Goal: Communication & Community: Participate in discussion

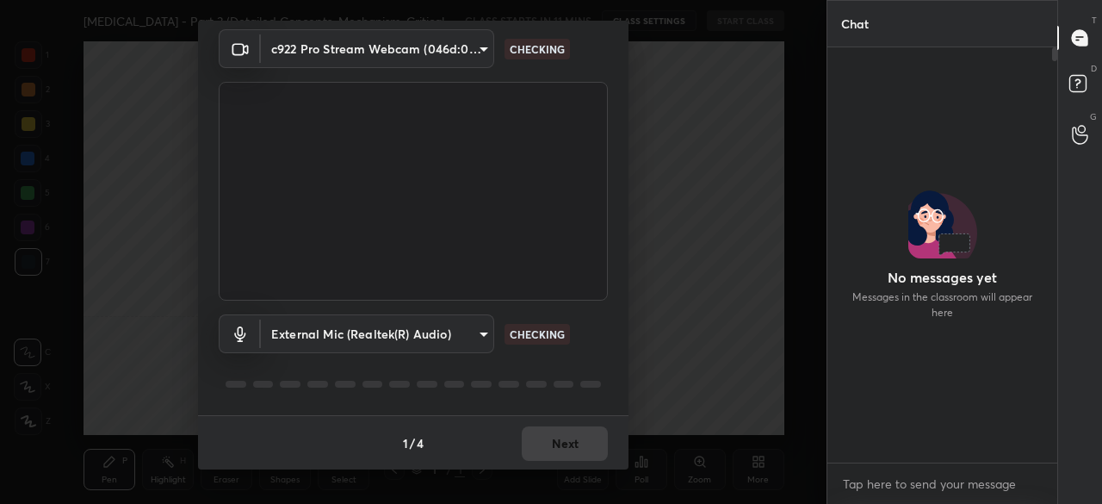
scroll to position [1929, 0]
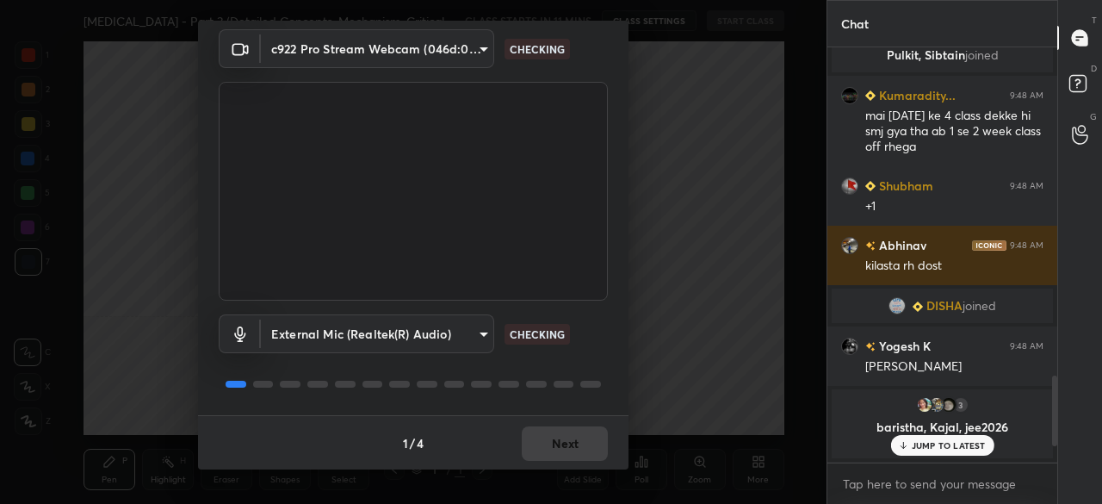
click at [553, 442] on div "1 / 4 Next" at bounding box center [413, 442] width 431 height 55
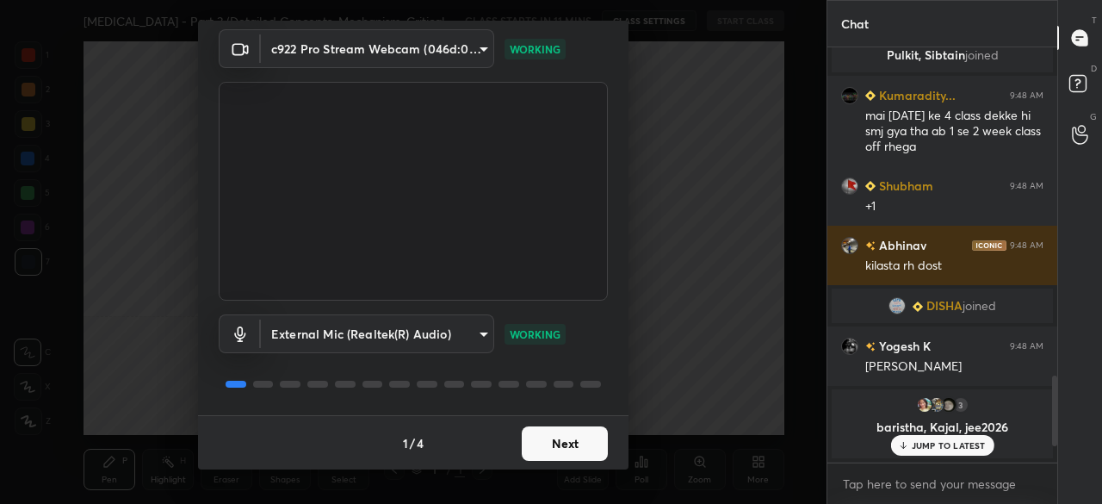
click at [553, 442] on button "Next" at bounding box center [565, 443] width 86 height 34
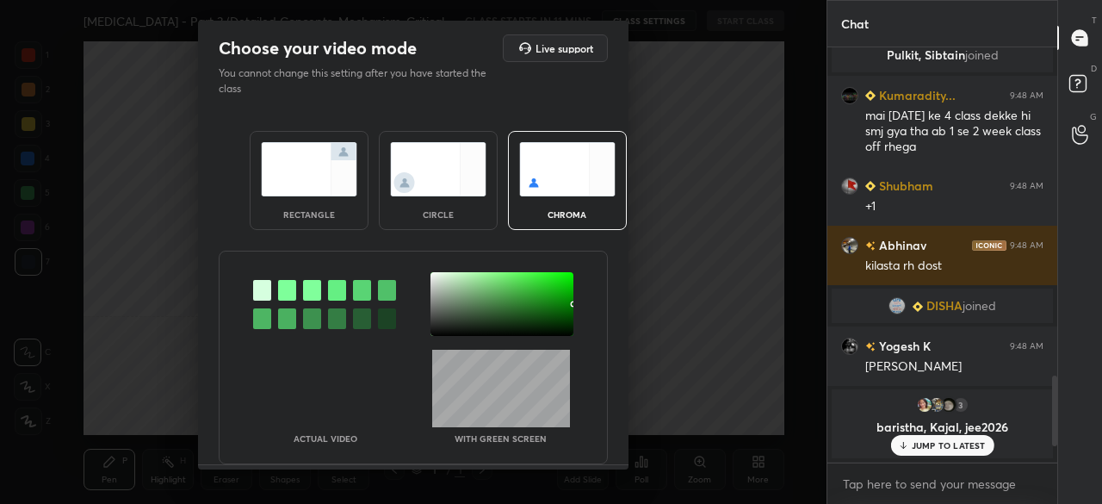
click at [298, 147] on img at bounding box center [309, 169] width 96 height 54
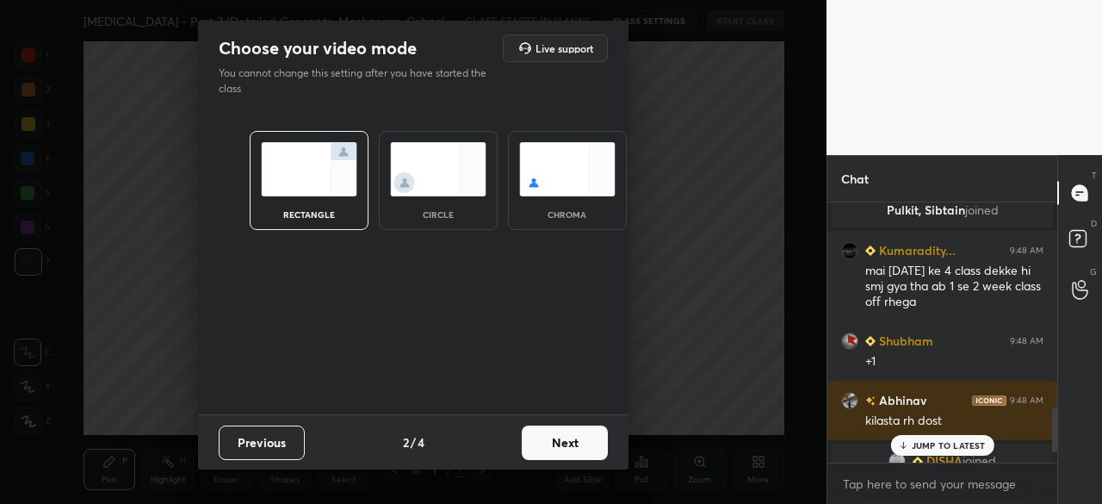
click at [560, 443] on button "Next" at bounding box center [565, 442] width 86 height 34
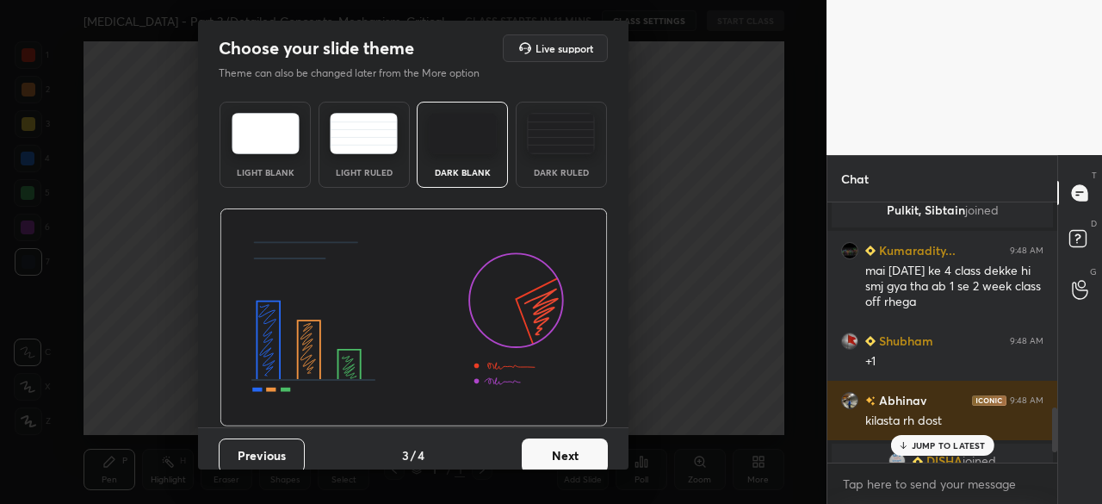
click at [464, 119] on img at bounding box center [463, 133] width 68 height 41
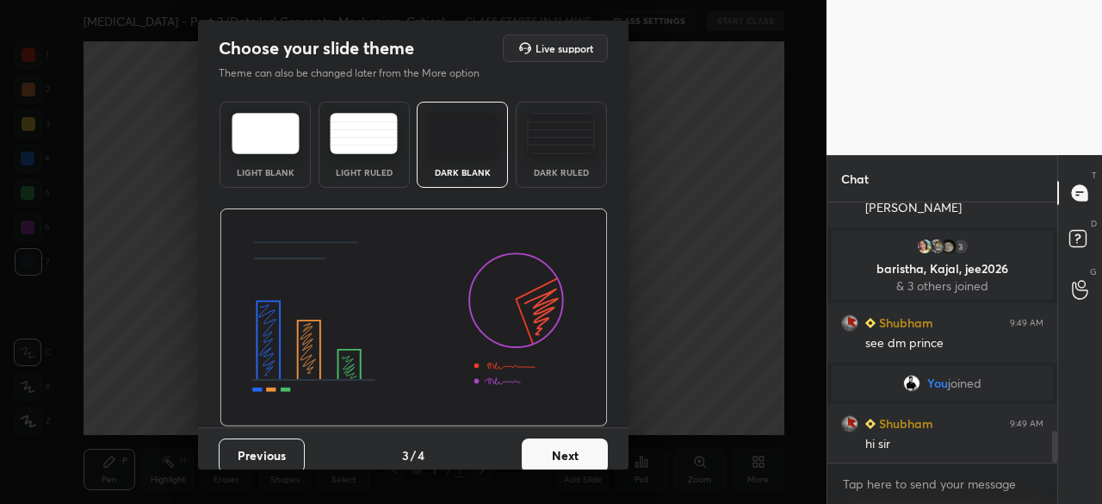
scroll to position [1879, 0]
click at [555, 452] on button "Next" at bounding box center [565, 455] width 86 height 34
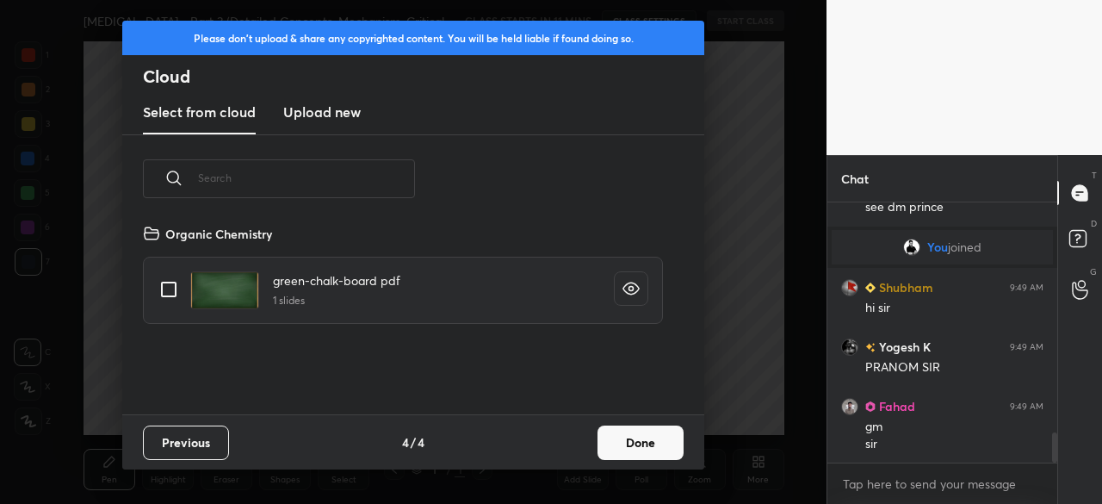
scroll to position [191, 553]
click at [318, 114] on h3 "Upload new" at bounding box center [321, 112] width 77 height 21
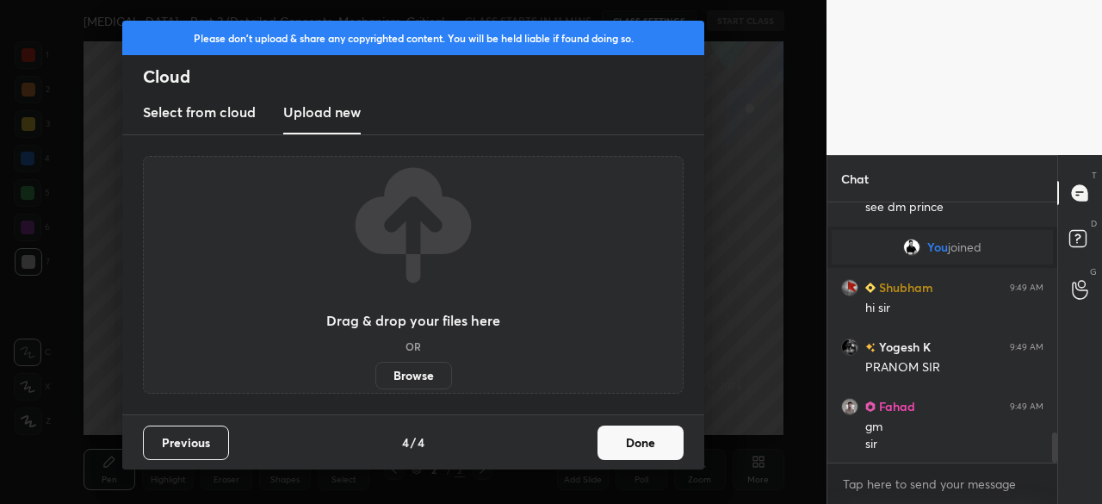
click at [420, 366] on label "Browse" at bounding box center [413, 376] width 77 height 28
click at [375, 366] on input "Browse" at bounding box center [375, 376] width 0 height 28
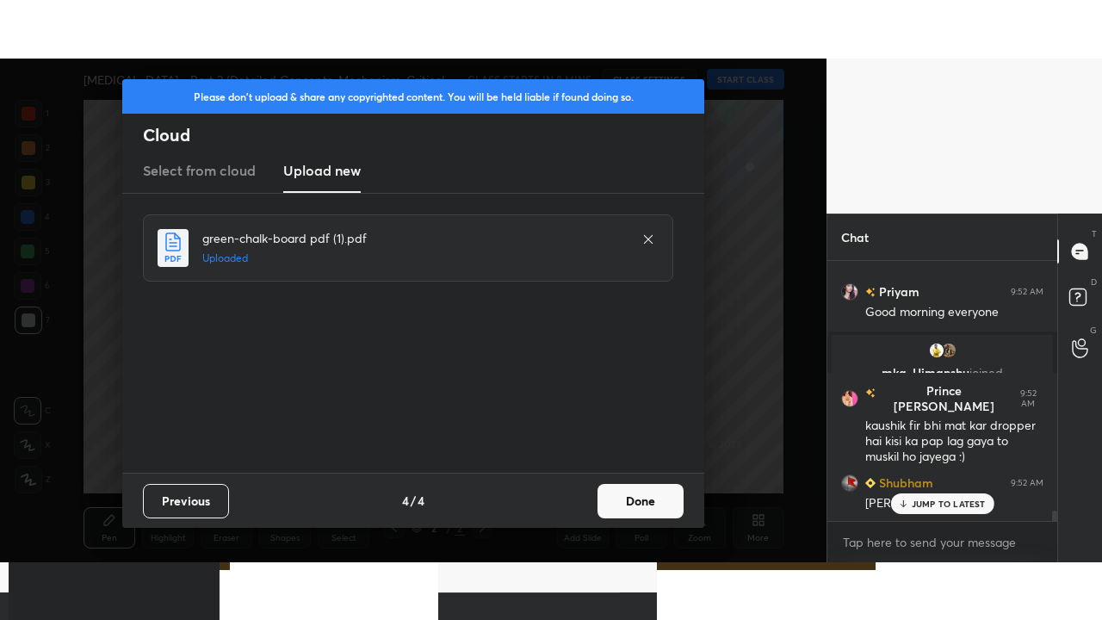
scroll to position [6442, 0]
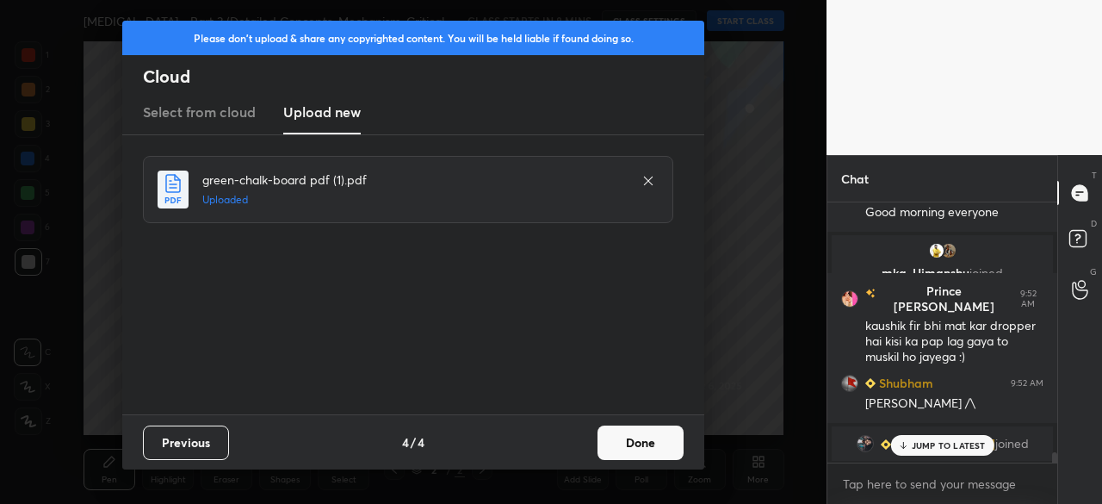
click at [653, 437] on button "Done" at bounding box center [641, 442] width 86 height 34
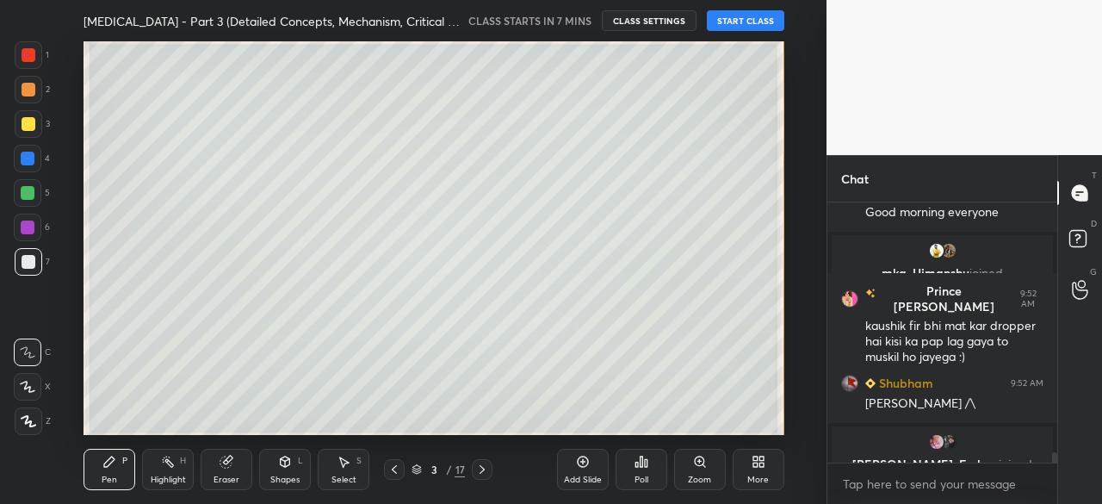
click at [766, 469] on div "More" at bounding box center [759, 469] width 52 height 41
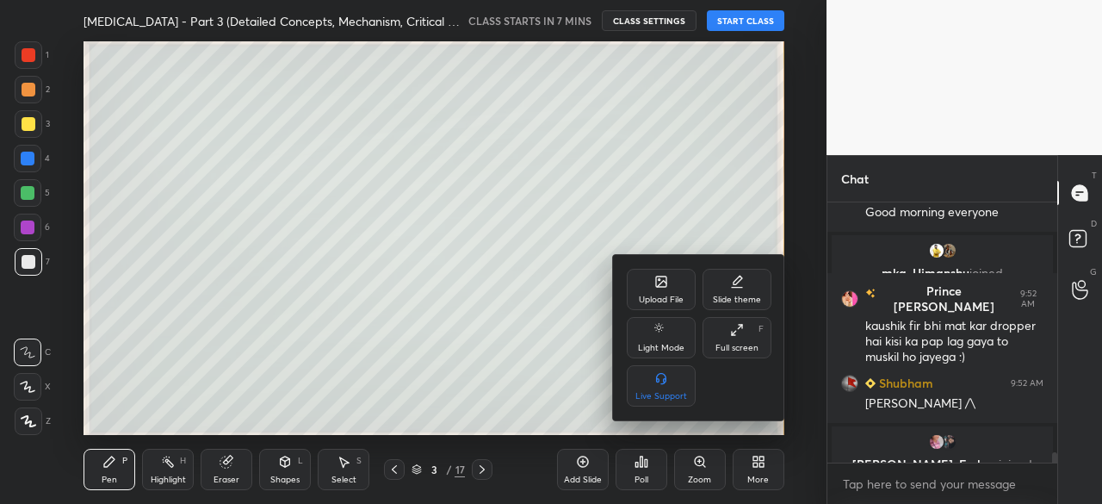
click at [747, 350] on div "Full screen" at bounding box center [737, 348] width 43 height 9
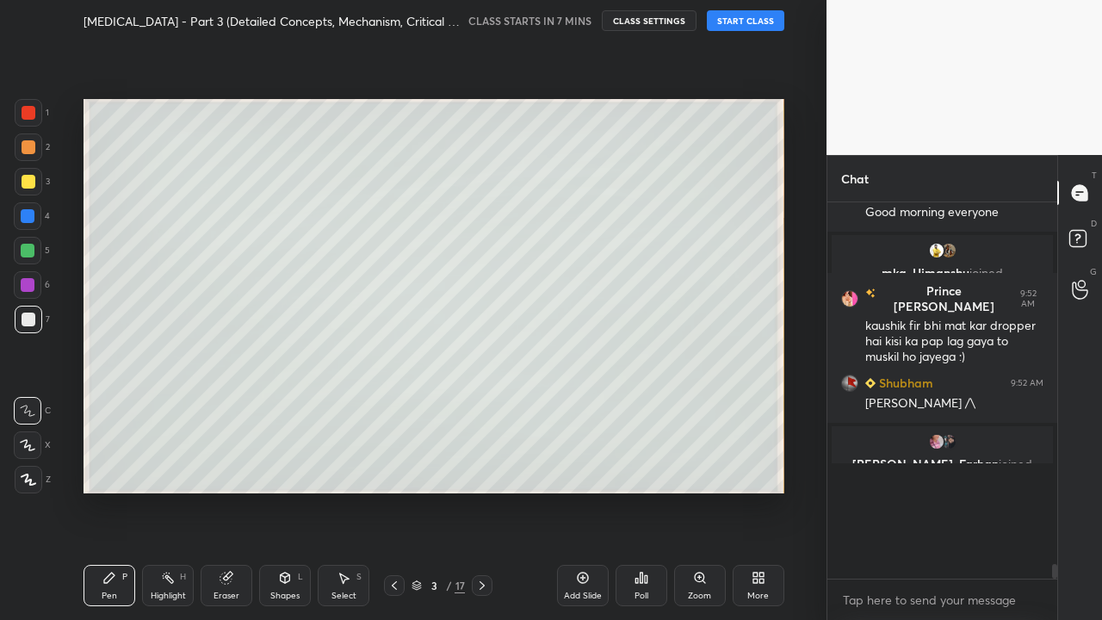
scroll to position [6327, 0]
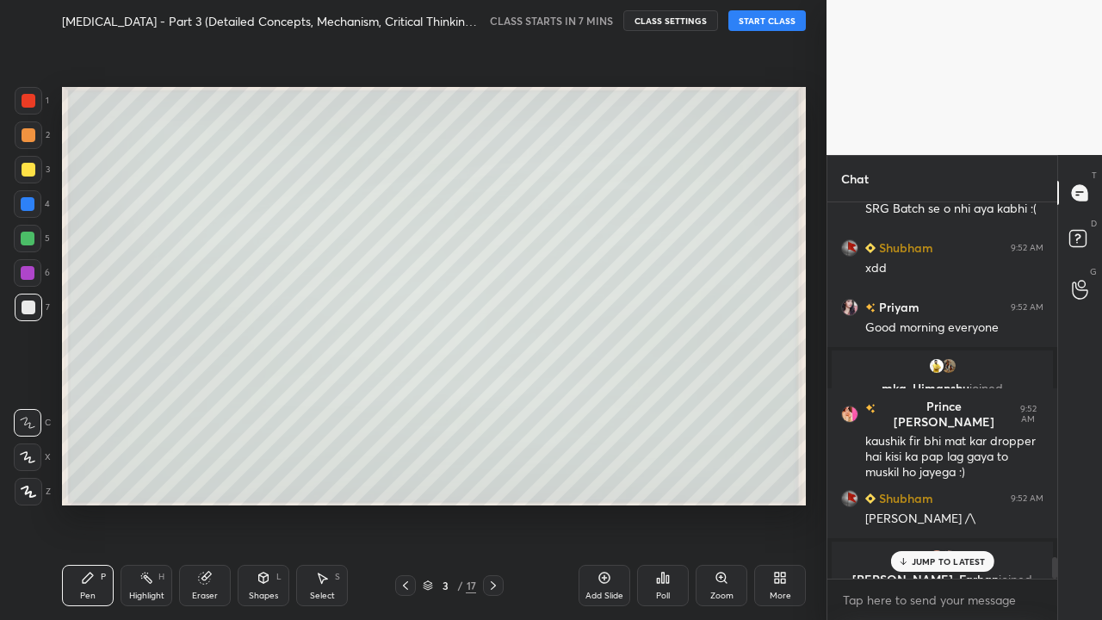
click at [405, 503] on icon at bounding box center [406, 586] width 14 height 14
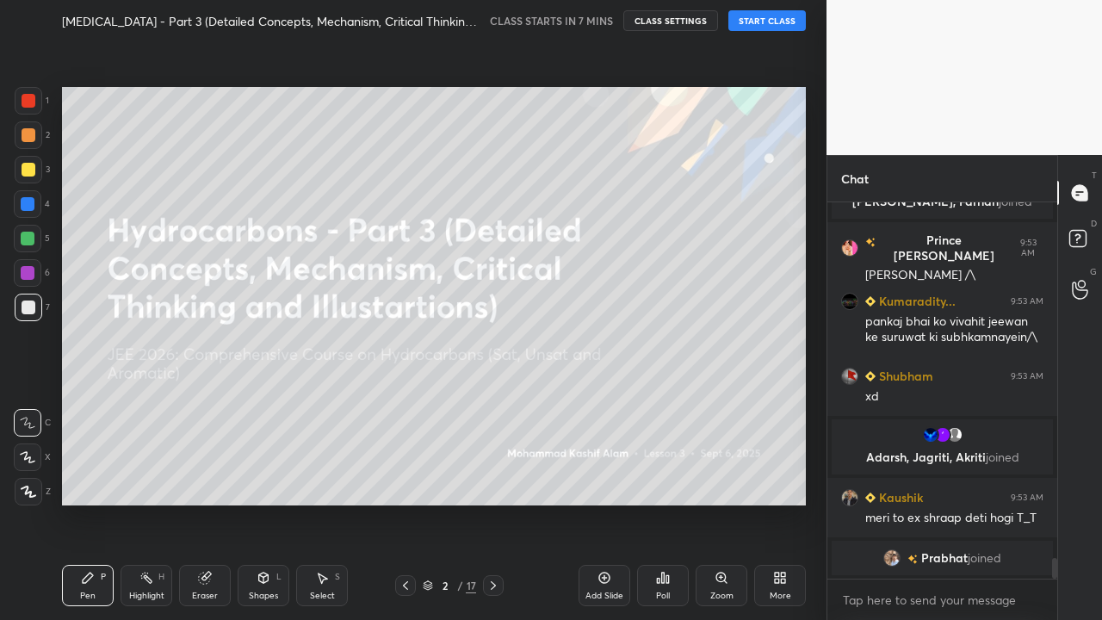
scroll to position [6501, 0]
click at [498, 503] on icon at bounding box center [493, 586] width 14 height 14
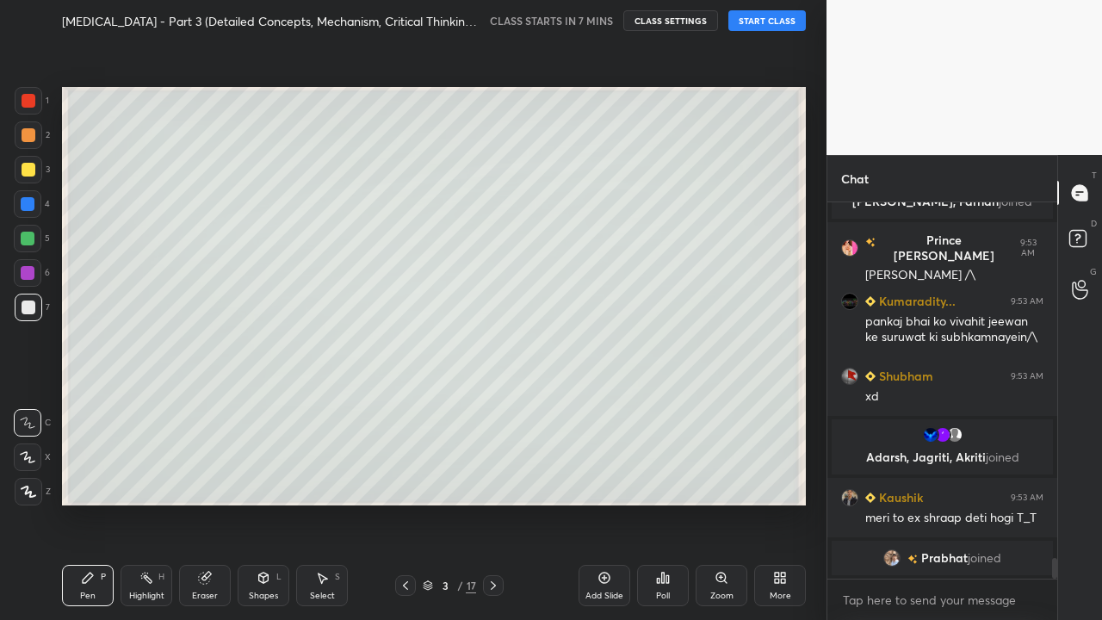
click at [761, 23] on button "START CLASS" at bounding box center [766, 20] width 77 height 21
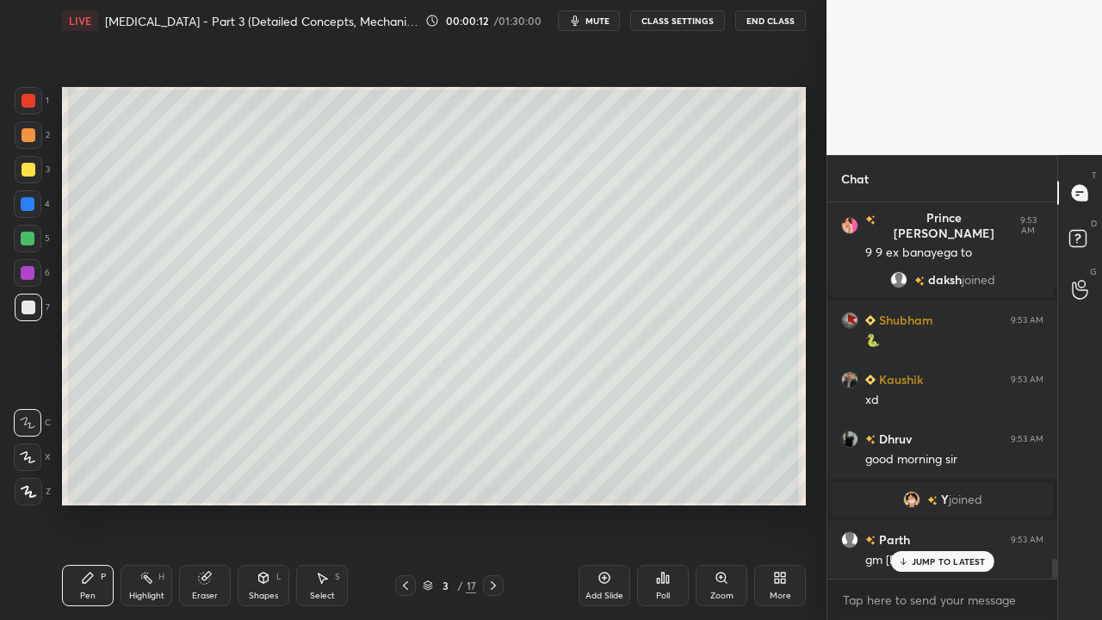
scroll to position [6999, 0]
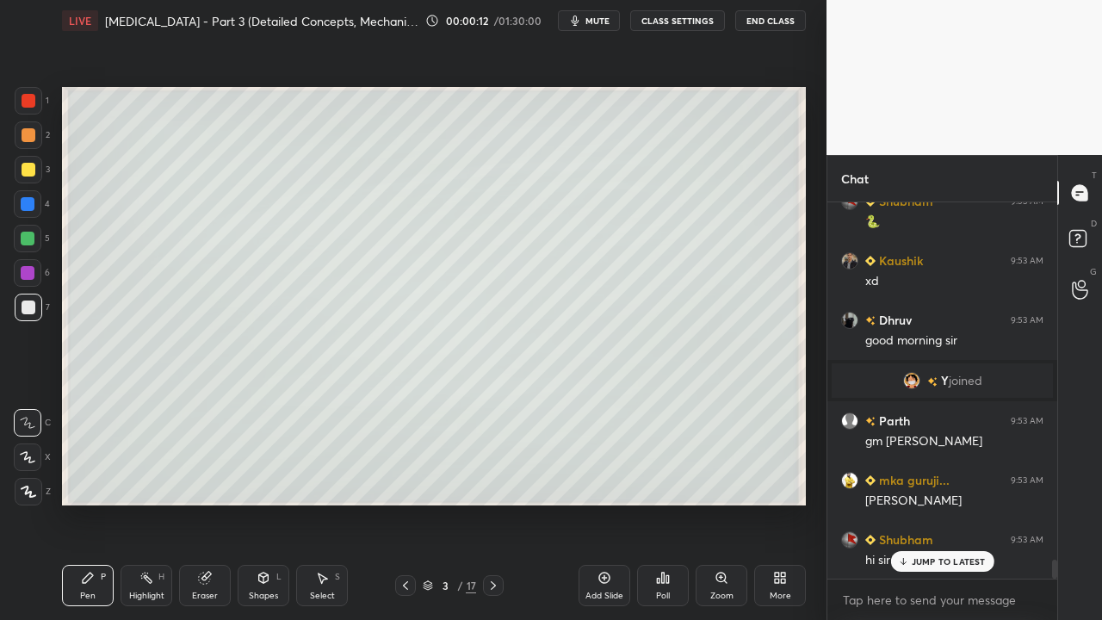
click at [683, 24] on button "CLASS SETTINGS" at bounding box center [677, 20] width 95 height 21
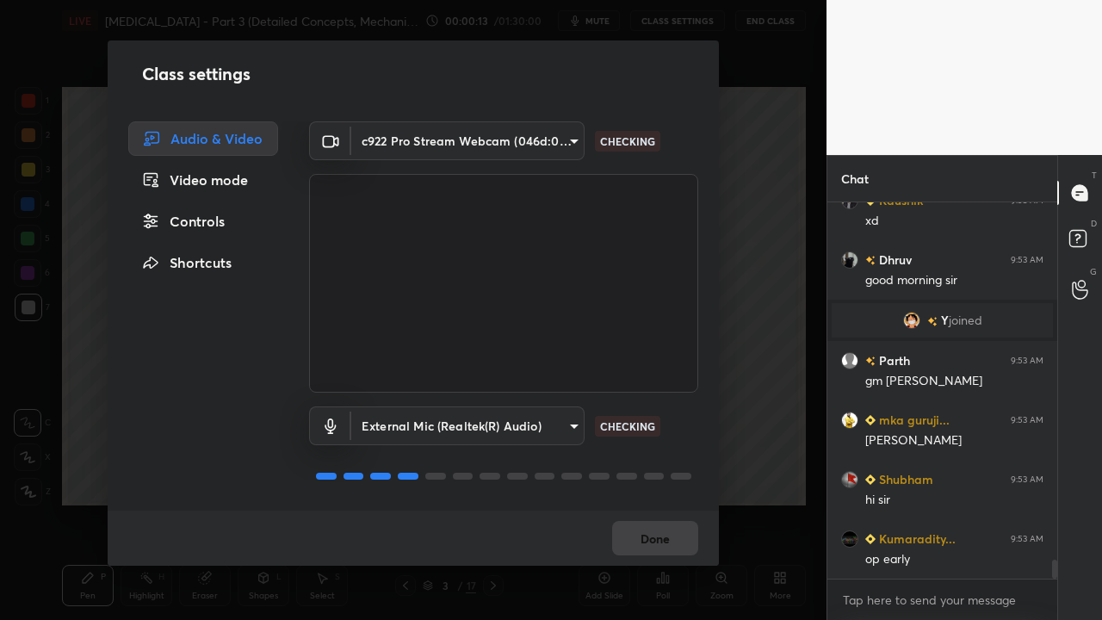
click at [188, 219] on div "Controls" at bounding box center [203, 221] width 150 height 34
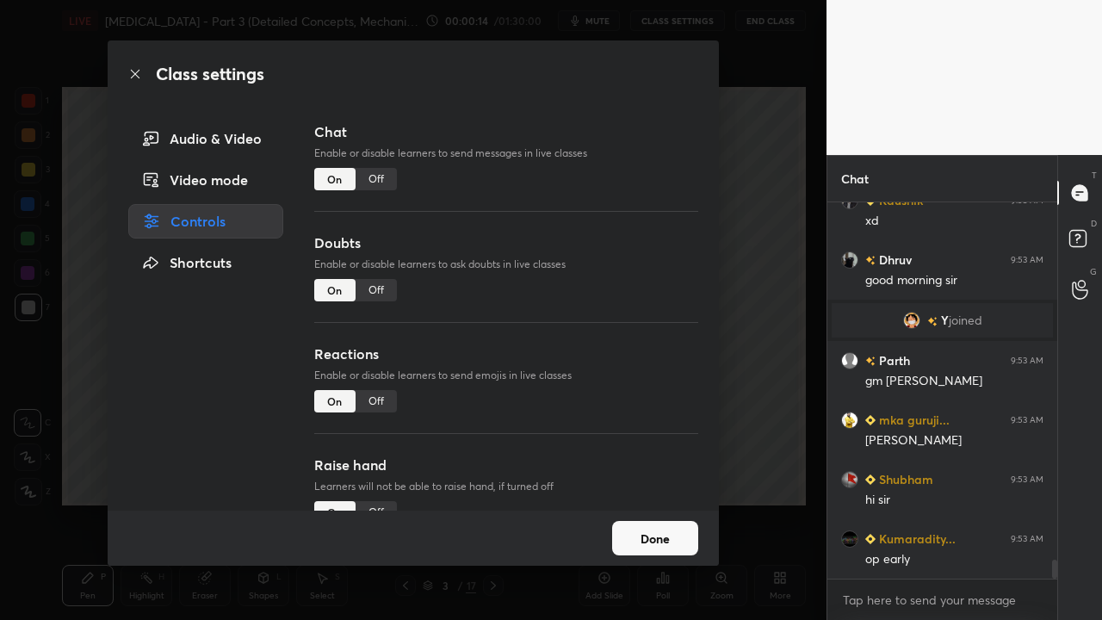
click at [365, 288] on div "Off" at bounding box center [376, 290] width 41 height 22
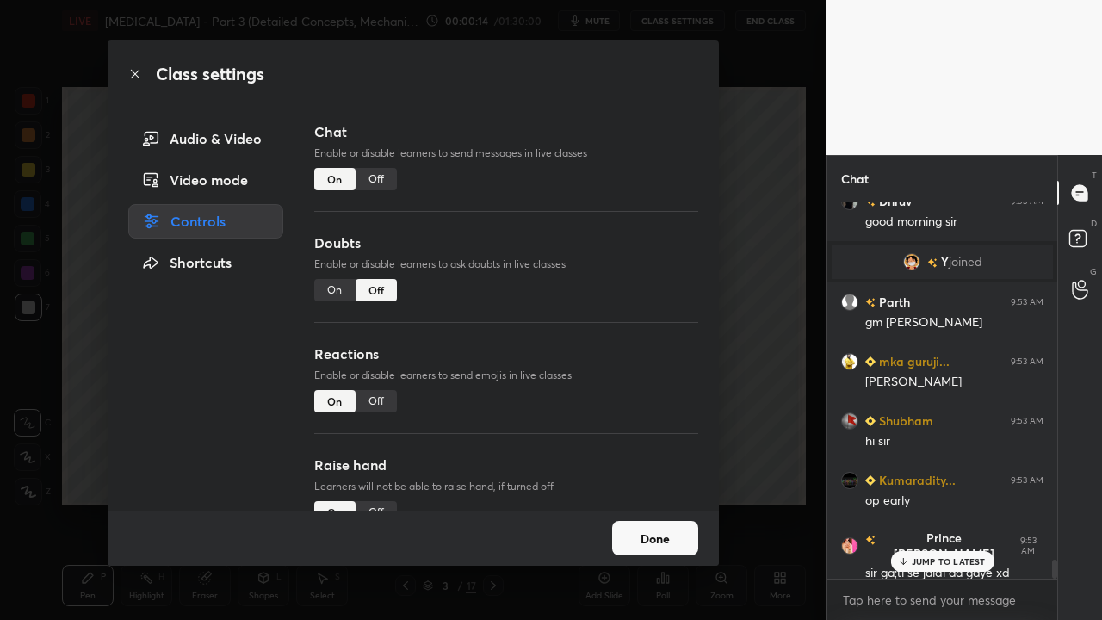
click at [381, 399] on div "Off" at bounding box center [376, 401] width 41 height 22
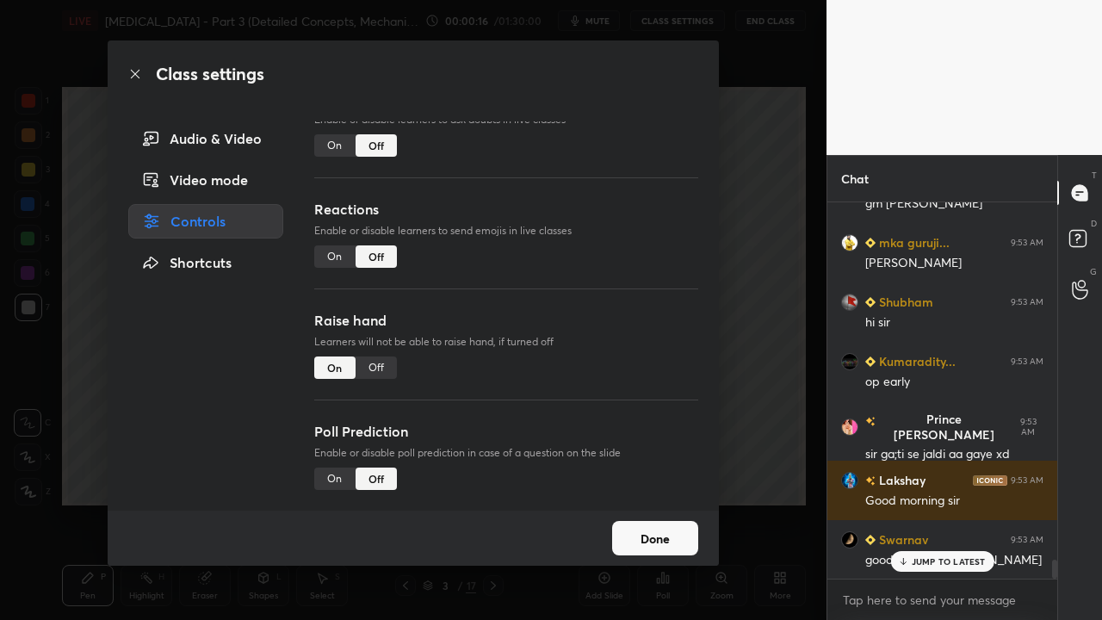
scroll to position [7457, 0]
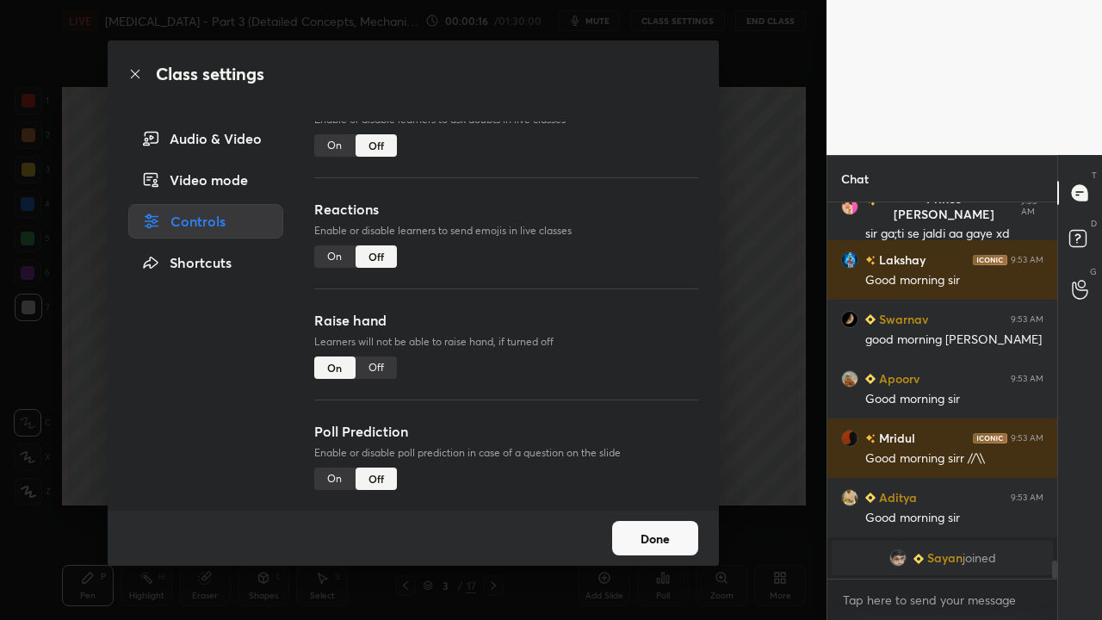
click at [375, 359] on div "Off" at bounding box center [376, 367] width 41 height 22
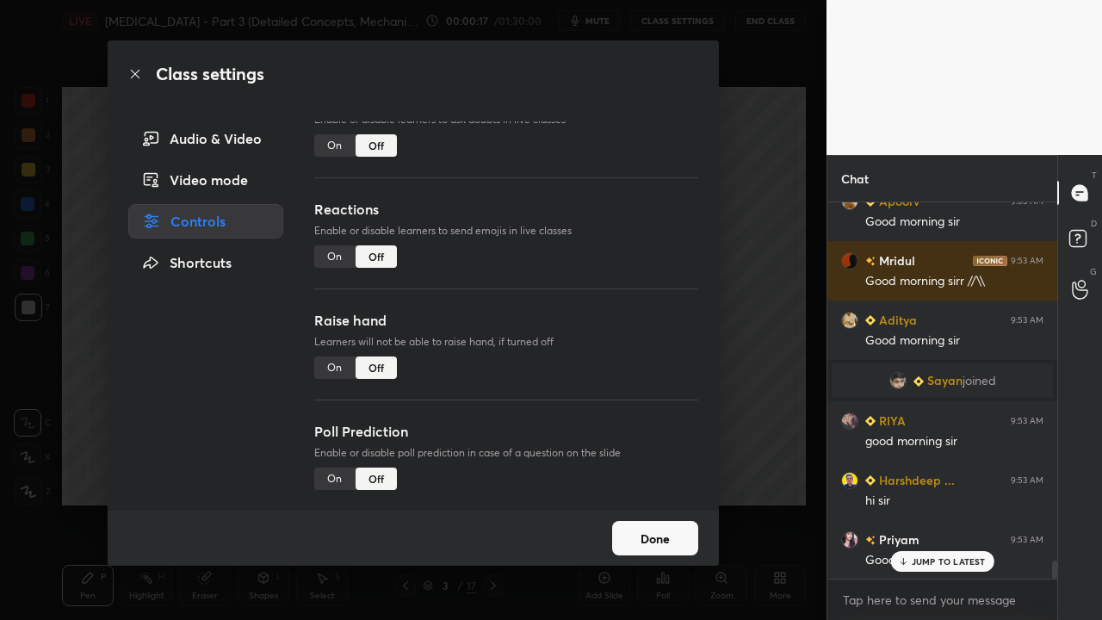
click at [668, 503] on button "Done" at bounding box center [655, 538] width 86 height 34
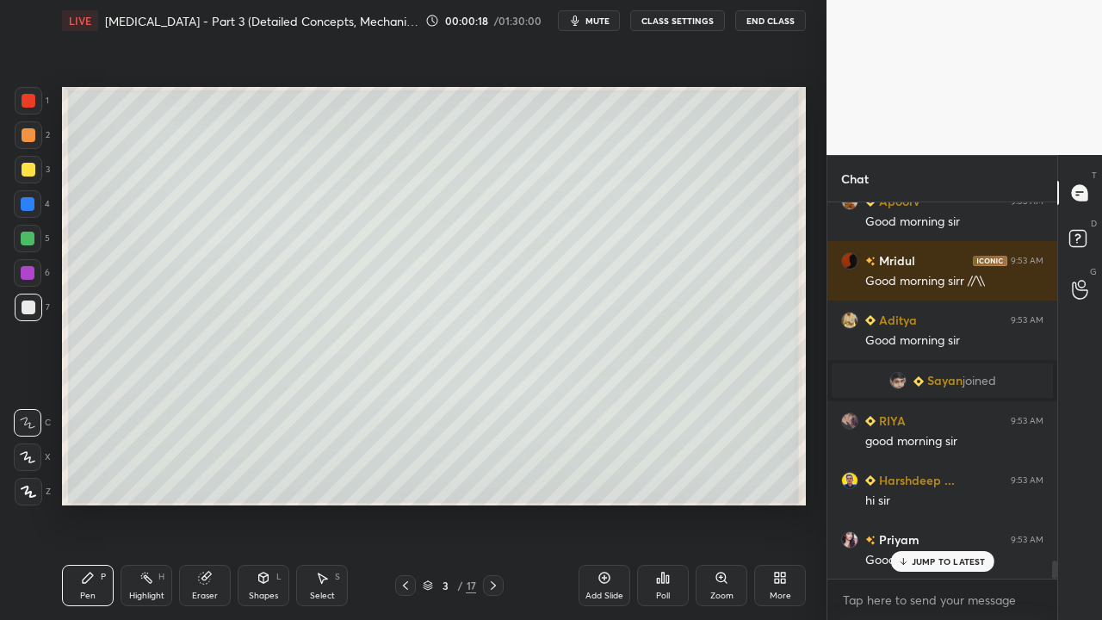
scroll to position [7813, 0]
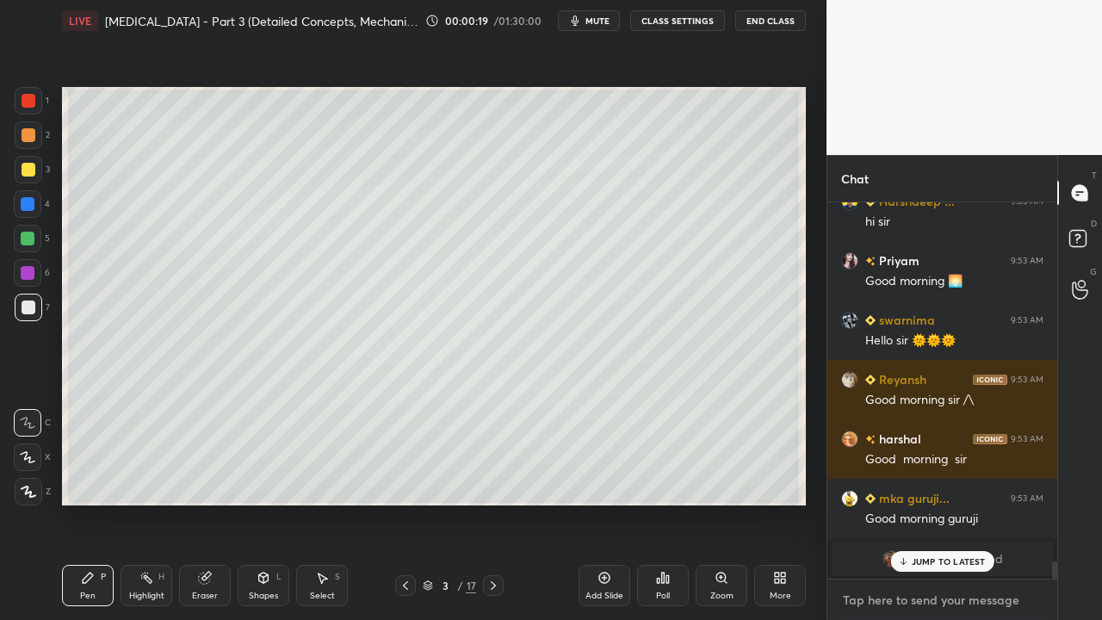
type textarea "x"
click at [884, 503] on textarea at bounding box center [942, 600] width 202 height 28
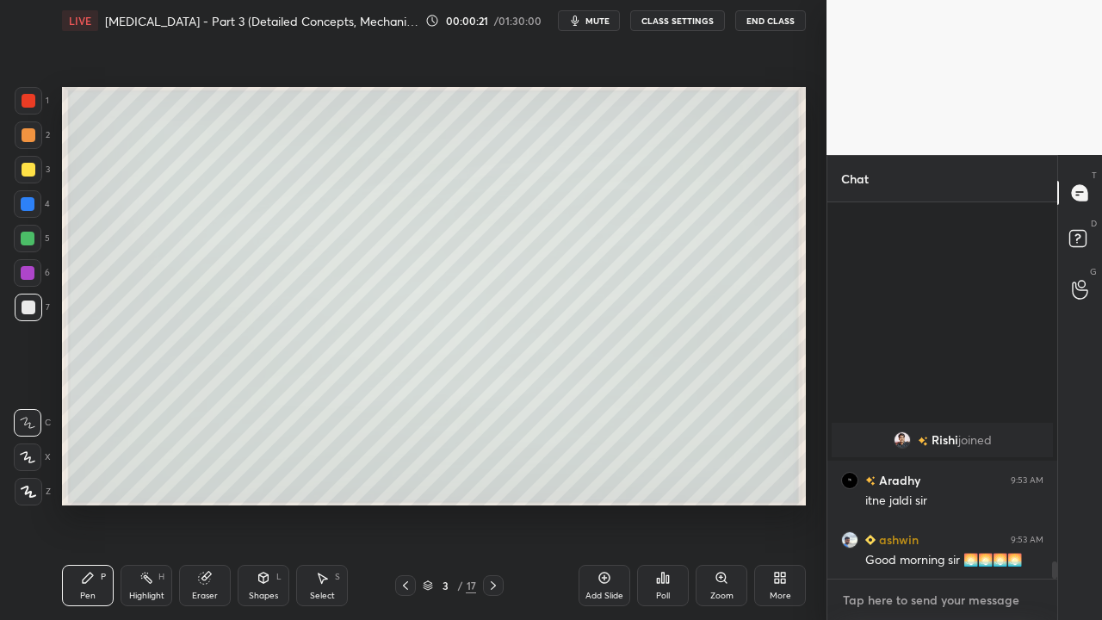
scroll to position [7959, 0]
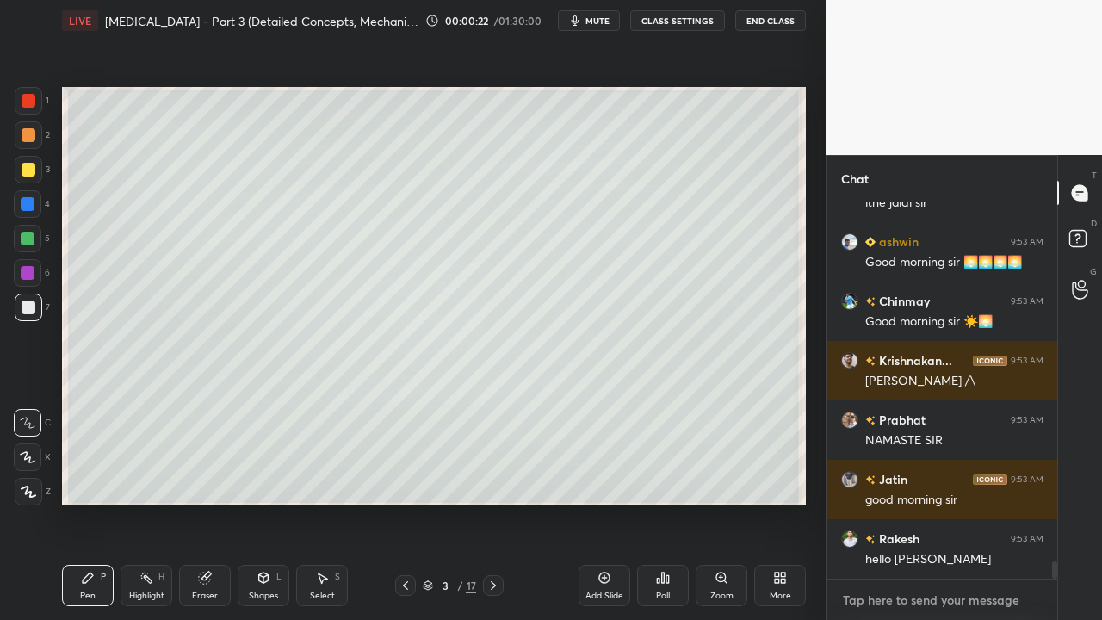
paste textarea "[URL][DOMAIN_NAME]"
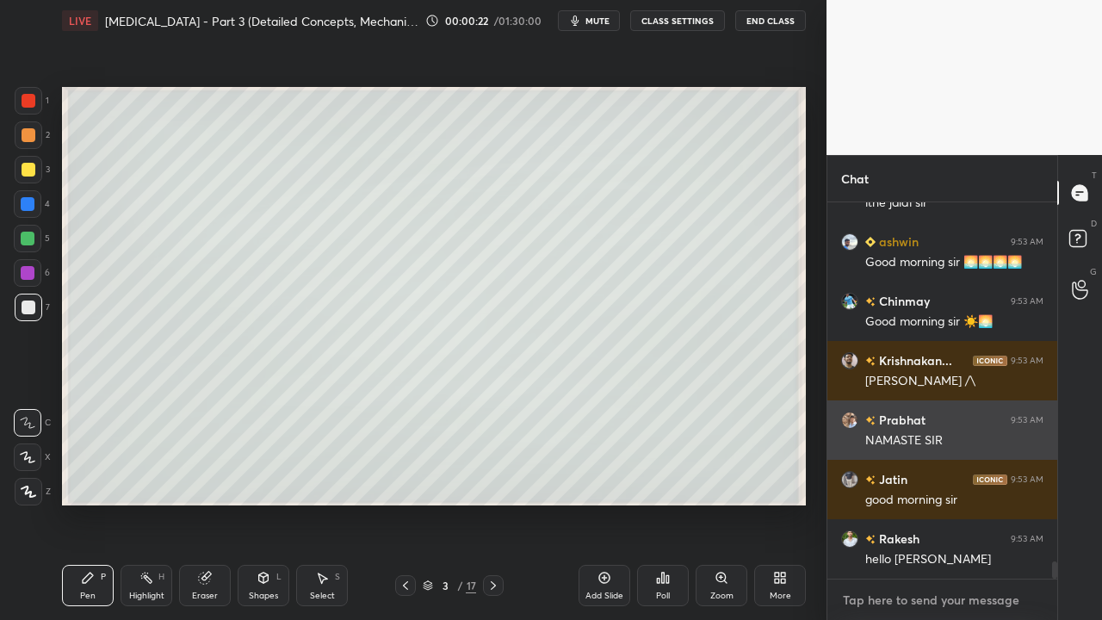
type textarea "[URL][DOMAIN_NAME]"
type textarea "x"
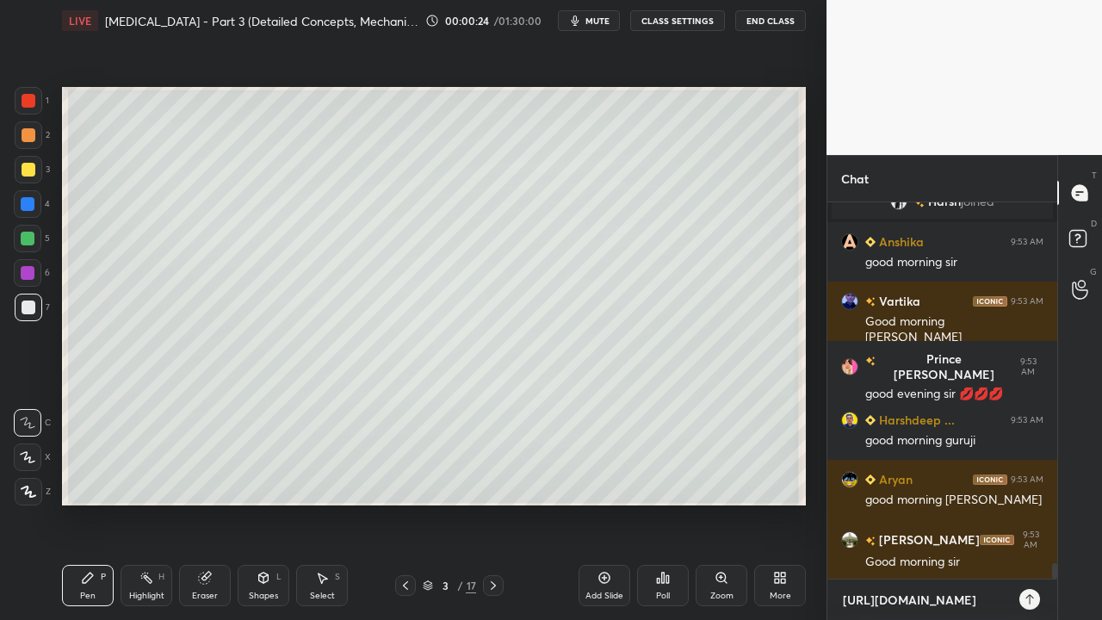
type textarea "[URL][DOMAIN_NAME]"
type textarea "x"
click at [1033, 503] on icon at bounding box center [1030, 599] width 14 height 14
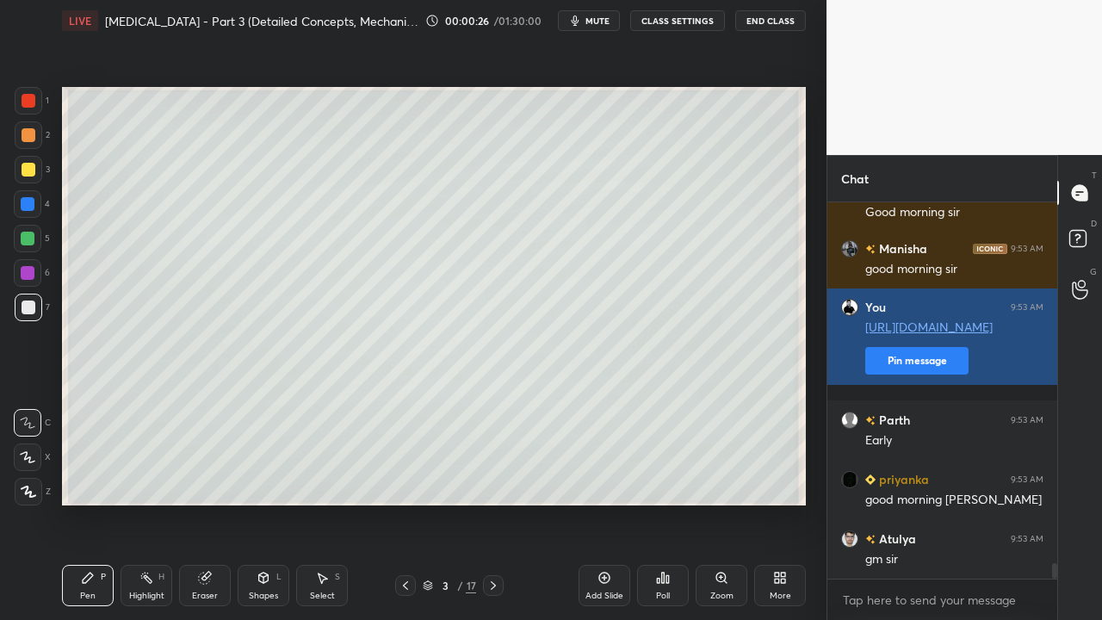
click at [905, 374] on button "Pin message" at bounding box center [916, 361] width 103 height 28
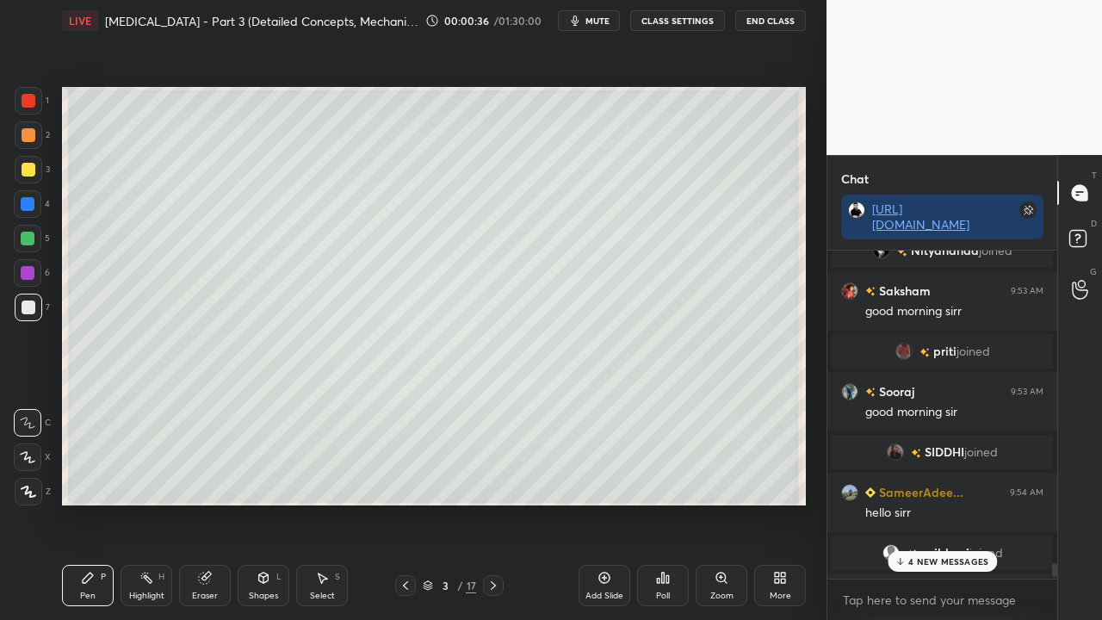
click at [946, 454] on span "SIDDHI" at bounding box center [945, 452] width 40 height 14
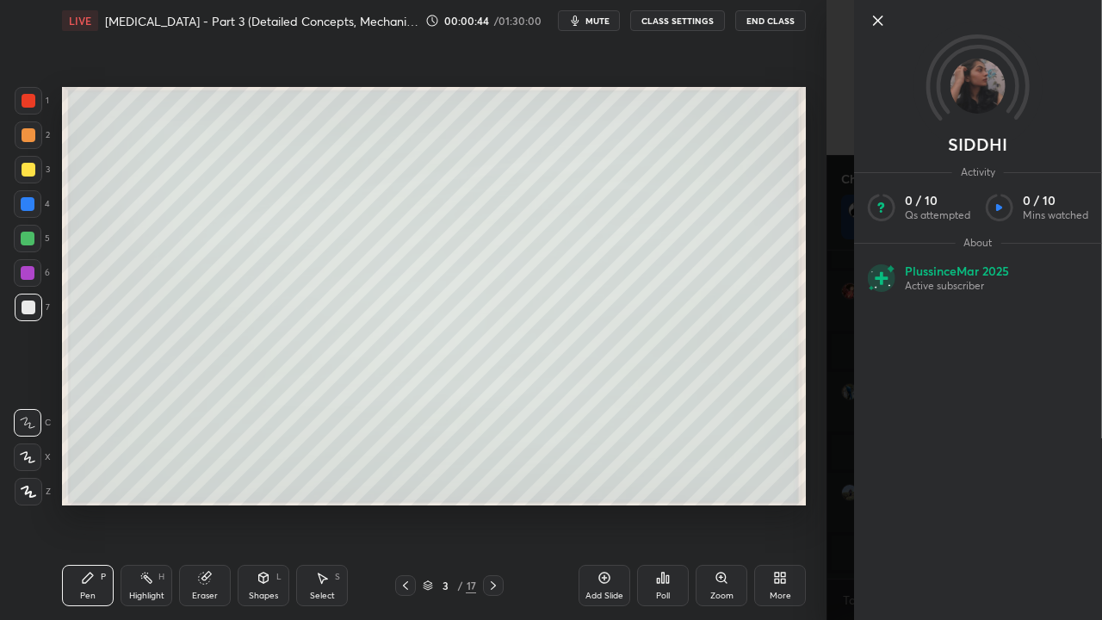
click at [830, 347] on div "SIDDHI Activity 0 / 10 Qs attempted 0 / 10 Mins watched About Plus since [DATE]…" at bounding box center [965, 310] width 276 height 620
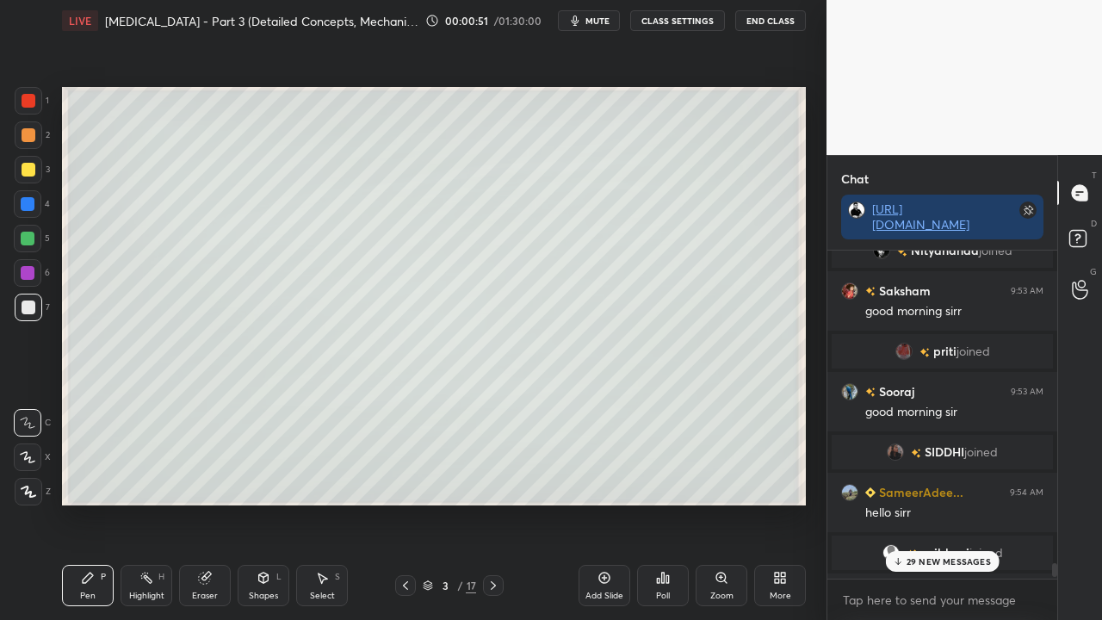
click at [948, 503] on p "29 NEW MESSAGES" at bounding box center [949, 561] width 84 height 10
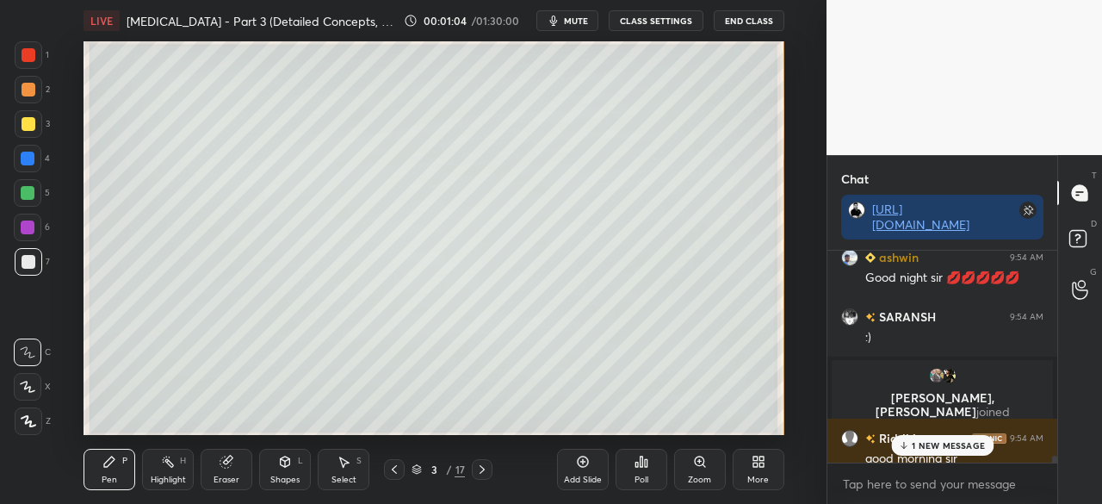
click at [764, 468] on icon at bounding box center [759, 462] width 14 height 14
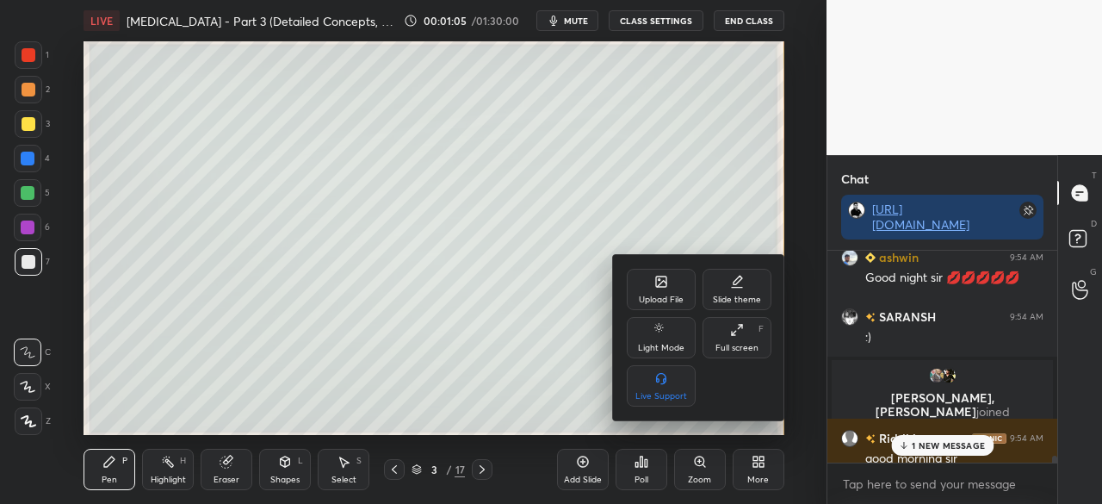
click at [761, 339] on div "Full screen F" at bounding box center [737, 337] width 69 height 41
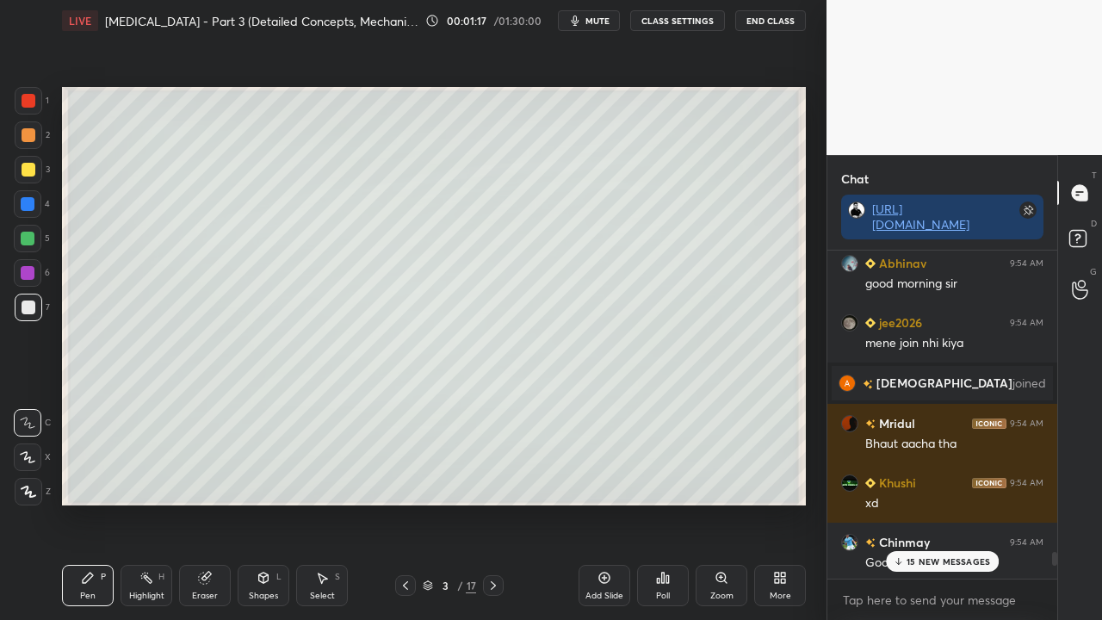
click at [951, 503] on p "15 NEW MESSAGES" at bounding box center [949, 561] width 84 height 10
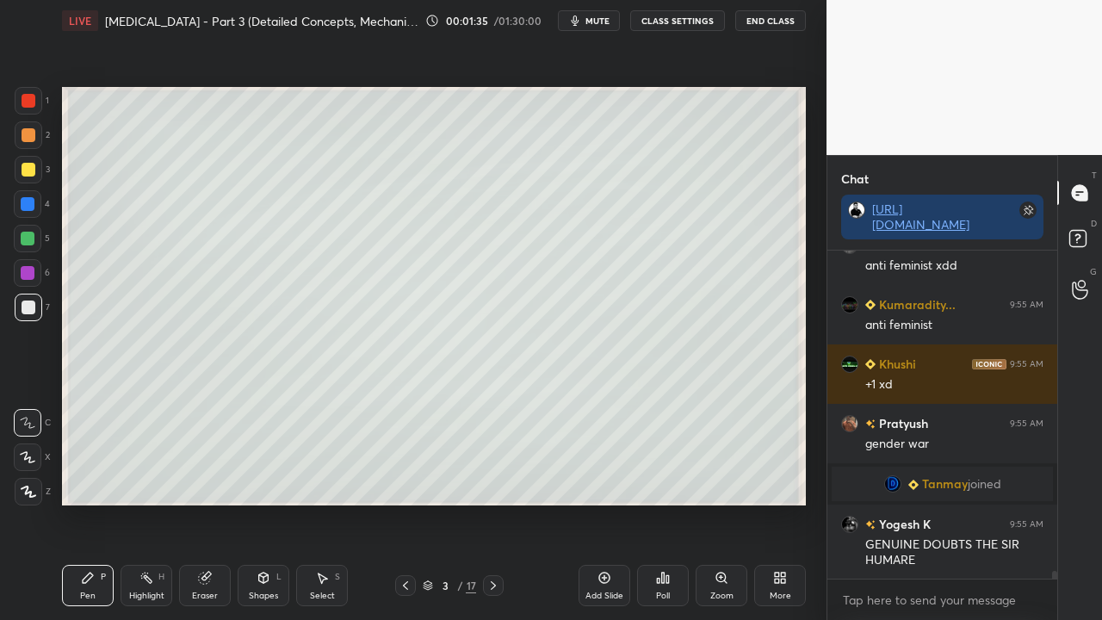
scroll to position [13944, 0]
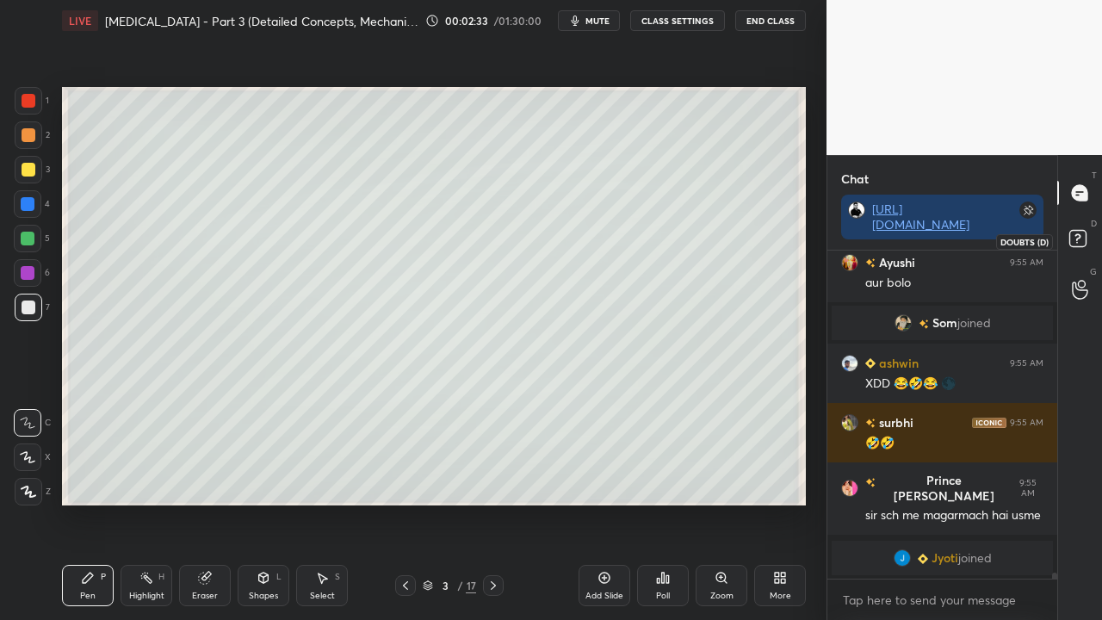
click at [1080, 244] on rect at bounding box center [1077, 239] width 16 height 16
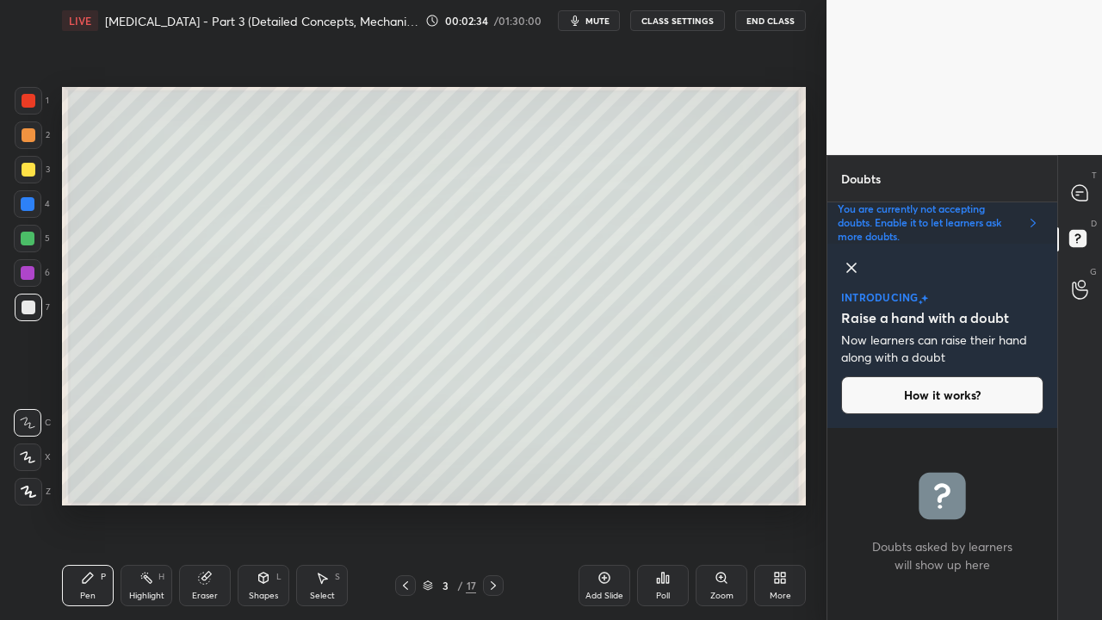
click at [849, 266] on icon at bounding box center [851, 267] width 9 height 9
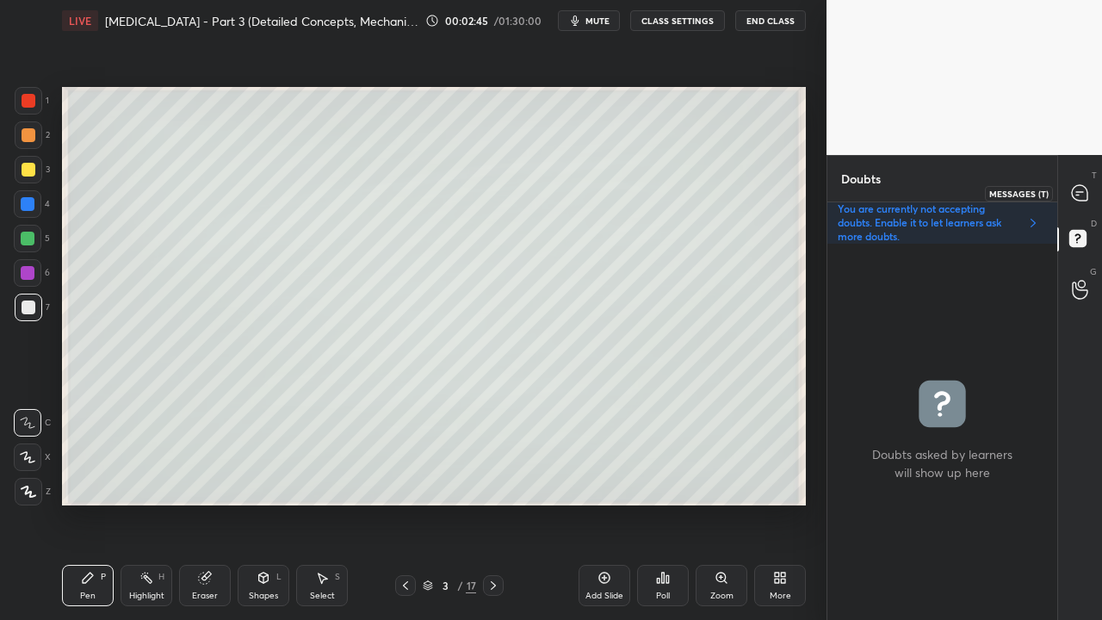
click at [1079, 185] on icon at bounding box center [1079, 192] width 15 height 15
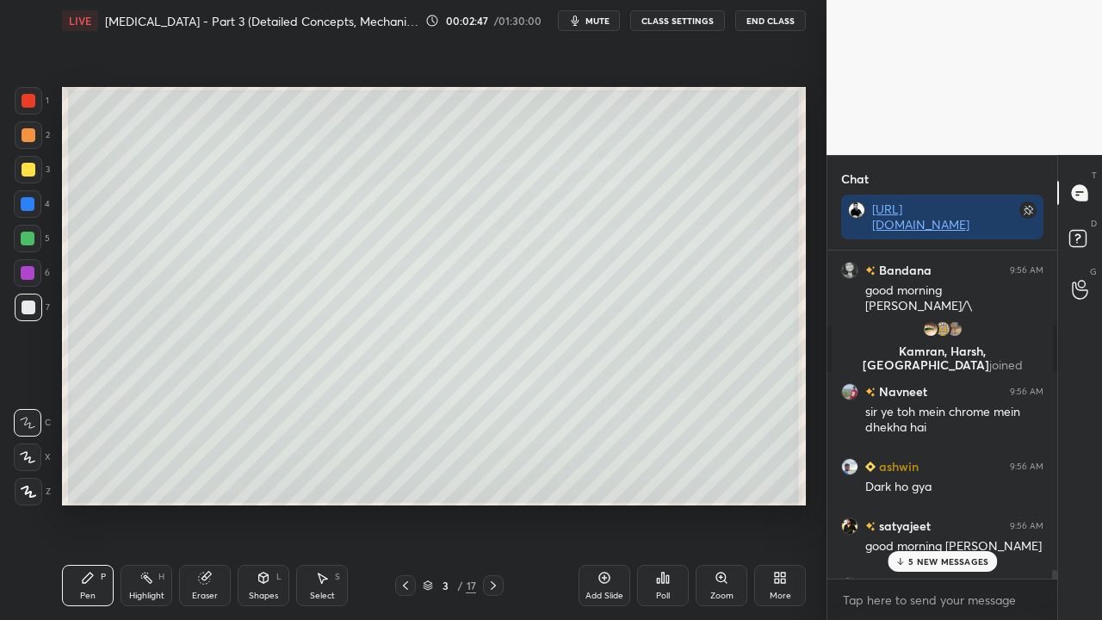
click at [942, 503] on p "5 NEW MESSAGES" at bounding box center [948, 561] width 80 height 10
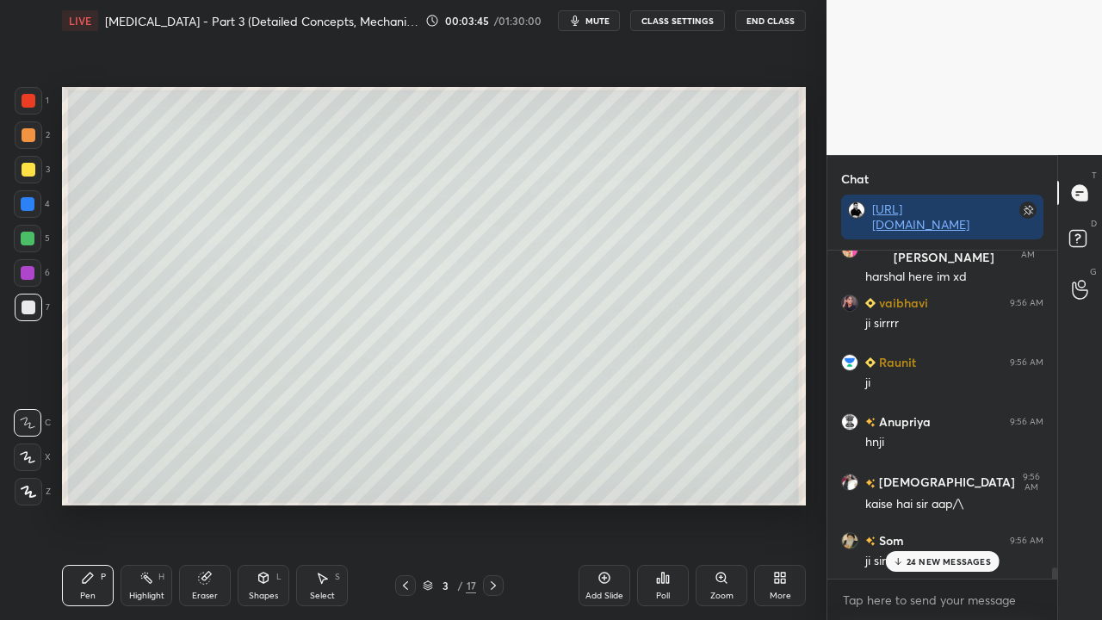
click at [952, 503] on p "24 NEW MESSAGES" at bounding box center [949, 561] width 84 height 10
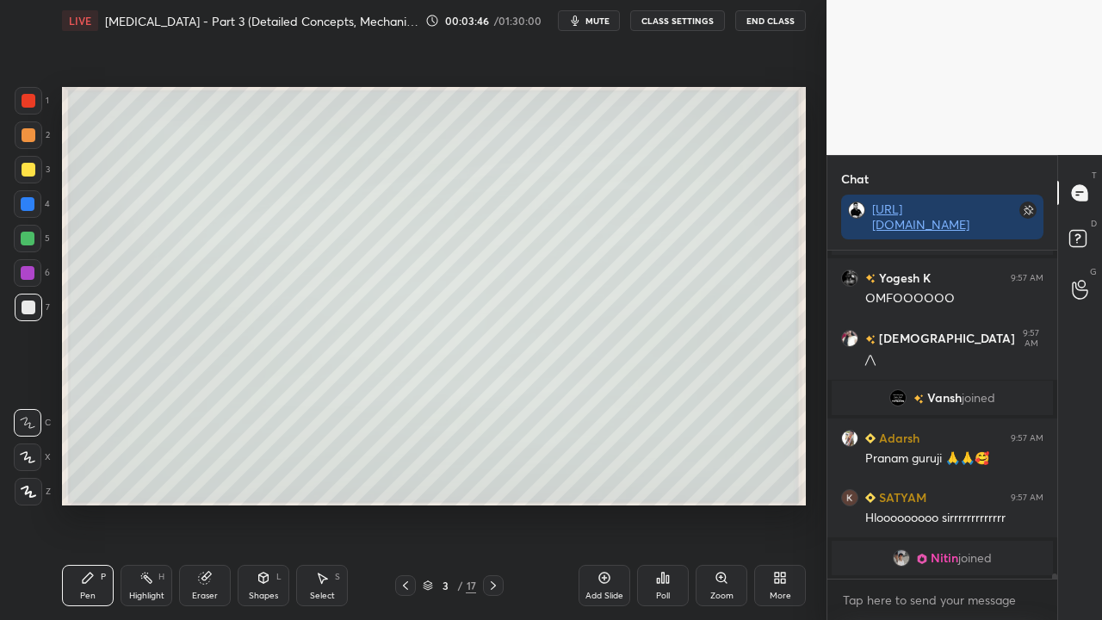
scroll to position [21309, 0]
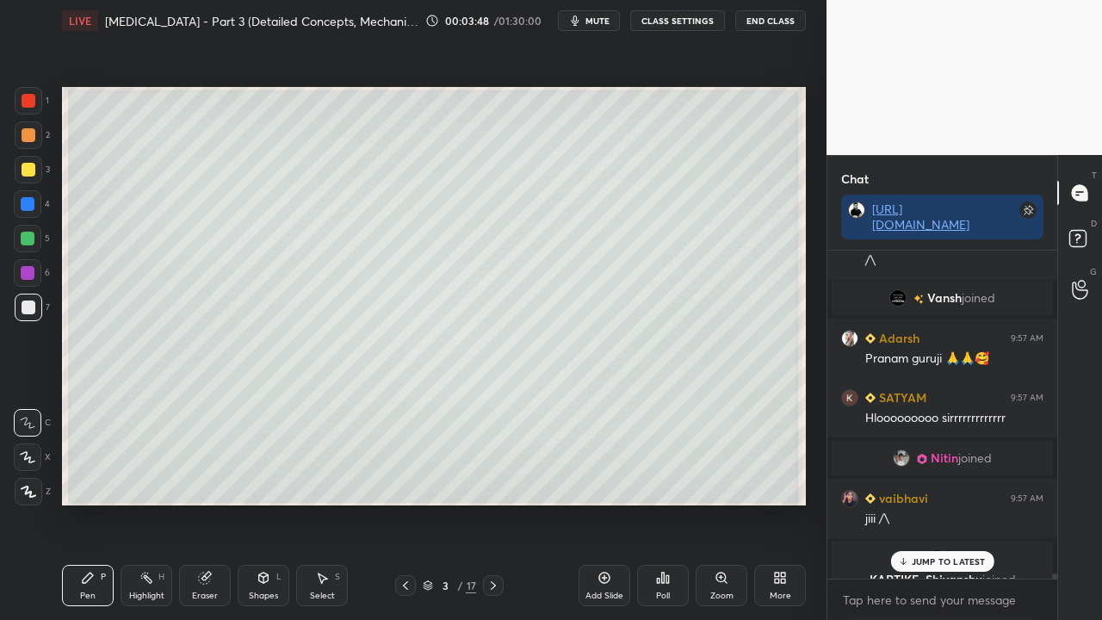
click at [944, 503] on p "JUMP TO LATEST" at bounding box center [949, 561] width 74 height 10
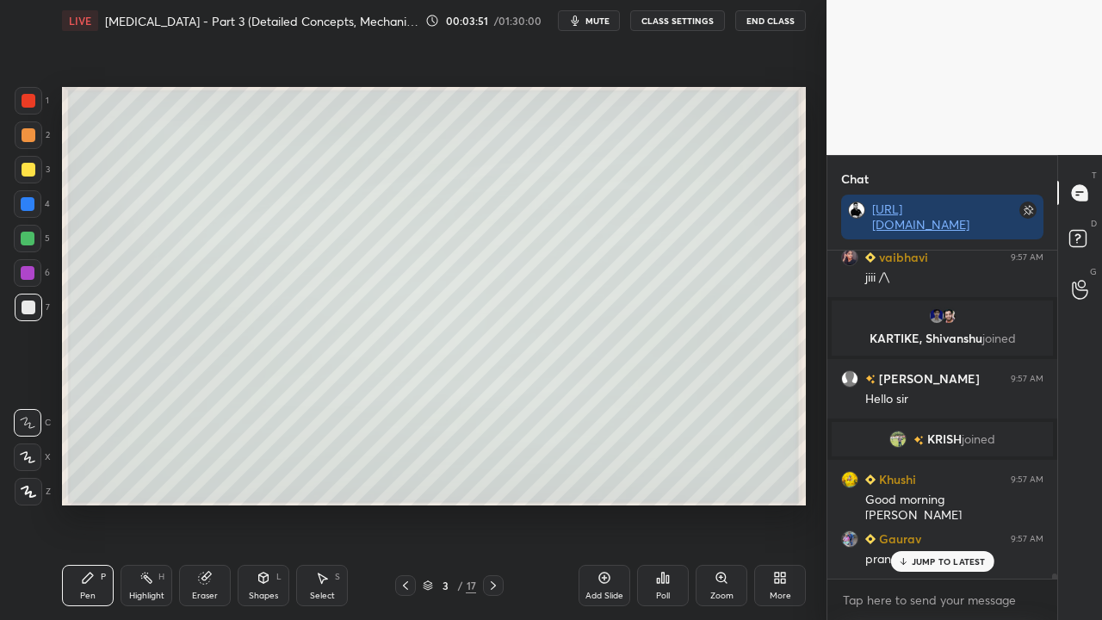
scroll to position [20457, 0]
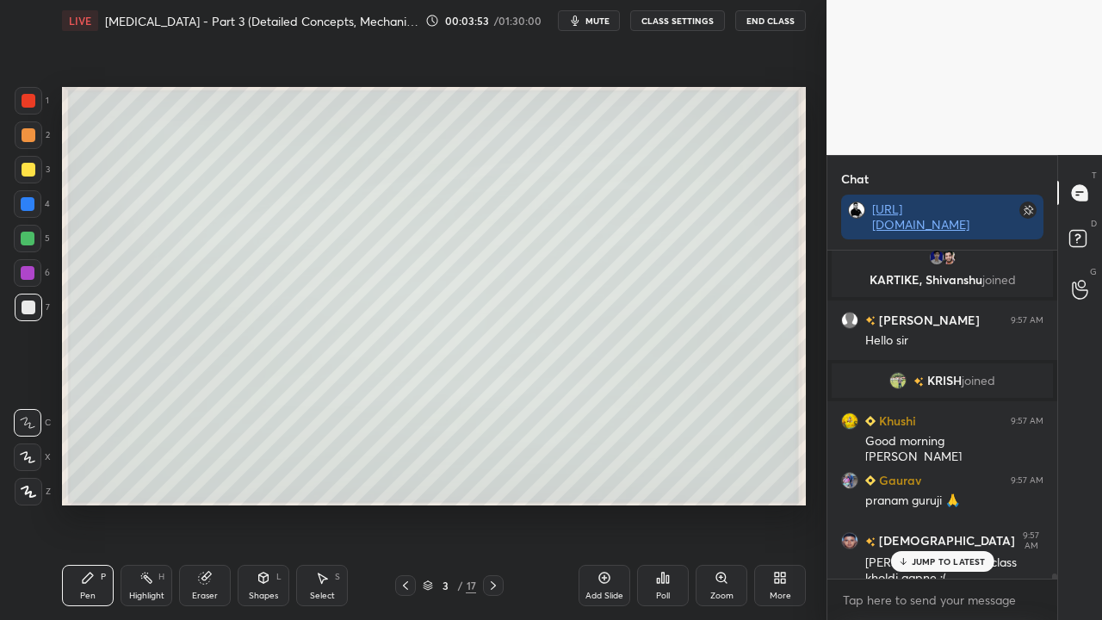
drag, startPoint x: 935, startPoint y: 563, endPoint x: 811, endPoint y: 602, distance: 129.9
click at [932, 503] on p "JUMP TO LATEST" at bounding box center [949, 561] width 74 height 10
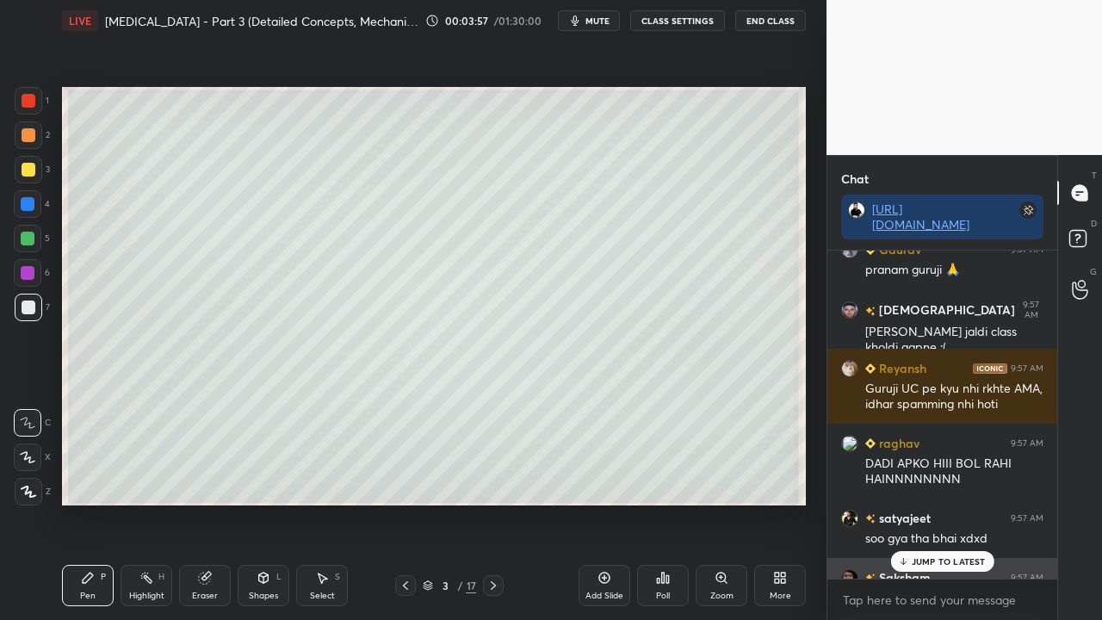
scroll to position [20672, 0]
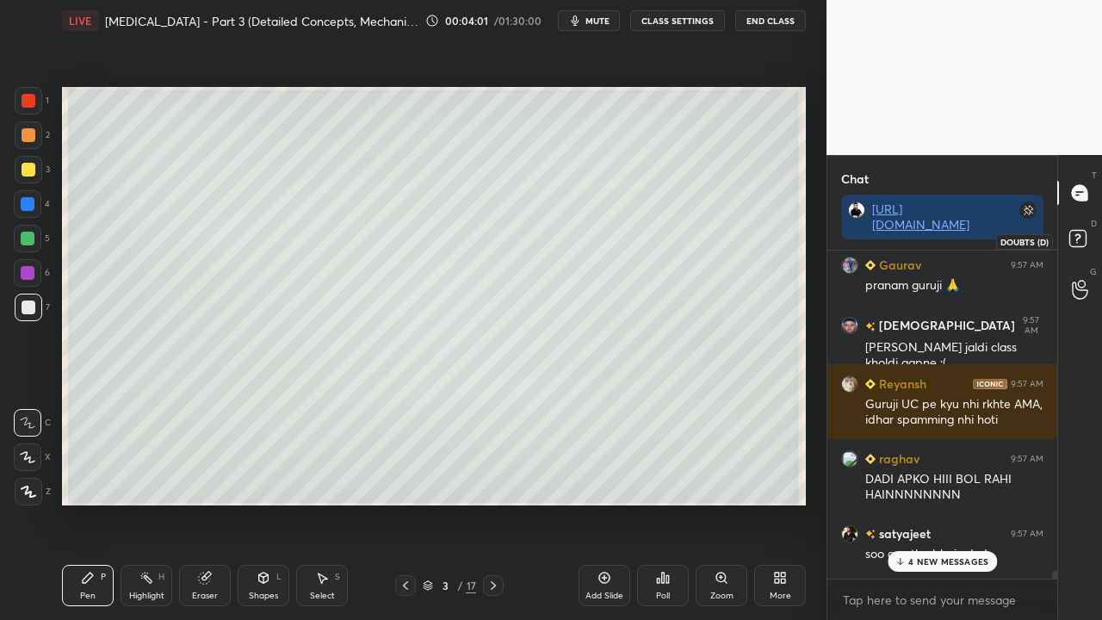
click at [1086, 245] on icon at bounding box center [1080, 241] width 31 height 31
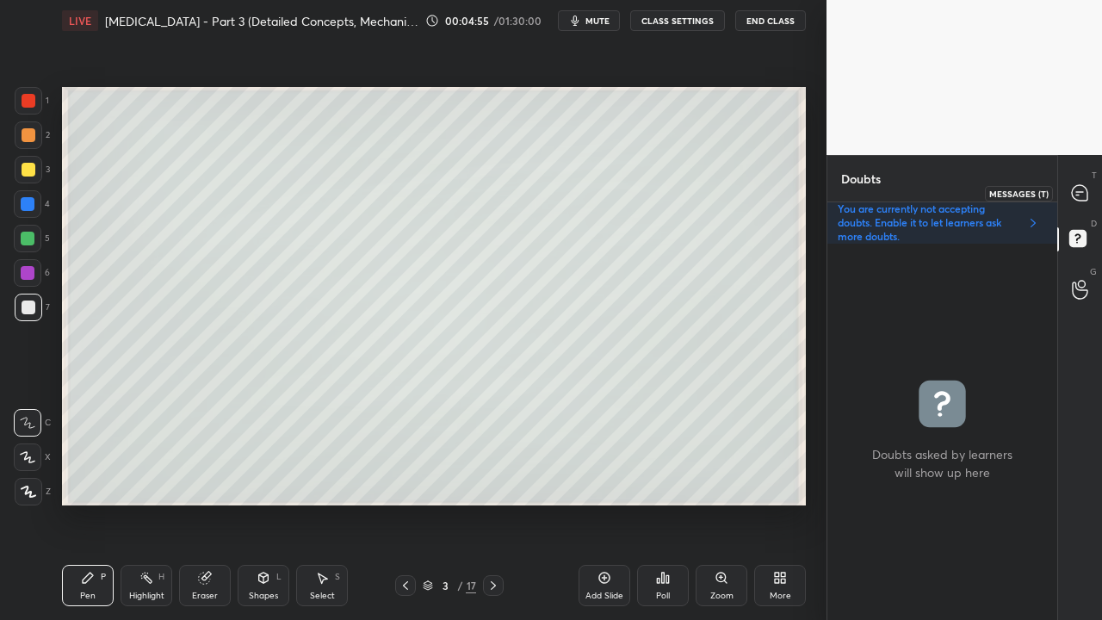
click at [1075, 189] on icon at bounding box center [1079, 192] width 15 height 15
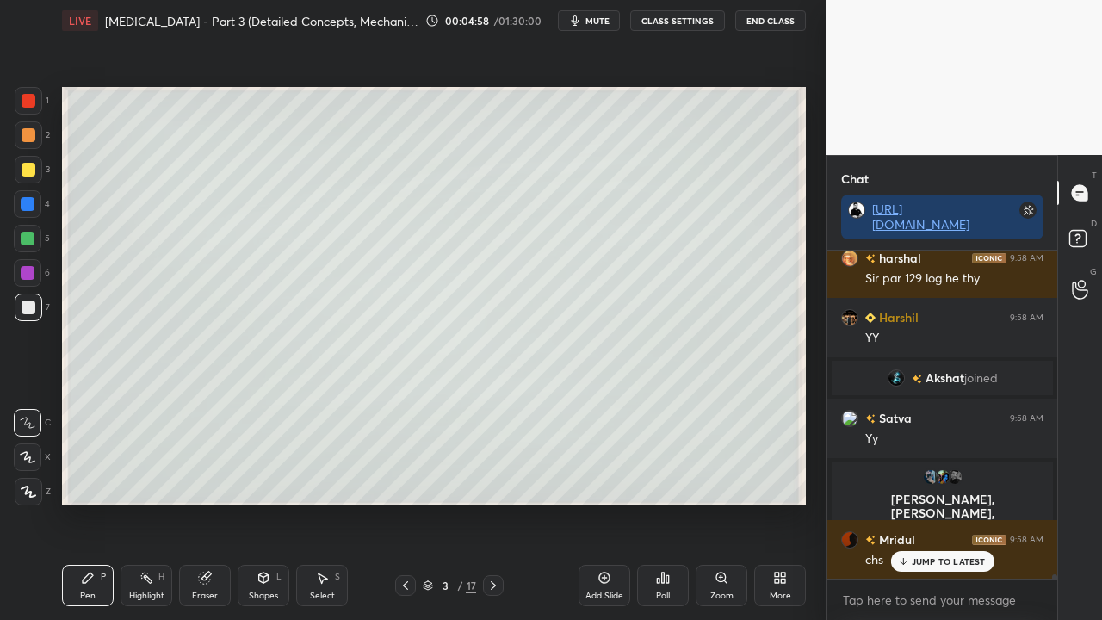
scroll to position [24001, 0]
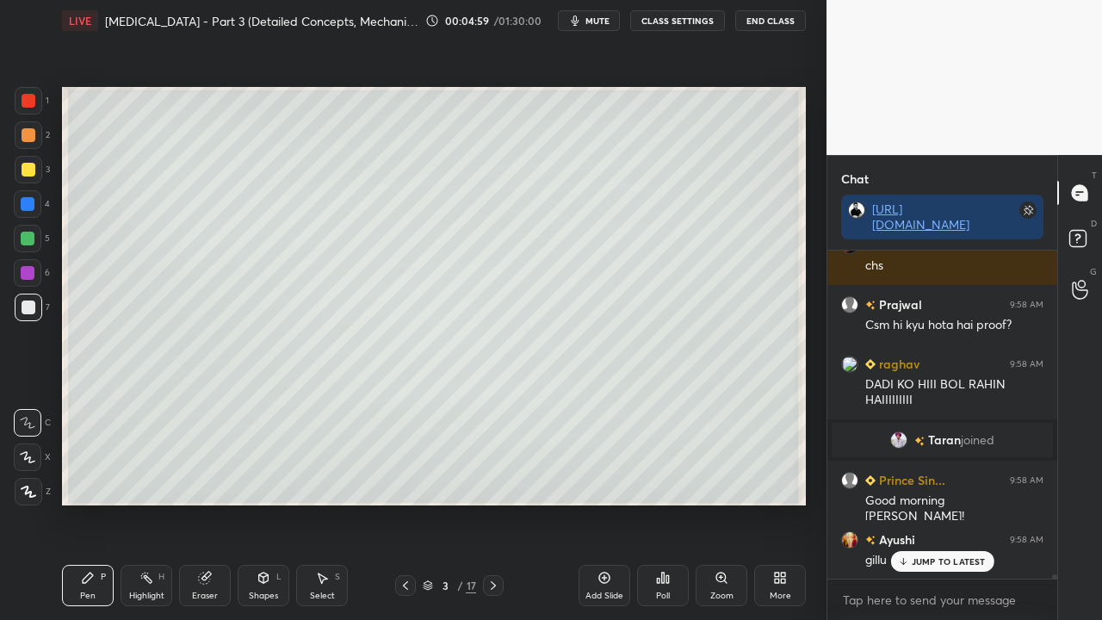
click at [943, 503] on p "JUMP TO LATEST" at bounding box center [949, 561] width 74 height 10
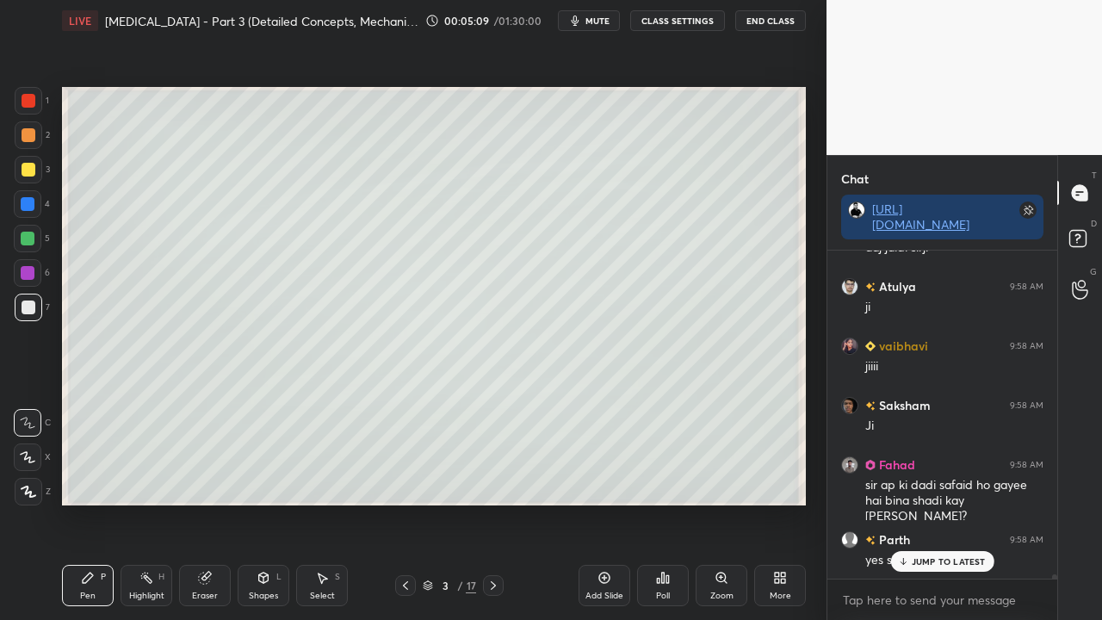
scroll to position [24905, 0]
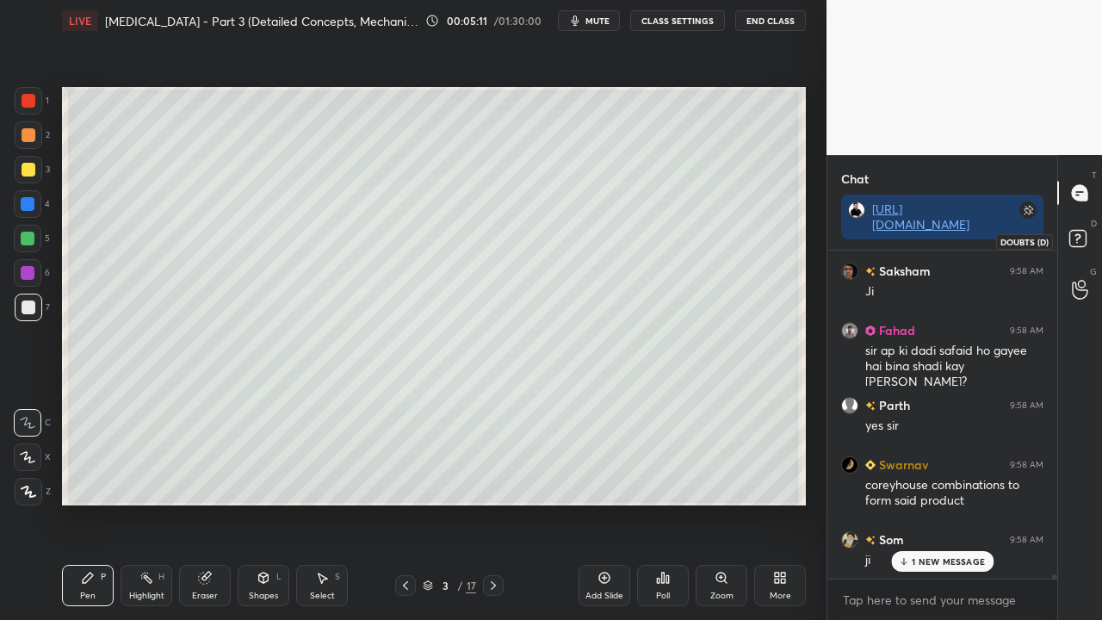
drag, startPoint x: 1085, startPoint y: 236, endPoint x: 947, endPoint y: 286, distance: 146.5
click at [1085, 236] on rect at bounding box center [1077, 239] width 16 height 16
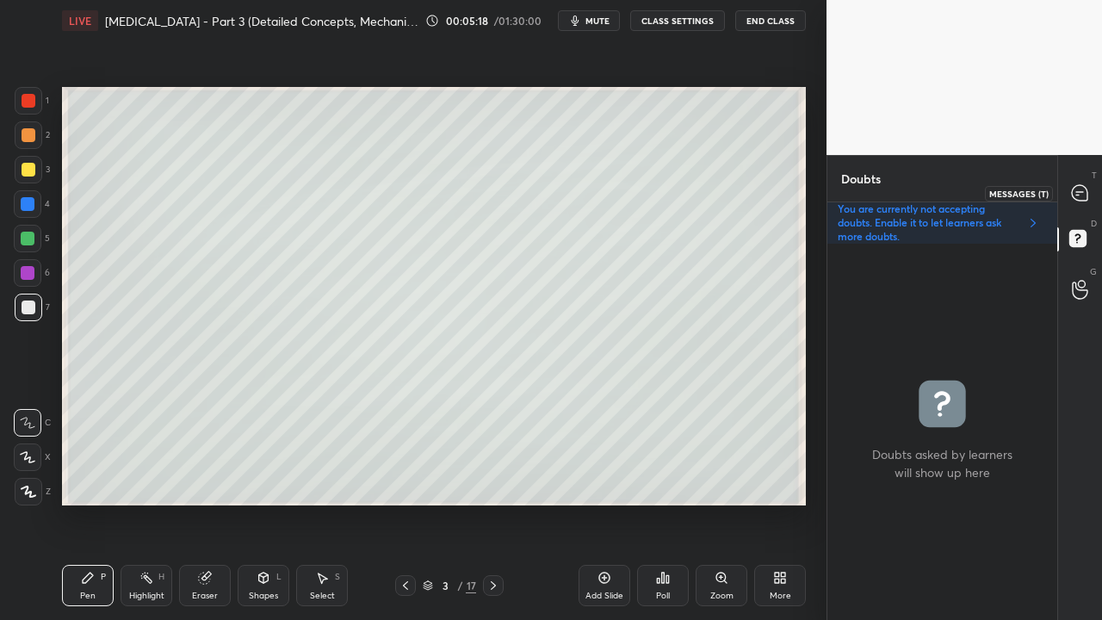
click at [1087, 193] on icon at bounding box center [1079, 192] width 15 height 15
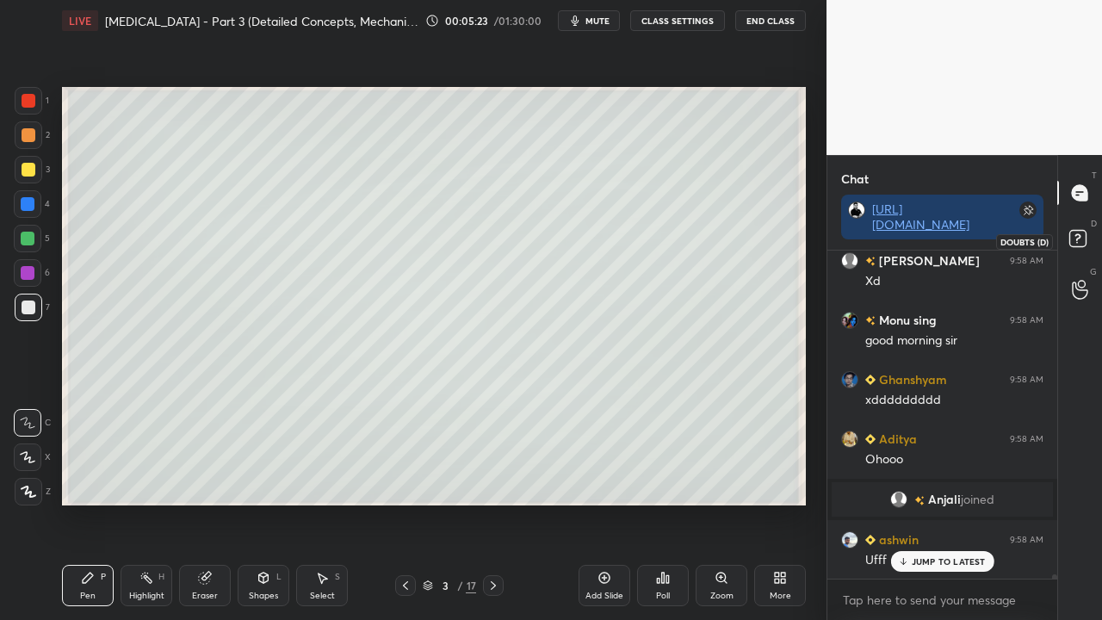
scroll to position [26515, 0]
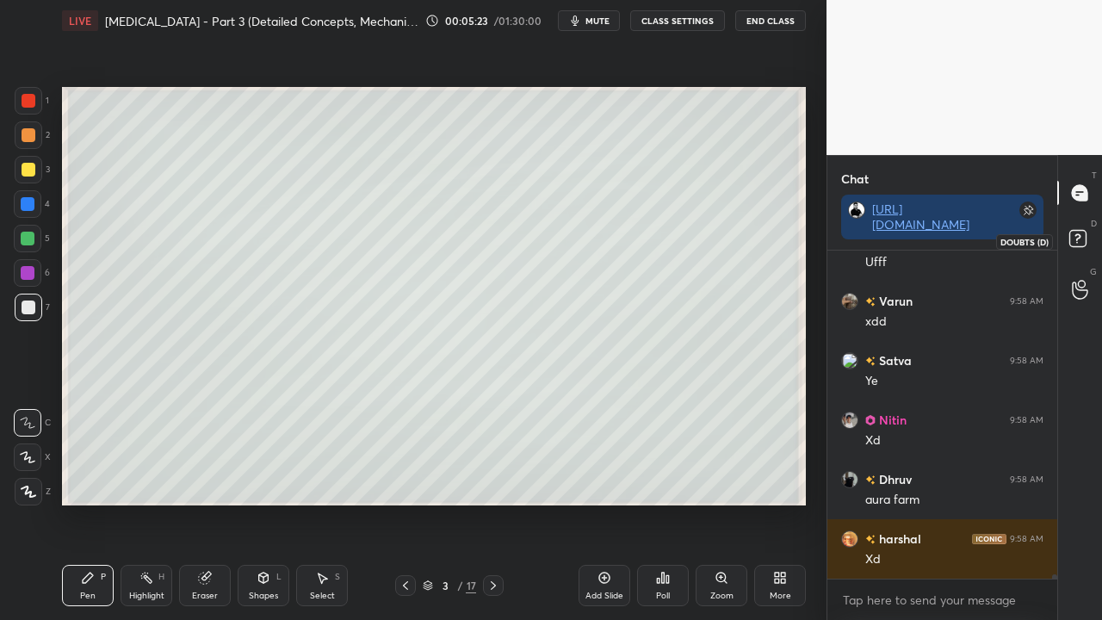
click at [1080, 239] on rect at bounding box center [1077, 239] width 16 height 16
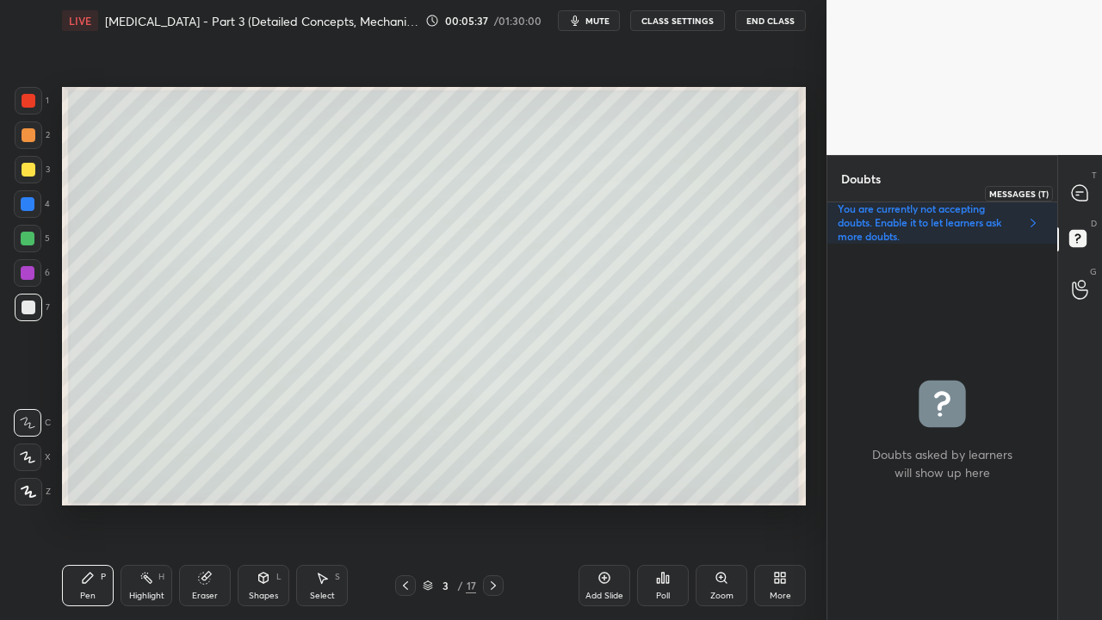
click at [1081, 193] on icon at bounding box center [1079, 192] width 15 height 15
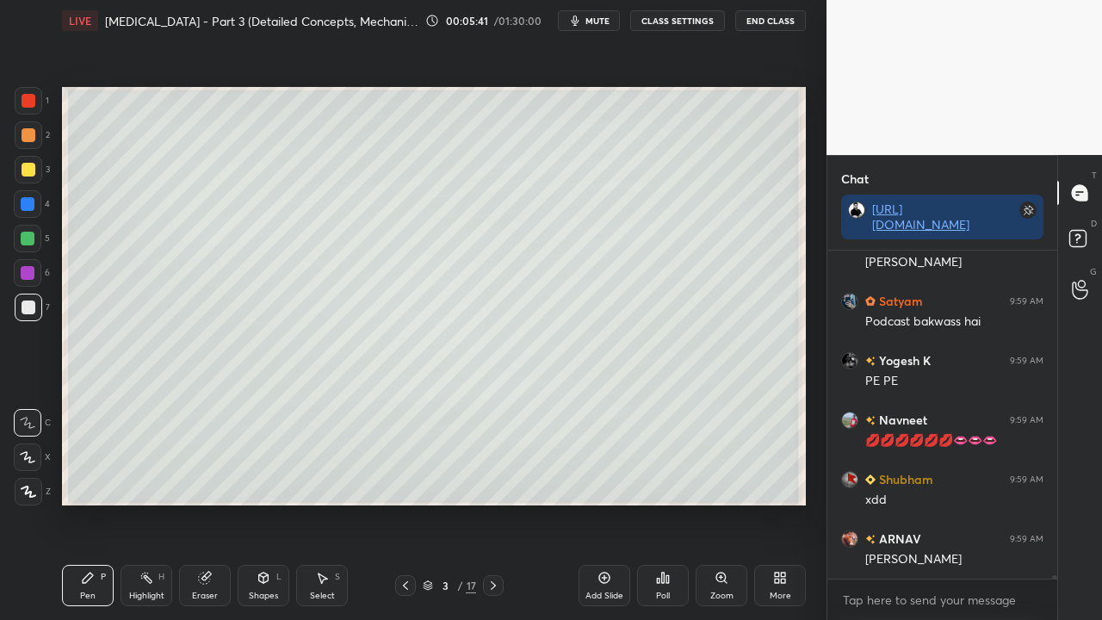
scroll to position [27784, 0]
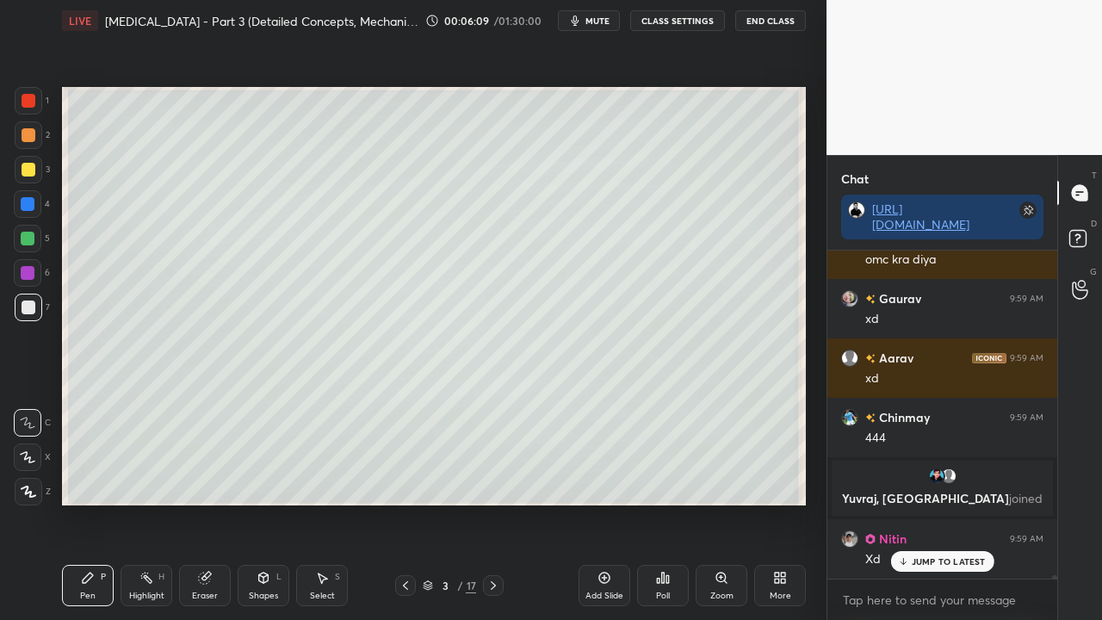
click at [26, 173] on div at bounding box center [29, 170] width 14 height 14
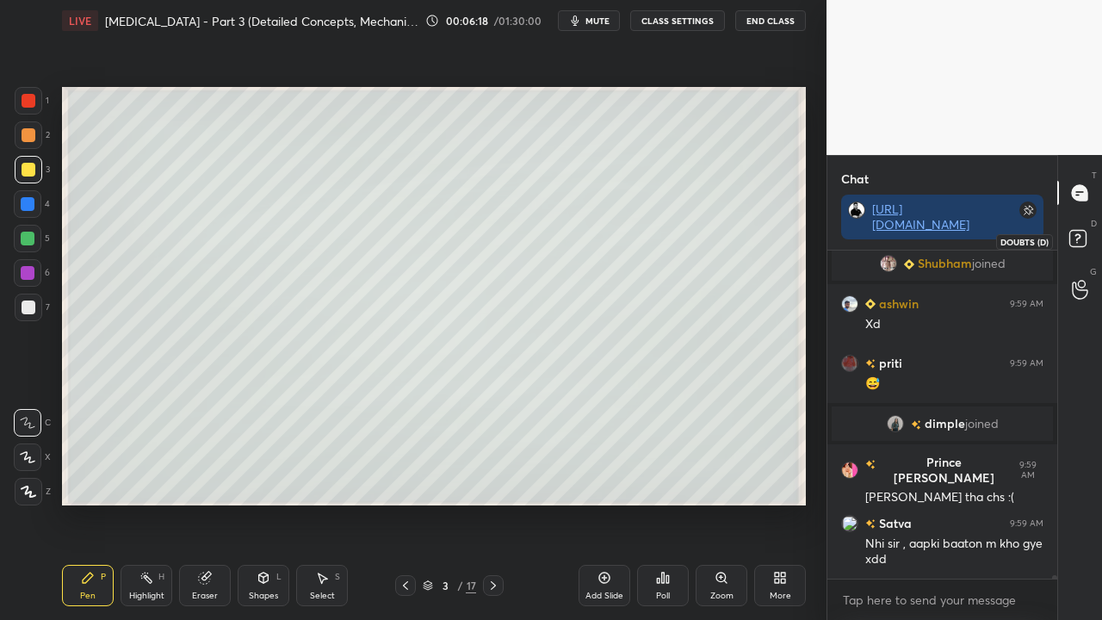
click at [1082, 241] on rect at bounding box center [1077, 239] width 16 height 16
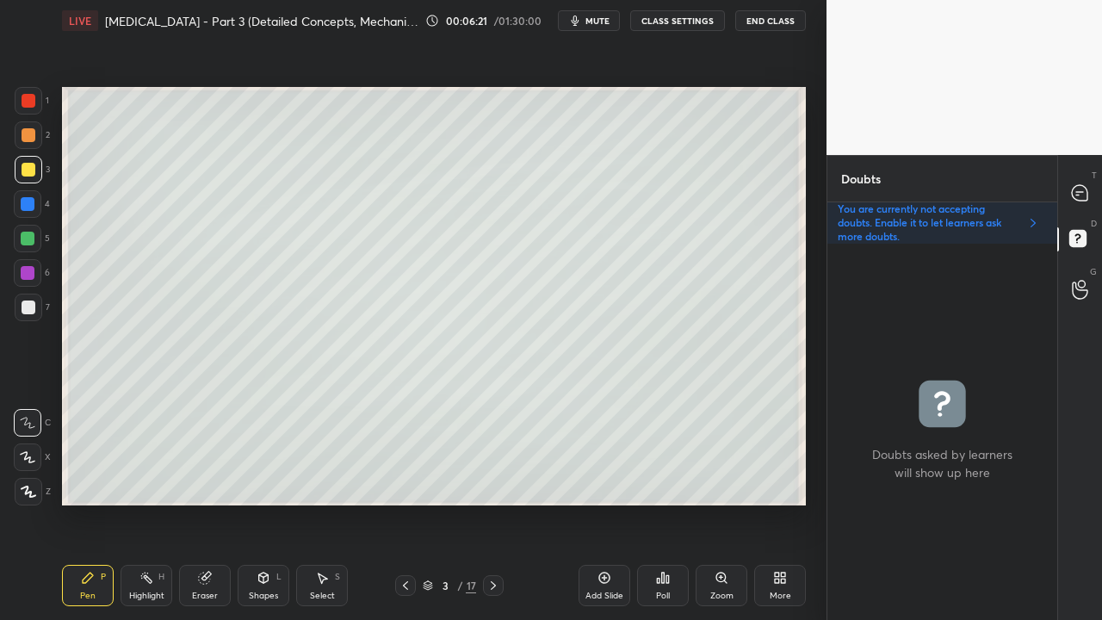
click at [31, 169] on div at bounding box center [29, 170] width 14 height 14
click at [31, 170] on div at bounding box center [29, 170] width 14 height 14
click at [1083, 187] on icon at bounding box center [1079, 192] width 15 height 15
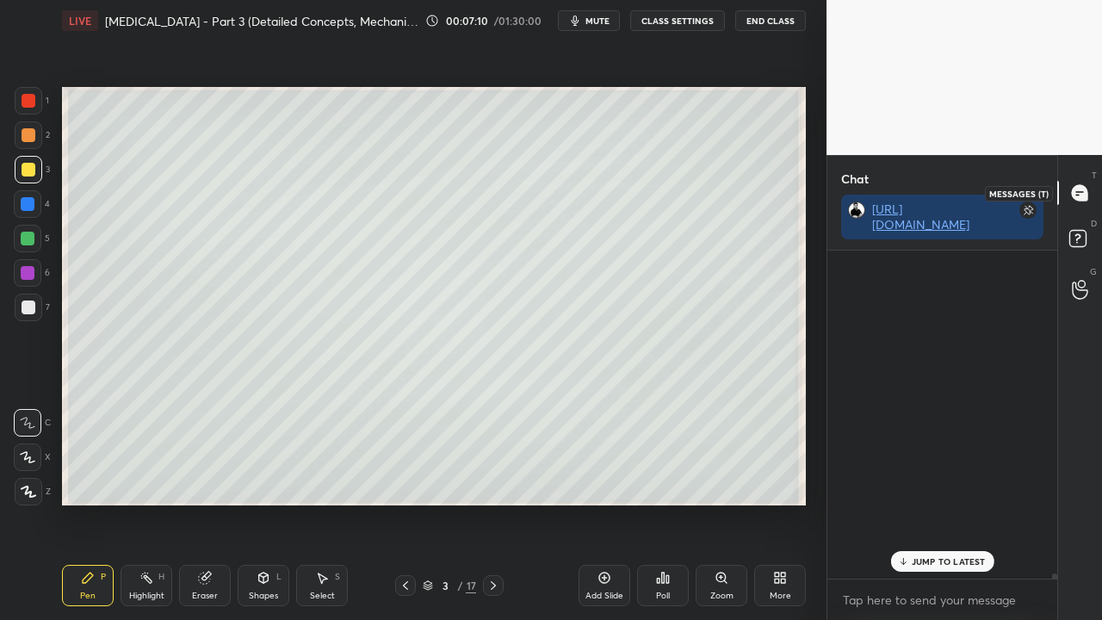
scroll to position [323, 225]
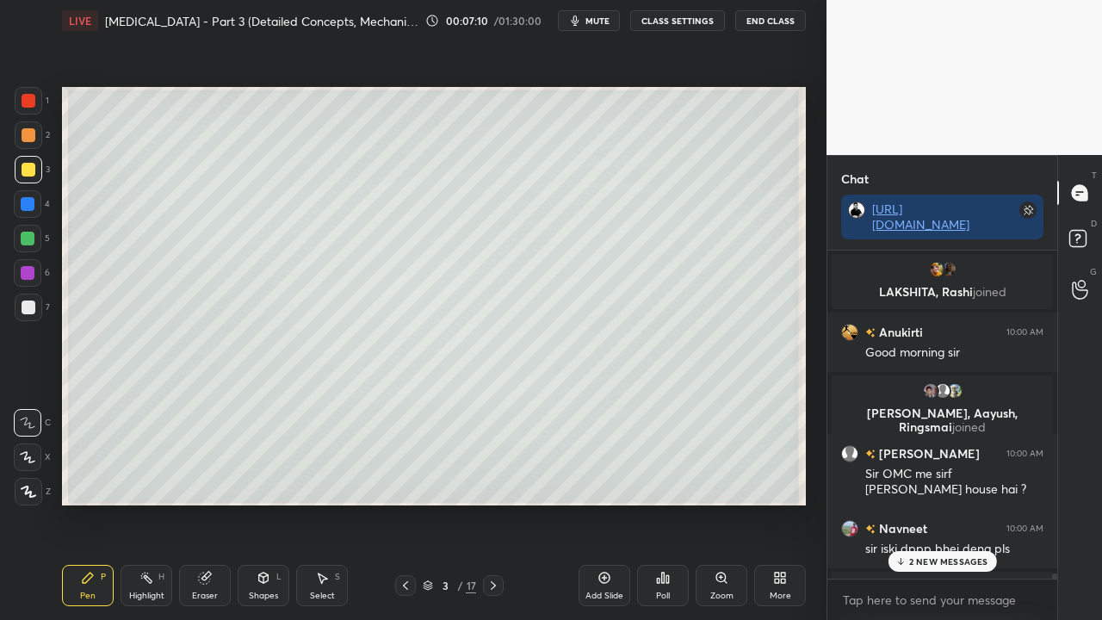
click at [920, 503] on p "2 NEW MESSAGES" at bounding box center [948, 561] width 79 height 10
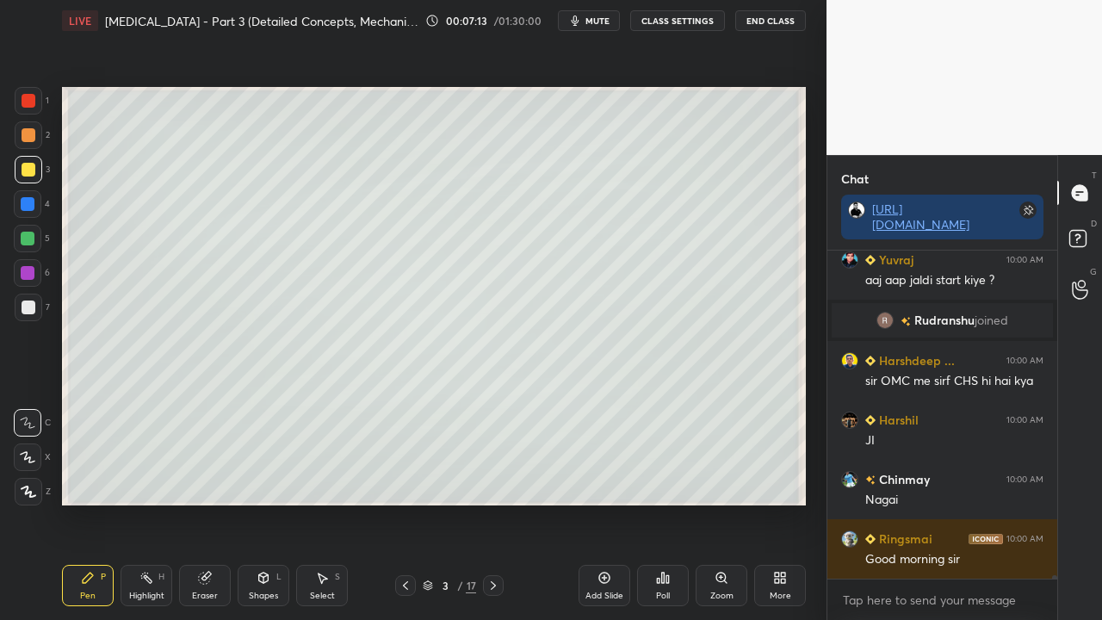
scroll to position [31252, 0]
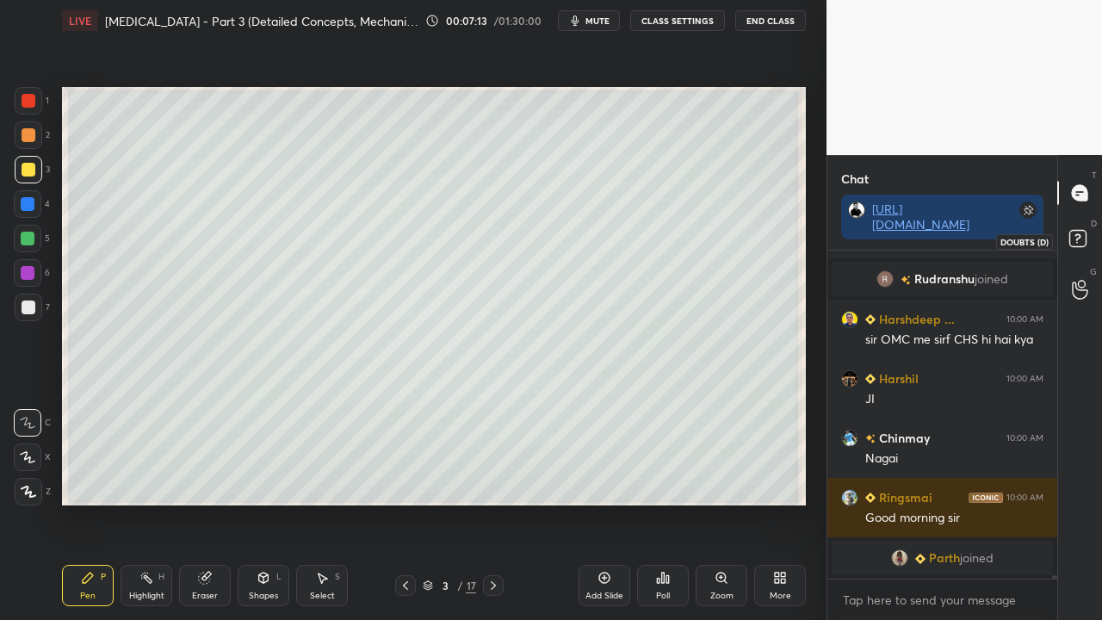
click at [1080, 234] on rect at bounding box center [1077, 239] width 16 height 16
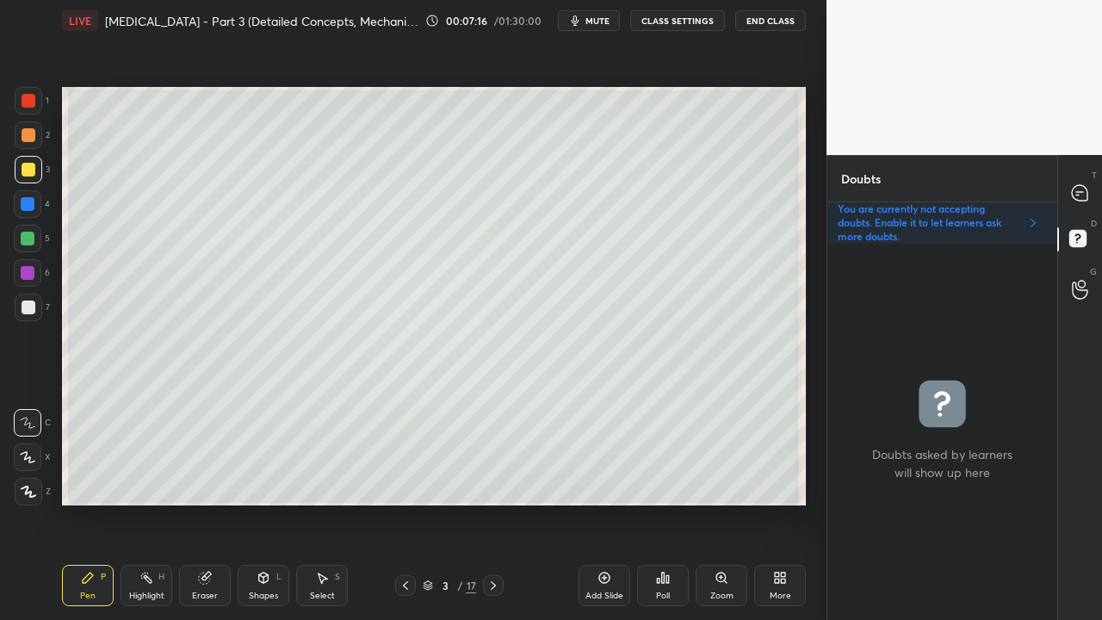
click at [24, 310] on div at bounding box center [29, 308] width 14 height 14
click at [27, 163] on div at bounding box center [29, 170] width 14 height 14
click at [23, 310] on div at bounding box center [29, 308] width 14 height 14
click at [1078, 190] on icon at bounding box center [1079, 192] width 15 height 15
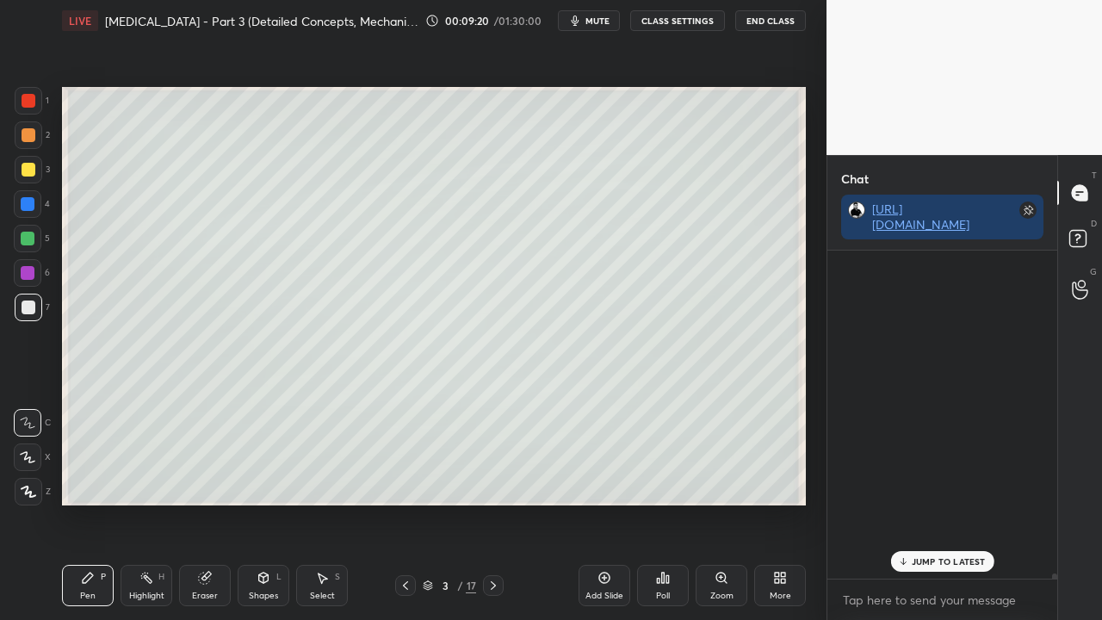
scroll to position [323, 225]
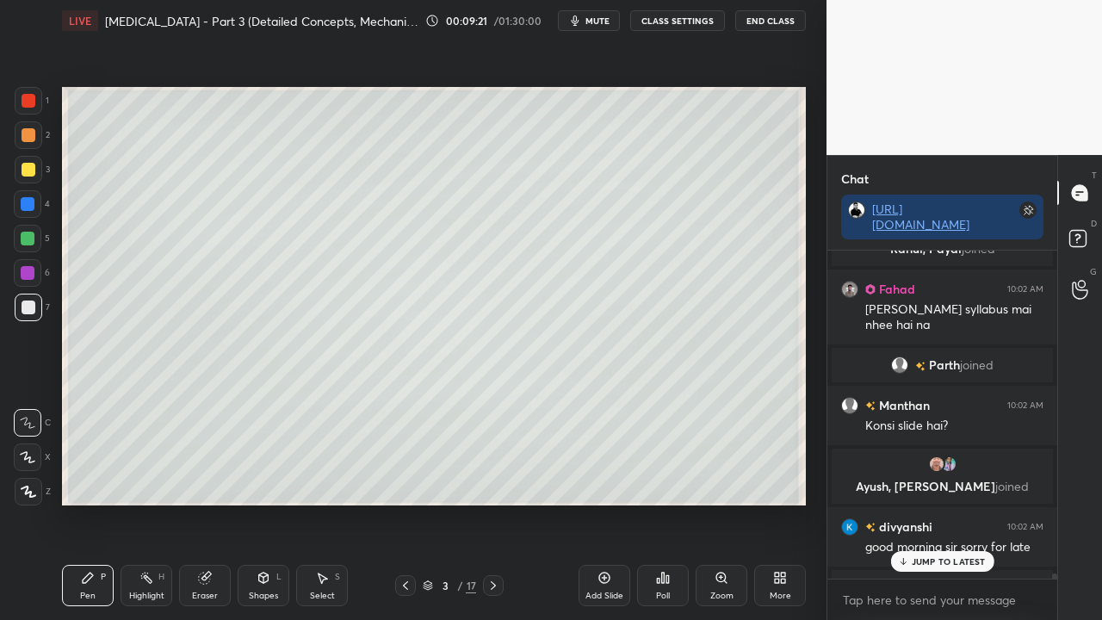
click at [939, 503] on p "JUMP TO LATEST" at bounding box center [949, 561] width 74 height 10
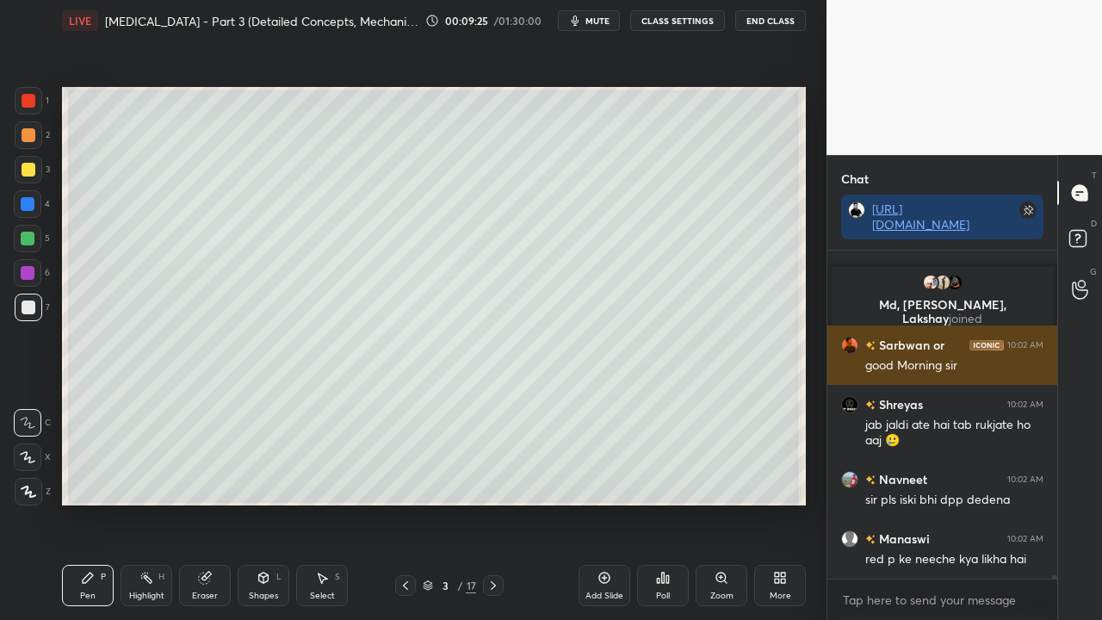
scroll to position [32952, 0]
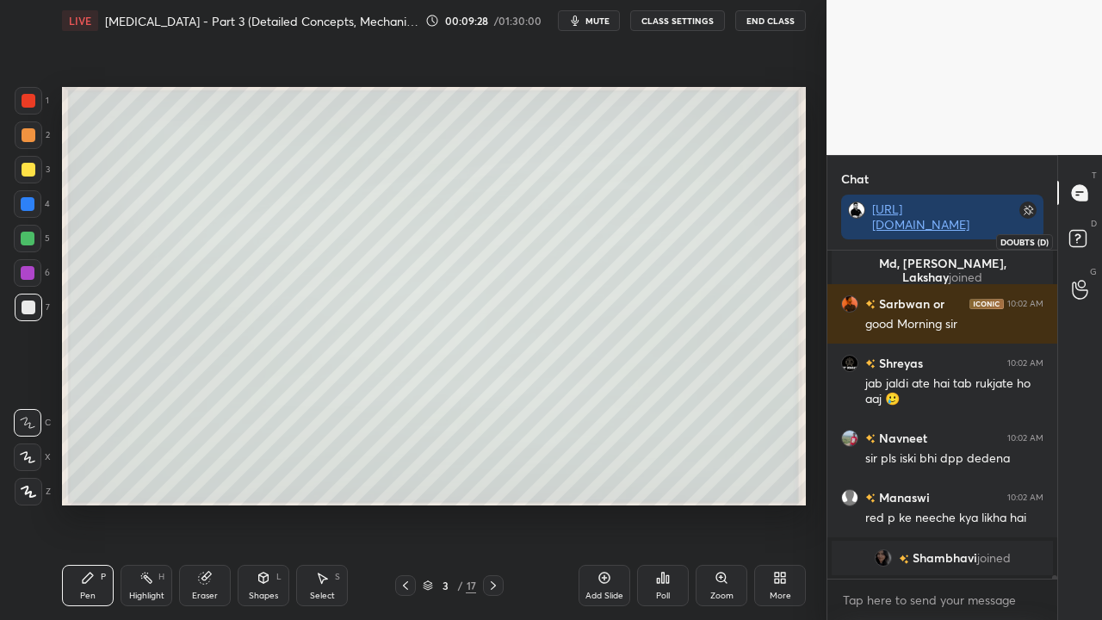
click at [1081, 239] on rect at bounding box center [1077, 239] width 16 height 16
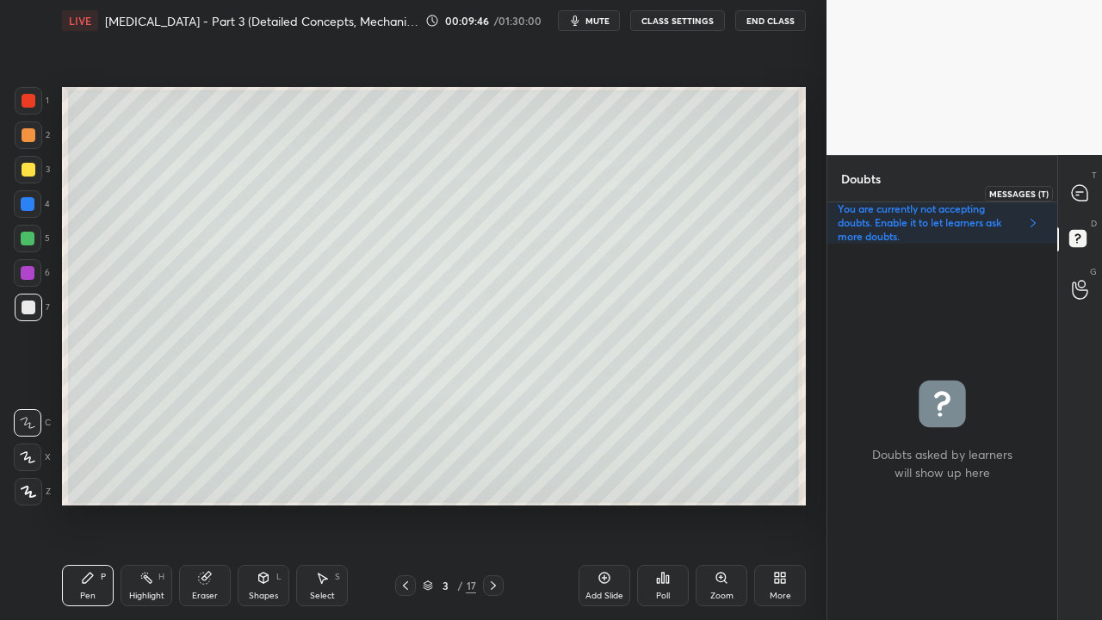
click at [1080, 189] on icon at bounding box center [1079, 192] width 15 height 15
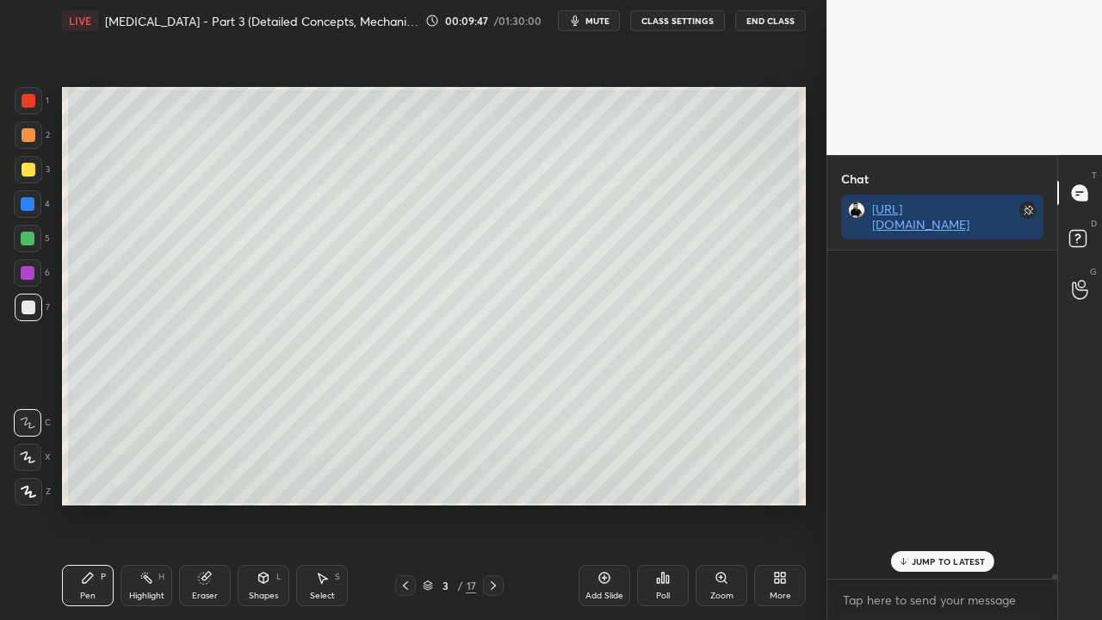
scroll to position [323, 225]
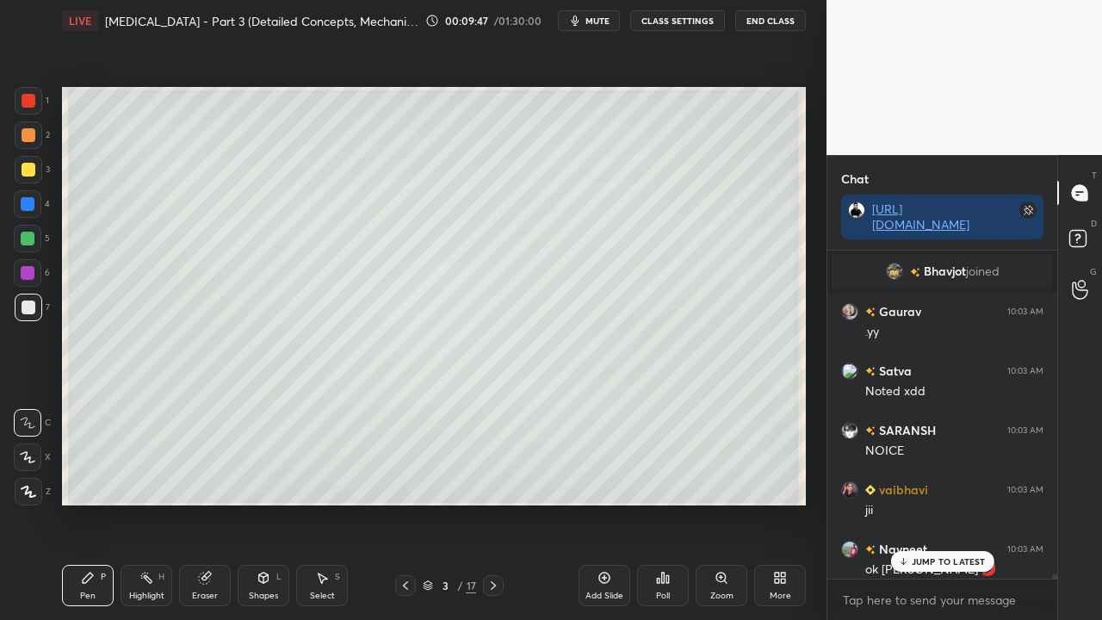
click at [955, 503] on p "JUMP TO LATEST" at bounding box center [949, 561] width 74 height 10
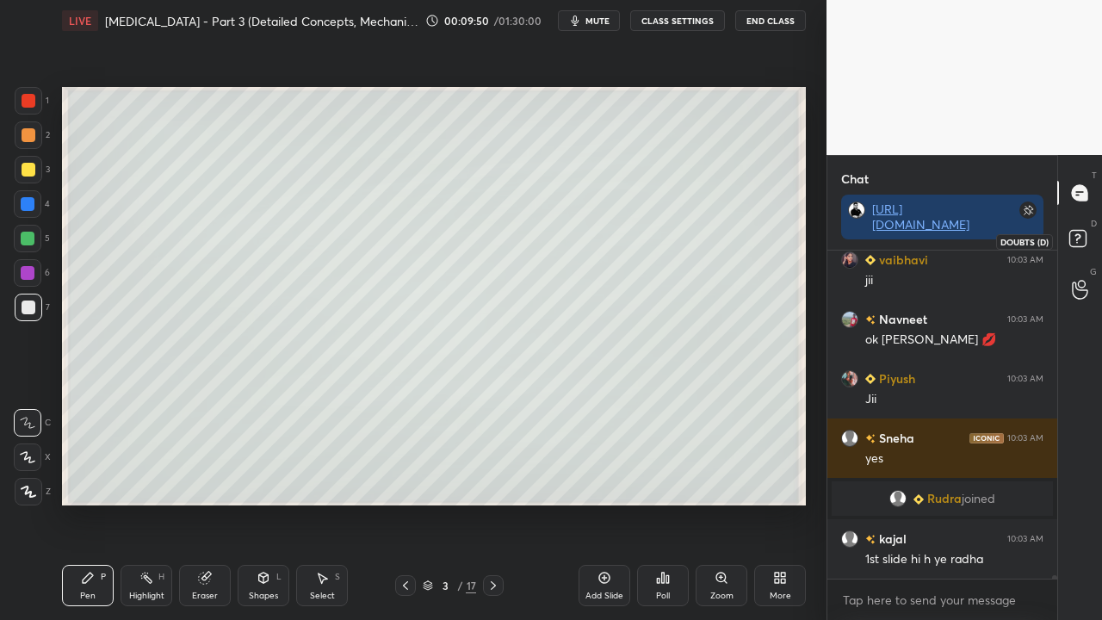
scroll to position [33026, 0]
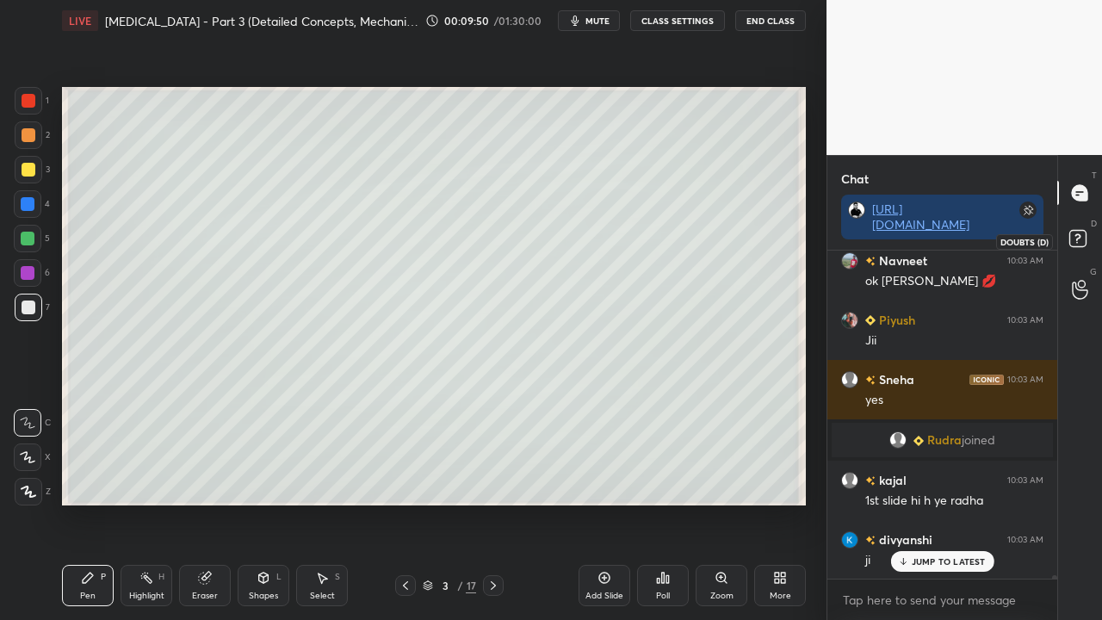
click at [1074, 242] on rect at bounding box center [1077, 239] width 16 height 16
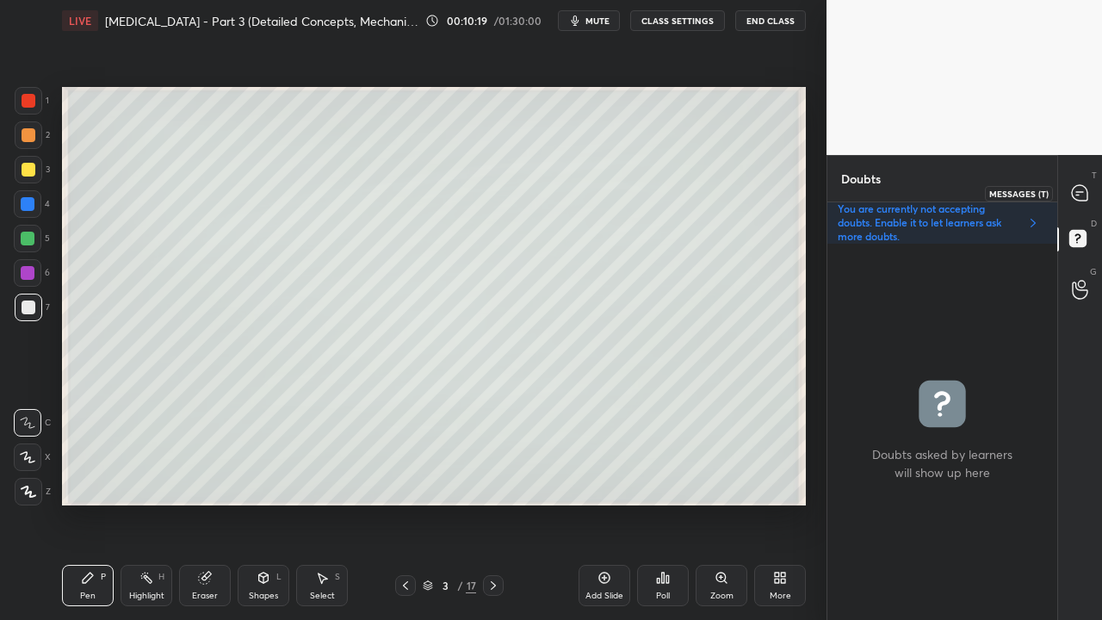
click at [1083, 178] on div at bounding box center [1080, 192] width 34 height 31
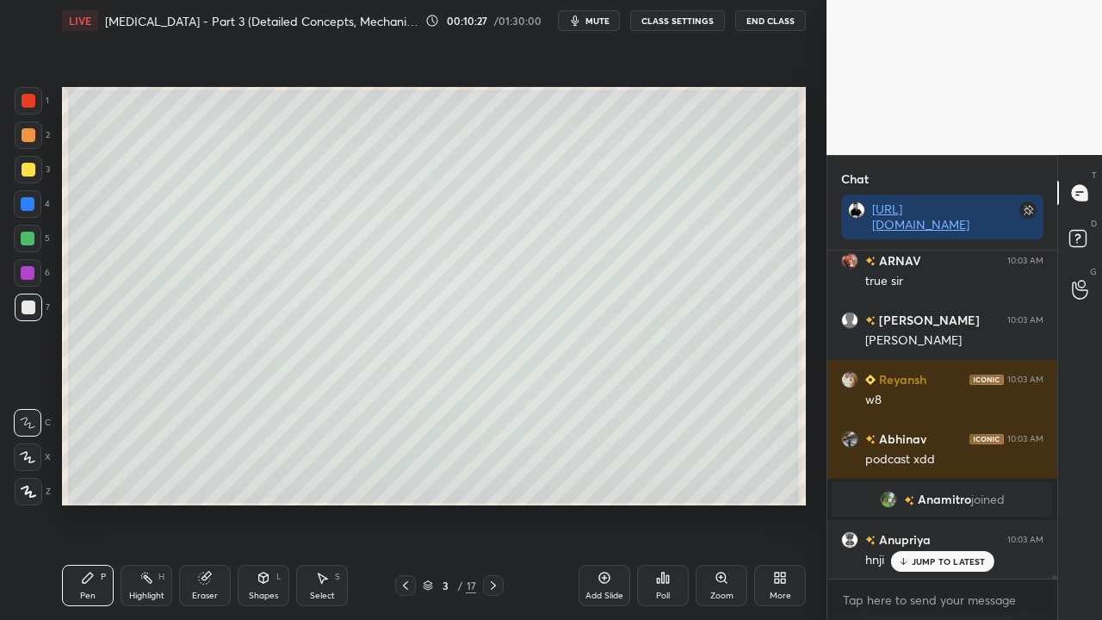
scroll to position [35174, 0]
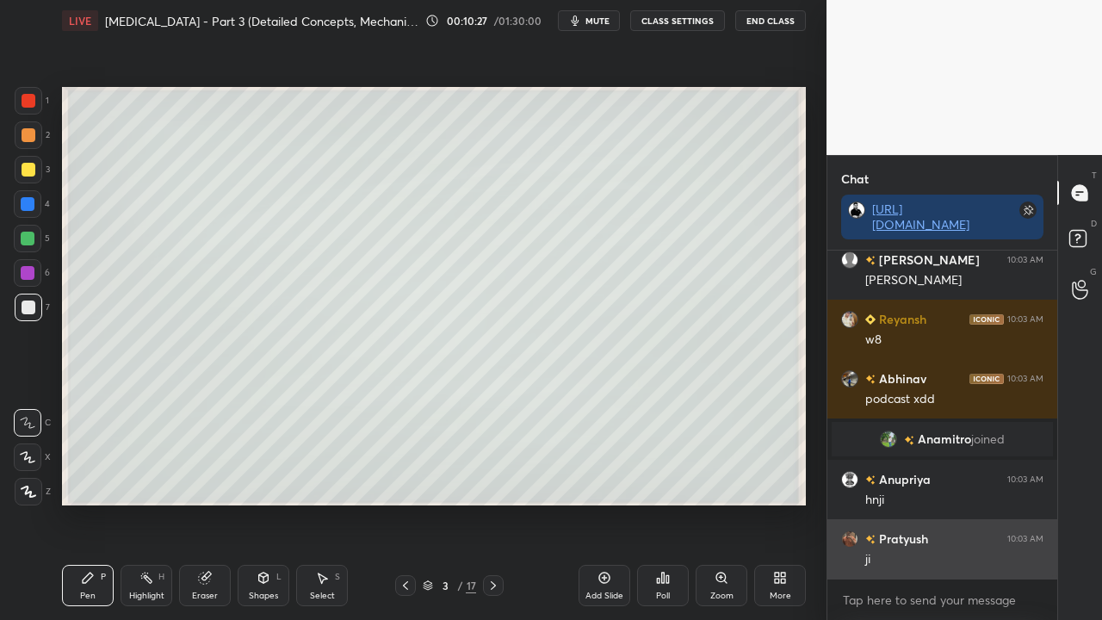
click at [939, 503] on div "ji" at bounding box center [954, 559] width 178 height 17
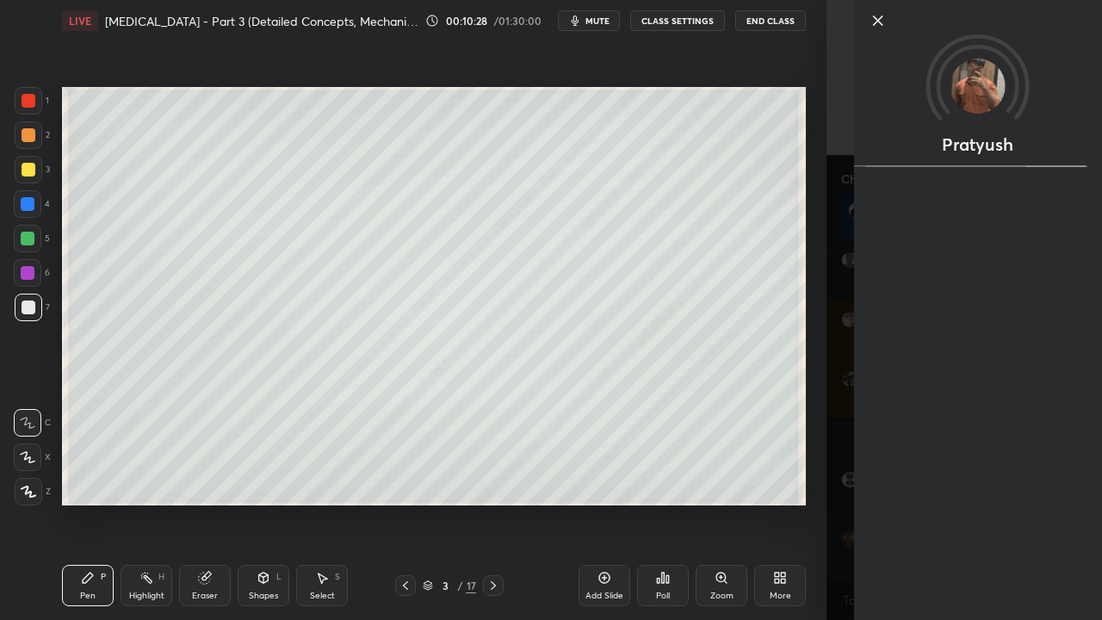
click at [821, 503] on div "1 2 3 4 5 6 7 C X Z C X Z E E Erase all H H LIVE [MEDICAL_DATA] - Part 3 (Detai…" at bounding box center [413, 310] width 827 height 620
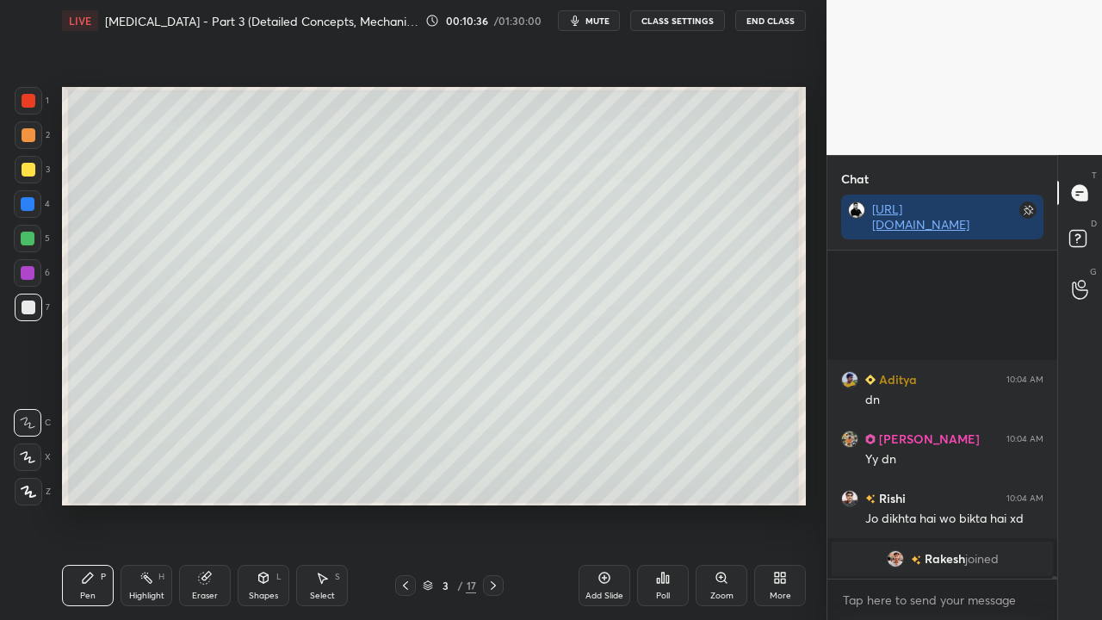
scroll to position [36651, 0]
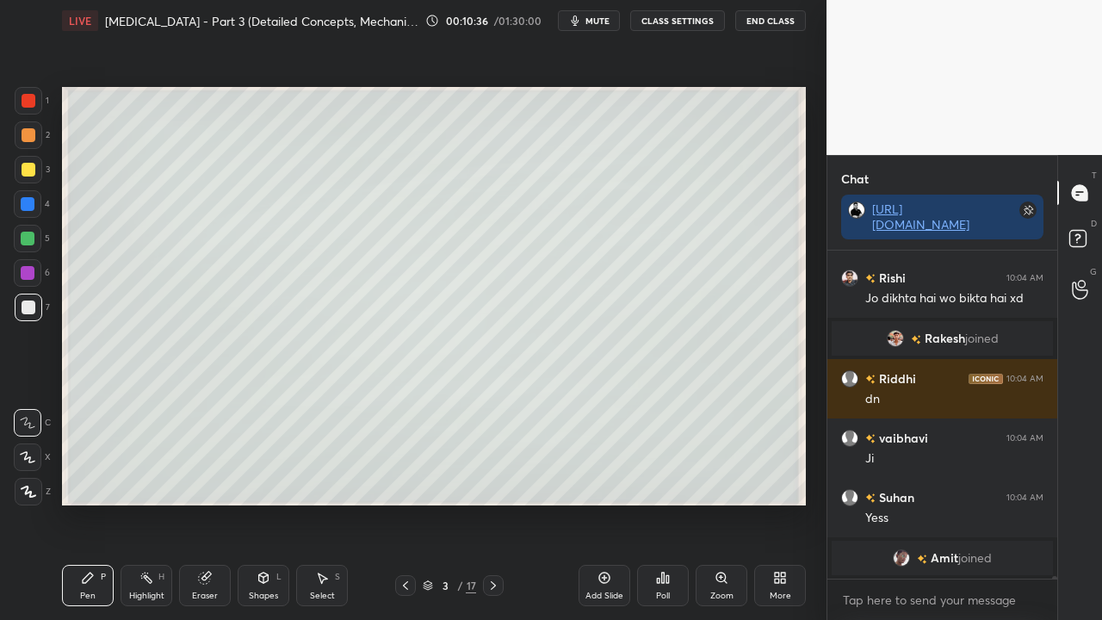
click at [496, 503] on icon at bounding box center [493, 586] width 14 height 14
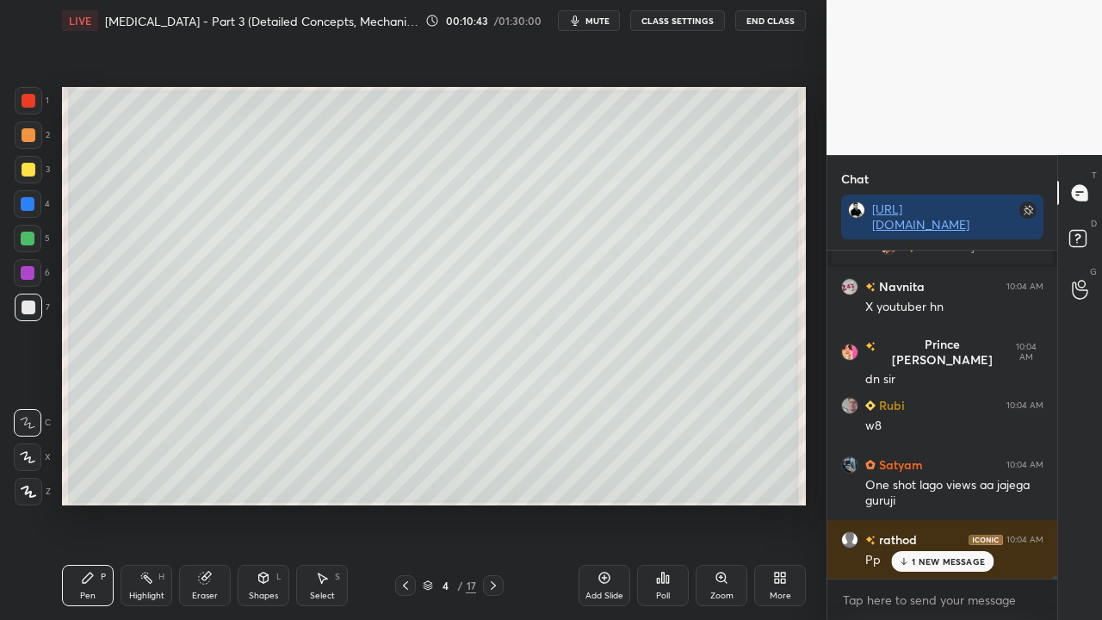
scroll to position [37164, 0]
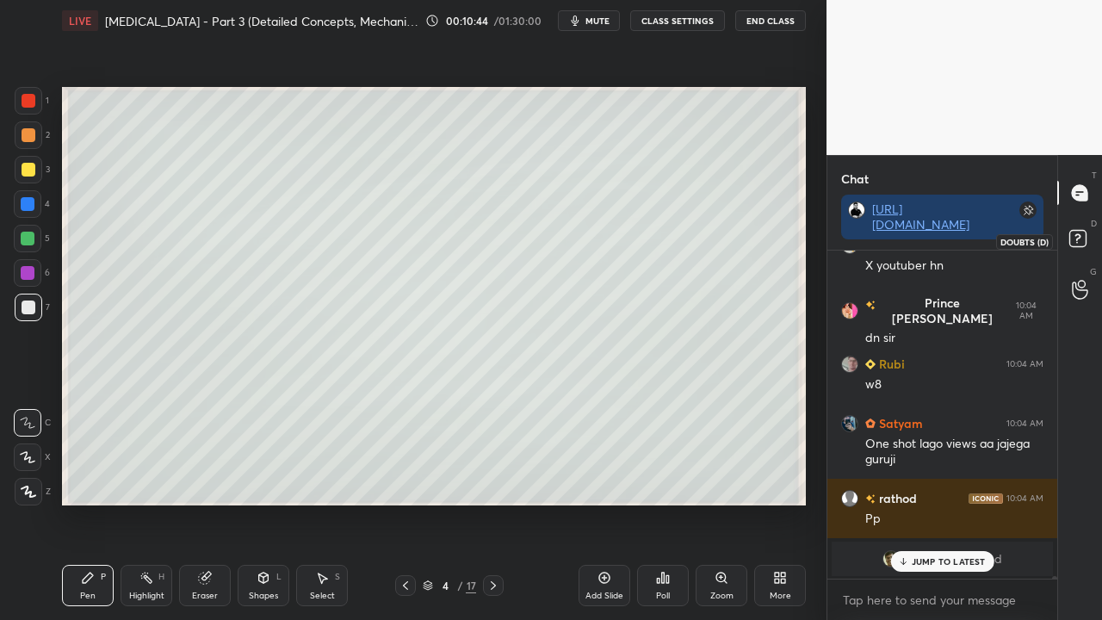
click at [1079, 227] on icon at bounding box center [1080, 241] width 31 height 31
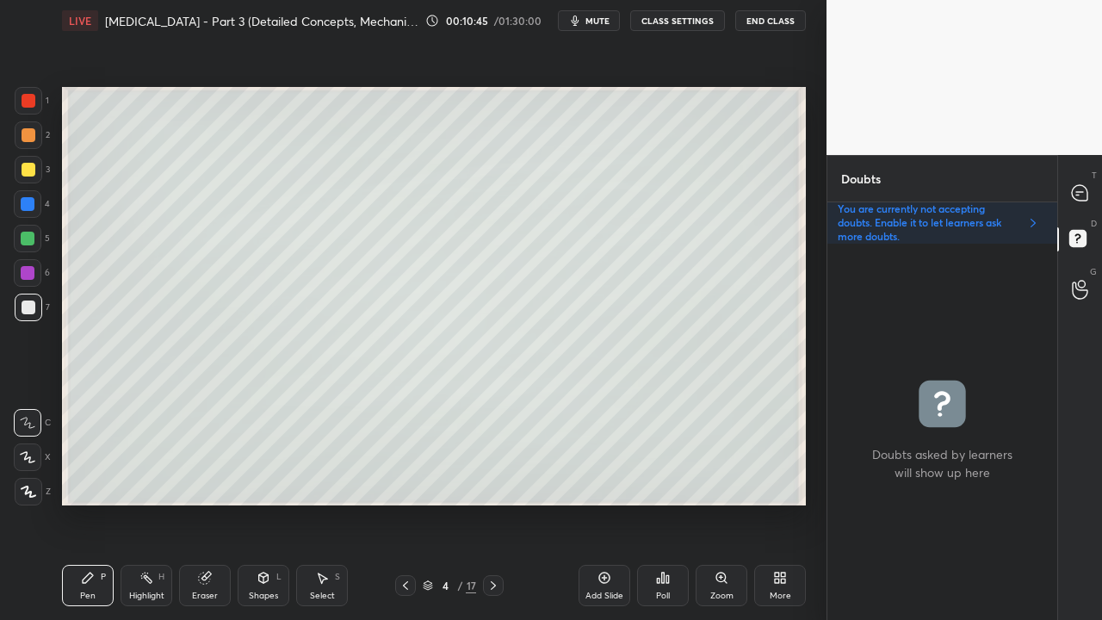
click at [402, 503] on icon at bounding box center [406, 586] width 14 height 14
click at [492, 503] on icon at bounding box center [493, 586] width 14 height 14
click at [28, 170] on div at bounding box center [29, 170] width 14 height 14
click at [1084, 181] on div at bounding box center [1080, 192] width 34 height 31
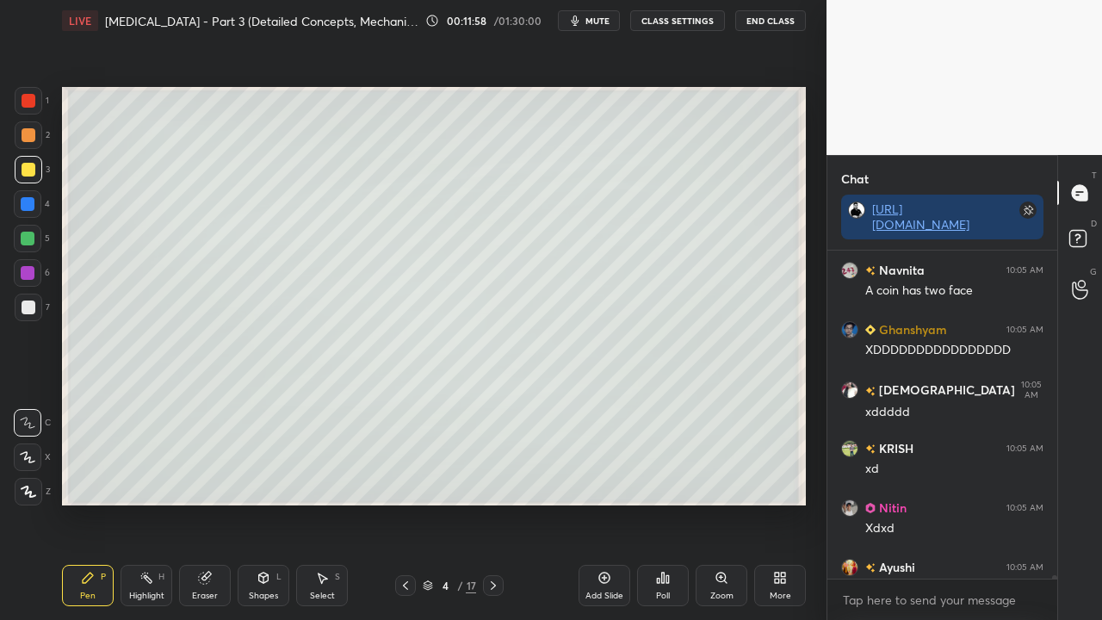
scroll to position [42017, 0]
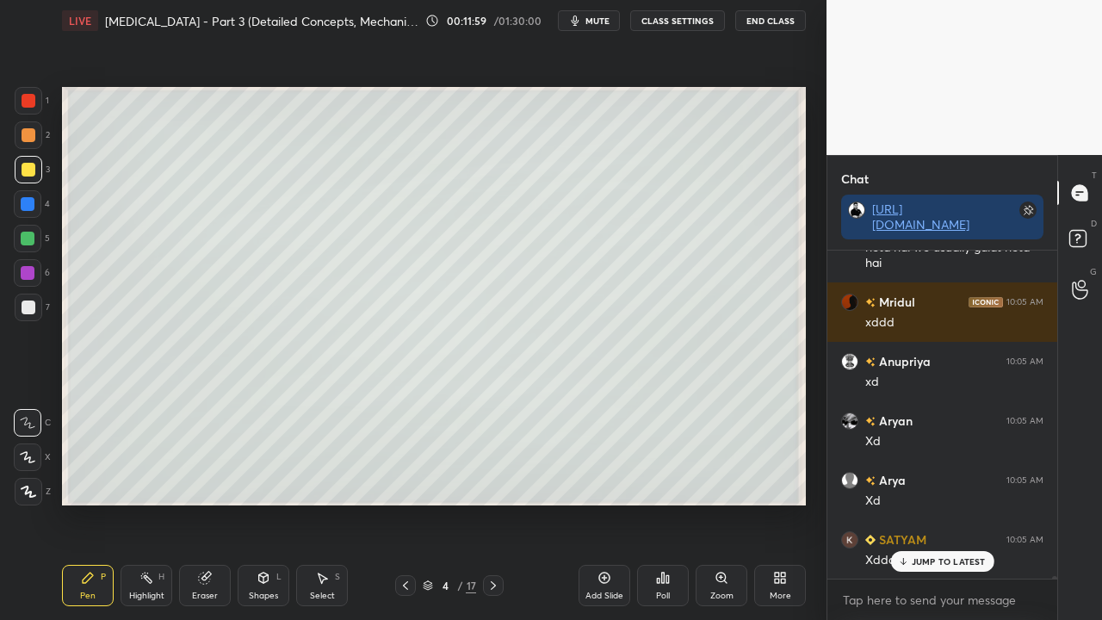
click at [957, 503] on p "JUMP TO LATEST" at bounding box center [949, 561] width 74 height 10
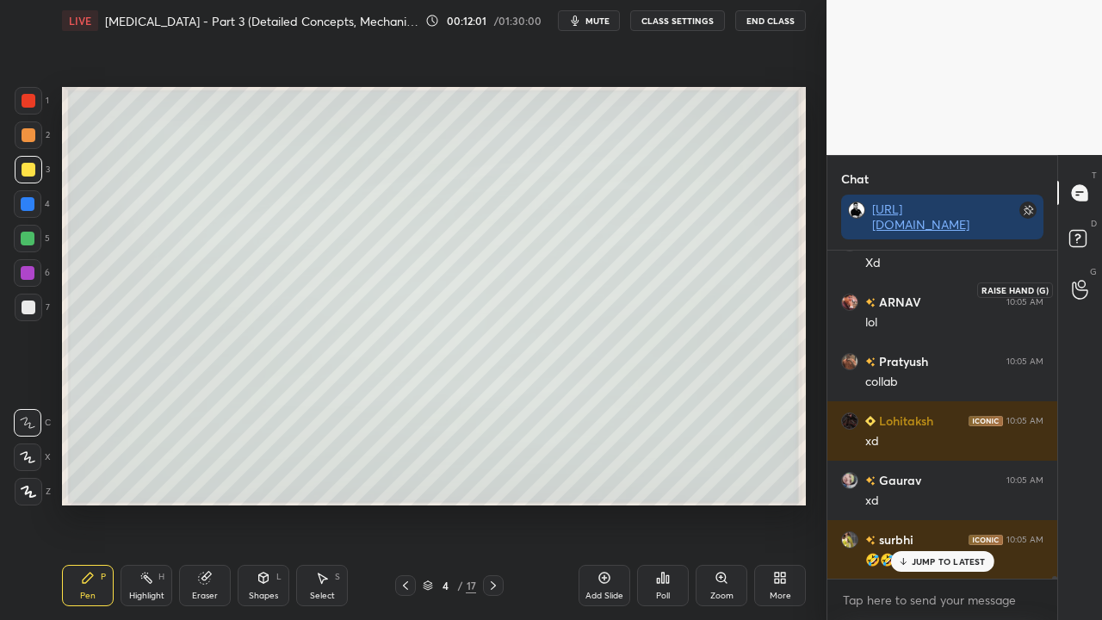
scroll to position [43300, 0]
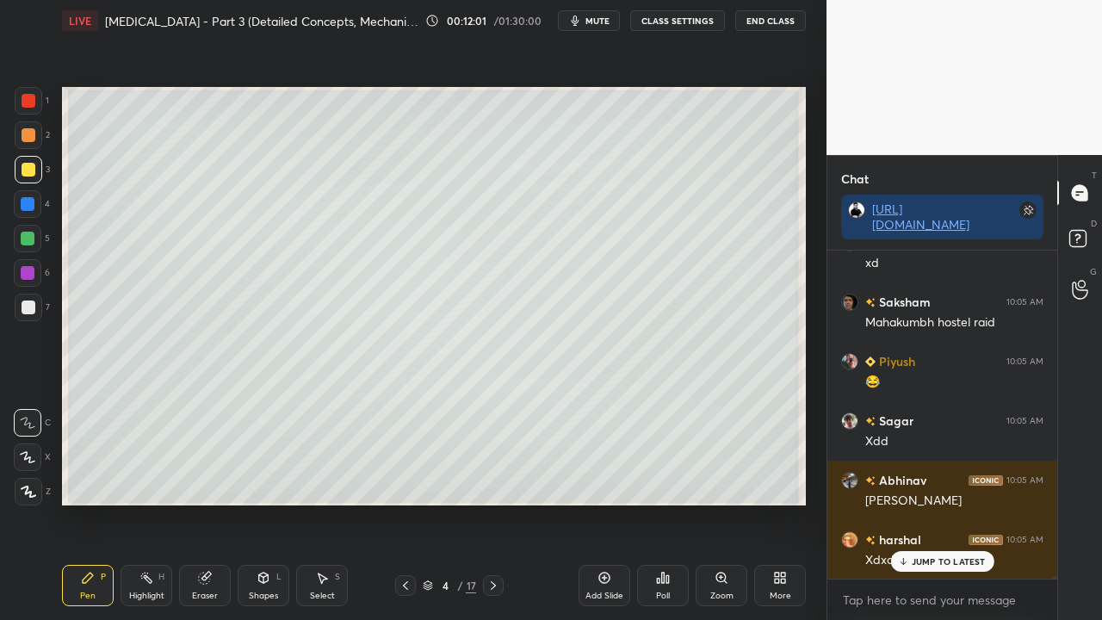
click at [1080, 239] on icon at bounding box center [1080, 241] width 31 height 31
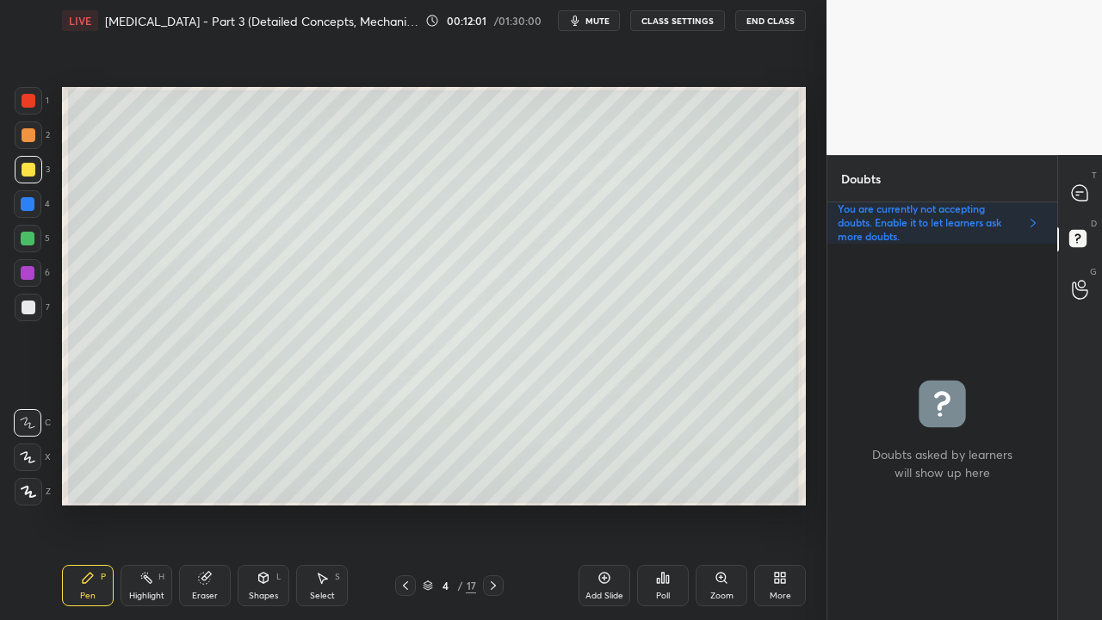
scroll to position [371, 225]
click at [27, 175] on div at bounding box center [29, 170] width 14 height 14
click at [30, 307] on div at bounding box center [29, 308] width 14 height 14
click at [1085, 189] on icon at bounding box center [1079, 192] width 15 height 15
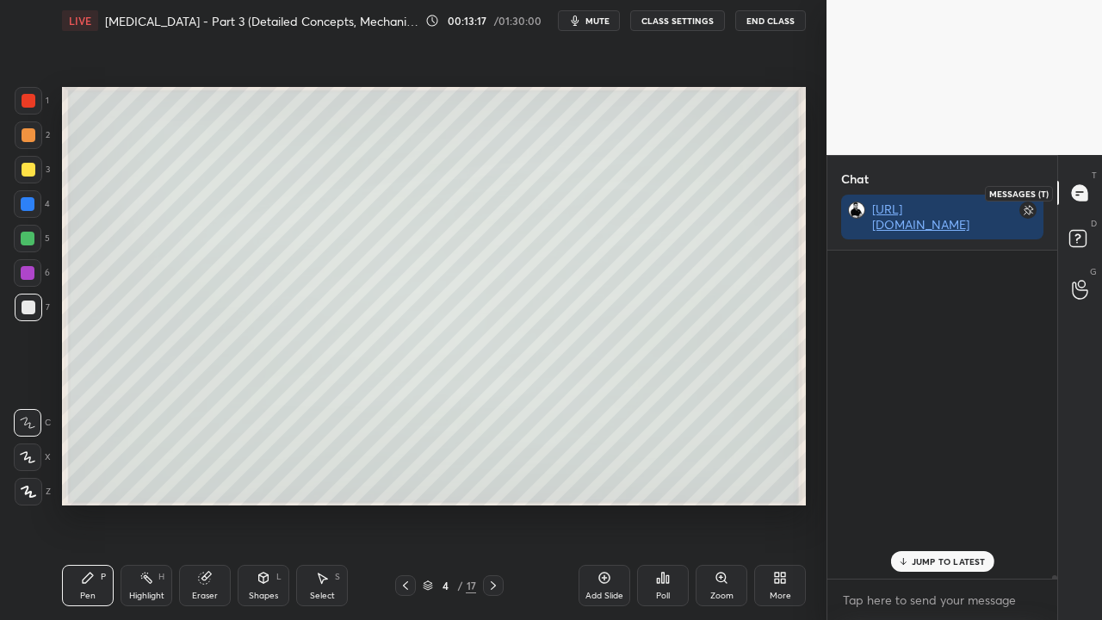
scroll to position [323, 225]
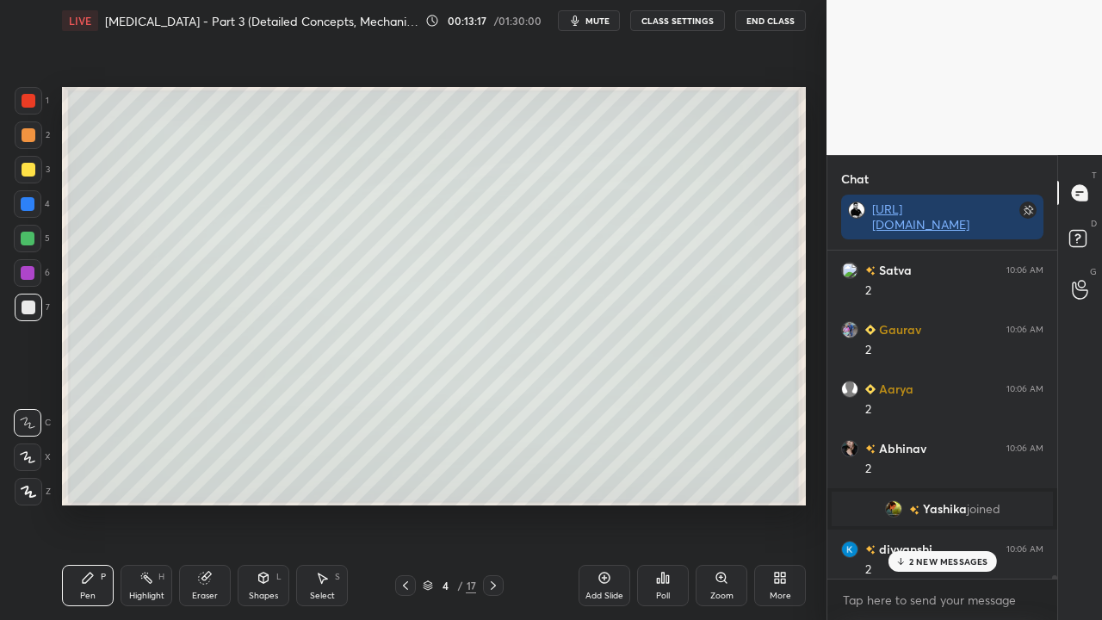
click at [921, 503] on div "2 NEW MESSAGES" at bounding box center [942, 561] width 108 height 21
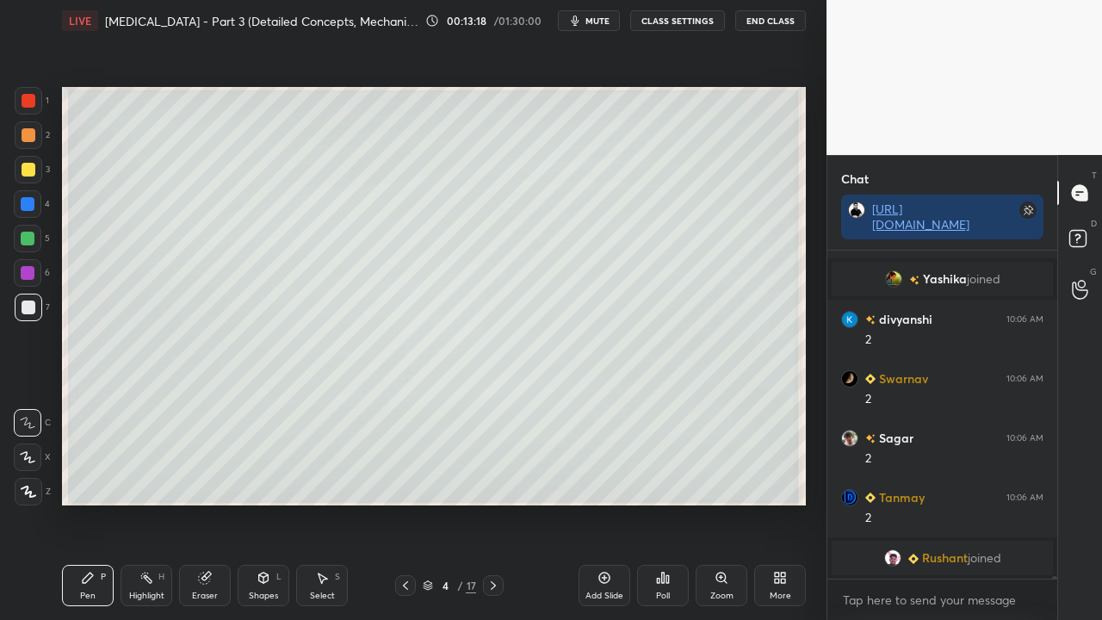
scroll to position [47685, 0]
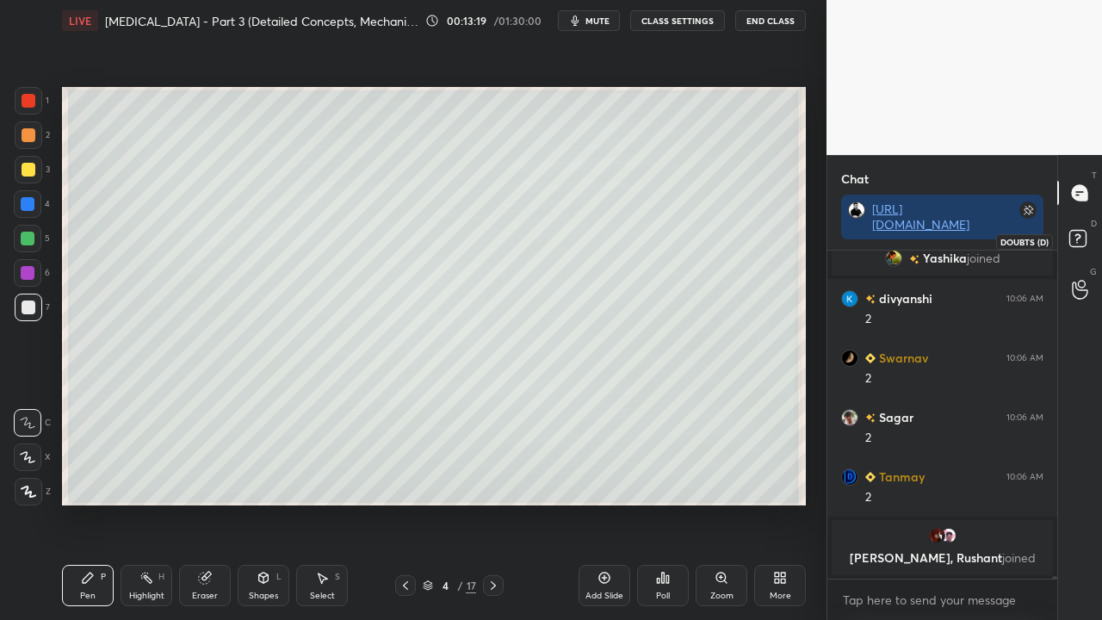
click at [1085, 232] on icon at bounding box center [1080, 241] width 31 height 31
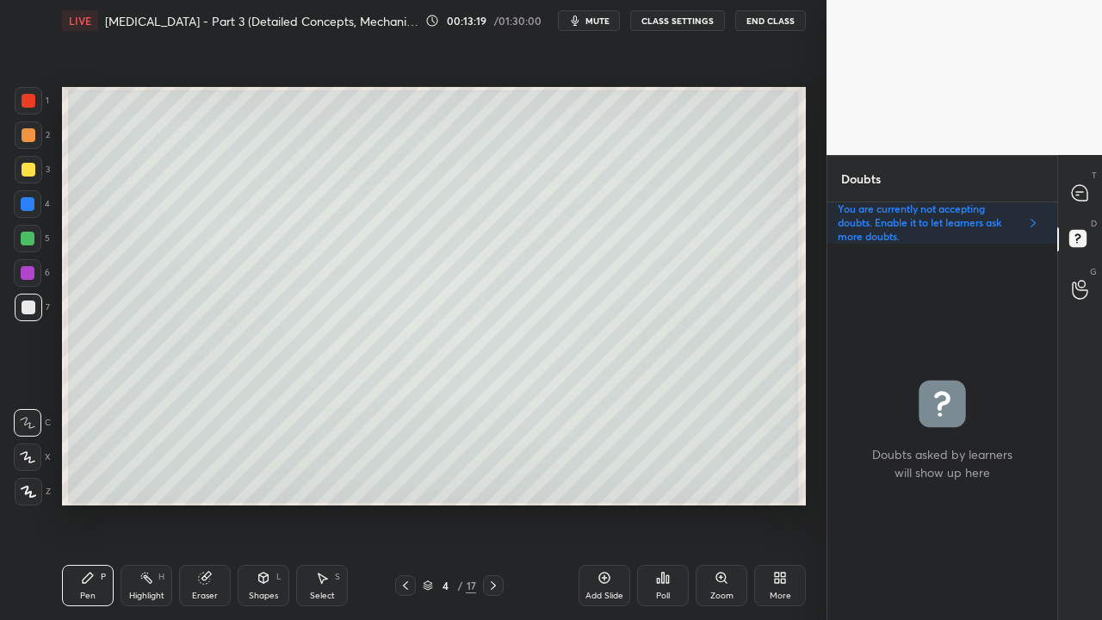
scroll to position [371, 225]
click at [28, 169] on div at bounding box center [29, 170] width 14 height 14
click at [24, 310] on div at bounding box center [29, 308] width 14 height 14
drag, startPoint x: 208, startPoint y: 587, endPoint x: 360, endPoint y: 518, distance: 167.2
click at [208, 503] on div "Eraser" at bounding box center [205, 585] width 52 height 41
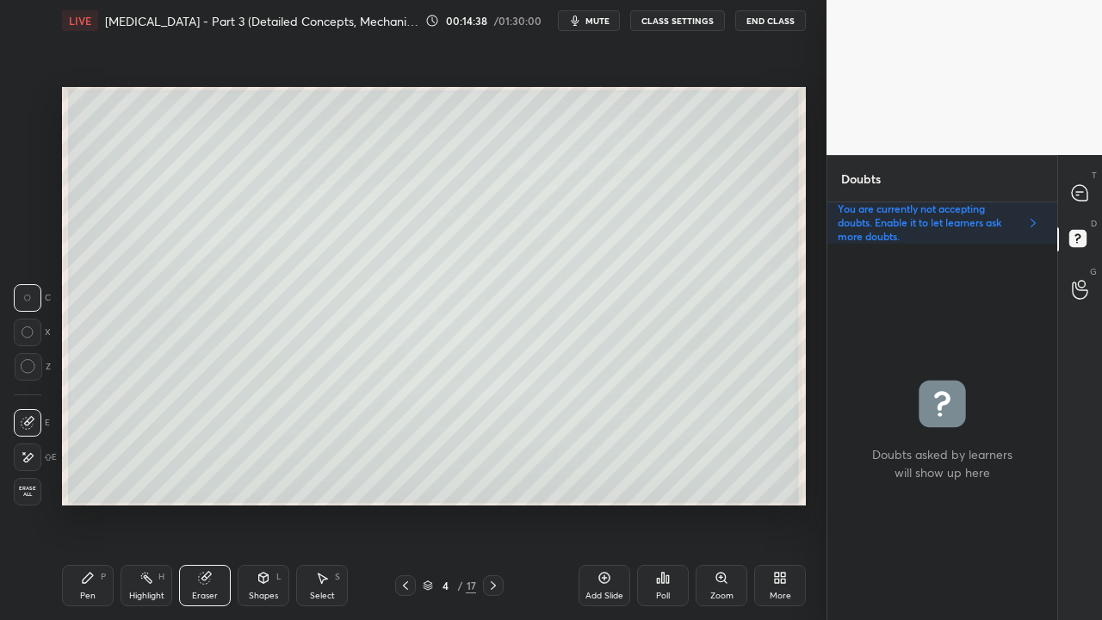
click at [105, 503] on div "Pen P" at bounding box center [88, 585] width 52 height 41
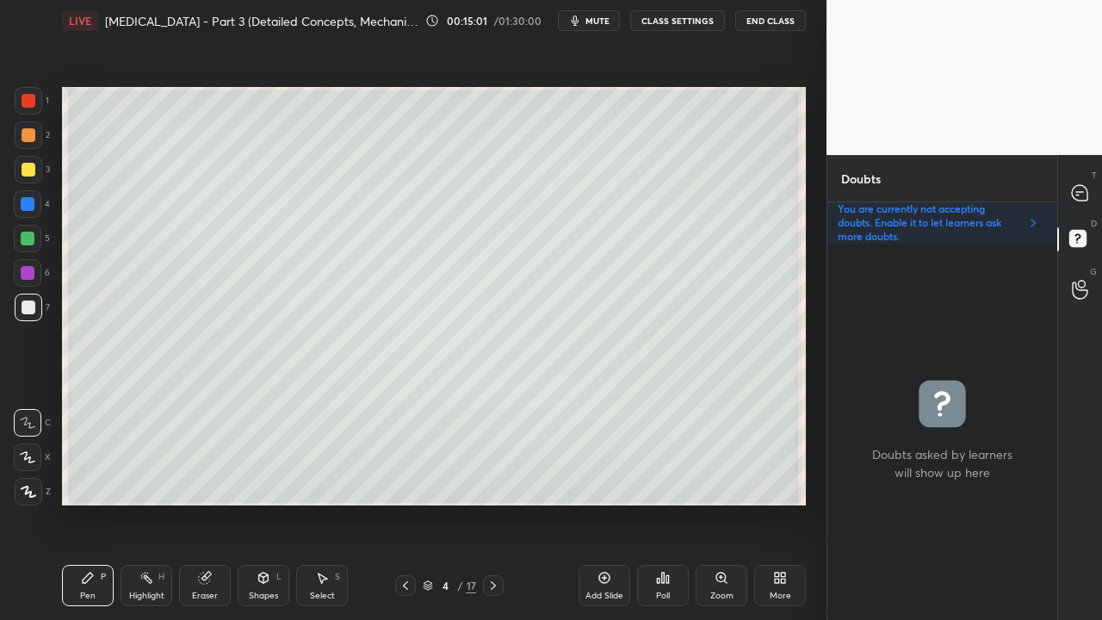
click at [1081, 189] on icon at bounding box center [1080, 193] width 18 height 18
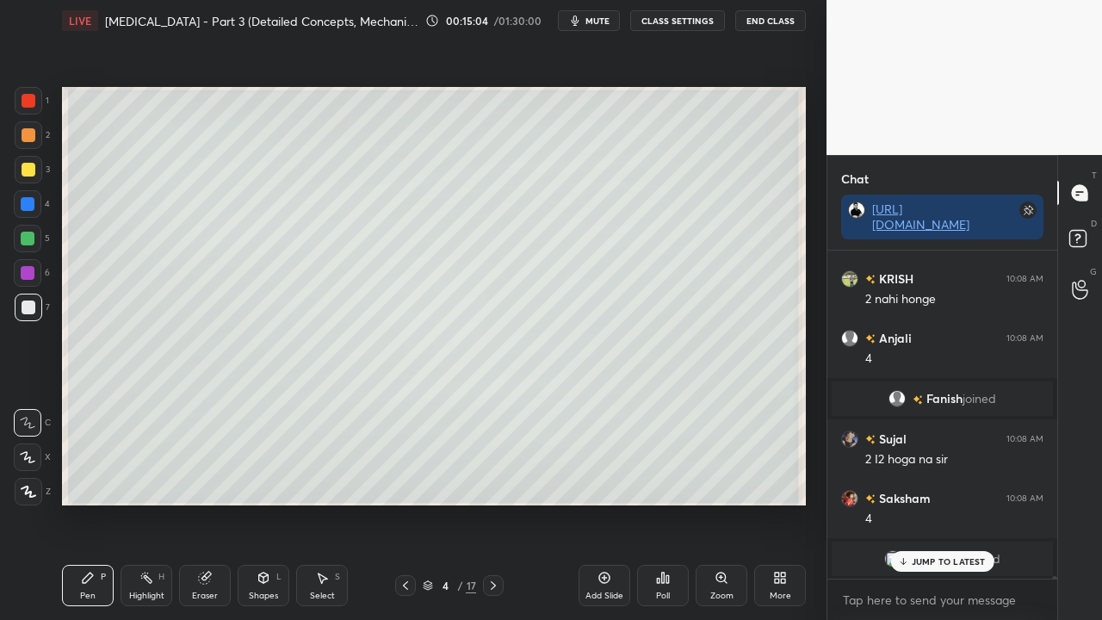
scroll to position [47900, 0]
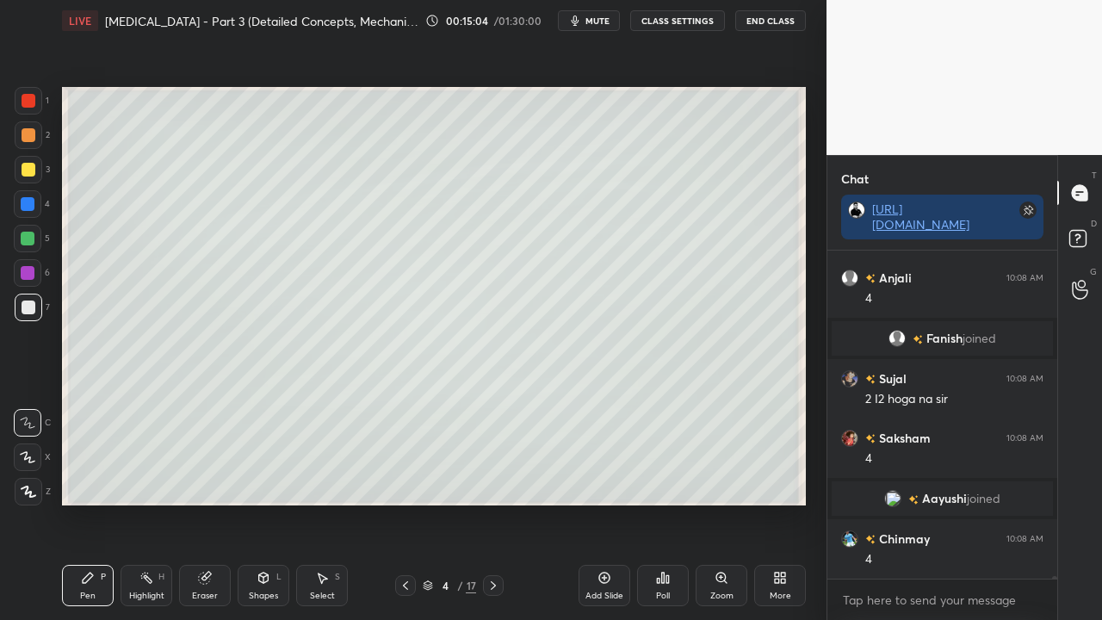
click at [1090, 228] on icon at bounding box center [1080, 241] width 31 height 31
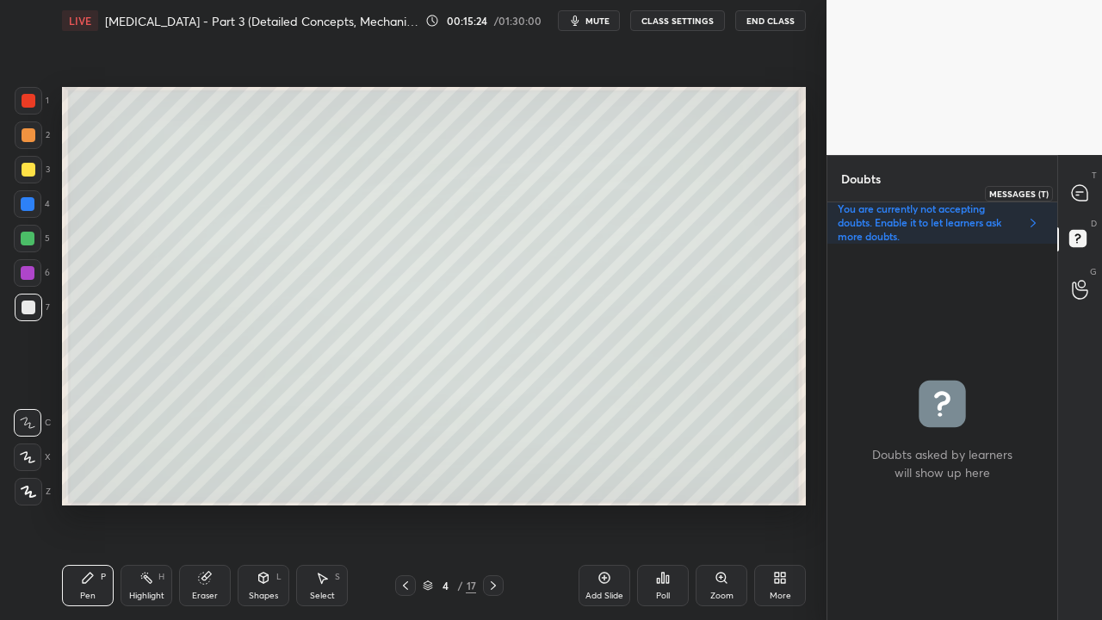
click at [1091, 183] on div at bounding box center [1080, 192] width 34 height 31
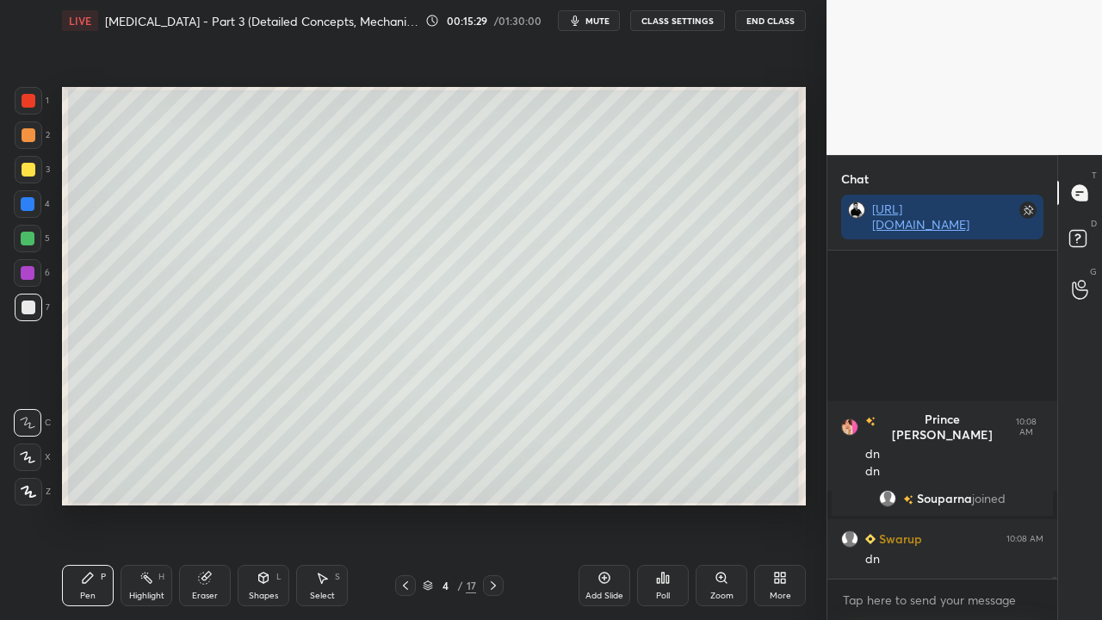
scroll to position [49851, 0]
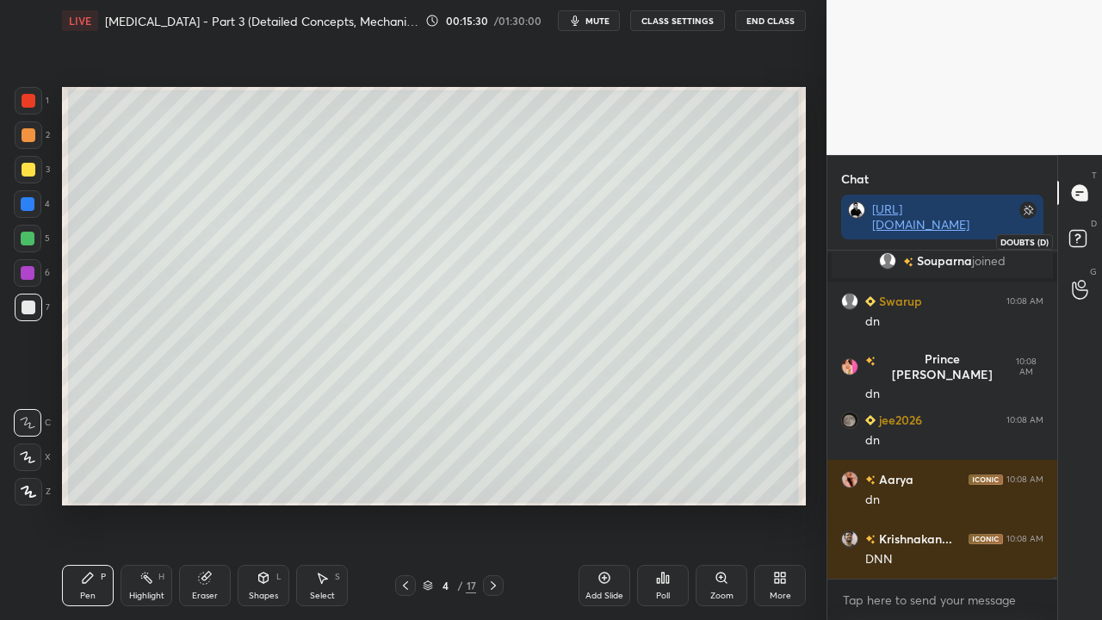
click at [1081, 231] on icon at bounding box center [1080, 241] width 31 height 31
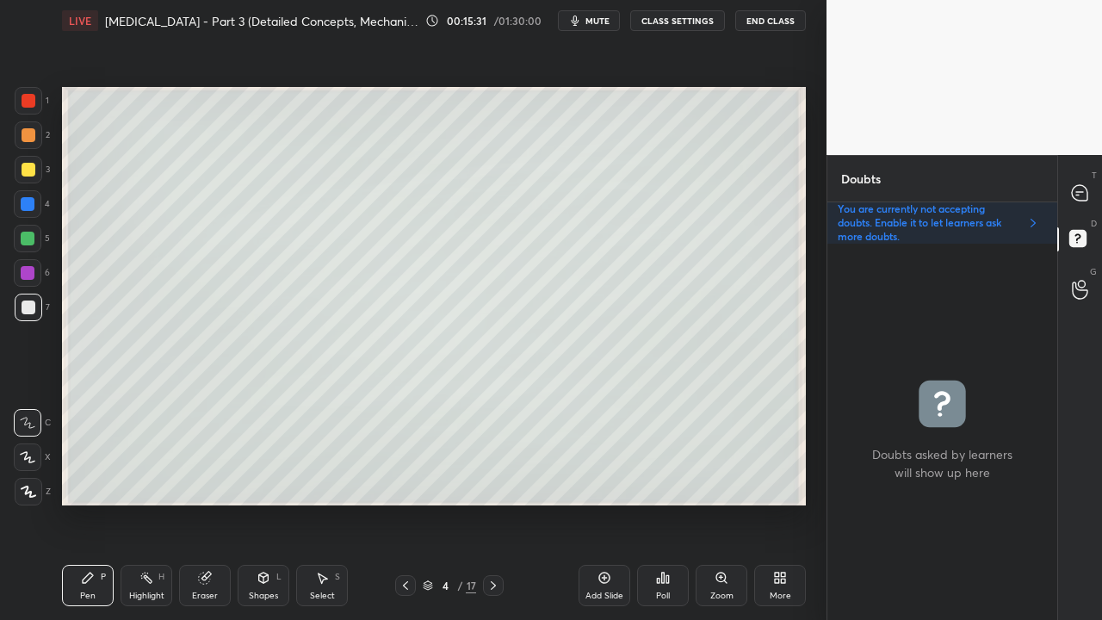
click at [405, 503] on icon at bounding box center [406, 586] width 14 height 14
click at [500, 503] on div at bounding box center [493, 585] width 21 height 21
click at [1078, 191] on icon at bounding box center [1080, 193] width 18 height 18
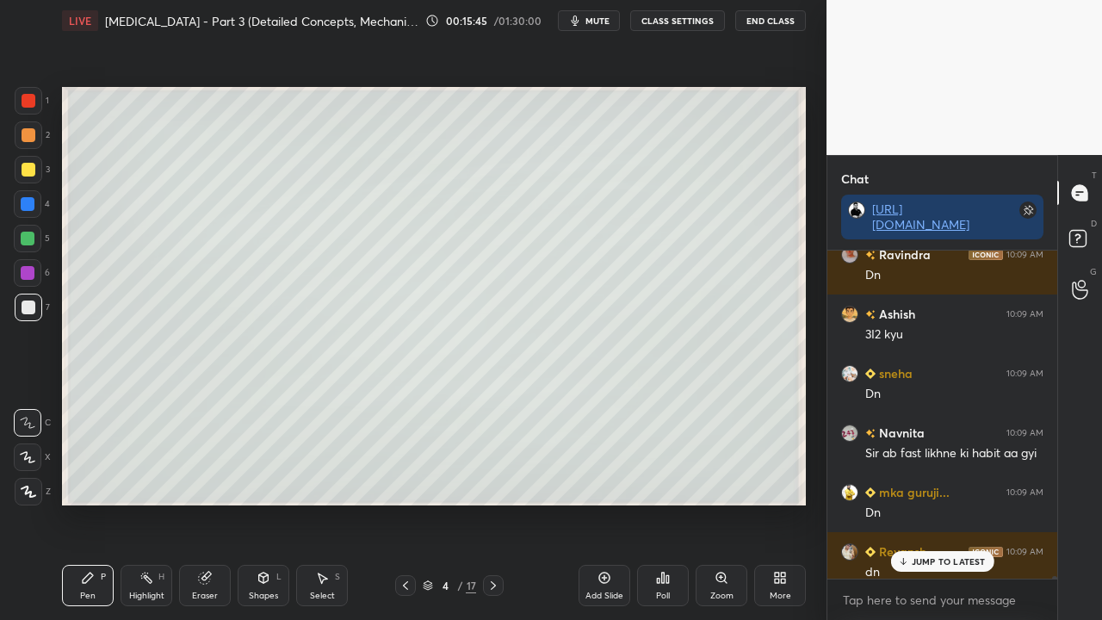
scroll to position [51036, 0]
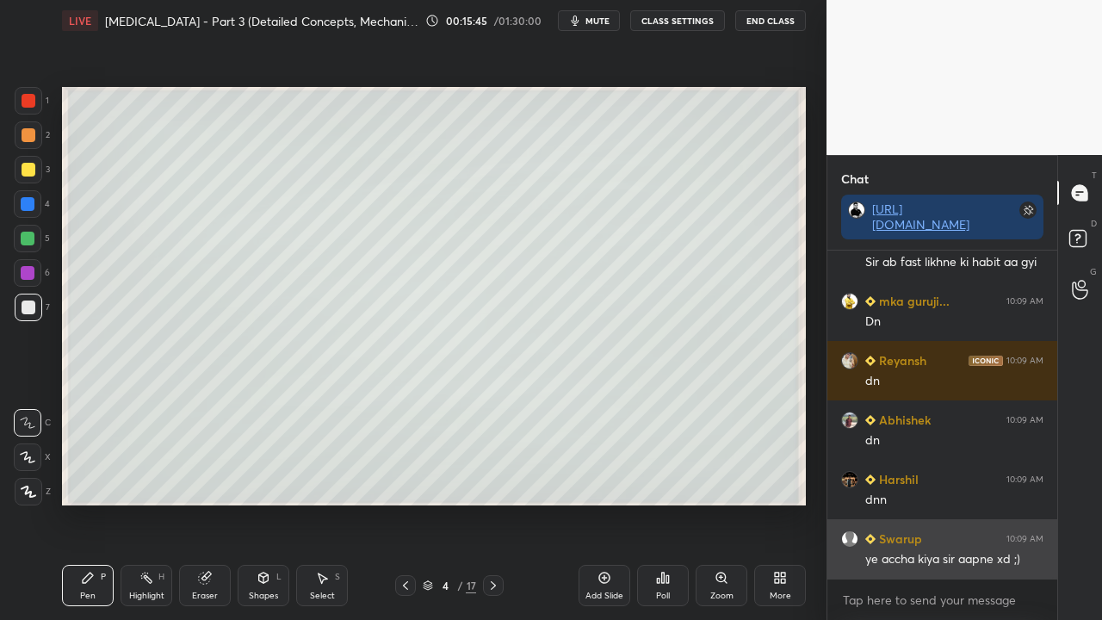
click at [956, 503] on div "ye accha kiya sir aapne xd ;)" at bounding box center [954, 559] width 178 height 17
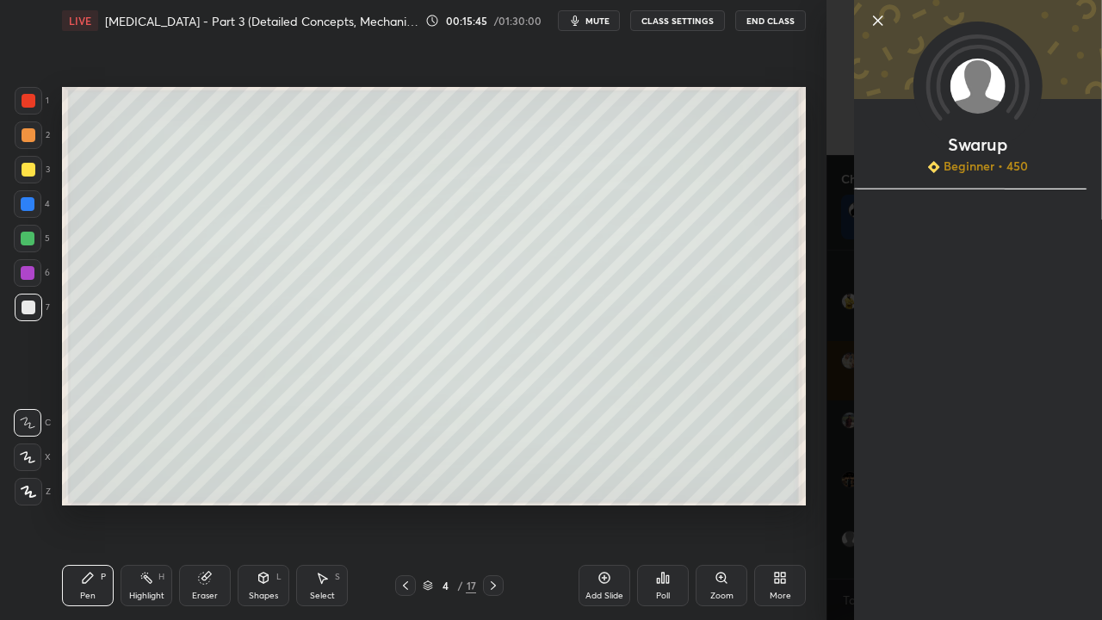
click at [855, 503] on div "[PERSON_NAME] Beginner • 450" at bounding box center [978, 310] width 248 height 620
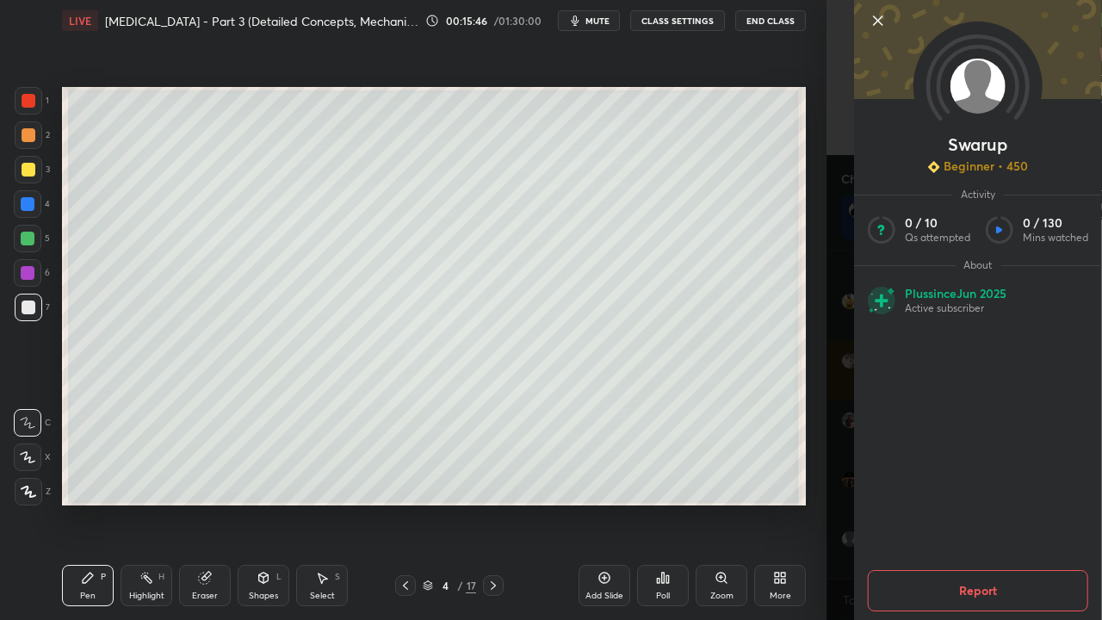
scroll to position [51289, 0]
click at [841, 503] on div "[PERSON_NAME] Beginner • 450 Activity 0 / 10 Qs attempted 0 / 130 Mins watched …" at bounding box center [965, 310] width 276 height 620
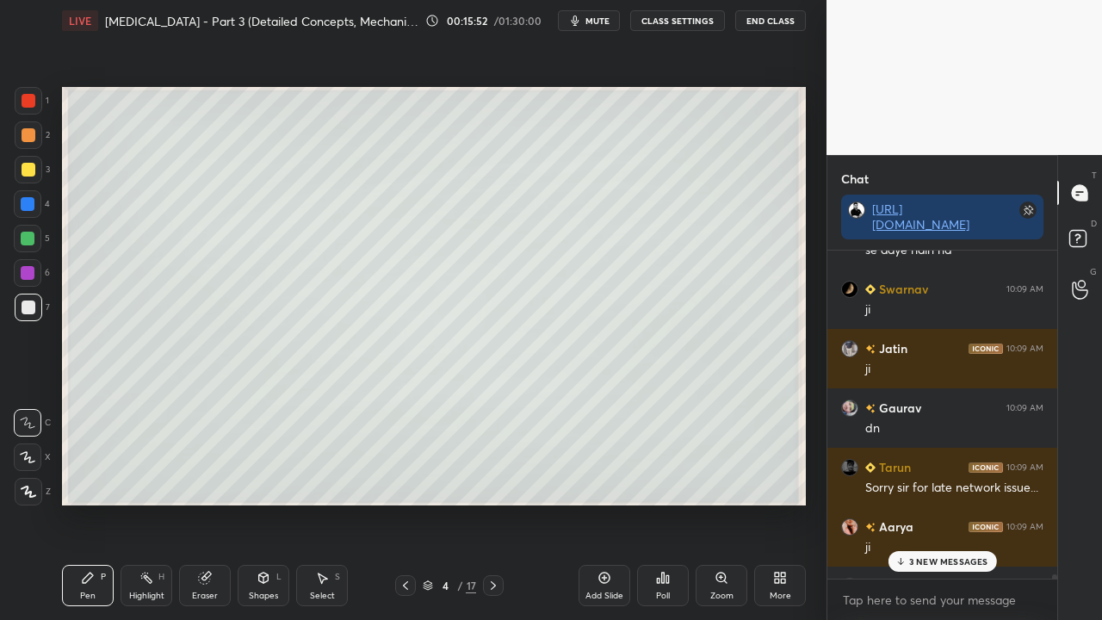
scroll to position [51248, 0]
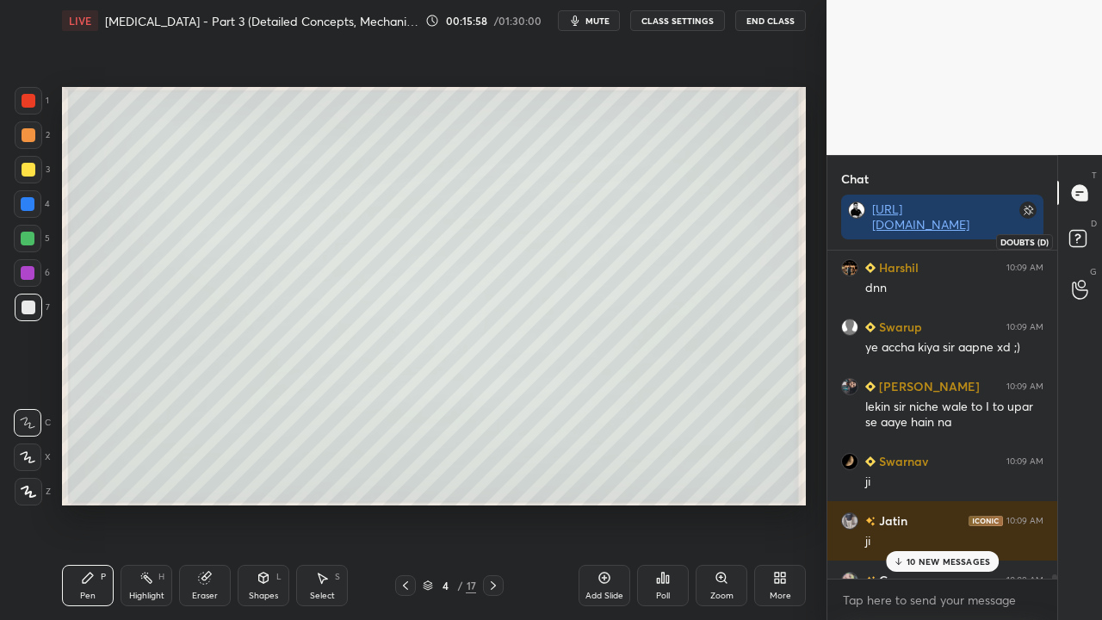
click at [1087, 237] on icon at bounding box center [1080, 241] width 31 height 31
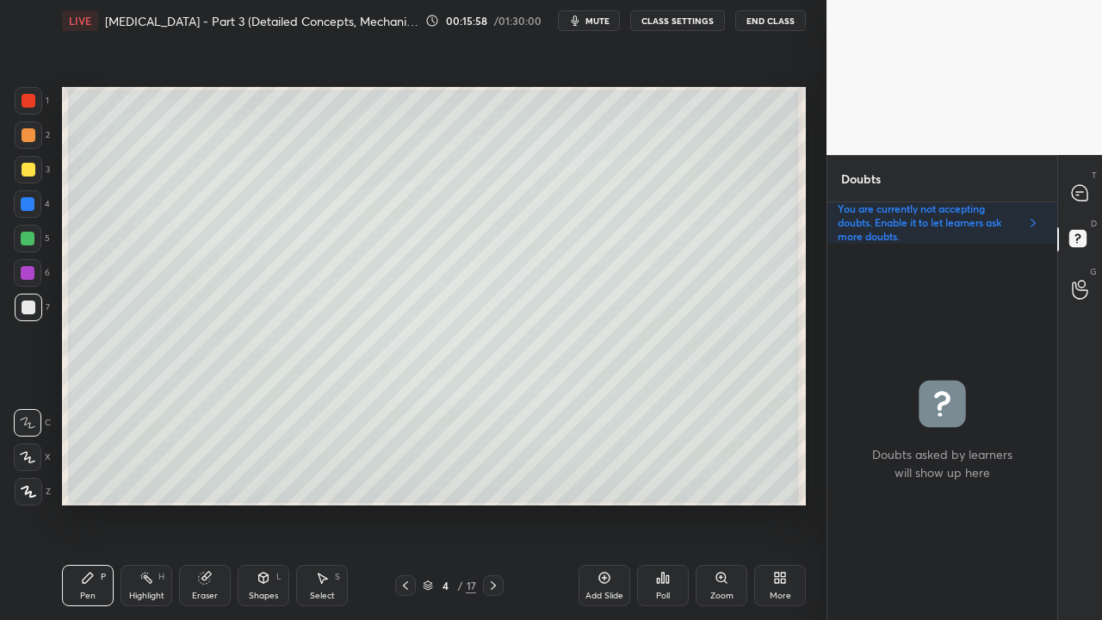
scroll to position [5, 5]
drag, startPoint x: 205, startPoint y: 593, endPoint x: 439, endPoint y: 525, distance: 243.9
click at [207, 503] on div "Eraser" at bounding box center [205, 596] width 26 height 9
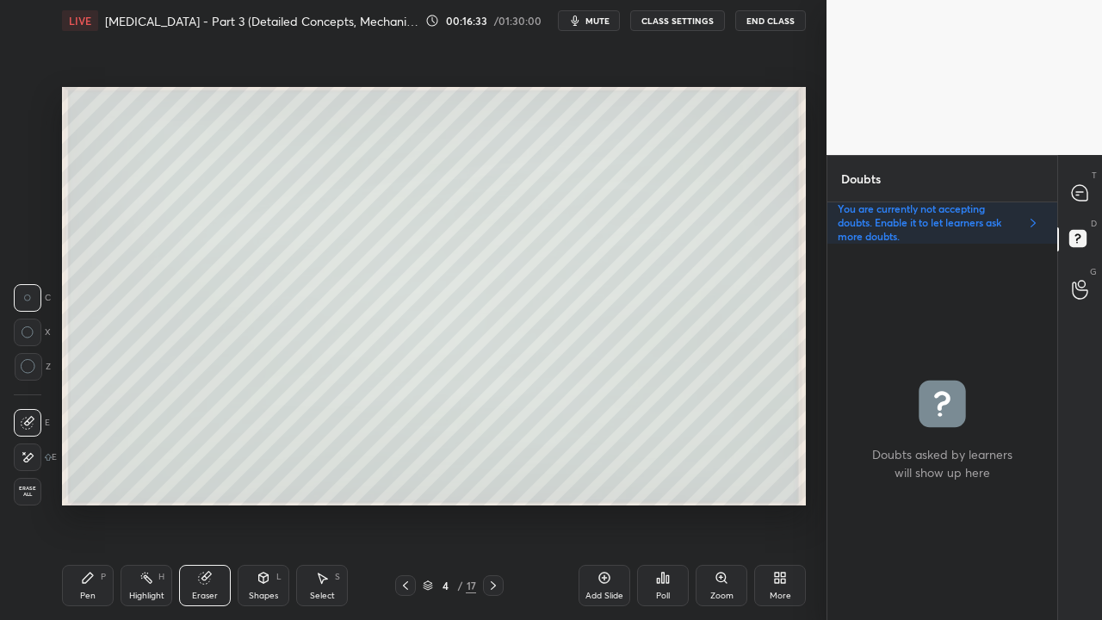
click at [486, 503] on icon at bounding box center [493, 586] width 14 height 14
drag, startPoint x: 77, startPoint y: 584, endPoint x: 90, endPoint y: 544, distance: 41.7
click at [83, 503] on div "Pen P" at bounding box center [88, 585] width 52 height 41
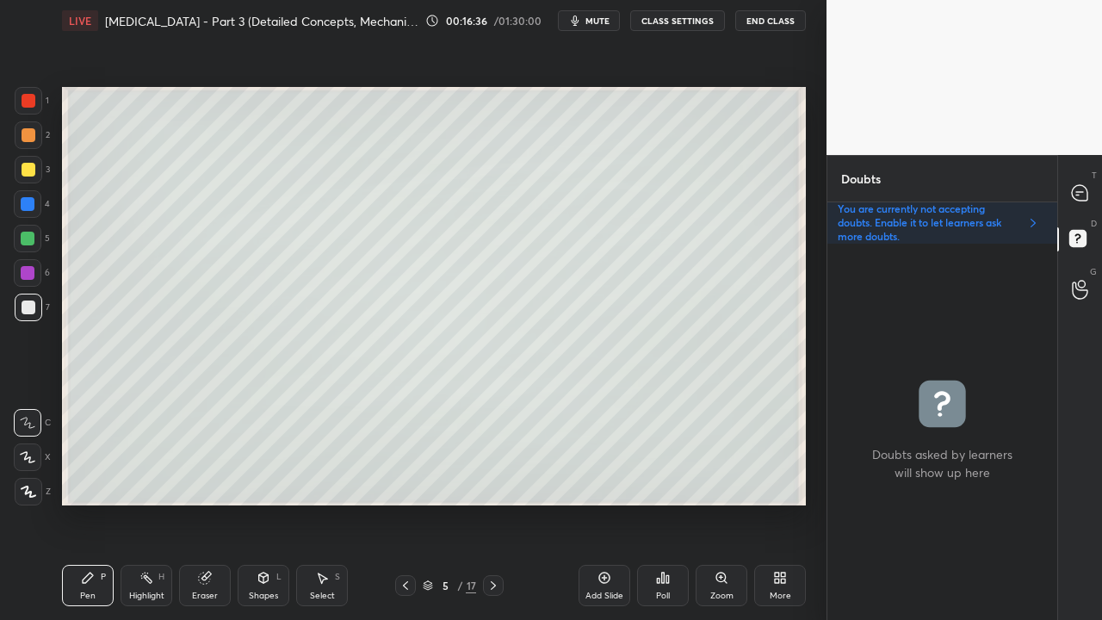
click at [25, 158] on div at bounding box center [29, 170] width 28 height 28
click at [403, 503] on icon at bounding box center [406, 586] width 14 height 14
click at [493, 503] on icon at bounding box center [493, 586] width 14 height 14
click at [33, 298] on div at bounding box center [29, 308] width 28 height 28
click at [1086, 184] on icon at bounding box center [1080, 193] width 18 height 18
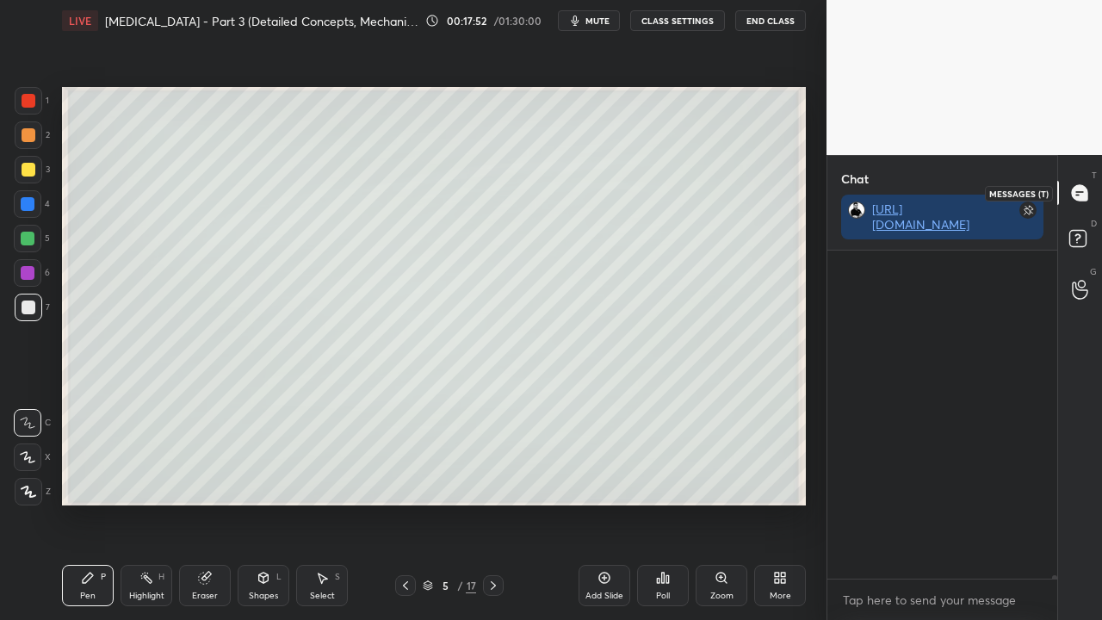
scroll to position [323, 225]
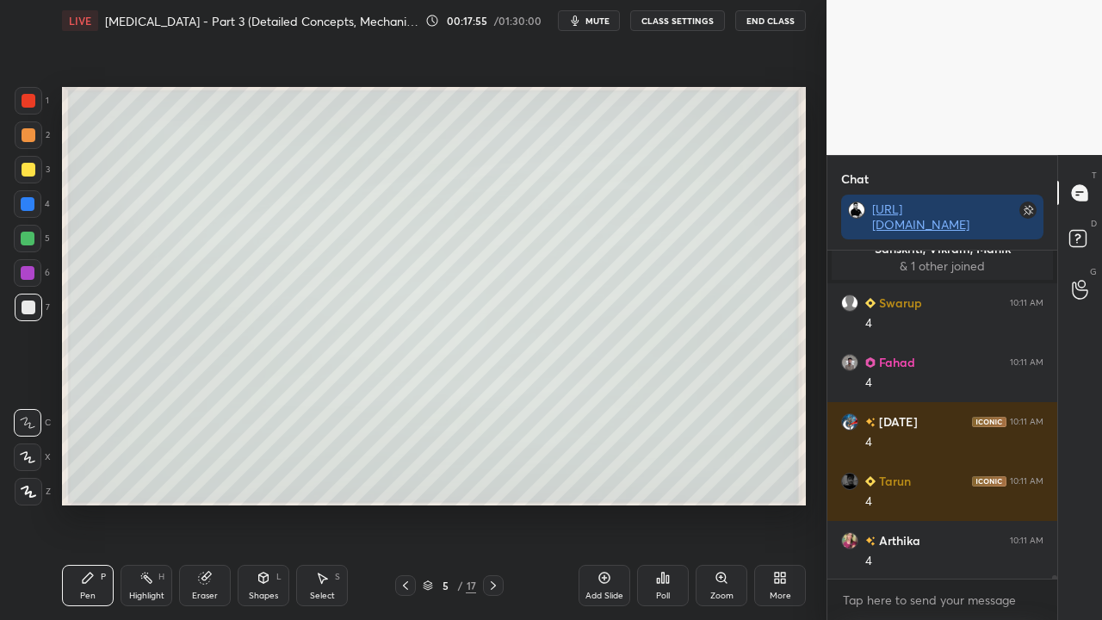
click at [26, 157] on div at bounding box center [29, 170] width 28 height 28
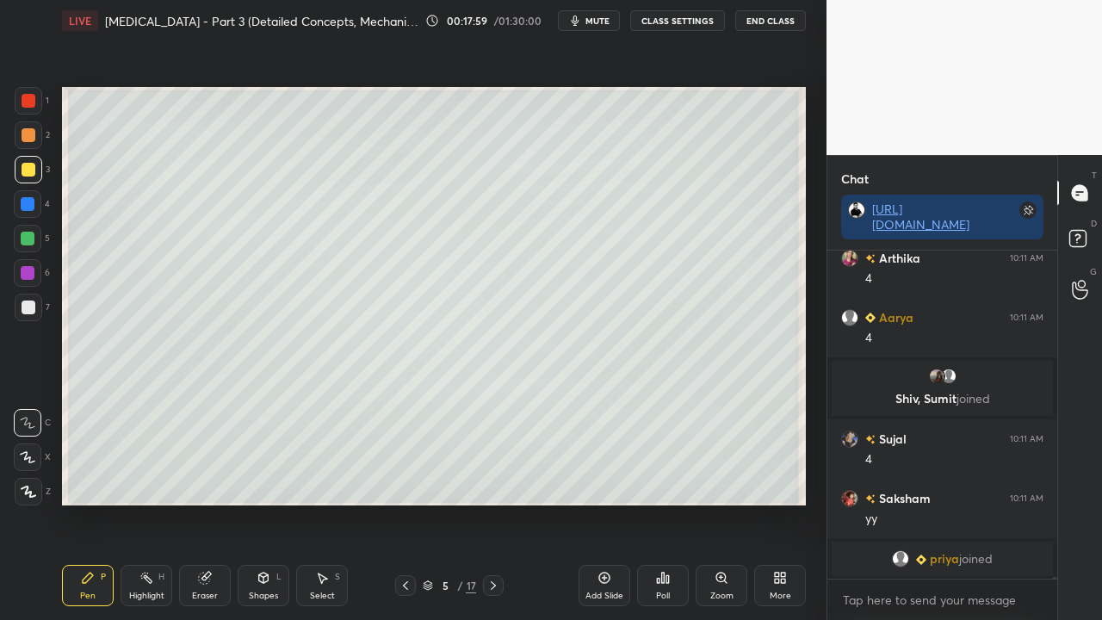
scroll to position [54463, 0]
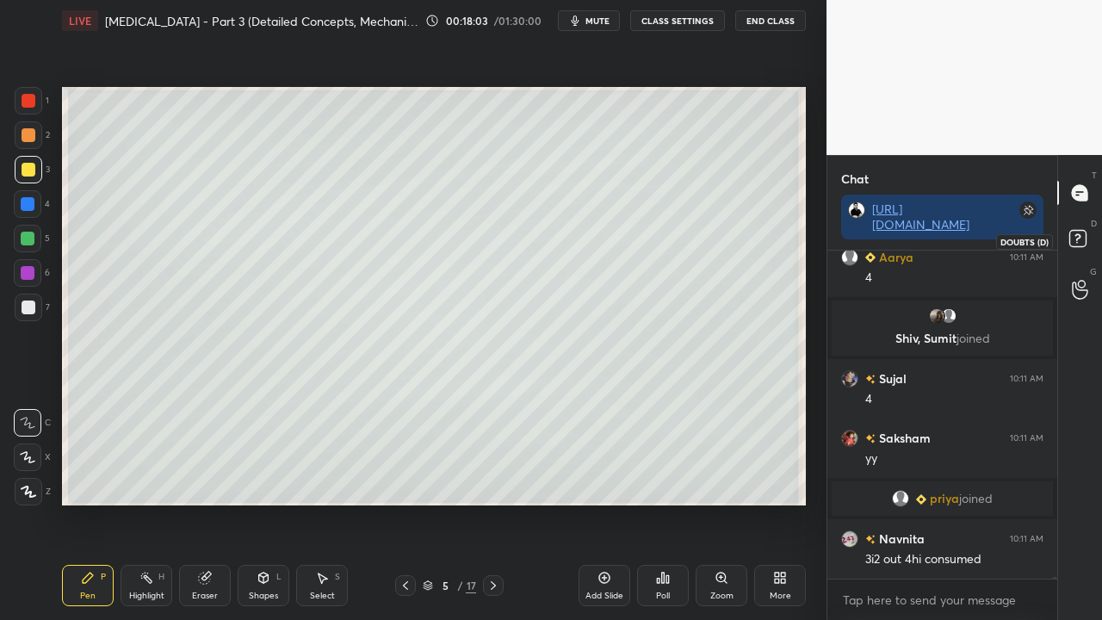
click at [1083, 241] on rect at bounding box center [1077, 239] width 16 height 16
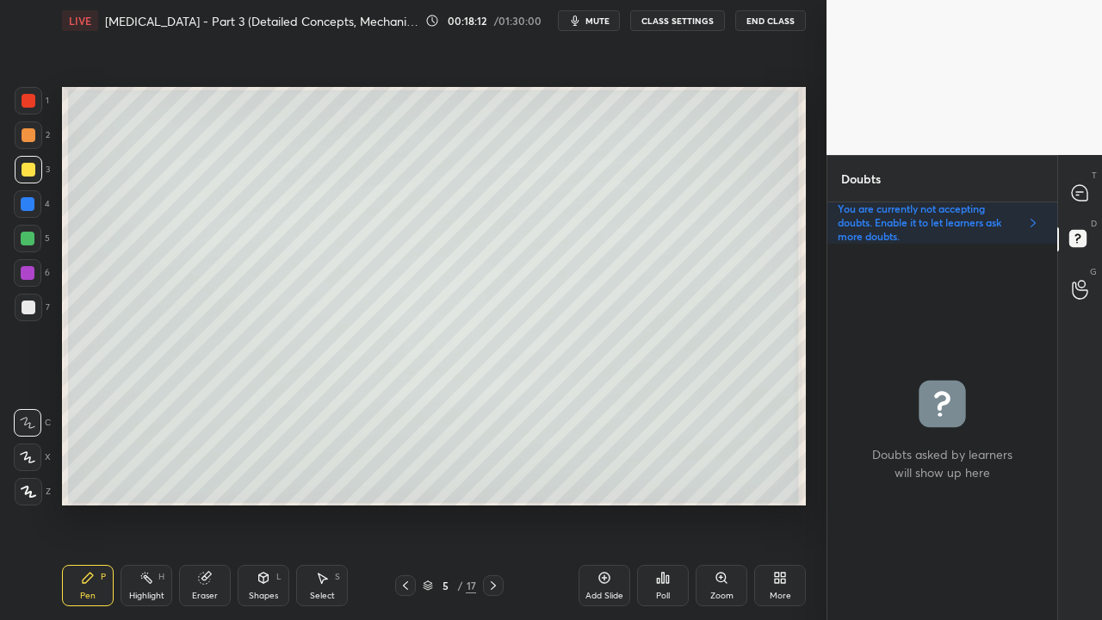
click at [22, 311] on div at bounding box center [29, 308] width 14 height 14
click at [1084, 185] on icon at bounding box center [1080, 193] width 18 height 18
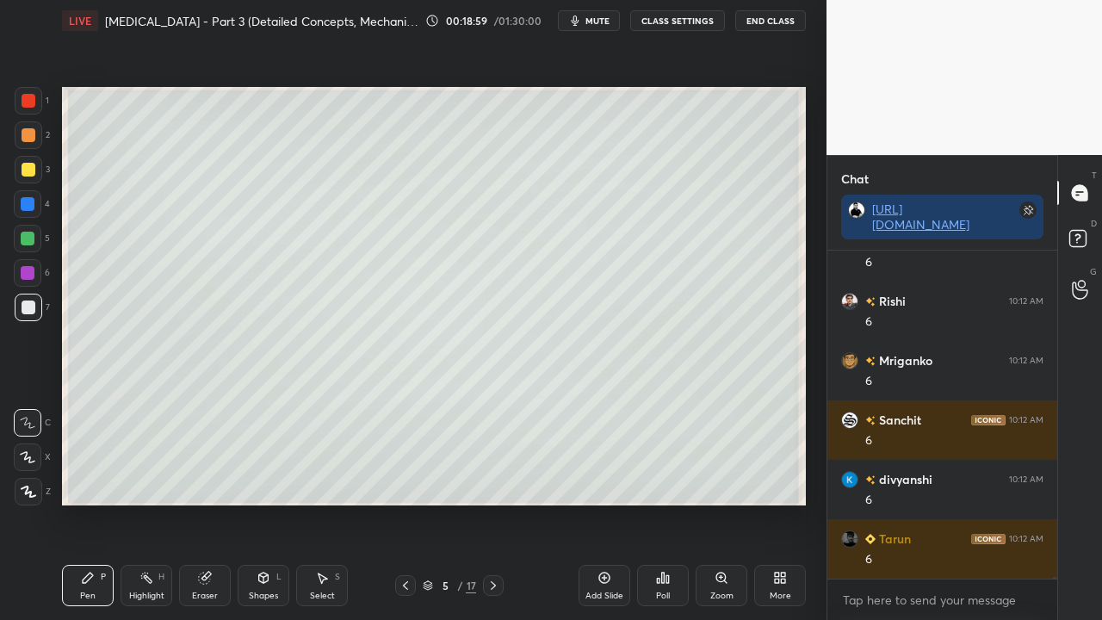
scroll to position [55555, 0]
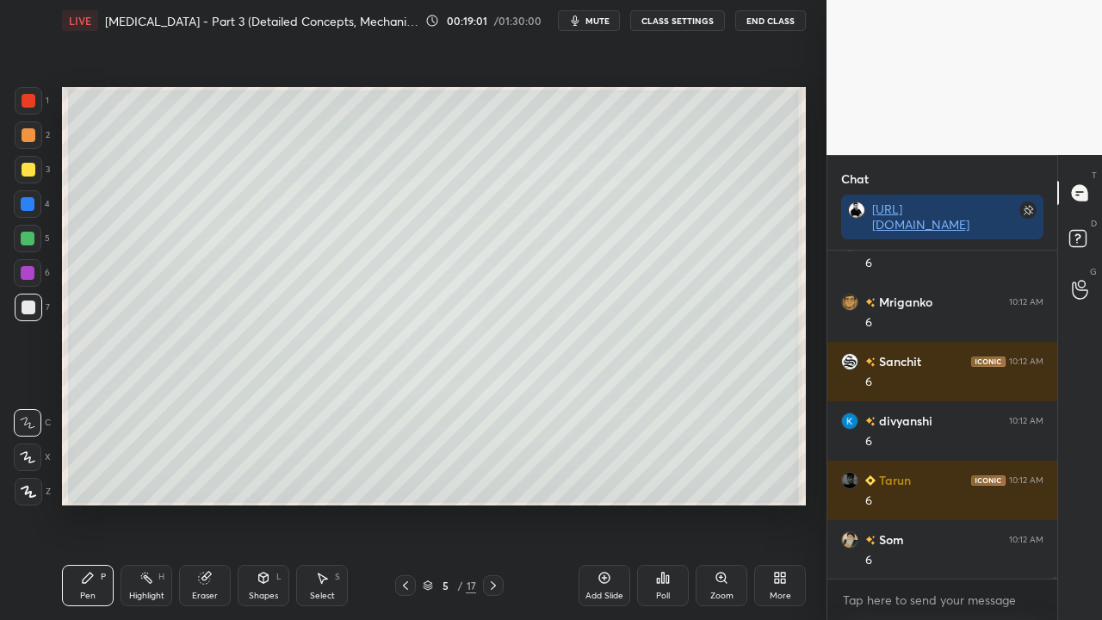
click at [1085, 227] on icon at bounding box center [1080, 241] width 31 height 31
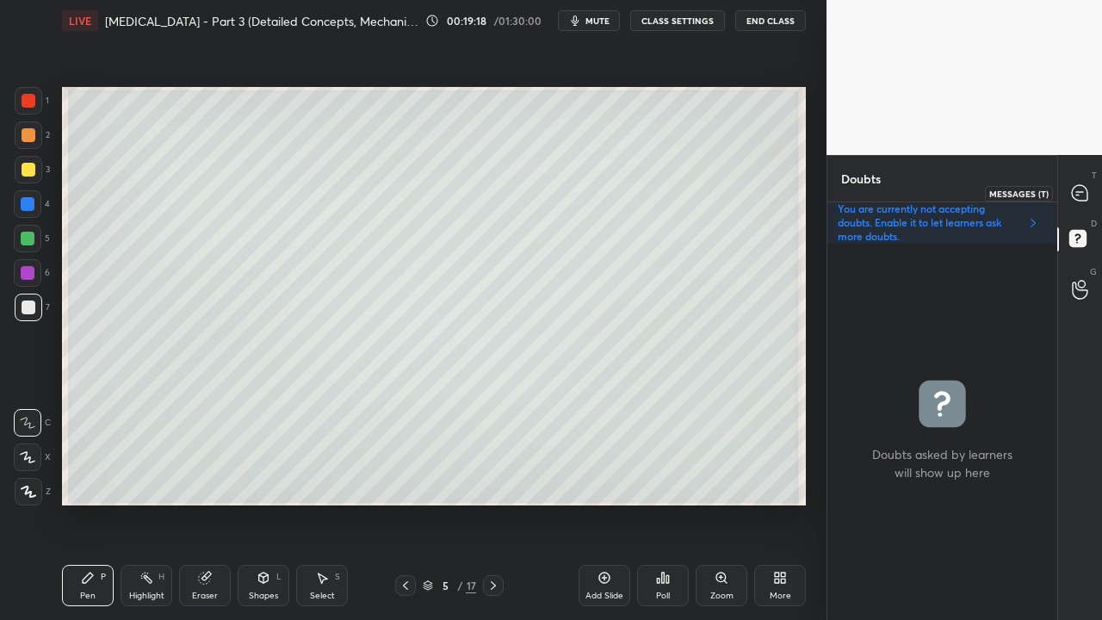
click at [1087, 182] on div at bounding box center [1080, 192] width 34 height 31
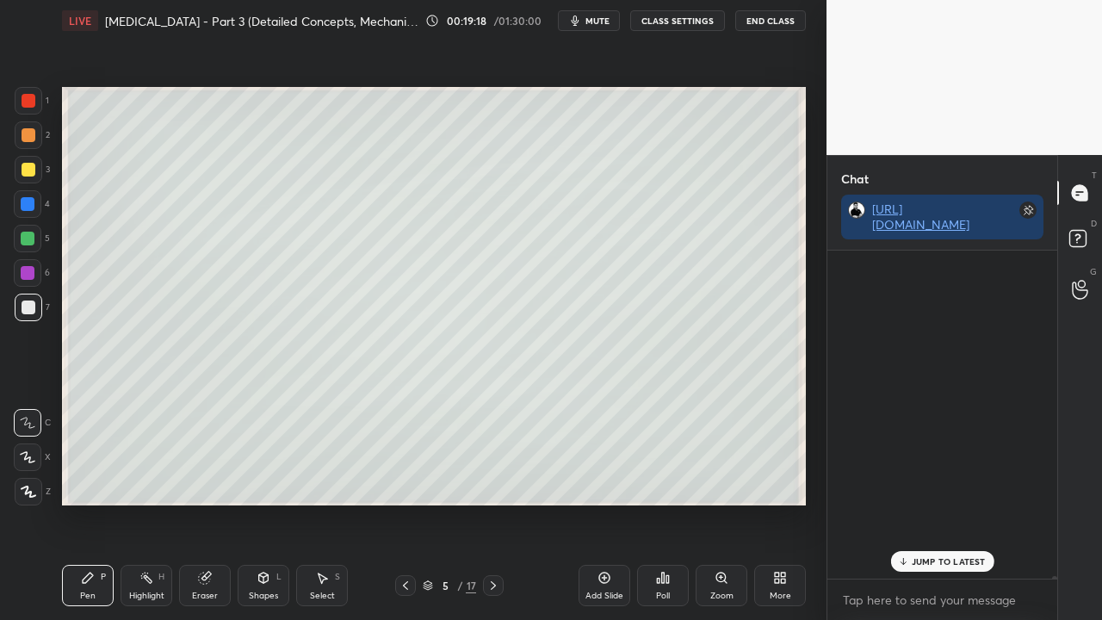
scroll to position [323, 225]
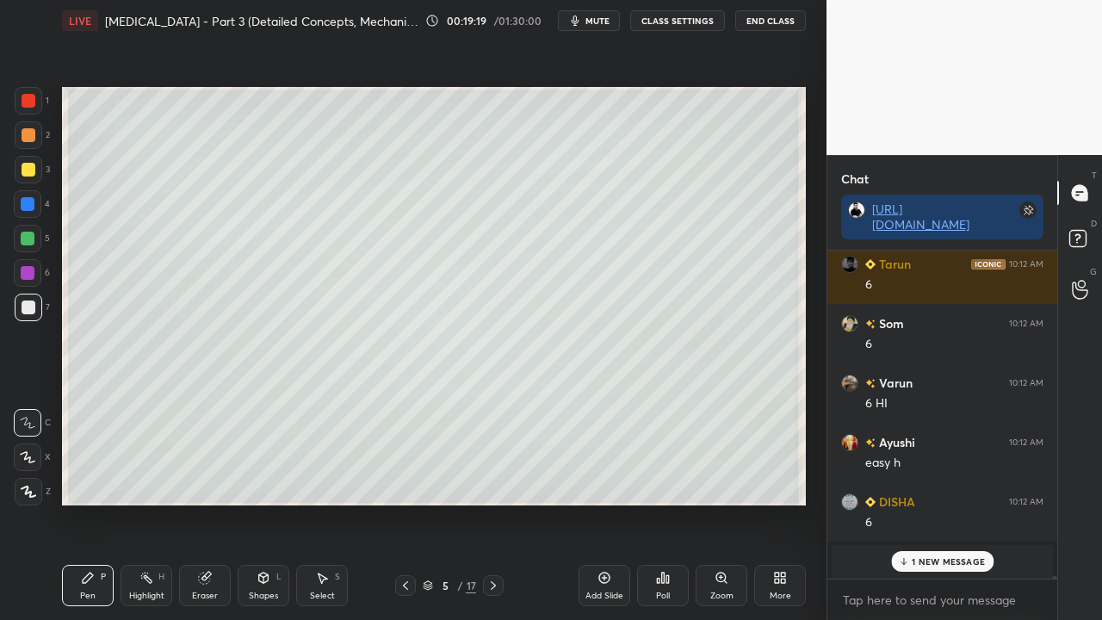
click at [923, 503] on p "1 NEW MESSAGE" at bounding box center [948, 561] width 73 height 10
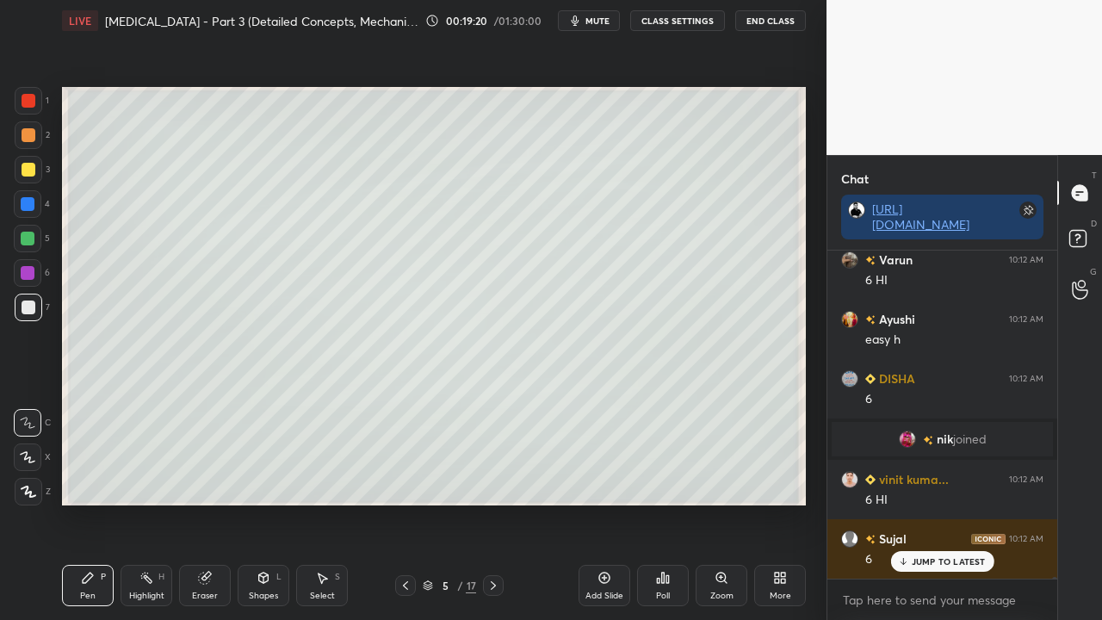
scroll to position [55952, 0]
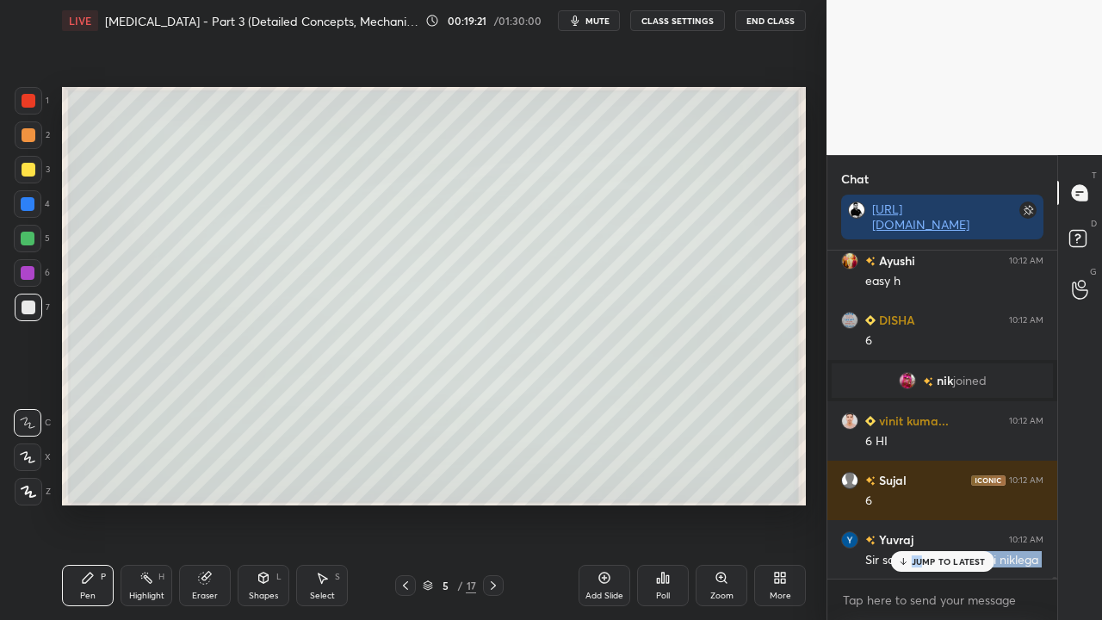
click at [921, 503] on div "Fahad 10:12 AM 6 [PERSON_NAME] 10:12 AM 6 Varun 10:12 AM 6 Rishi 10:12 AM 6 [PE…" at bounding box center [942, 415] width 230 height 328
click at [965, 503] on div "JUMP TO LATEST" at bounding box center [941, 561] width 103 height 21
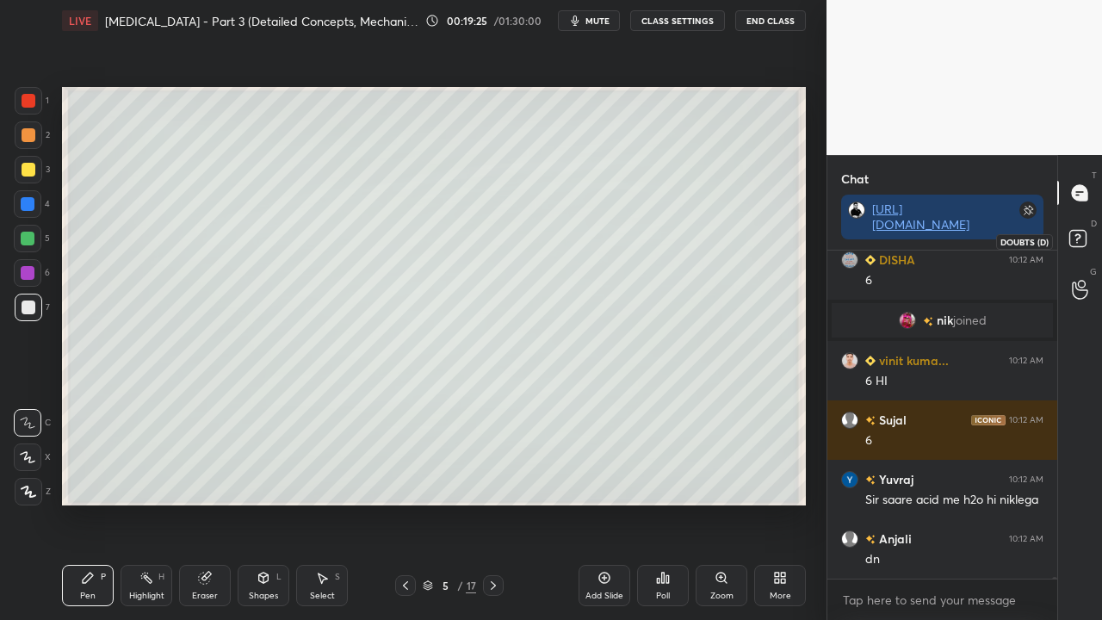
click at [1082, 242] on rect at bounding box center [1077, 239] width 16 height 16
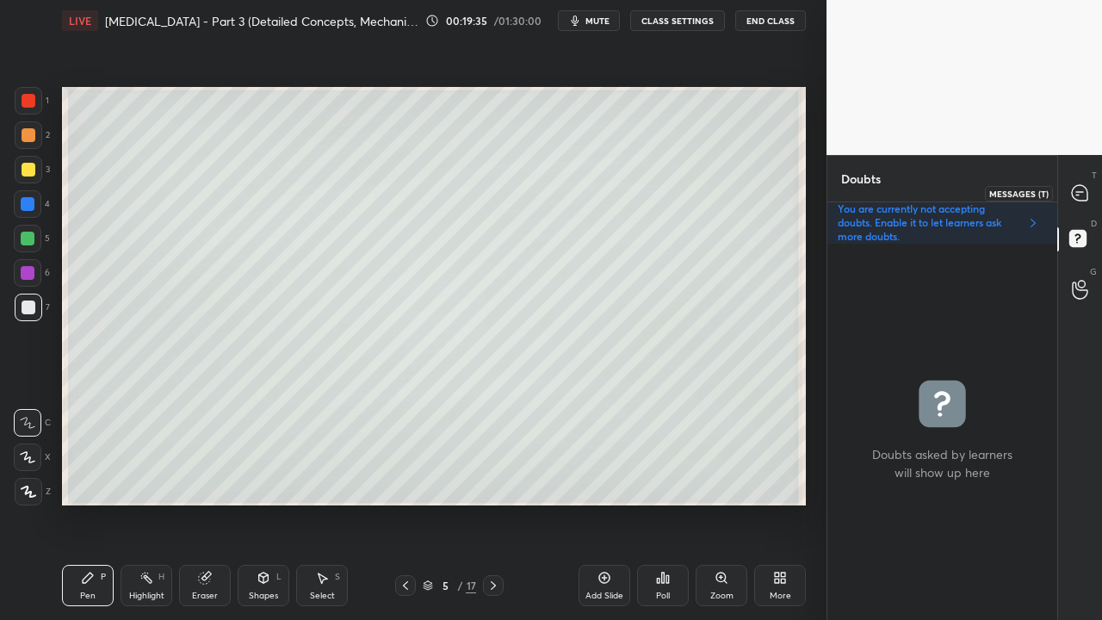
click at [1085, 187] on icon at bounding box center [1079, 192] width 15 height 15
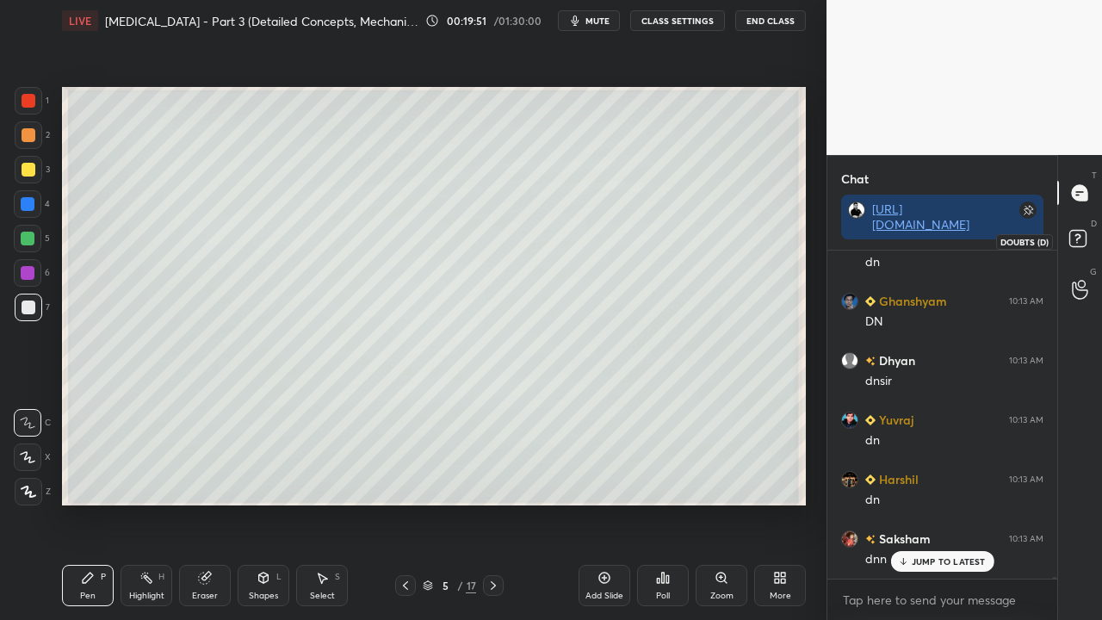
scroll to position [57842, 0]
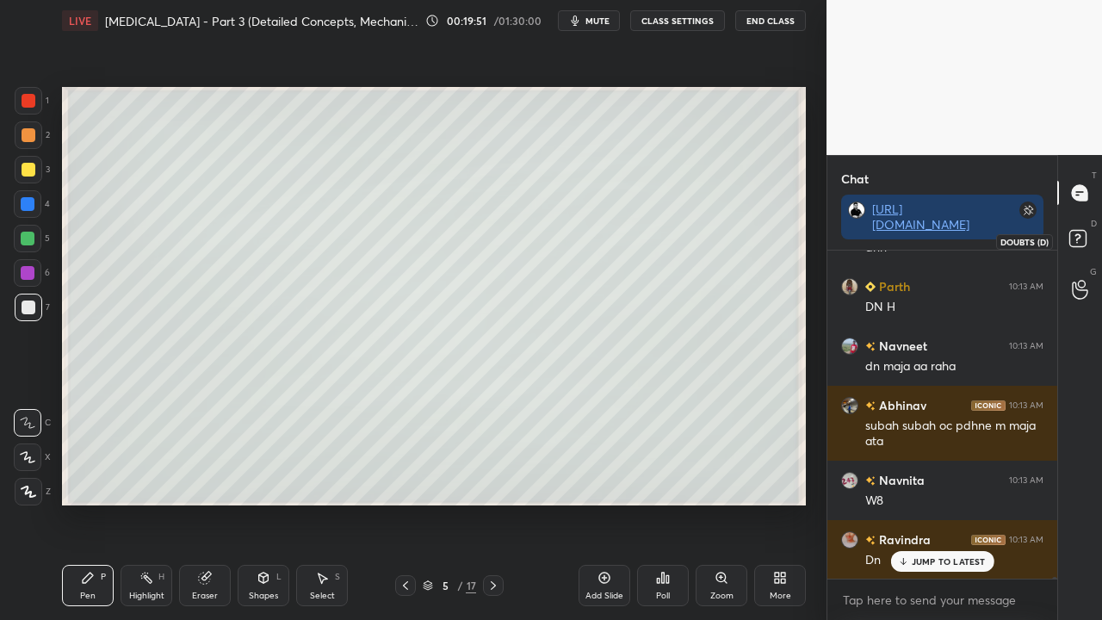
click at [1082, 232] on rect at bounding box center [1077, 239] width 16 height 16
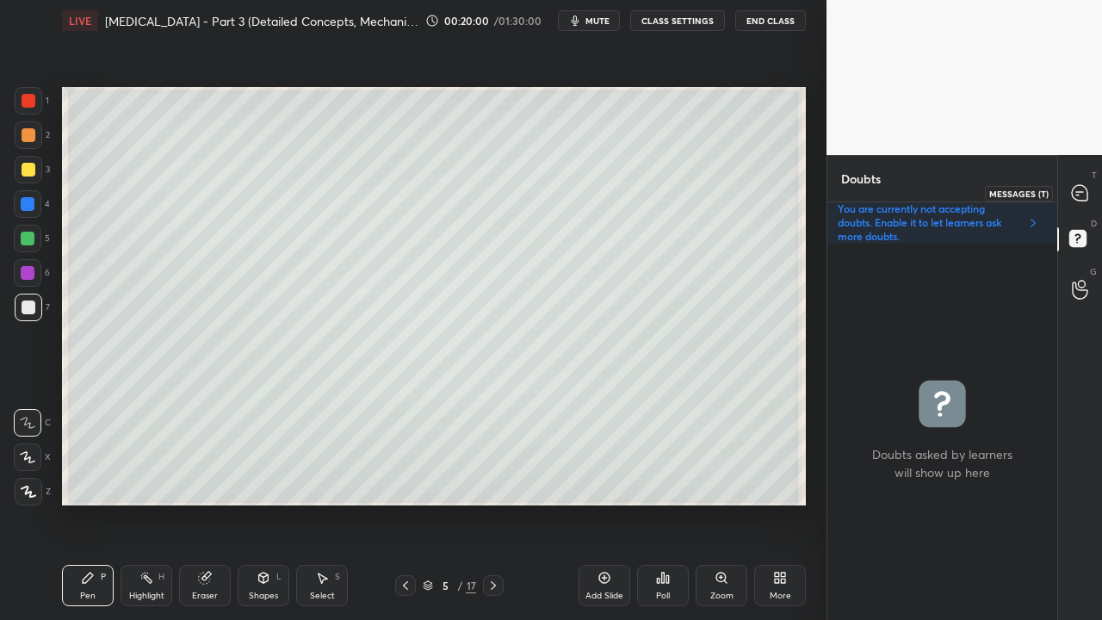
click at [1082, 185] on icon at bounding box center [1079, 192] width 15 height 15
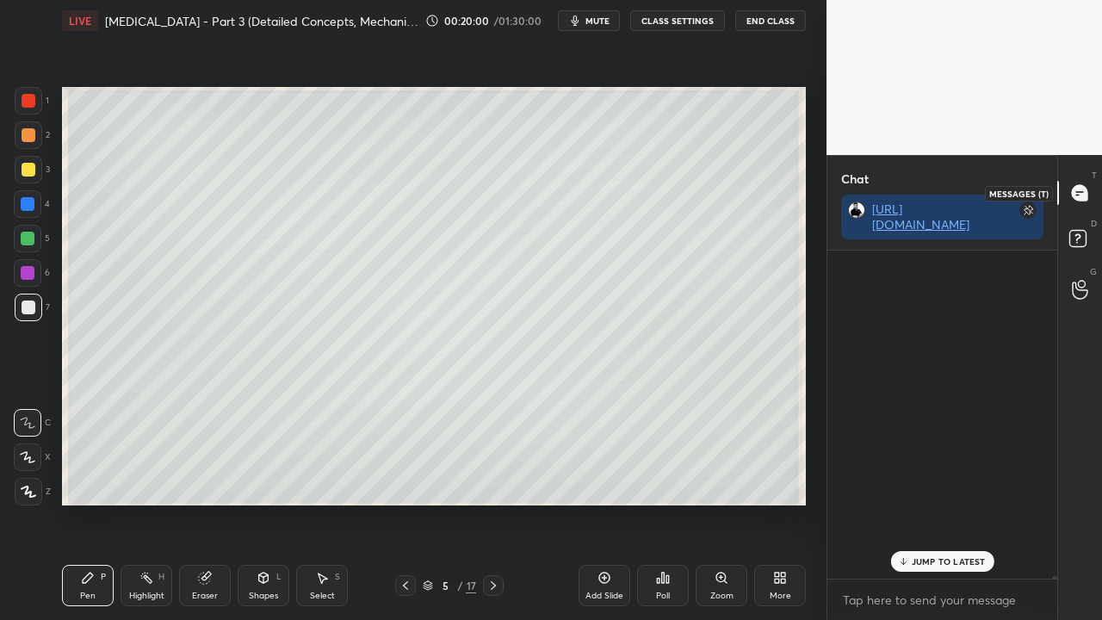
scroll to position [323, 225]
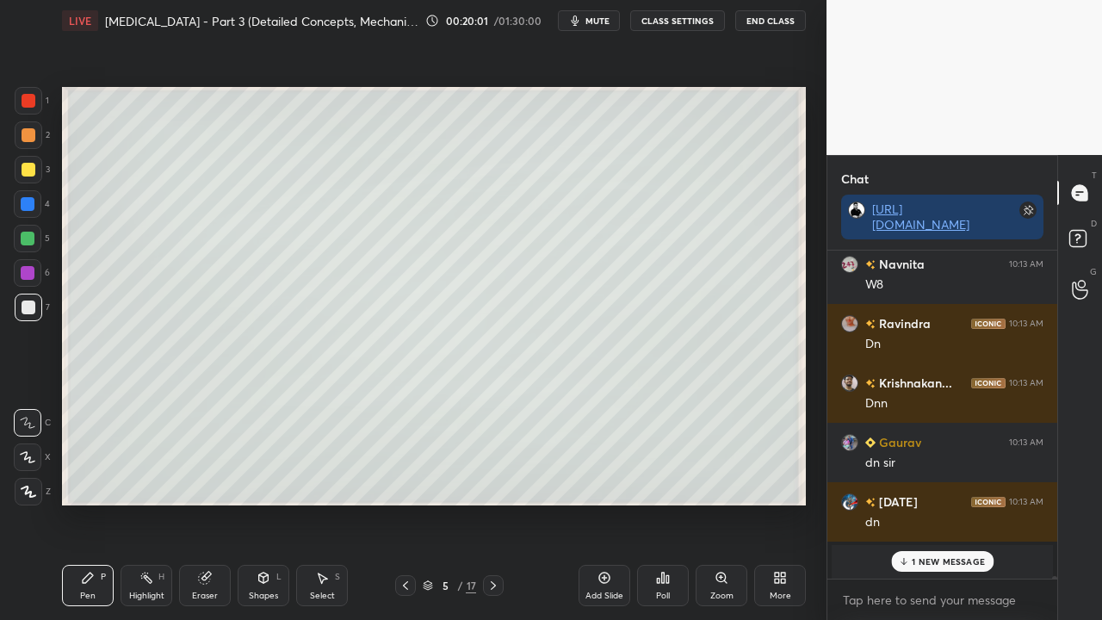
click at [932, 503] on p "1 NEW MESSAGE" at bounding box center [948, 561] width 73 height 10
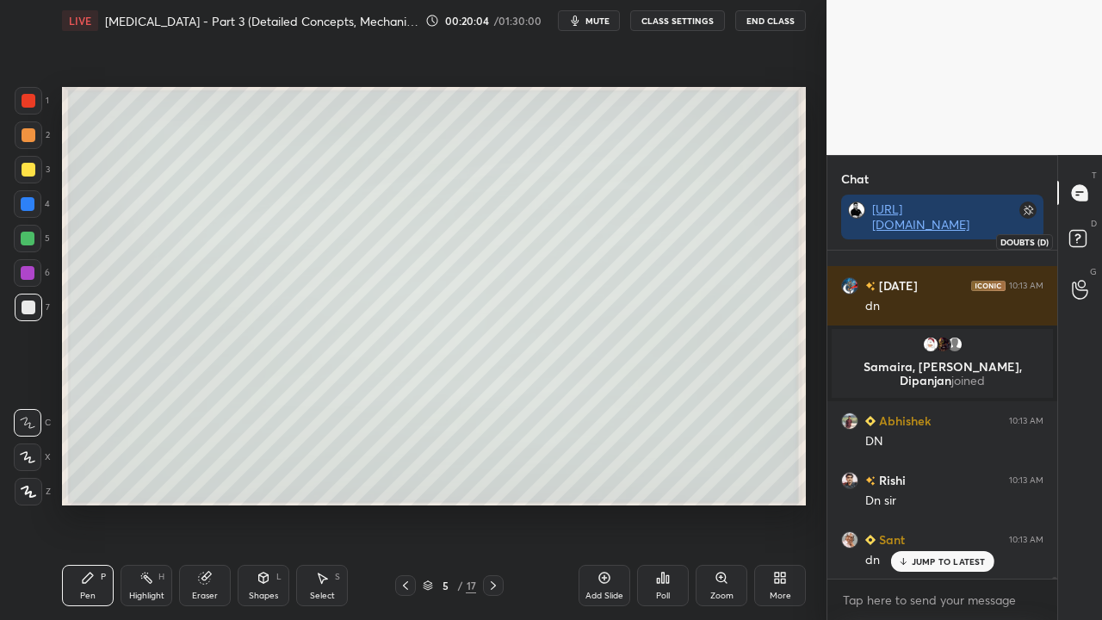
click at [1088, 242] on icon at bounding box center [1080, 241] width 31 height 31
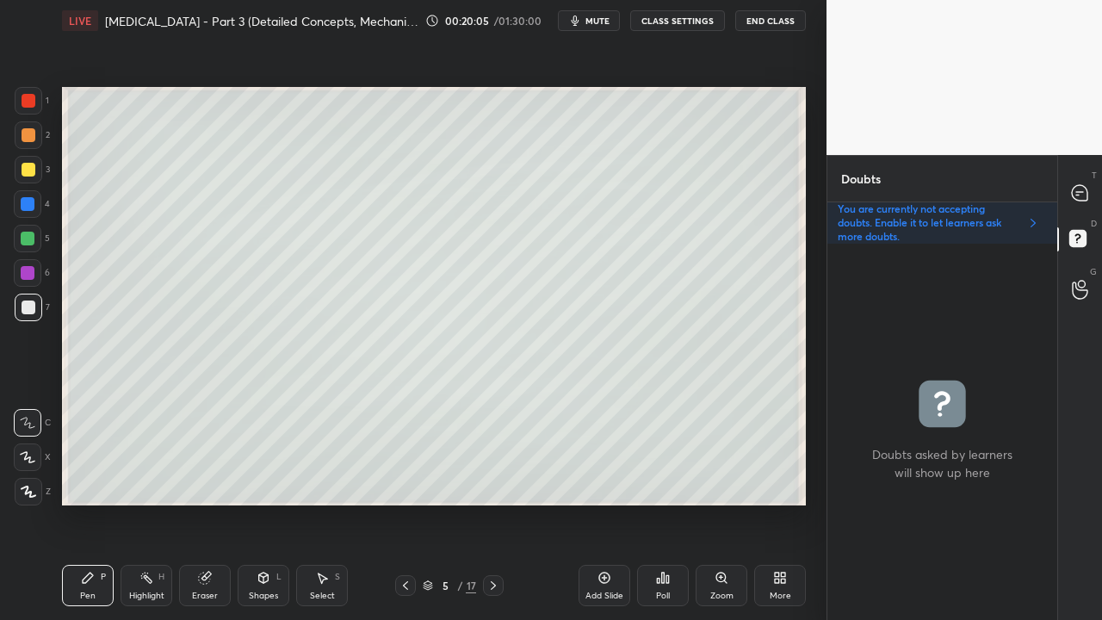
click at [406, 503] on icon at bounding box center [406, 586] width 14 height 14
click at [493, 503] on icon at bounding box center [493, 586] width 14 height 14
click at [497, 503] on icon at bounding box center [493, 586] width 14 height 14
click at [1084, 186] on icon at bounding box center [1079, 192] width 15 height 15
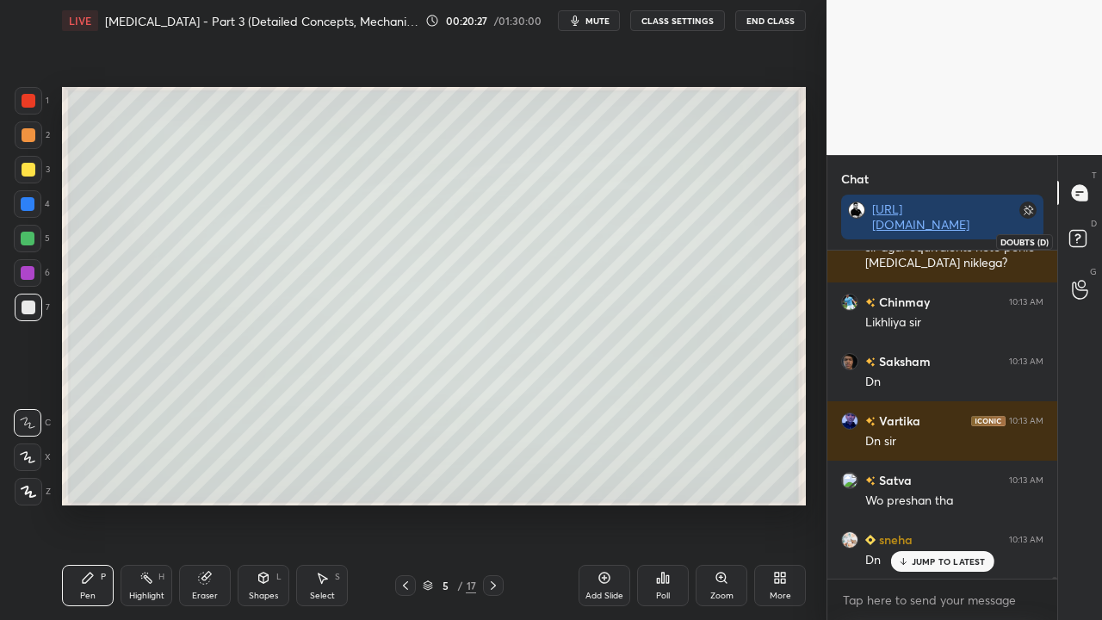
click at [1087, 235] on icon at bounding box center [1080, 241] width 31 height 31
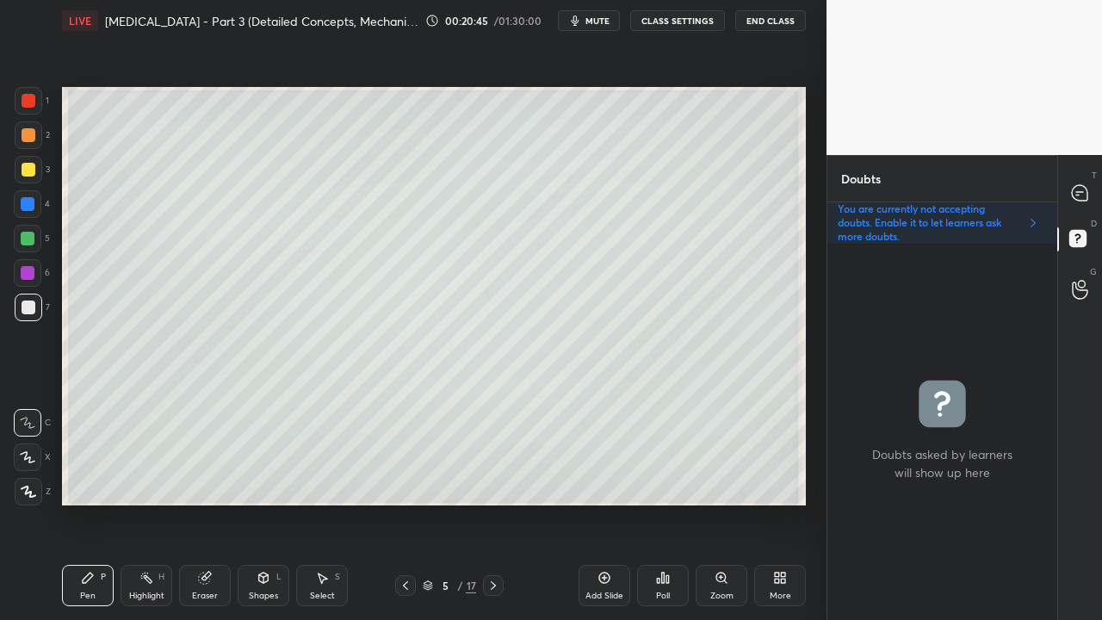
click at [484, 503] on div at bounding box center [493, 585] width 21 height 21
click at [22, 173] on div at bounding box center [29, 170] width 28 height 28
click at [1085, 193] on icon at bounding box center [1079, 192] width 15 height 15
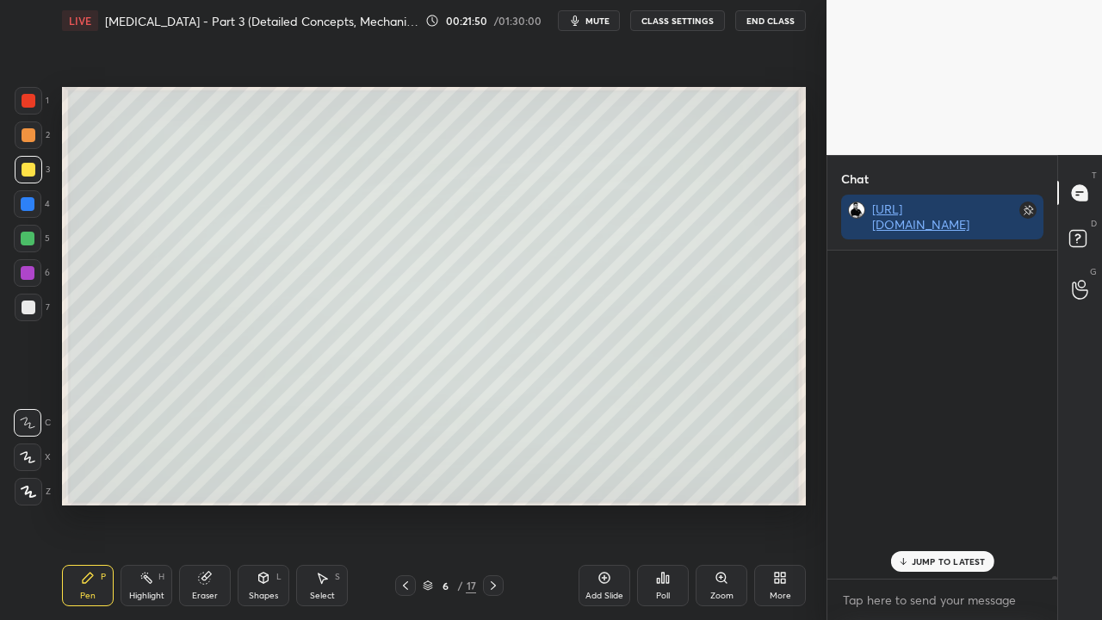
scroll to position [323, 225]
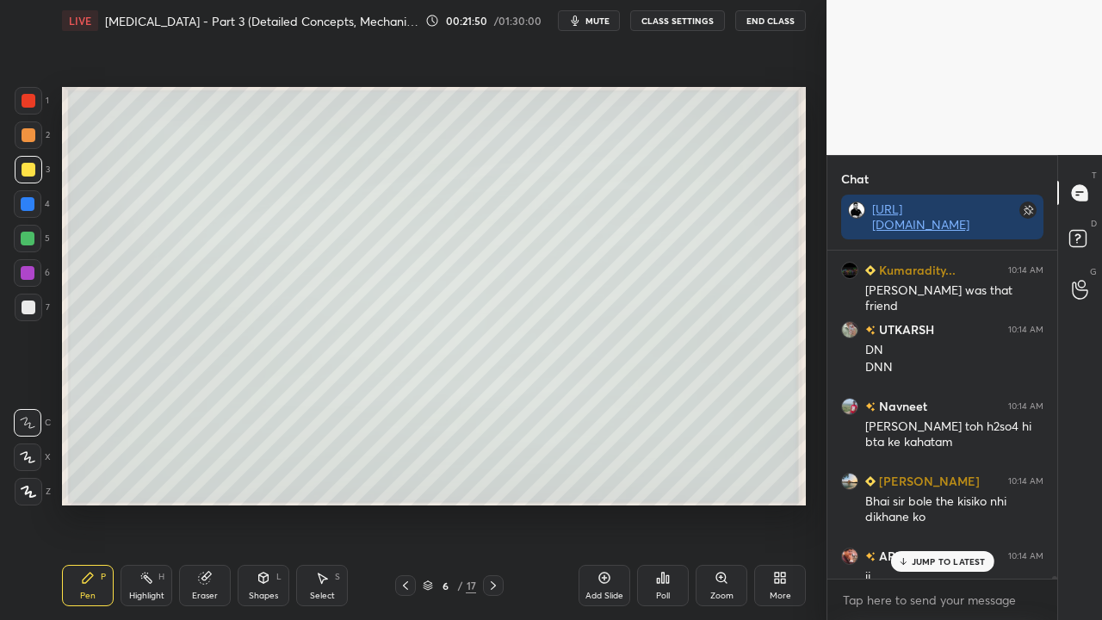
click at [921, 503] on p "JUMP TO LATEST" at bounding box center [949, 561] width 74 height 10
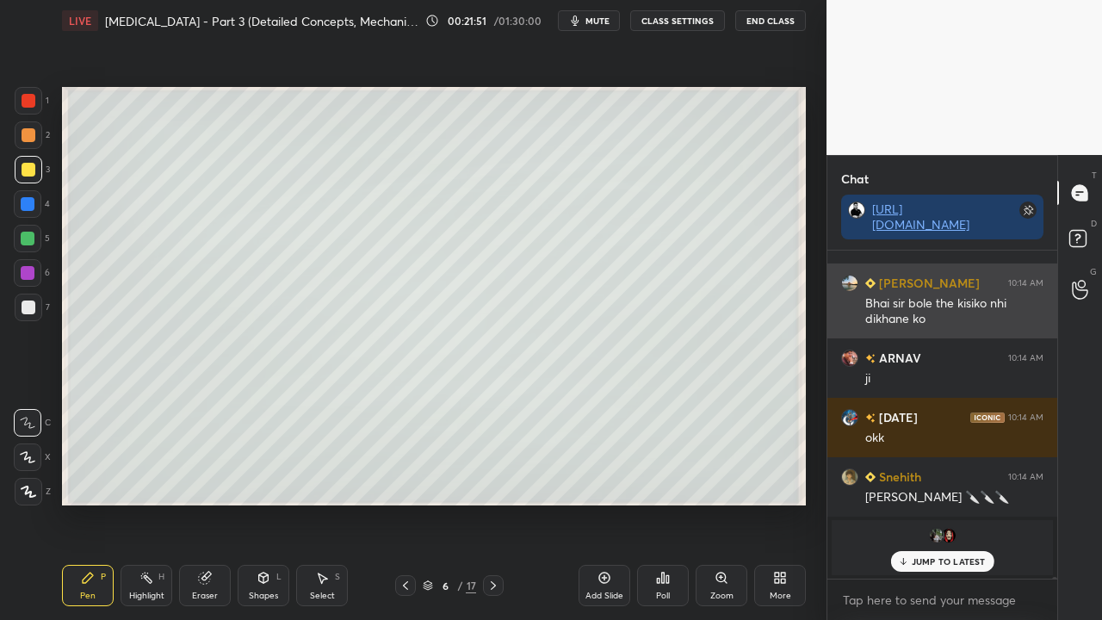
scroll to position [61136, 0]
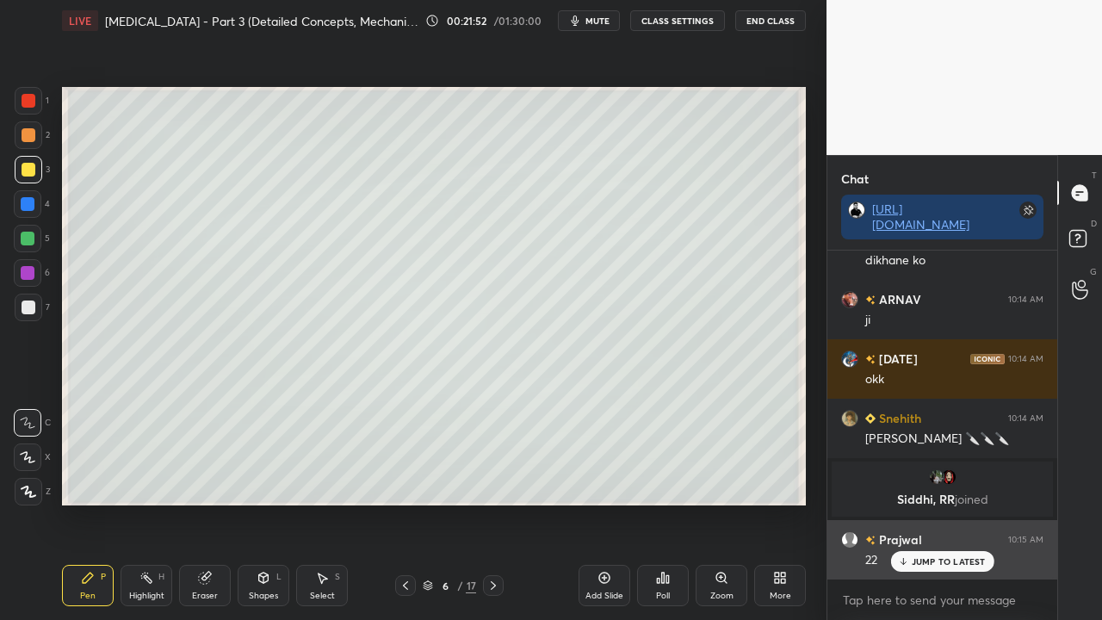
click at [926, 503] on p "JUMP TO LATEST" at bounding box center [949, 561] width 74 height 10
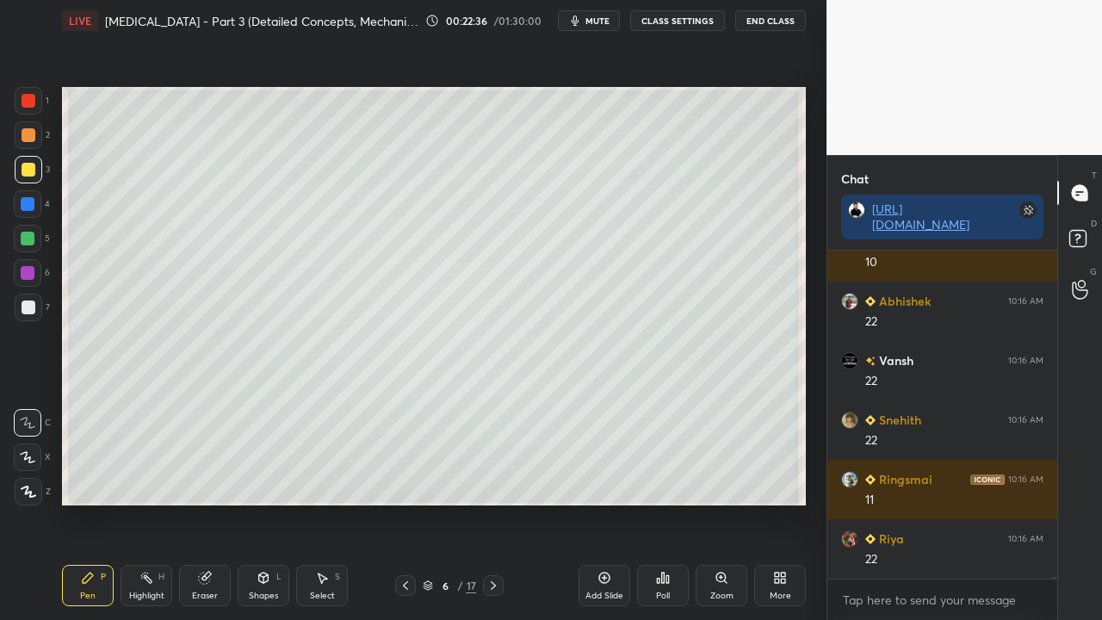
scroll to position [62861, 0]
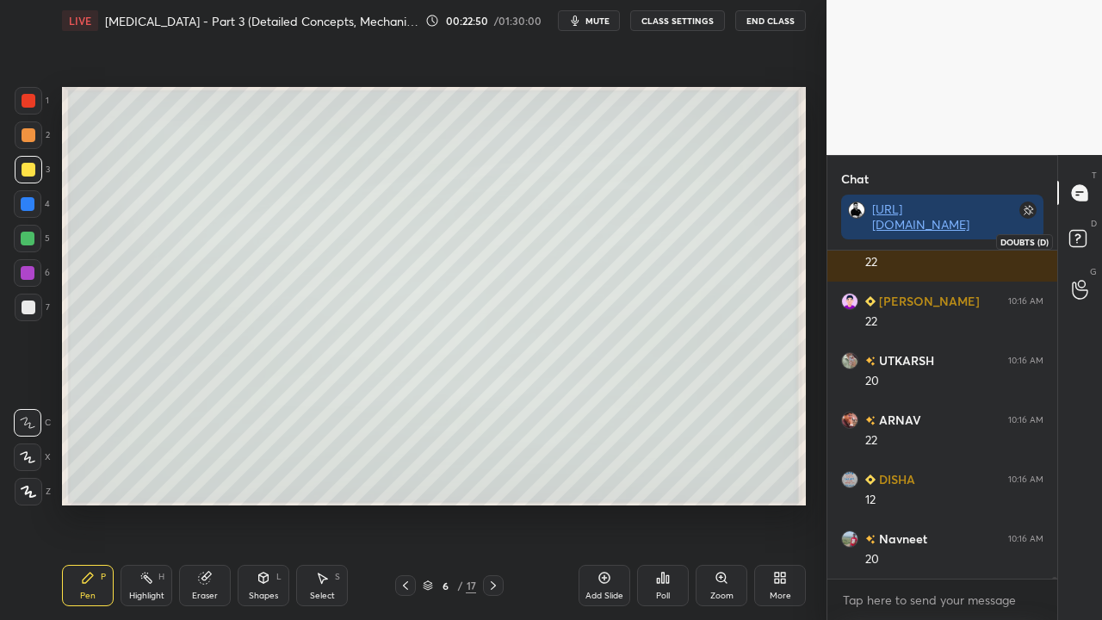
click at [1076, 232] on rect at bounding box center [1077, 239] width 16 height 16
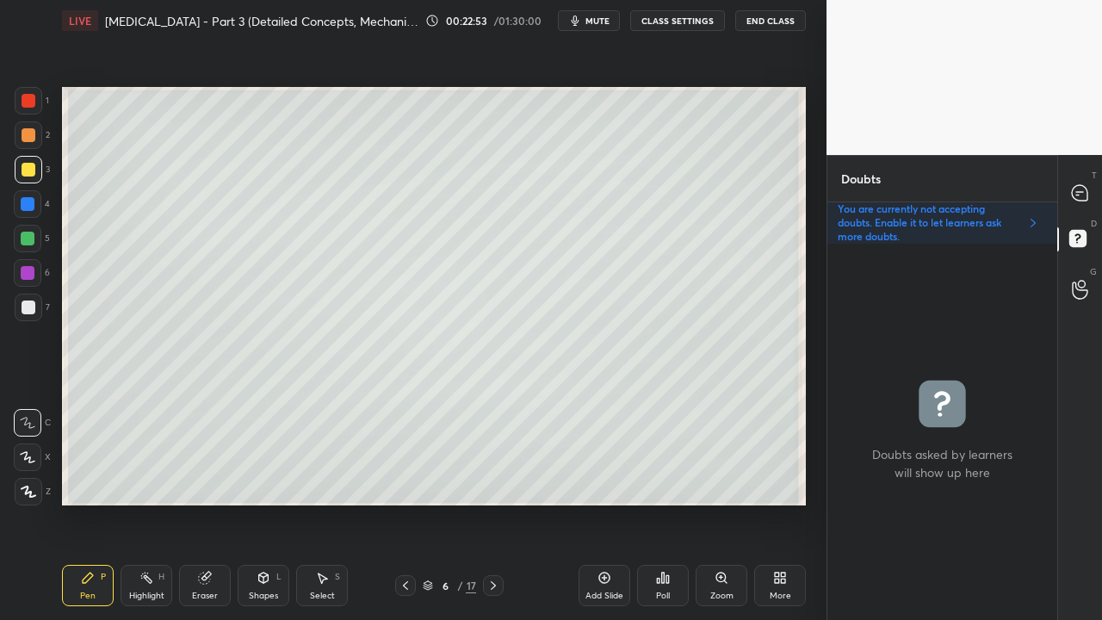
click at [24, 313] on div at bounding box center [29, 308] width 14 height 14
click at [1087, 189] on icon at bounding box center [1079, 192] width 15 height 15
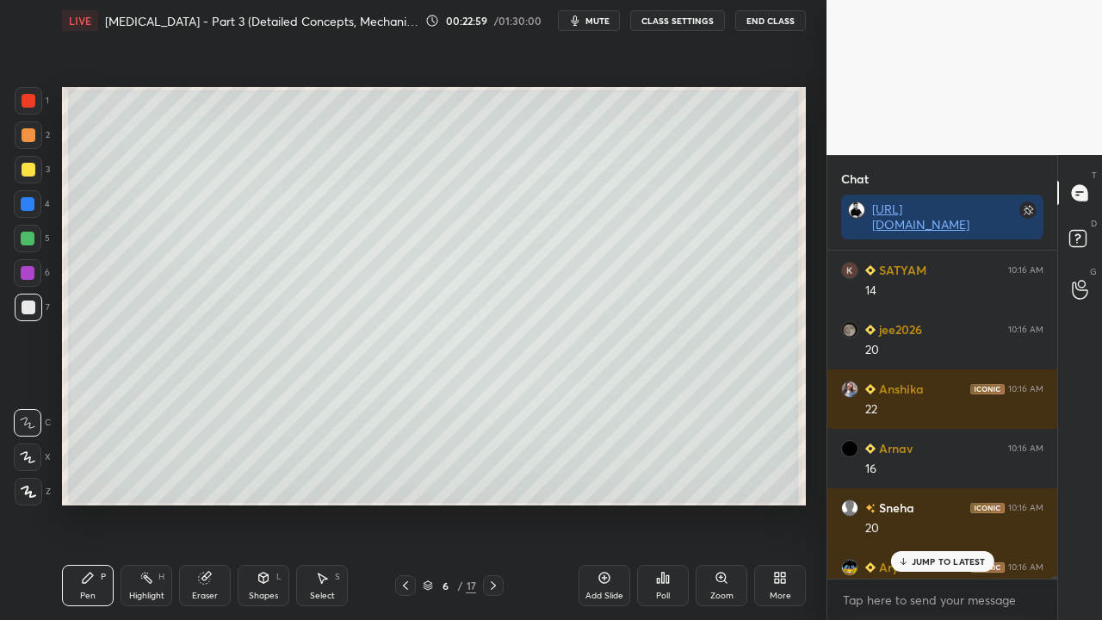
click at [933, 503] on p "JUMP TO LATEST" at bounding box center [949, 561] width 74 height 10
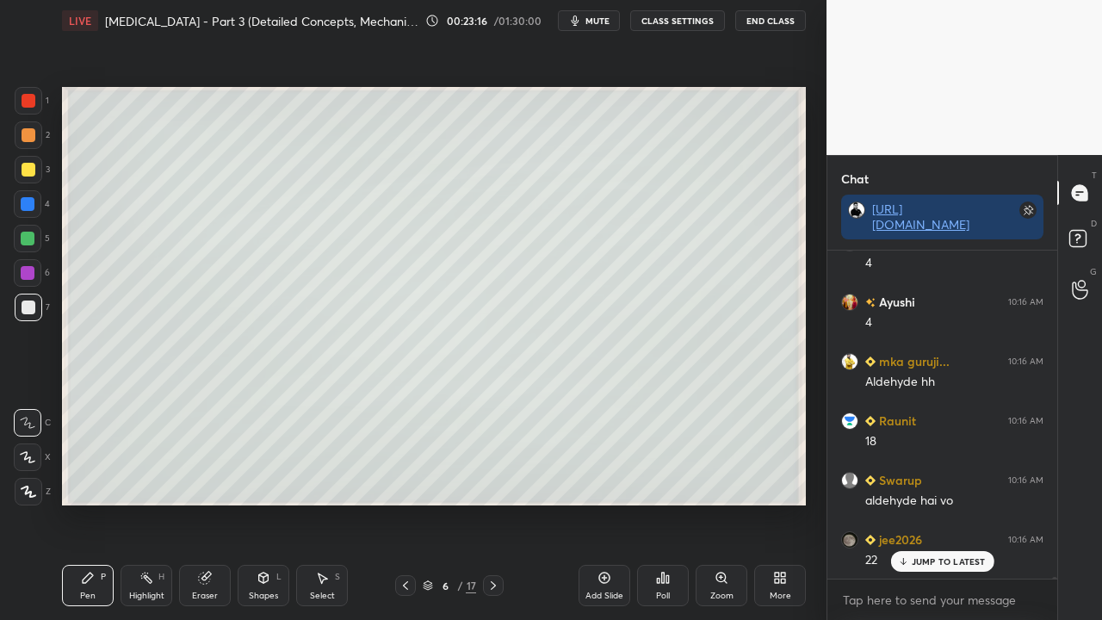
drag, startPoint x: 200, startPoint y: 587, endPoint x: 264, endPoint y: 531, distance: 85.5
click at [201, 503] on div "Eraser" at bounding box center [205, 585] width 52 height 41
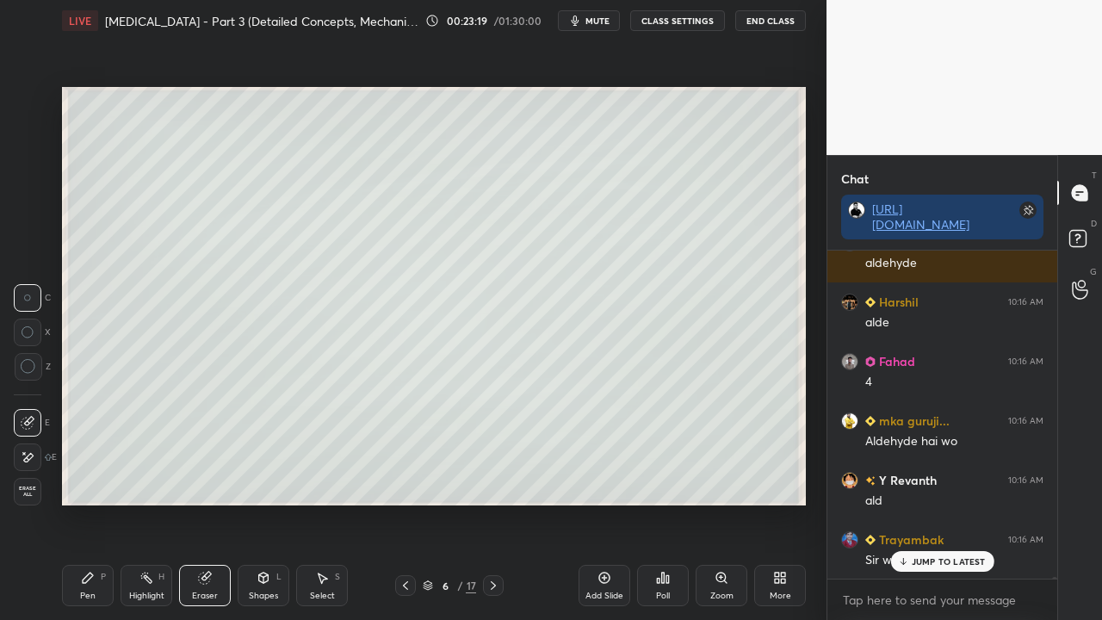
drag, startPoint x: 103, startPoint y: 584, endPoint x: 112, endPoint y: 579, distance: 10.0
click at [109, 503] on div "Pen P" at bounding box center [88, 585] width 52 height 41
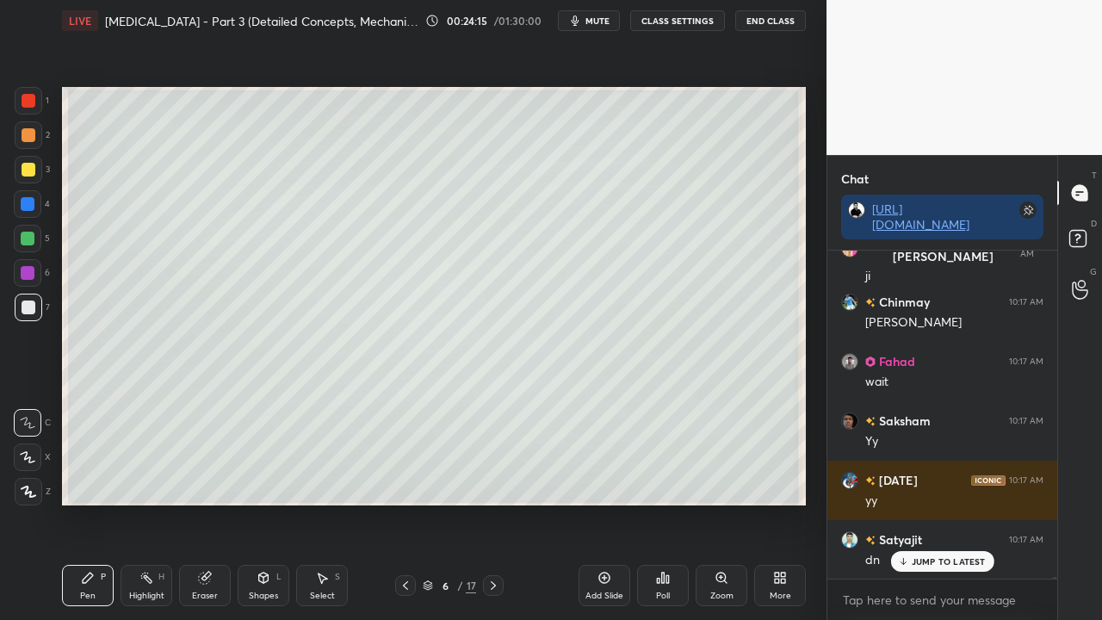
click at [1091, 229] on icon at bounding box center [1080, 241] width 31 height 31
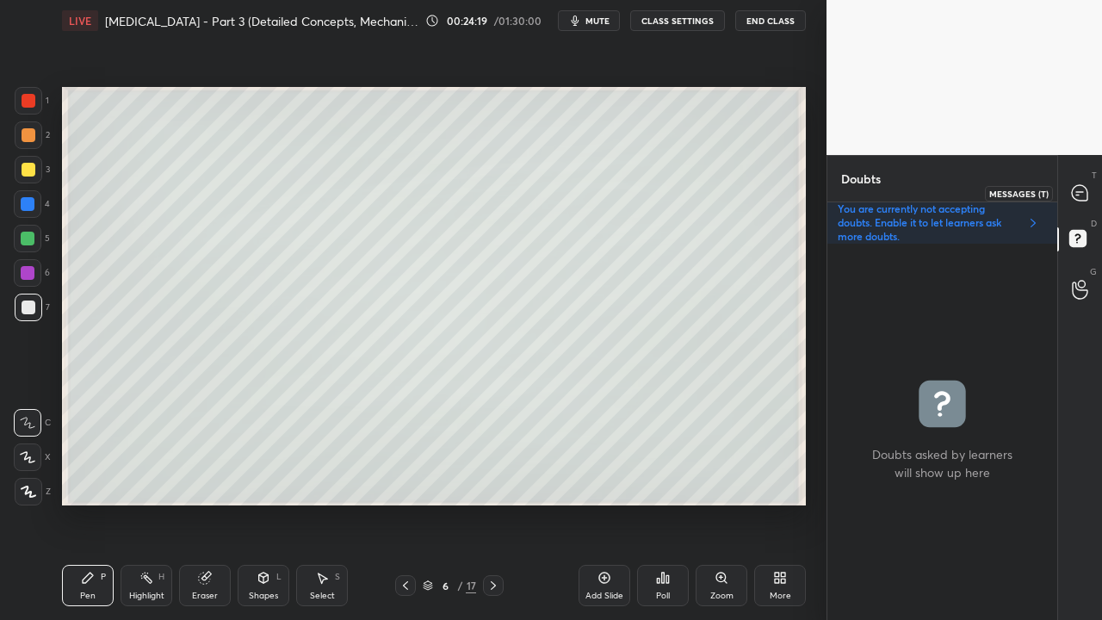
click at [1079, 191] on icon at bounding box center [1080, 193] width 18 height 18
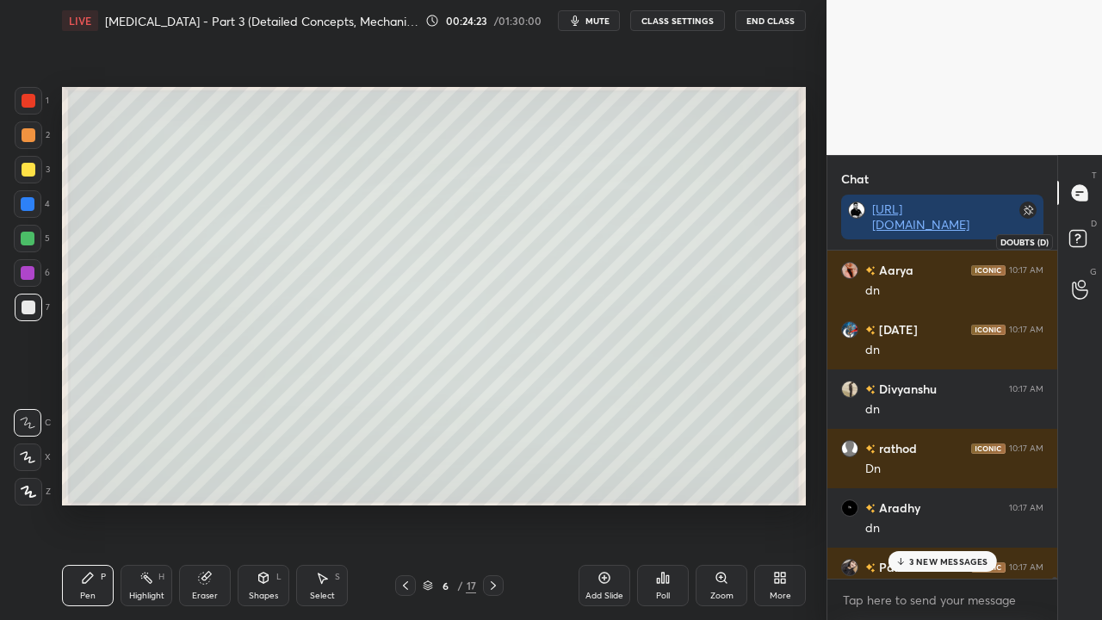
click at [1085, 234] on rect at bounding box center [1077, 239] width 16 height 16
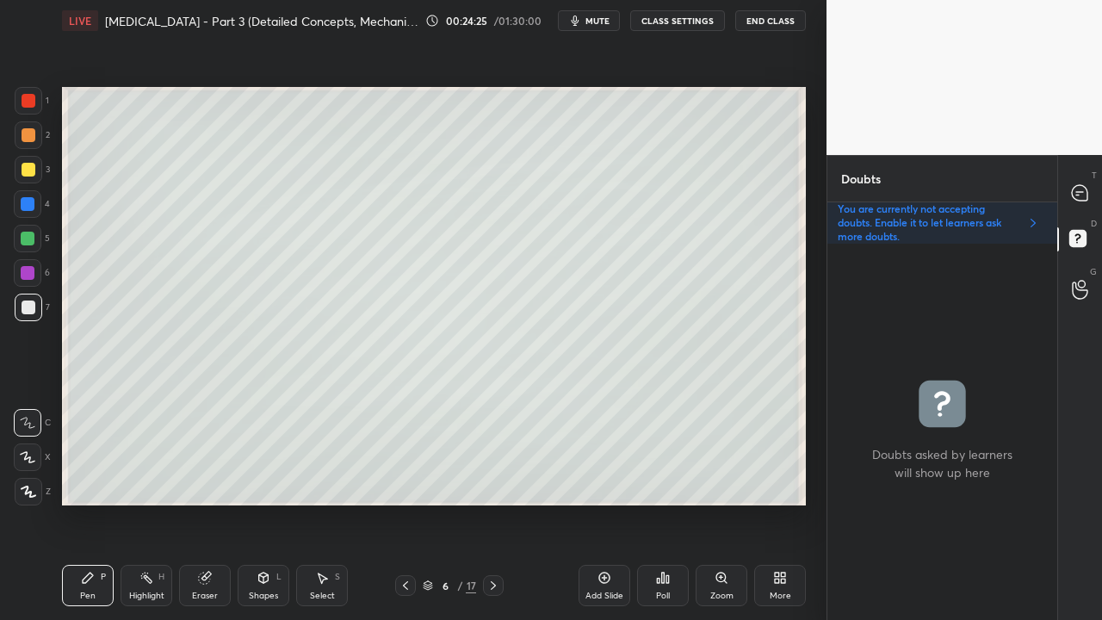
click at [1080, 189] on icon at bounding box center [1079, 192] width 15 height 15
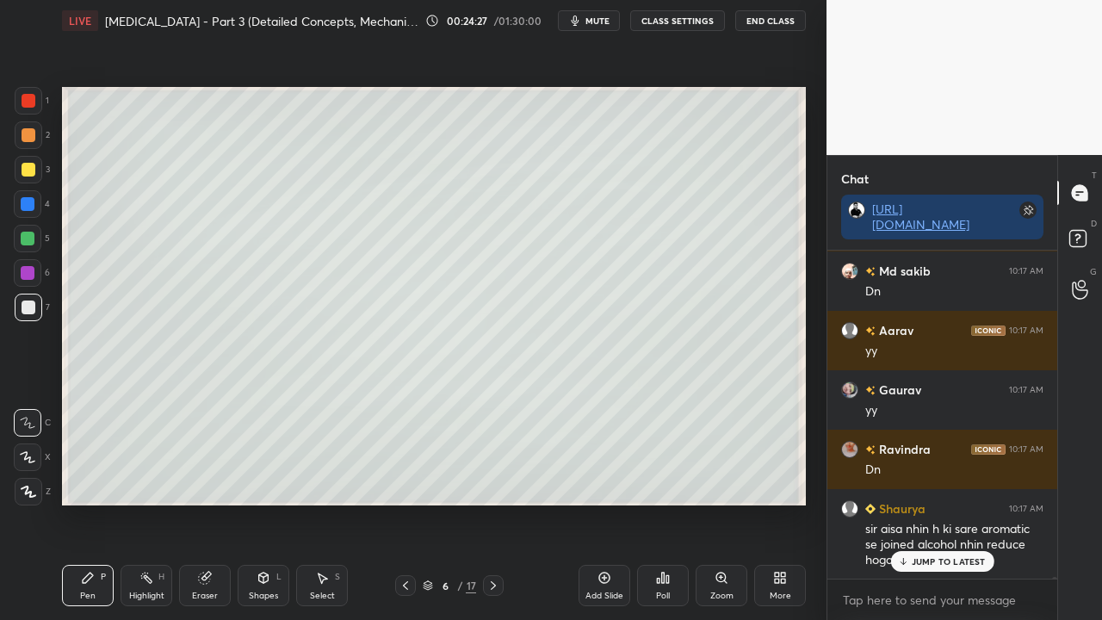
click at [942, 503] on p "JUMP TO LATEST" at bounding box center [949, 561] width 74 height 10
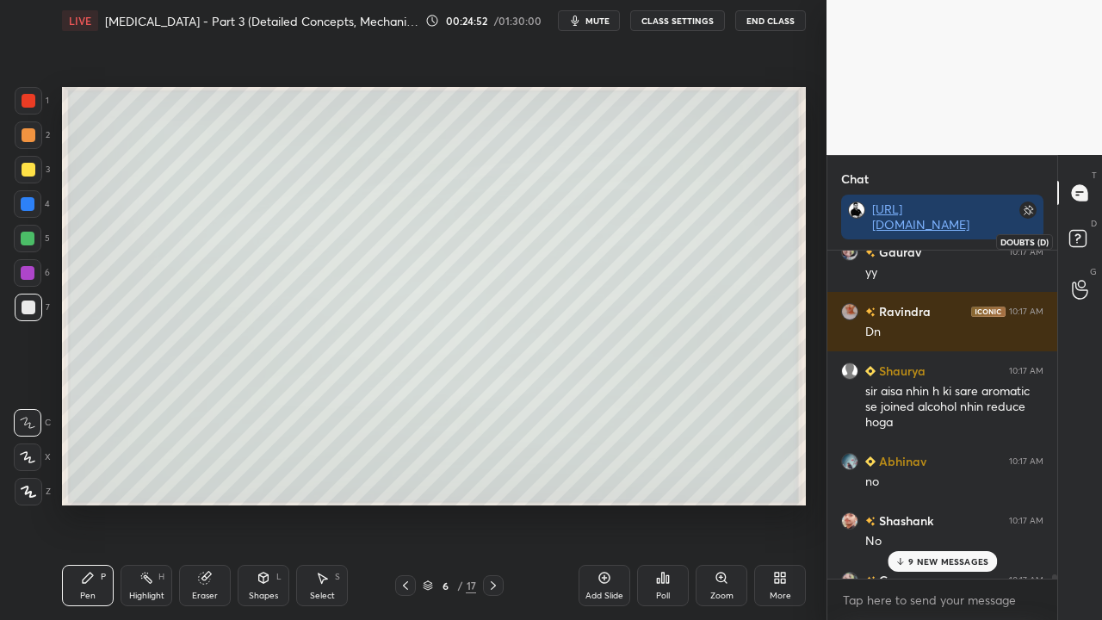
click at [1085, 232] on rect at bounding box center [1077, 239] width 16 height 16
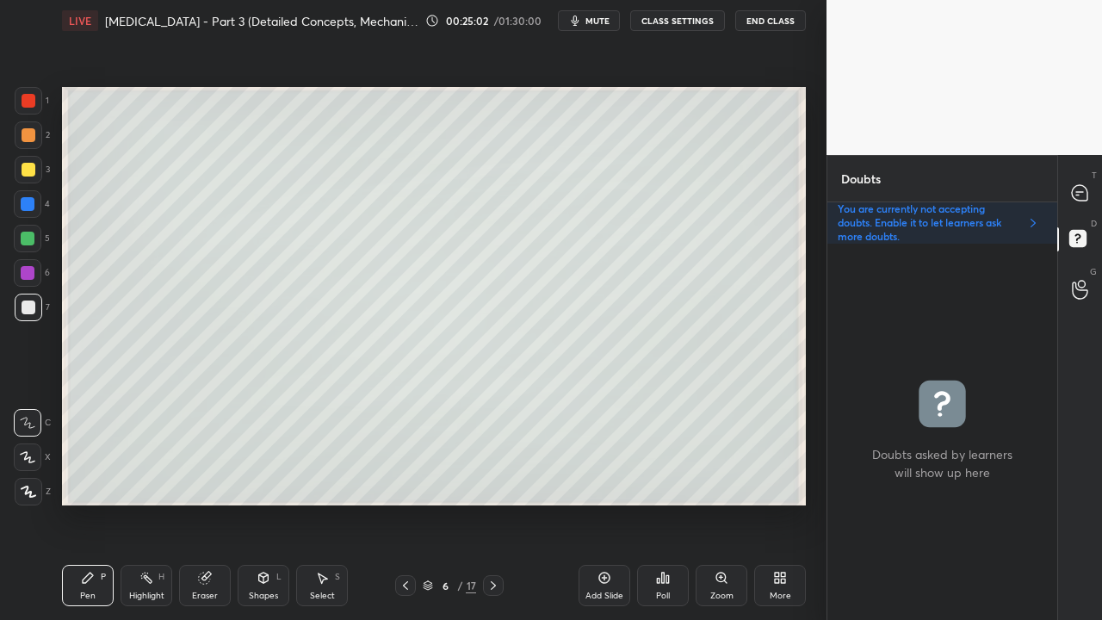
click at [1081, 186] on icon at bounding box center [1079, 192] width 15 height 15
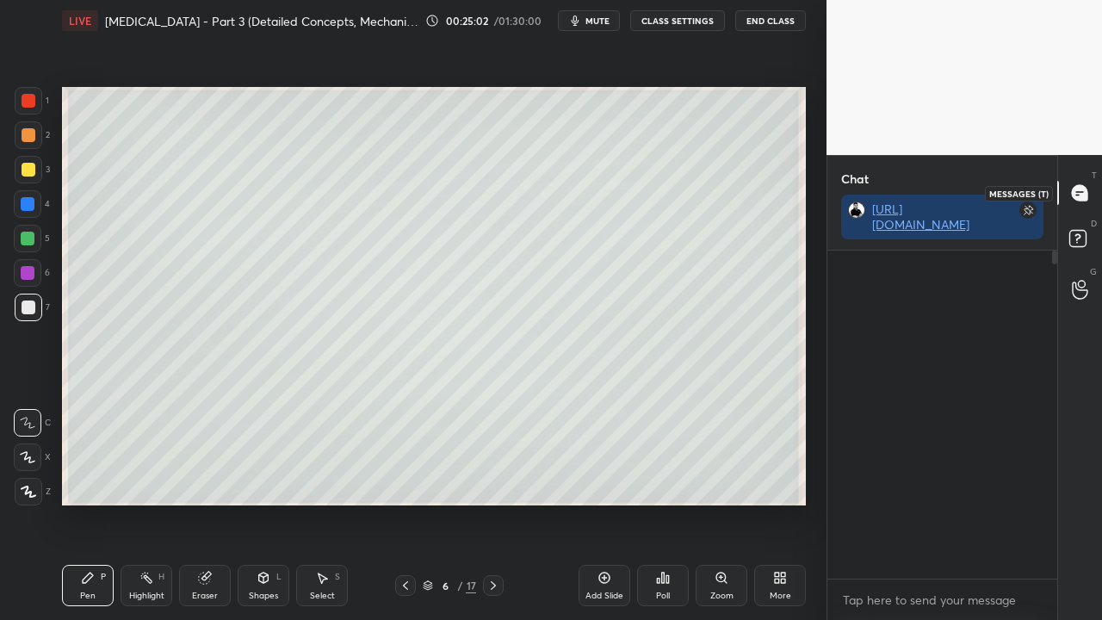
scroll to position [79063, 0]
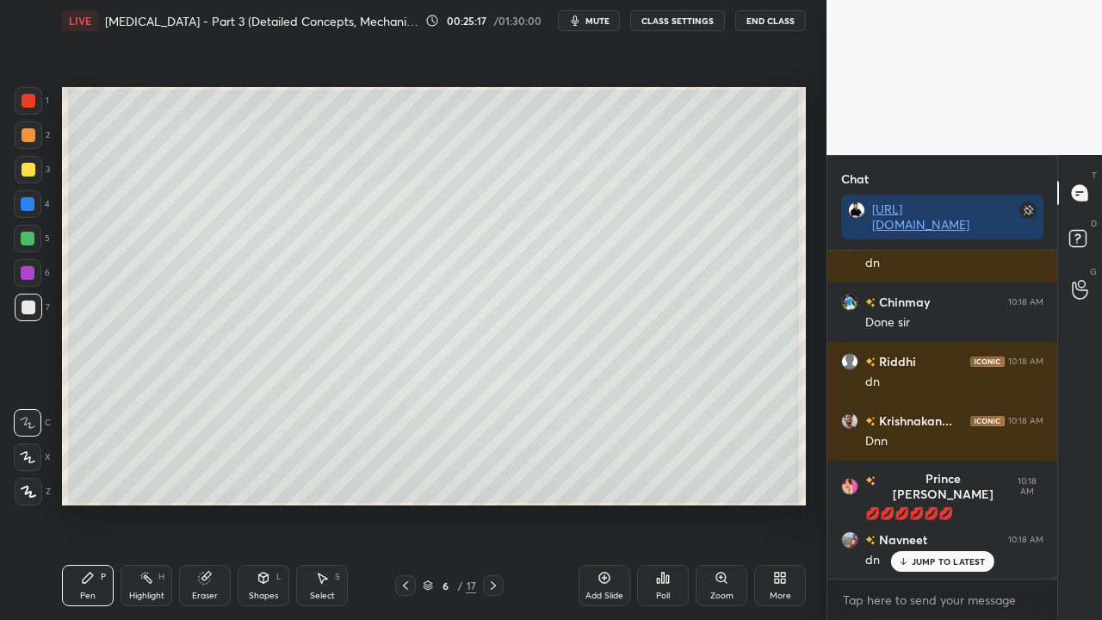
click at [494, 503] on icon at bounding box center [493, 586] width 14 height 14
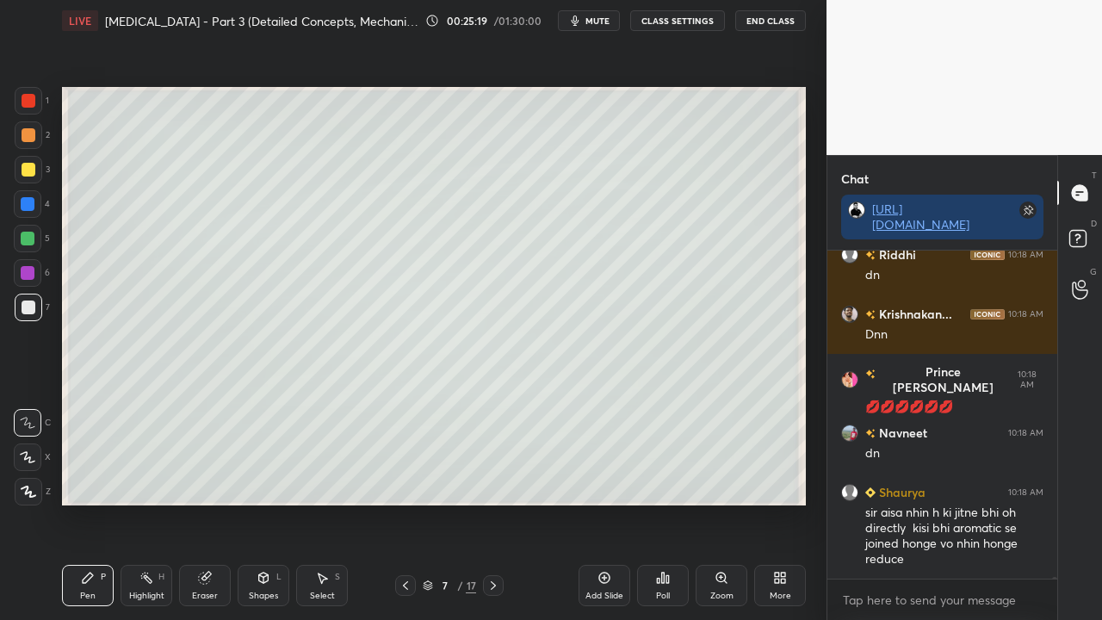
click at [31, 178] on div at bounding box center [29, 170] width 28 height 28
click at [32, 181] on div at bounding box center [29, 170] width 28 height 28
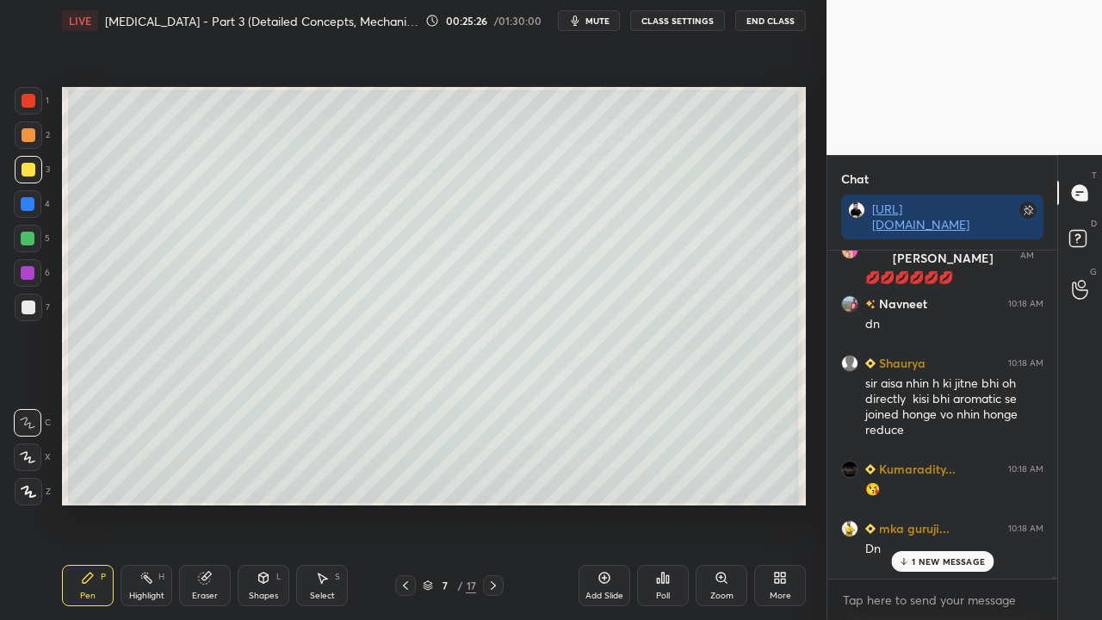
scroll to position [81632, 0]
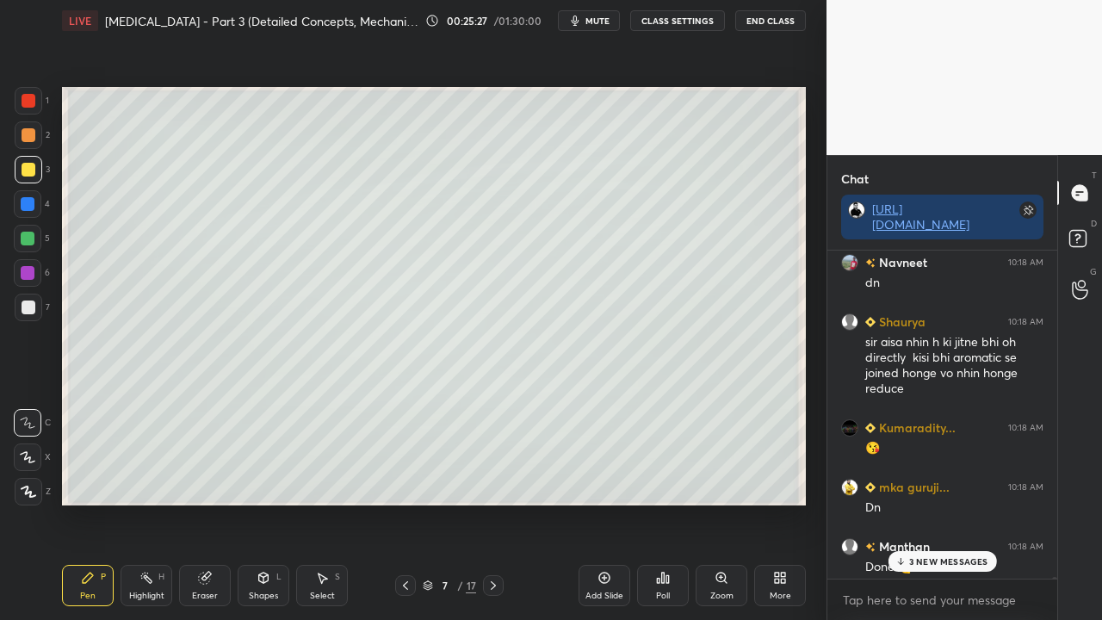
click at [1076, 224] on div "D Doubts (D)" at bounding box center [1080, 241] width 44 height 48
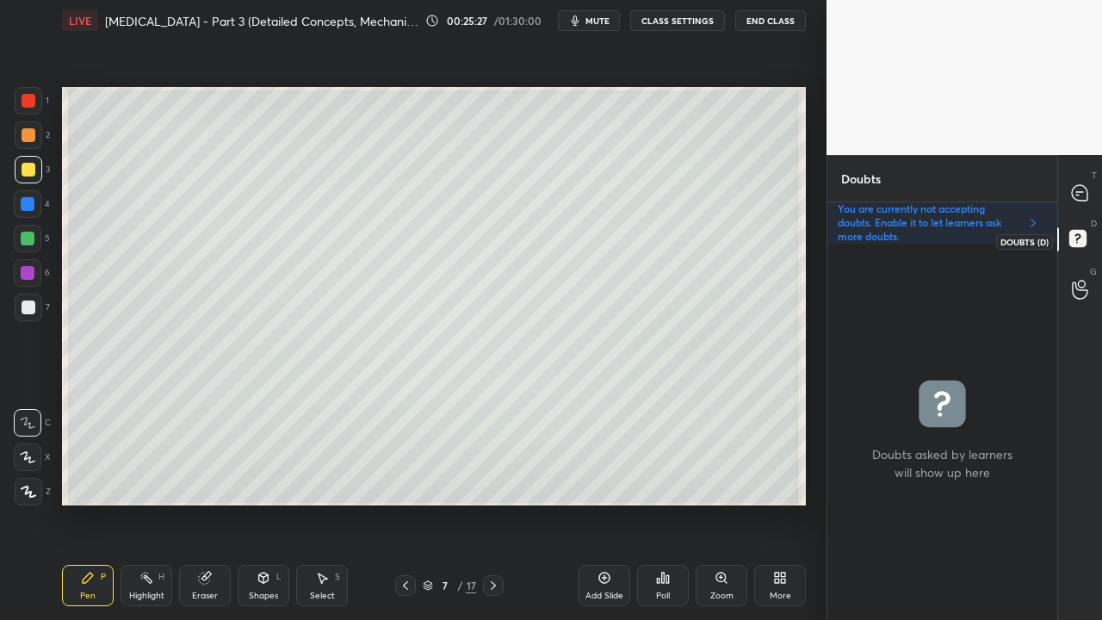
scroll to position [371, 225]
click at [1076, 187] on icon at bounding box center [1079, 192] width 15 height 15
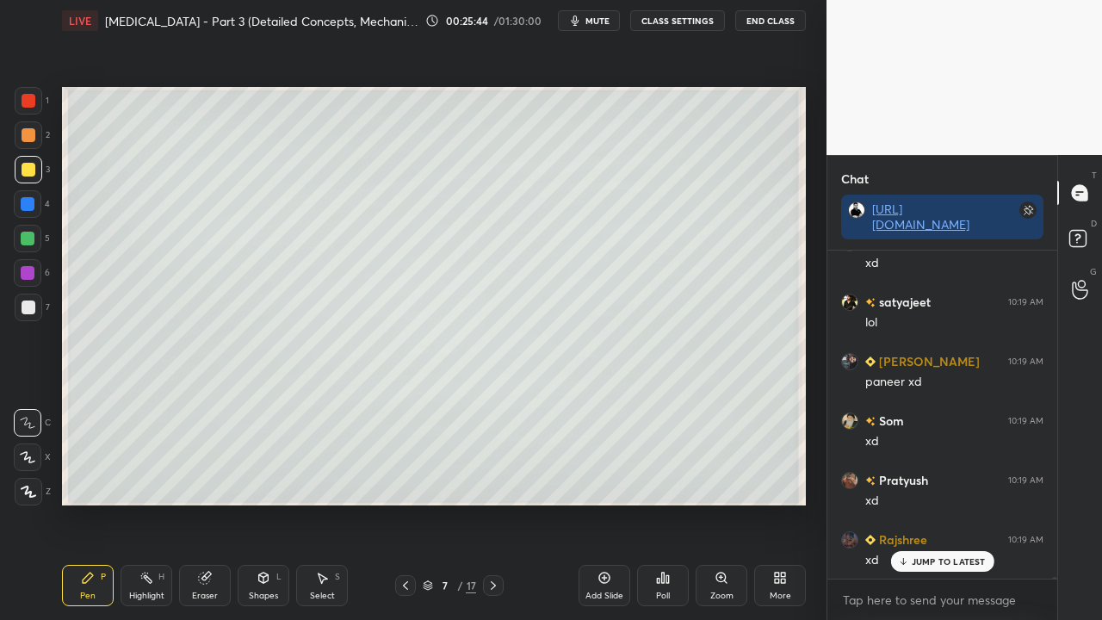
scroll to position [82781, 0]
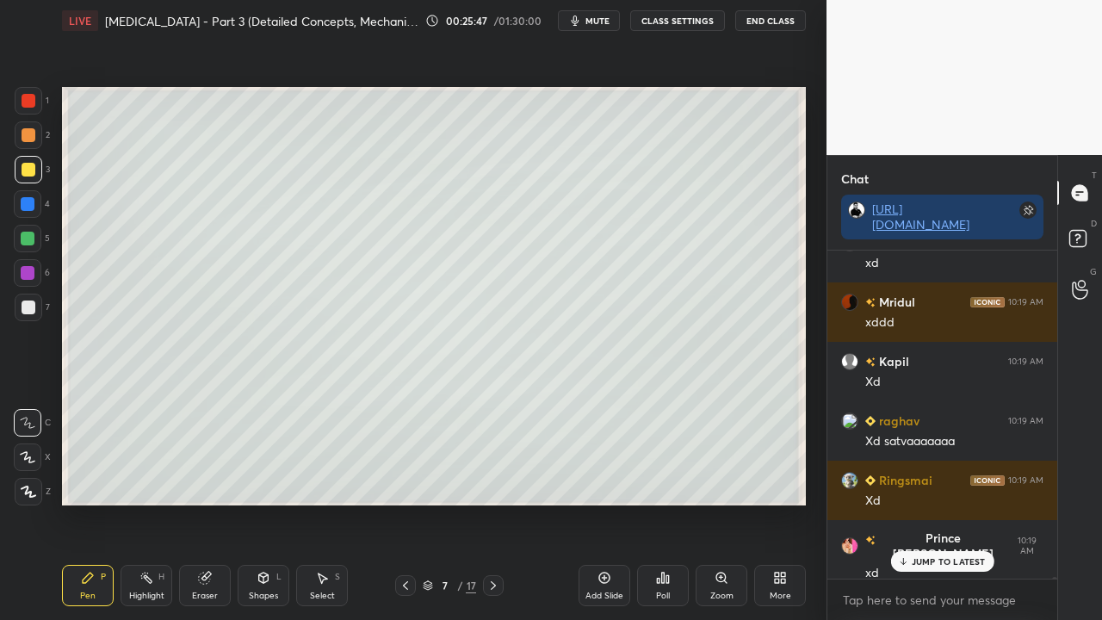
click at [1081, 248] on icon at bounding box center [1080, 241] width 31 height 31
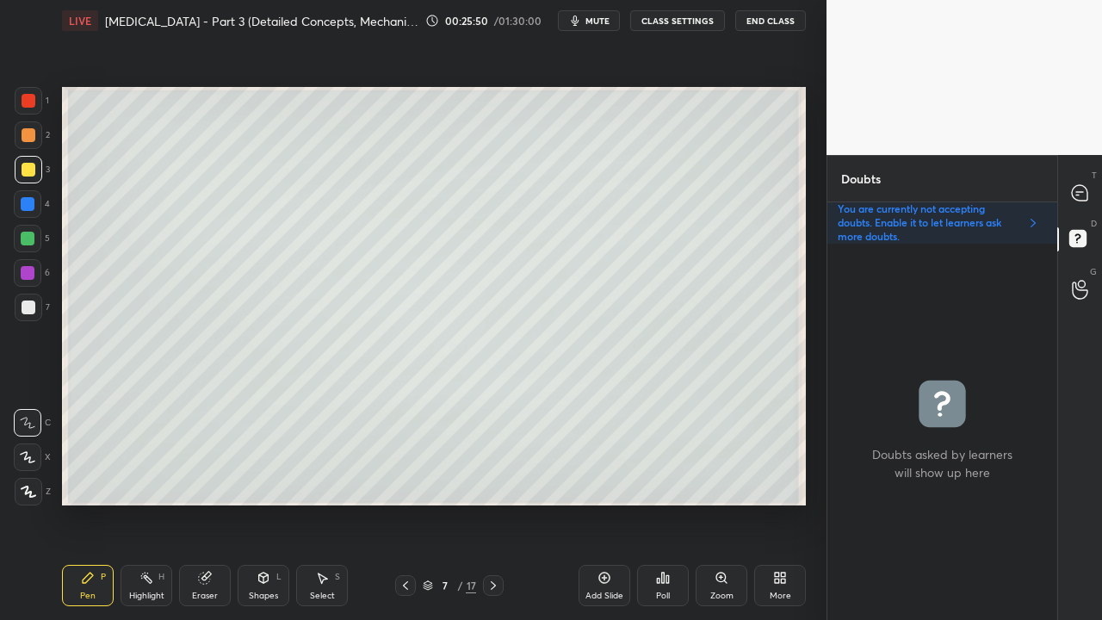
click at [399, 503] on div at bounding box center [405, 585] width 21 height 21
click at [494, 503] on icon at bounding box center [493, 585] width 5 height 9
click at [26, 167] on div at bounding box center [29, 170] width 14 height 14
click at [207, 503] on div "Eraser" at bounding box center [205, 596] width 26 height 9
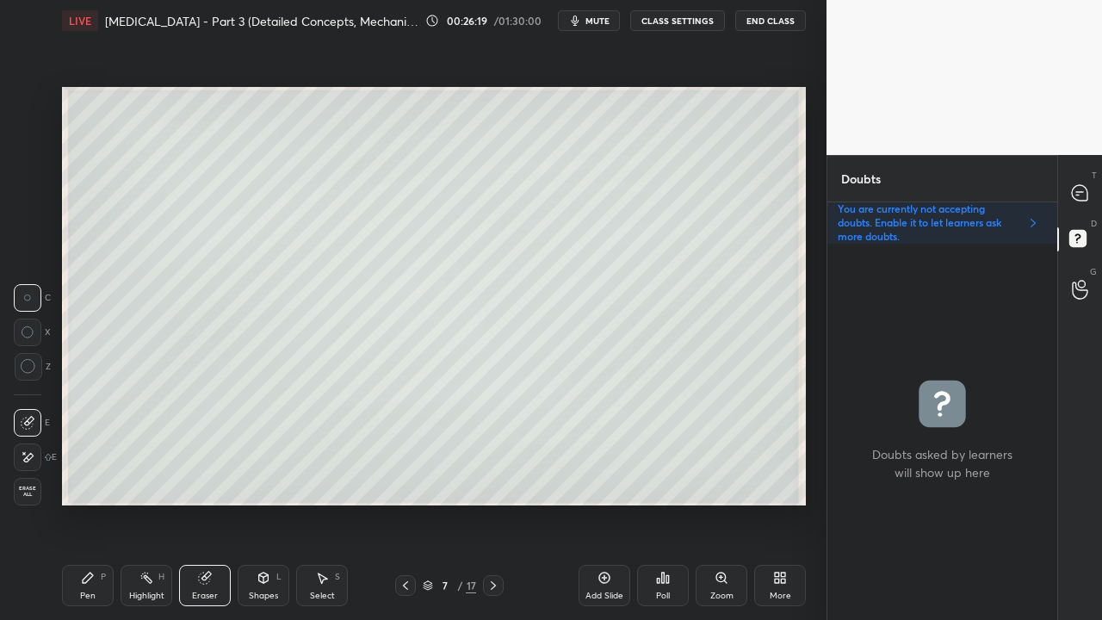
click at [27, 491] on span "Erase all" at bounding box center [28, 492] width 26 height 12
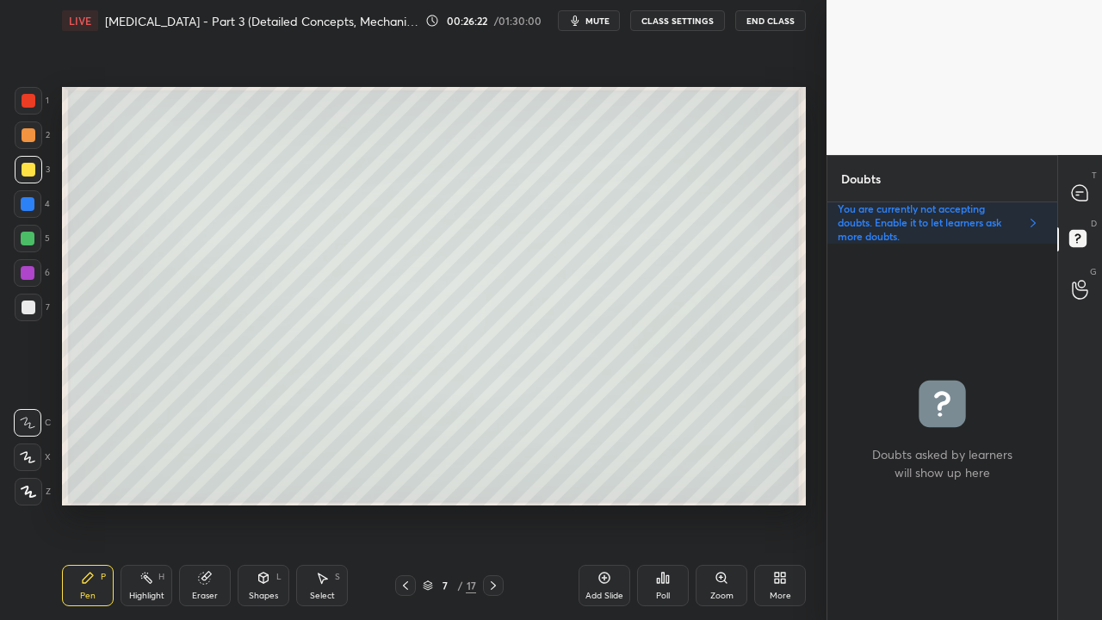
click at [29, 309] on div at bounding box center [29, 308] width 14 height 14
click at [1081, 193] on icon at bounding box center [1079, 192] width 15 height 15
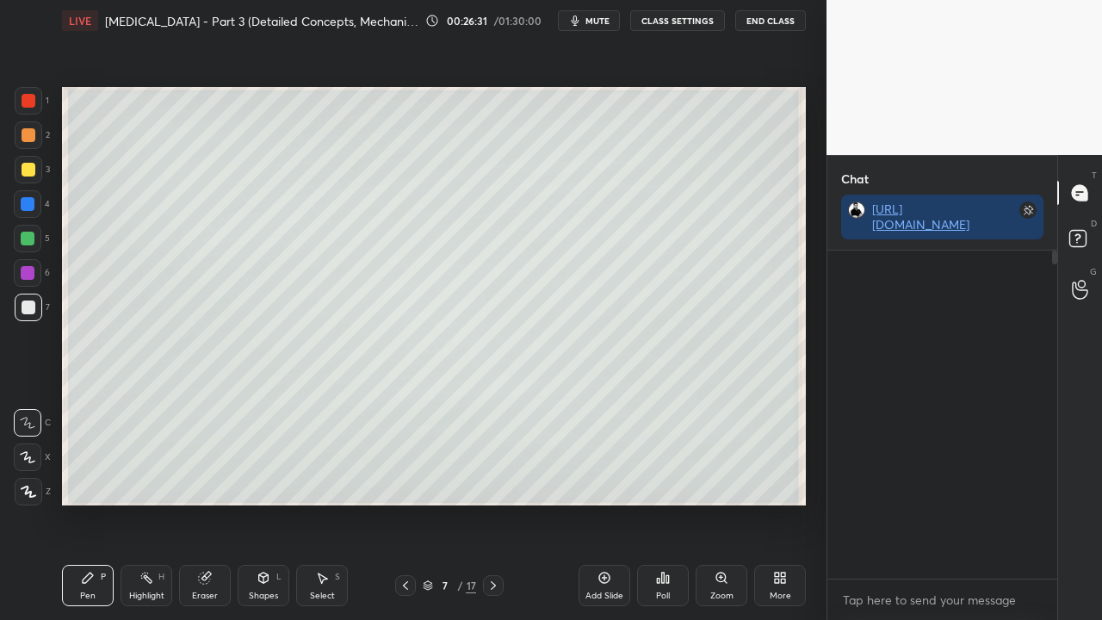
scroll to position [323, 225]
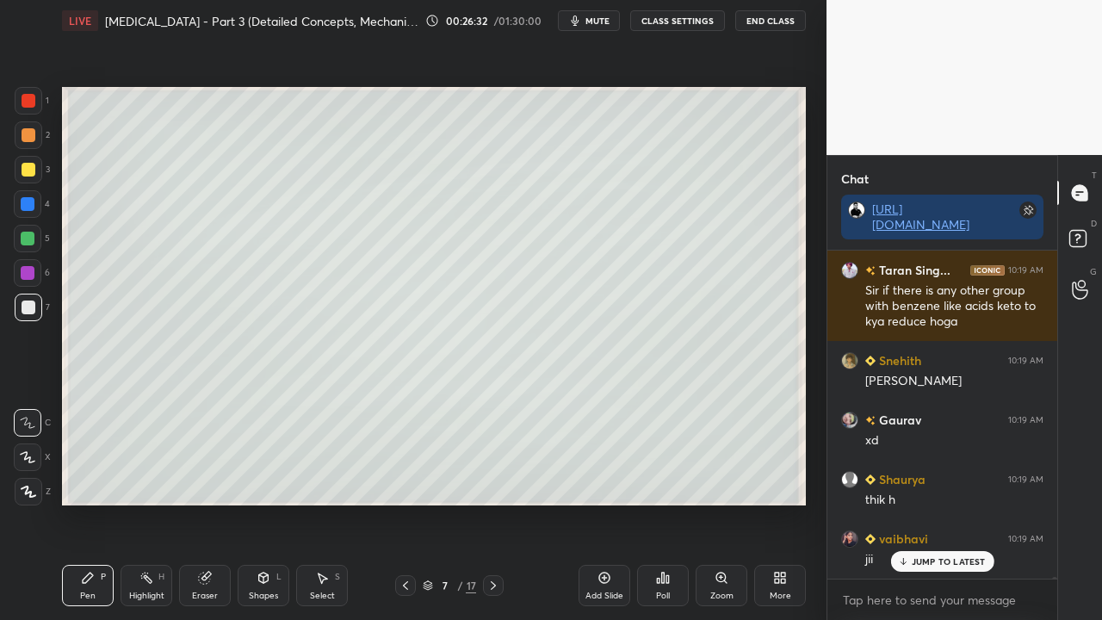
click at [933, 503] on p "JUMP TO LATEST" at bounding box center [949, 561] width 74 height 10
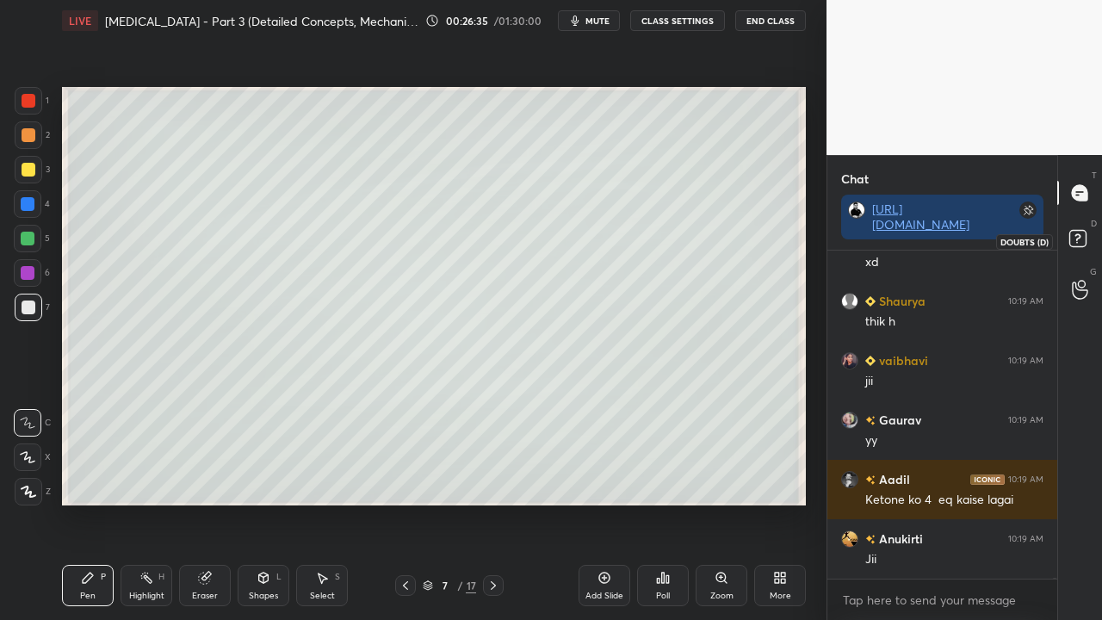
click at [1080, 234] on rect at bounding box center [1077, 239] width 16 height 16
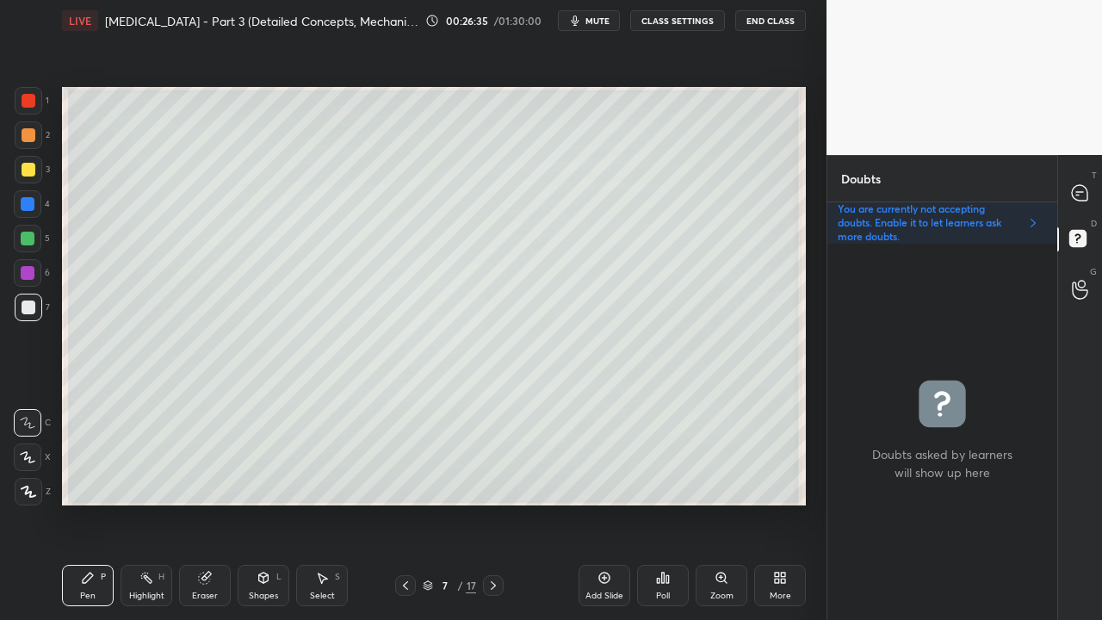
click at [405, 503] on icon at bounding box center [406, 586] width 14 height 14
click at [406, 503] on icon at bounding box center [406, 586] width 14 height 14
click at [405, 503] on icon at bounding box center [406, 586] width 14 height 14
click at [511, 503] on div "3 / 17" at bounding box center [449, 585] width 258 height 21
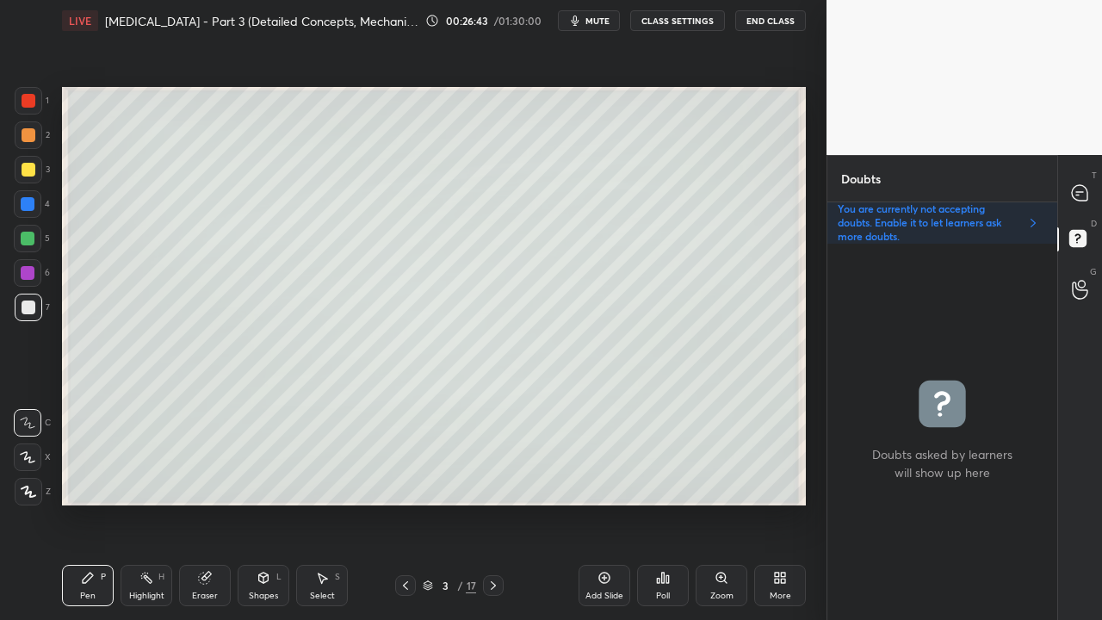
click at [502, 503] on div at bounding box center [493, 585] width 21 height 21
click at [501, 503] on div at bounding box center [493, 585] width 21 height 21
click at [503, 503] on div at bounding box center [493, 585] width 21 height 21
click at [498, 503] on icon at bounding box center [493, 586] width 14 height 14
click at [1066, 192] on div at bounding box center [1080, 192] width 34 height 31
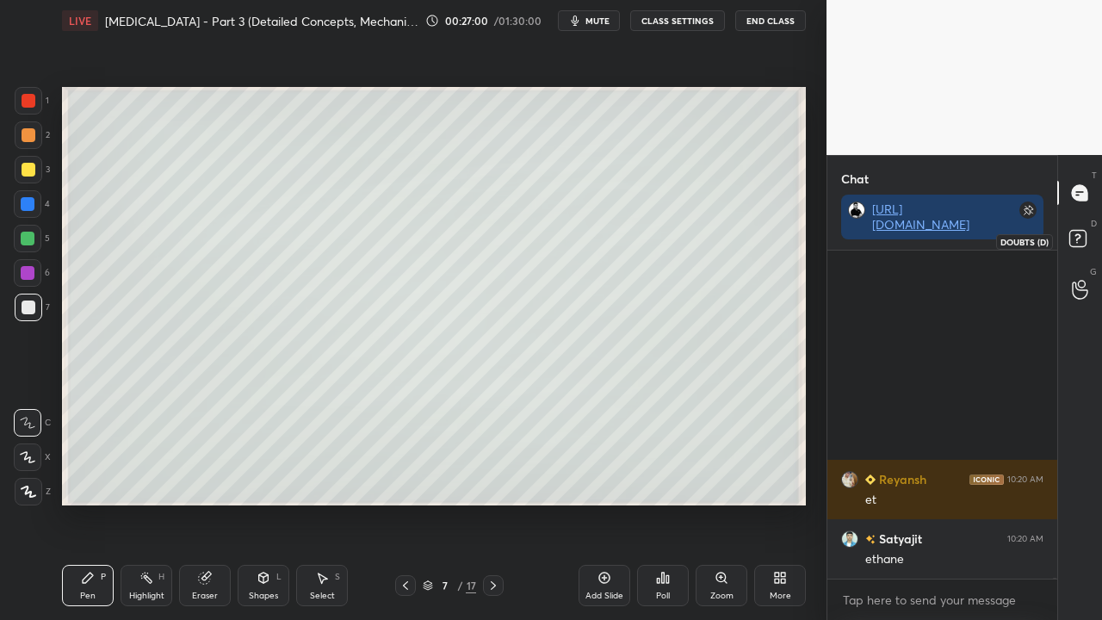
scroll to position [87222, 0]
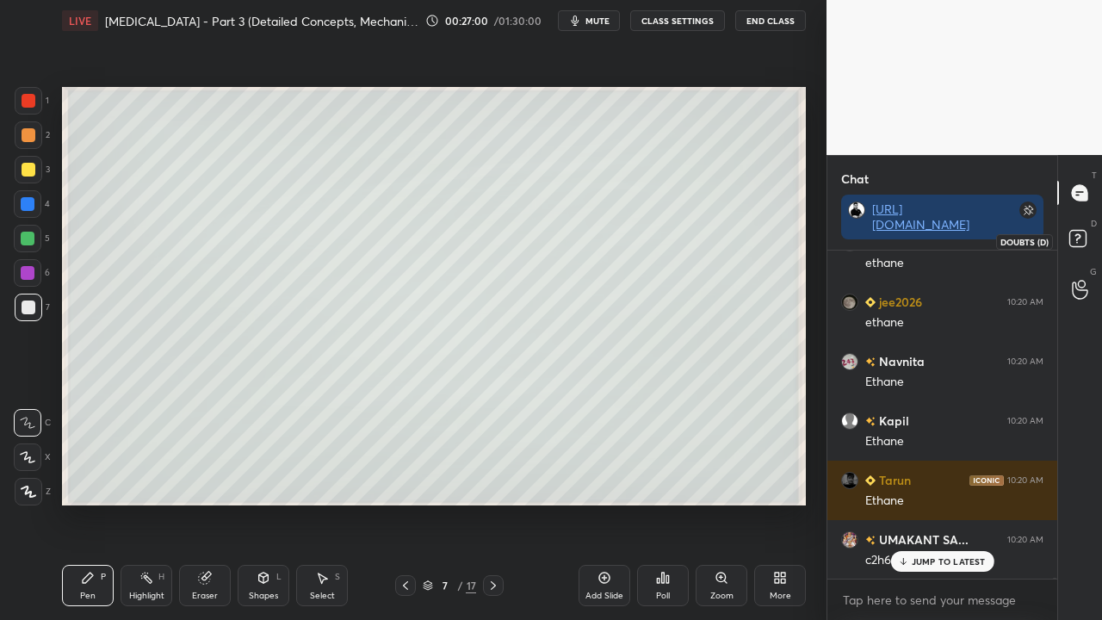
click at [1078, 239] on rect at bounding box center [1077, 239] width 16 height 16
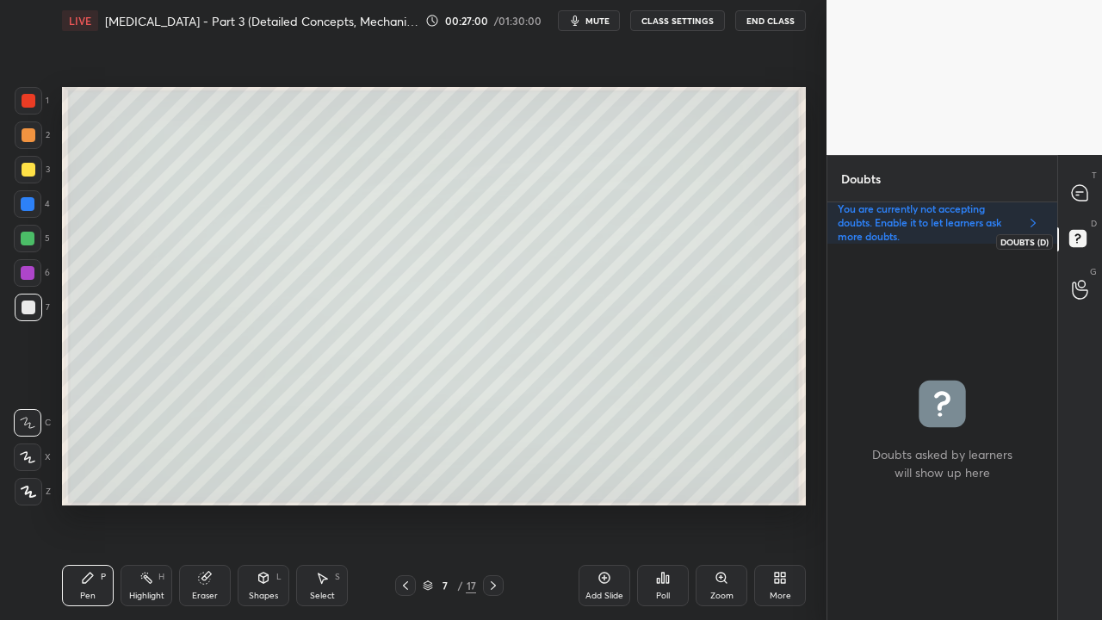
scroll to position [371, 225]
click at [1084, 183] on div at bounding box center [1080, 192] width 34 height 31
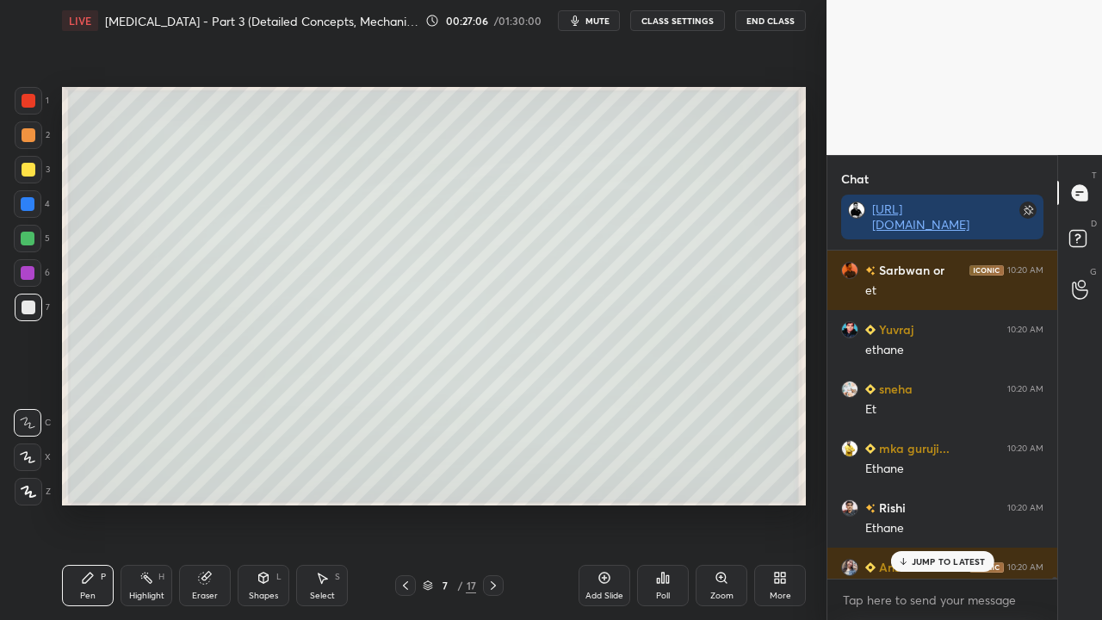
scroll to position [323, 225]
click at [942, 503] on p "1 NEW MESSAGE" at bounding box center [948, 561] width 73 height 10
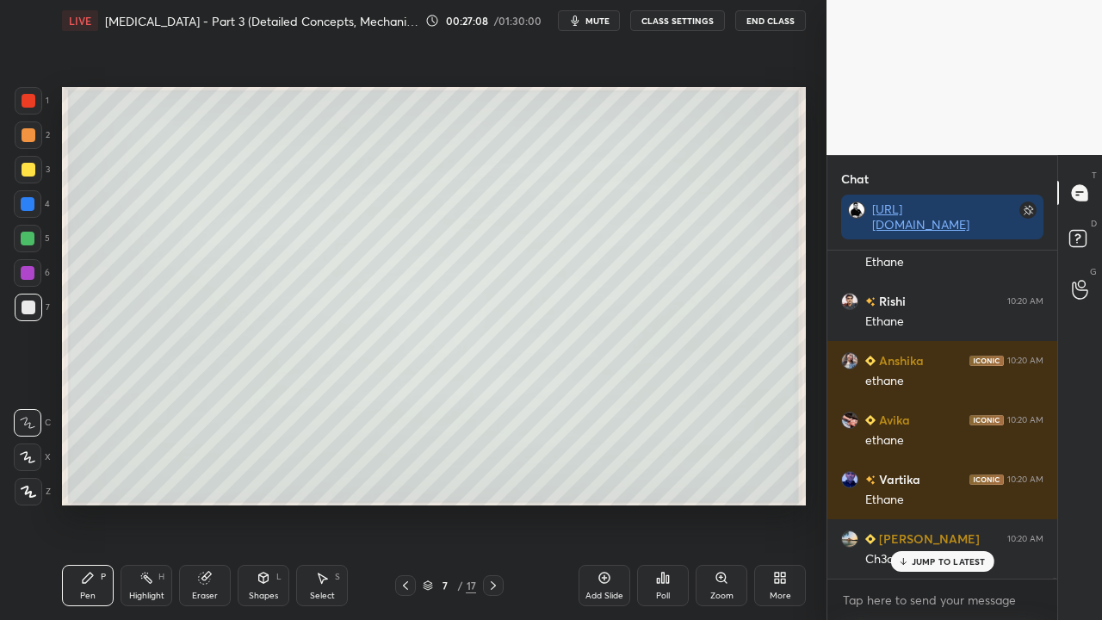
scroll to position [88292, 0]
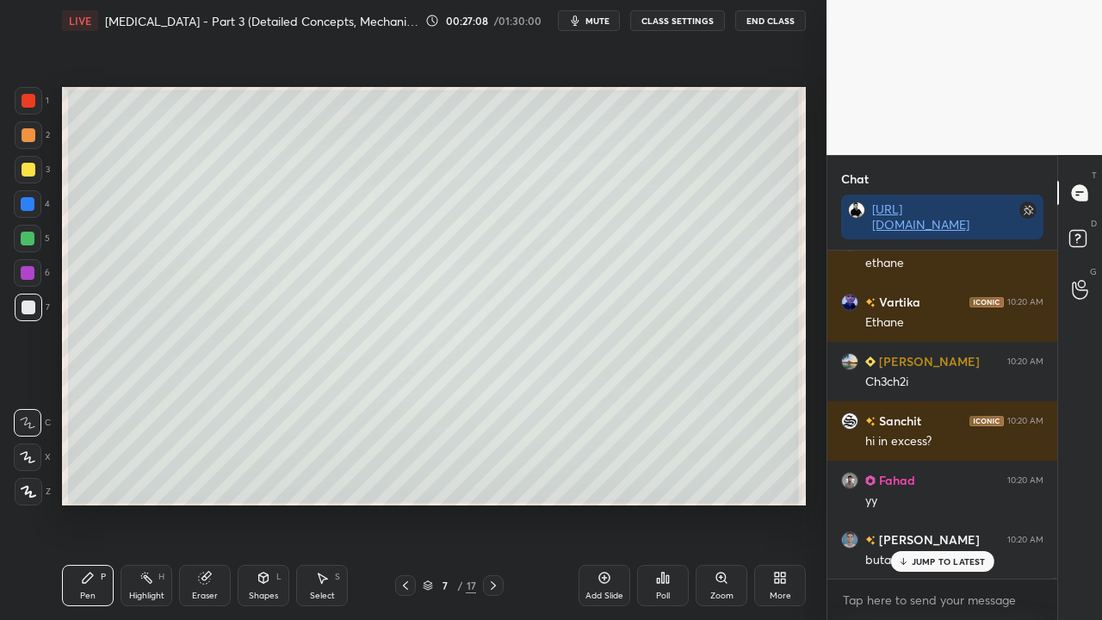
click at [1085, 235] on rect at bounding box center [1077, 239] width 16 height 16
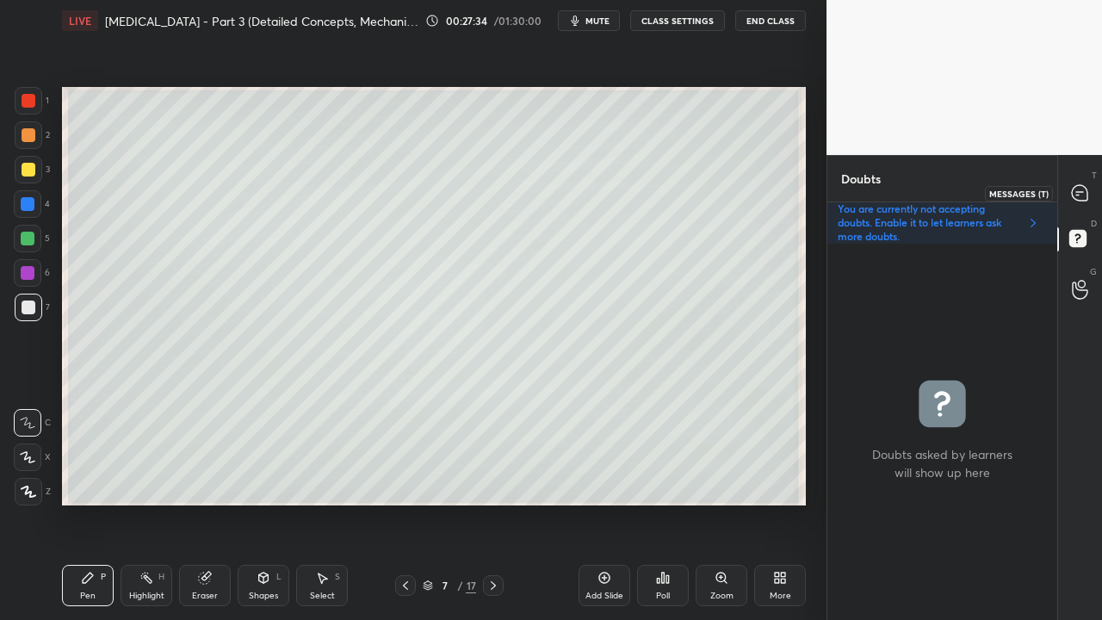
click at [1092, 177] on div at bounding box center [1080, 192] width 34 height 31
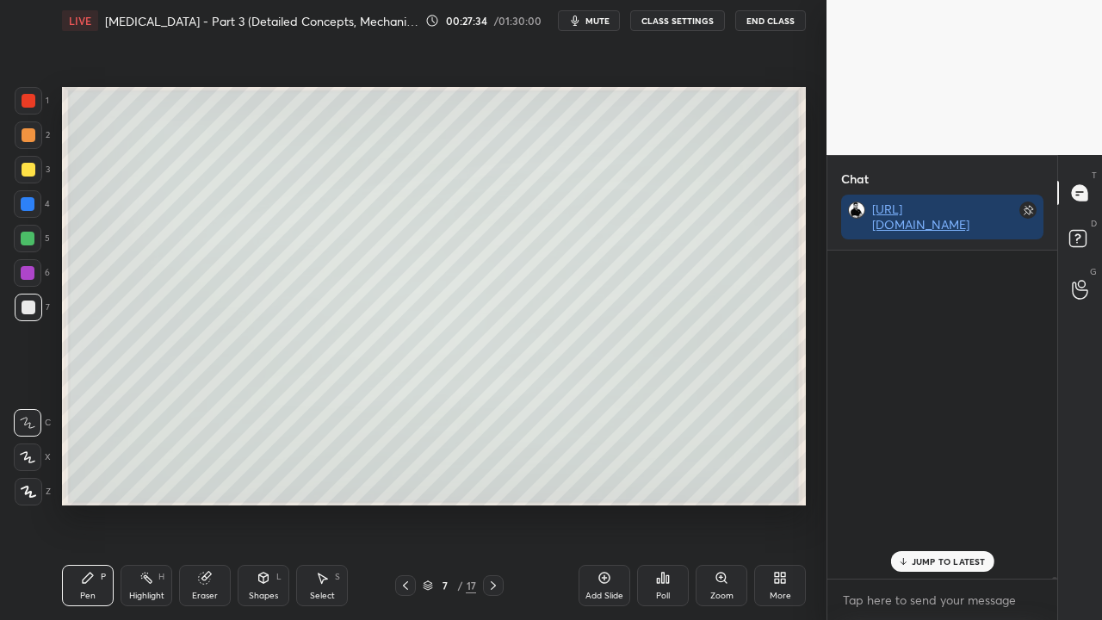
scroll to position [323, 225]
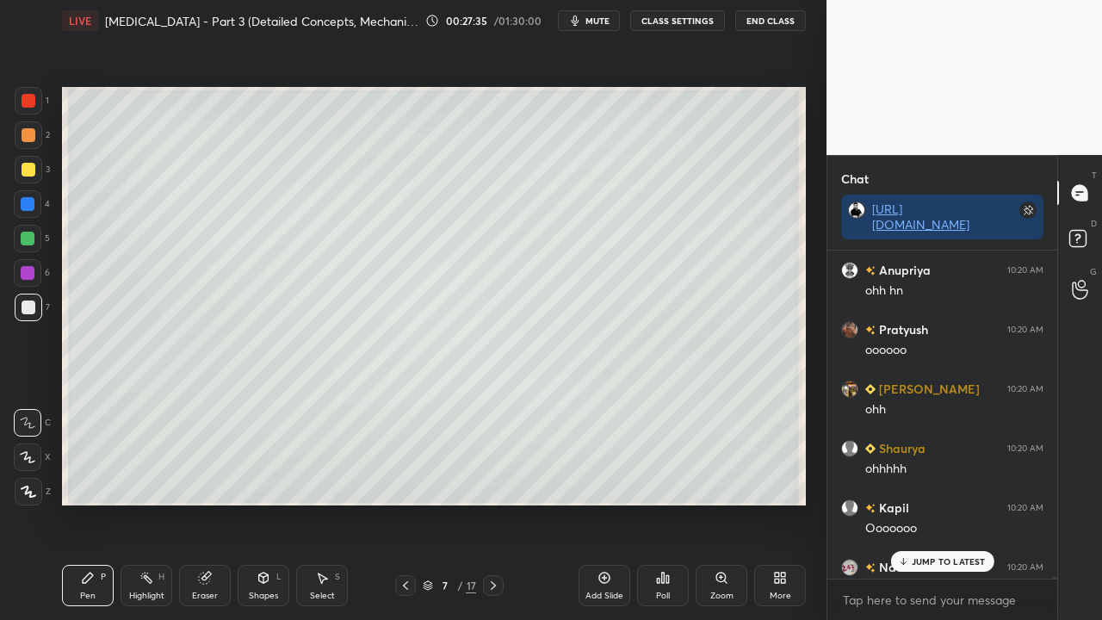
click at [932, 503] on p "JUMP TO LATEST" at bounding box center [949, 561] width 74 height 10
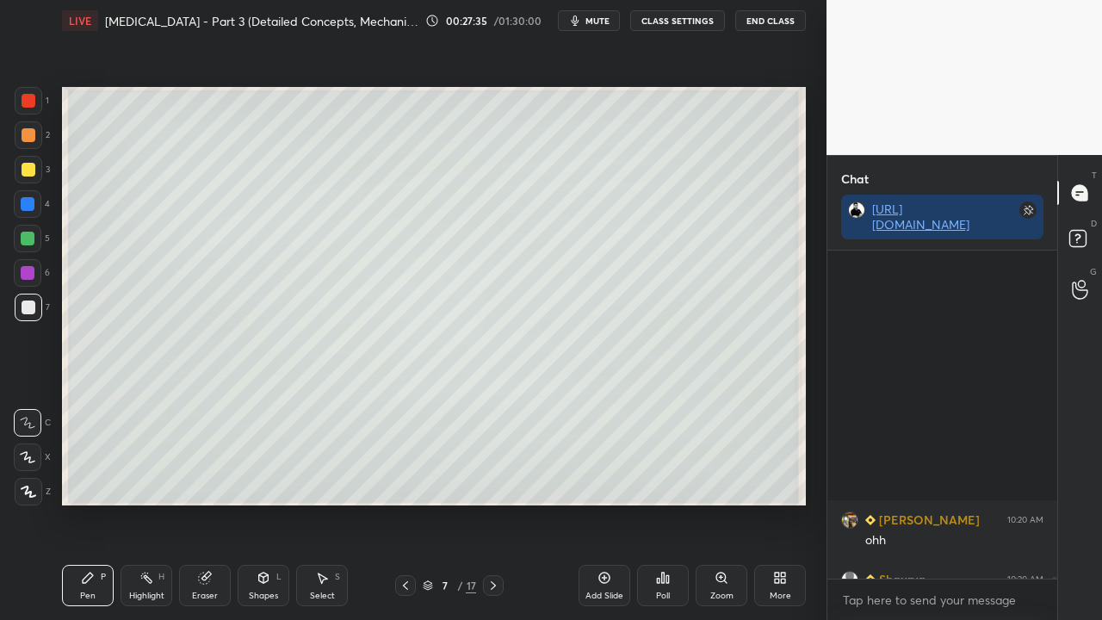
scroll to position [89964, 0]
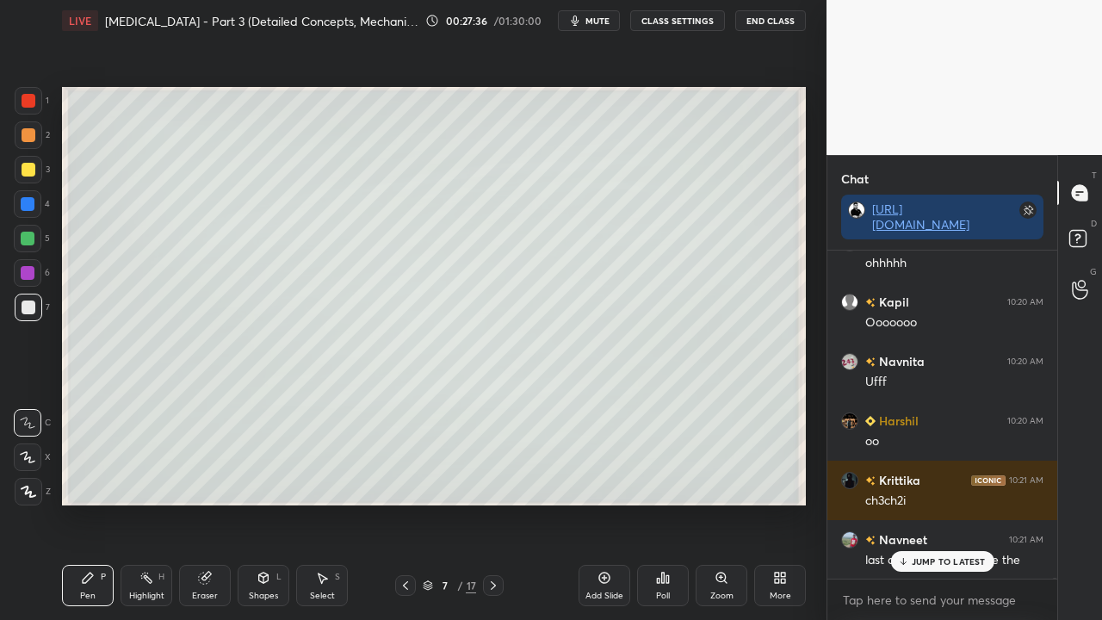
drag, startPoint x: 923, startPoint y: 560, endPoint x: 914, endPoint y: 561, distance: 8.8
click at [922, 503] on p "JUMP TO LATEST" at bounding box center [949, 561] width 74 height 10
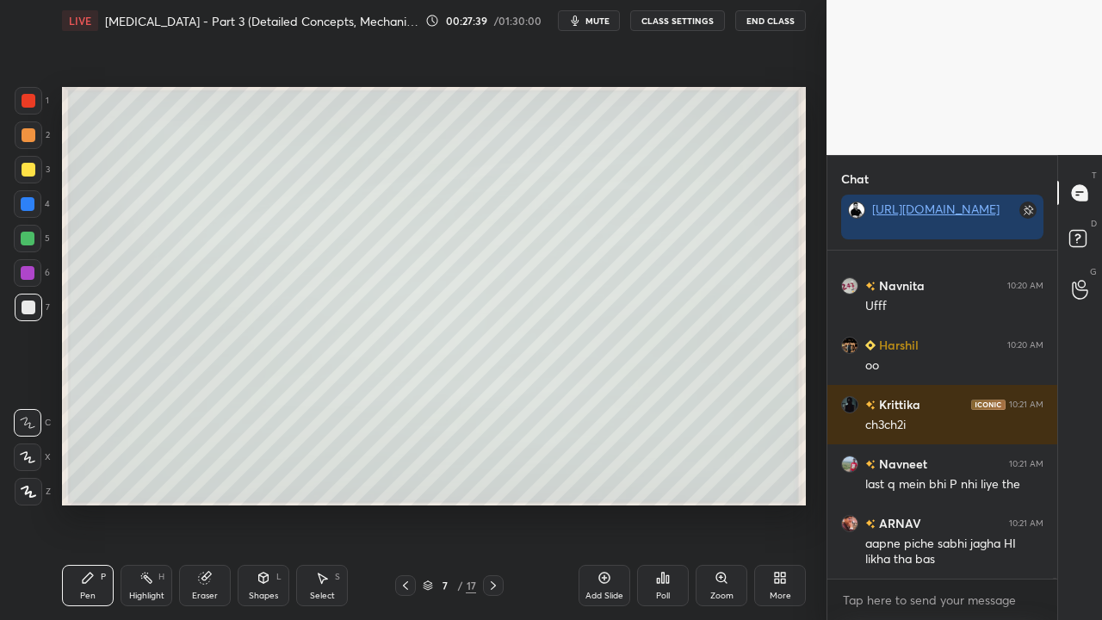
scroll to position [90098, 0]
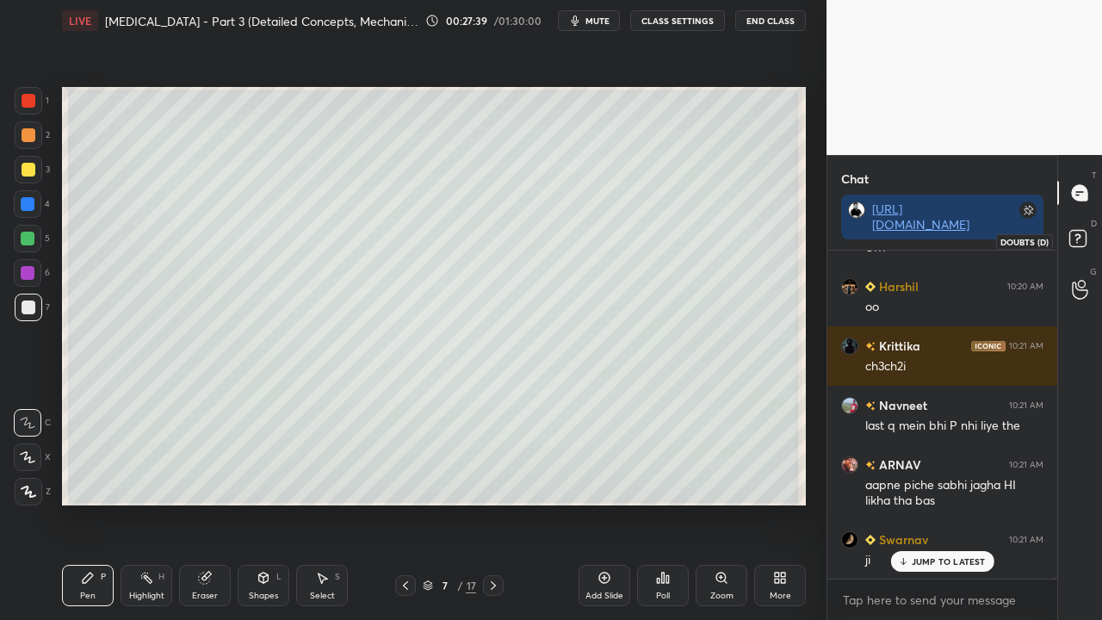
click at [1078, 245] on rect at bounding box center [1077, 239] width 16 height 16
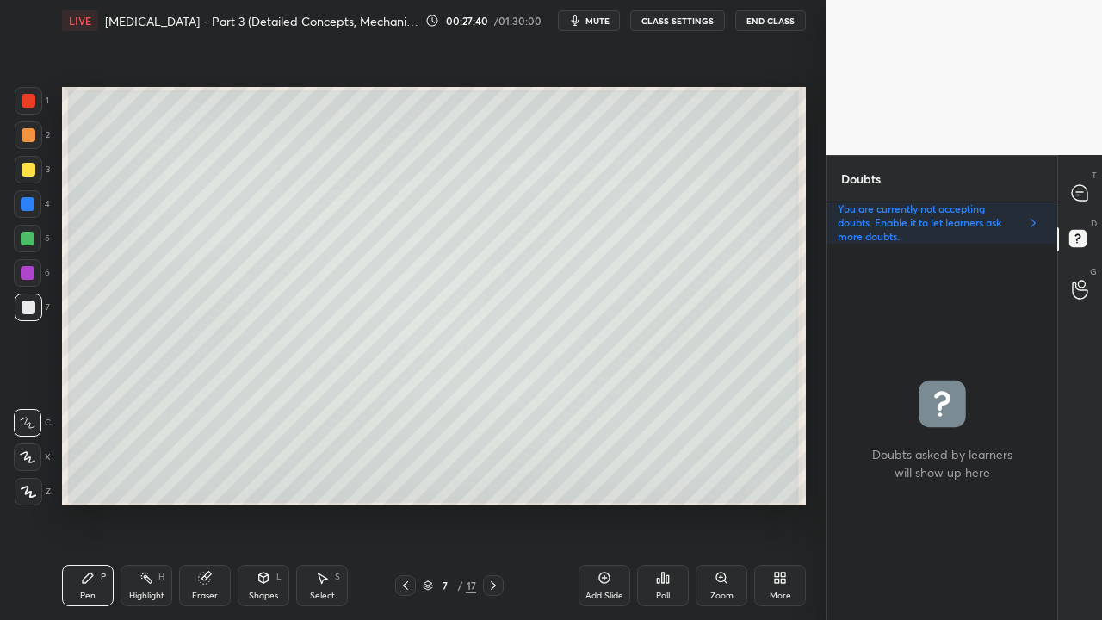
click at [405, 503] on div at bounding box center [405, 585] width 21 height 21
click at [1079, 189] on icon at bounding box center [1079, 192] width 15 height 15
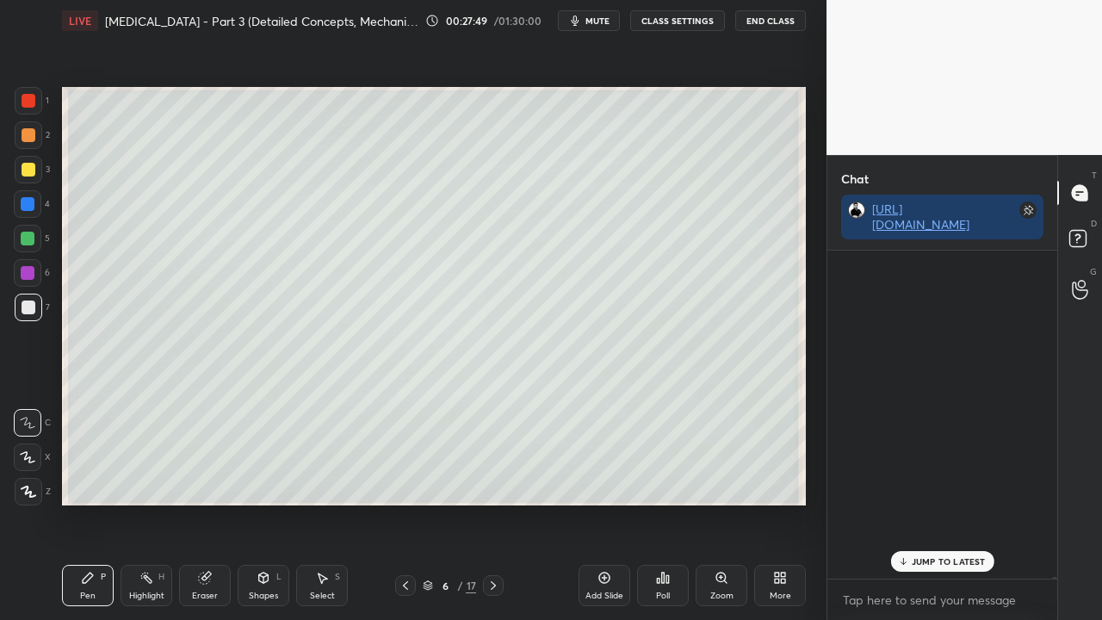
scroll to position [323, 225]
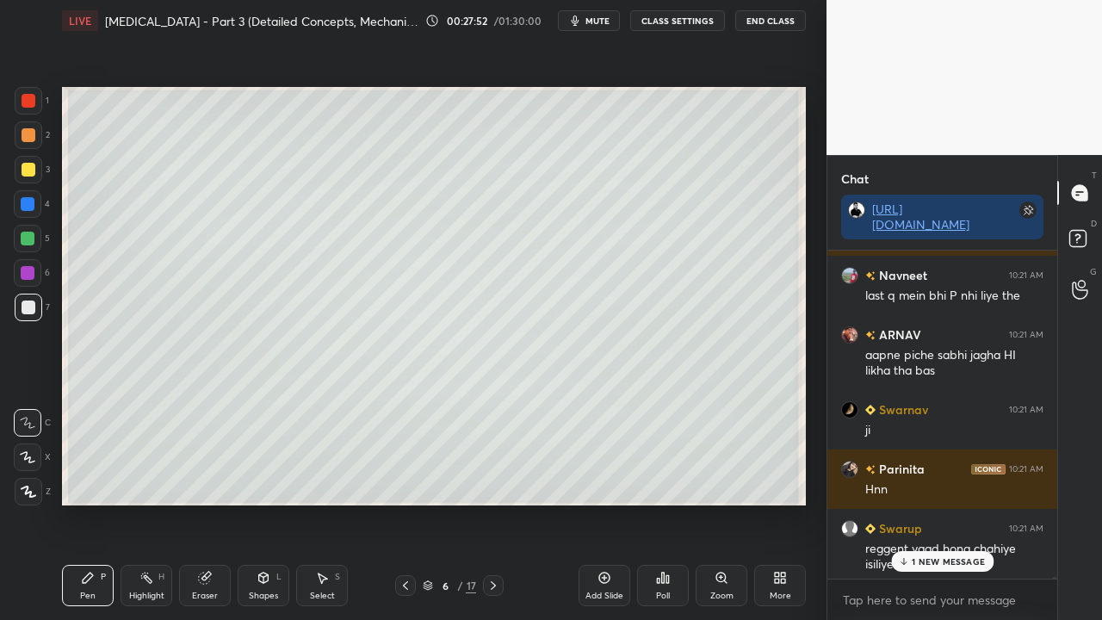
click at [925, 503] on p "1 NEW MESSAGE" at bounding box center [948, 561] width 73 height 10
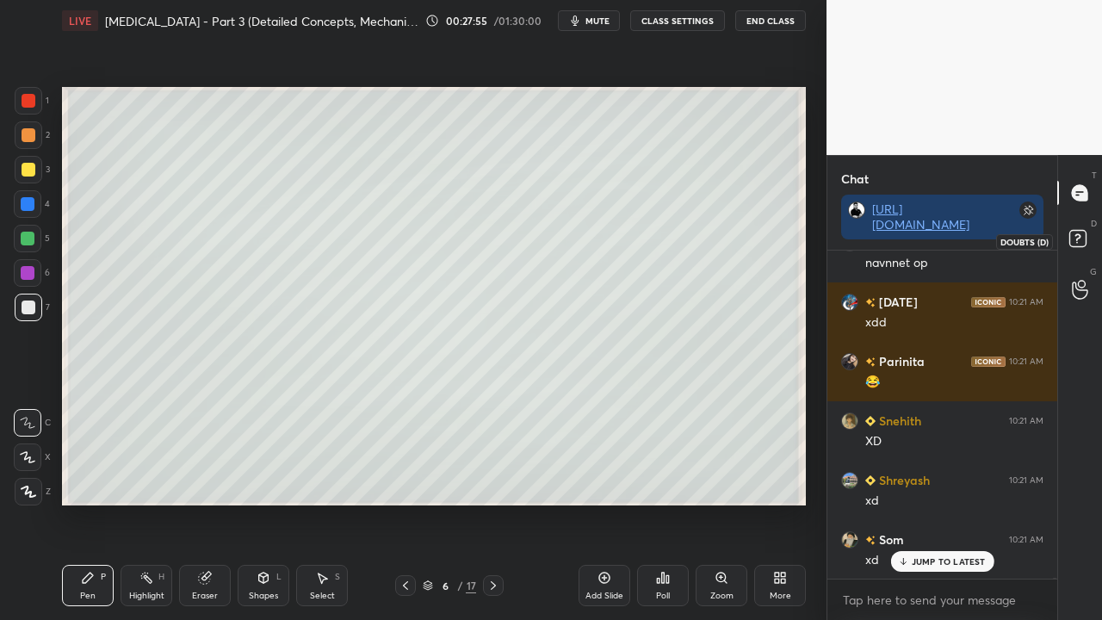
click at [1078, 253] on icon at bounding box center [1080, 241] width 31 height 31
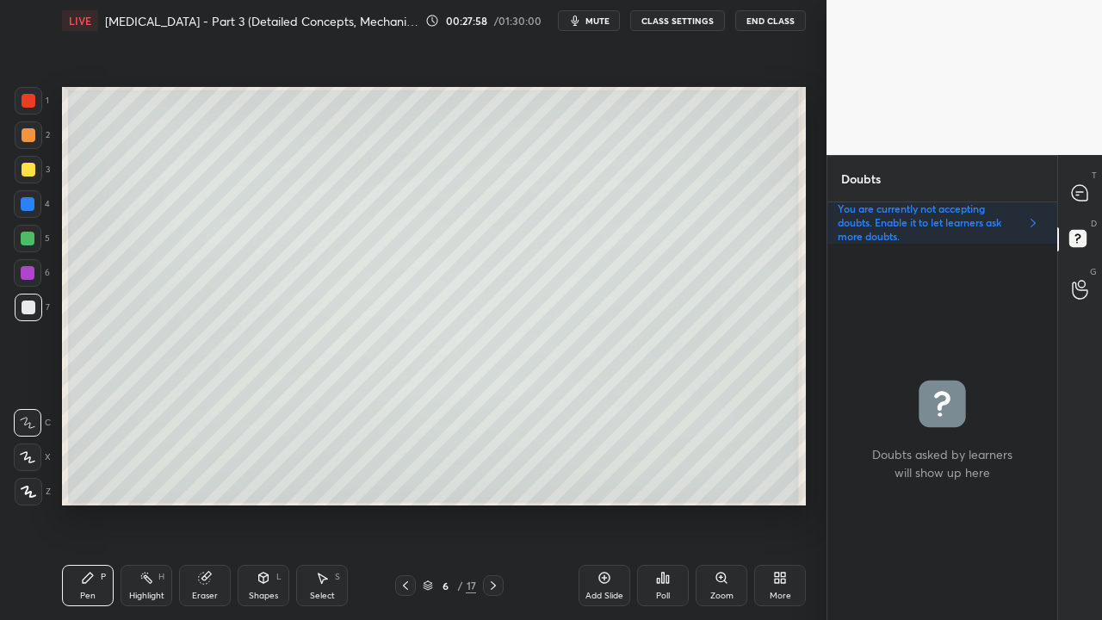
click at [494, 503] on icon at bounding box center [493, 586] width 14 height 14
click at [22, 167] on div at bounding box center [29, 170] width 14 height 14
click at [1083, 200] on icon at bounding box center [1079, 192] width 15 height 15
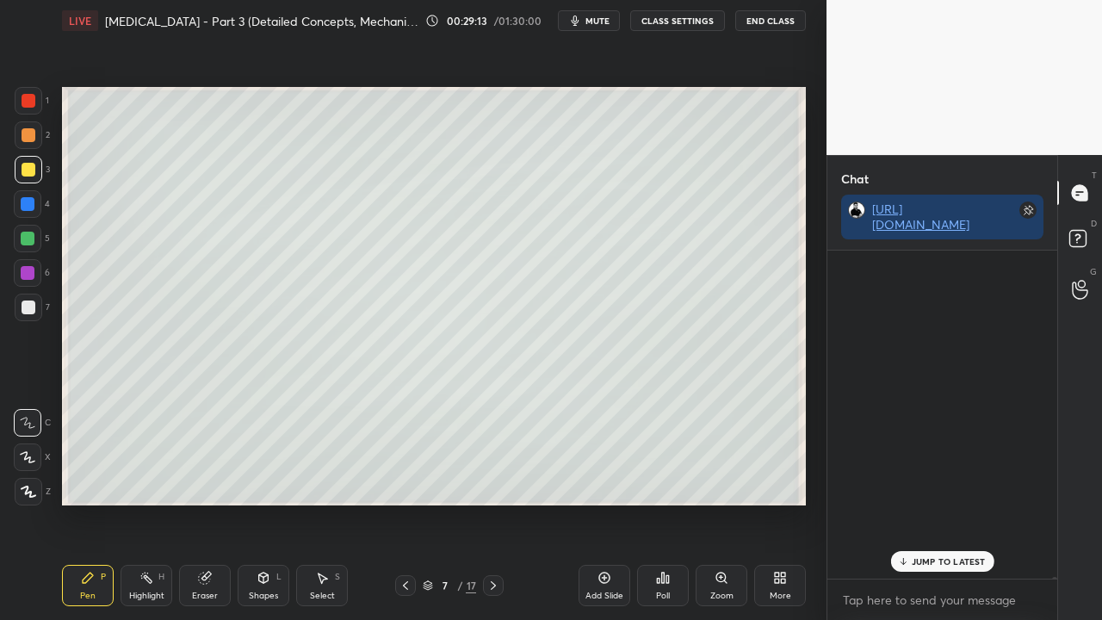
scroll to position [323, 225]
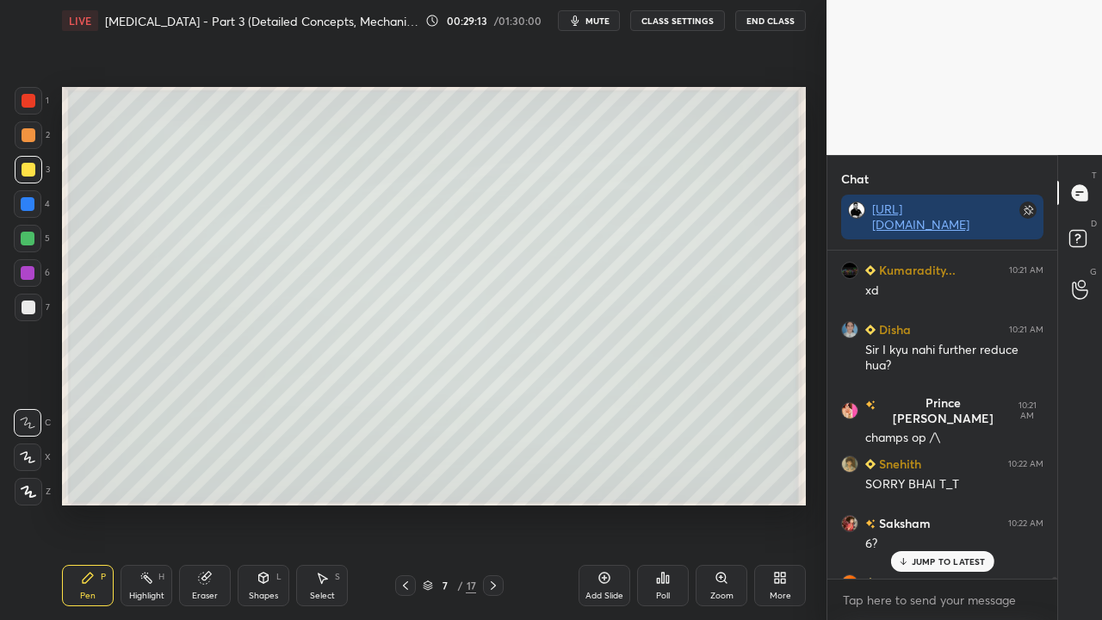
click at [923, 503] on p "JUMP TO LATEST" at bounding box center [949, 561] width 74 height 10
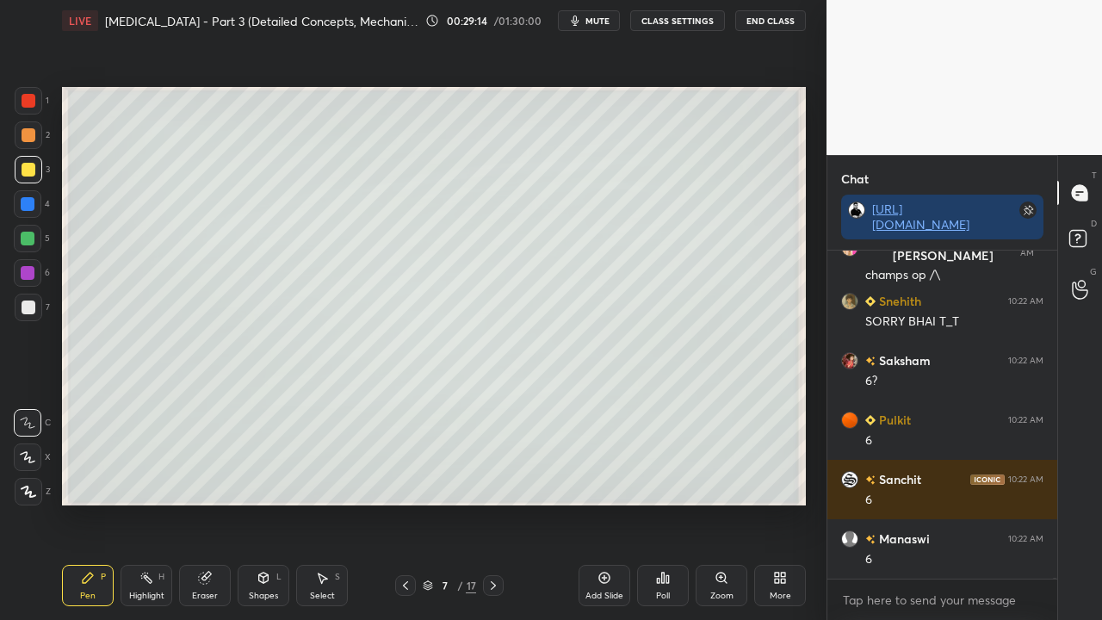
scroll to position [91662, 0]
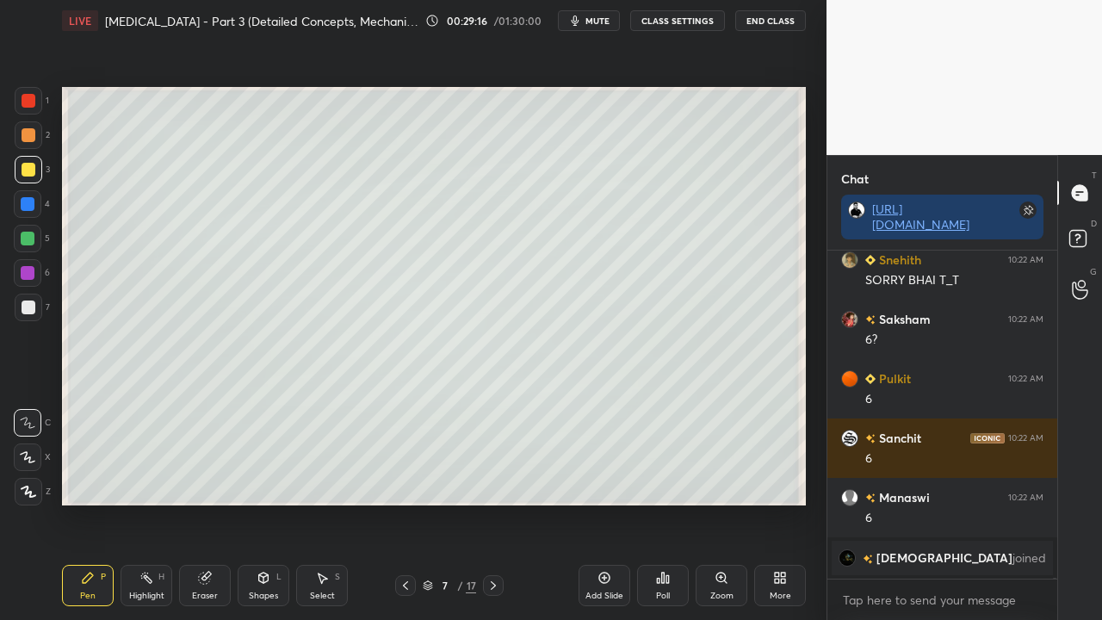
click at [35, 311] on div at bounding box center [29, 308] width 28 height 28
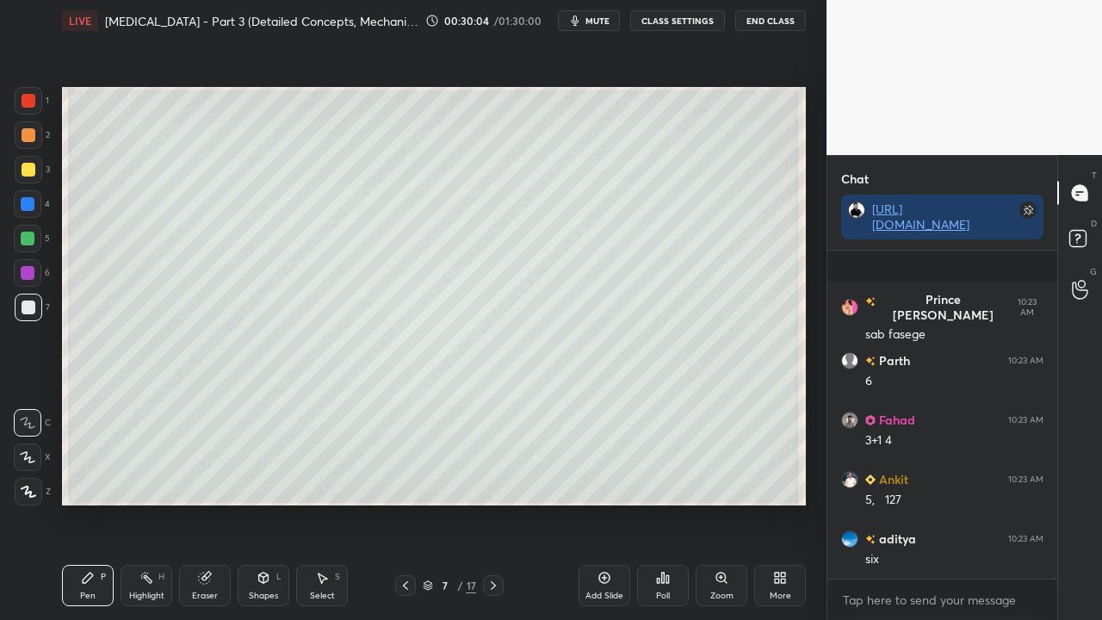
scroll to position [87374, 0]
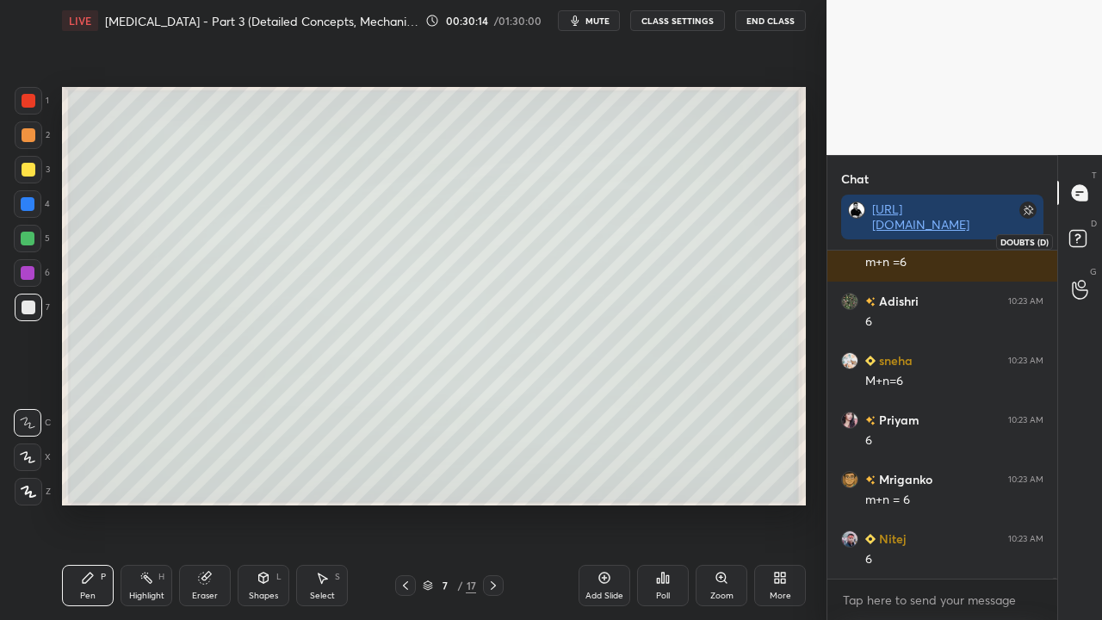
click at [1085, 238] on rect at bounding box center [1077, 239] width 16 height 16
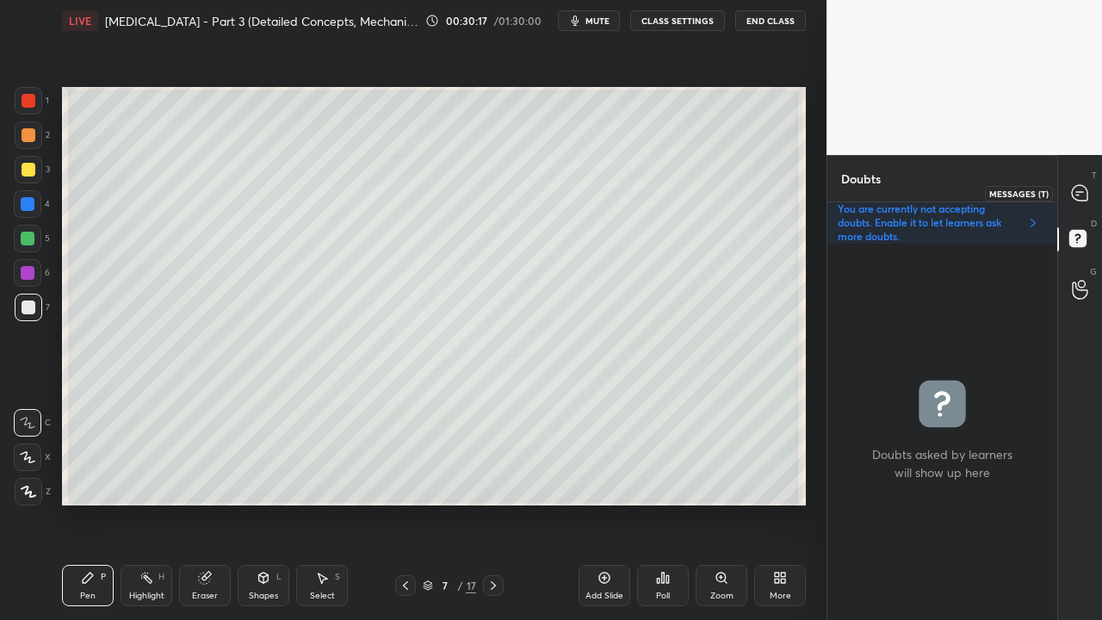
click at [1085, 193] on icon at bounding box center [1079, 192] width 15 height 15
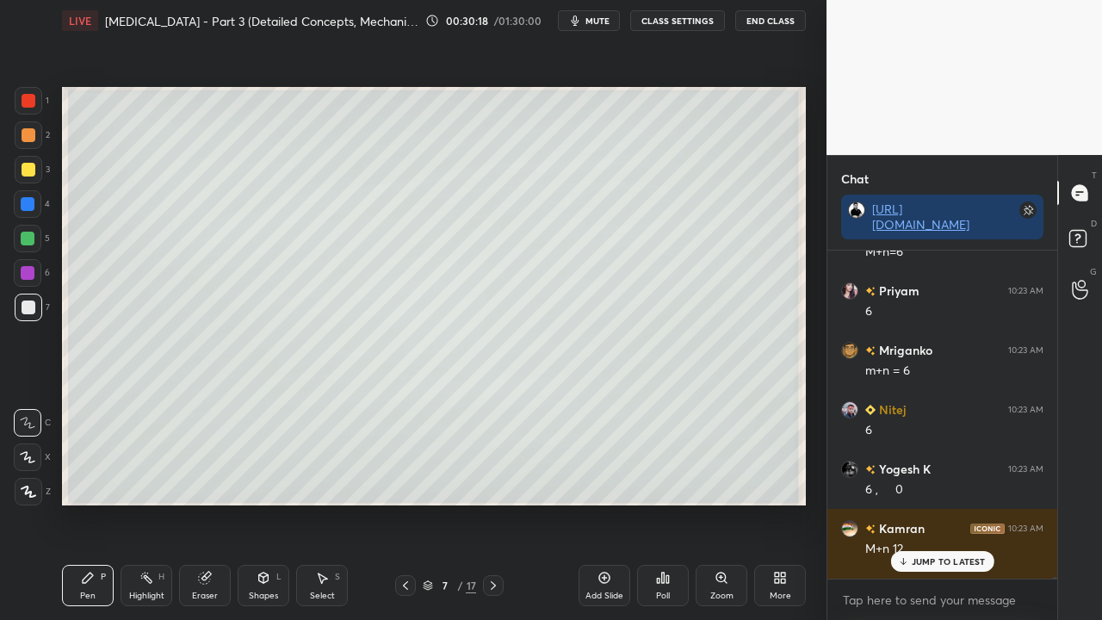
click at [928, 503] on p "JUMP TO LATEST" at bounding box center [949, 561] width 74 height 10
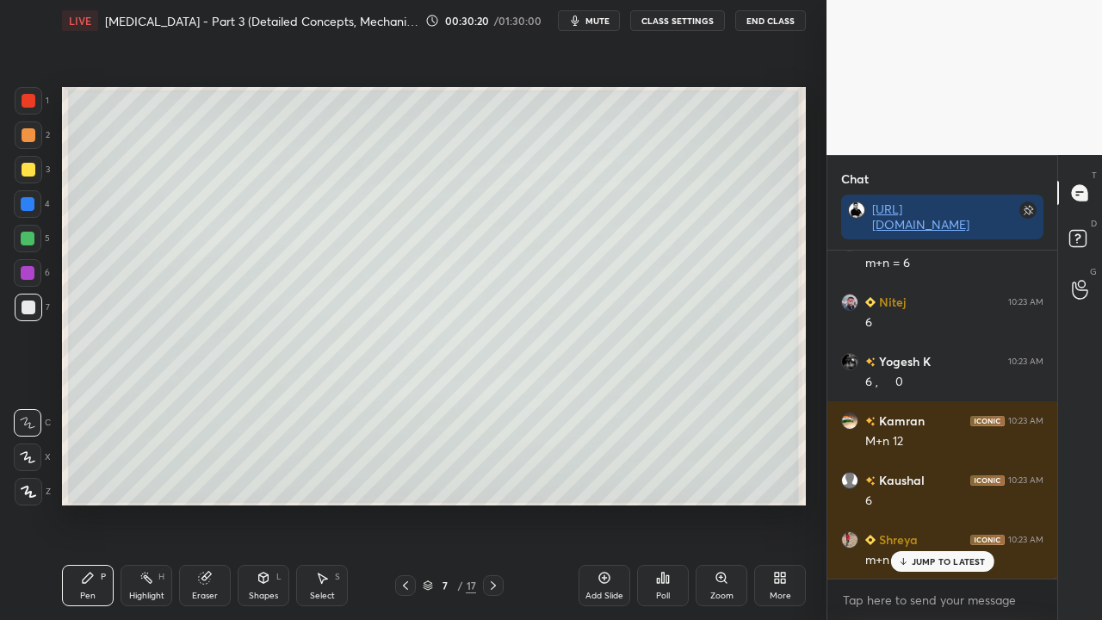
click at [932, 503] on div "Aryan 10:23 AM 4 Anjali 10:23 AM 6 [PERSON_NAME] 10:23 AM 4444 [PERSON_NAME] 10…" at bounding box center [942, 415] width 230 height 328
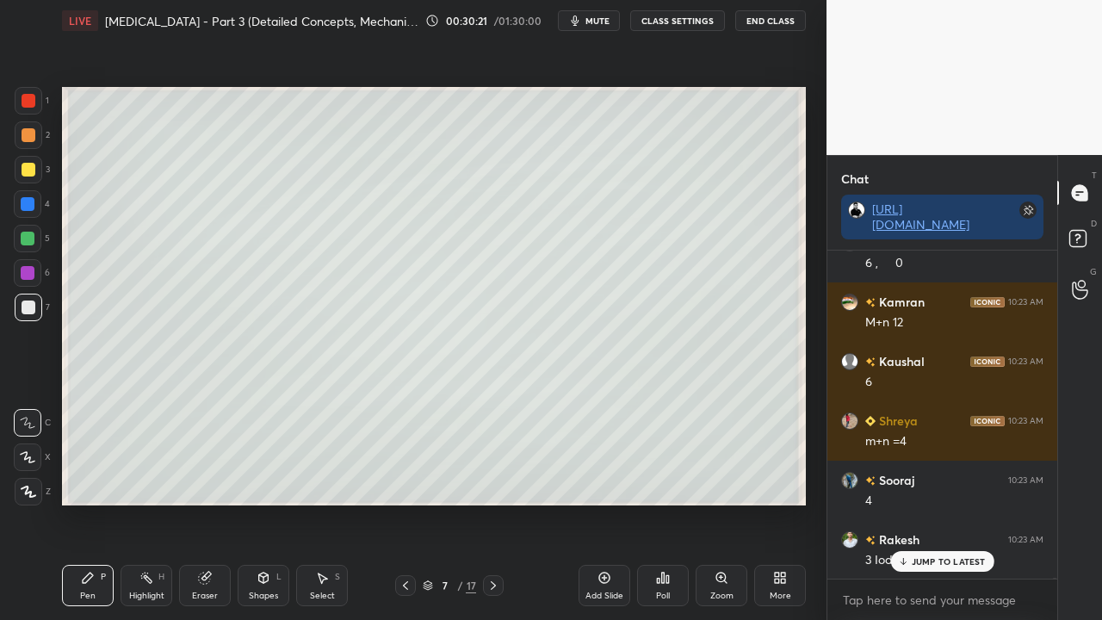
click at [498, 503] on icon at bounding box center [493, 586] width 14 height 14
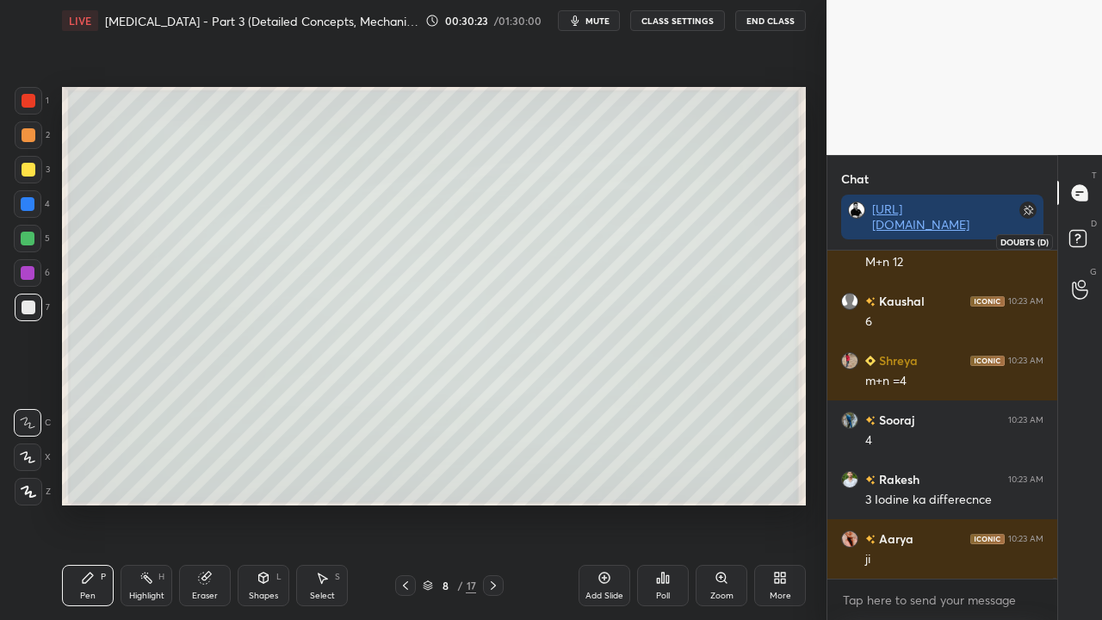
click at [1081, 234] on rect at bounding box center [1077, 239] width 16 height 16
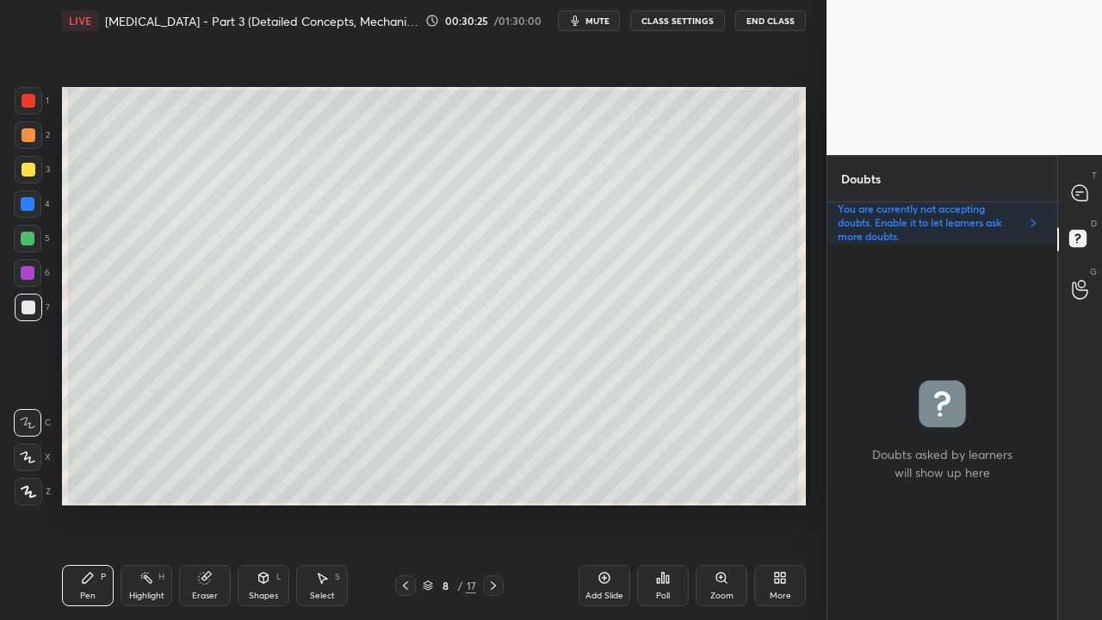
click at [31, 170] on div at bounding box center [29, 170] width 14 height 14
click at [412, 503] on icon at bounding box center [406, 586] width 14 height 14
click at [1084, 187] on icon at bounding box center [1079, 192] width 15 height 15
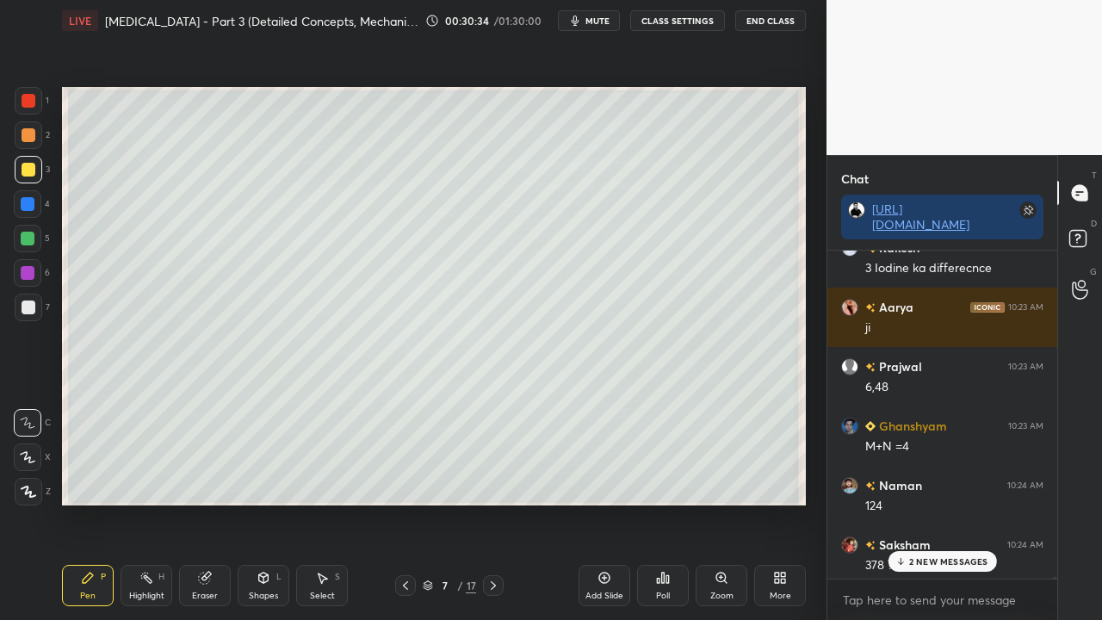
click at [931, 503] on p "2 NEW MESSAGES" at bounding box center [948, 561] width 79 height 10
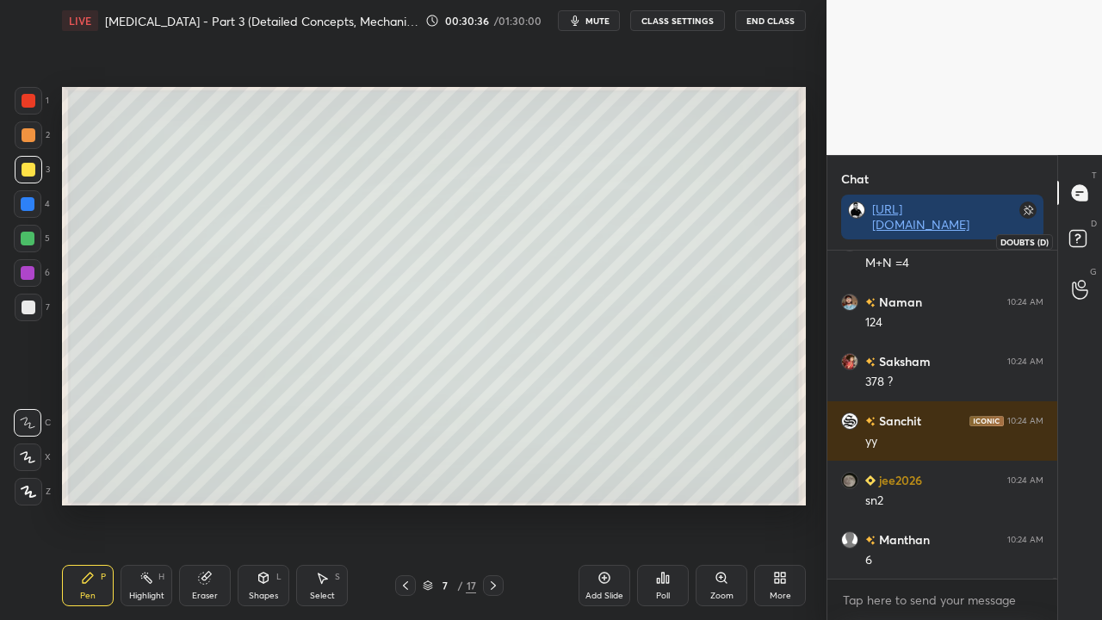
click at [1084, 232] on rect at bounding box center [1077, 239] width 16 height 16
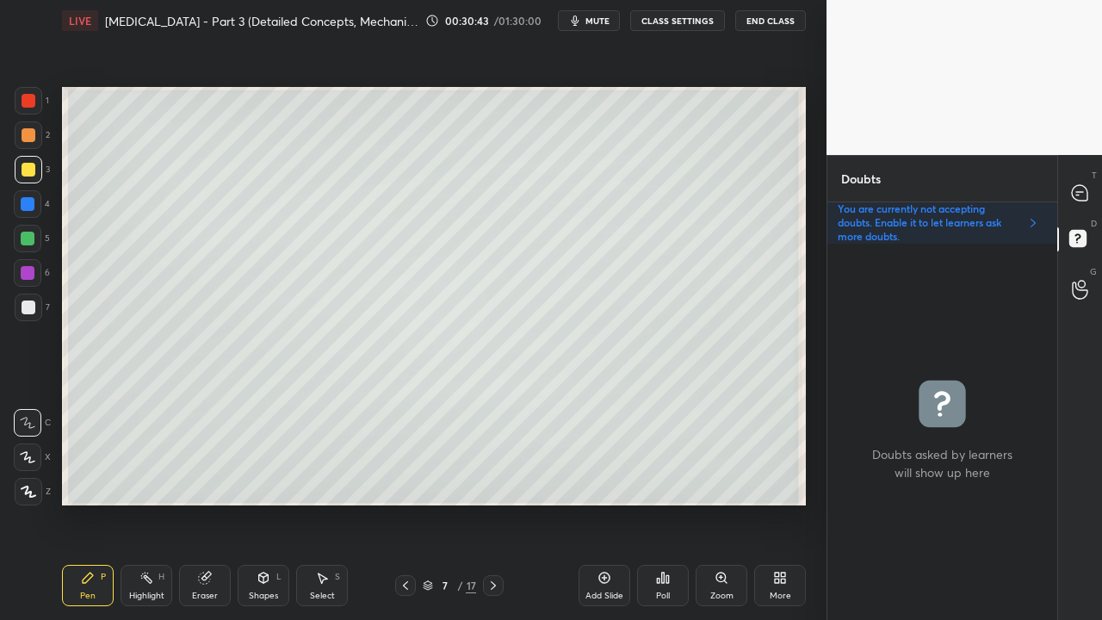
click at [491, 503] on icon at bounding box center [493, 586] width 14 height 14
click at [1080, 196] on icon at bounding box center [1079, 192] width 15 height 15
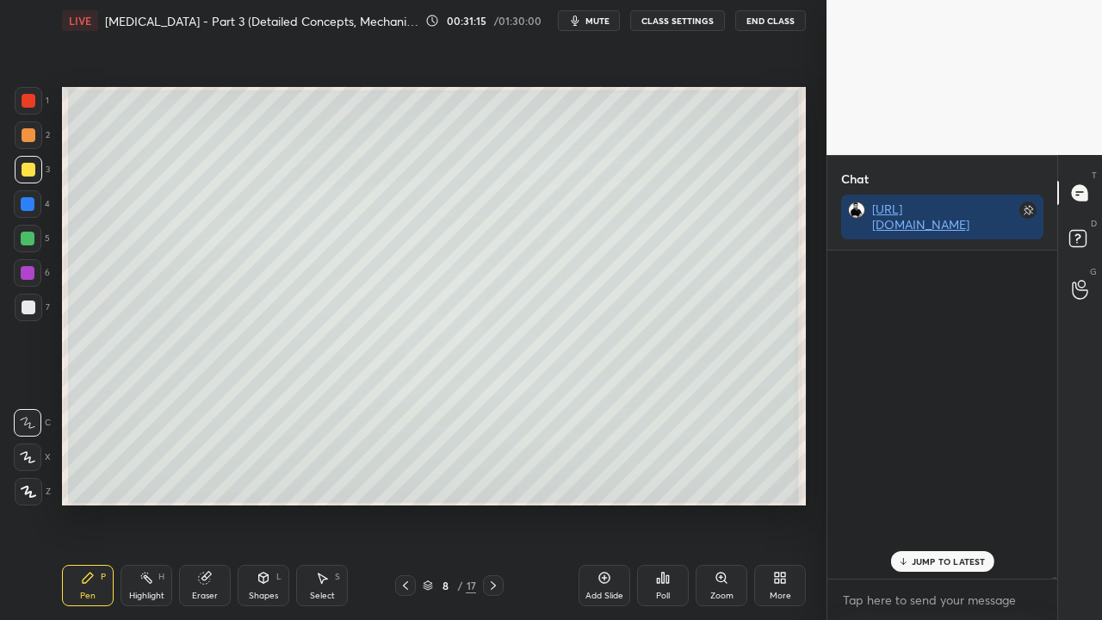
scroll to position [323, 225]
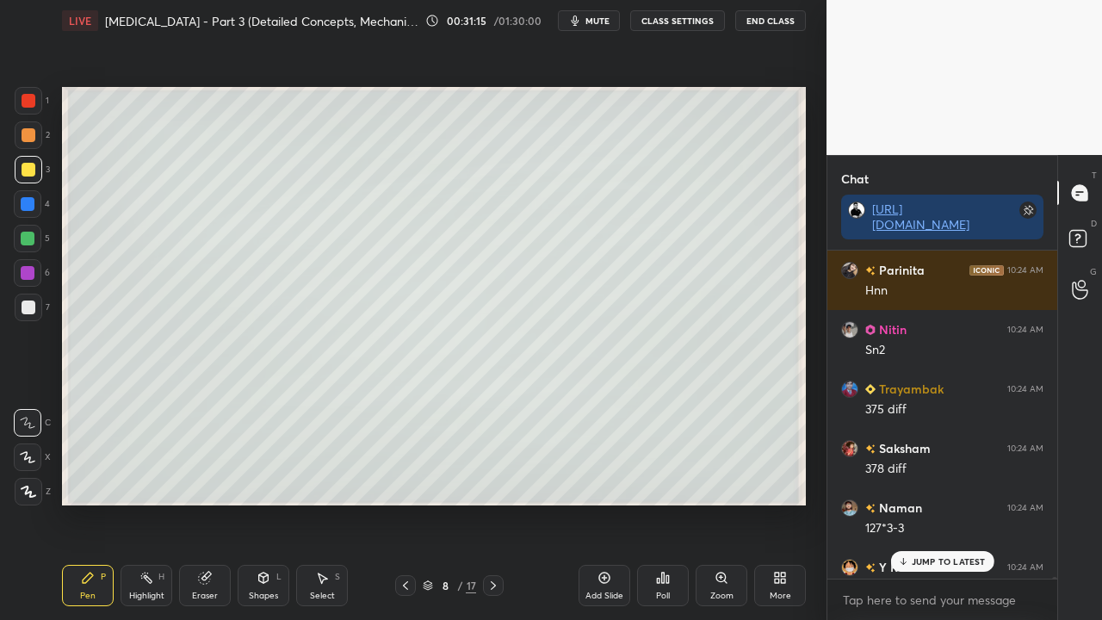
click at [920, 503] on p "JUMP TO LATEST" at bounding box center [949, 561] width 74 height 10
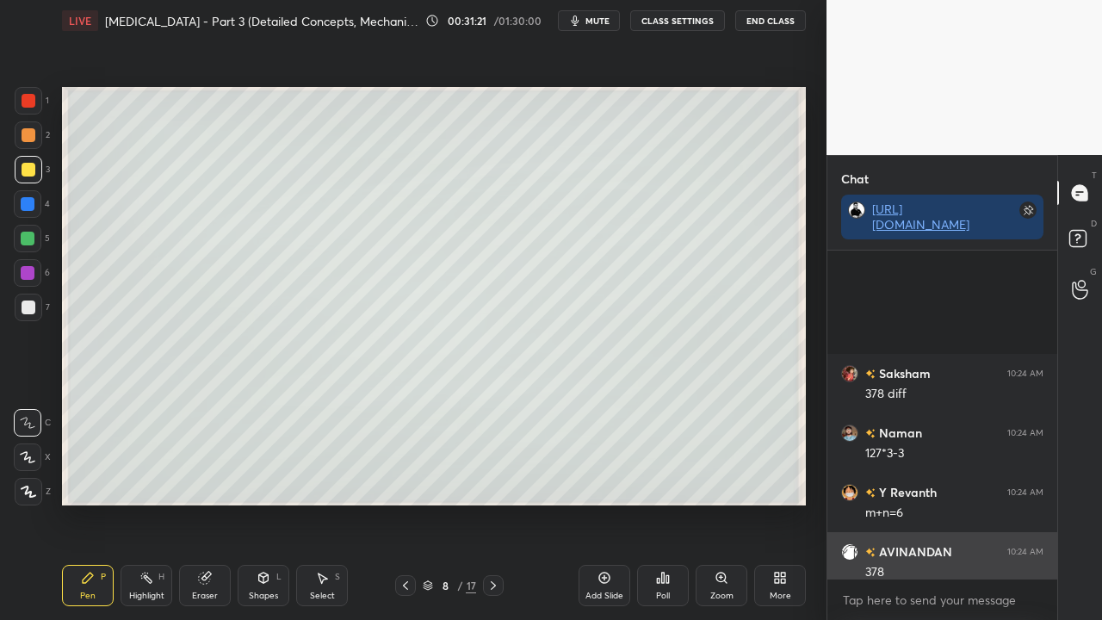
scroll to position [90317, 0]
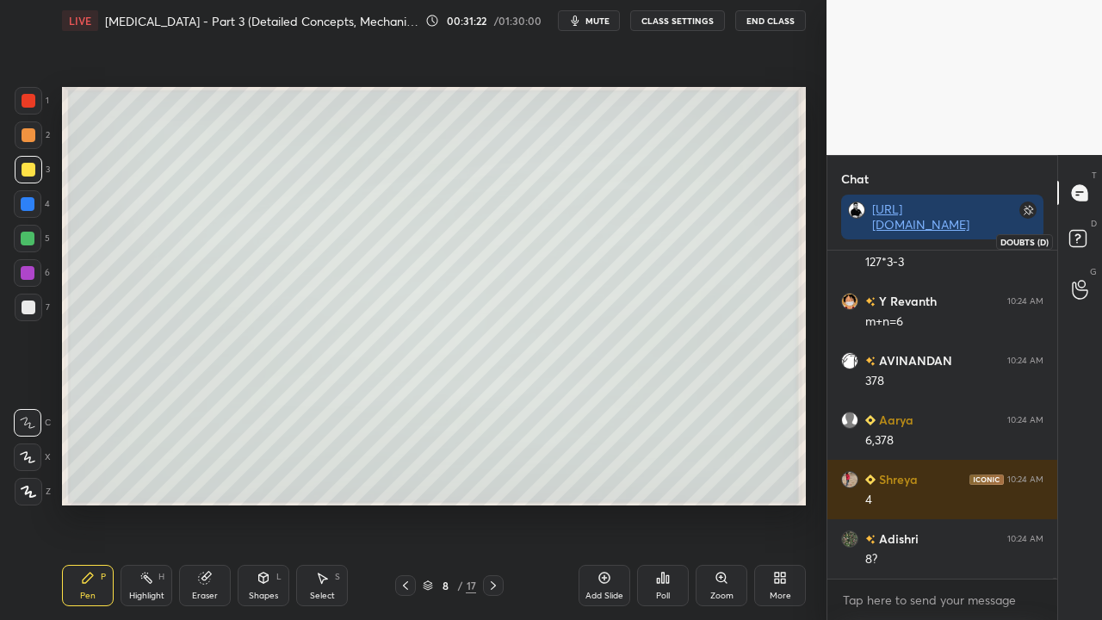
click at [1090, 233] on icon at bounding box center [1080, 241] width 31 height 31
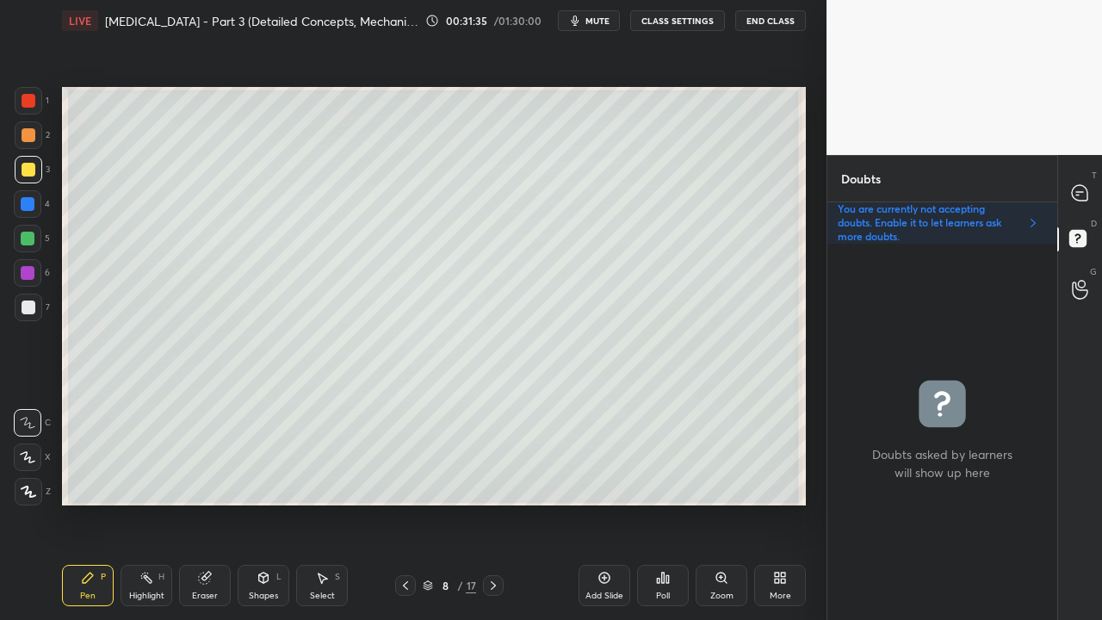
click at [1095, 191] on div at bounding box center [1080, 192] width 34 height 31
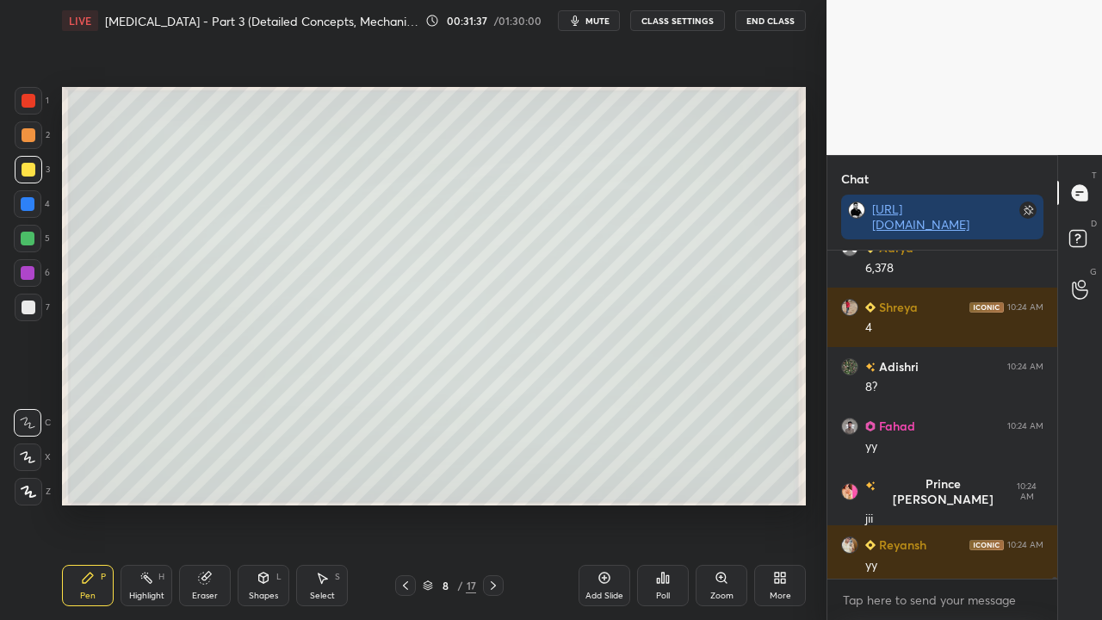
scroll to position [90613, 0]
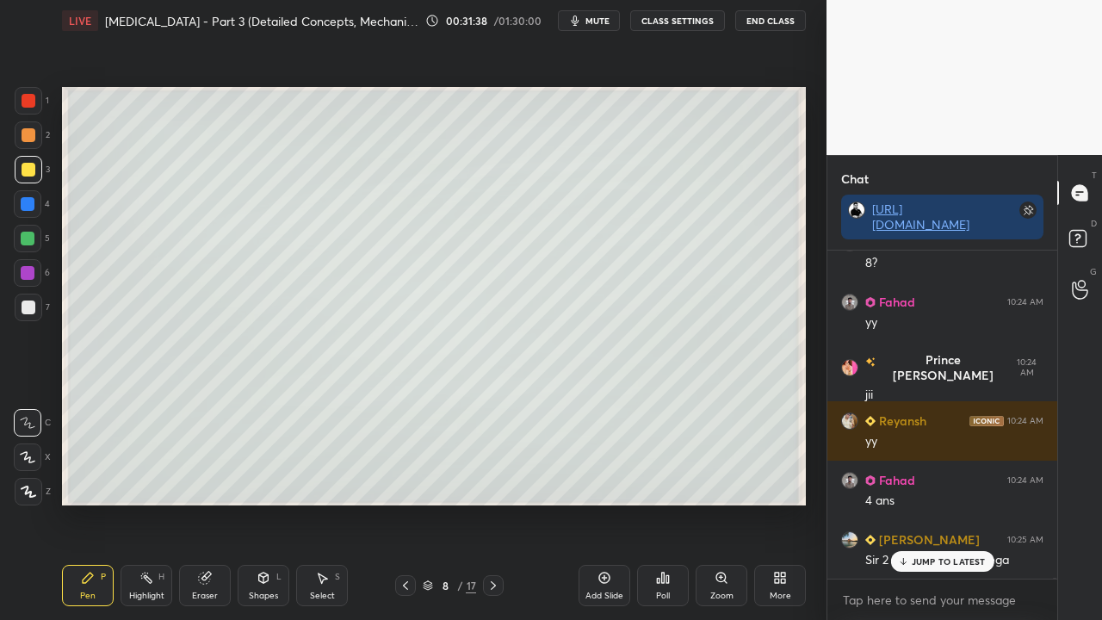
click at [951, 503] on div "JUMP TO LATEST" at bounding box center [941, 561] width 103 height 21
click at [1087, 240] on icon at bounding box center [1080, 241] width 31 height 31
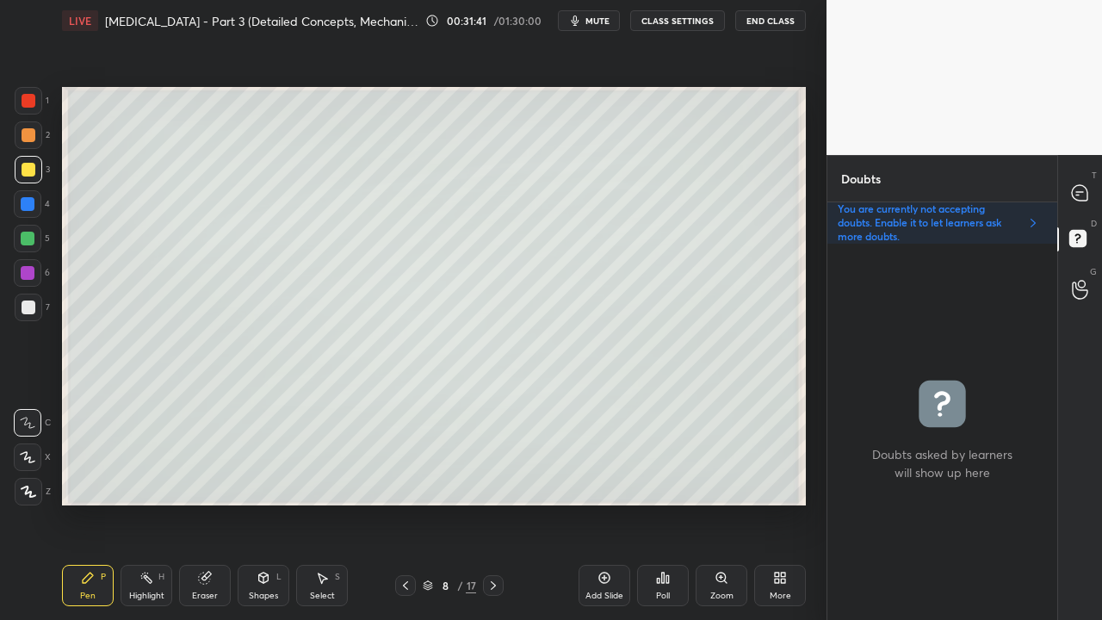
scroll to position [371, 225]
click at [1086, 186] on icon at bounding box center [1080, 193] width 18 height 18
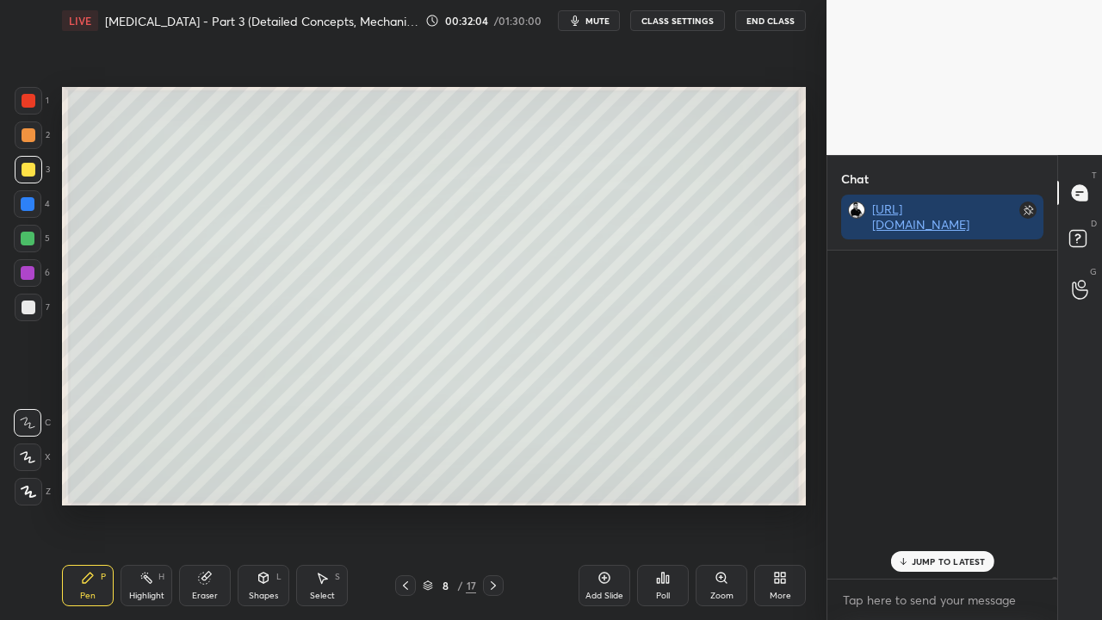
scroll to position [323, 225]
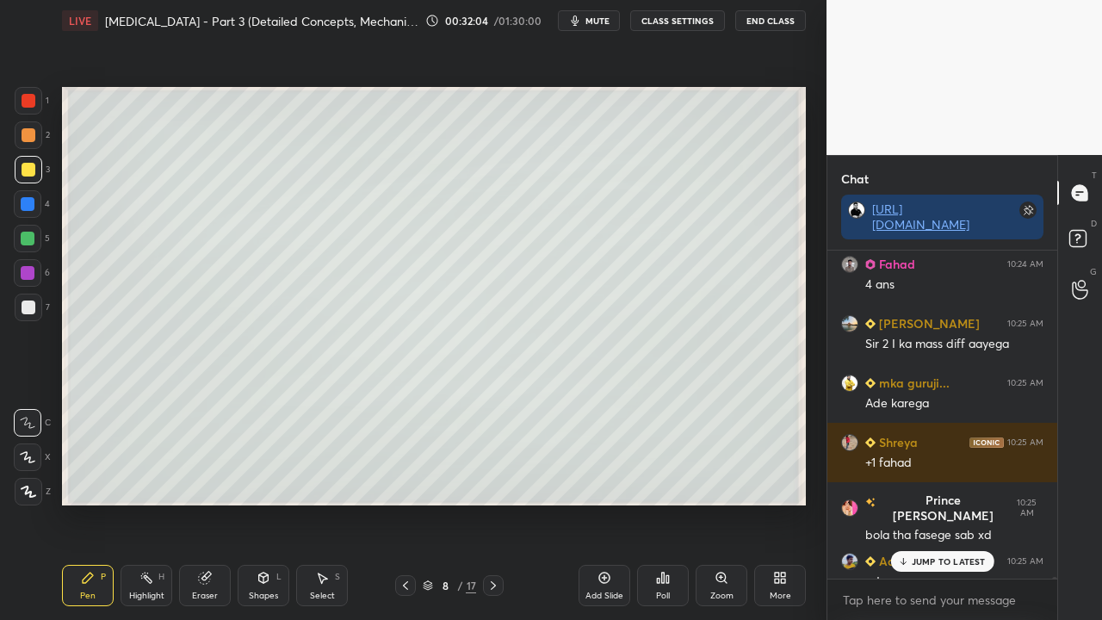
click at [933, 503] on p "JUMP TO LATEST" at bounding box center [949, 561] width 74 height 10
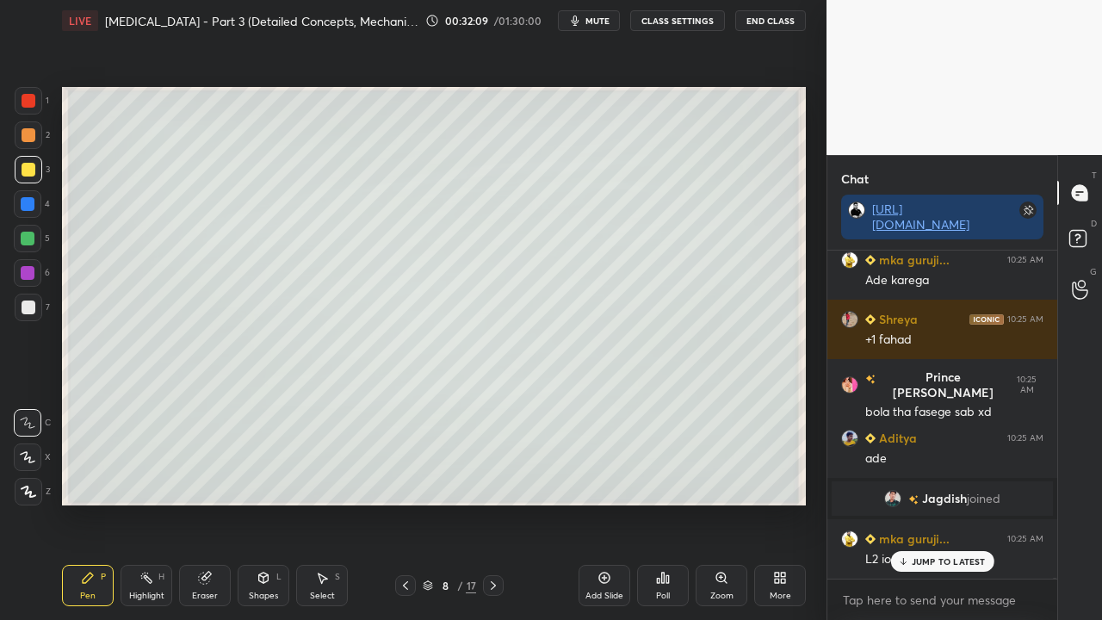
scroll to position [91011, 0]
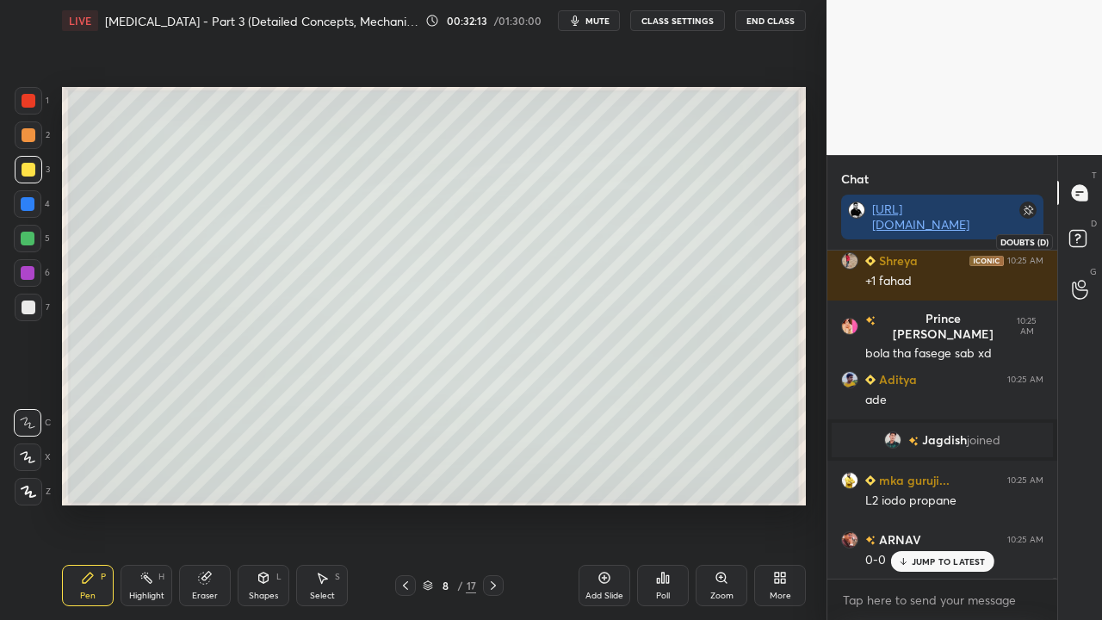
click at [1093, 239] on icon at bounding box center [1080, 241] width 31 height 31
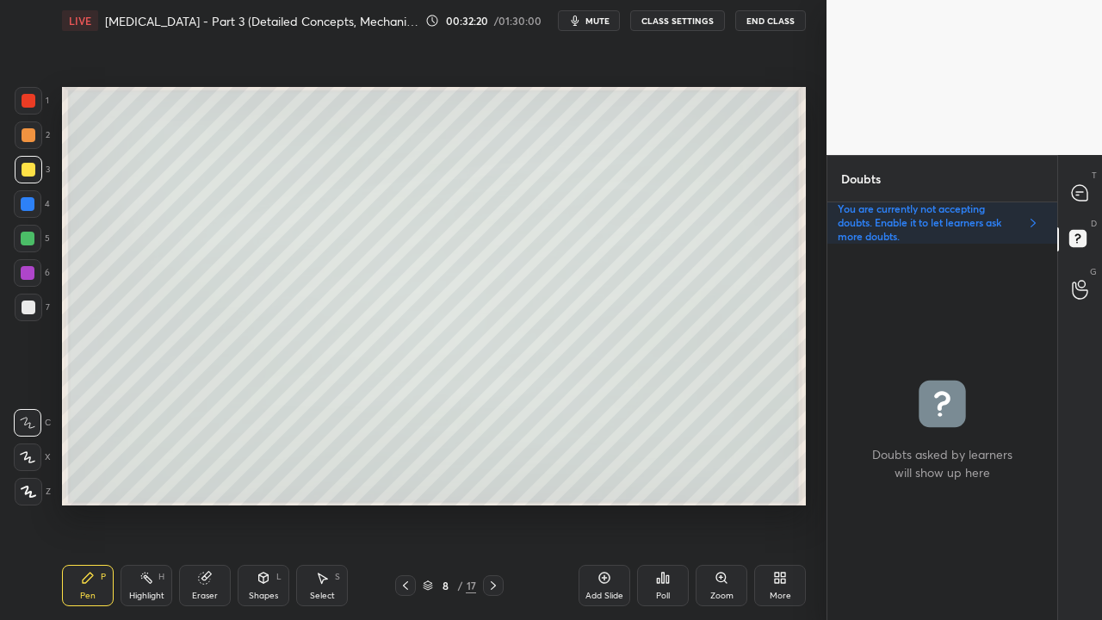
click at [404, 503] on icon at bounding box center [405, 585] width 5 height 9
click at [24, 313] on div at bounding box center [29, 308] width 14 height 14
click at [494, 503] on icon at bounding box center [493, 586] width 14 height 14
click at [406, 503] on icon at bounding box center [406, 586] width 14 height 14
click at [1087, 191] on icon at bounding box center [1079, 192] width 15 height 15
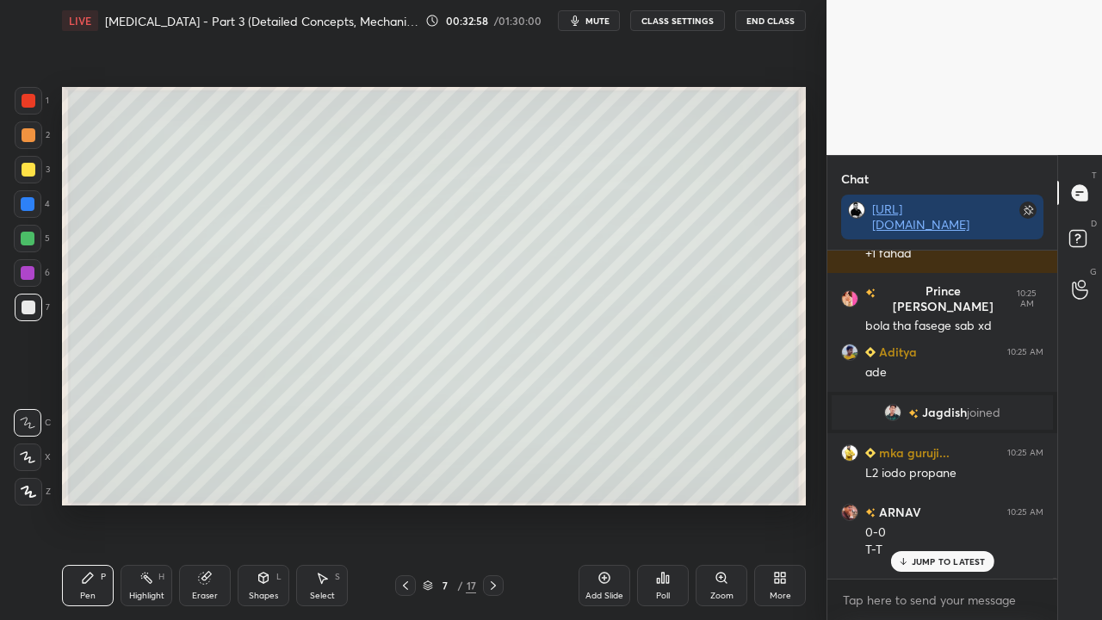
scroll to position [91178, 0]
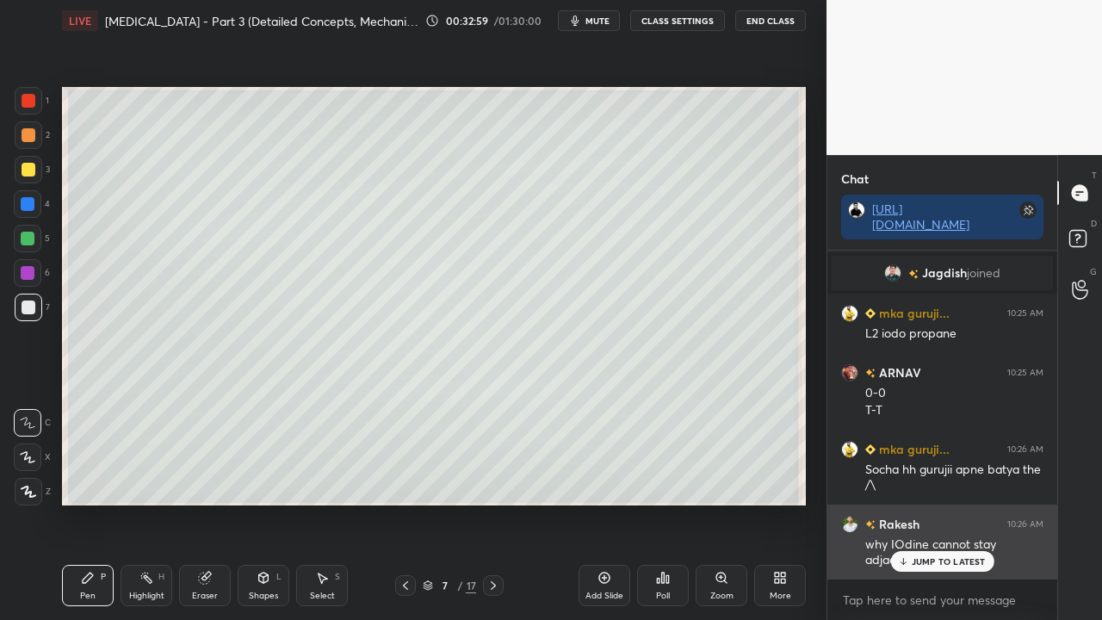
click at [957, 503] on p "JUMP TO LATEST" at bounding box center [949, 561] width 74 height 10
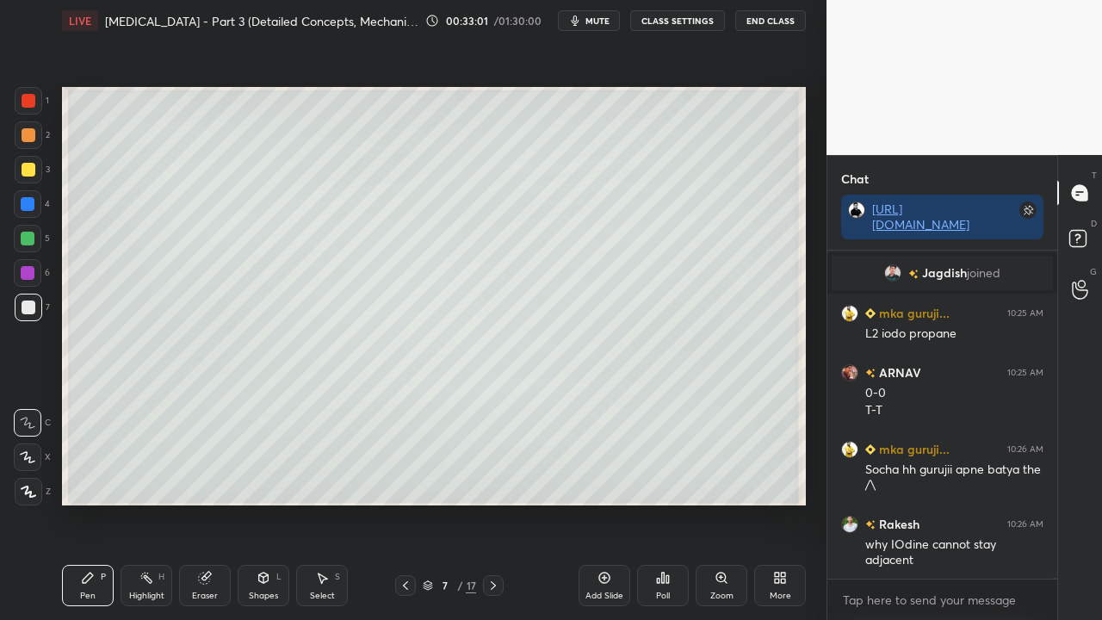
scroll to position [91254, 0]
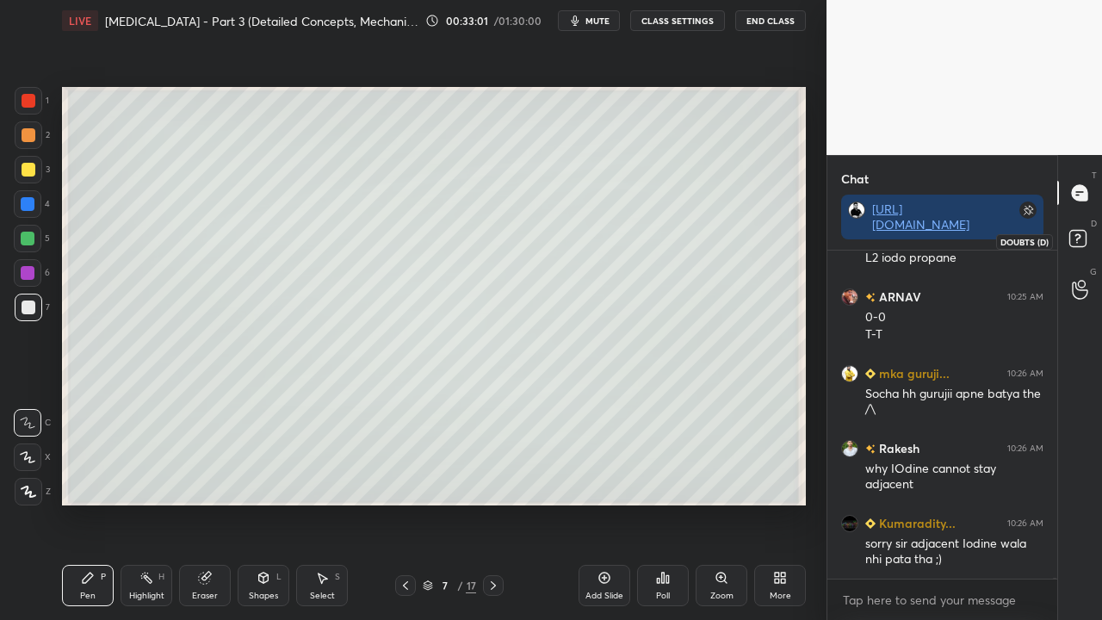
click at [1084, 237] on rect at bounding box center [1077, 239] width 16 height 16
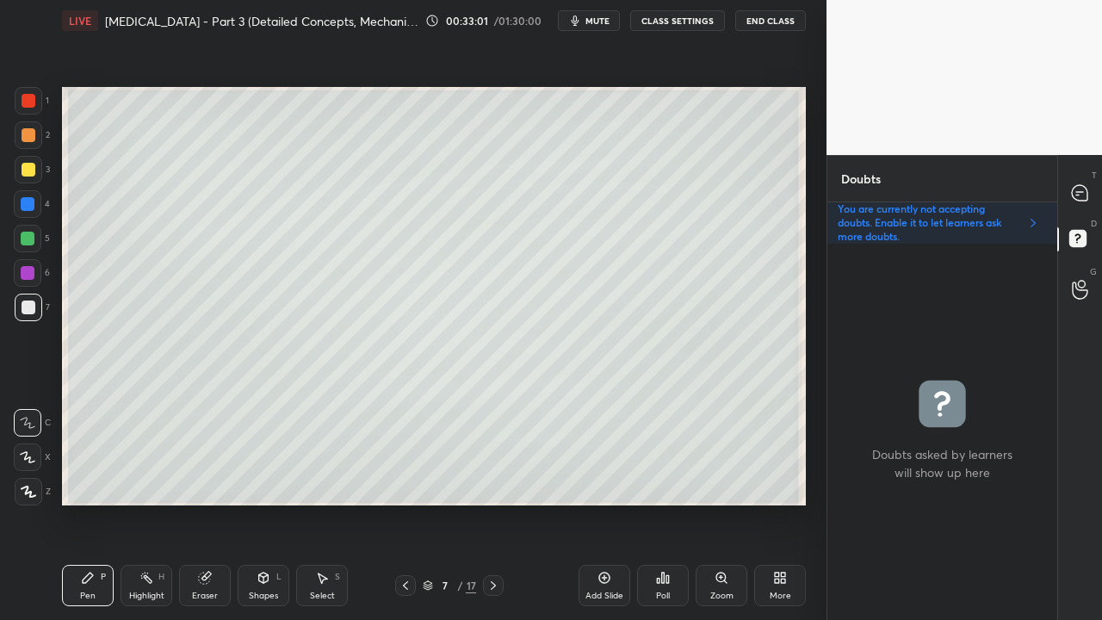
scroll to position [371, 225]
click at [493, 503] on icon at bounding box center [493, 586] width 14 height 14
drag, startPoint x: 200, startPoint y: 589, endPoint x: 268, endPoint y: 553, distance: 77.0
click at [208, 503] on div "Eraser" at bounding box center [205, 585] width 52 height 41
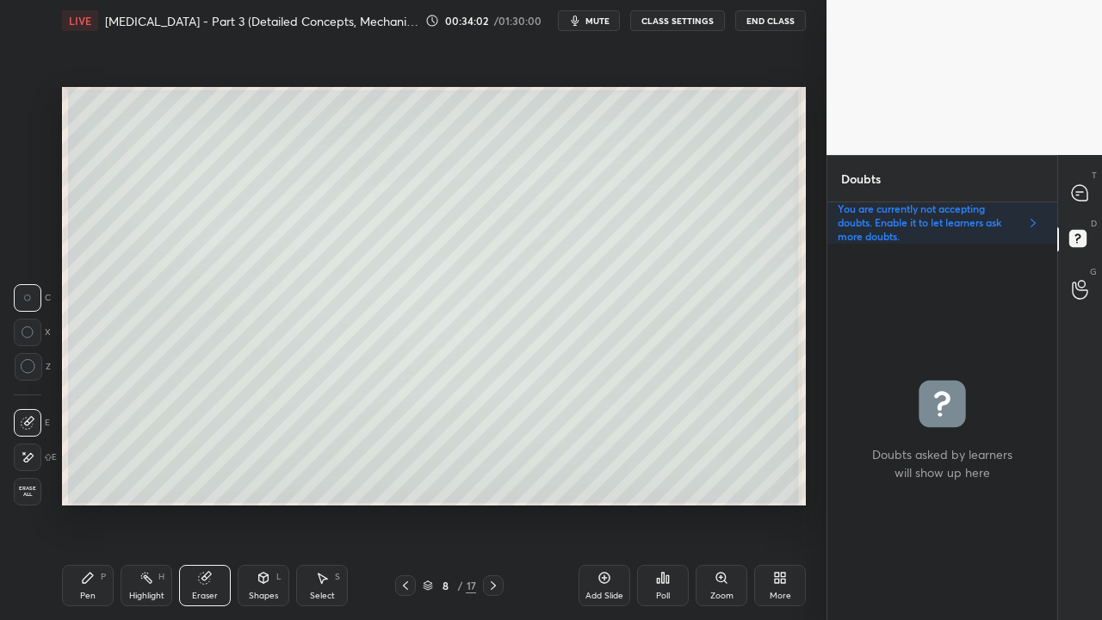
click at [110, 503] on div "Pen P" at bounding box center [88, 585] width 52 height 41
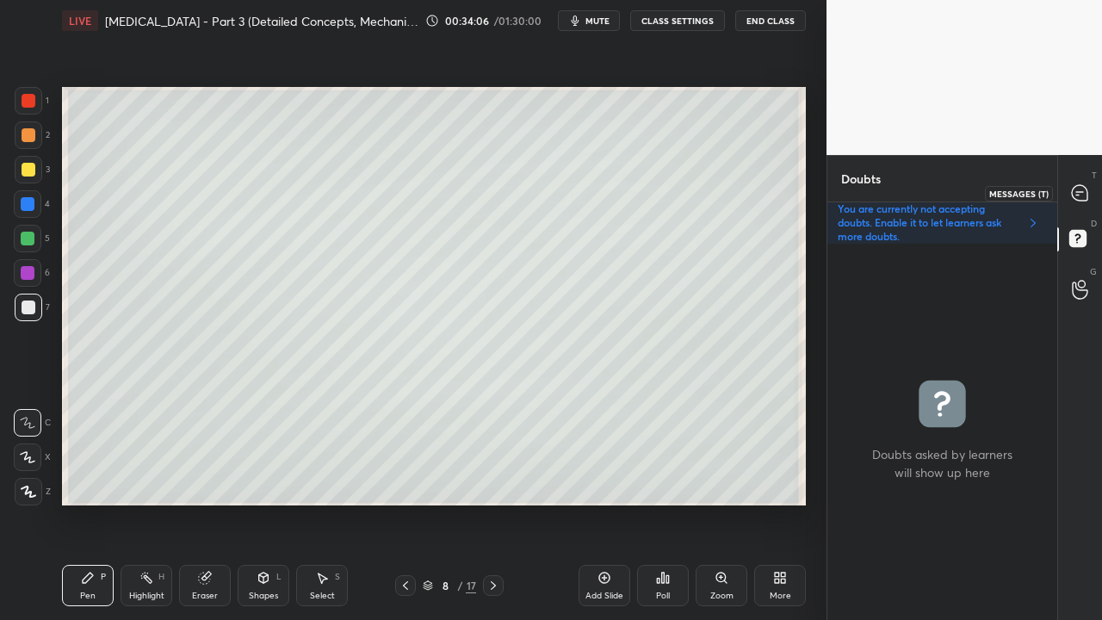
click at [1092, 191] on div at bounding box center [1080, 192] width 34 height 31
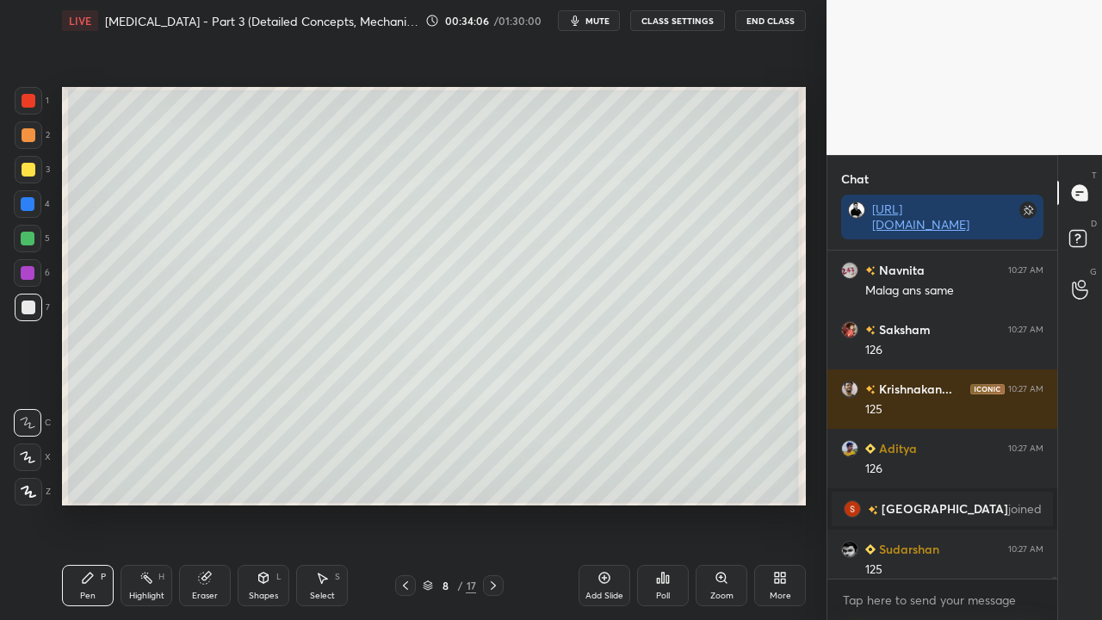
scroll to position [323, 225]
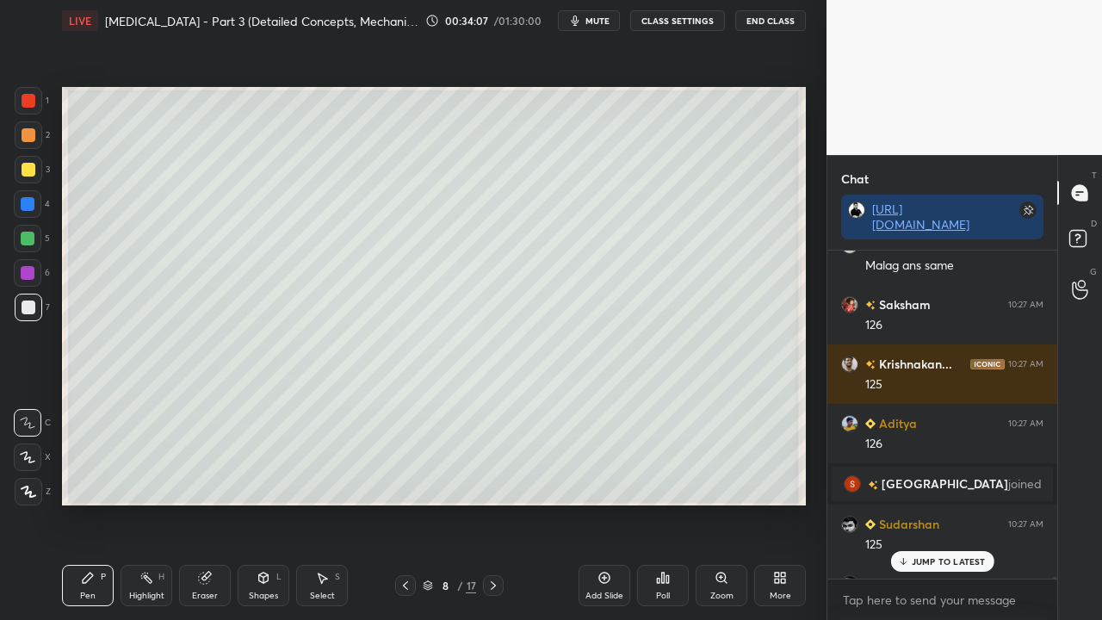
click at [957, 503] on p "JUMP TO LATEST" at bounding box center [949, 561] width 74 height 10
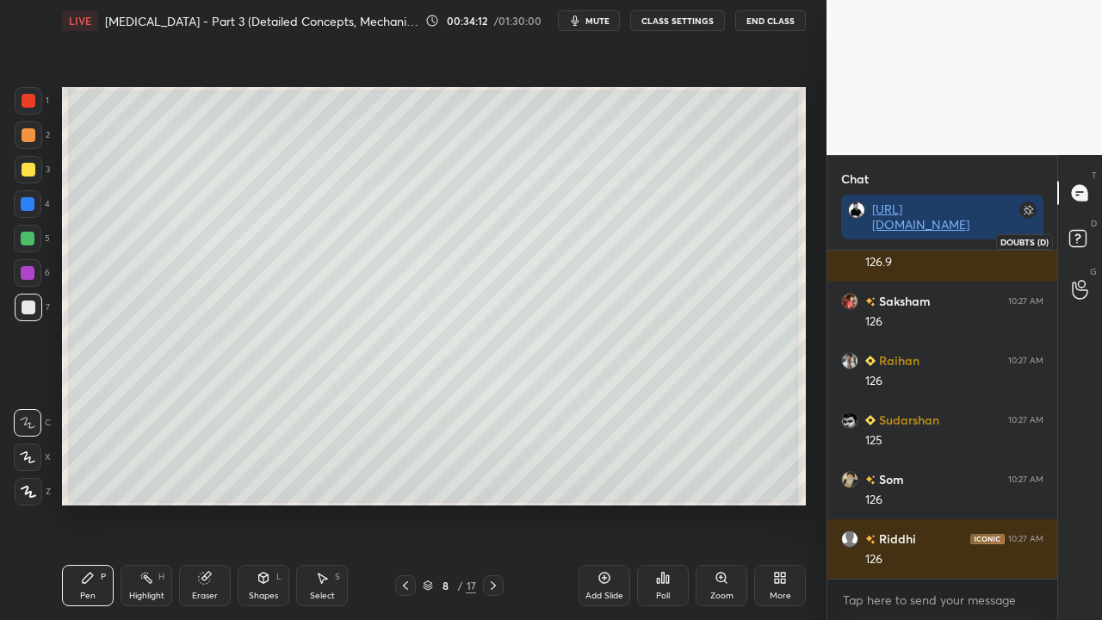
scroll to position [93339, 0]
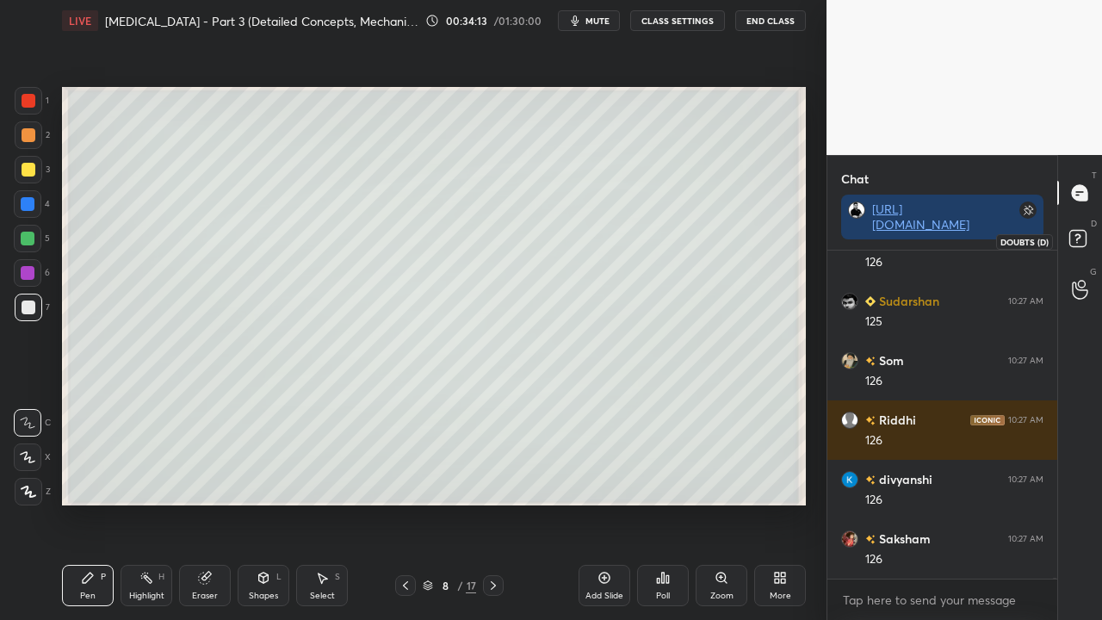
click at [1088, 227] on icon at bounding box center [1080, 241] width 31 height 31
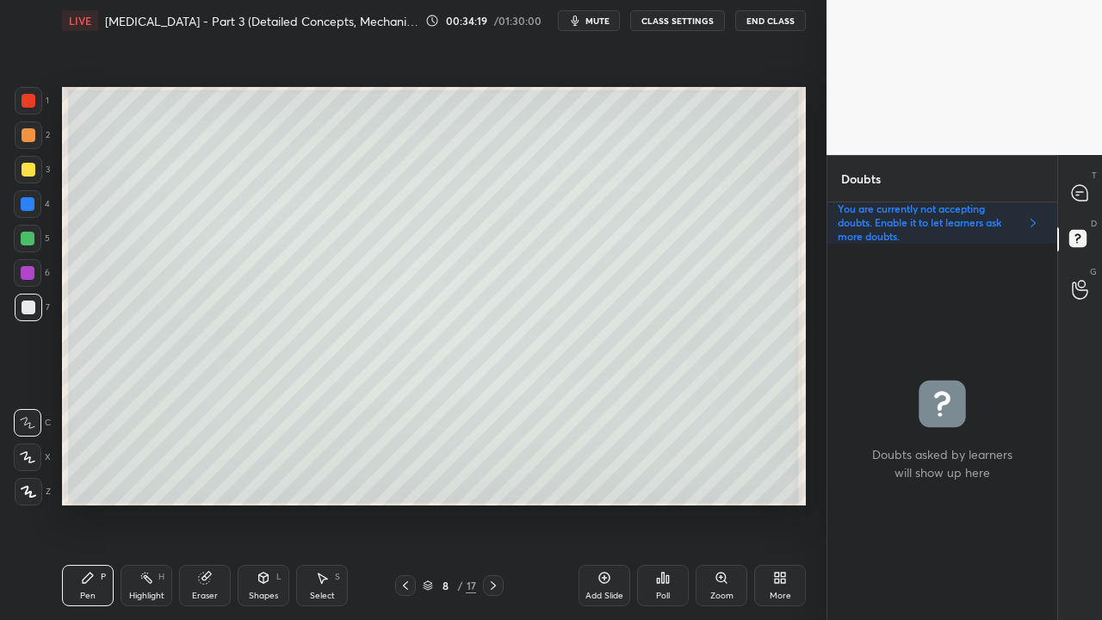
click at [662, 503] on div "Poll" at bounding box center [663, 585] width 52 height 41
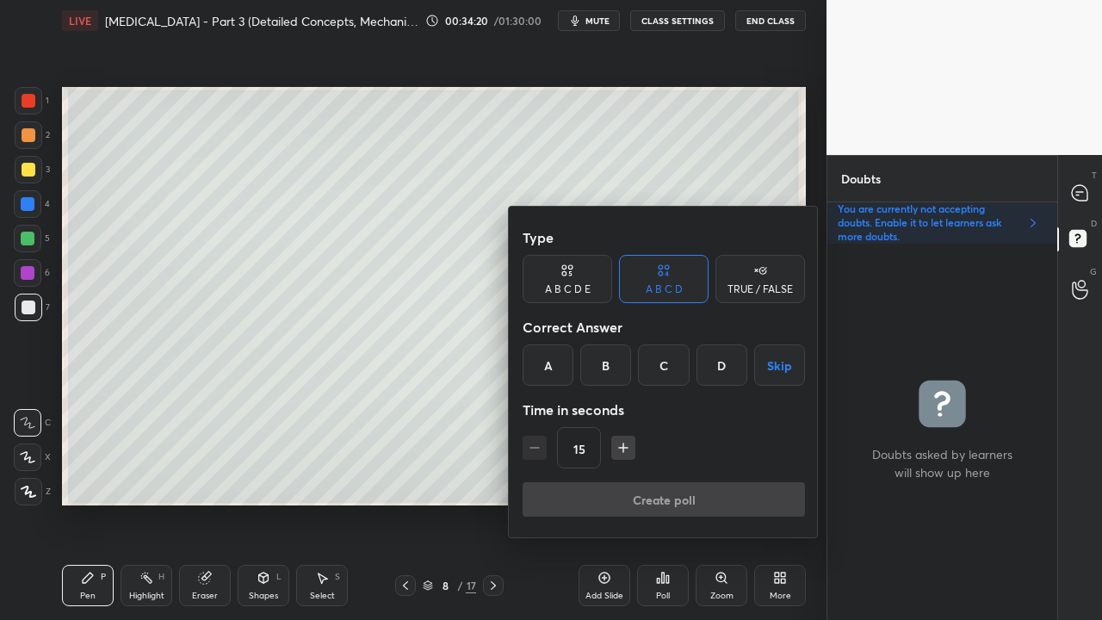
click at [746, 286] on div "TRUE / FALSE" at bounding box center [760, 289] width 65 height 10
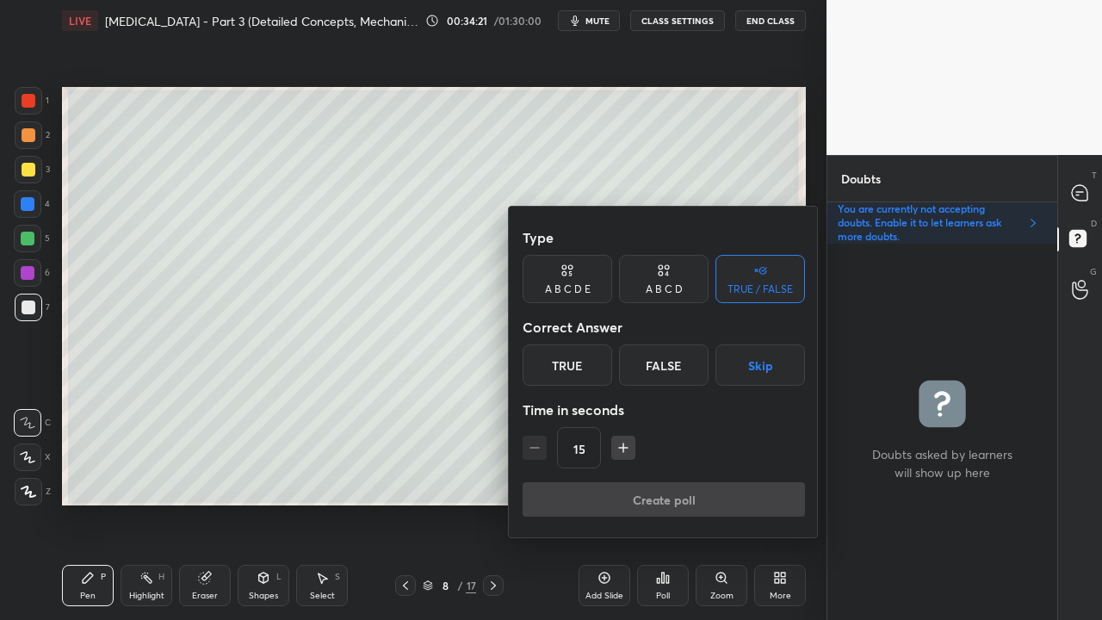
click at [582, 358] on div "True" at bounding box center [568, 364] width 90 height 41
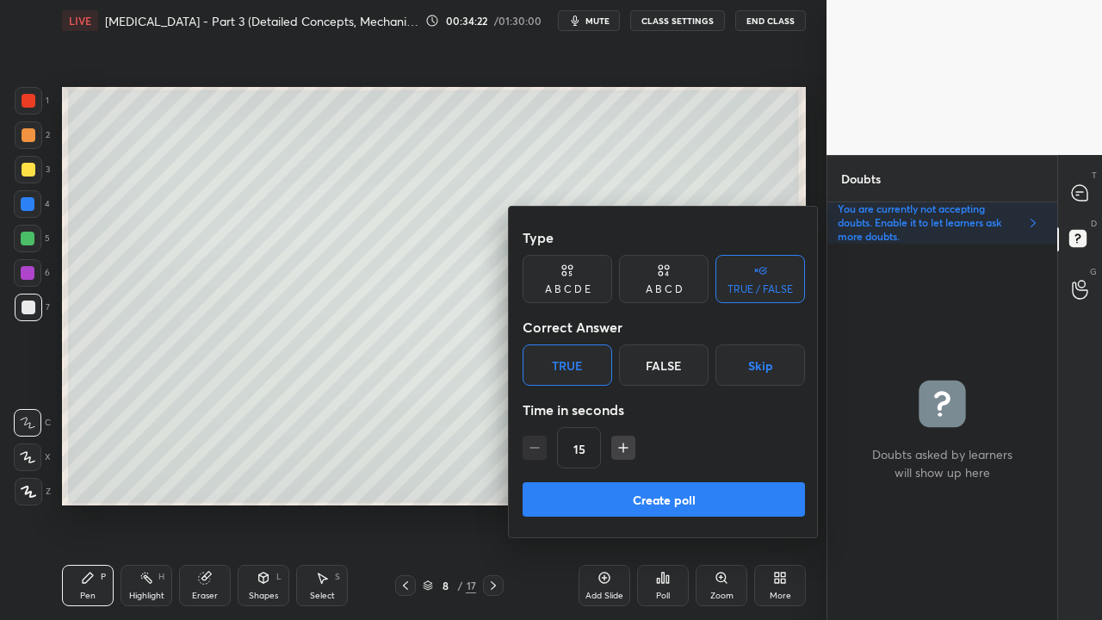
click at [599, 503] on button "Create poll" at bounding box center [664, 499] width 282 height 34
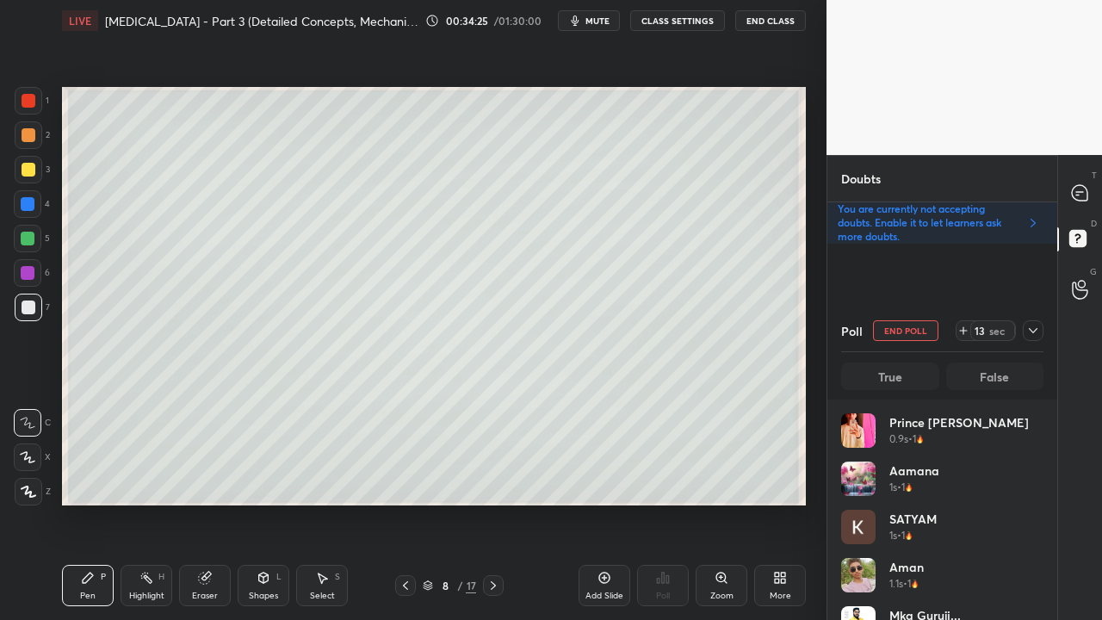
scroll to position [201, 197]
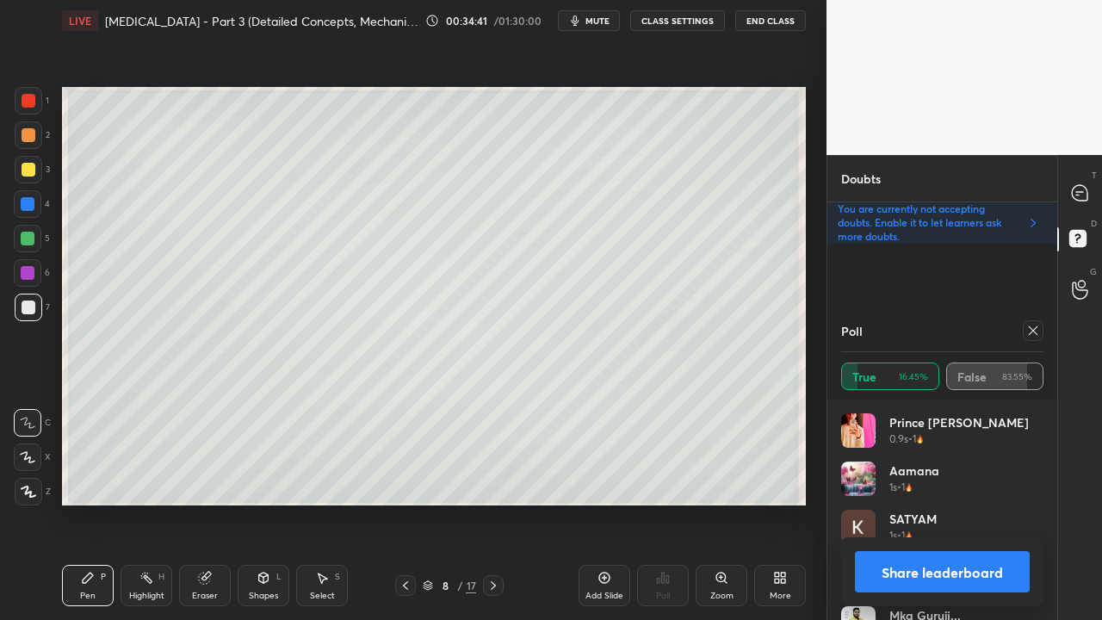
click at [1038, 329] on icon at bounding box center [1033, 331] width 14 height 14
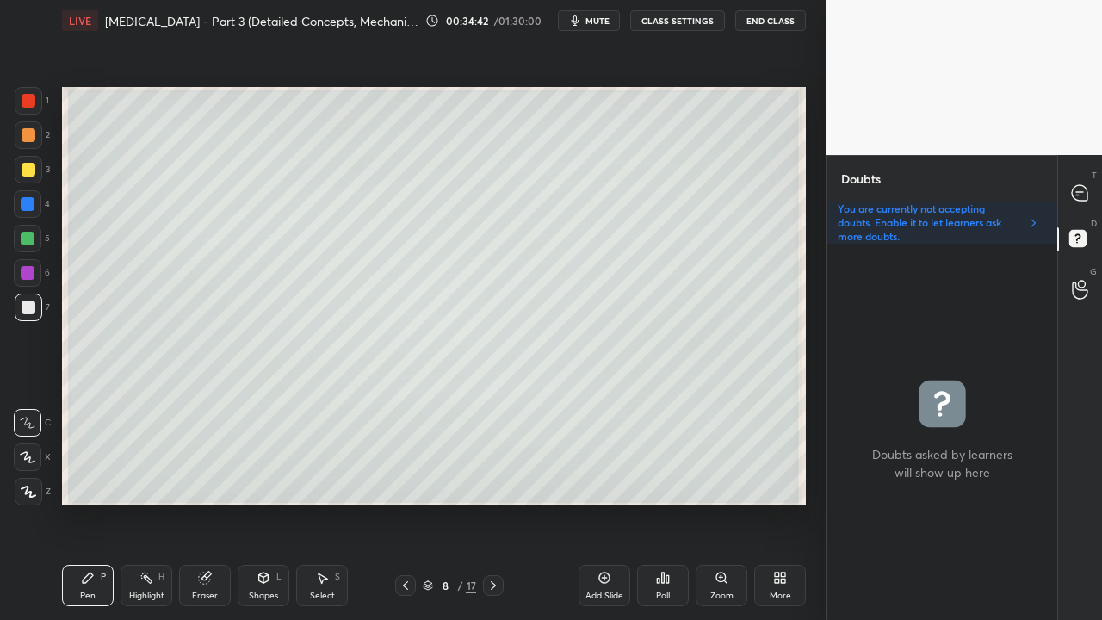
scroll to position [5, 5]
click at [1081, 184] on div at bounding box center [1080, 192] width 34 height 31
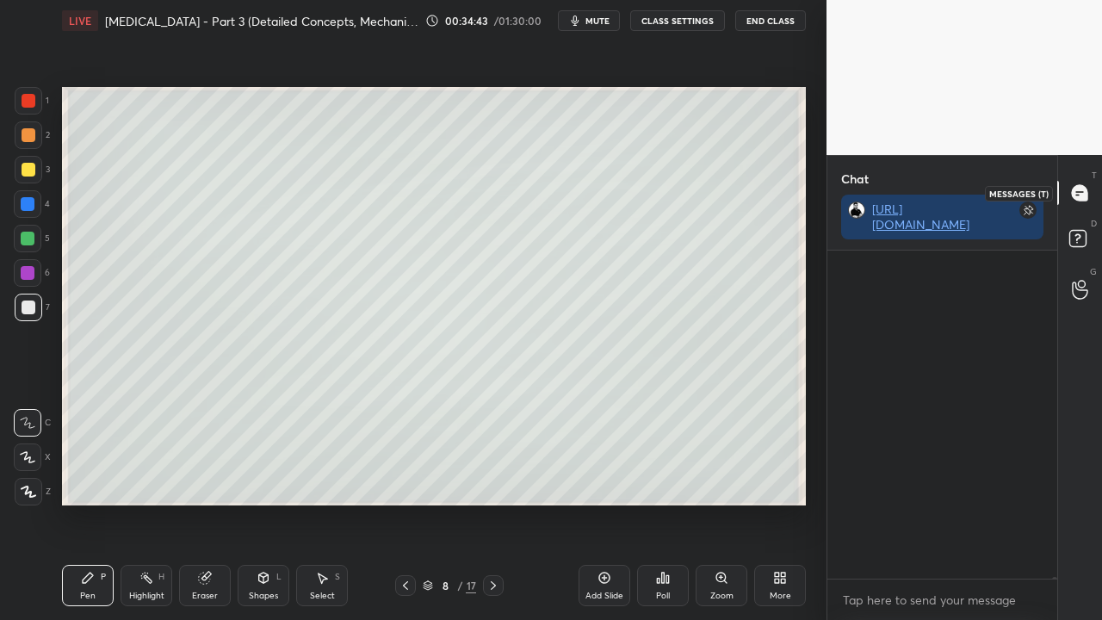
scroll to position [323, 225]
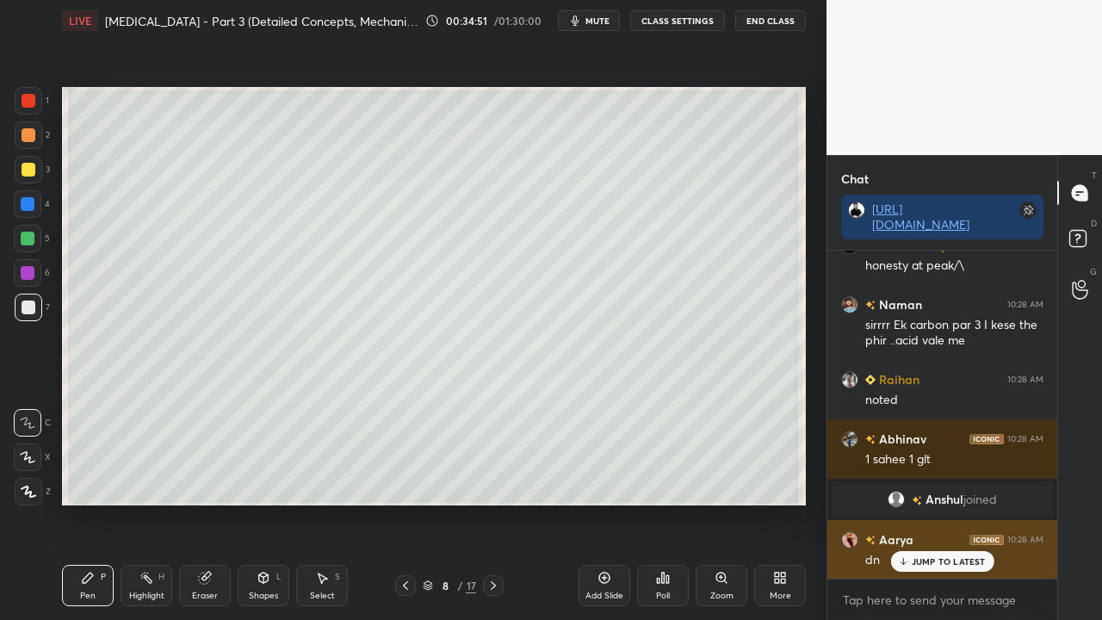
click at [941, 503] on p "JUMP TO LATEST" at bounding box center [949, 561] width 74 height 10
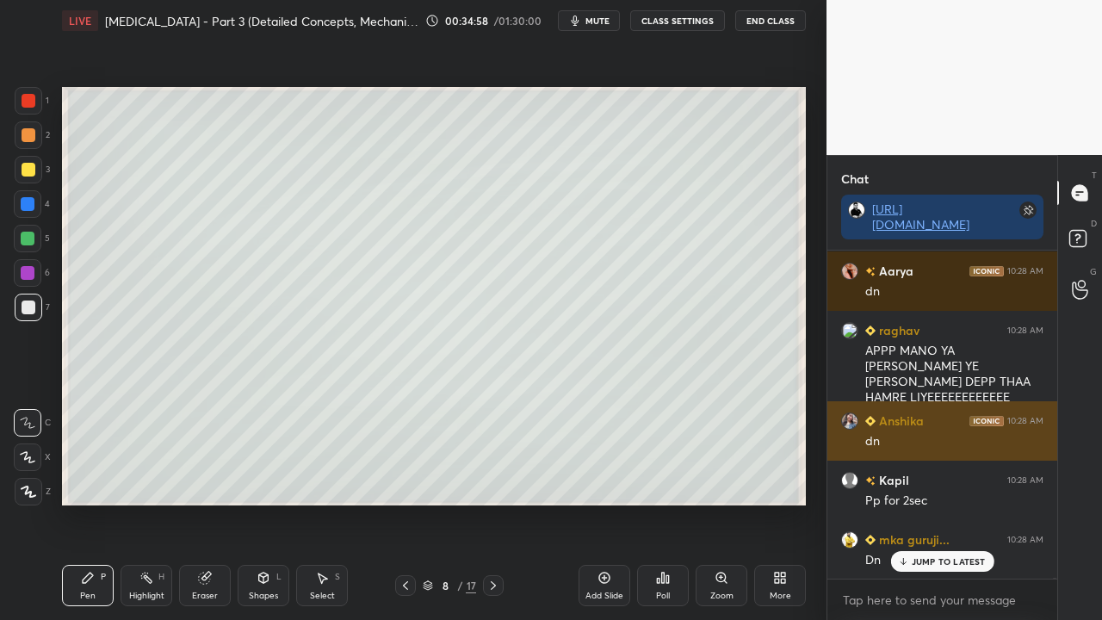
drag, startPoint x: 940, startPoint y: 562, endPoint x: 973, endPoint y: 449, distance: 117.4
click at [940, 503] on p "JUMP TO LATEST" at bounding box center [949, 561] width 74 height 10
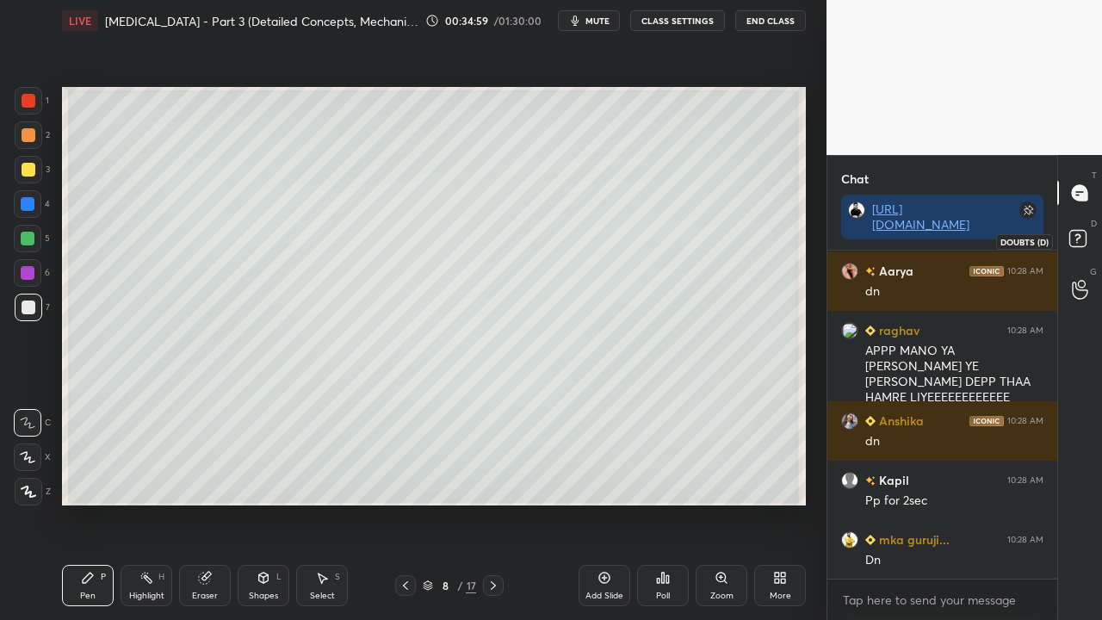
click at [1081, 241] on rect at bounding box center [1077, 239] width 16 height 16
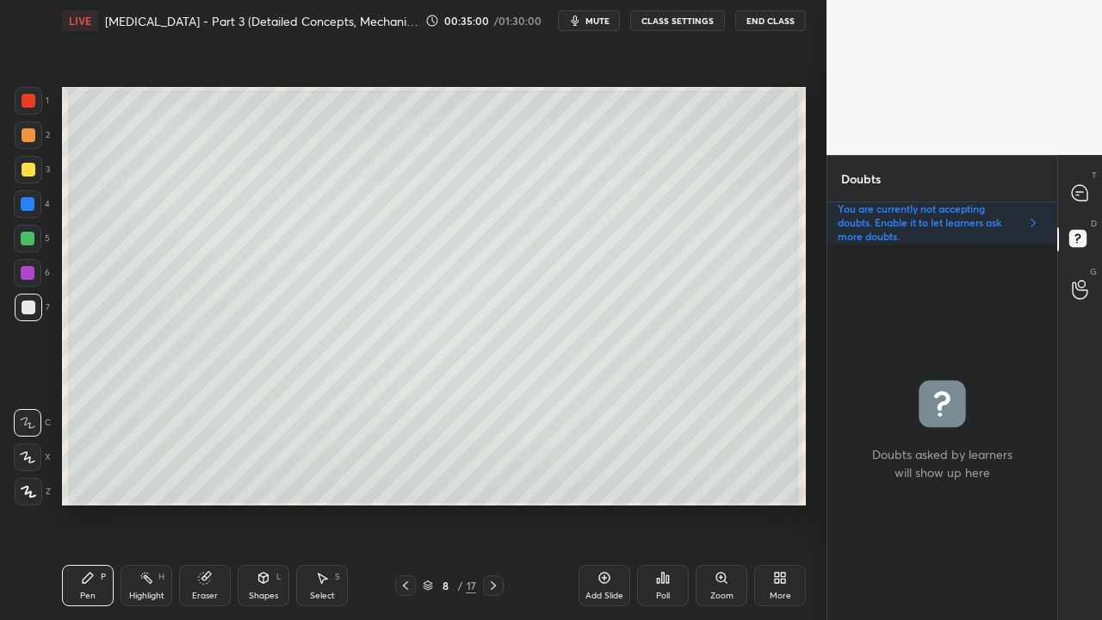
click at [410, 503] on icon at bounding box center [406, 586] width 14 height 14
click at [492, 503] on icon at bounding box center [493, 586] width 14 height 14
click at [1087, 187] on icon at bounding box center [1080, 193] width 18 height 18
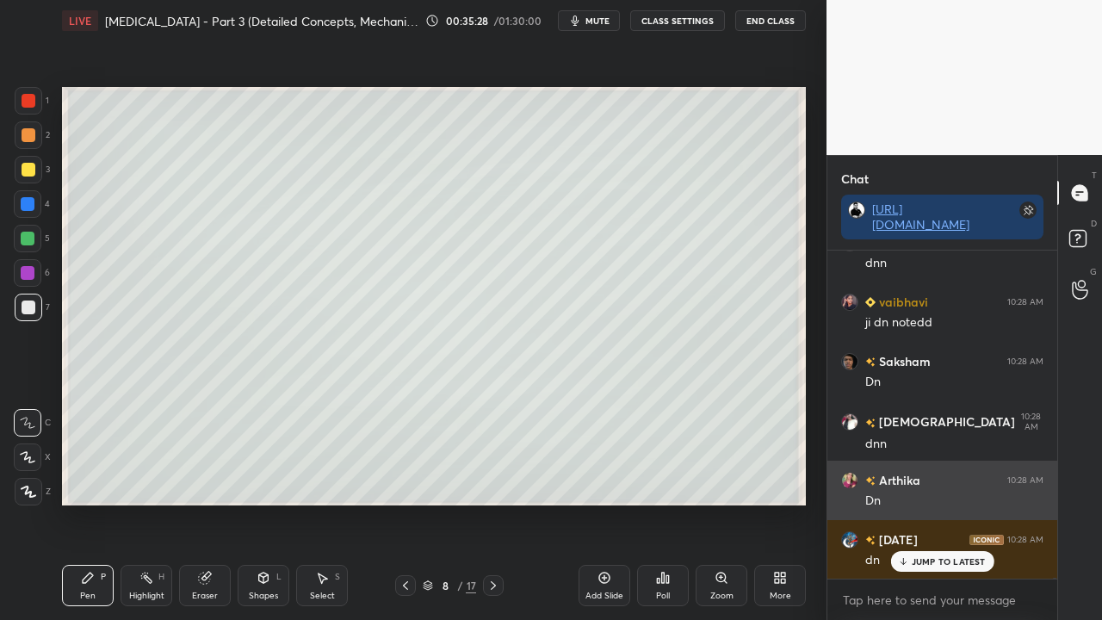
click at [889, 475] on h6 "Arthika" at bounding box center [898, 480] width 45 height 18
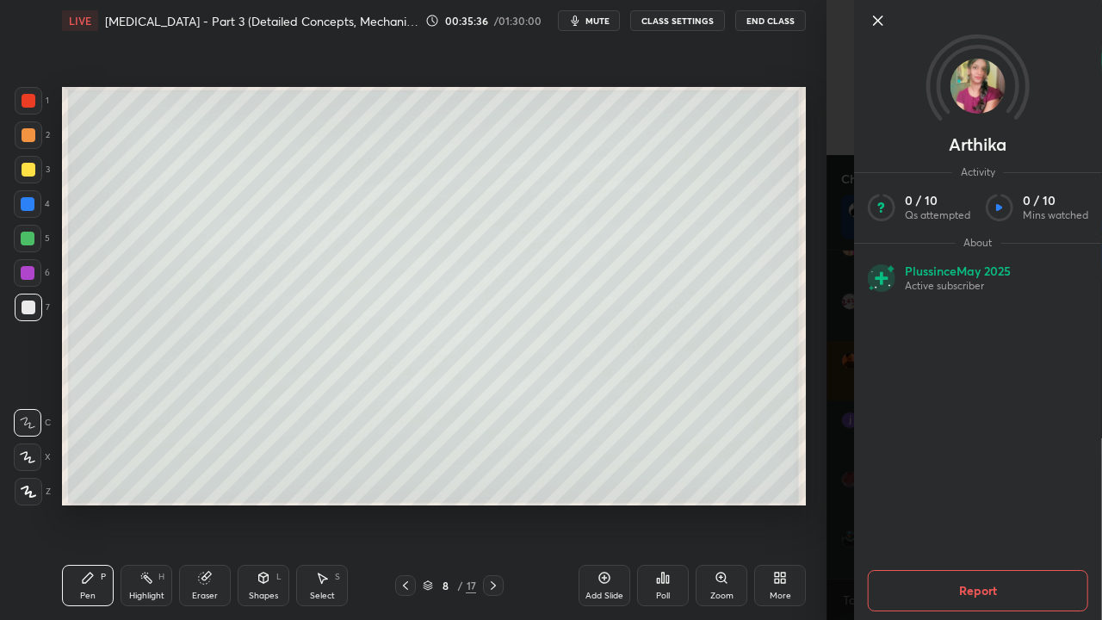
click at [835, 410] on div "Arthika Activity 0 / 10 Qs attempted 0 / 10 Mins watched About Plus since [DATE…" at bounding box center [965, 310] width 276 height 620
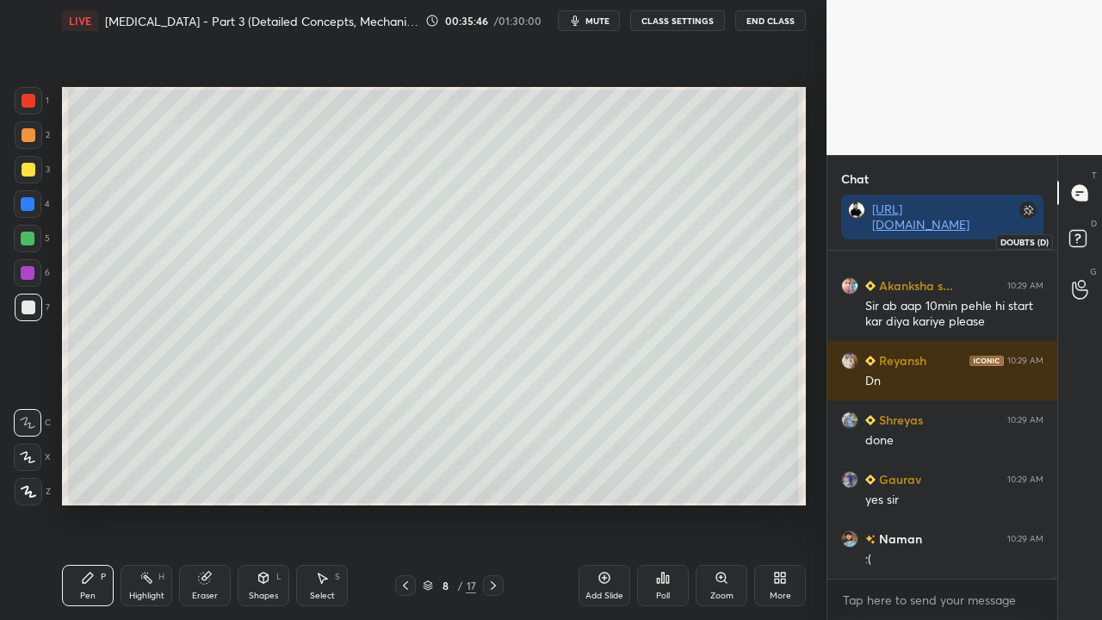
click at [1077, 238] on icon at bounding box center [1078, 237] width 6 height 7
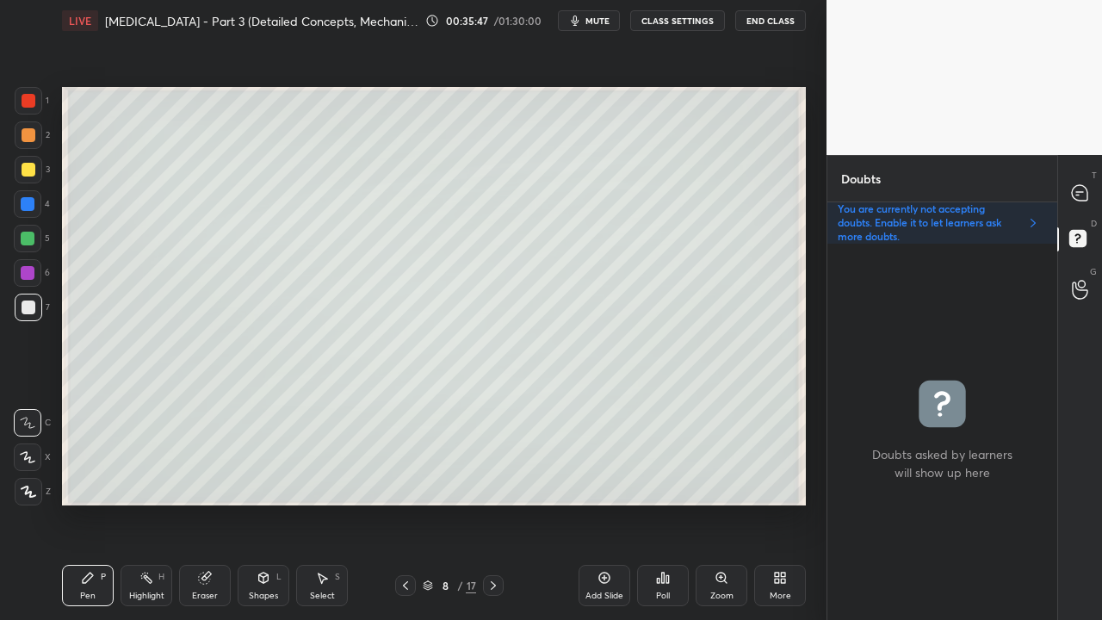
click at [494, 503] on icon at bounding box center [493, 586] width 14 height 14
click at [409, 503] on icon at bounding box center [406, 586] width 14 height 14
click at [405, 503] on icon at bounding box center [406, 586] width 14 height 14
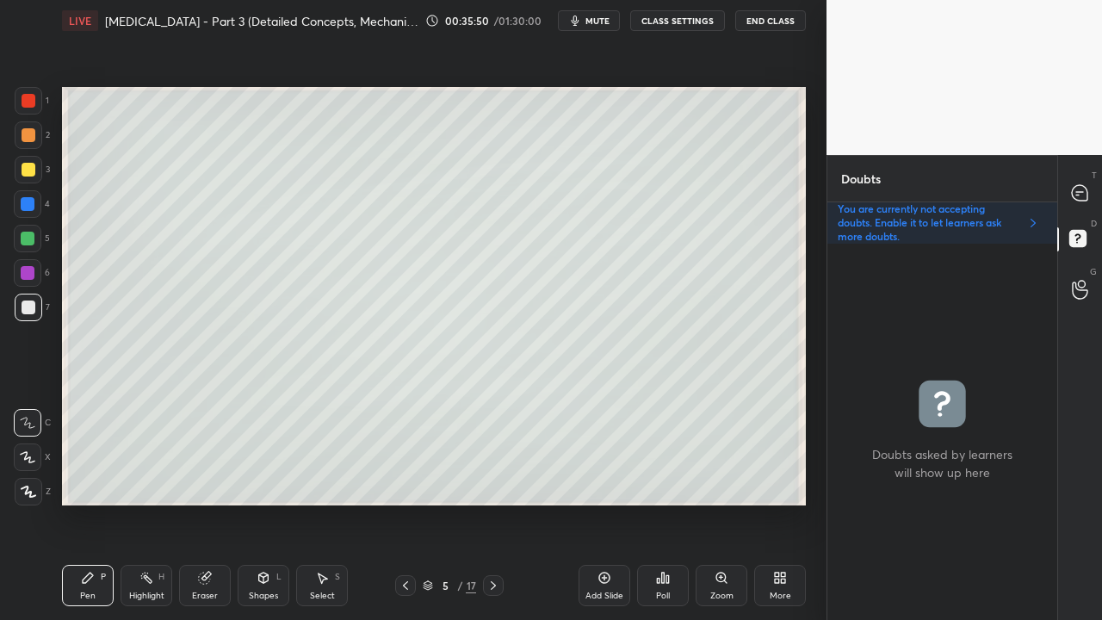
click at [405, 503] on icon at bounding box center [406, 586] width 14 height 14
click at [498, 503] on icon at bounding box center [493, 586] width 14 height 14
click at [496, 503] on icon at bounding box center [493, 586] width 14 height 14
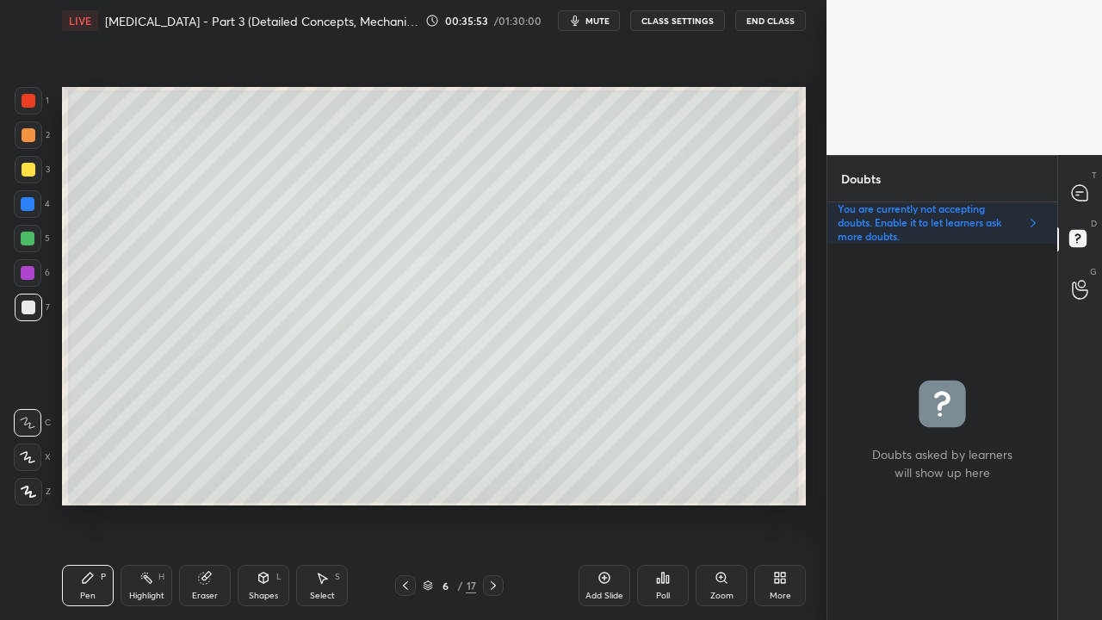
click at [496, 503] on icon at bounding box center [493, 586] width 14 height 14
click at [410, 503] on icon at bounding box center [406, 586] width 14 height 14
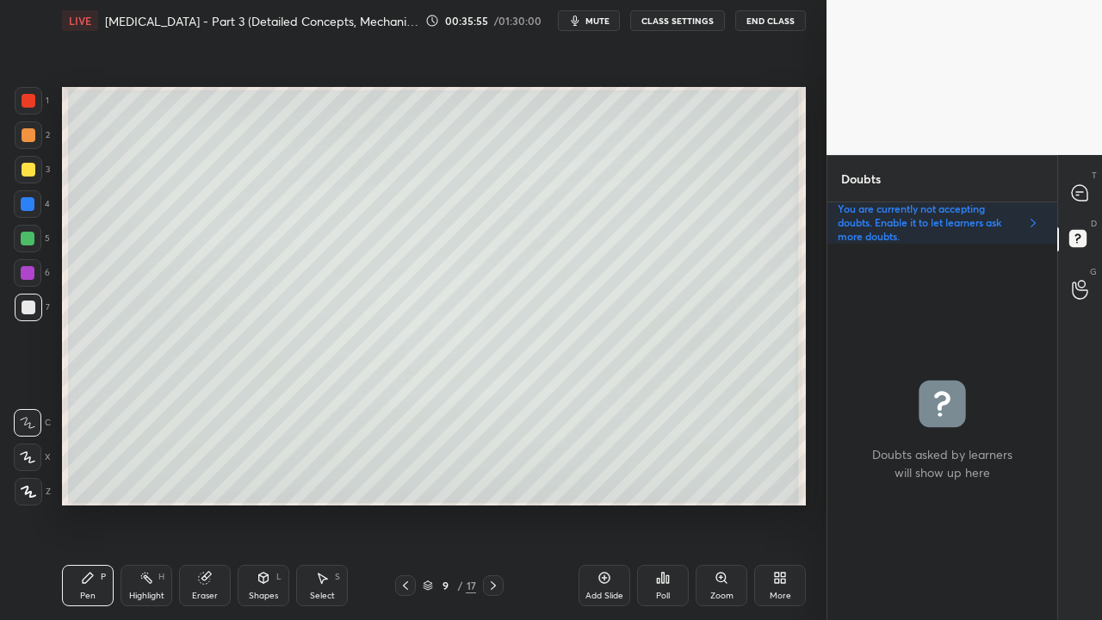
click at [405, 503] on icon at bounding box center [406, 586] width 14 height 14
drag, startPoint x: 495, startPoint y: 581, endPoint x: 465, endPoint y: 561, distance: 36.5
click at [495, 503] on icon at bounding box center [493, 586] width 14 height 14
click at [34, 172] on div at bounding box center [29, 170] width 14 height 14
click at [1090, 186] on div at bounding box center [1080, 192] width 34 height 31
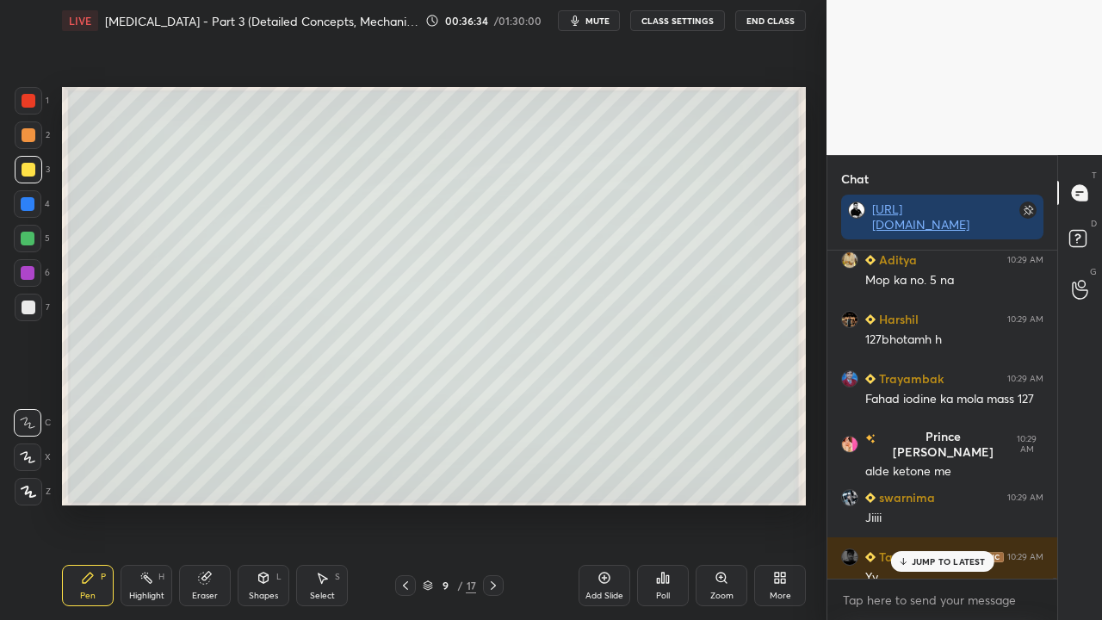
scroll to position [96184, 0]
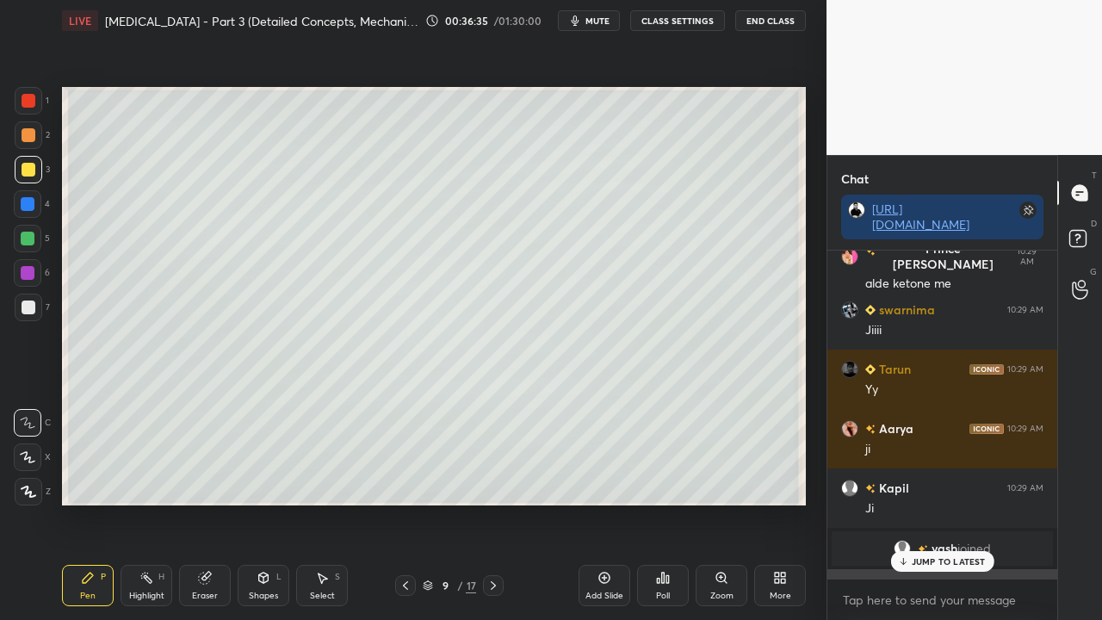
click at [952, 503] on p "JUMP TO LATEST" at bounding box center [949, 561] width 74 height 10
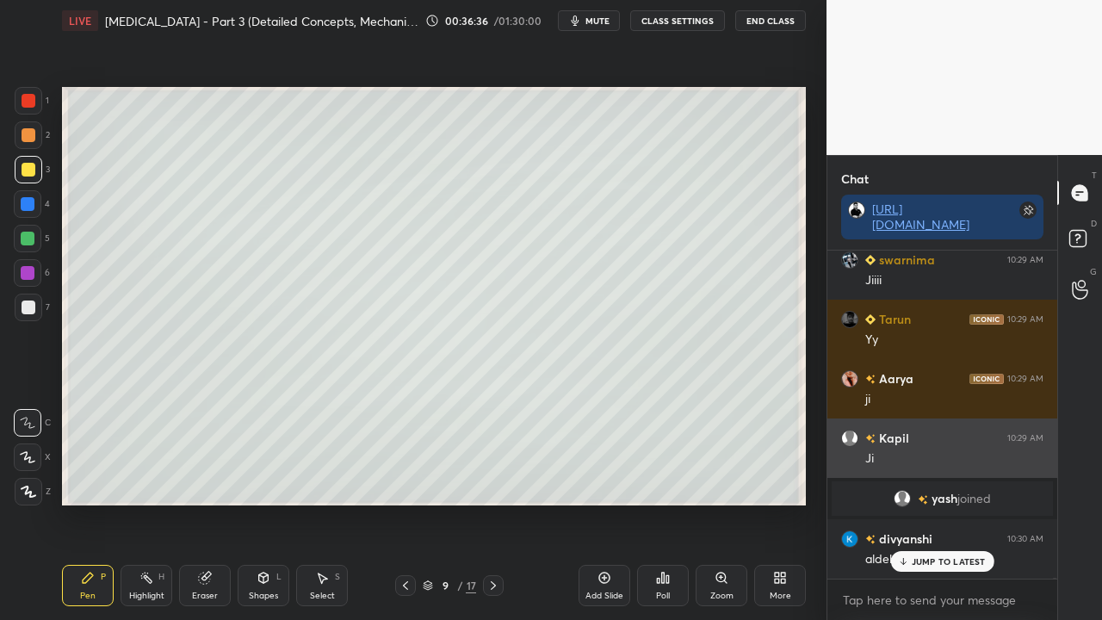
scroll to position [96292, 0]
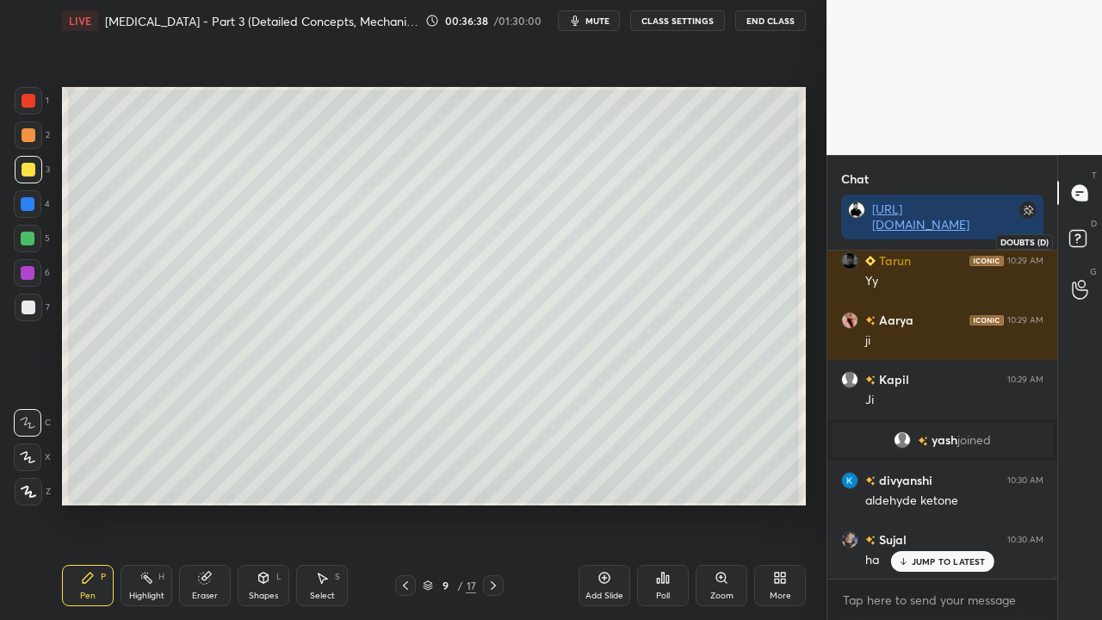
click at [1090, 237] on icon at bounding box center [1080, 241] width 31 height 31
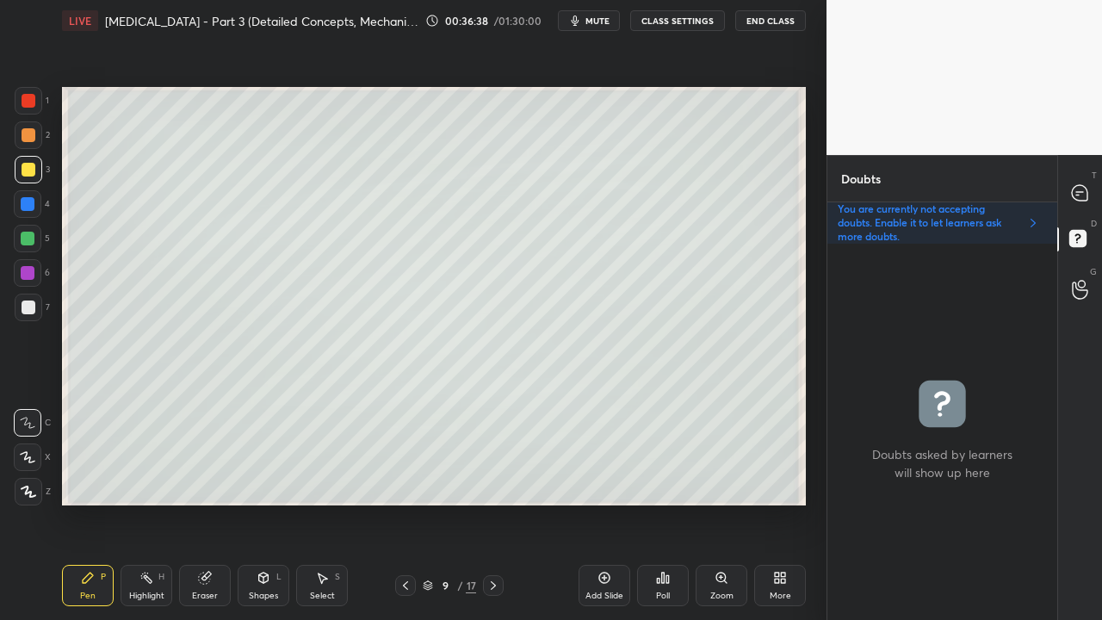
scroll to position [371, 225]
click at [1089, 195] on div at bounding box center [1080, 192] width 34 height 31
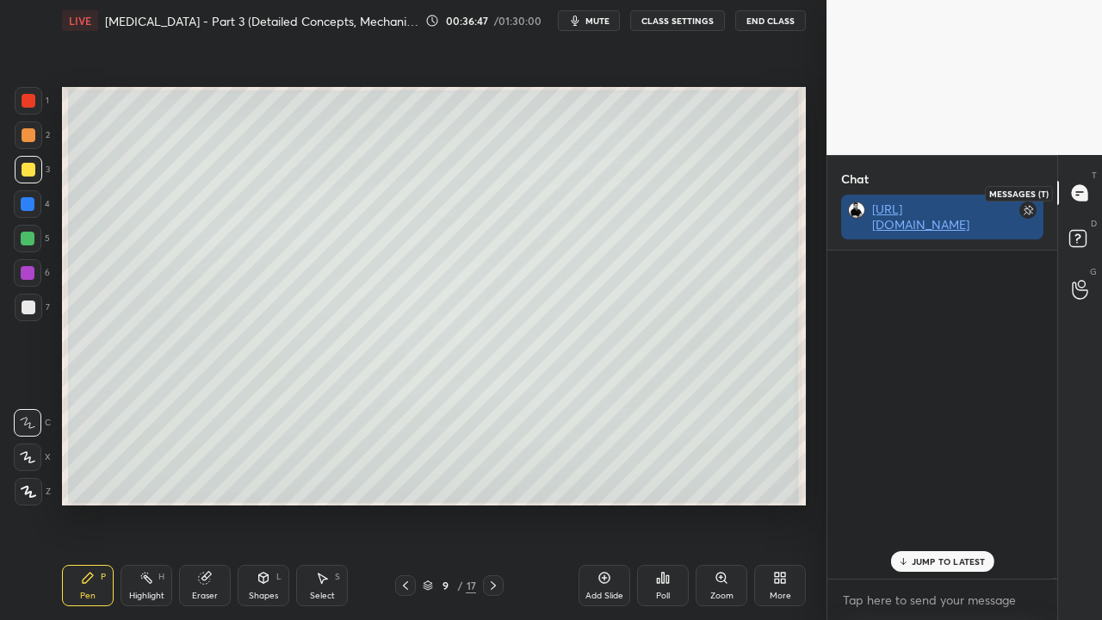
scroll to position [323, 225]
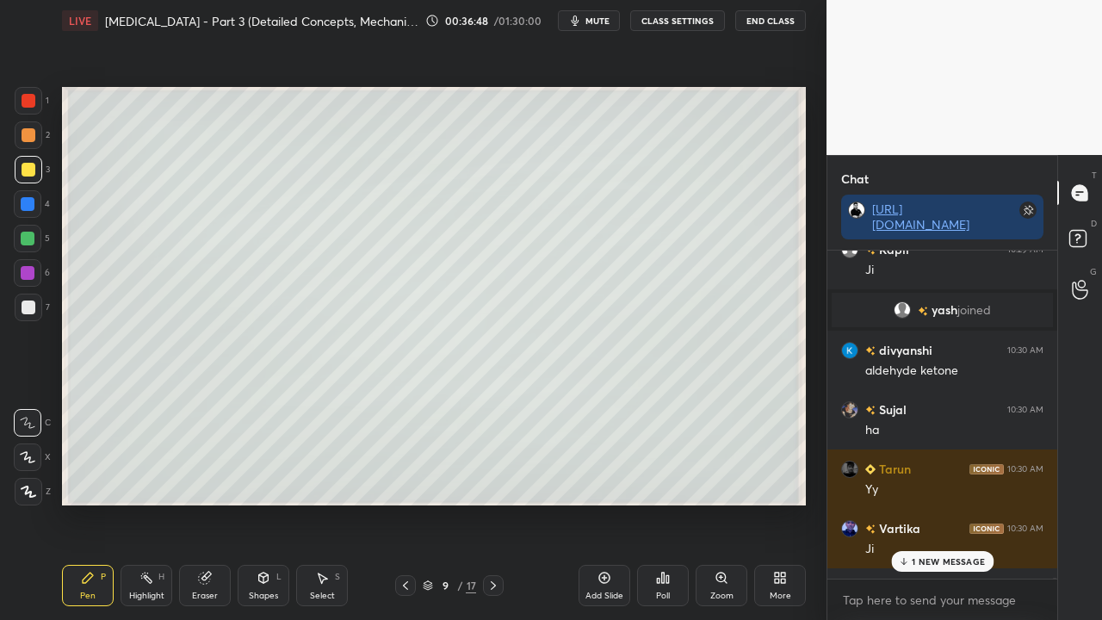
click at [937, 503] on p "1 NEW MESSAGE" at bounding box center [948, 561] width 73 height 10
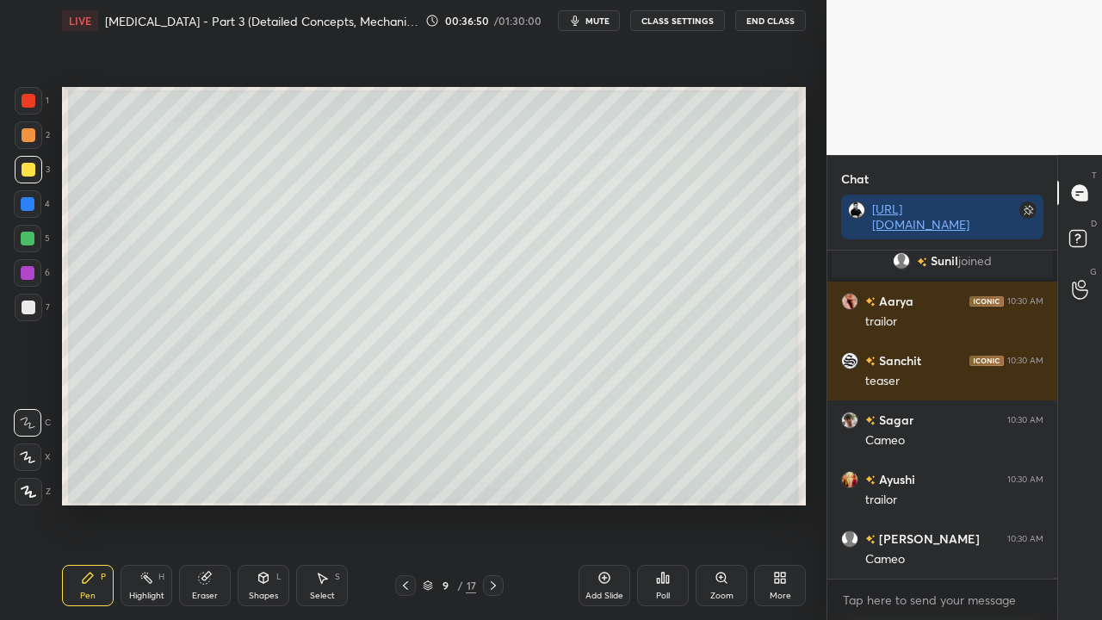
scroll to position [95125, 0]
click at [1087, 245] on icon at bounding box center [1080, 241] width 31 height 31
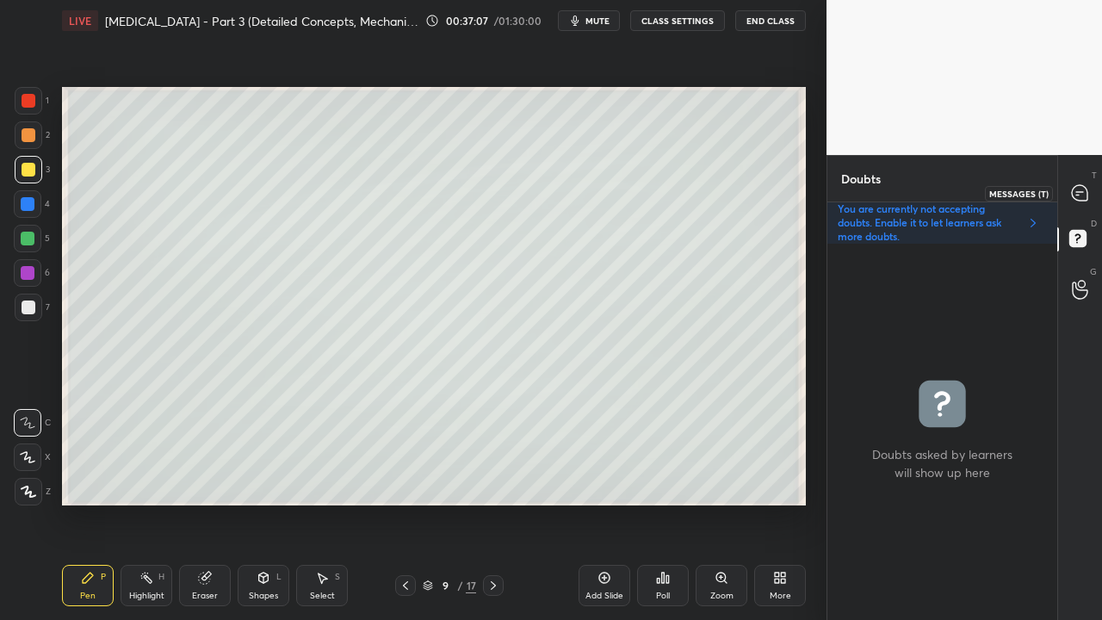
drag, startPoint x: 1091, startPoint y: 188, endPoint x: 1080, endPoint y: 170, distance: 21.3
click at [1089, 188] on div at bounding box center [1080, 192] width 34 height 31
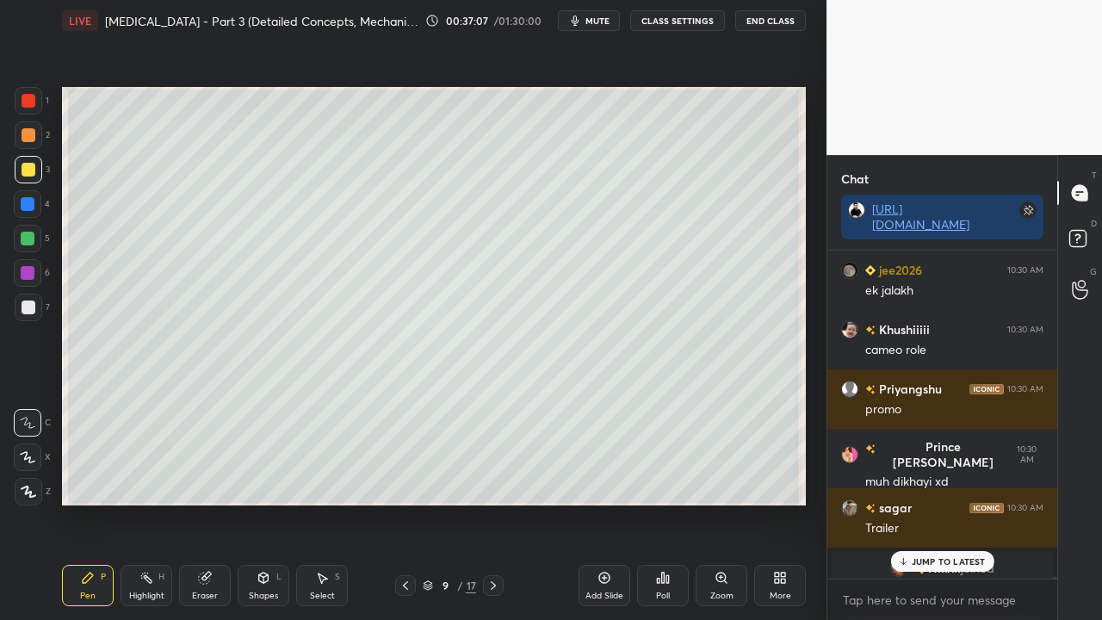
scroll to position [323, 225]
drag, startPoint x: 925, startPoint y: 563, endPoint x: 913, endPoint y: 564, distance: 12.1
click at [925, 503] on p "1 NEW MESSAGE" at bounding box center [948, 561] width 73 height 10
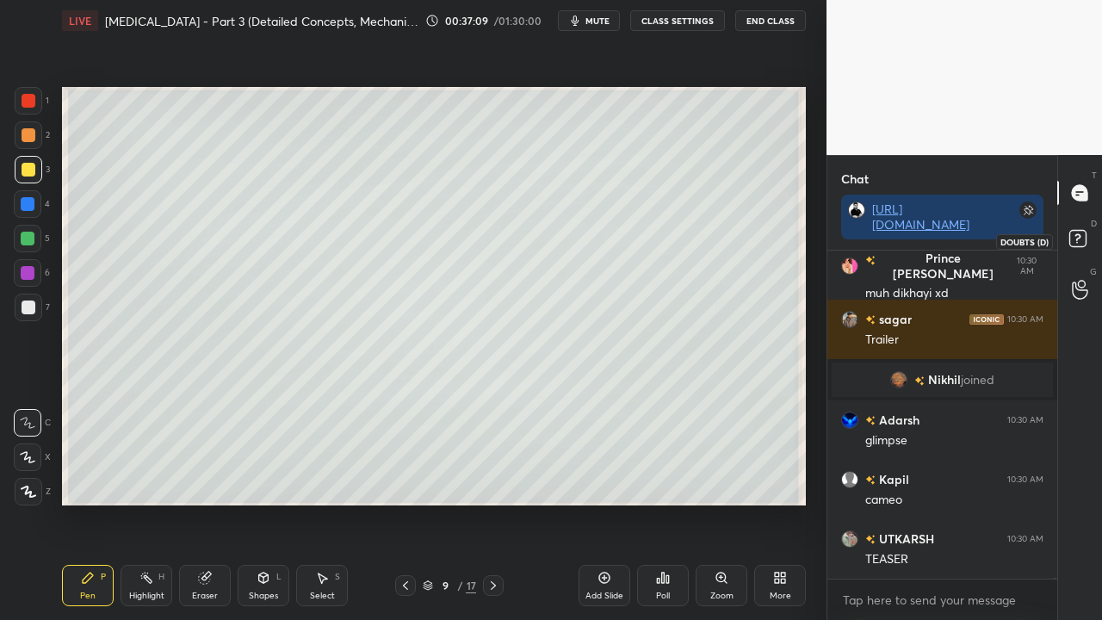
click at [1086, 239] on rect at bounding box center [1077, 239] width 16 height 16
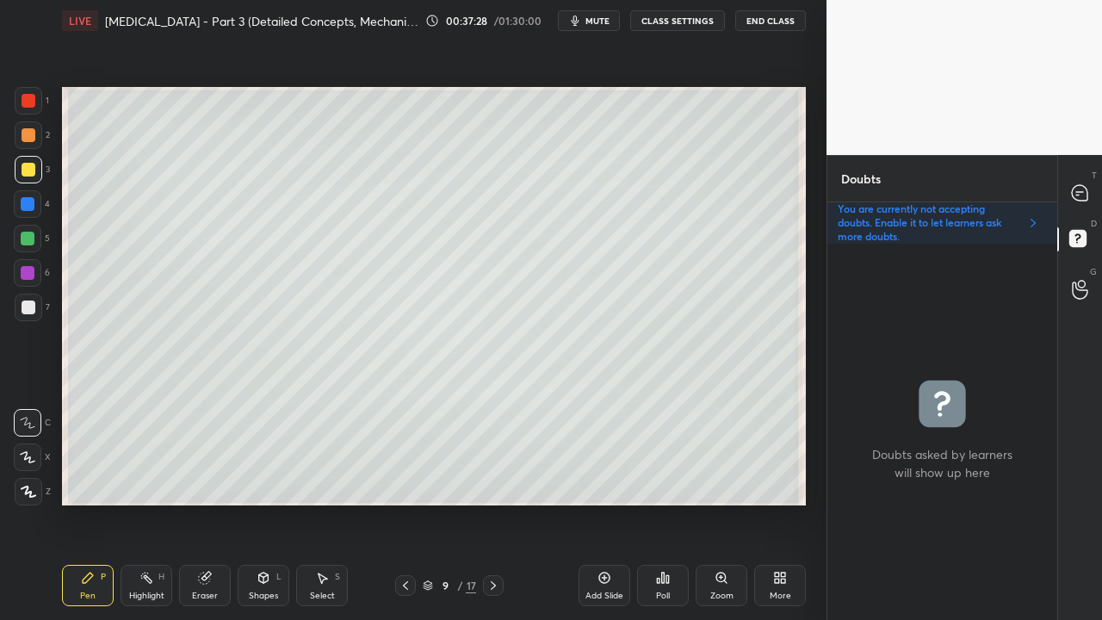
click at [34, 312] on div at bounding box center [29, 308] width 14 height 14
click at [21, 303] on div at bounding box center [29, 308] width 28 height 28
click at [1087, 190] on icon at bounding box center [1080, 193] width 18 height 18
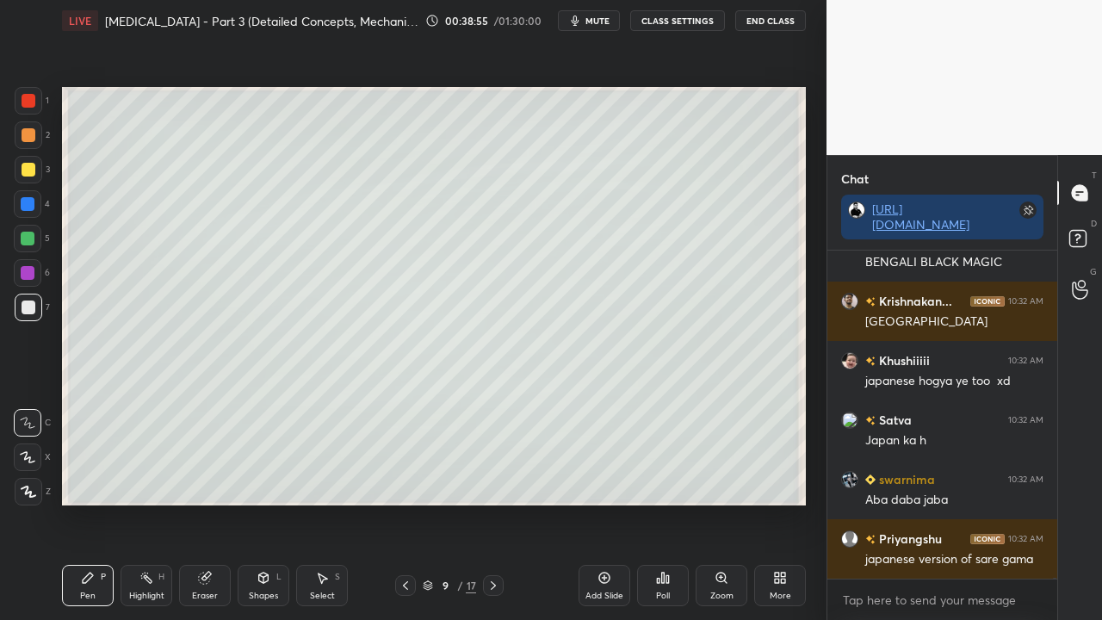
scroll to position [99819, 0]
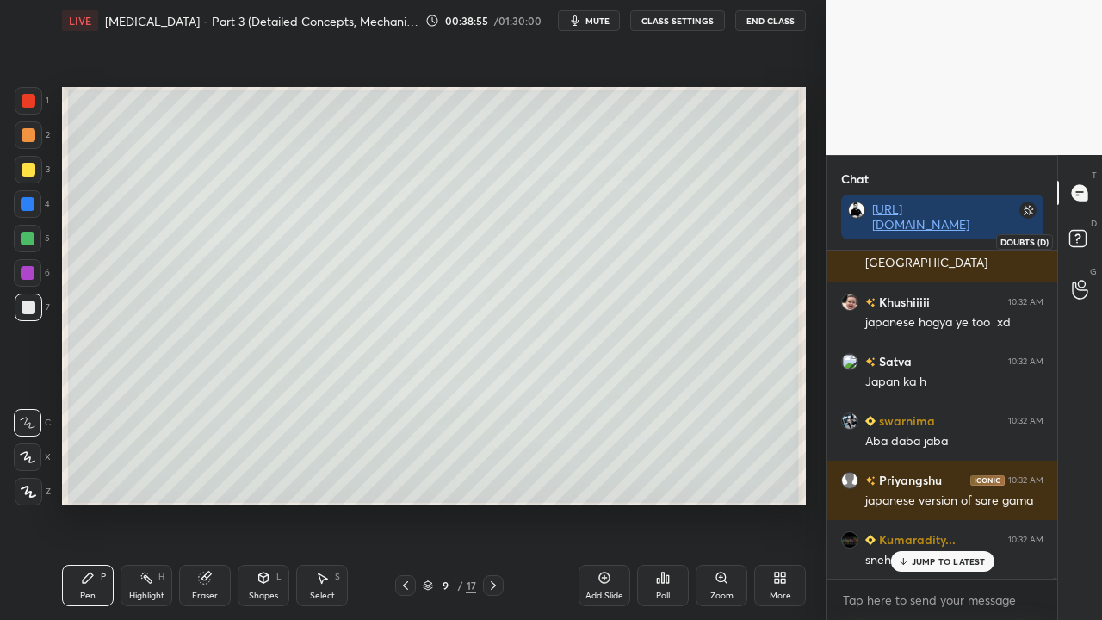
click at [1077, 239] on icon at bounding box center [1080, 241] width 31 height 31
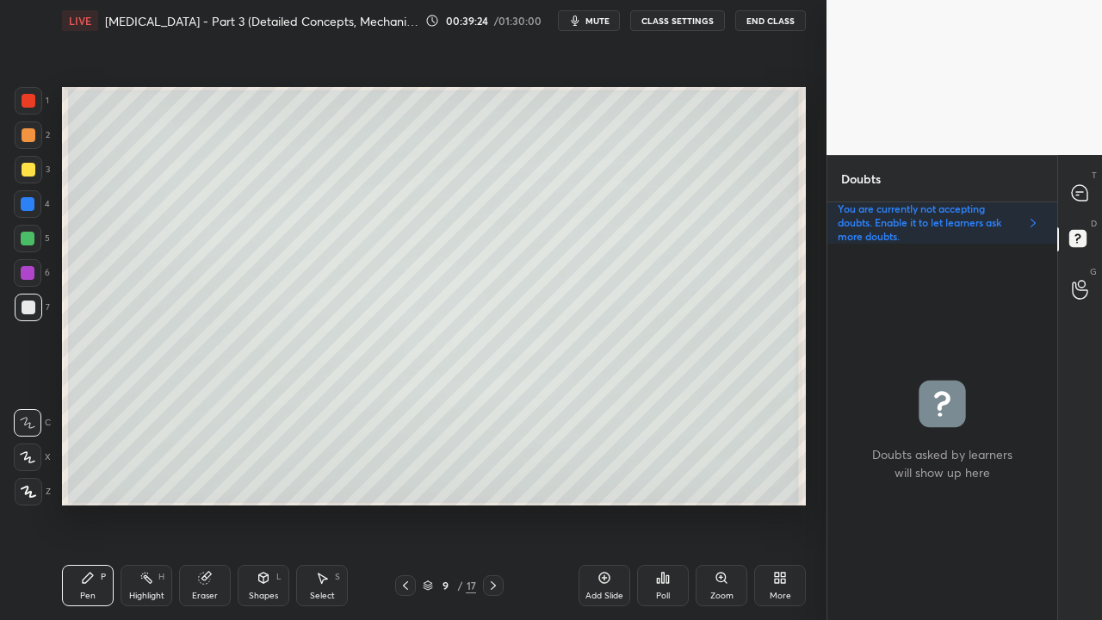
click at [34, 307] on div at bounding box center [29, 308] width 14 height 14
click at [28, 170] on div at bounding box center [29, 170] width 14 height 14
click at [34, 305] on div at bounding box center [29, 308] width 28 height 28
click at [1088, 193] on div at bounding box center [1080, 192] width 34 height 31
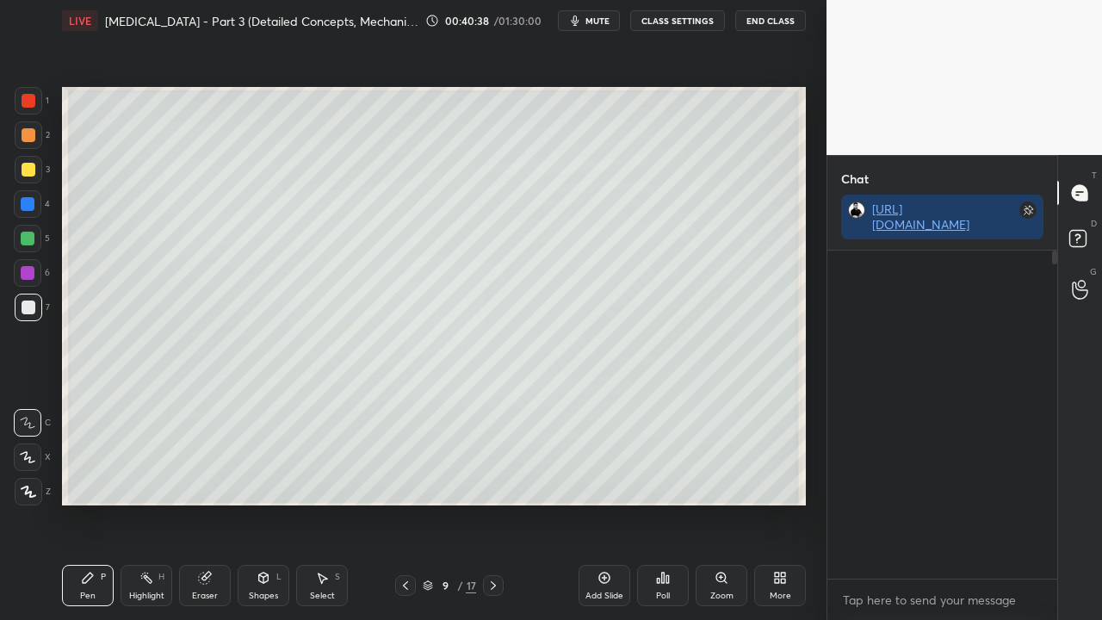
scroll to position [323, 225]
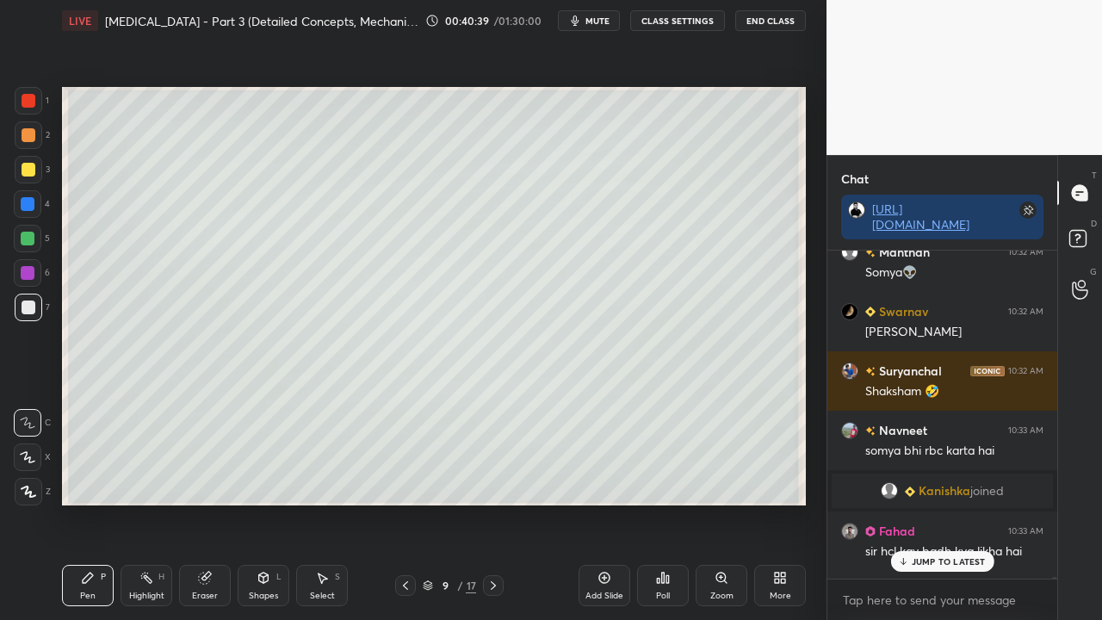
click at [931, 503] on p "JUMP TO LATEST" at bounding box center [949, 561] width 74 height 10
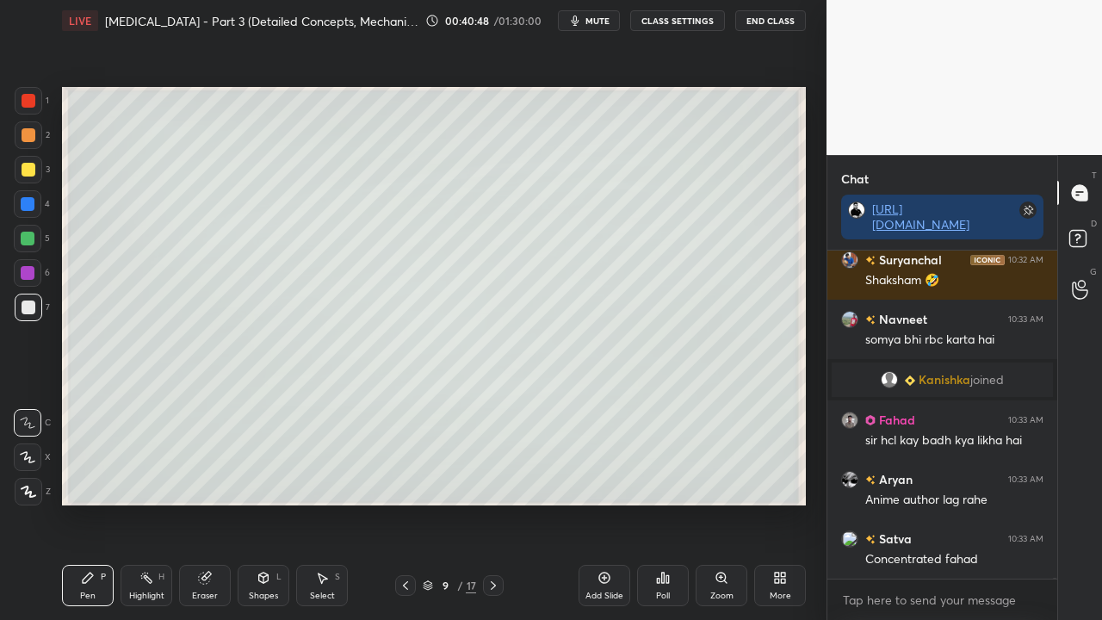
scroll to position [101066, 0]
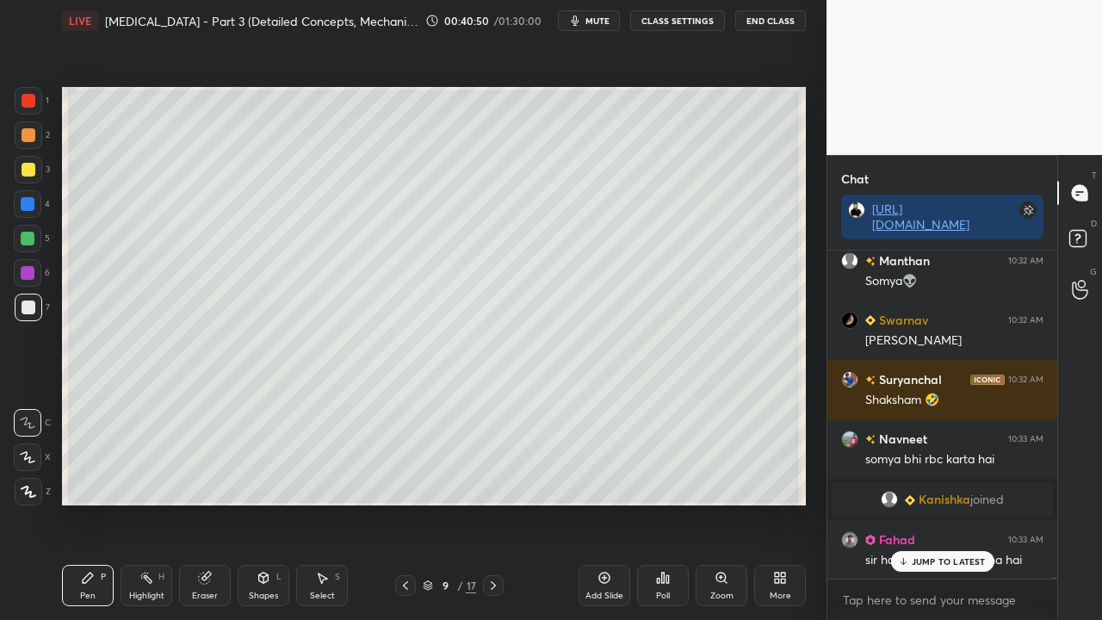
click at [935, 503] on p "JUMP TO LATEST" at bounding box center [949, 561] width 74 height 10
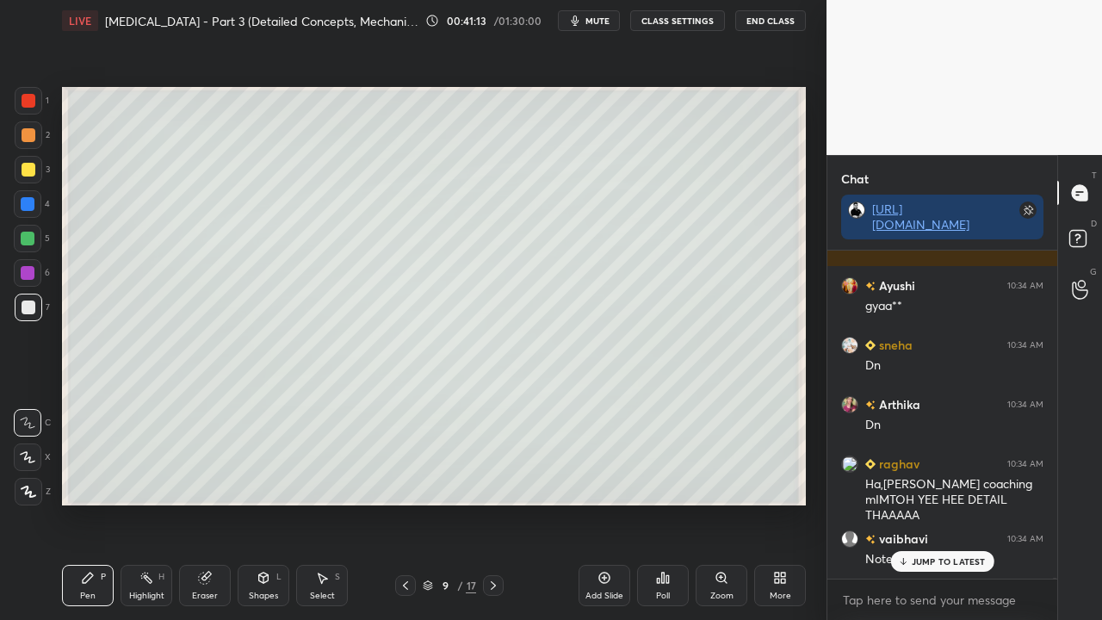
scroll to position [102270, 0]
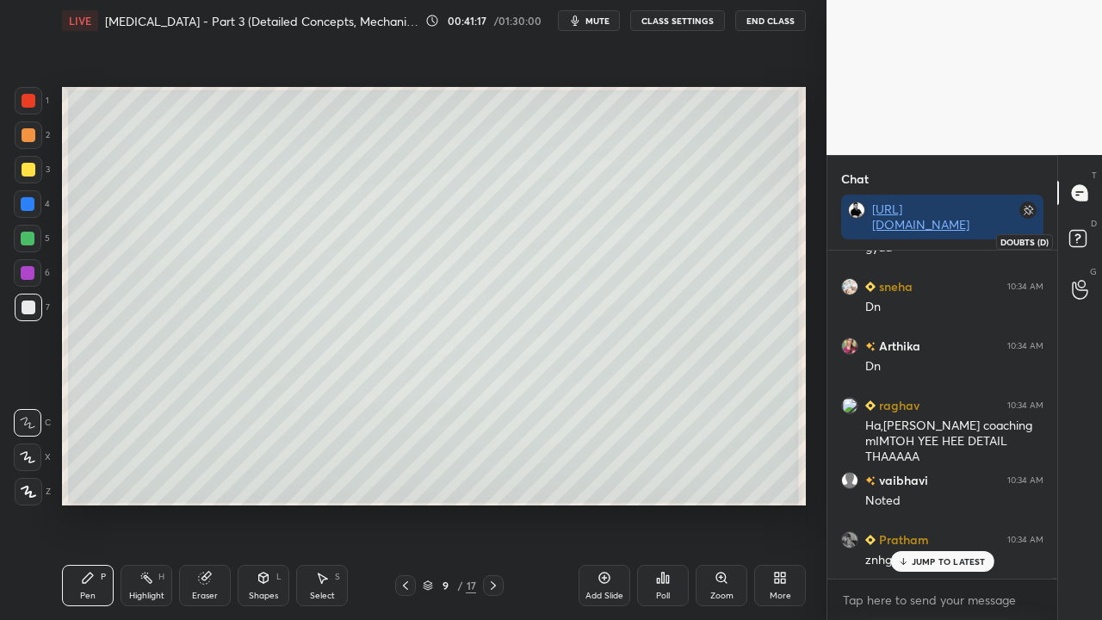
click at [1089, 235] on icon at bounding box center [1080, 241] width 31 height 31
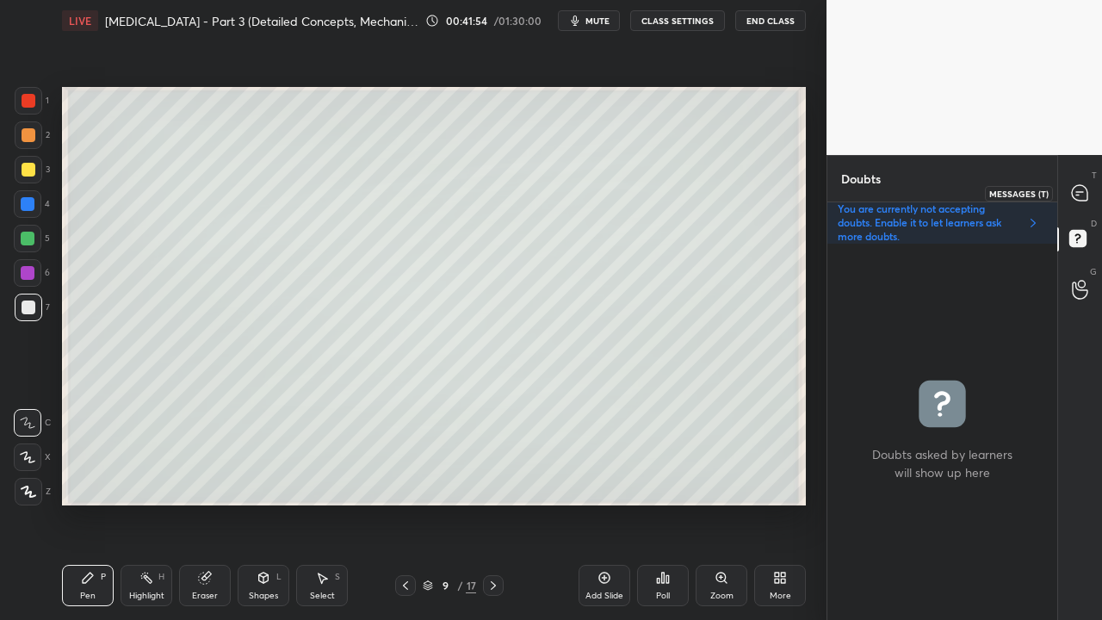
click at [1075, 191] on icon at bounding box center [1079, 192] width 15 height 15
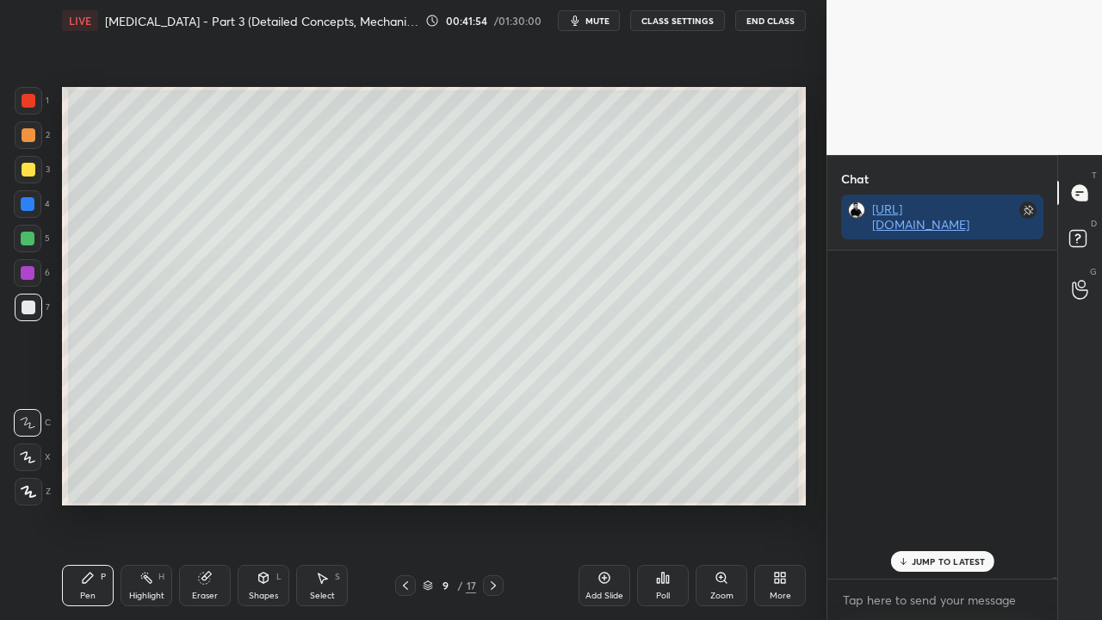
scroll to position [323, 225]
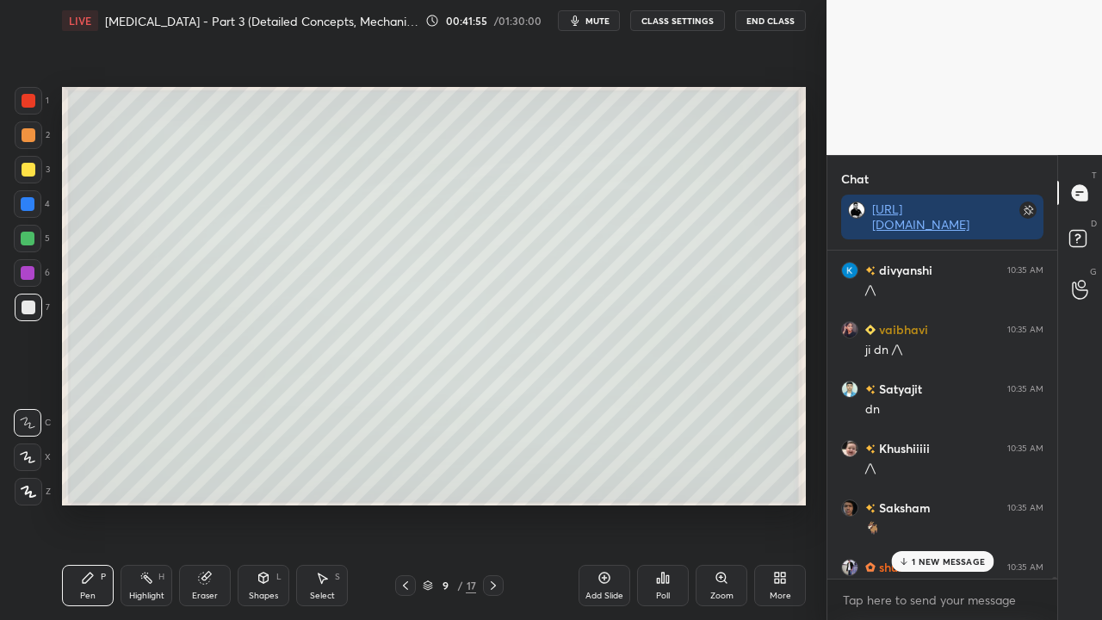
click at [930, 503] on p "1 NEW MESSAGE" at bounding box center [948, 561] width 73 height 10
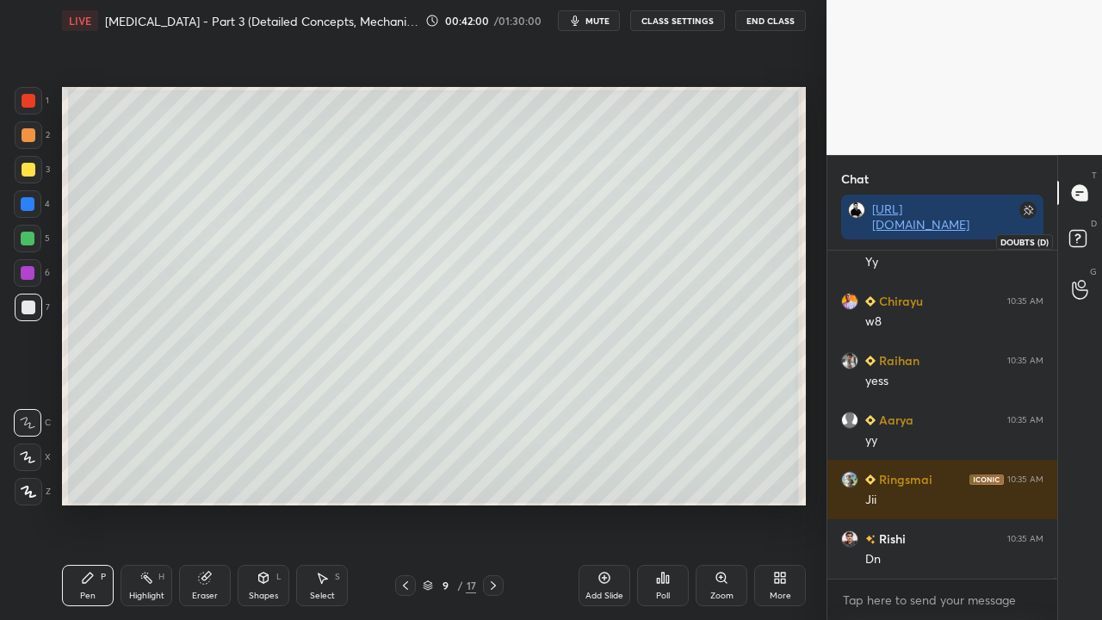
scroll to position [104543, 0]
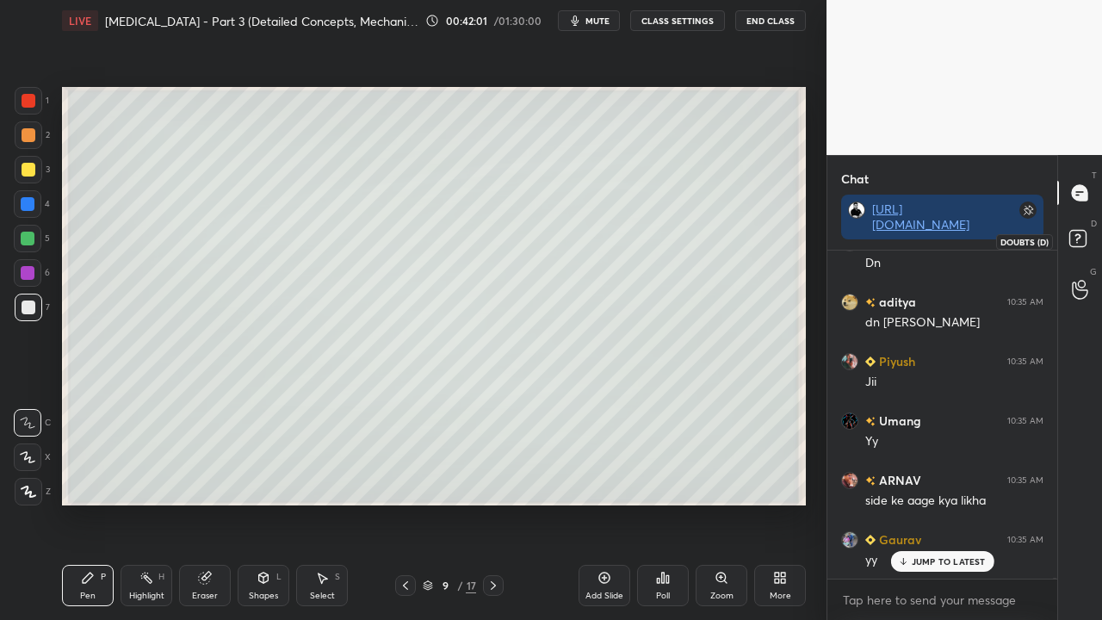
click at [1081, 234] on rect at bounding box center [1077, 239] width 16 height 16
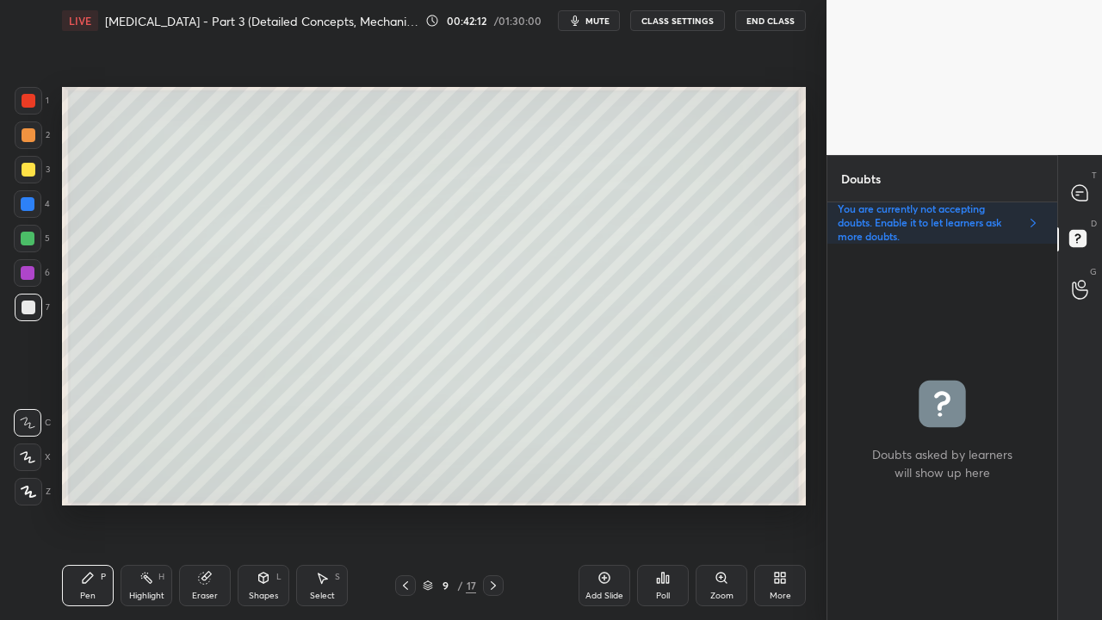
click at [1080, 189] on icon at bounding box center [1079, 192] width 15 height 15
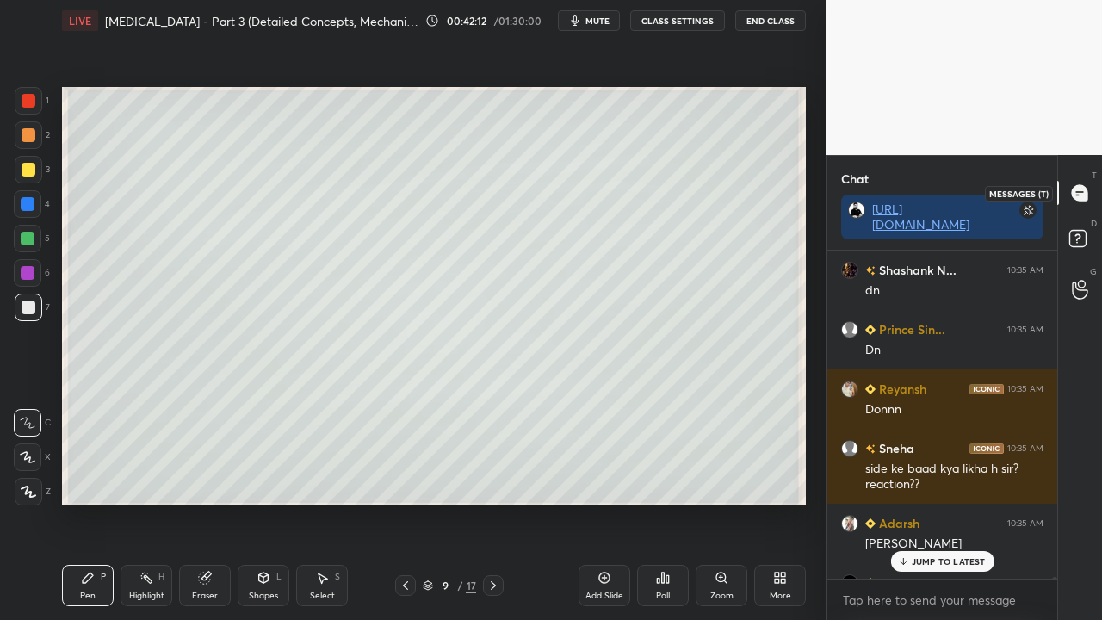
scroll to position [323, 225]
click at [931, 503] on p "7 NEW MESSAGES" at bounding box center [948, 561] width 79 height 10
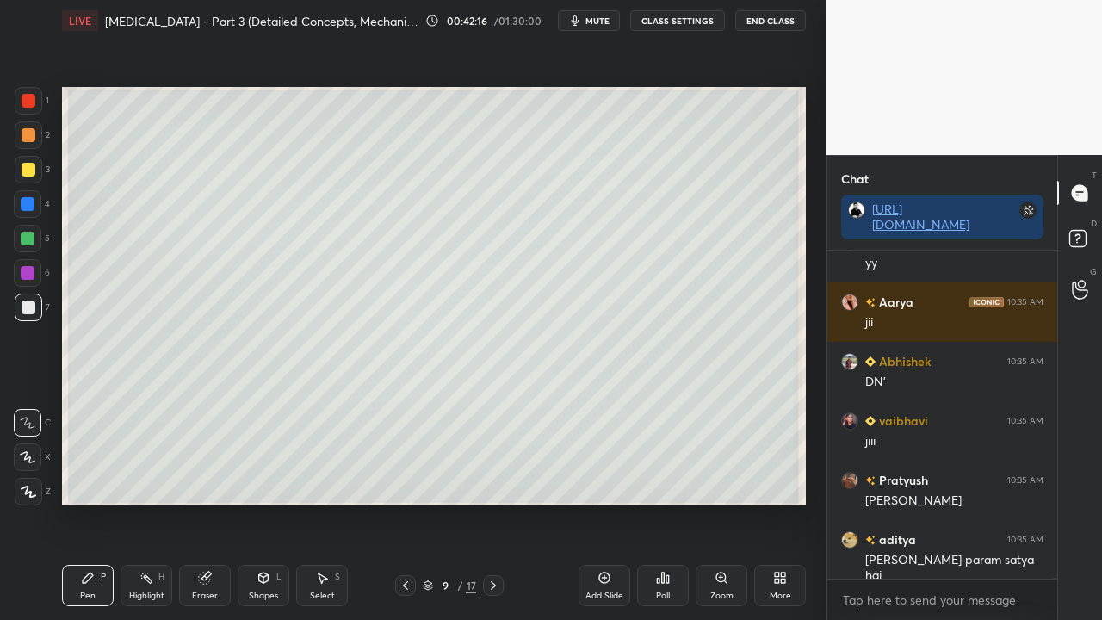
scroll to position [106274, 0]
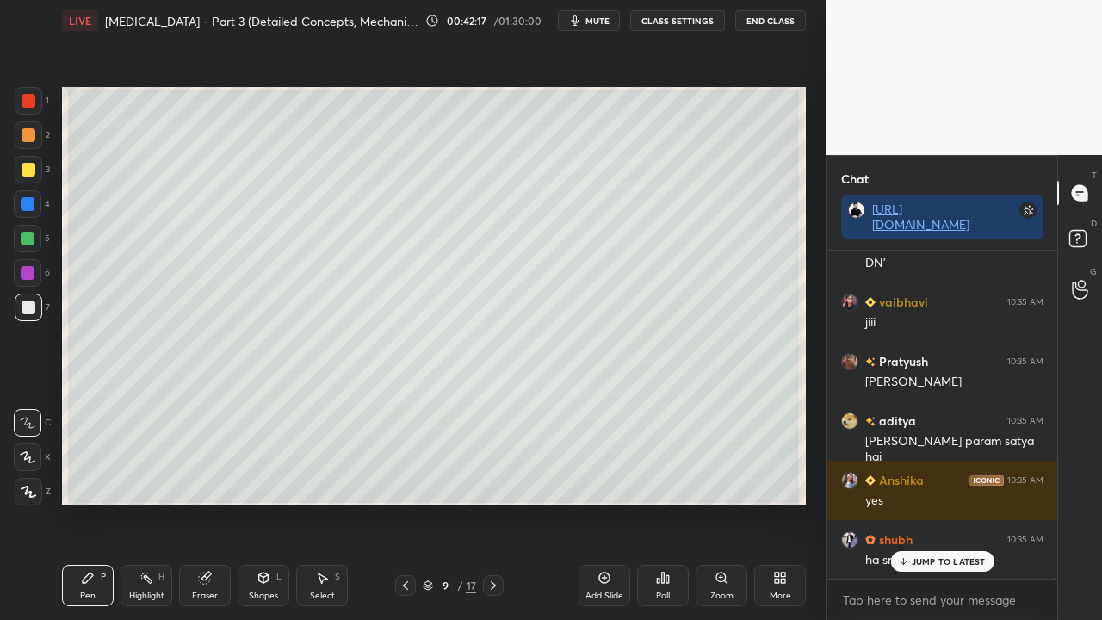
click at [944, 503] on div "Prince Sin... 10:35 AM Dn [PERSON_NAME] 10:35 AM Donnn Sneha 10:35 AM side ke b…" at bounding box center [942, 415] width 230 height 328
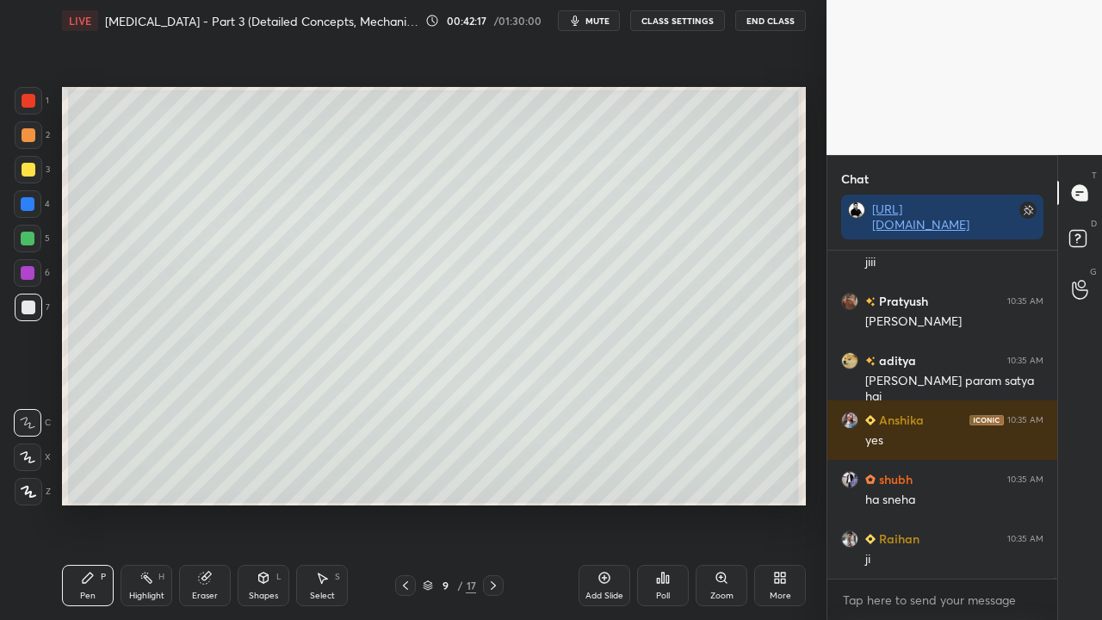
scroll to position [106392, 0]
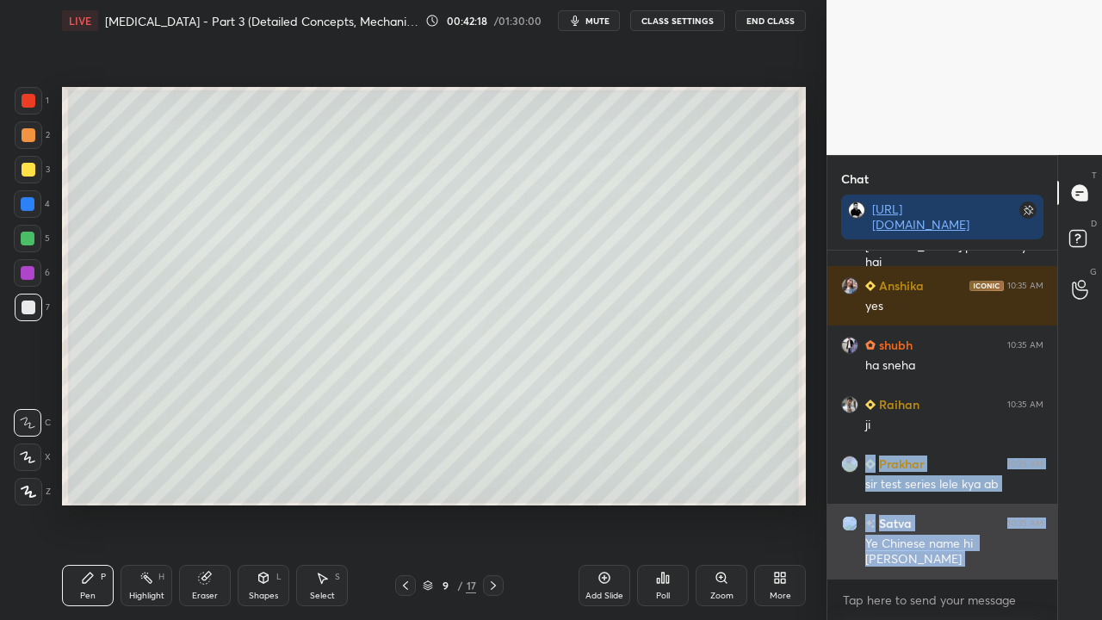
drag, startPoint x: 945, startPoint y: 555, endPoint x: 930, endPoint y: 560, distance: 15.5
click at [930, 503] on div "Ye Chinese name hi [PERSON_NAME]" at bounding box center [954, 552] width 178 height 33
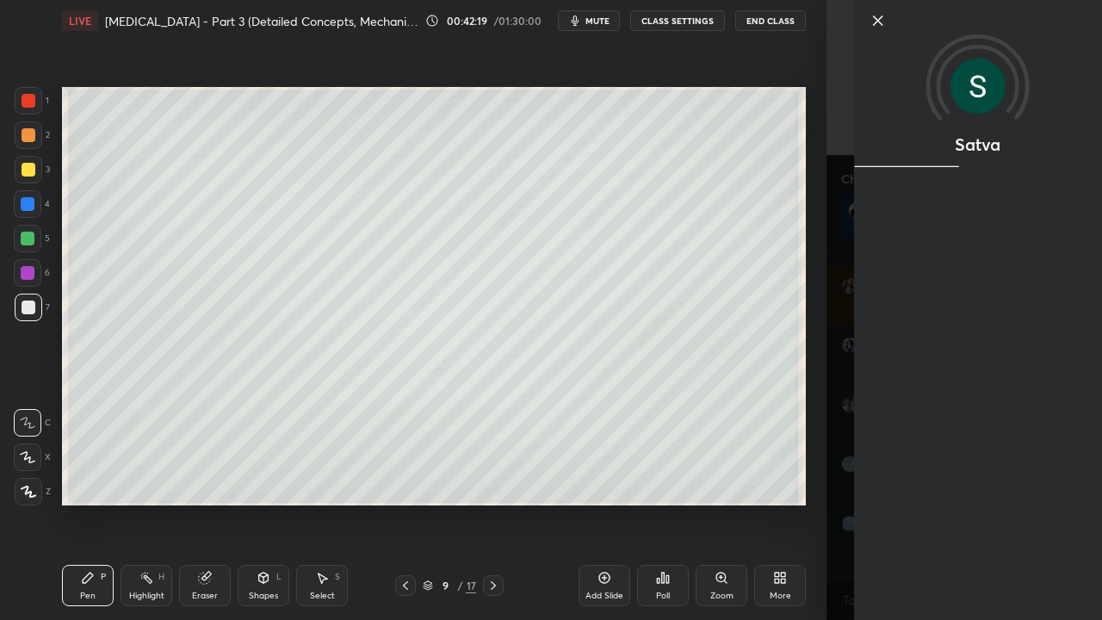
scroll to position [106527, 0]
click at [894, 503] on div "Satva" at bounding box center [978, 310] width 248 height 620
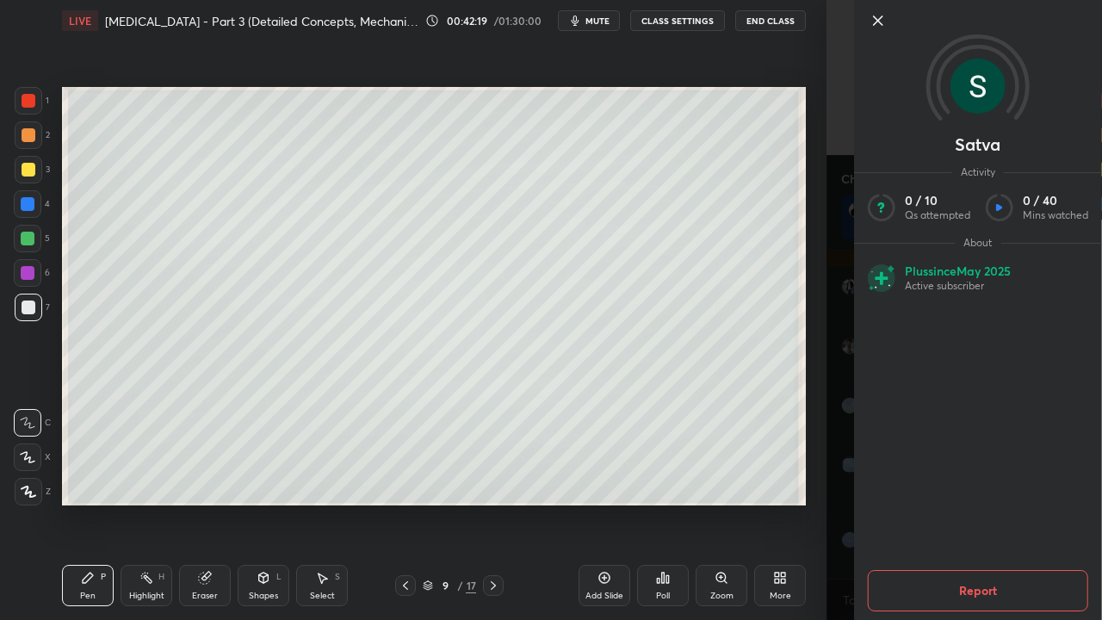
drag, startPoint x: 835, startPoint y: 561, endPoint x: 839, endPoint y: 570, distance: 9.3
click at [838, 503] on div "Satva Activity 0 / 10 Qs attempted 0 / 40 Mins watched About Plus since [DATE] …" at bounding box center [965, 310] width 276 height 620
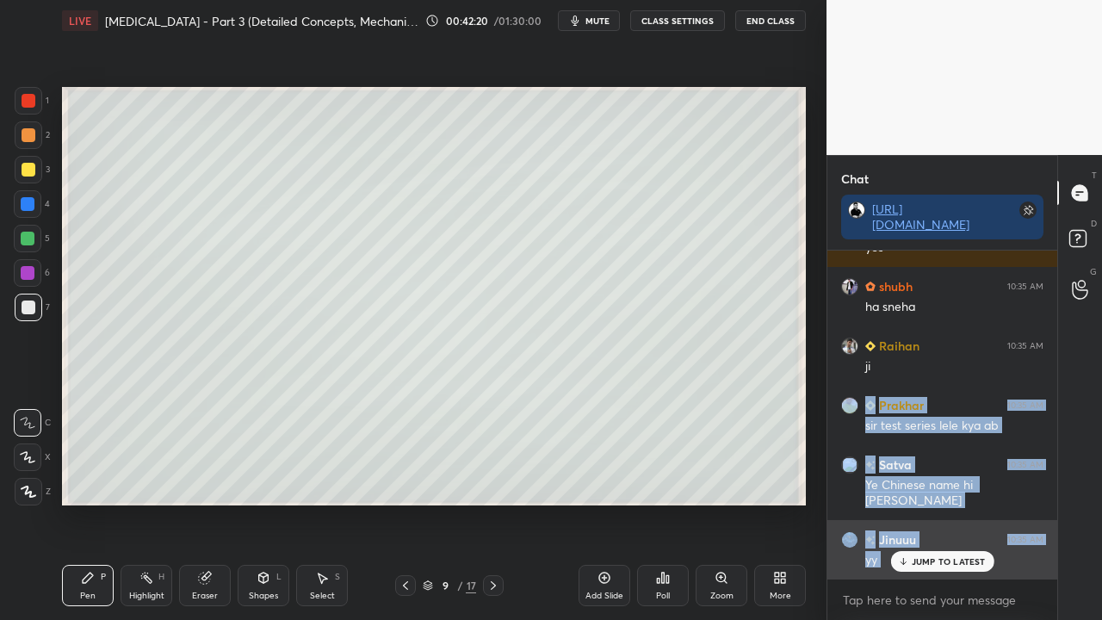
scroll to position [106737, 0]
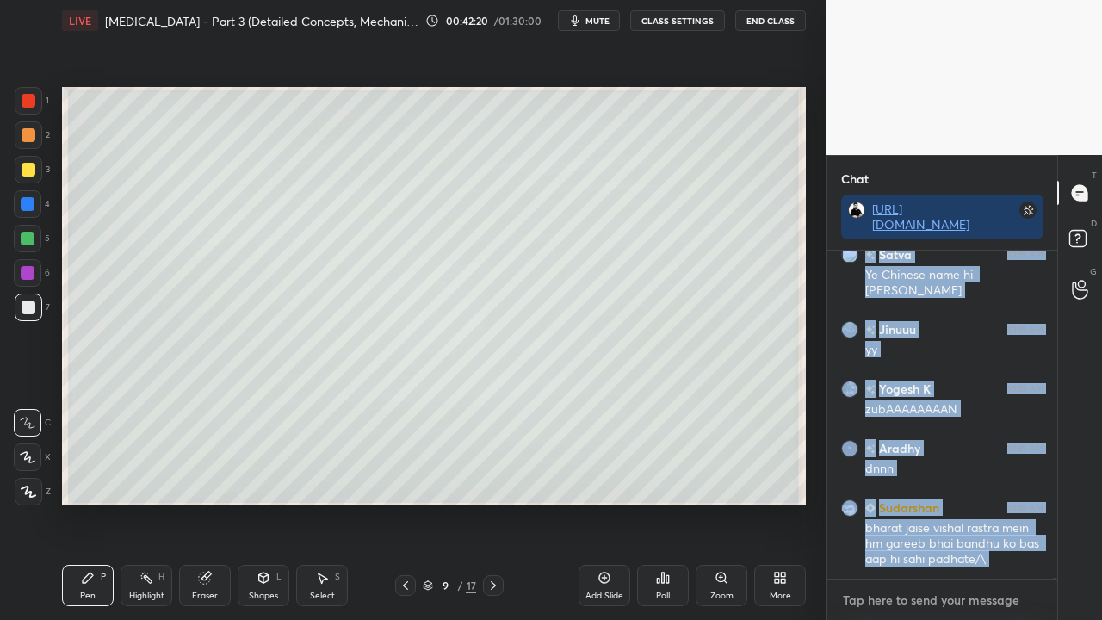
click at [924, 503] on textarea at bounding box center [942, 600] width 202 height 28
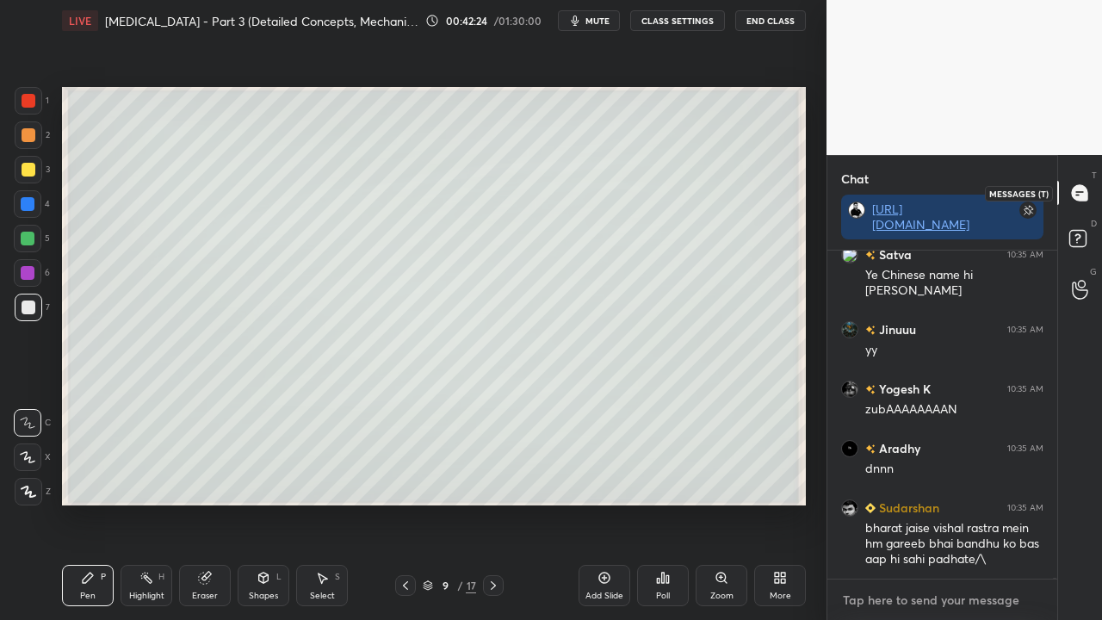
scroll to position [106795, 0]
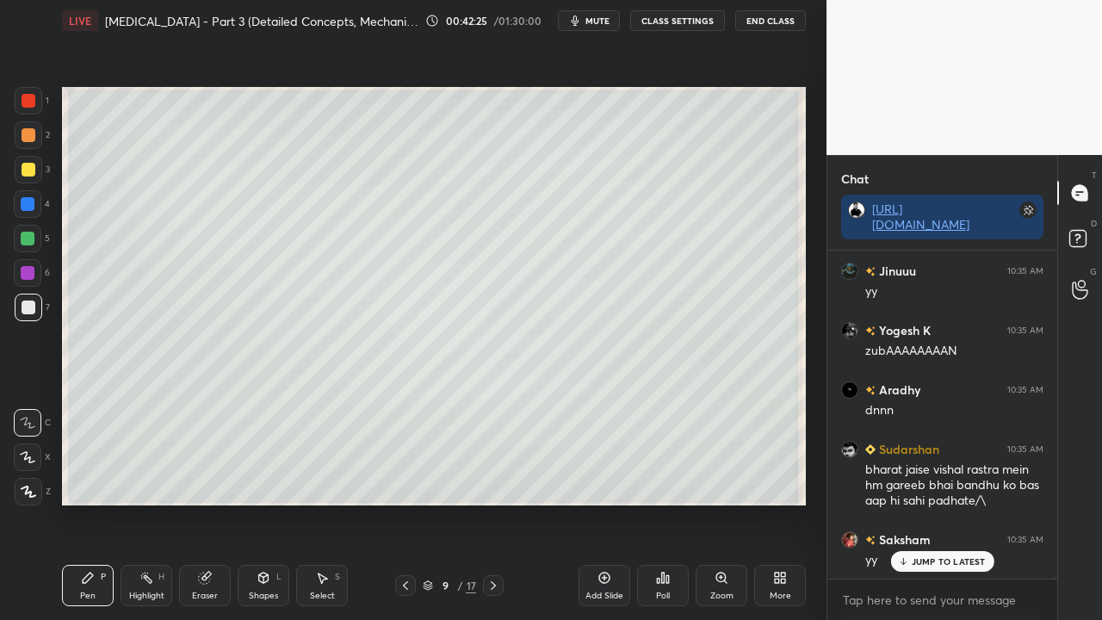
click at [1080, 244] on rect at bounding box center [1077, 239] width 16 height 16
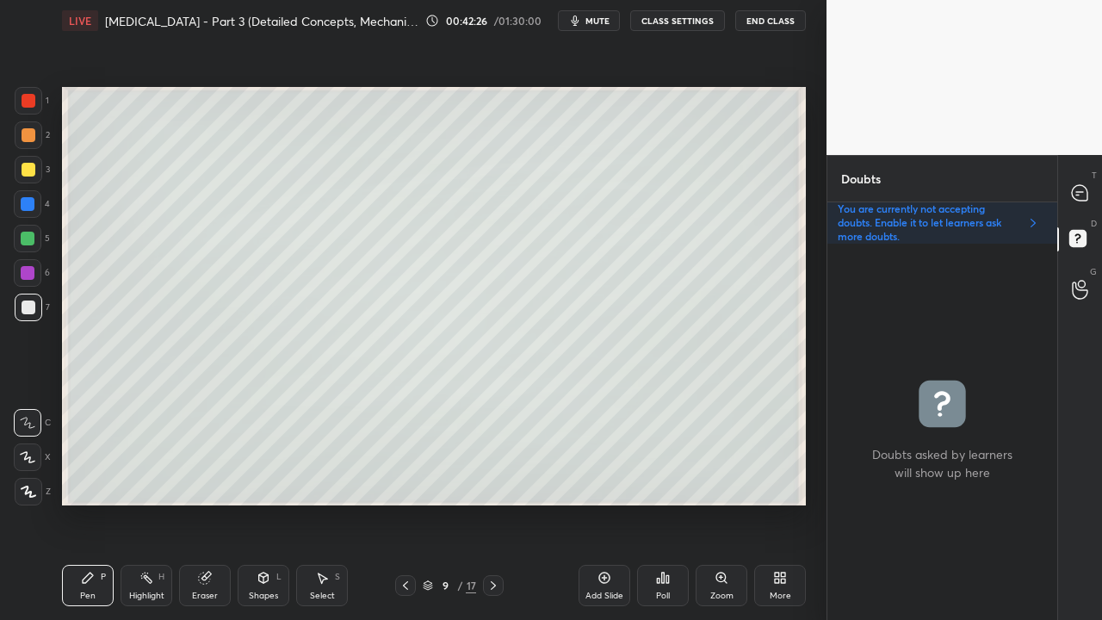
scroll to position [371, 225]
click at [492, 503] on div at bounding box center [493, 585] width 21 height 21
click at [31, 167] on div at bounding box center [29, 170] width 14 height 14
click at [1088, 184] on div at bounding box center [1080, 192] width 34 height 31
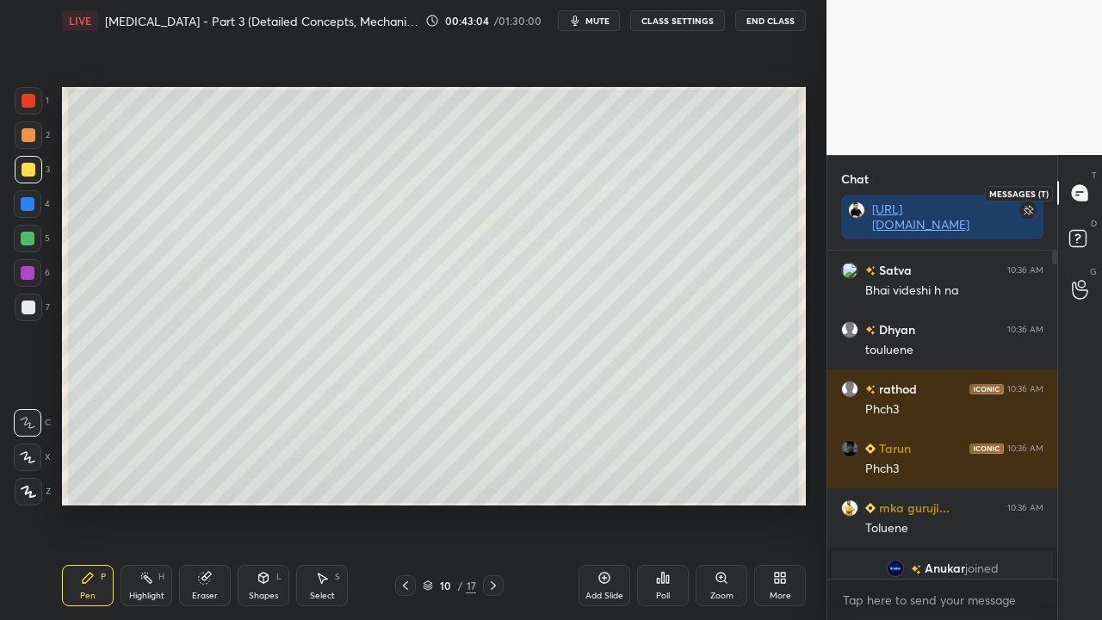
scroll to position [323, 225]
click at [926, 503] on p "JUMP TO LATEST" at bounding box center [949, 561] width 74 height 10
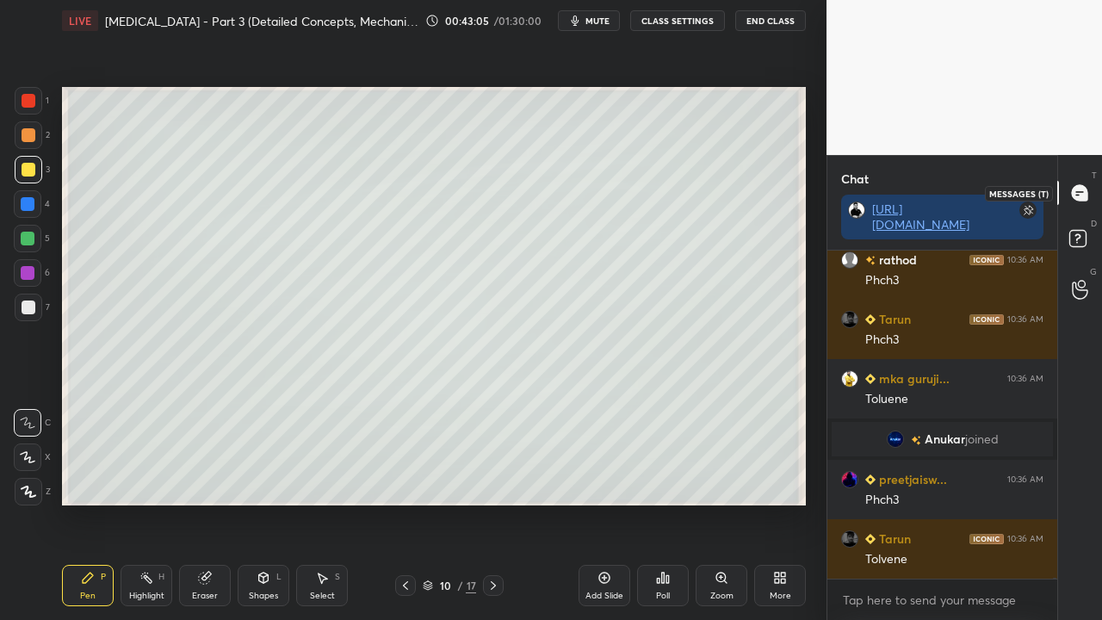
click at [1083, 198] on icon at bounding box center [1079, 192] width 15 height 15
click at [1090, 231] on icon at bounding box center [1080, 241] width 31 height 31
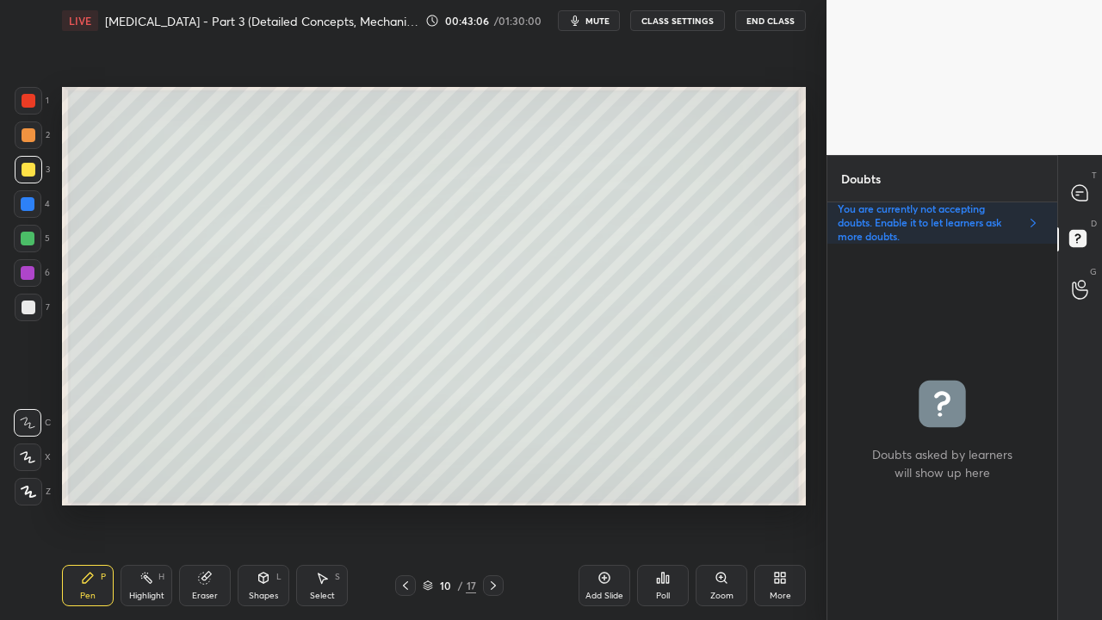
scroll to position [371, 225]
click at [24, 310] on div at bounding box center [29, 308] width 14 height 14
click at [1087, 176] on div "T Messages (T)" at bounding box center [1080, 193] width 44 height 48
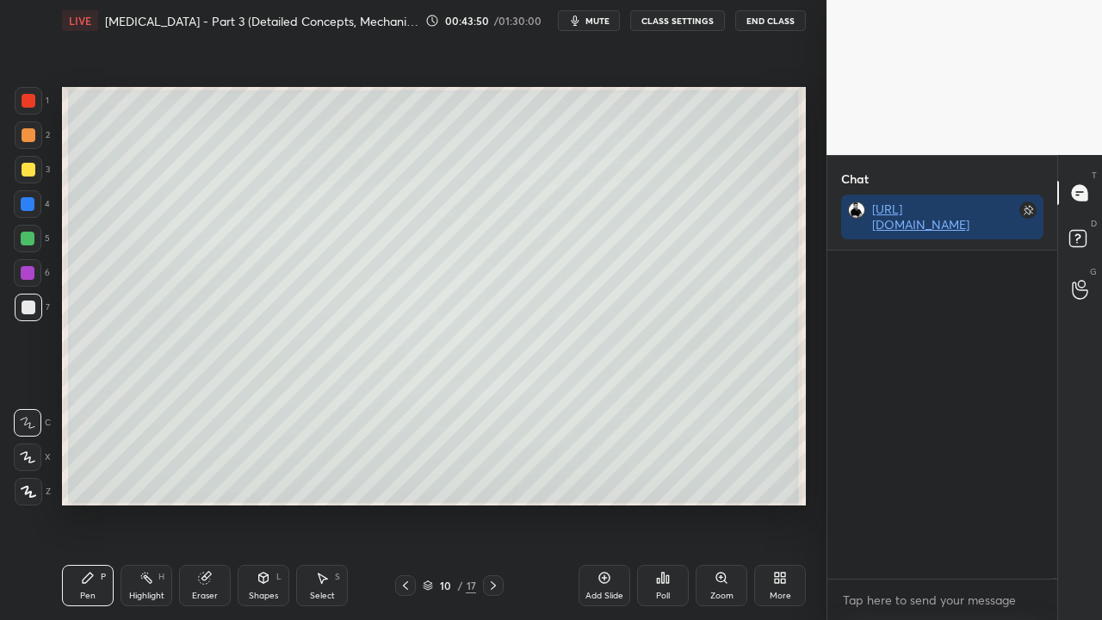
scroll to position [323, 225]
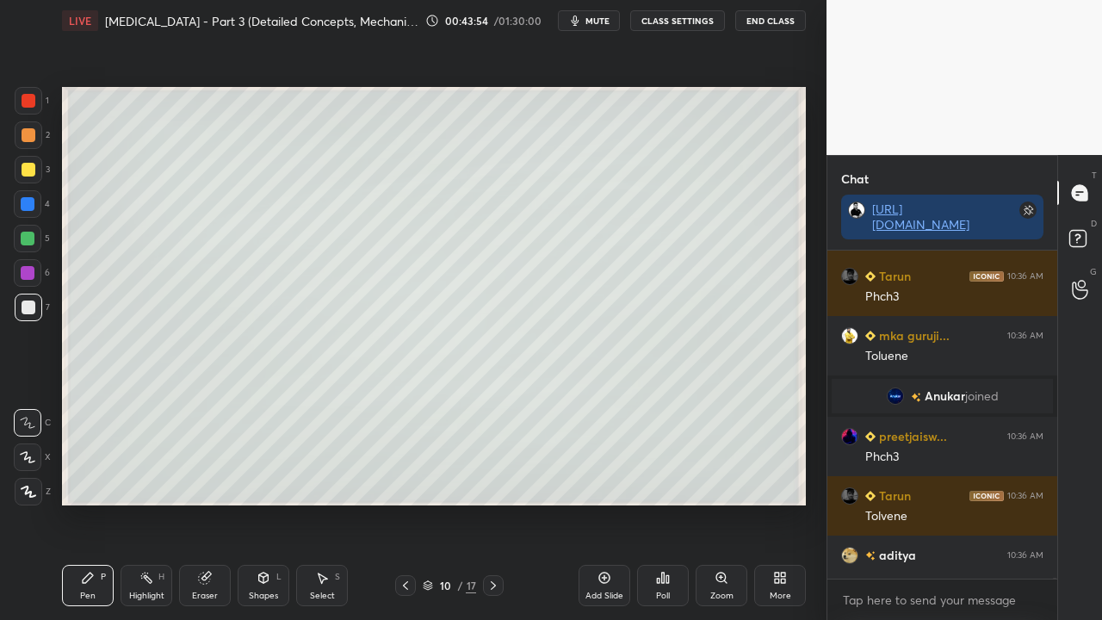
click at [26, 164] on div at bounding box center [29, 170] width 28 height 28
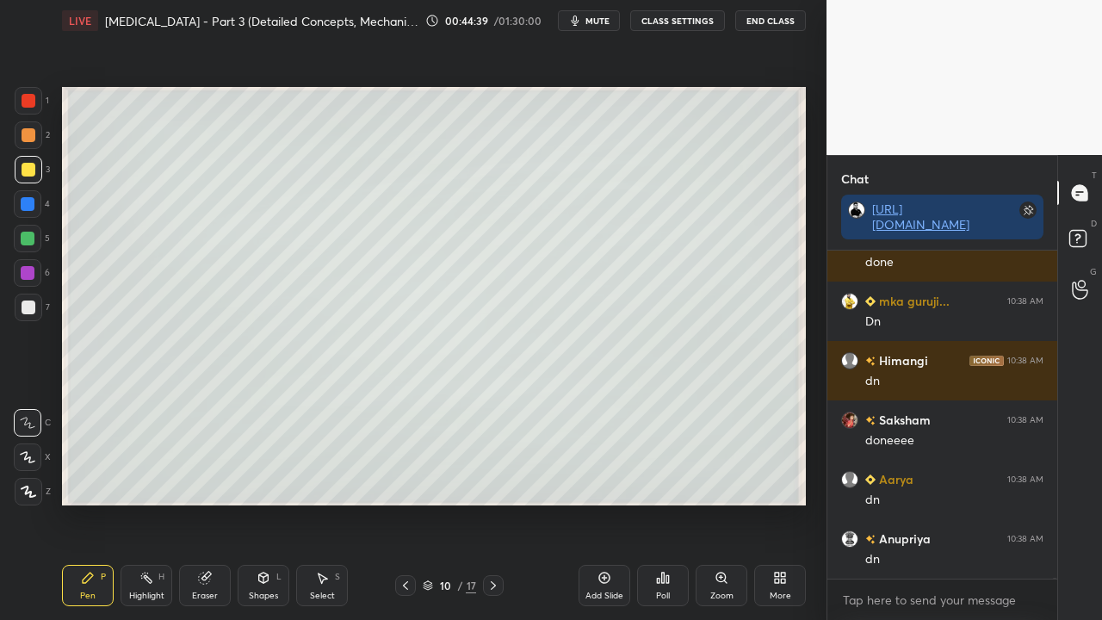
scroll to position [108857, 0]
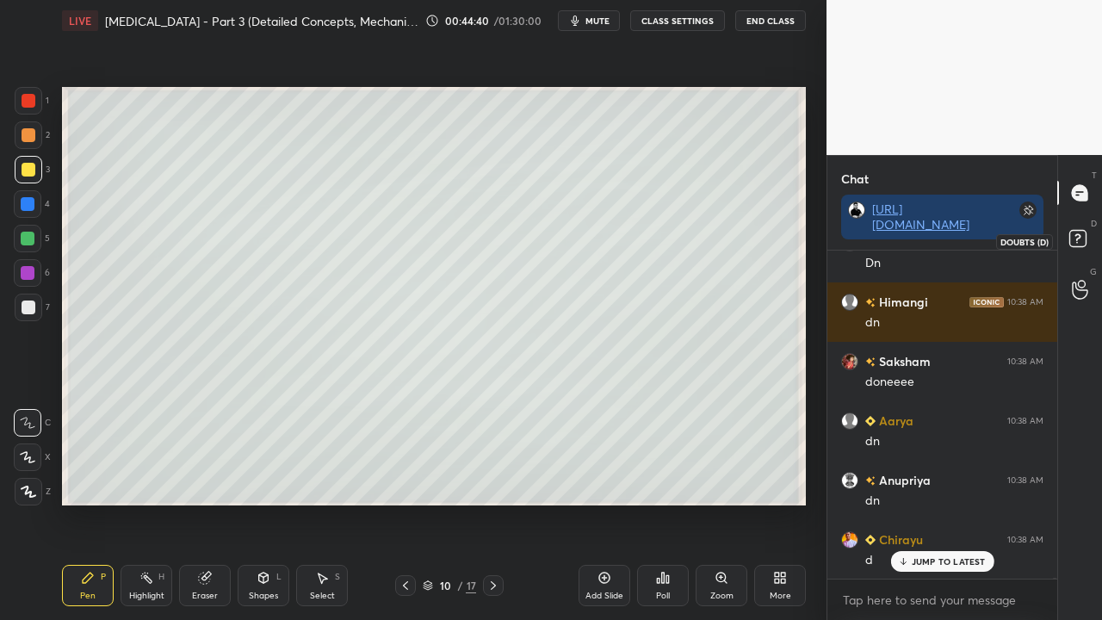
click at [1085, 233] on rect at bounding box center [1077, 239] width 16 height 16
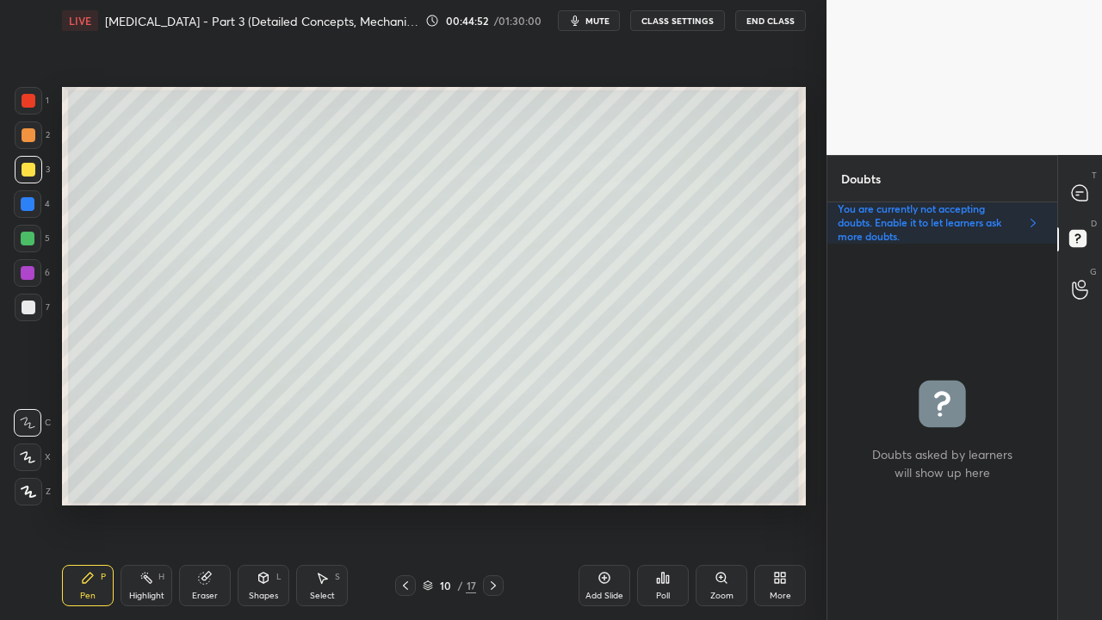
click at [1089, 171] on div "T Messages (T)" at bounding box center [1080, 193] width 44 height 48
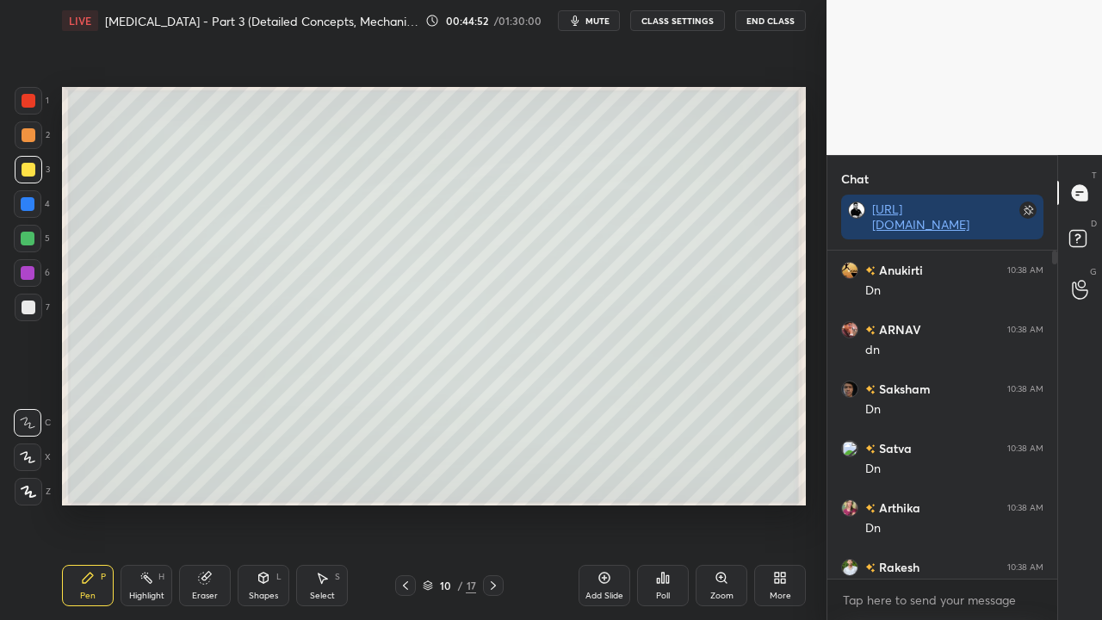
scroll to position [323, 225]
click at [943, 503] on p "JUMP TO LATEST" at bounding box center [949, 561] width 74 height 10
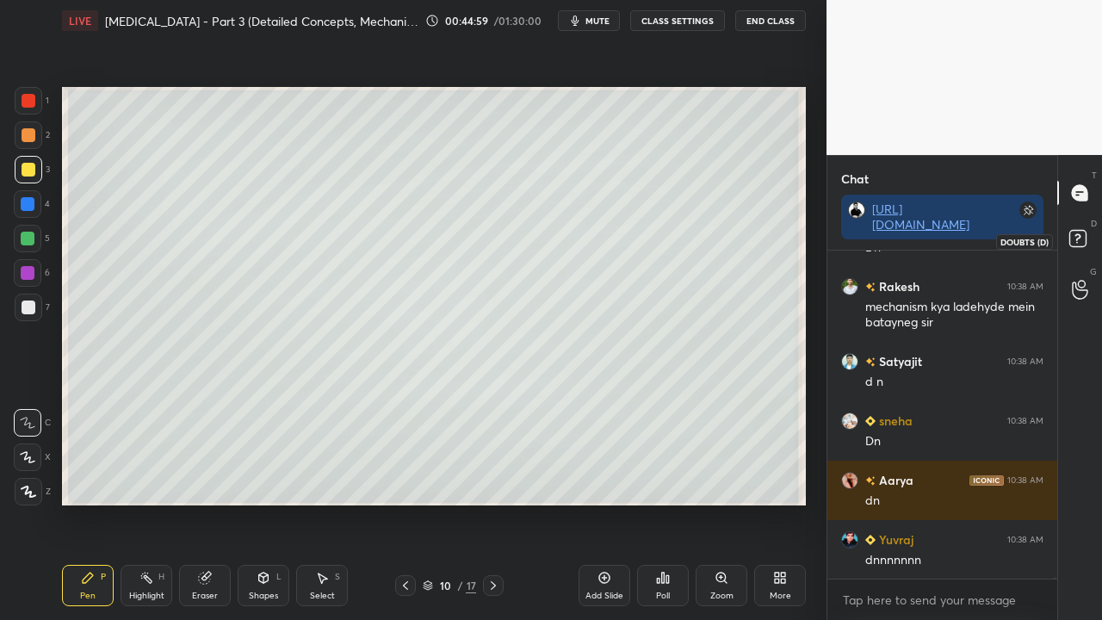
scroll to position [109645, 0]
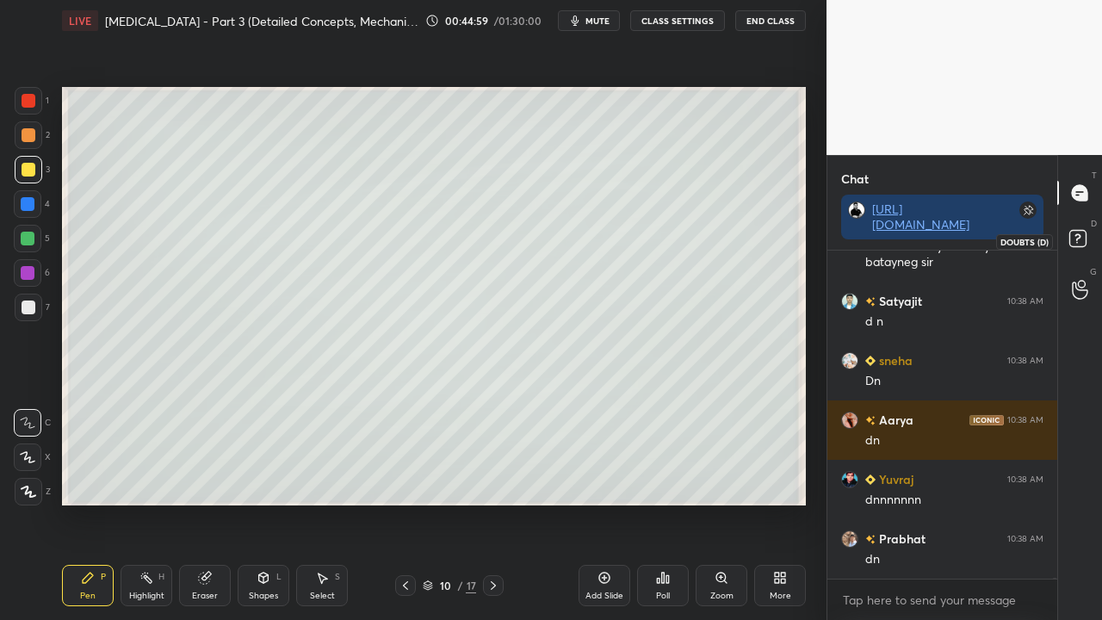
click at [1080, 234] on rect at bounding box center [1077, 239] width 16 height 16
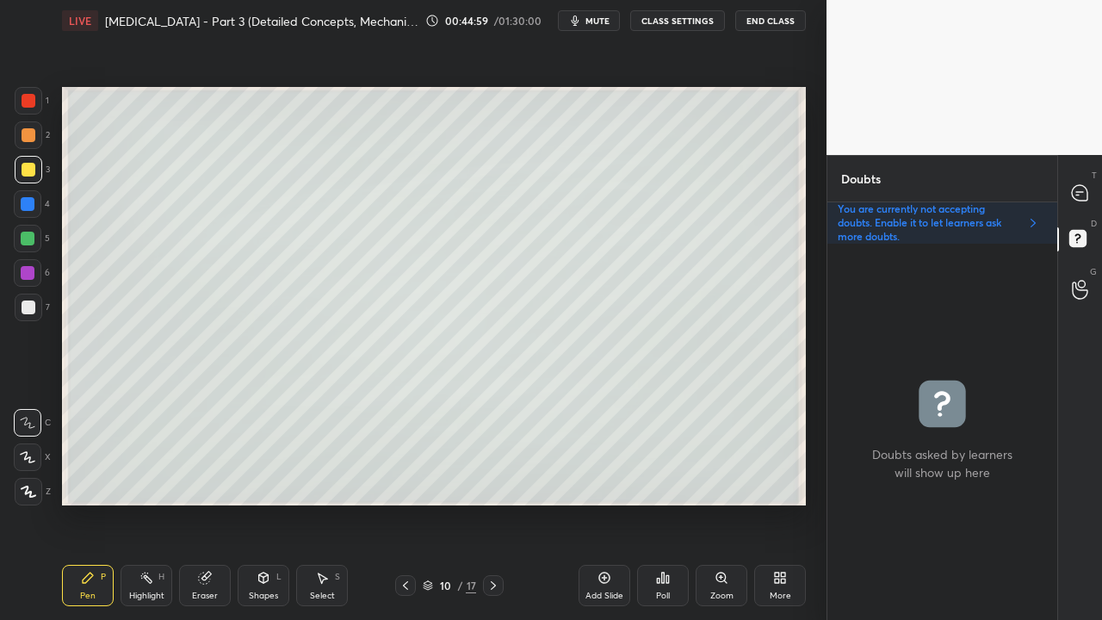
scroll to position [371, 225]
click at [1087, 189] on icon at bounding box center [1079, 192] width 15 height 15
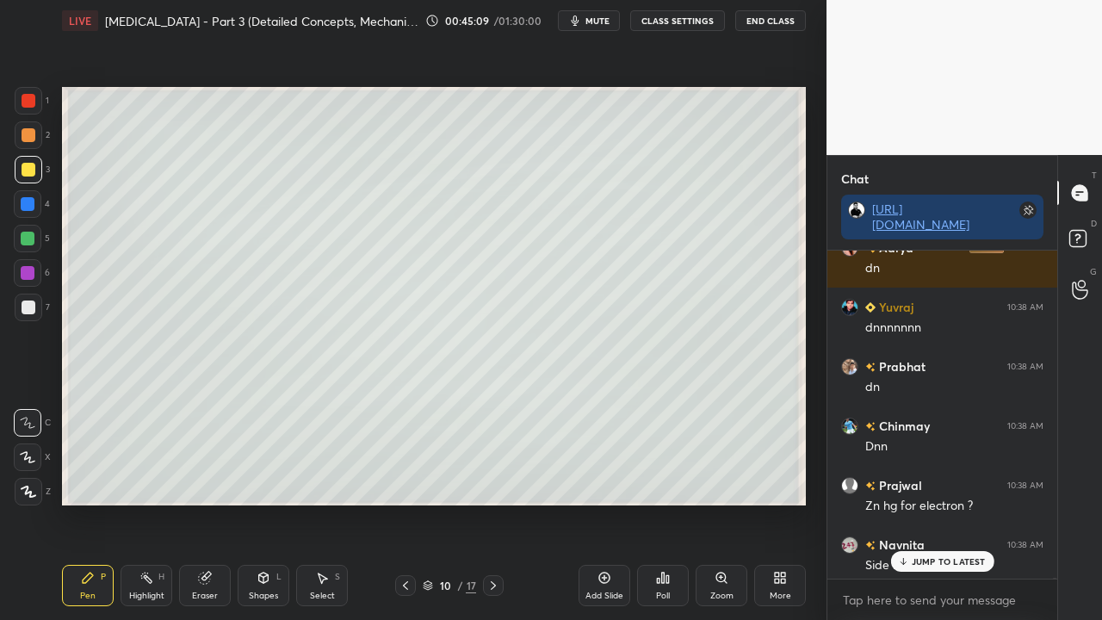
scroll to position [109942, 0]
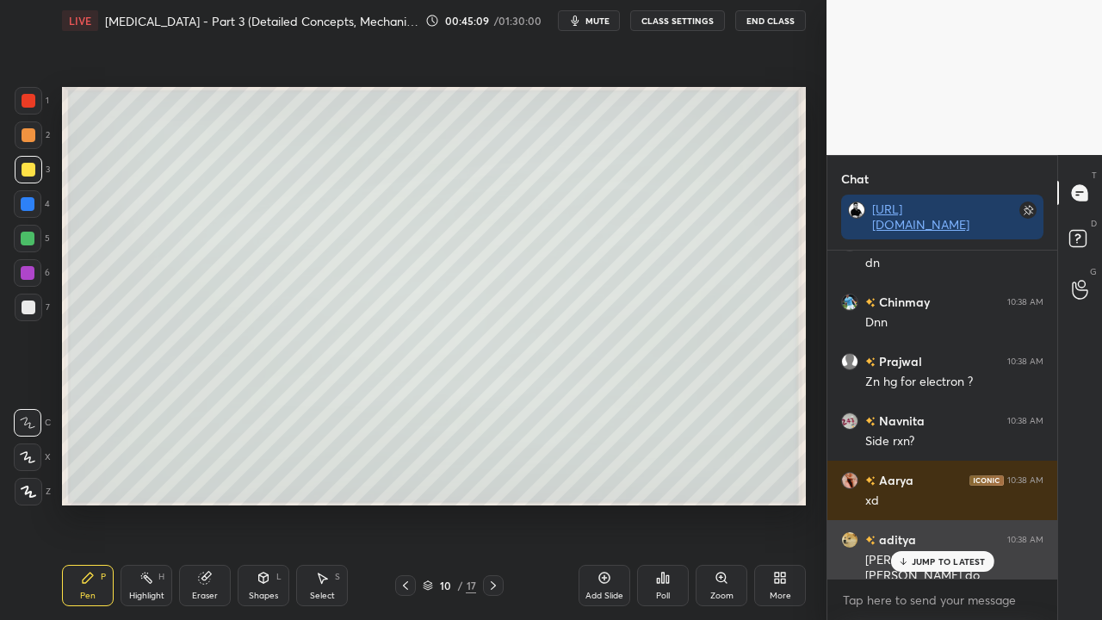
click at [920, 503] on div "JUMP TO LATEST" at bounding box center [941, 561] width 103 height 21
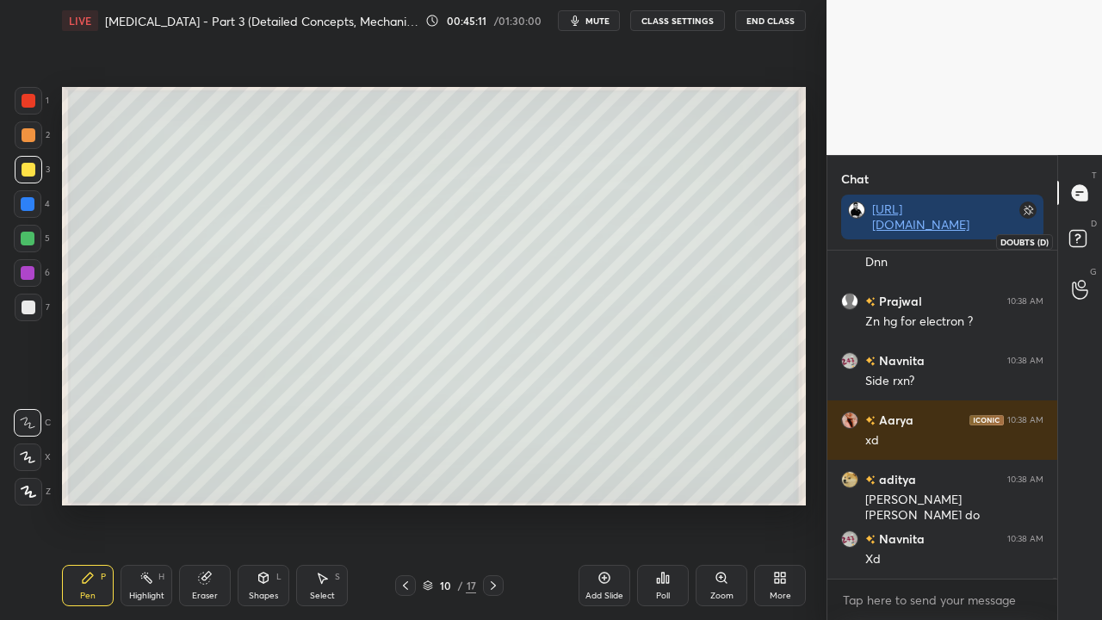
scroll to position [110060, 0]
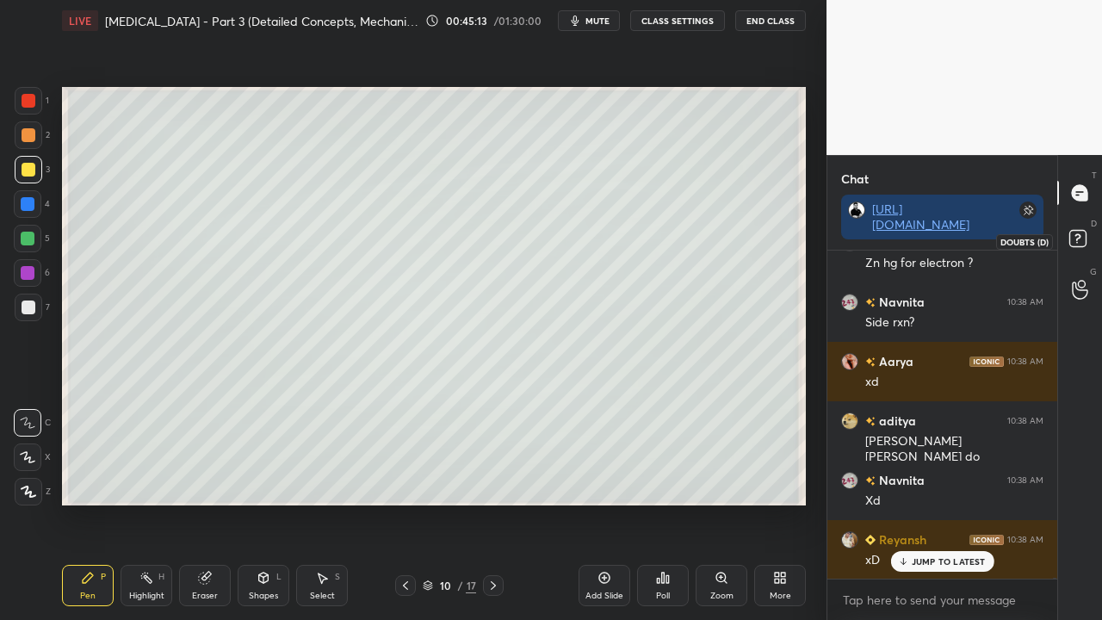
click at [1069, 241] on rect at bounding box center [1077, 239] width 16 height 16
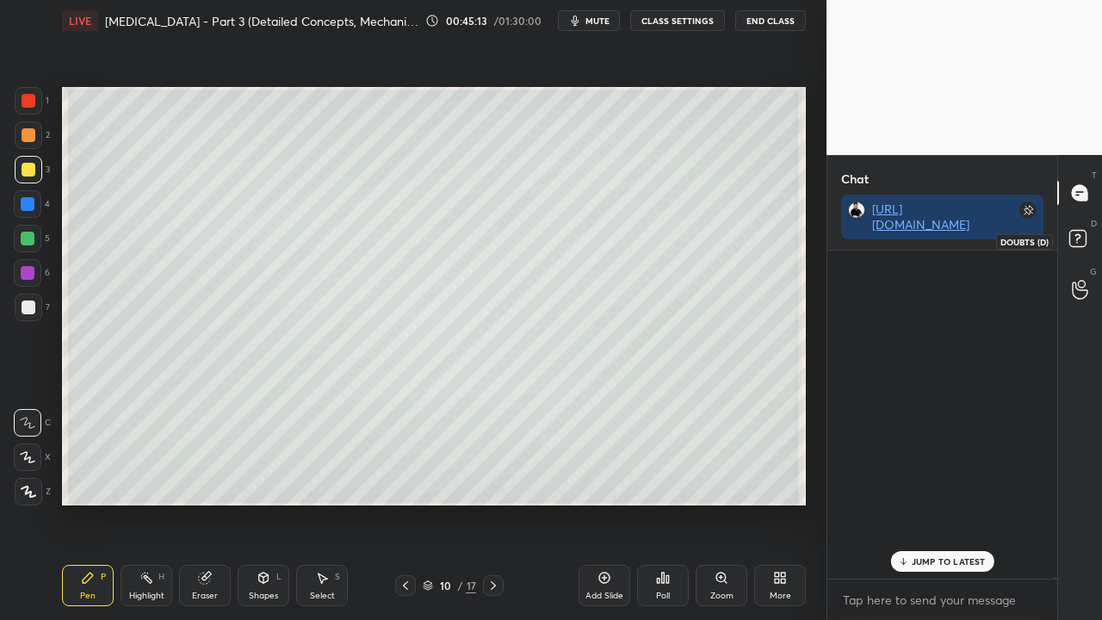
scroll to position [5, 5]
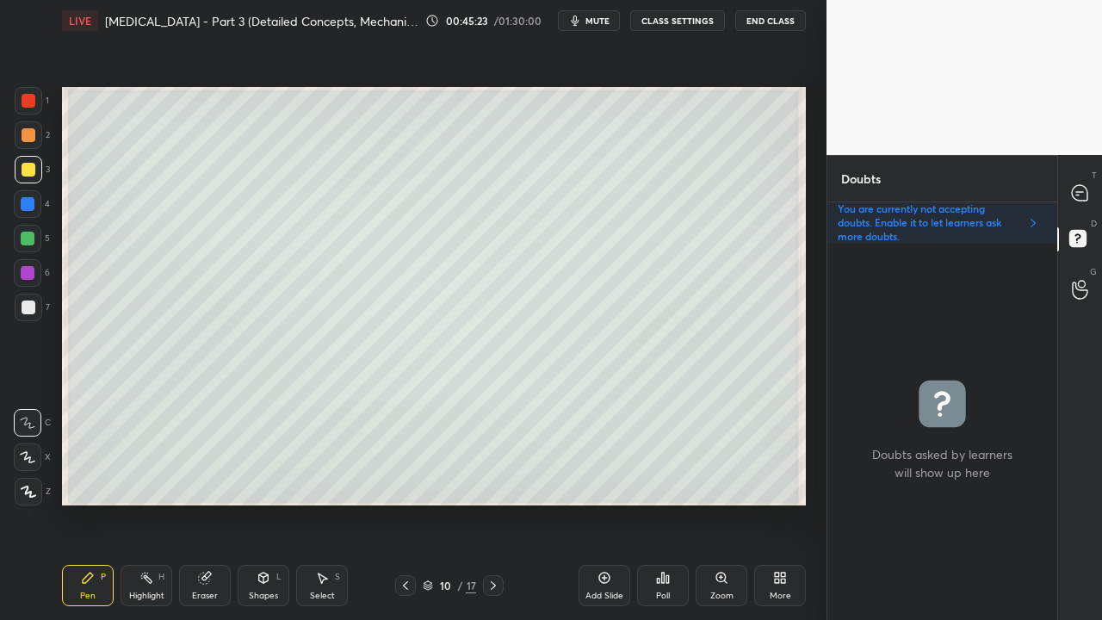
click at [1090, 190] on div at bounding box center [1080, 192] width 34 height 31
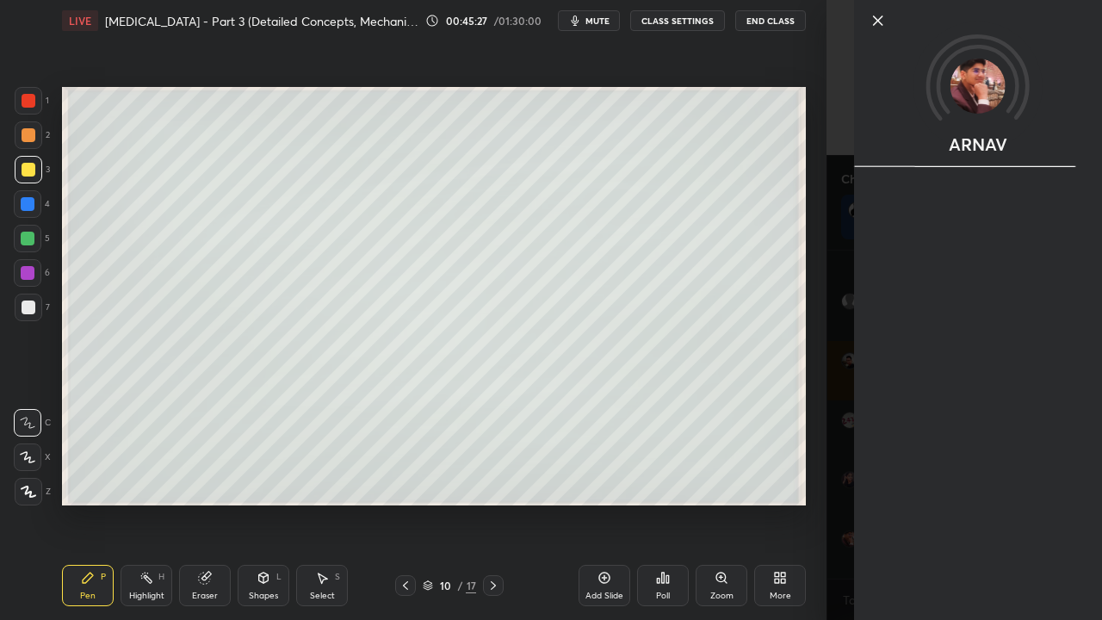
click at [824, 503] on div "1 2 3 4 5 6 7 C X Z C X Z E E Erase all H H LIVE [MEDICAL_DATA] - Part 3 (Detai…" at bounding box center [413, 310] width 827 height 620
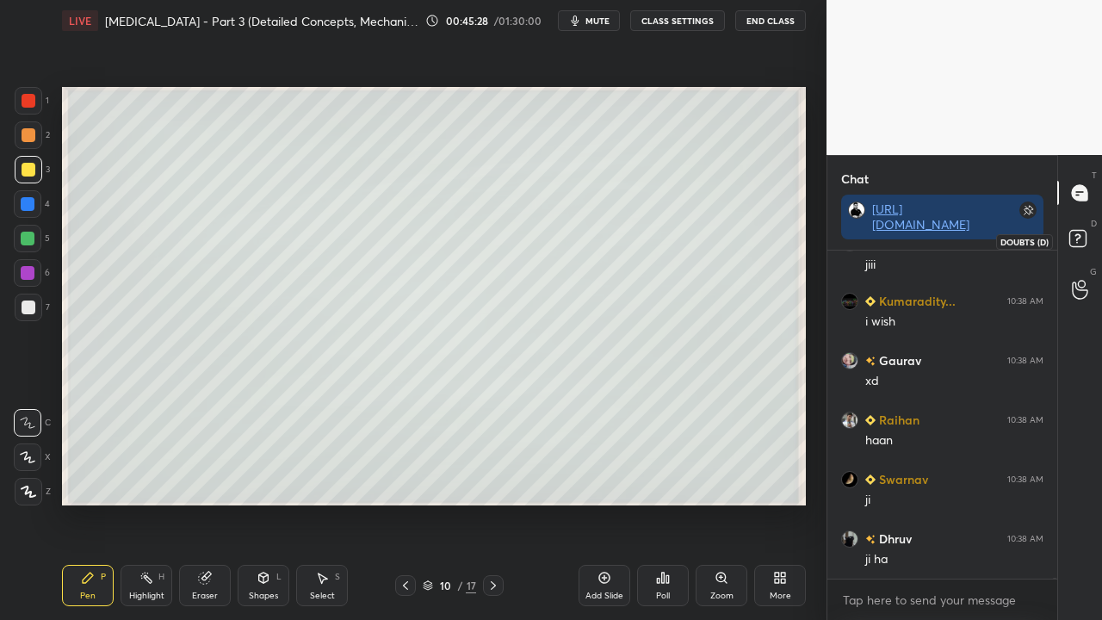
click at [1083, 241] on rect at bounding box center [1077, 239] width 16 height 16
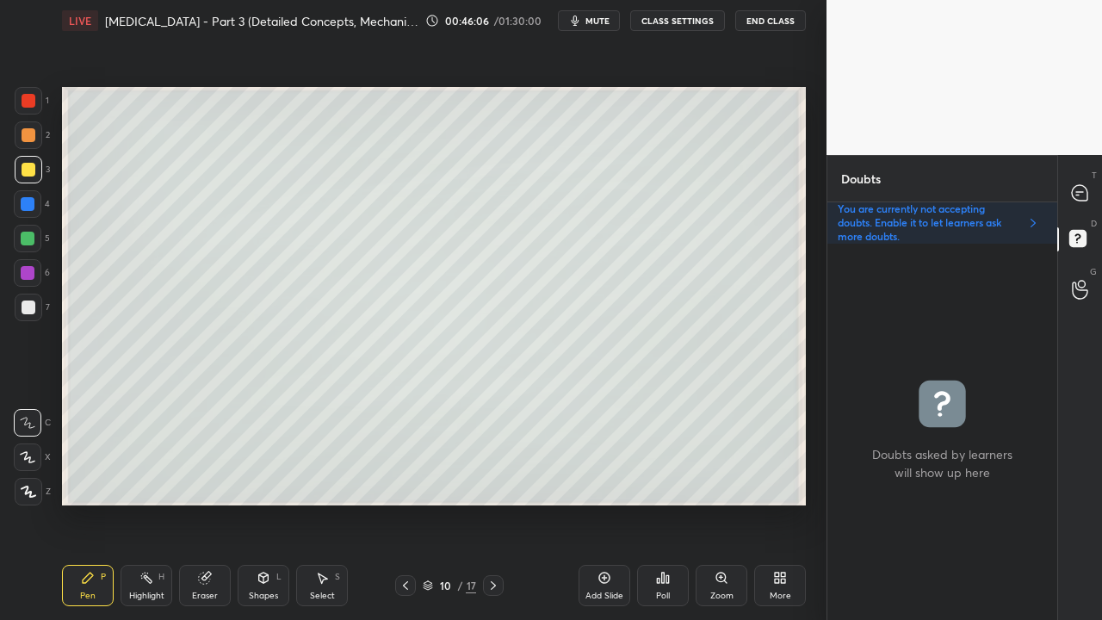
click at [25, 309] on div at bounding box center [29, 308] width 14 height 14
click at [487, 503] on icon at bounding box center [493, 586] width 14 height 14
click at [22, 171] on div at bounding box center [29, 170] width 14 height 14
click at [405, 503] on icon at bounding box center [406, 586] width 14 height 14
click at [493, 503] on div at bounding box center [493, 585] width 21 height 21
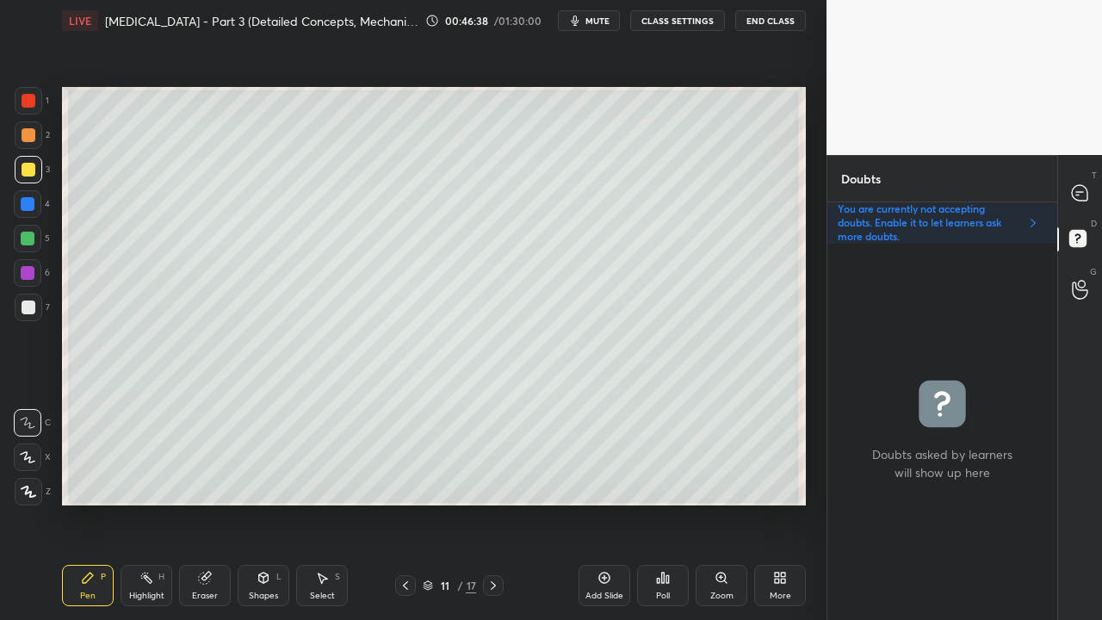
click at [29, 310] on div at bounding box center [29, 308] width 14 height 14
click at [1088, 187] on icon at bounding box center [1080, 193] width 18 height 18
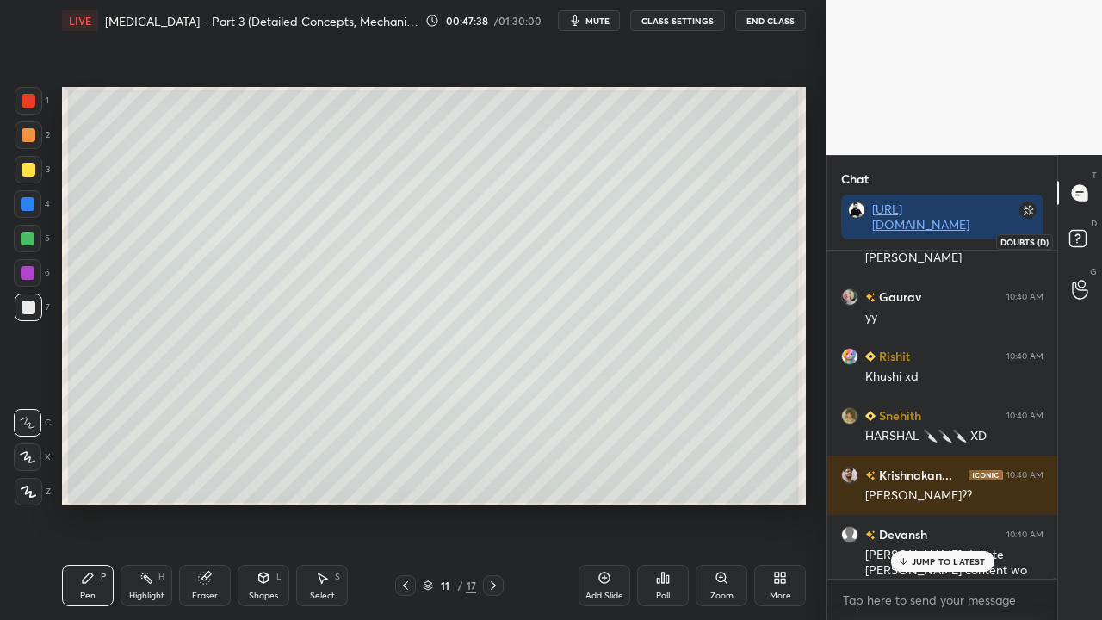
scroll to position [117440, 0]
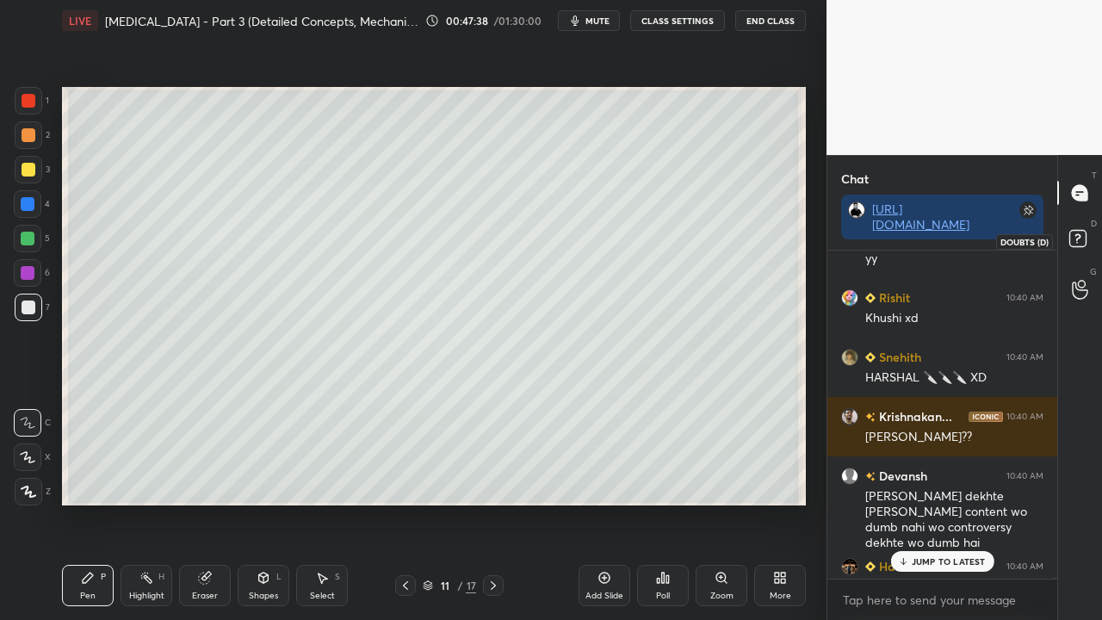
click at [1087, 240] on icon at bounding box center [1080, 241] width 31 height 31
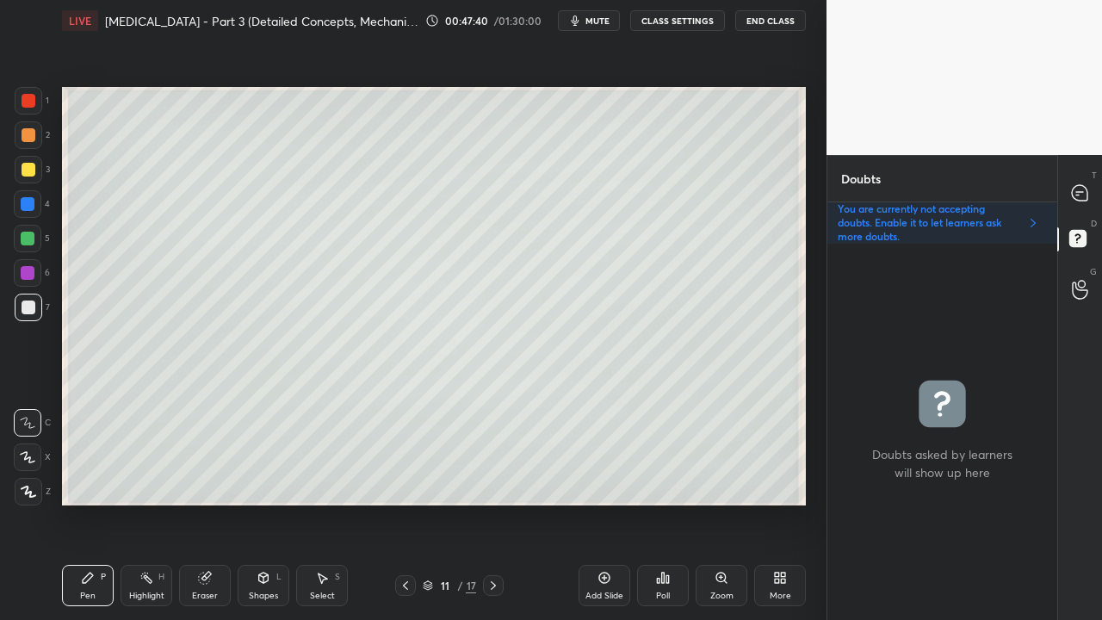
click at [34, 170] on div at bounding box center [29, 170] width 14 height 14
click at [1083, 190] on icon at bounding box center [1079, 192] width 15 height 15
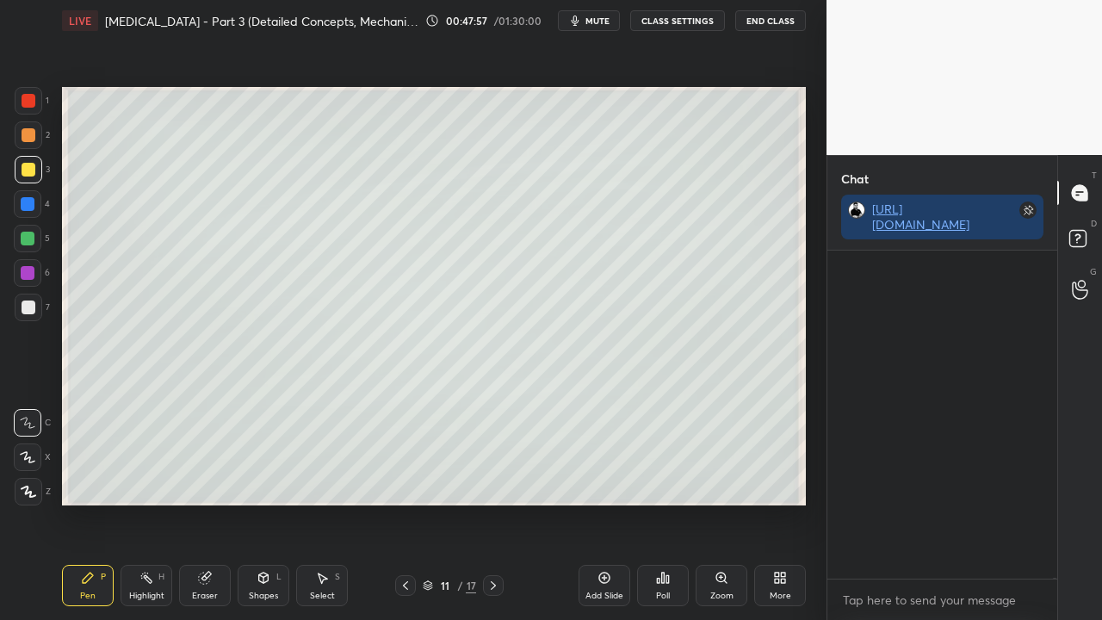
scroll to position [323, 225]
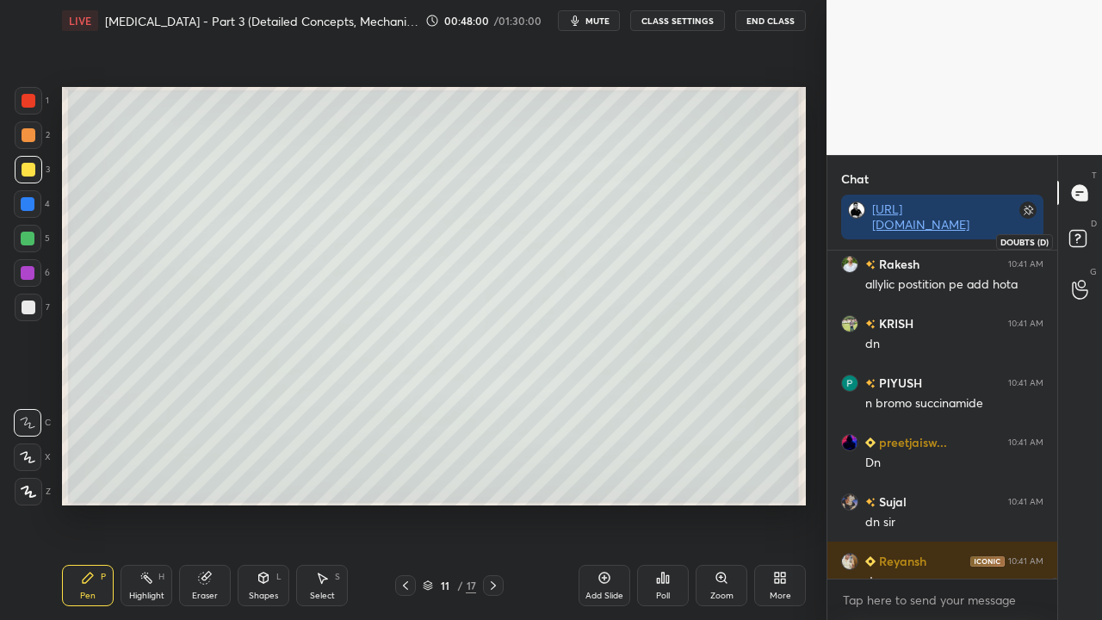
click at [1085, 234] on rect at bounding box center [1077, 239] width 16 height 16
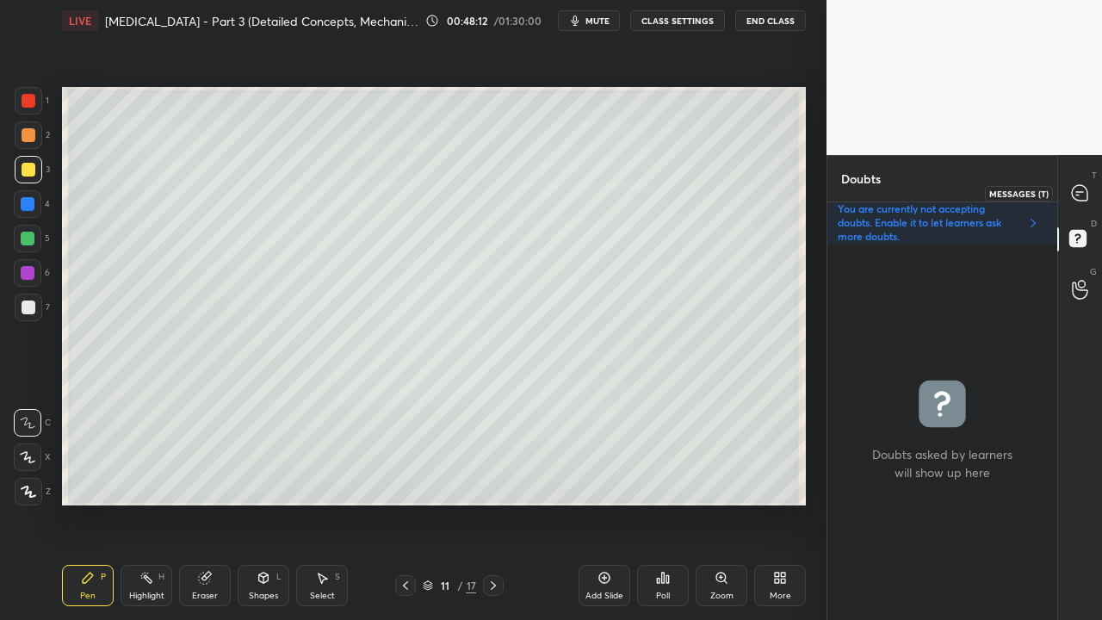
click at [1088, 184] on icon at bounding box center [1080, 193] width 18 height 18
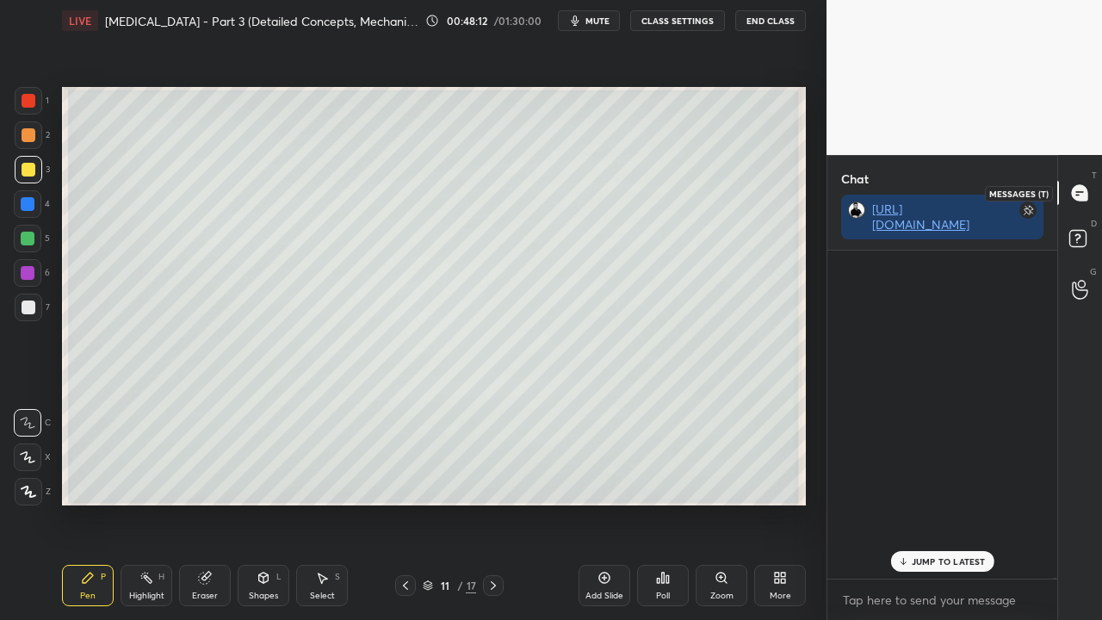
scroll to position [323, 225]
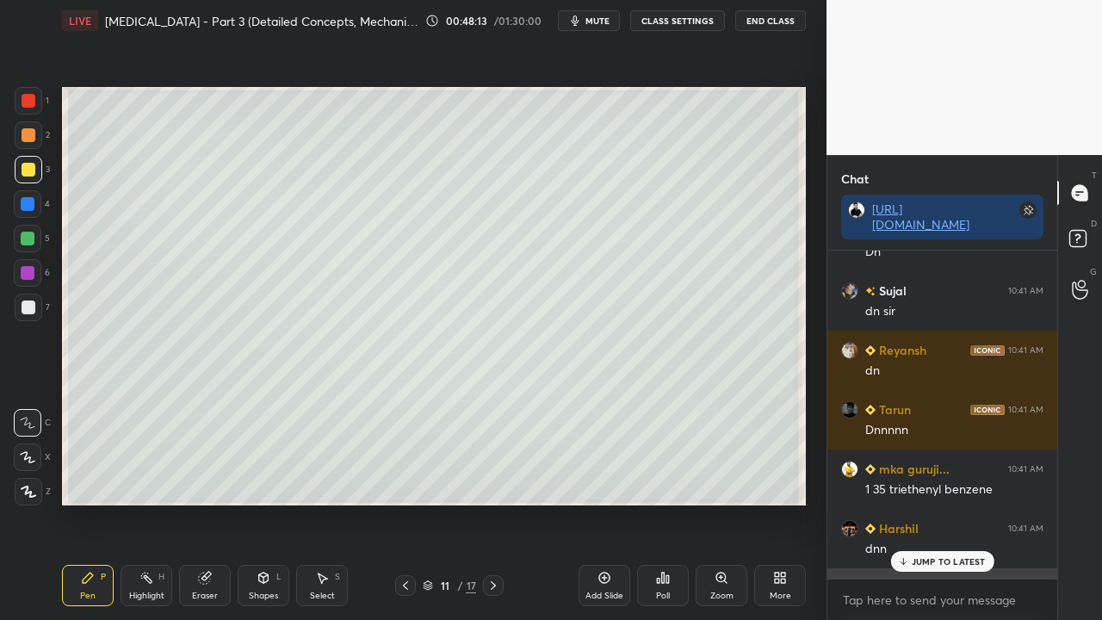
click at [930, 503] on div "JUMP TO LATEST" at bounding box center [941, 561] width 103 height 21
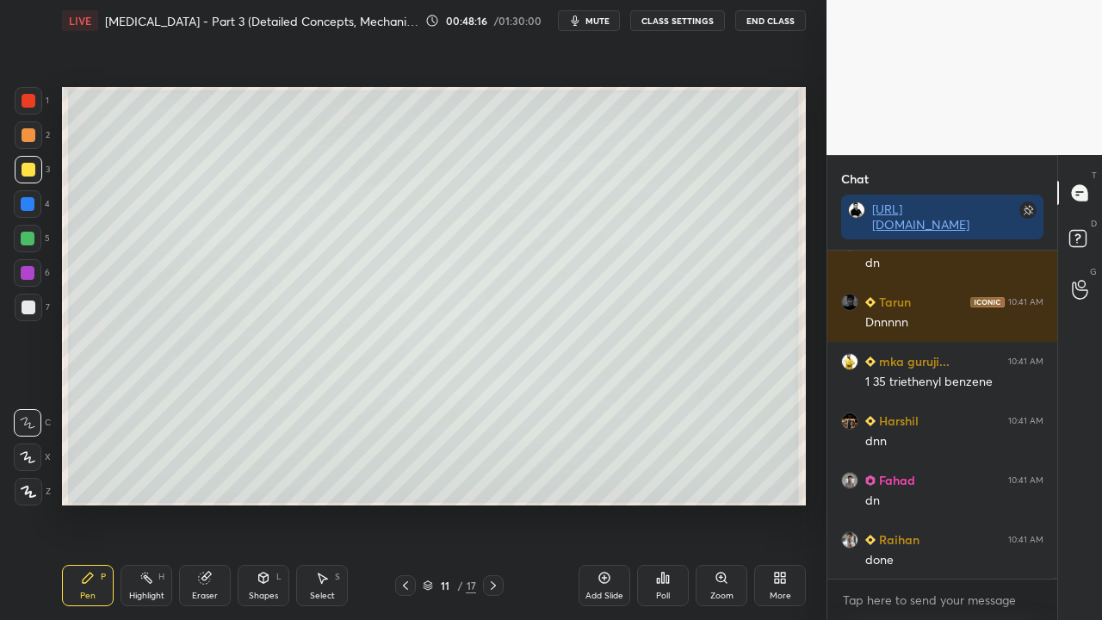
scroll to position [118180, 0]
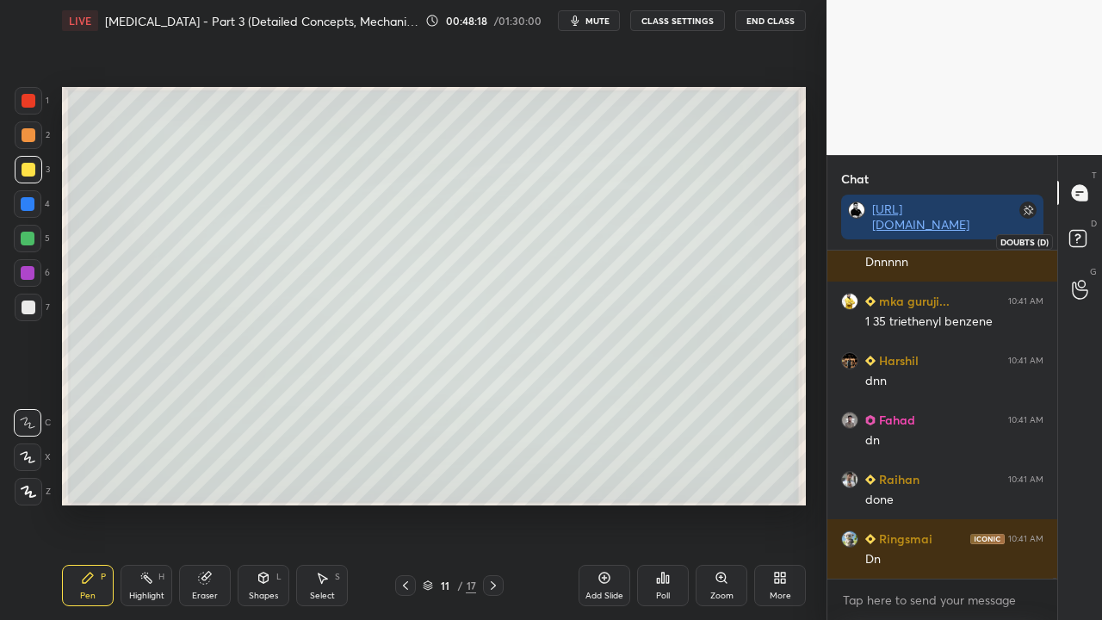
click at [1085, 243] on rect at bounding box center [1077, 239] width 16 height 16
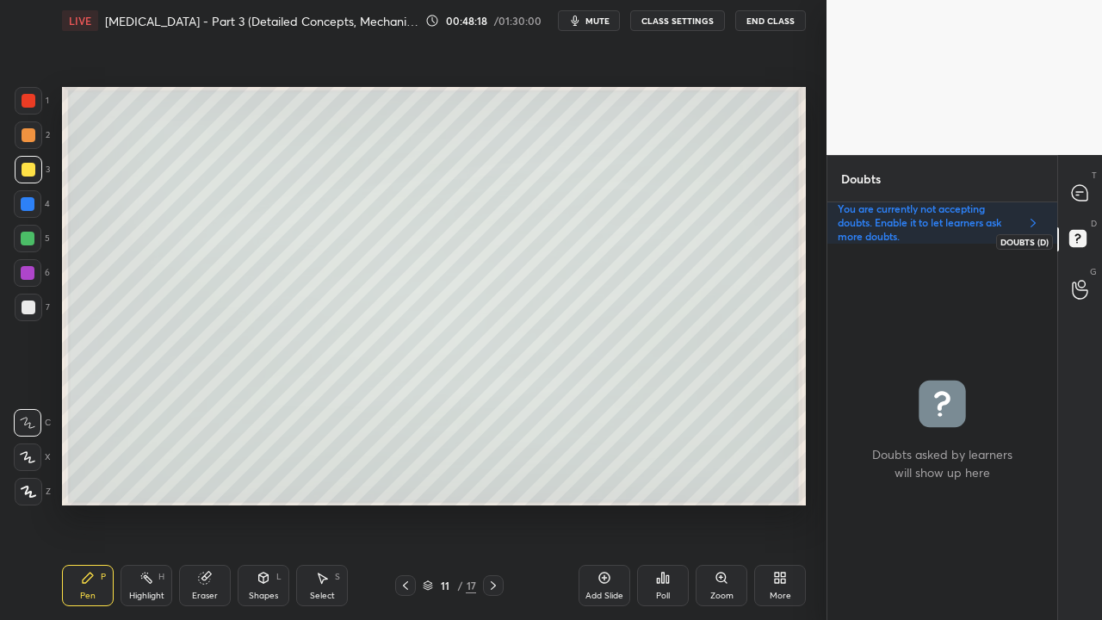
scroll to position [371, 225]
click at [28, 304] on div at bounding box center [29, 308] width 14 height 14
click at [19, 174] on div at bounding box center [29, 170] width 28 height 28
click at [32, 301] on div at bounding box center [29, 308] width 14 height 14
click at [27, 170] on div at bounding box center [29, 170] width 14 height 14
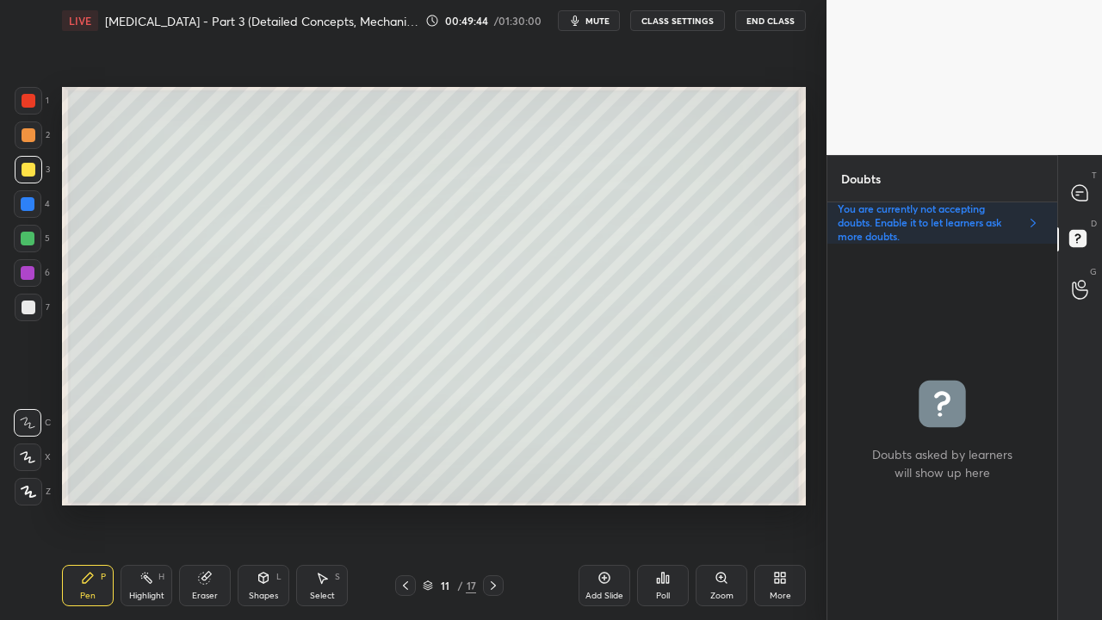
click at [24, 320] on div at bounding box center [29, 308] width 28 height 28
click at [30, 232] on div at bounding box center [28, 239] width 28 height 28
click at [26, 298] on div at bounding box center [29, 308] width 28 height 28
click at [29, 306] on div at bounding box center [29, 308] width 14 height 14
click at [224, 503] on div "Eraser" at bounding box center [205, 585] width 52 height 41
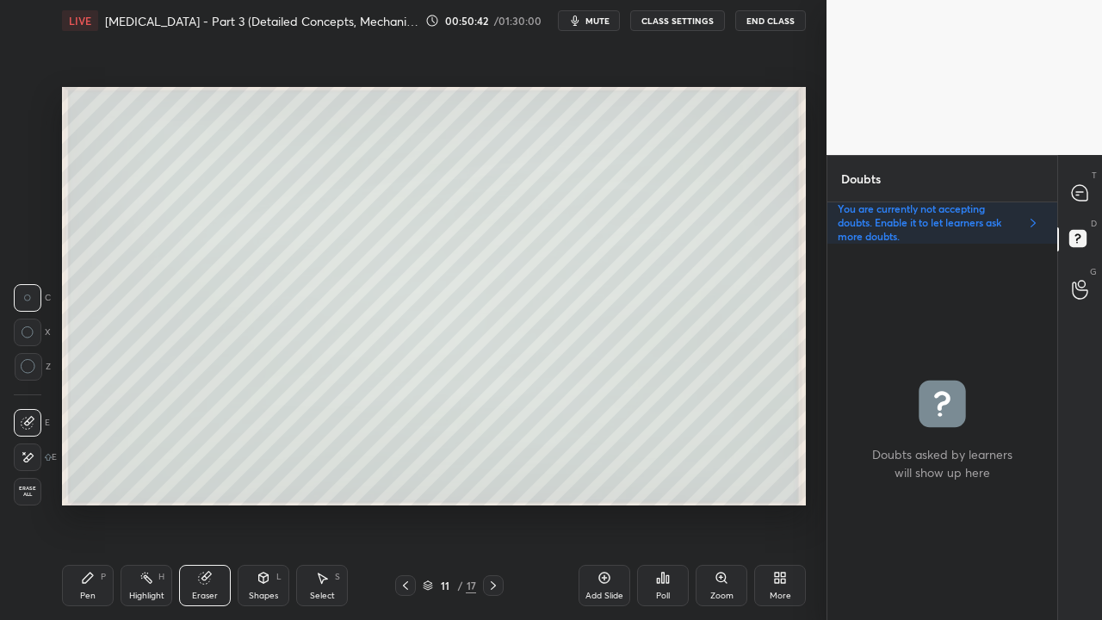
drag, startPoint x: 79, startPoint y: 590, endPoint x: 115, endPoint y: 573, distance: 38.9
click at [83, 503] on div "Pen P" at bounding box center [88, 585] width 52 height 41
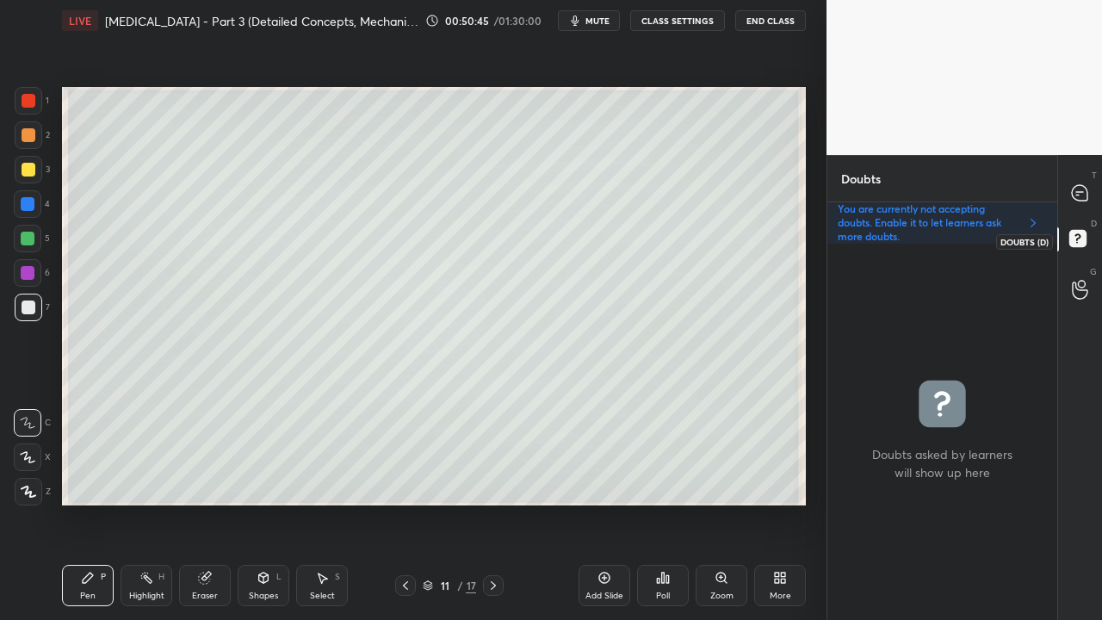
click at [1094, 187] on div at bounding box center [1080, 192] width 34 height 31
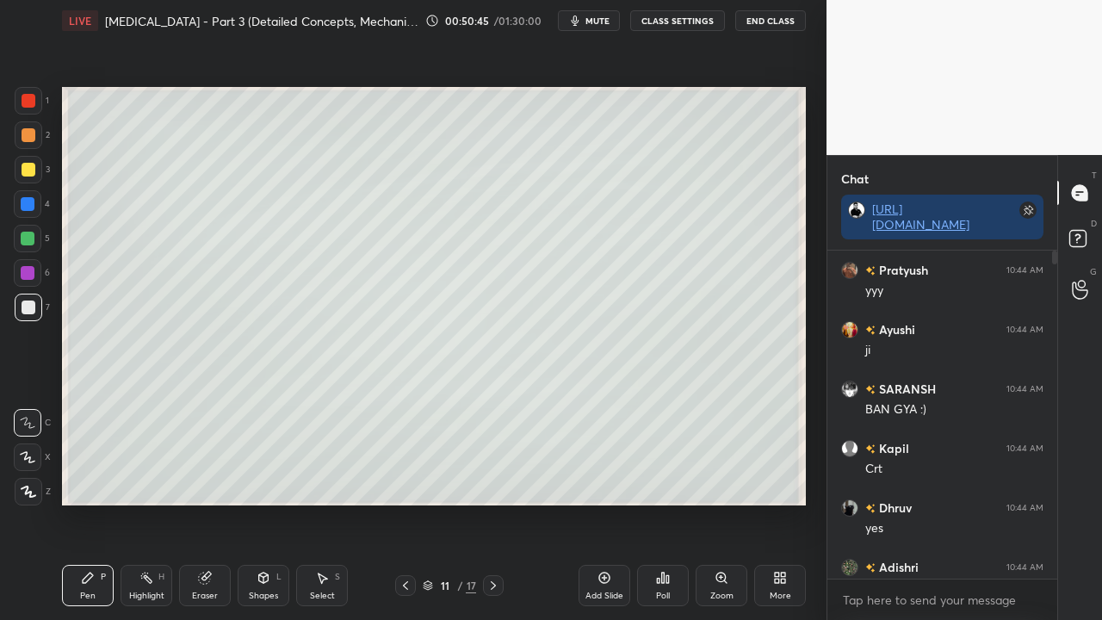
scroll to position [323, 225]
click at [919, 503] on p "JUMP TO LATEST" at bounding box center [949, 561] width 74 height 10
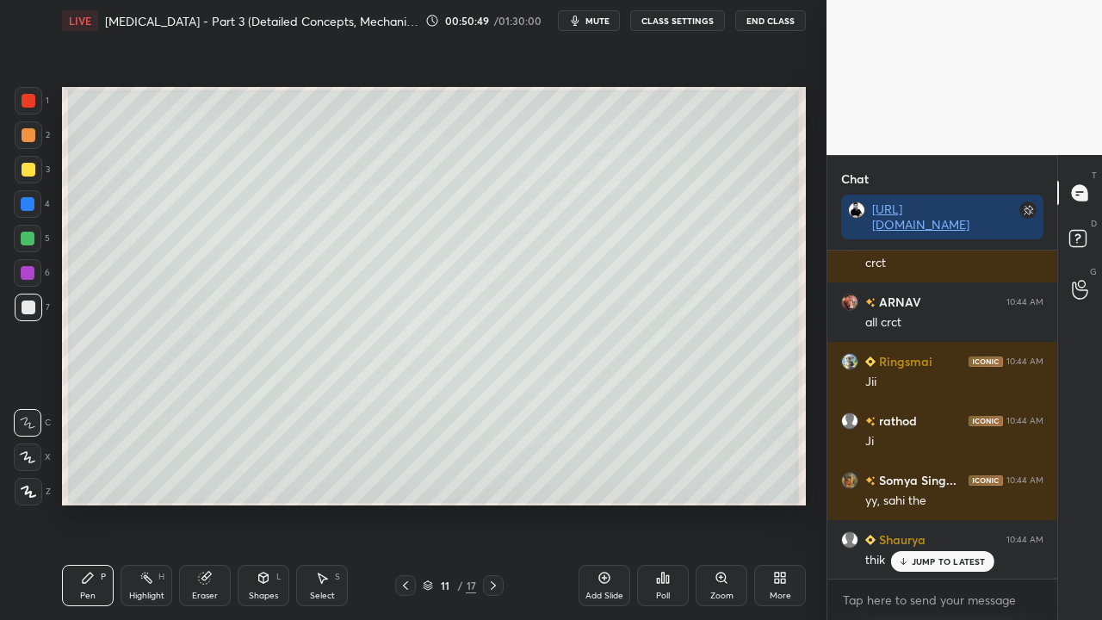
scroll to position [121516, 0]
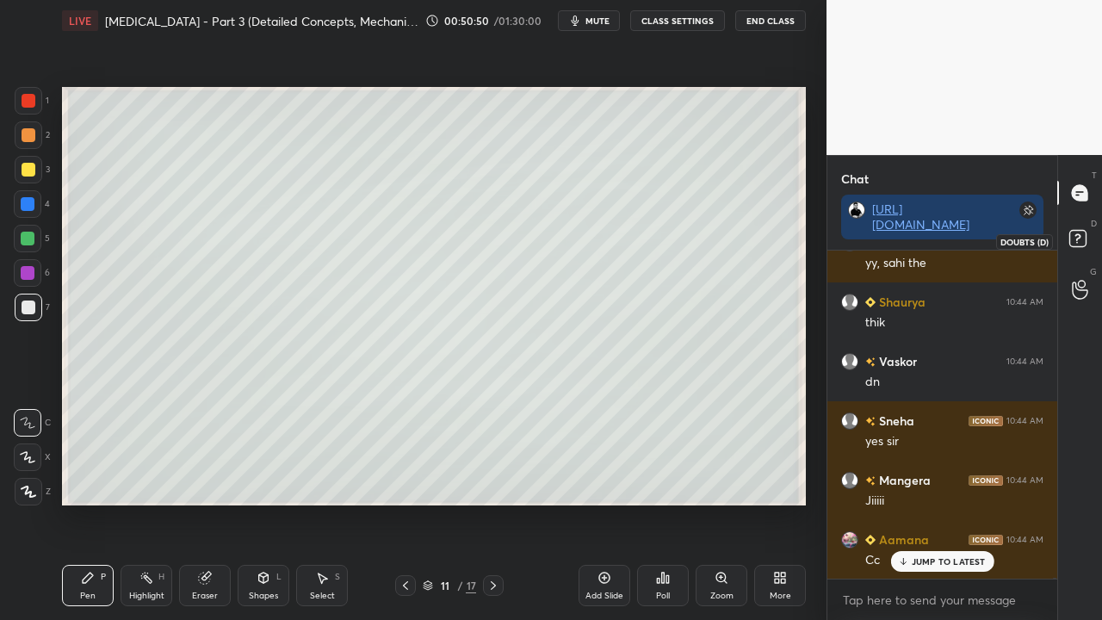
click at [1077, 251] on icon at bounding box center [1080, 241] width 31 height 31
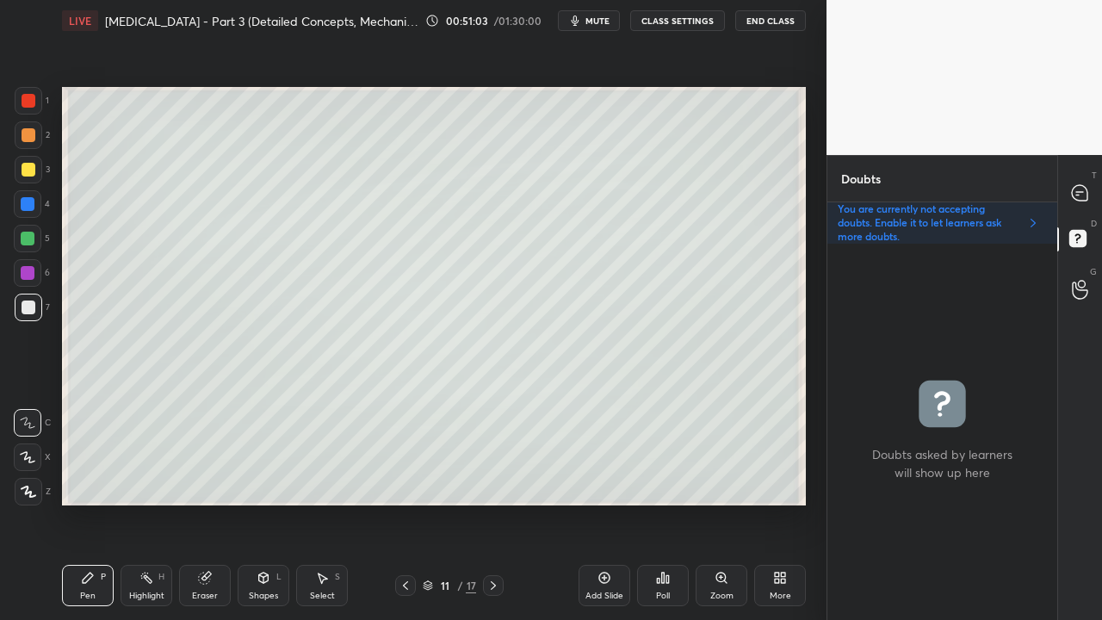
click at [1069, 177] on div "T Messages (T)" at bounding box center [1080, 193] width 44 height 48
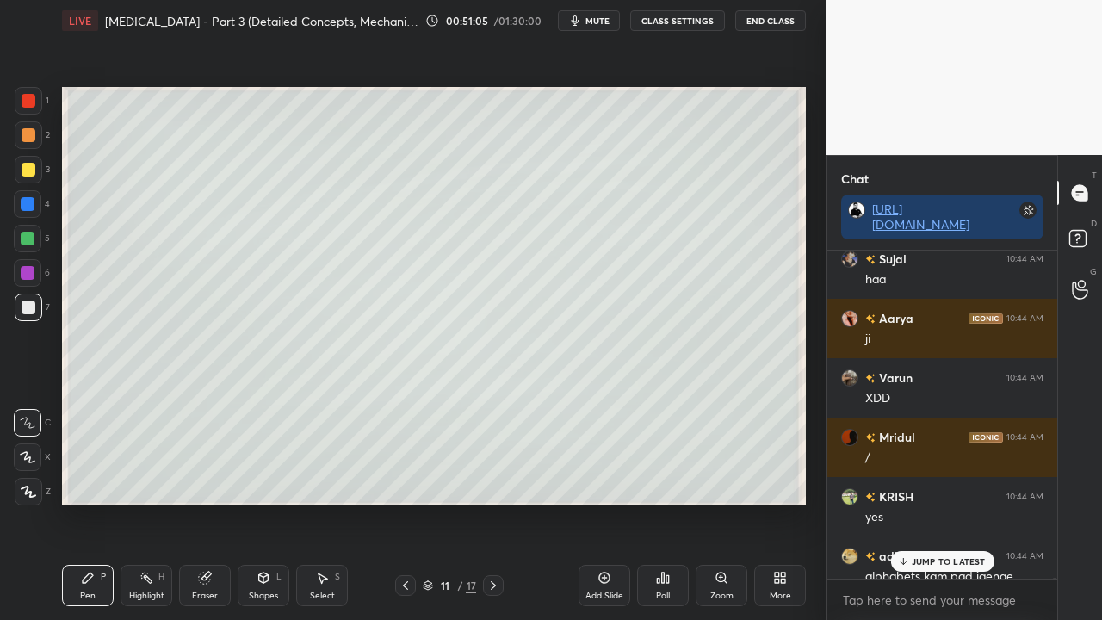
scroll to position [122348, 0]
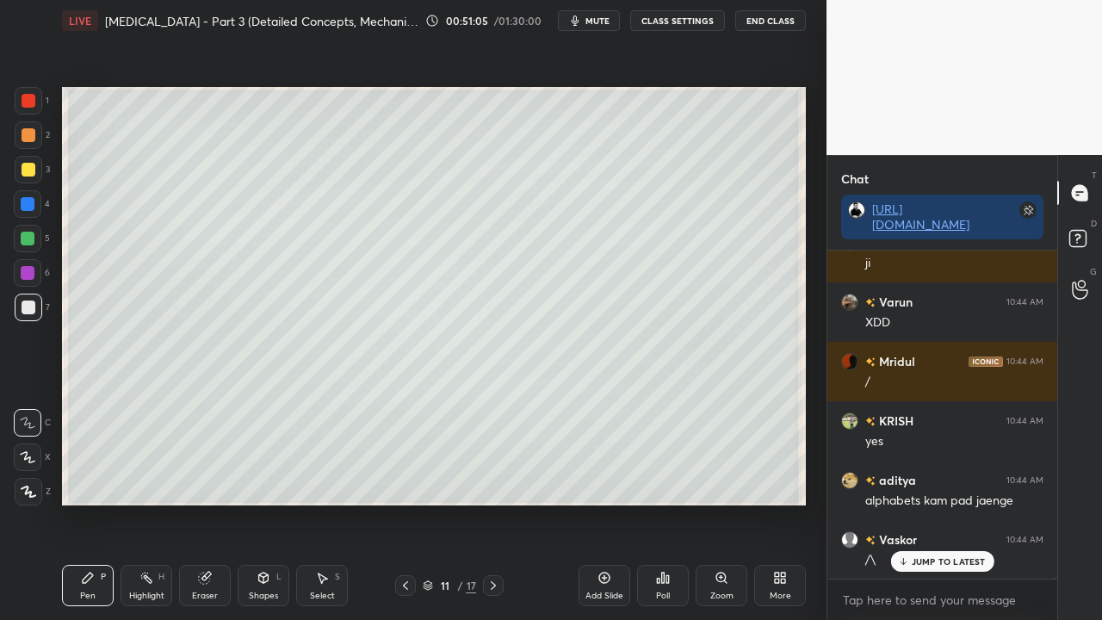
click at [945, 503] on p "JUMP TO LATEST" at bounding box center [949, 561] width 74 height 10
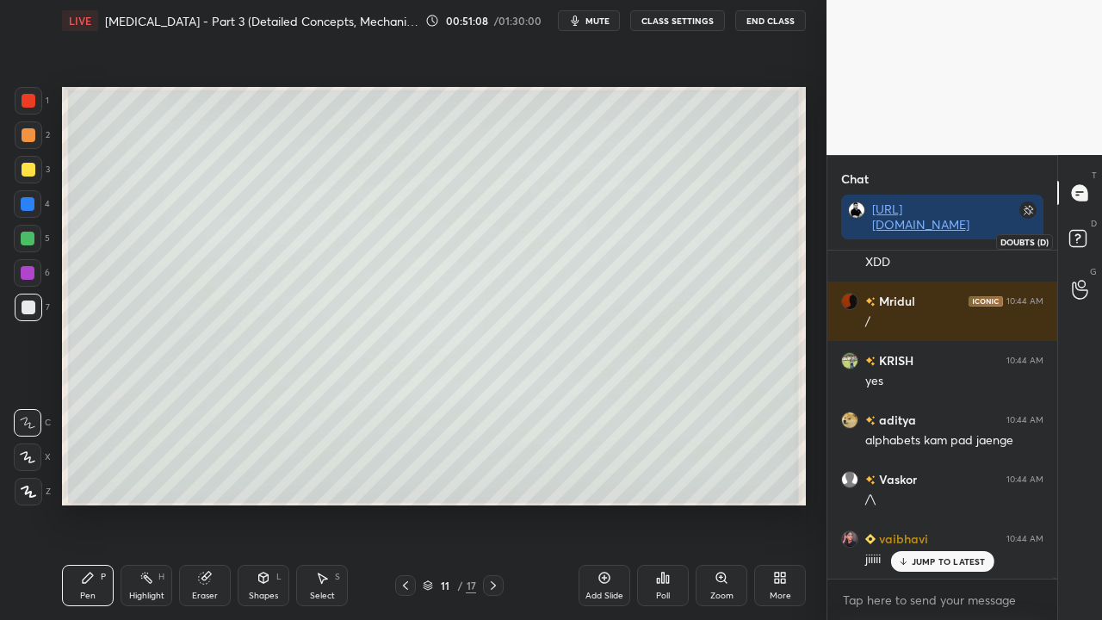
scroll to position [122466, 0]
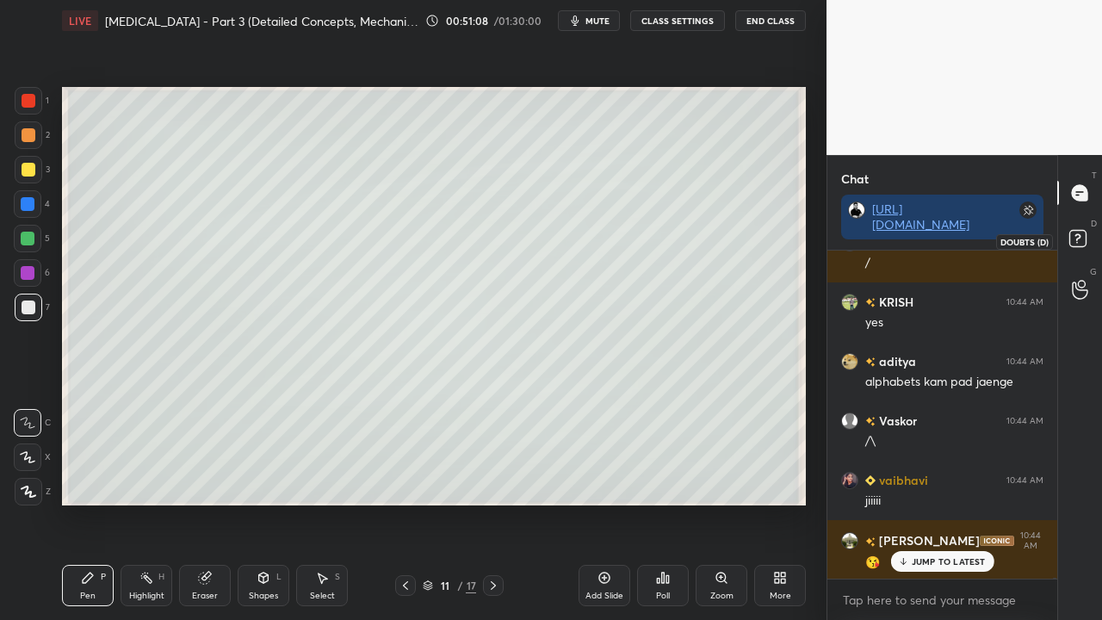
click at [1086, 233] on rect at bounding box center [1077, 239] width 16 height 16
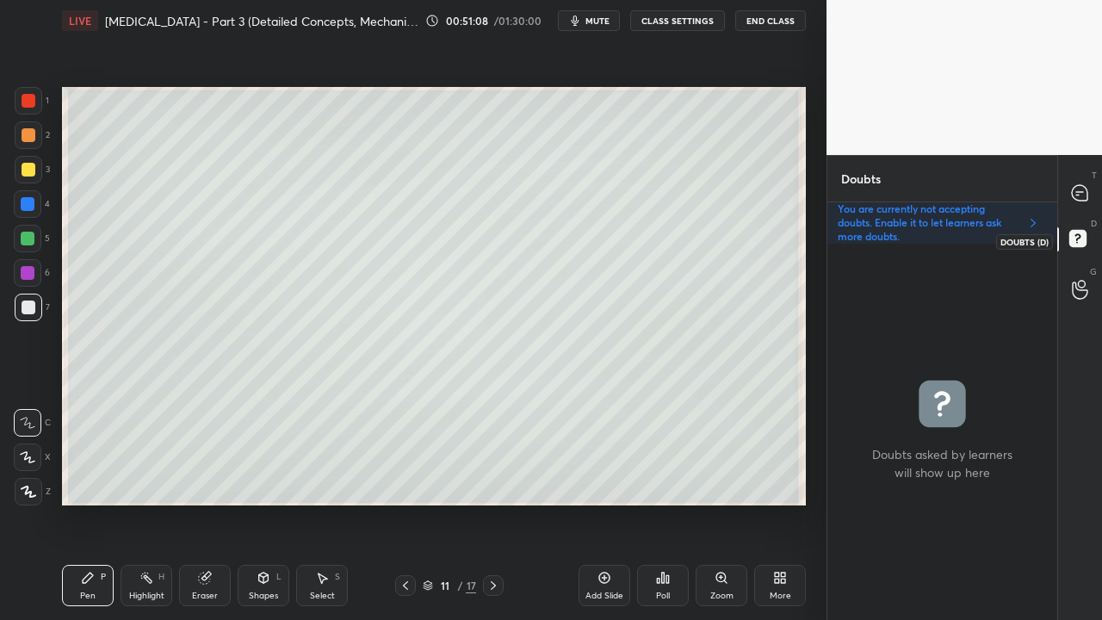
scroll to position [371, 225]
click at [582, 19] on icon "button" at bounding box center [575, 21] width 14 height 14
click at [604, 22] on span "unmute" at bounding box center [596, 21] width 37 height 12
click at [1079, 195] on icon at bounding box center [1079, 192] width 15 height 15
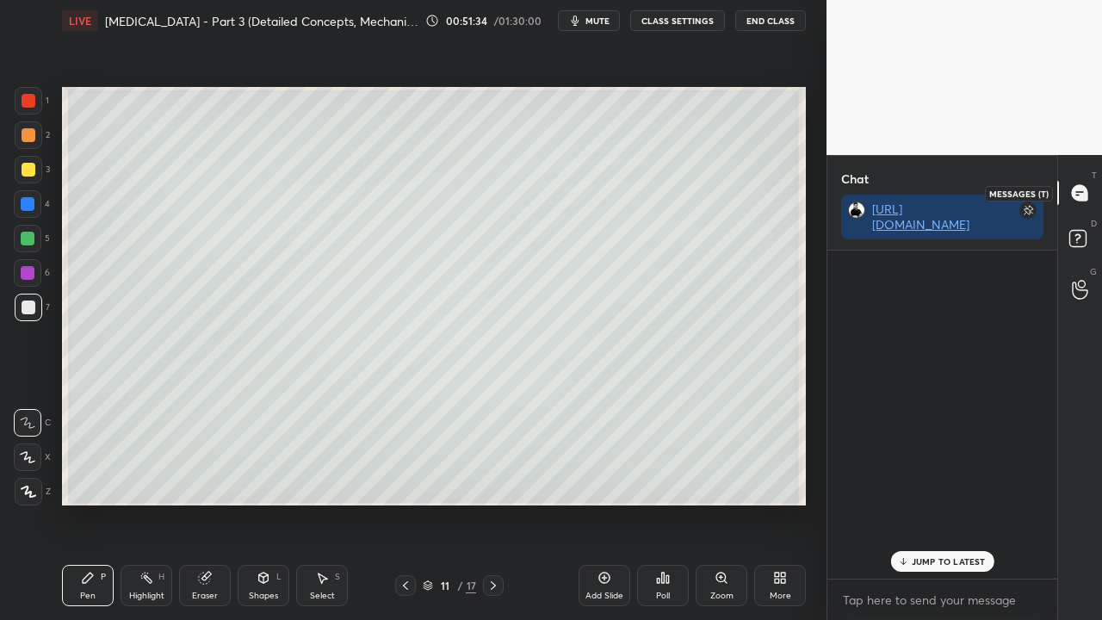
scroll to position [323, 225]
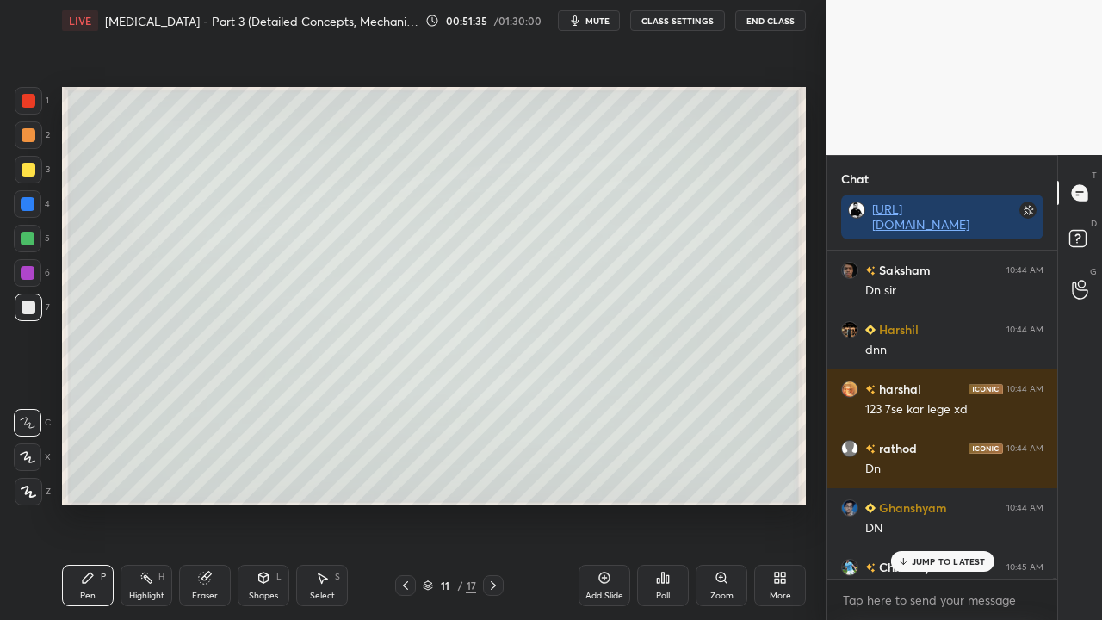
click at [920, 503] on p "JUMP TO LATEST" at bounding box center [949, 561] width 74 height 10
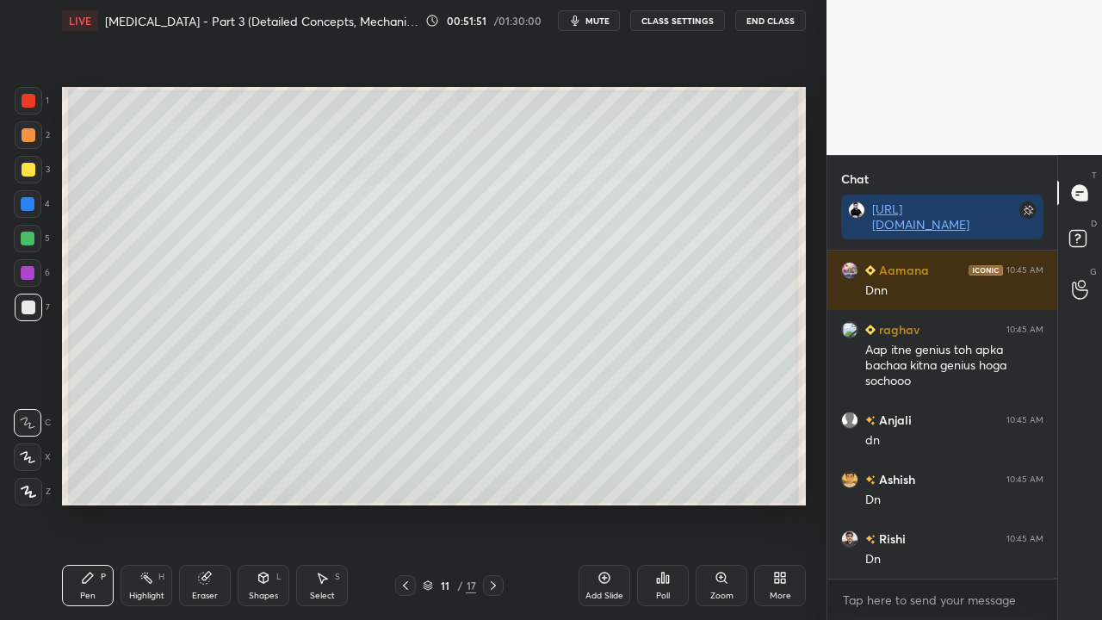
scroll to position [124862, 0]
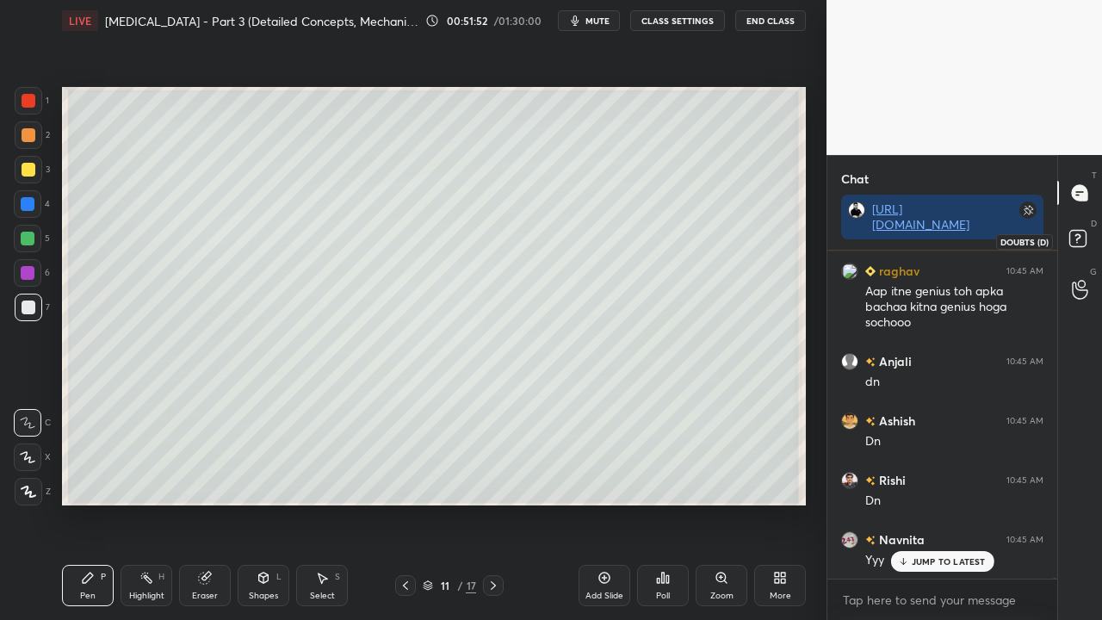
click at [1085, 229] on icon at bounding box center [1080, 241] width 31 height 31
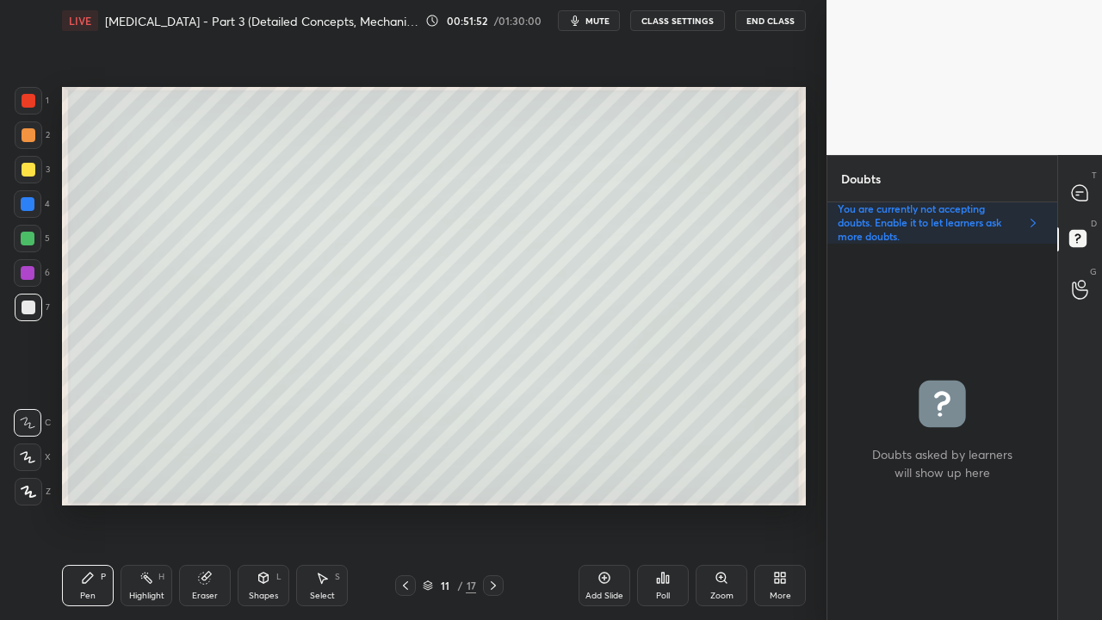
scroll to position [371, 225]
click at [1089, 190] on div at bounding box center [1080, 192] width 34 height 31
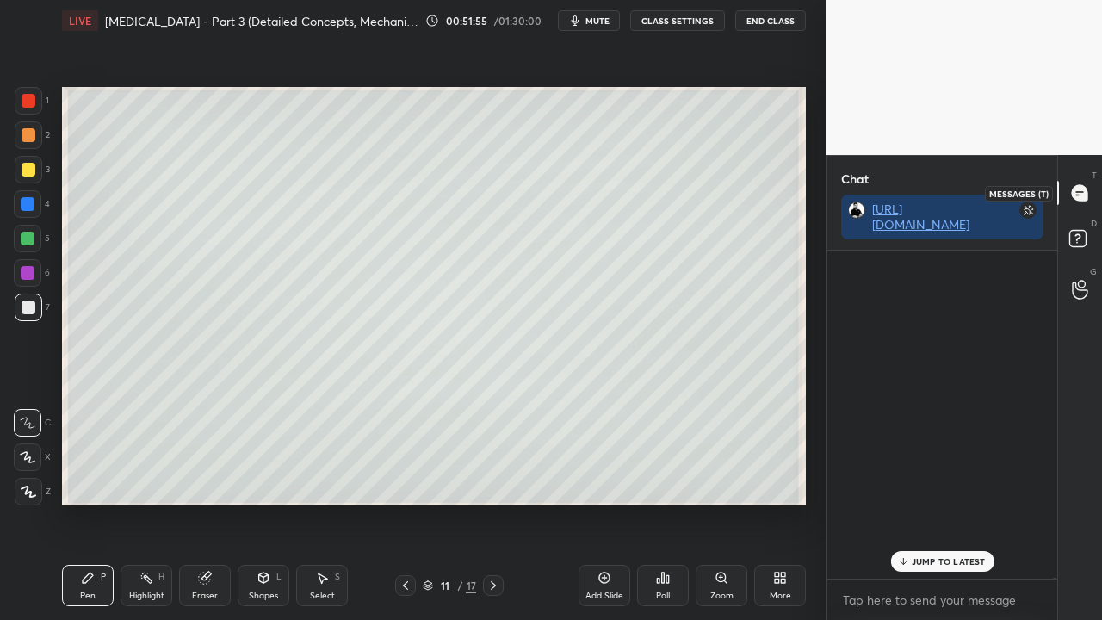
scroll to position [323, 225]
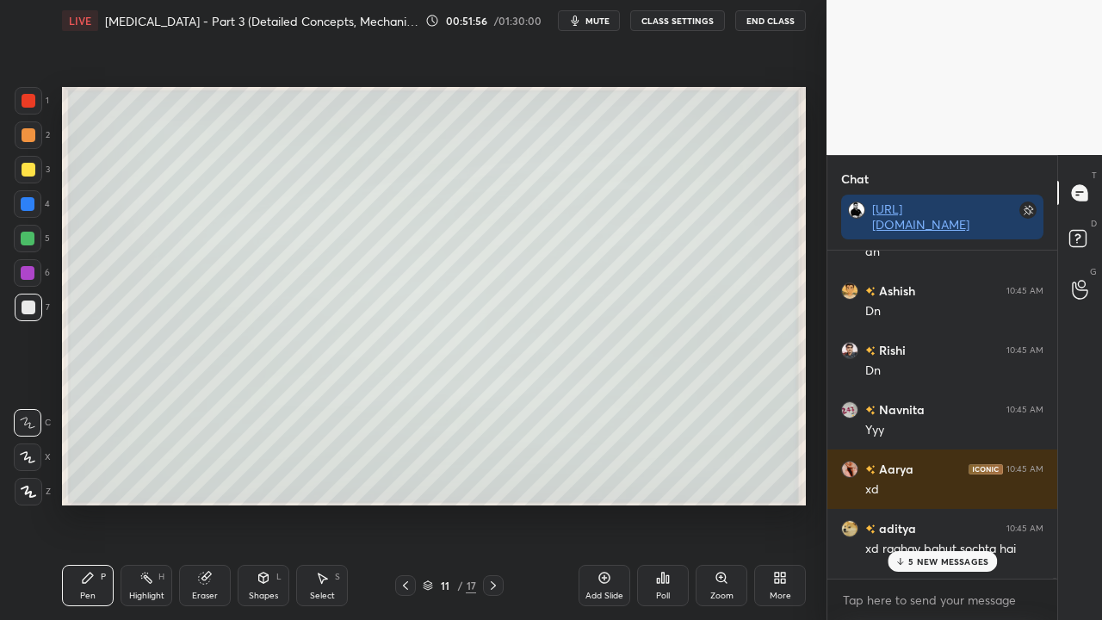
click at [933, 503] on p "5 NEW MESSAGES" at bounding box center [948, 561] width 80 height 10
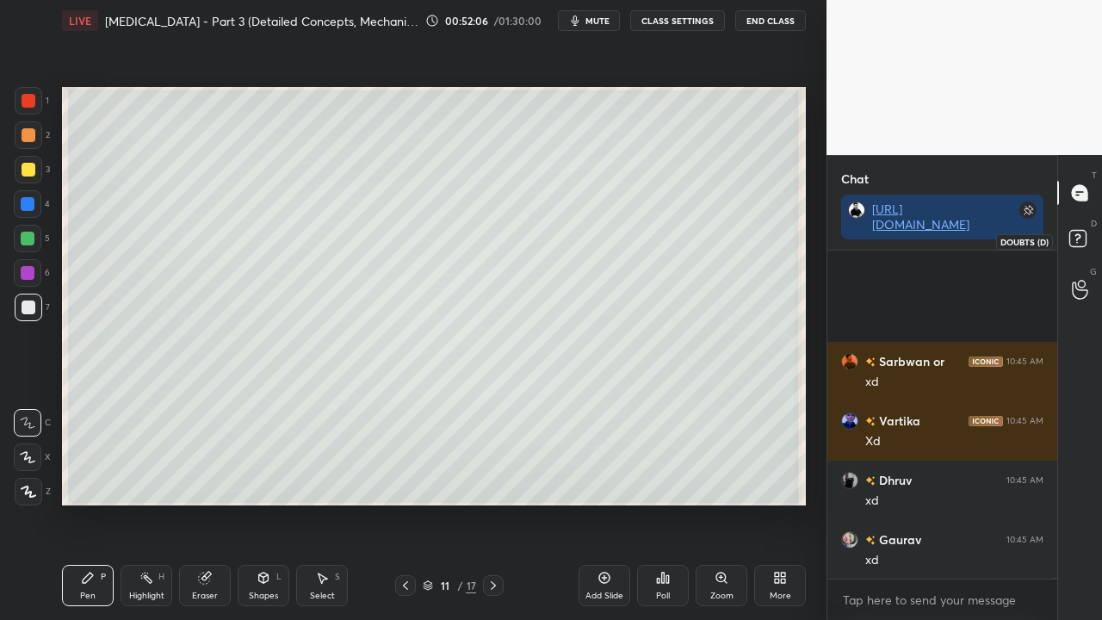
scroll to position [127729, 0]
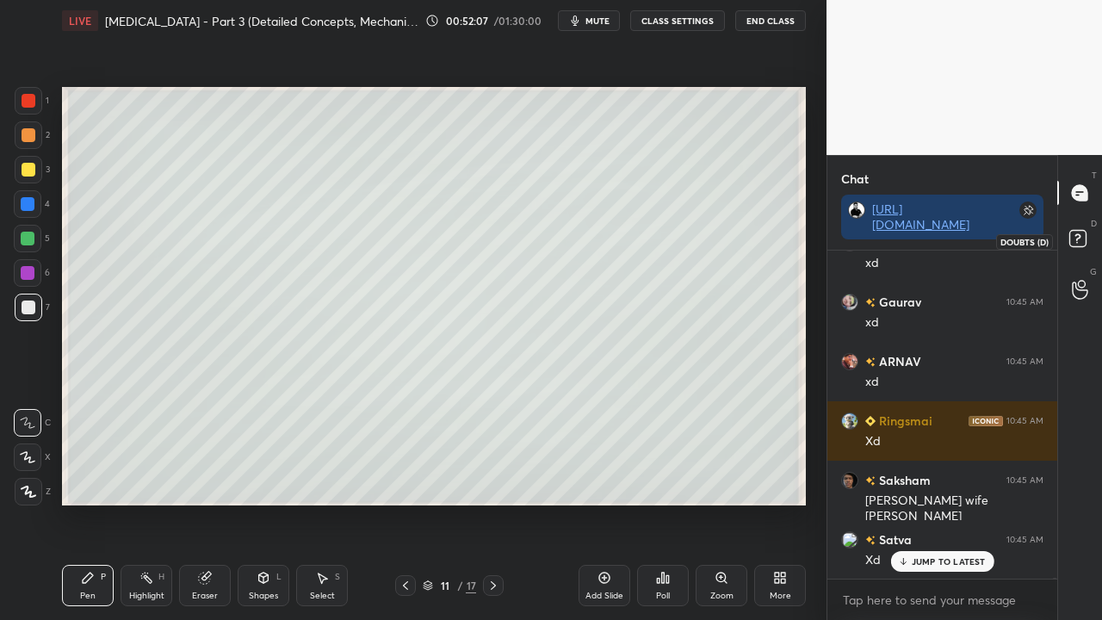
click at [1088, 239] on icon at bounding box center [1080, 241] width 31 height 31
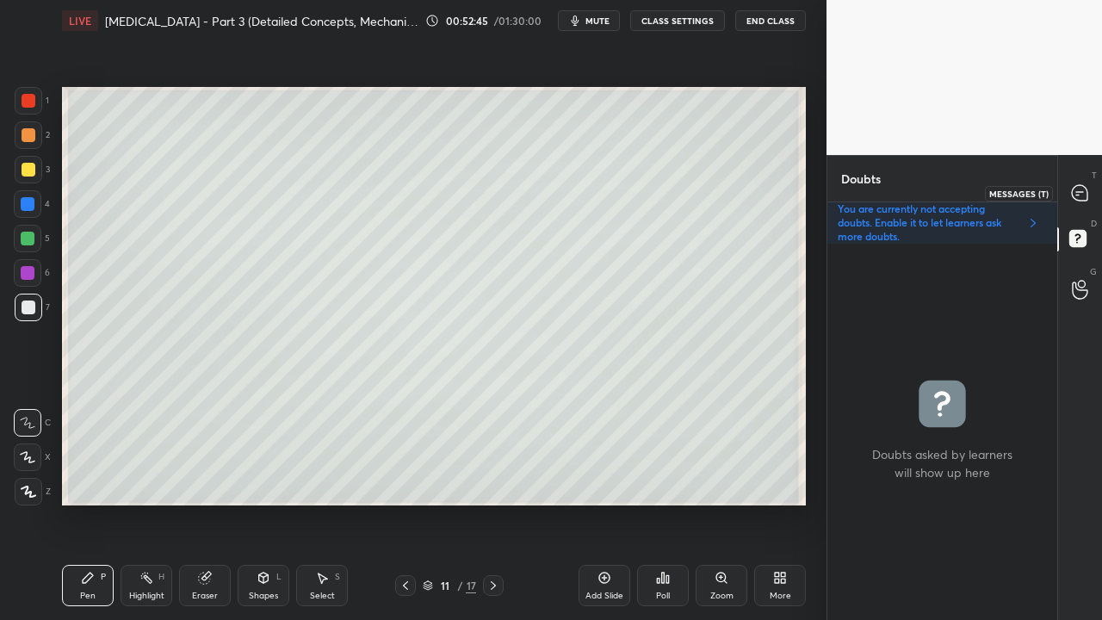
click at [1085, 191] on icon at bounding box center [1079, 192] width 15 height 15
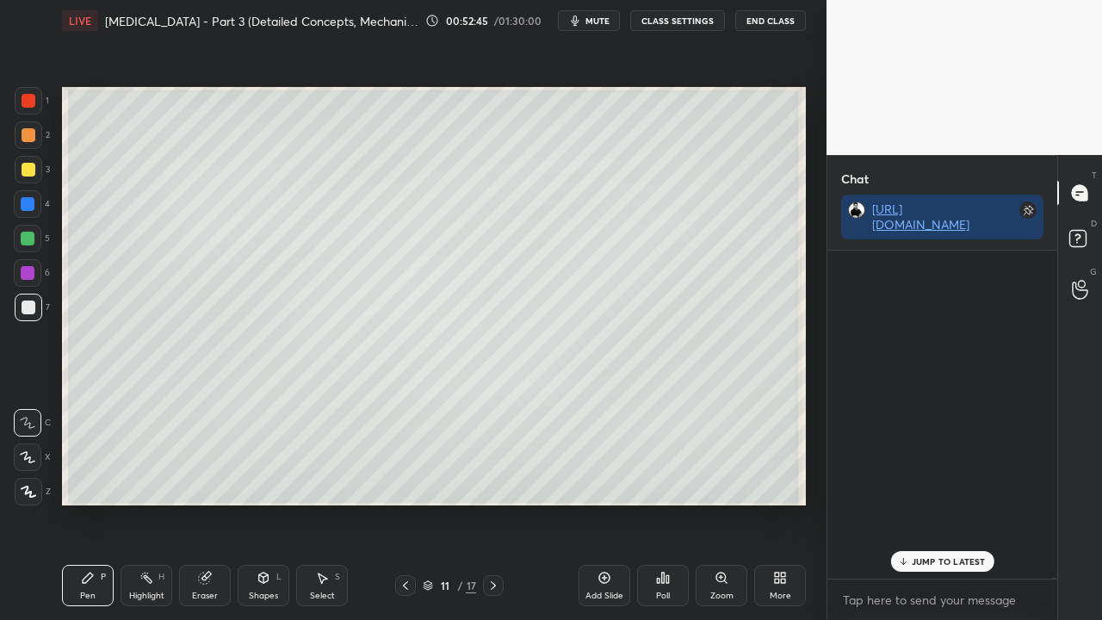
scroll to position [323, 225]
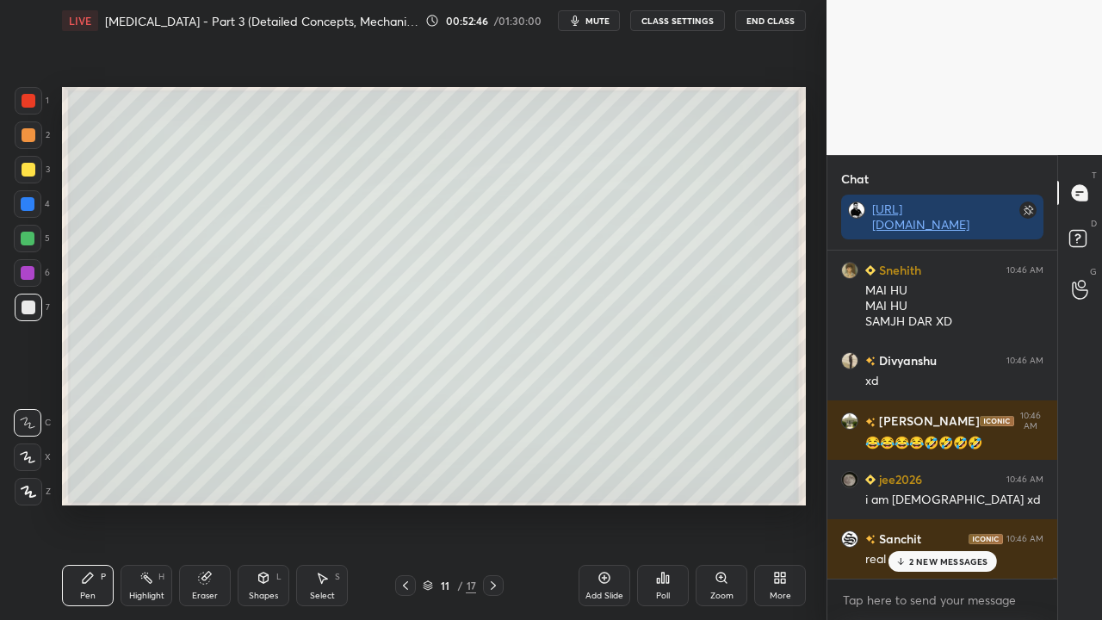
click at [925, 503] on p "2 NEW MESSAGES" at bounding box center [948, 561] width 79 height 10
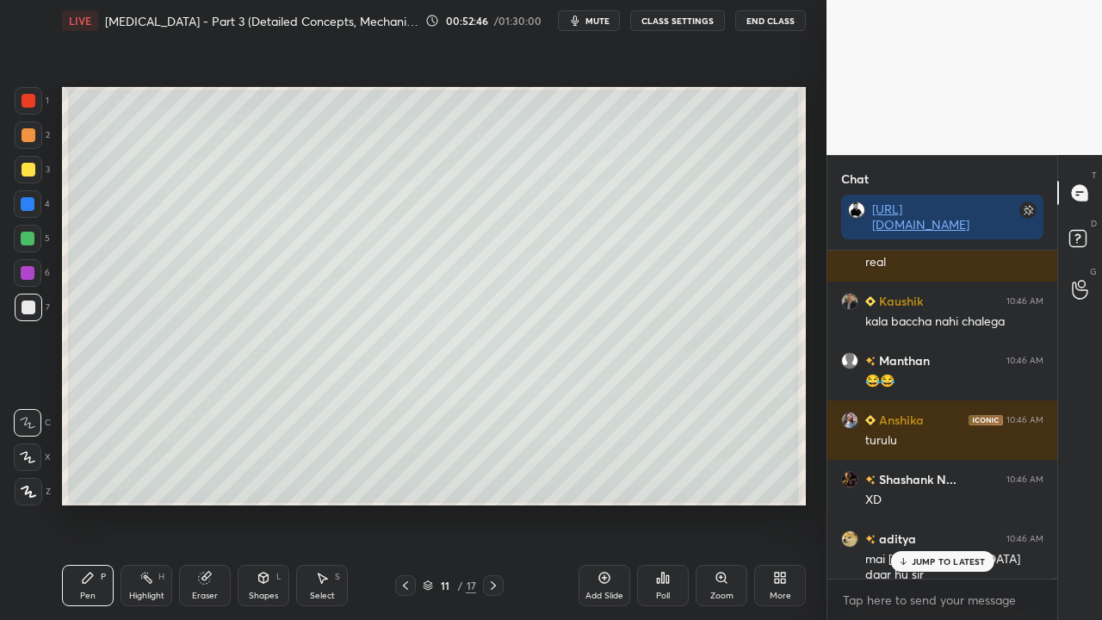
scroll to position [132041, 0]
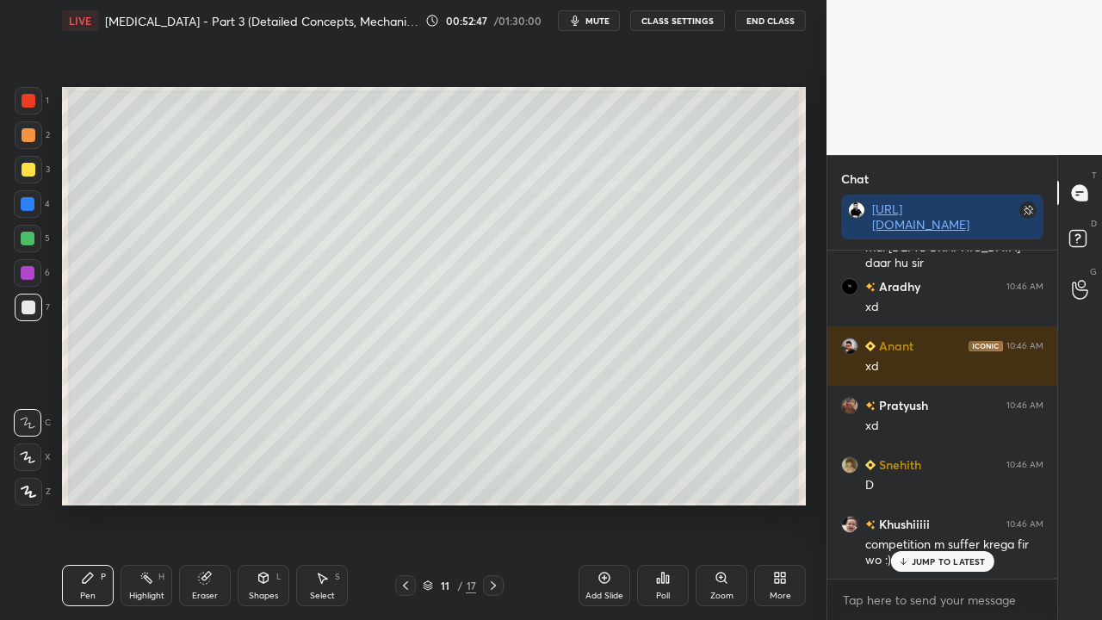
click at [952, 503] on p "JUMP TO LATEST" at bounding box center [949, 561] width 74 height 10
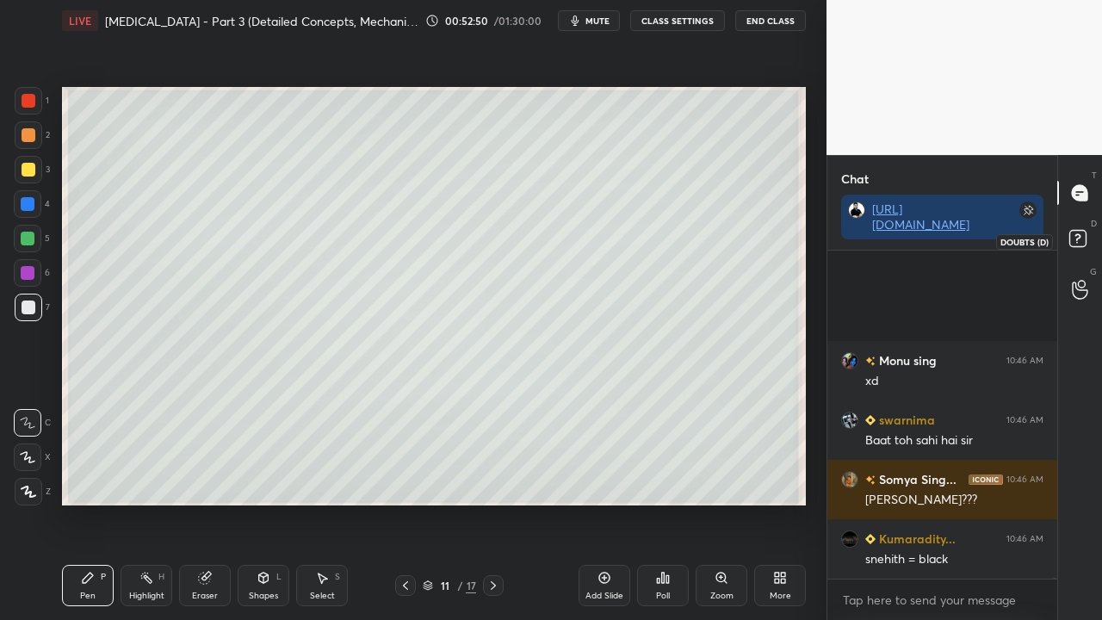
scroll to position [132873, 0]
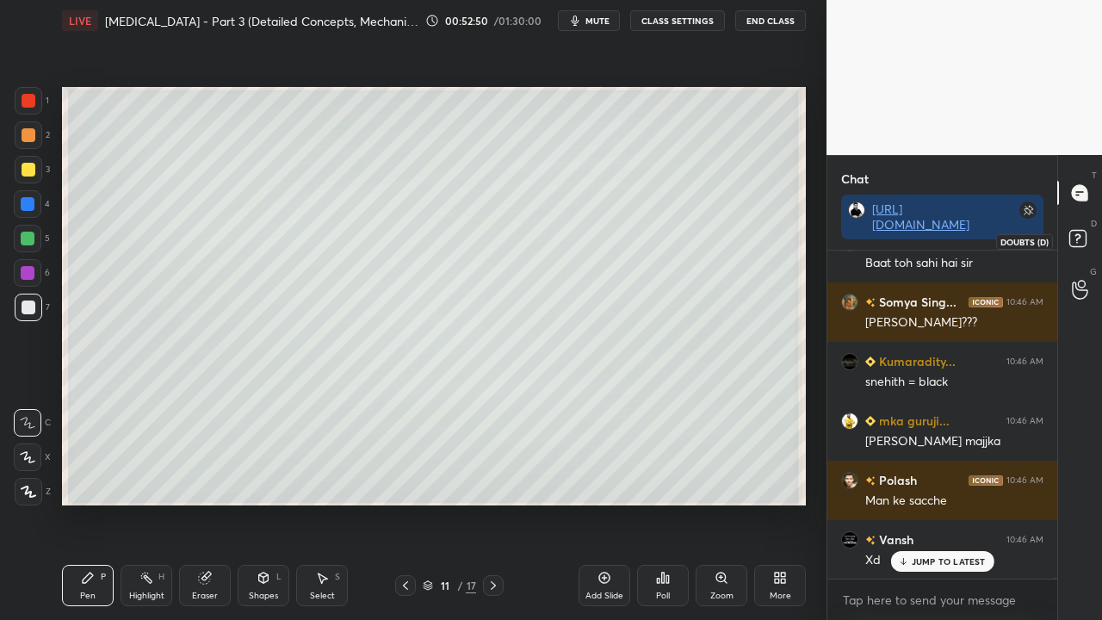
click at [1075, 243] on rect at bounding box center [1077, 239] width 16 height 16
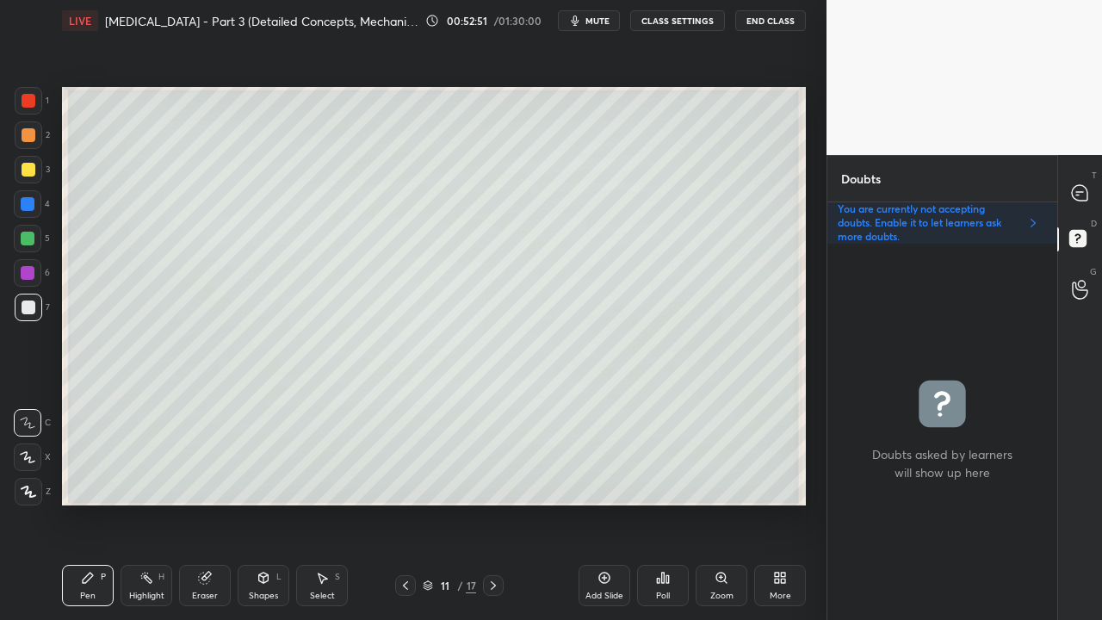
scroll to position [371, 225]
click at [27, 168] on div at bounding box center [29, 170] width 14 height 14
click at [1081, 193] on icon at bounding box center [1079, 192] width 15 height 15
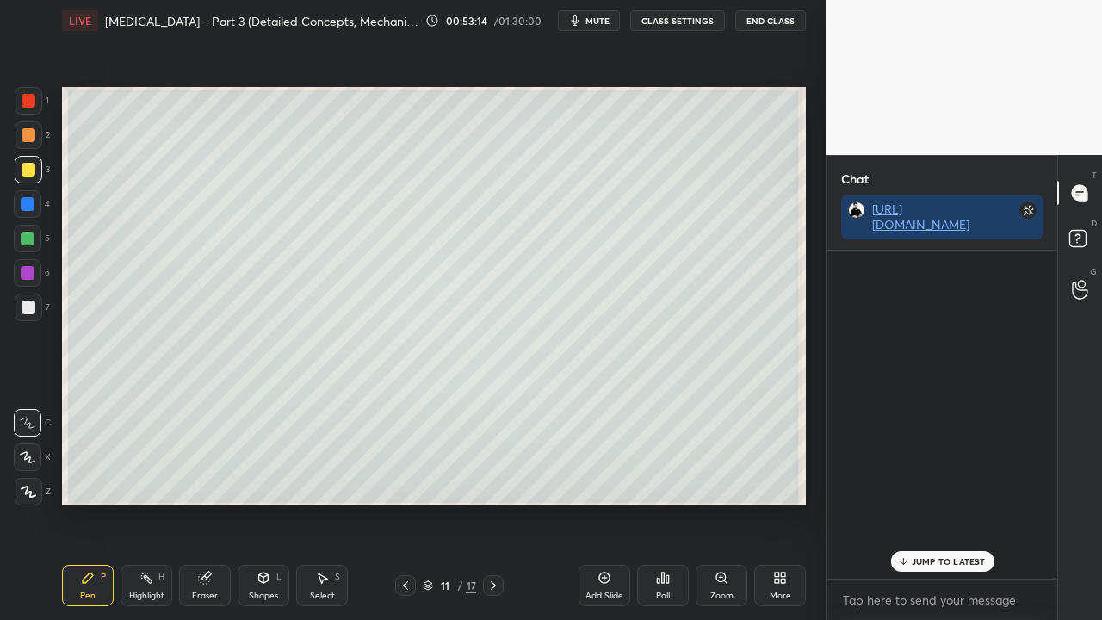
scroll to position [323, 225]
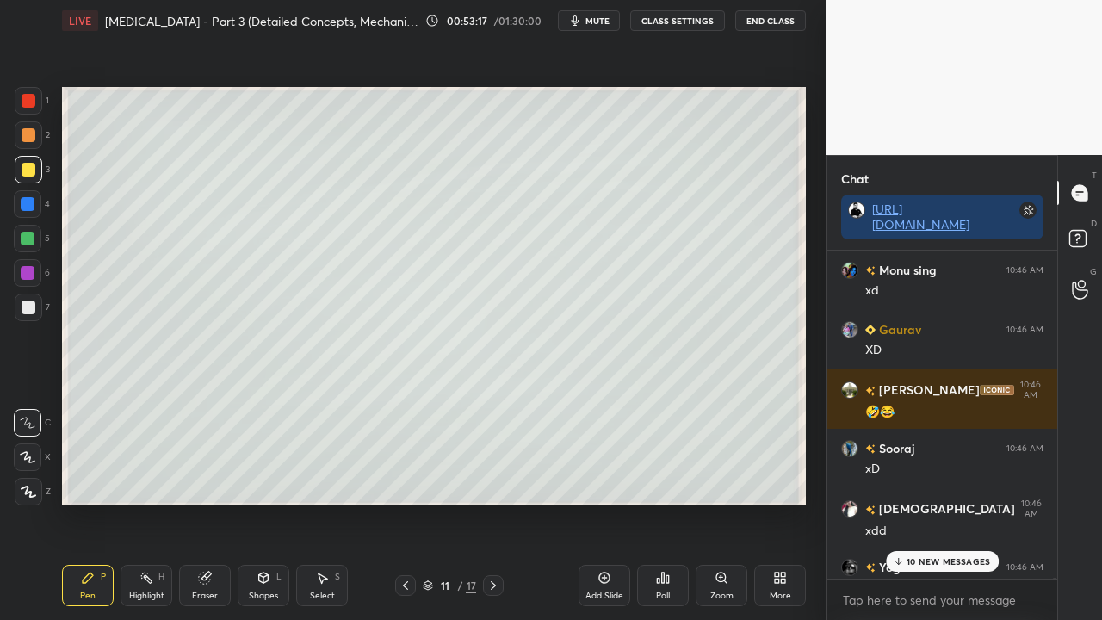
click at [921, 503] on p "10 NEW MESSAGES" at bounding box center [949, 561] width 84 height 10
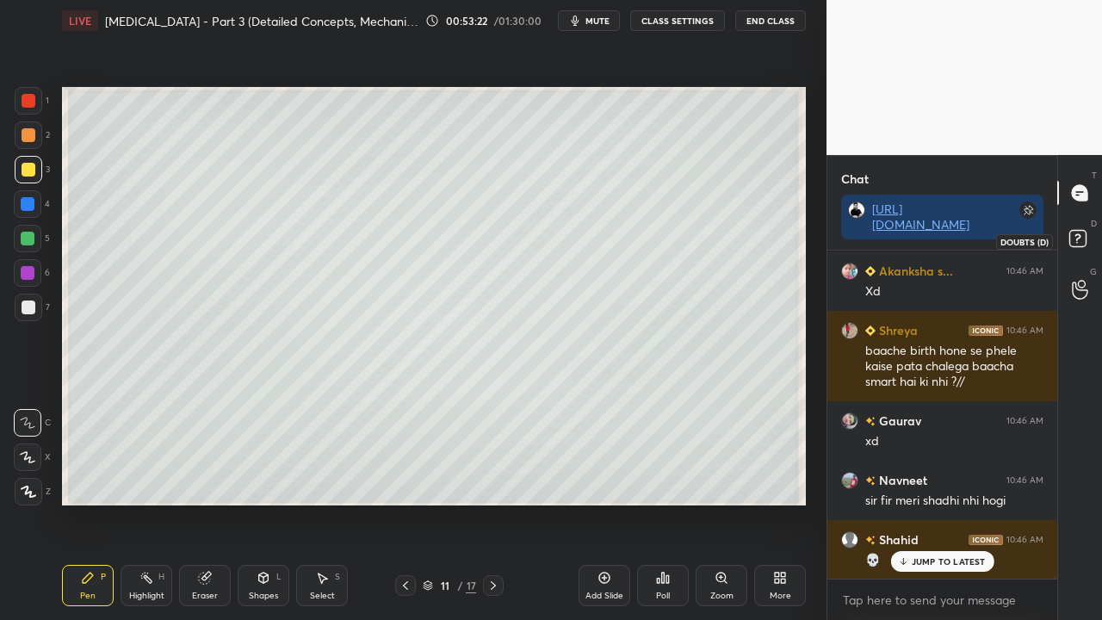
scroll to position [136369, 0]
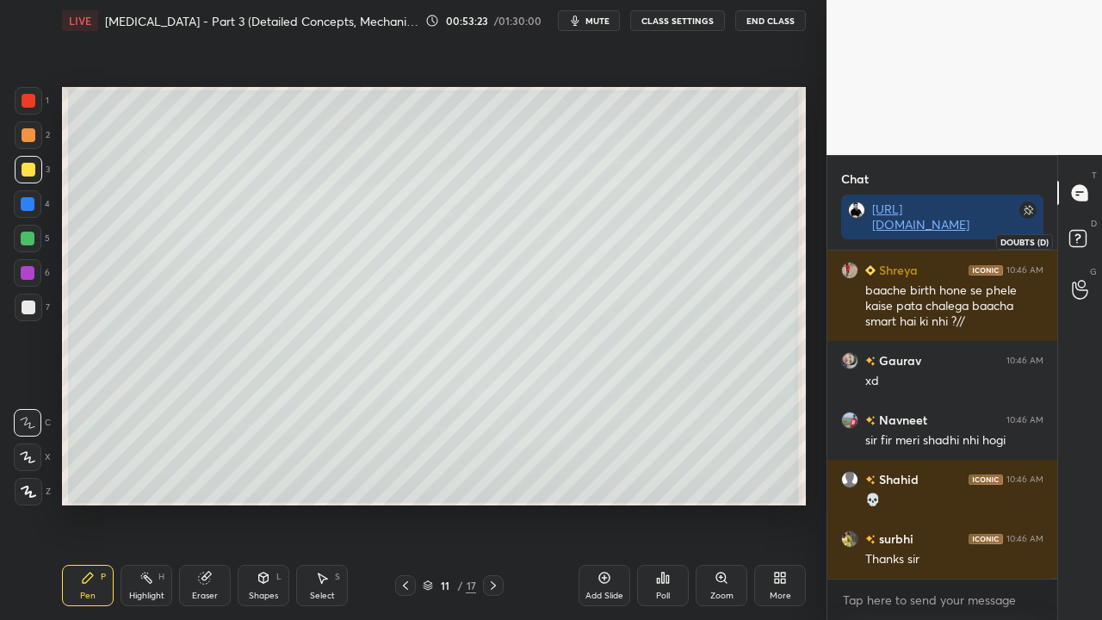
click at [1071, 241] on rect at bounding box center [1077, 239] width 16 height 16
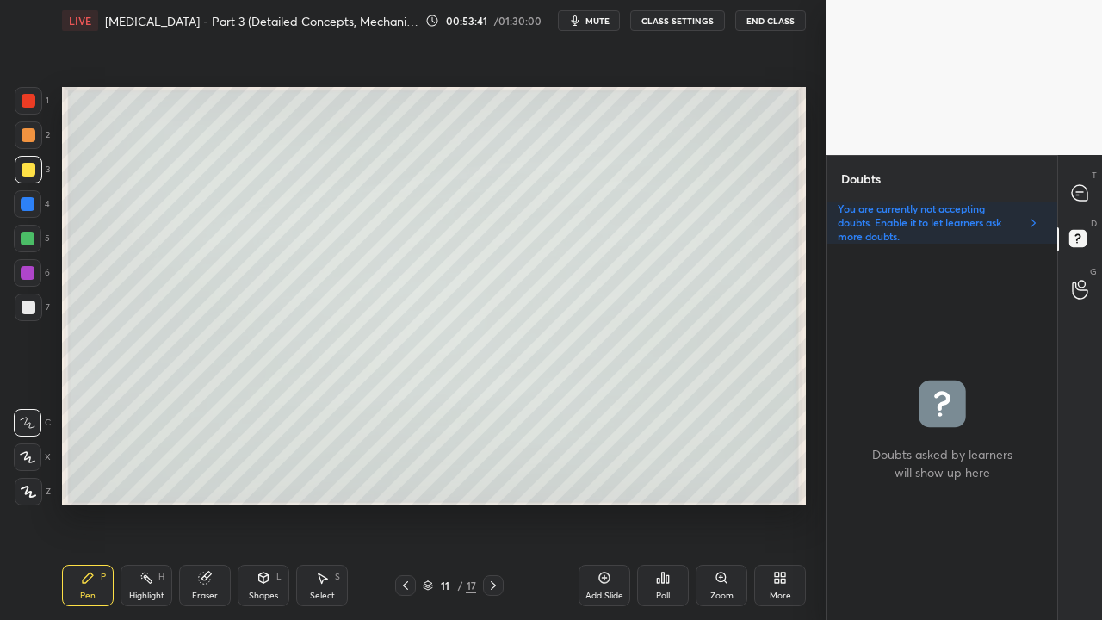
click at [491, 503] on icon at bounding box center [493, 586] width 14 height 14
click at [1090, 199] on div at bounding box center [1080, 192] width 34 height 31
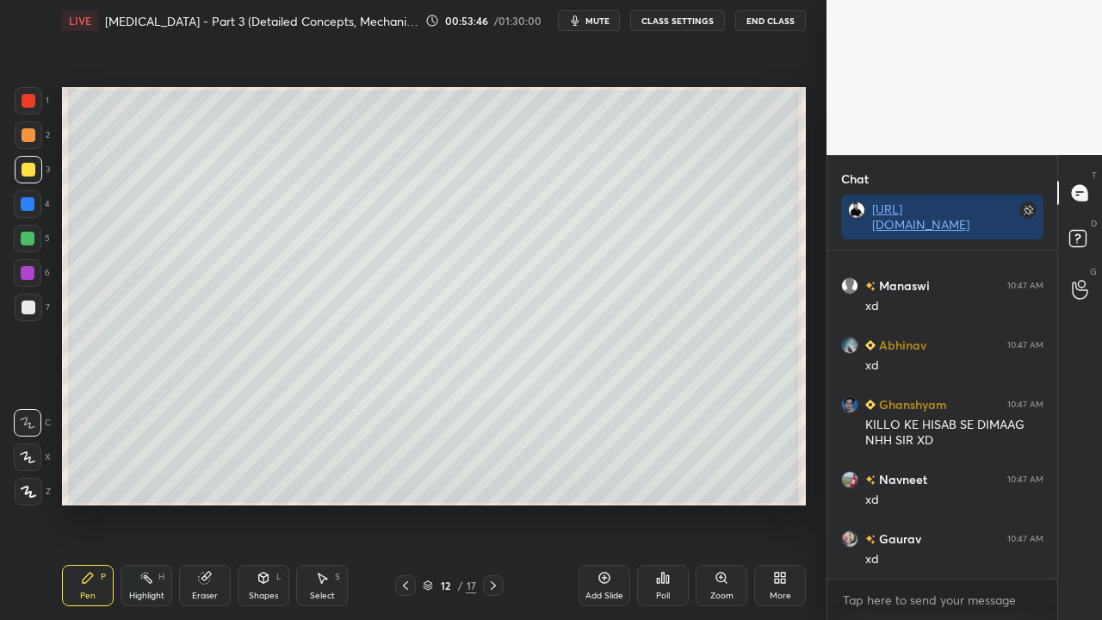
scroll to position [138566, 0]
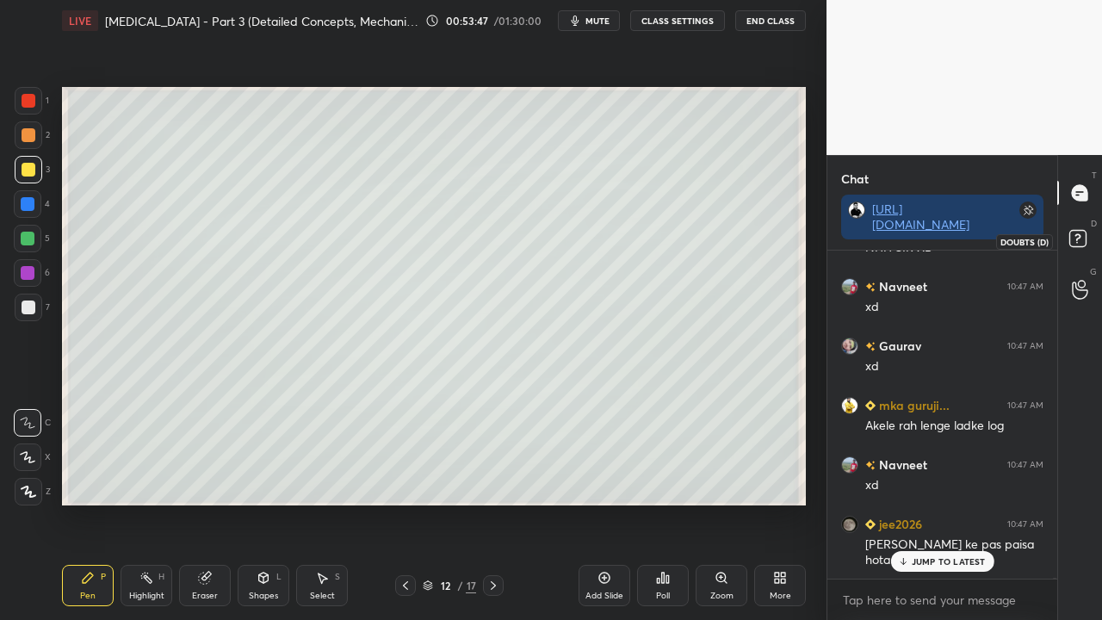
drag, startPoint x: 1081, startPoint y: 233, endPoint x: 1100, endPoint y: 219, distance: 23.9
click at [1081, 234] on rect at bounding box center [1077, 239] width 16 height 16
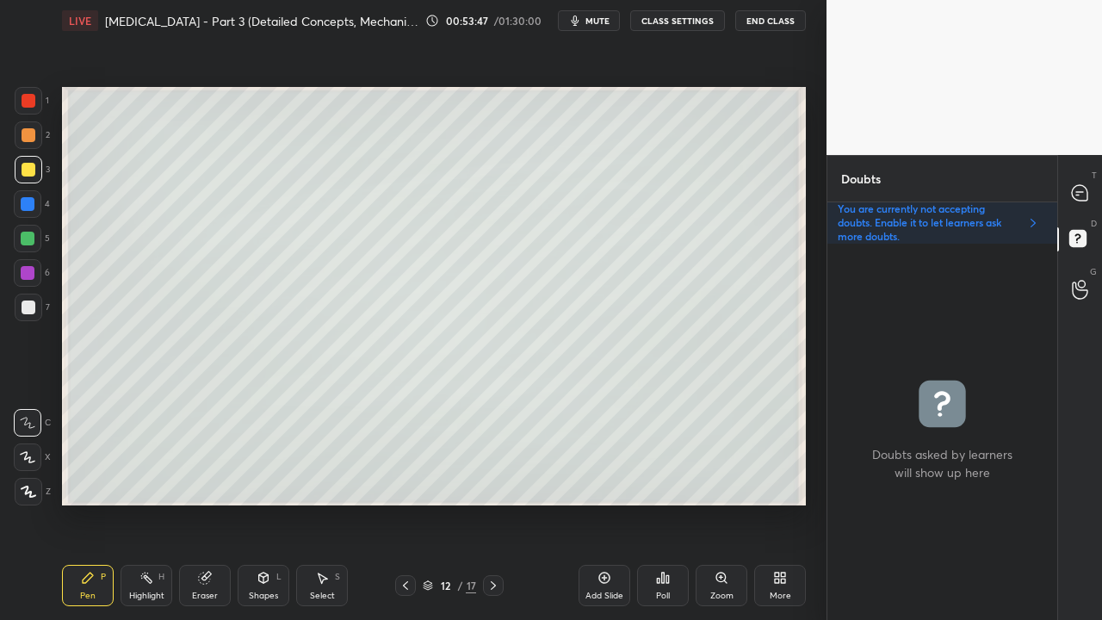
scroll to position [371, 225]
click at [1086, 187] on icon at bounding box center [1080, 193] width 18 height 18
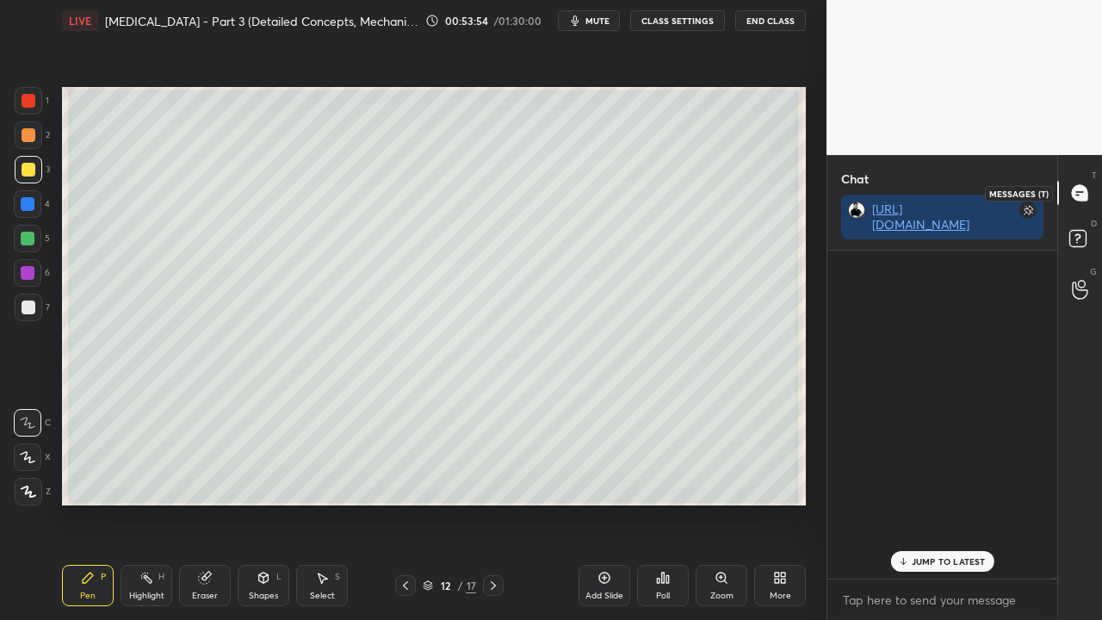
scroll to position [323, 225]
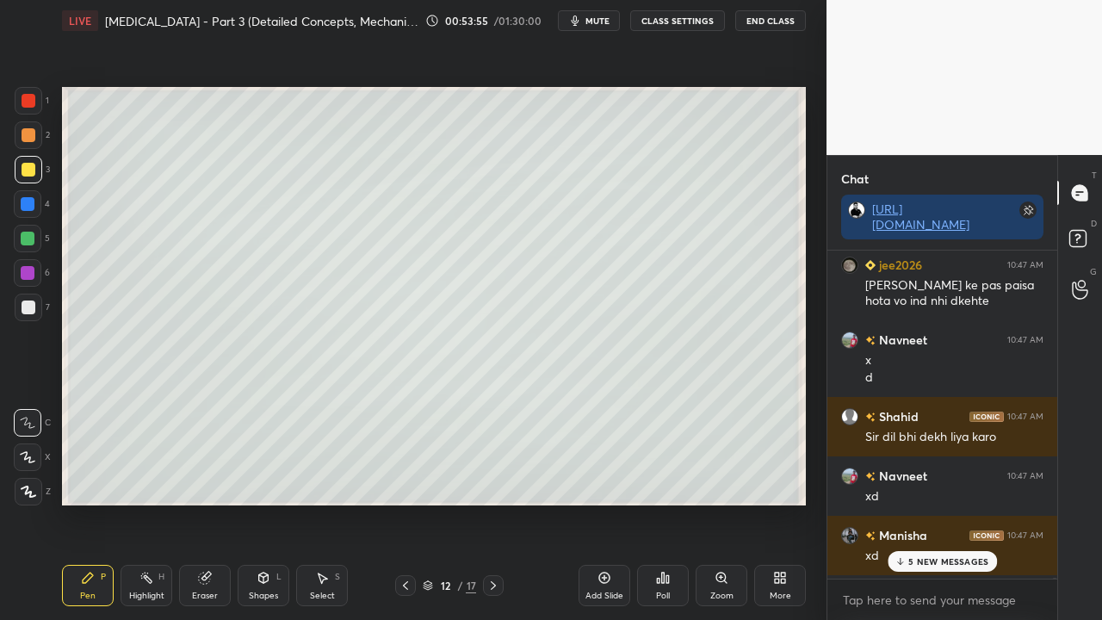
click at [937, 503] on p "5 NEW MESSAGES" at bounding box center [948, 561] width 80 height 10
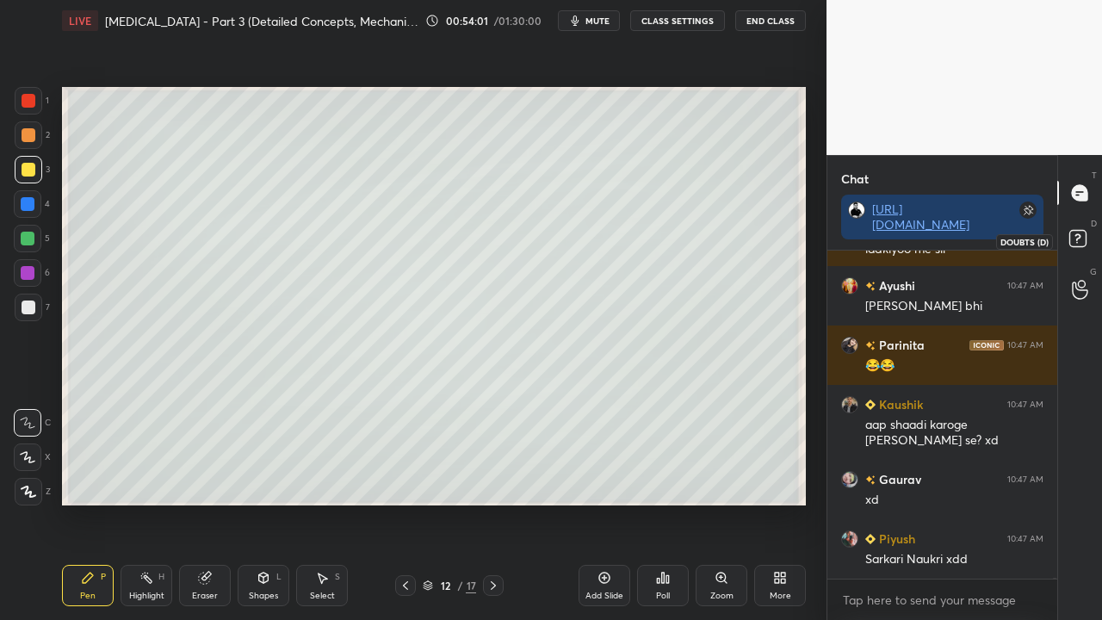
scroll to position [141110, 0]
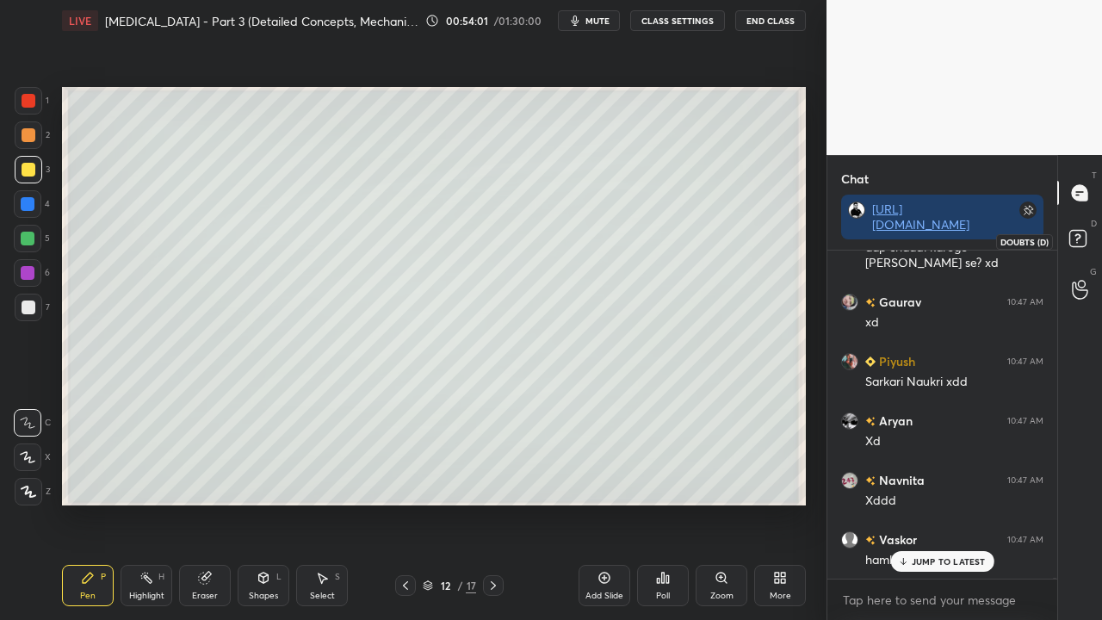
click at [1083, 240] on rect at bounding box center [1077, 239] width 16 height 16
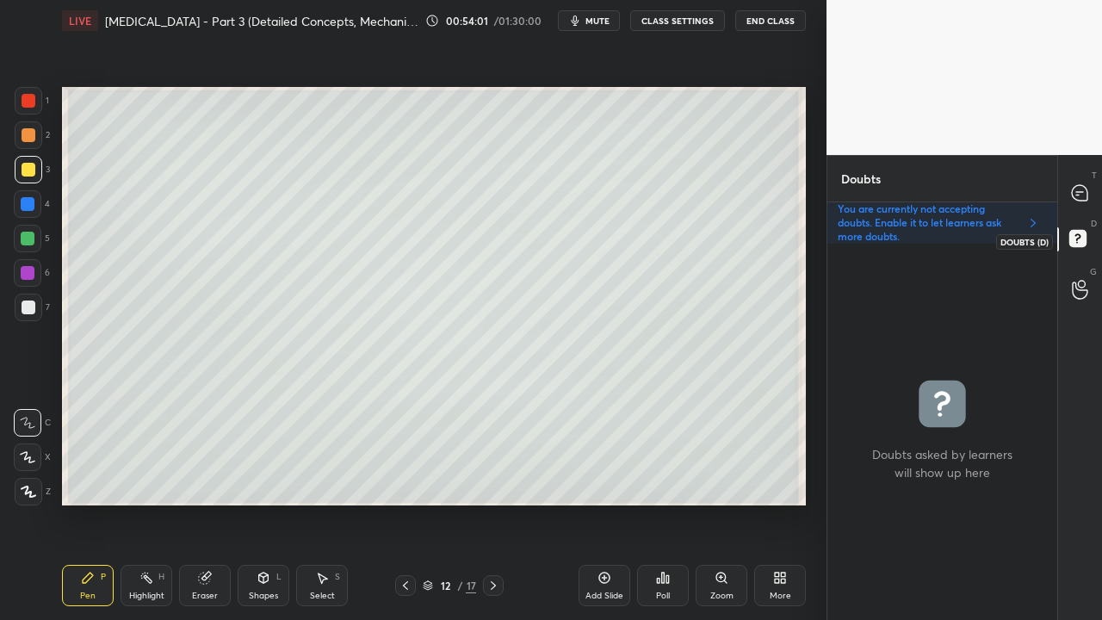
scroll to position [371, 225]
click at [24, 167] on div at bounding box center [29, 170] width 14 height 14
click at [22, 165] on div at bounding box center [29, 170] width 14 height 14
click at [1080, 192] on icon at bounding box center [1079, 192] width 15 height 15
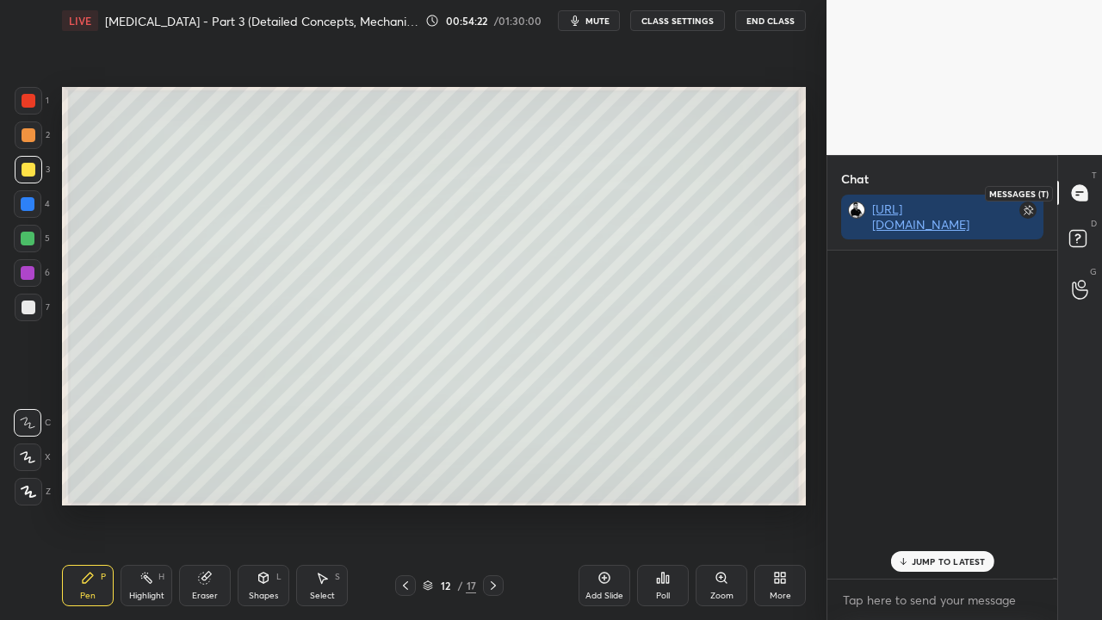
scroll to position [323, 225]
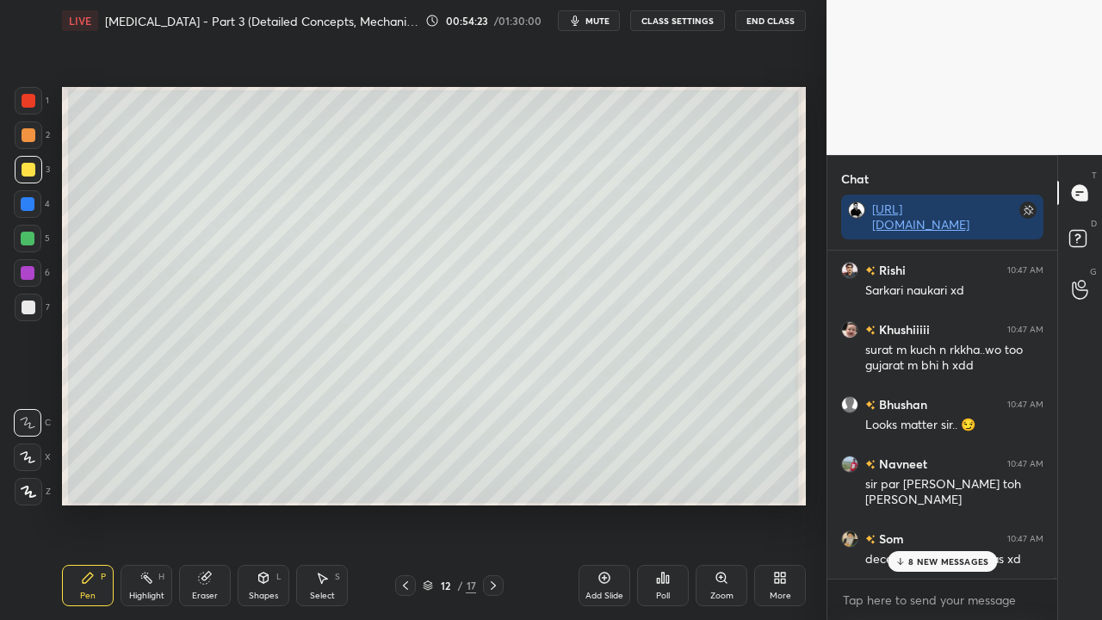
click at [940, 503] on p "8 NEW MESSAGES" at bounding box center [948, 561] width 80 height 10
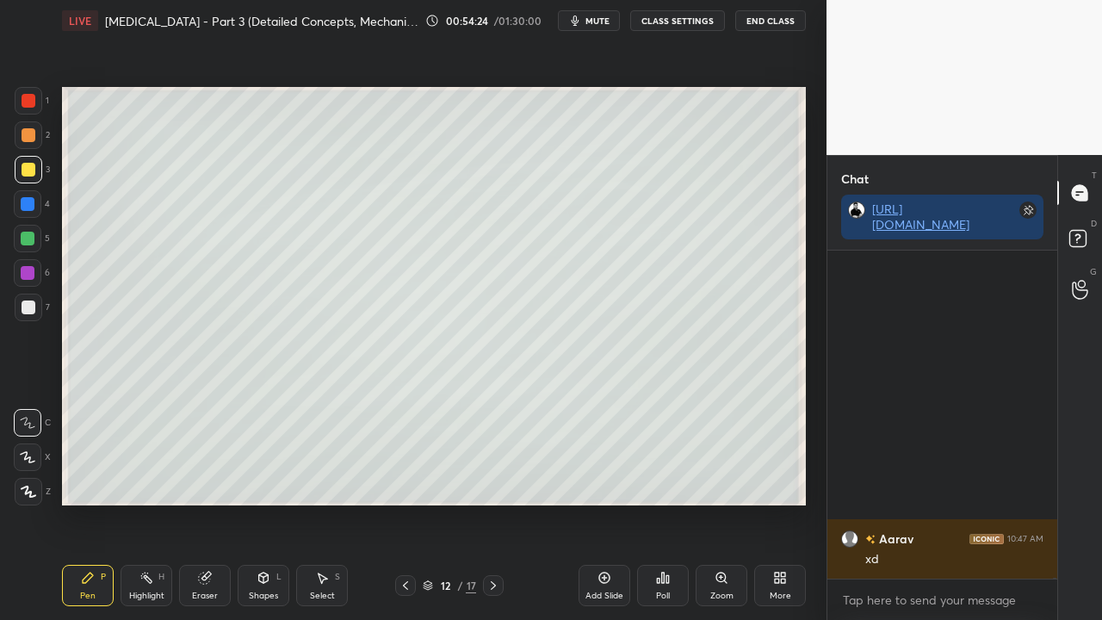
scroll to position [143588, 0]
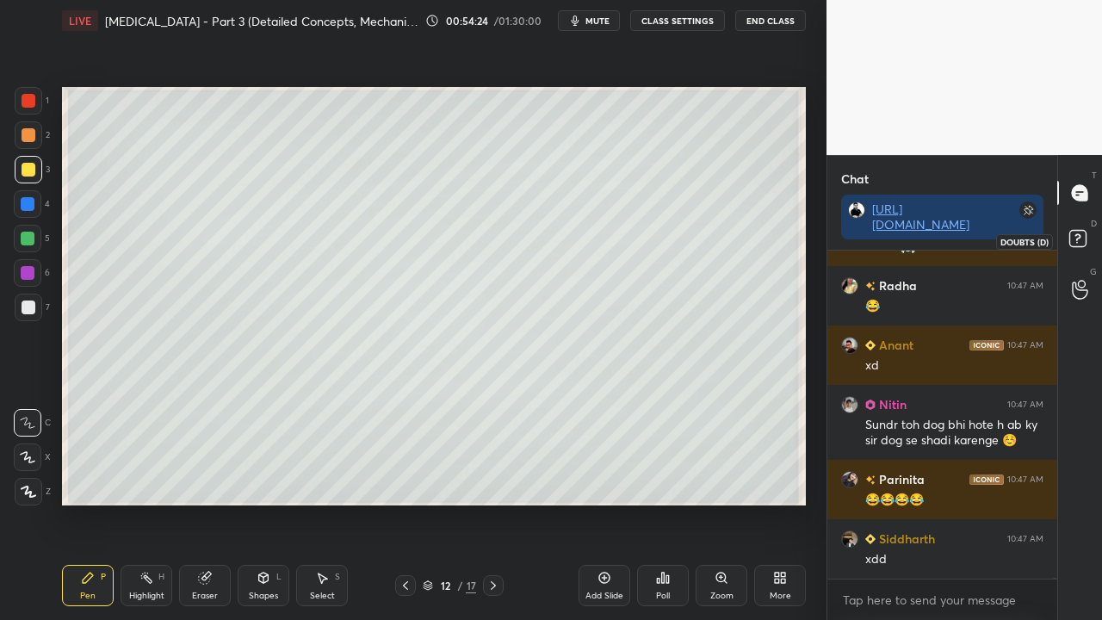
click at [1072, 247] on icon at bounding box center [1080, 241] width 31 height 31
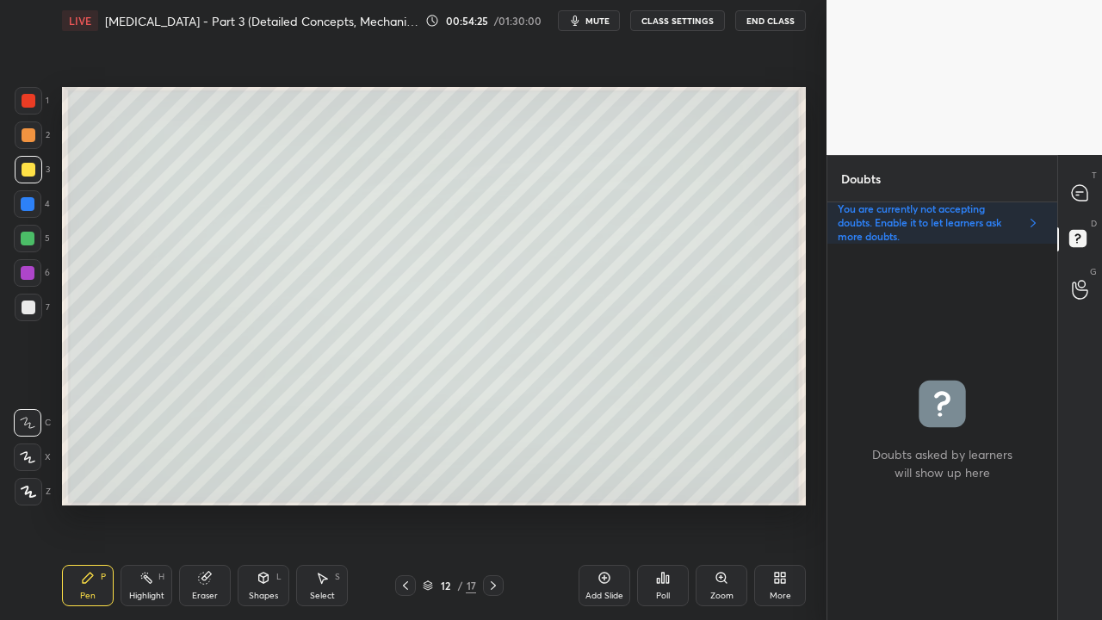
scroll to position [371, 225]
click at [403, 503] on icon at bounding box center [406, 586] width 14 height 14
click at [496, 503] on icon at bounding box center [493, 586] width 14 height 14
click at [26, 184] on div "3" at bounding box center [32, 173] width 35 height 34
click at [29, 169] on div at bounding box center [29, 170] width 14 height 14
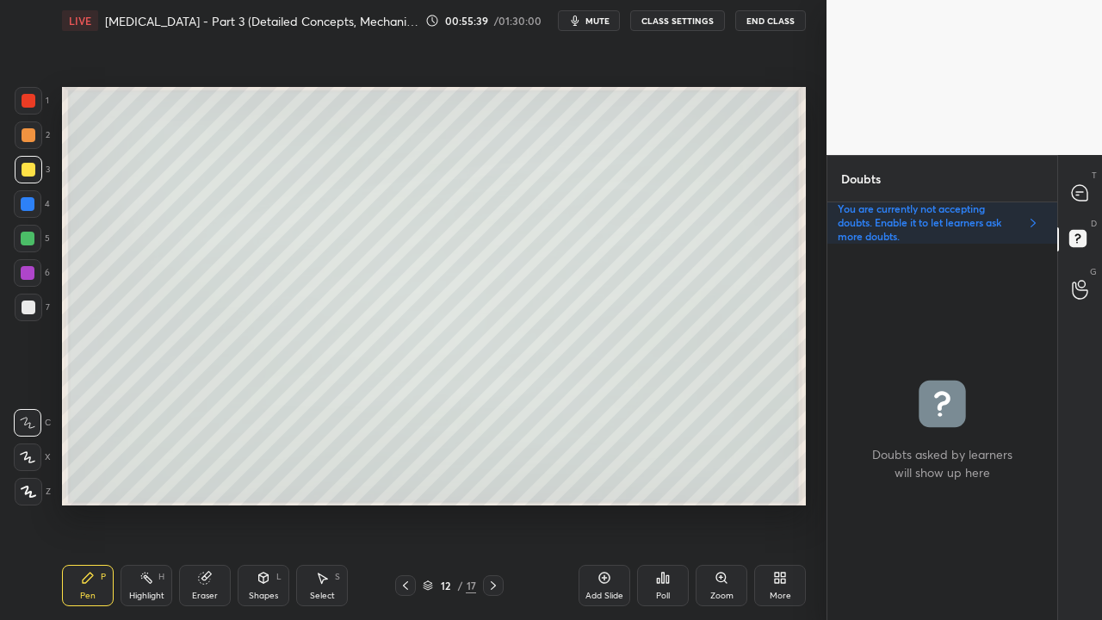
click at [1088, 183] on div at bounding box center [1080, 192] width 34 height 31
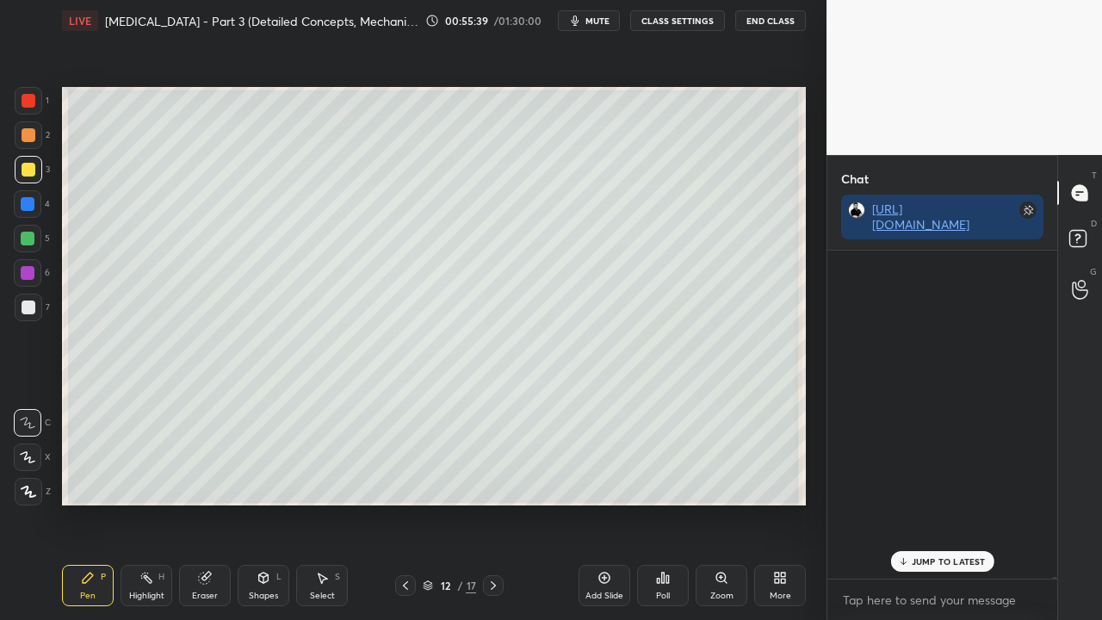
scroll to position [323, 225]
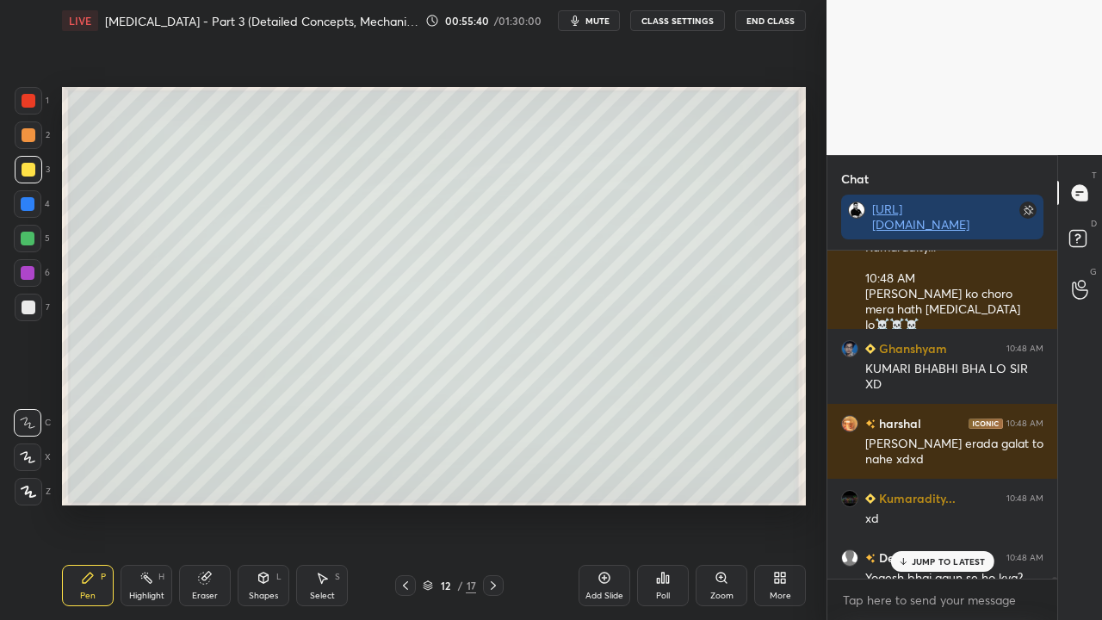
click at [926, 503] on p "JUMP TO LATEST" at bounding box center [949, 561] width 74 height 10
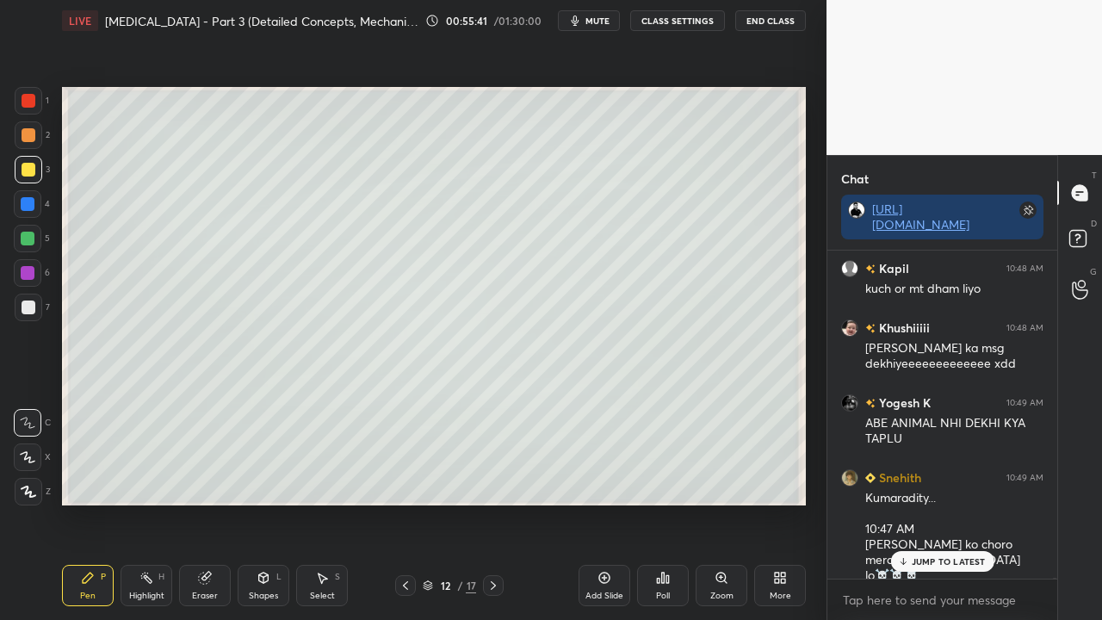
scroll to position [147277, 0]
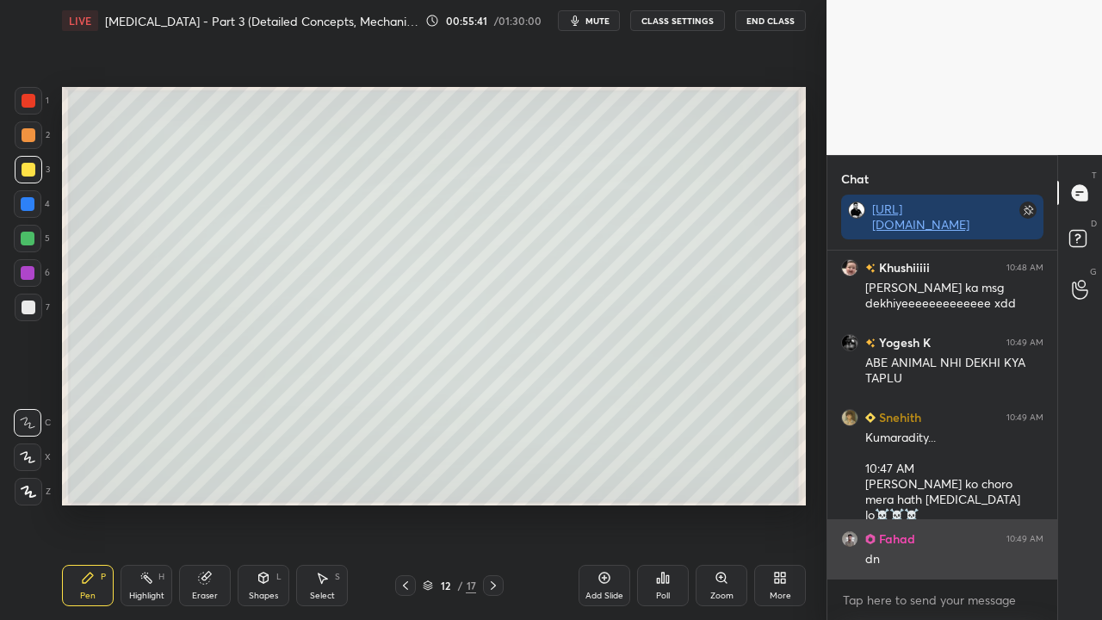
click at [926, 503] on div "dn" at bounding box center [954, 559] width 178 height 17
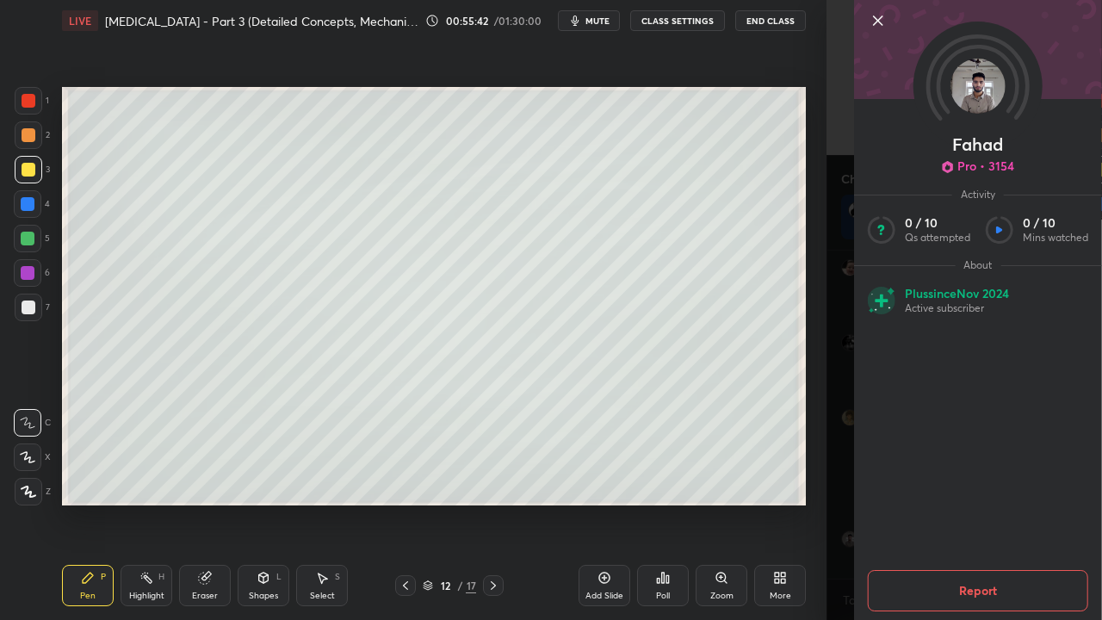
click at [837, 503] on div "Fahad Pro • 3154 Activity 0 / 10 Qs attempted 0 / 10 Mins watched About Plus si…" at bounding box center [965, 310] width 276 height 620
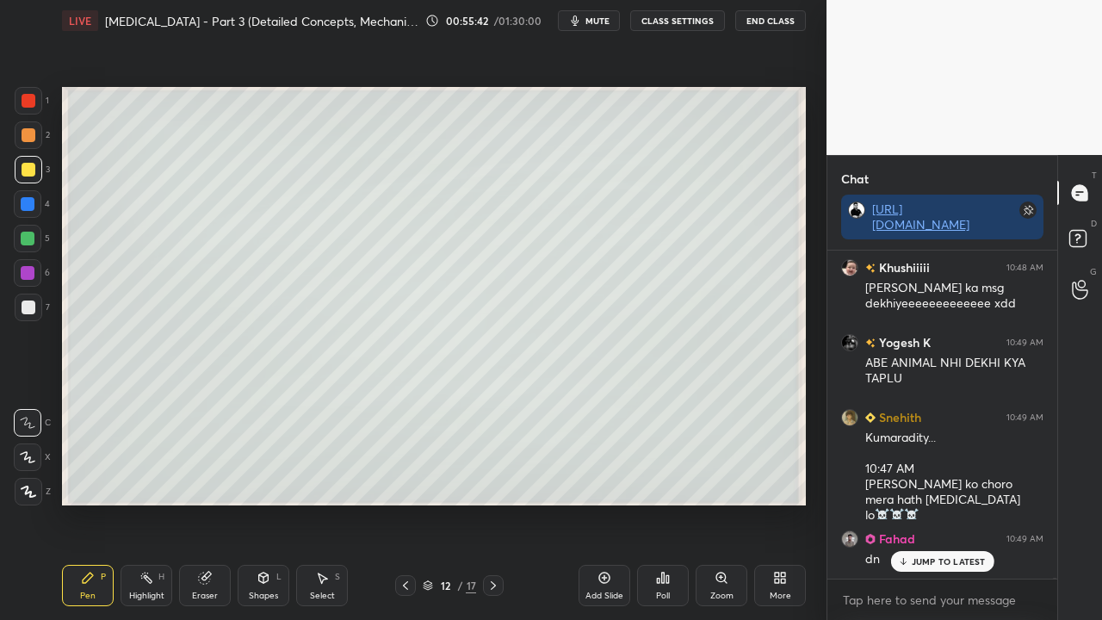
scroll to position [147397, 0]
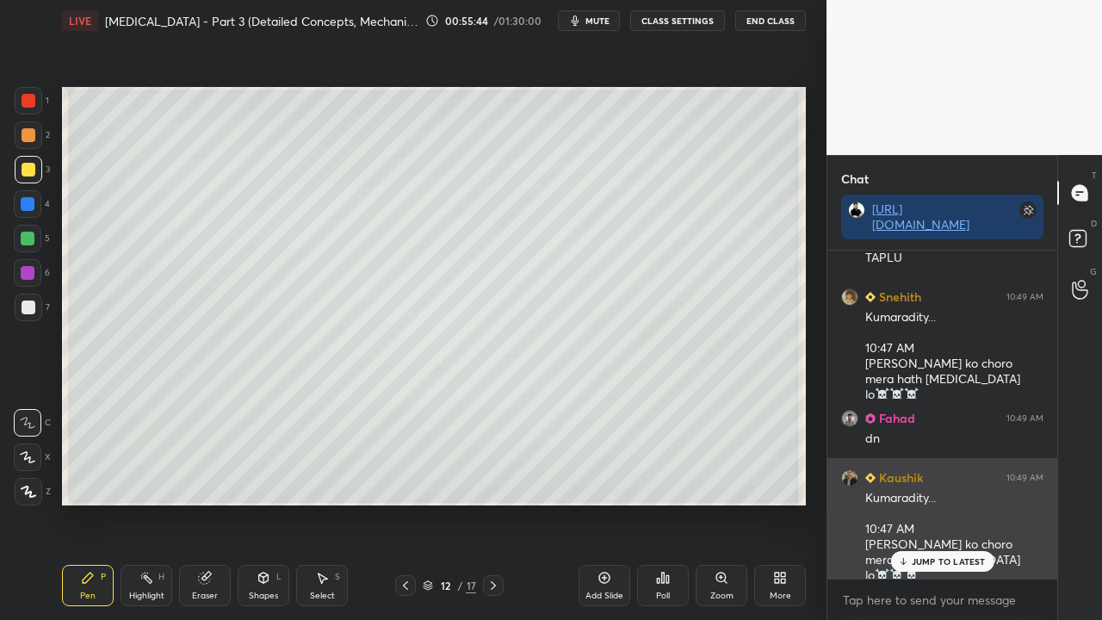
click at [925, 503] on div "JUMP TO LATEST" at bounding box center [941, 561] width 103 height 21
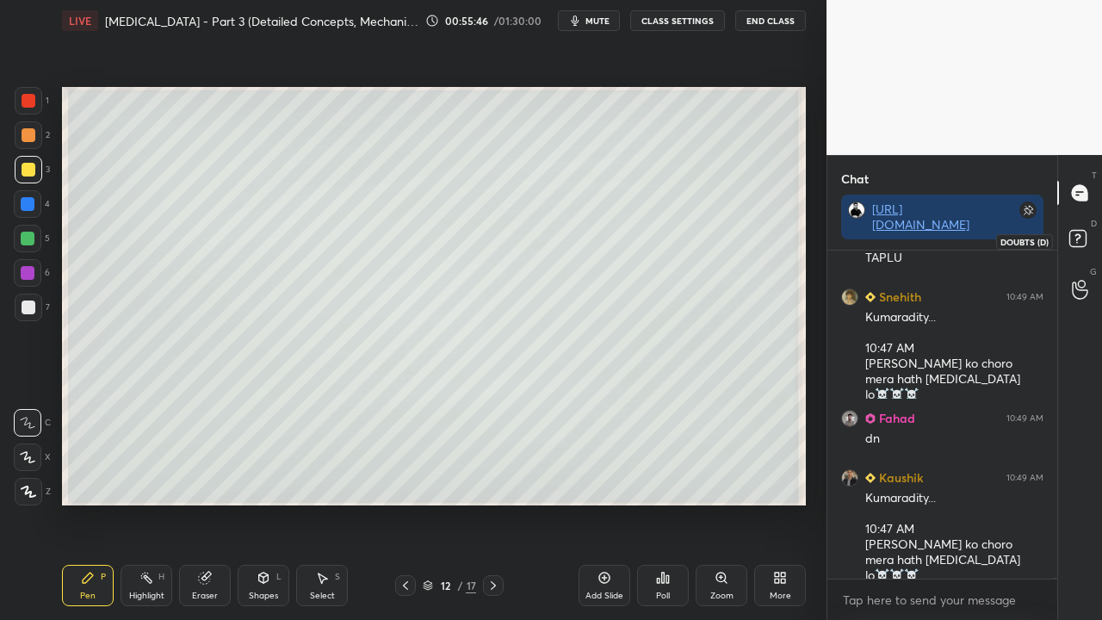
click at [1083, 244] on rect at bounding box center [1077, 239] width 16 height 16
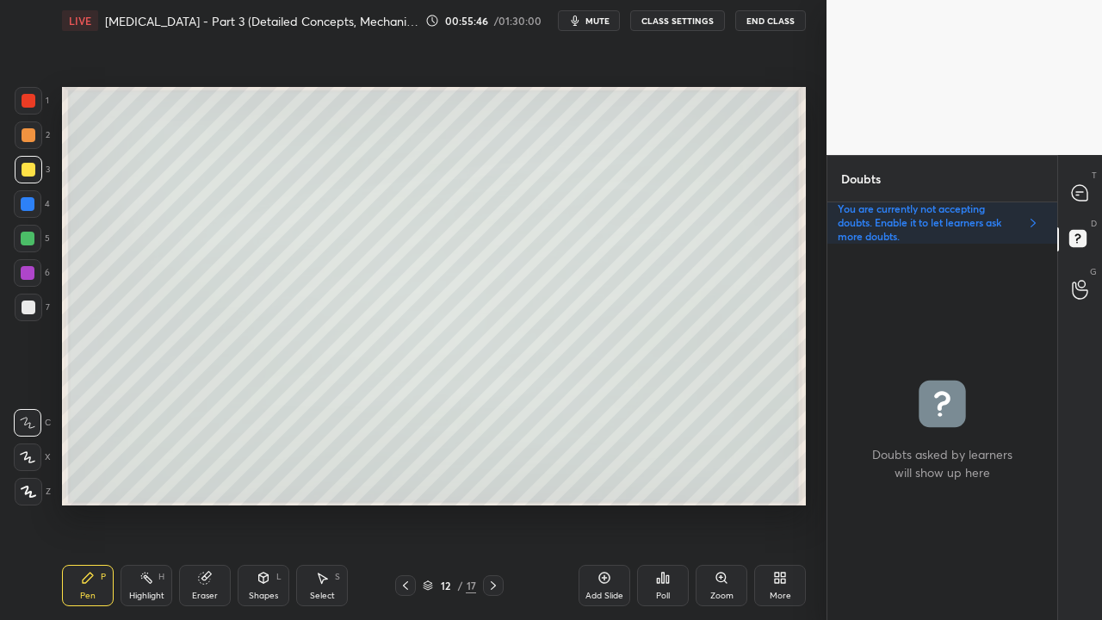
scroll to position [371, 225]
click at [1076, 192] on icon at bounding box center [1079, 192] width 15 height 15
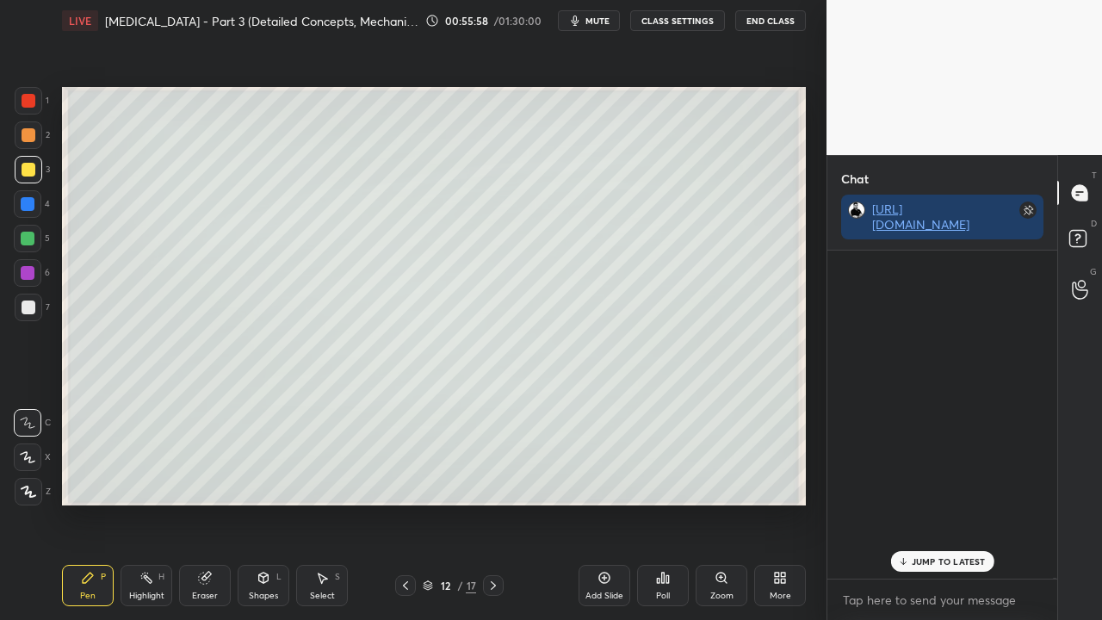
scroll to position [323, 225]
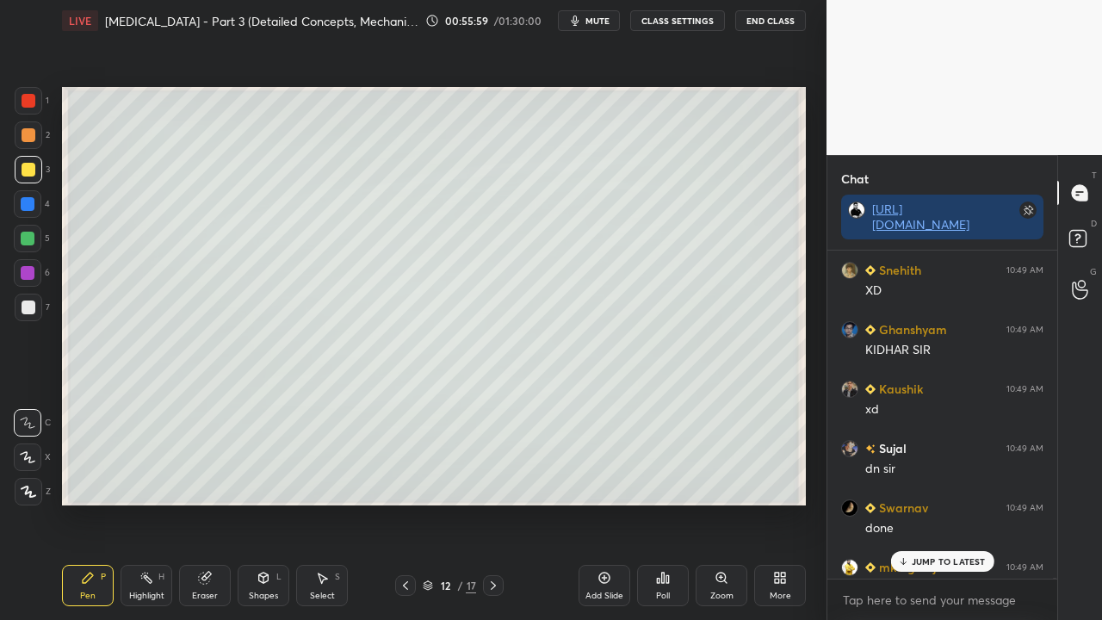
click at [934, 503] on p "JUMP TO LATEST" at bounding box center [949, 561] width 74 height 10
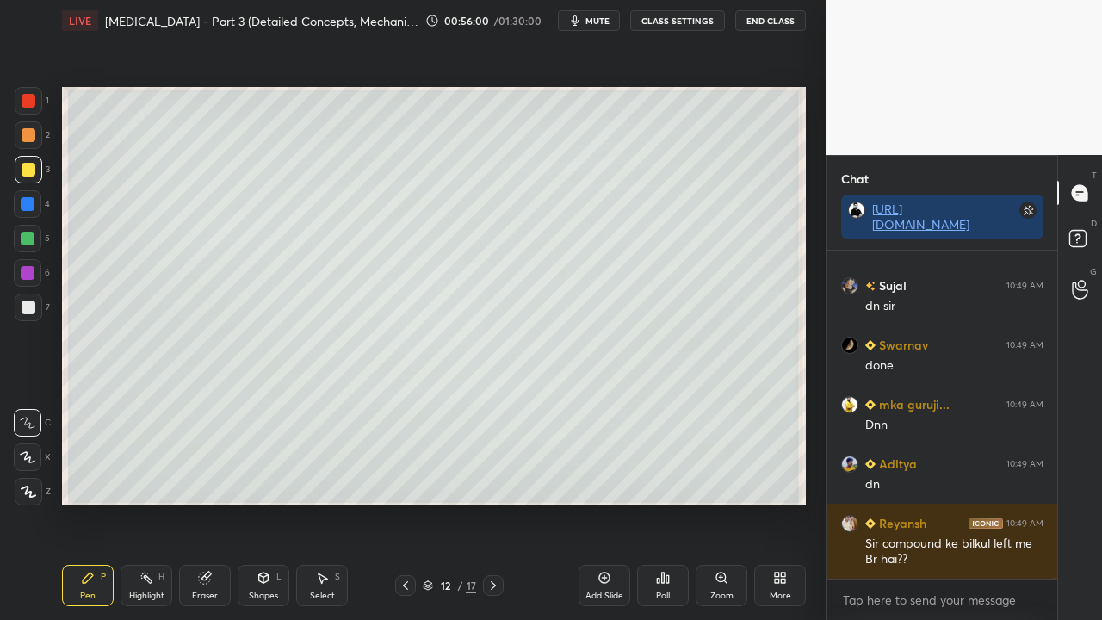
scroll to position [148179, 0]
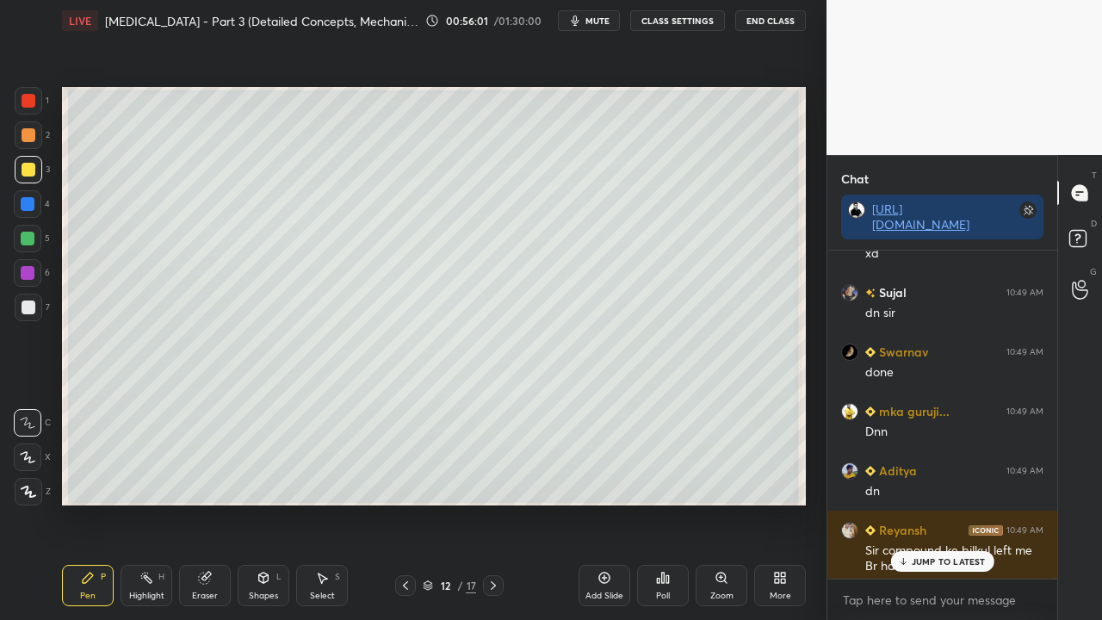
click at [921, 503] on p "JUMP TO LATEST" at bounding box center [949, 561] width 74 height 10
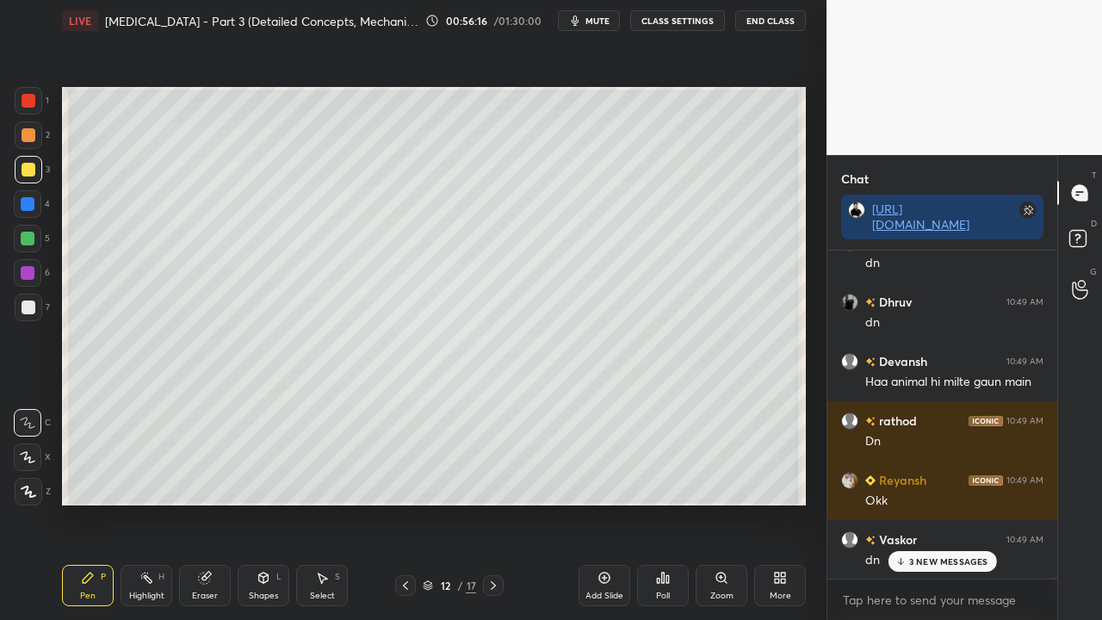
scroll to position [148780, 0]
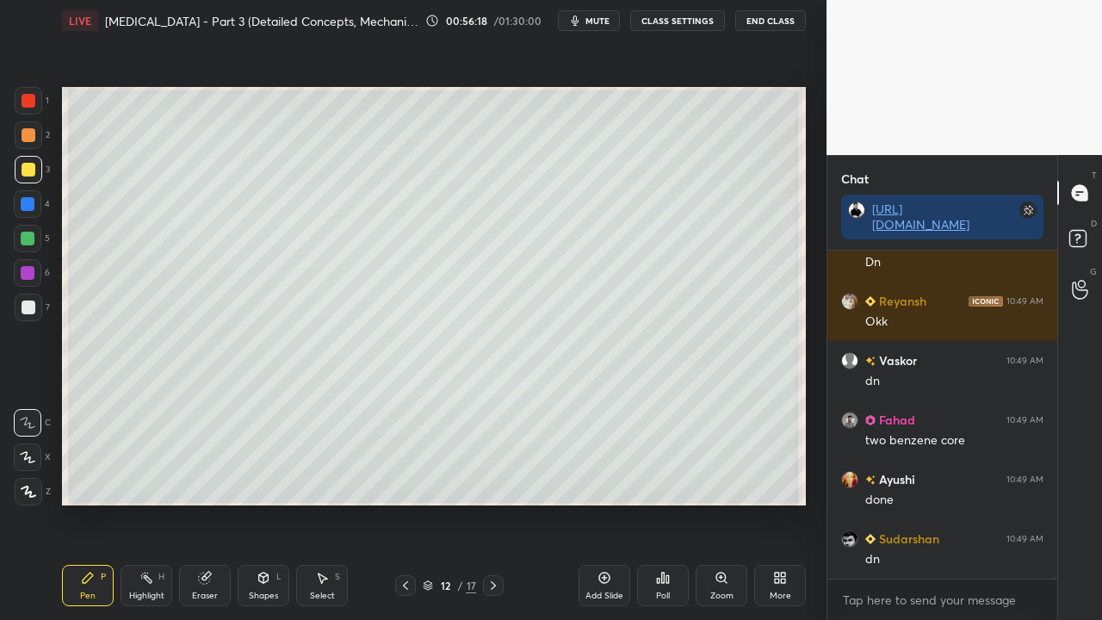
click at [29, 310] on div at bounding box center [29, 308] width 14 height 14
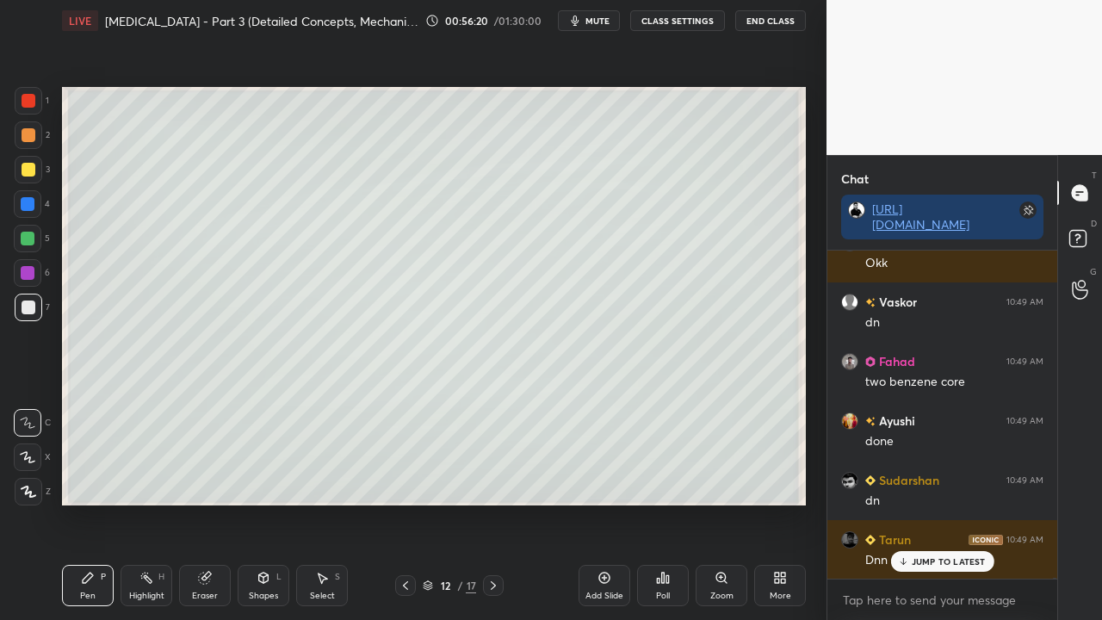
scroll to position [148957, 0]
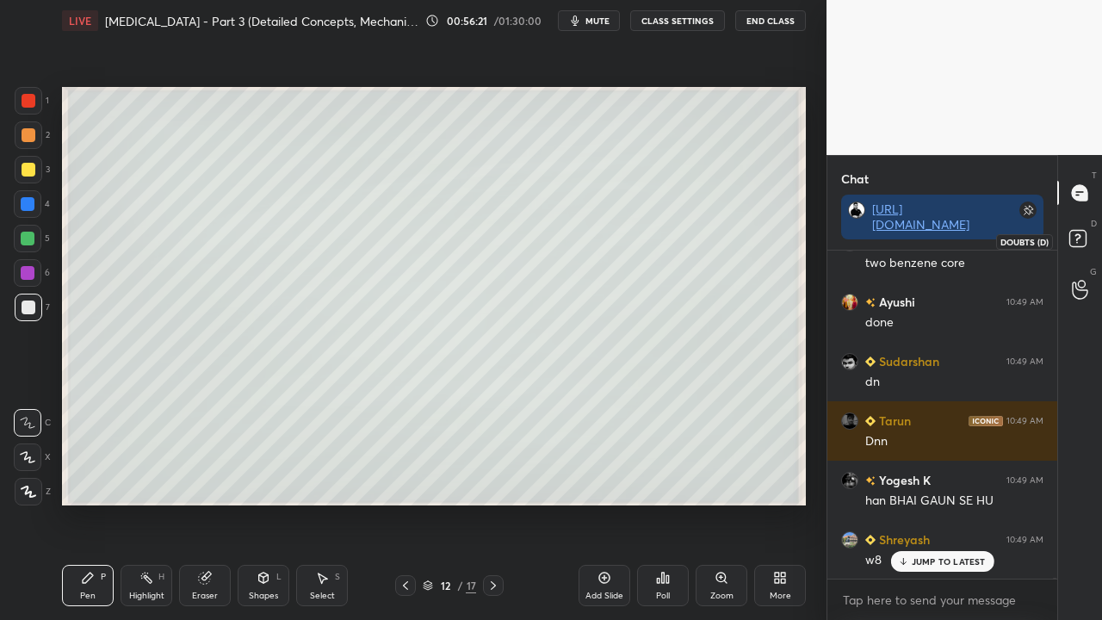
click at [1083, 235] on rect at bounding box center [1077, 239] width 16 height 16
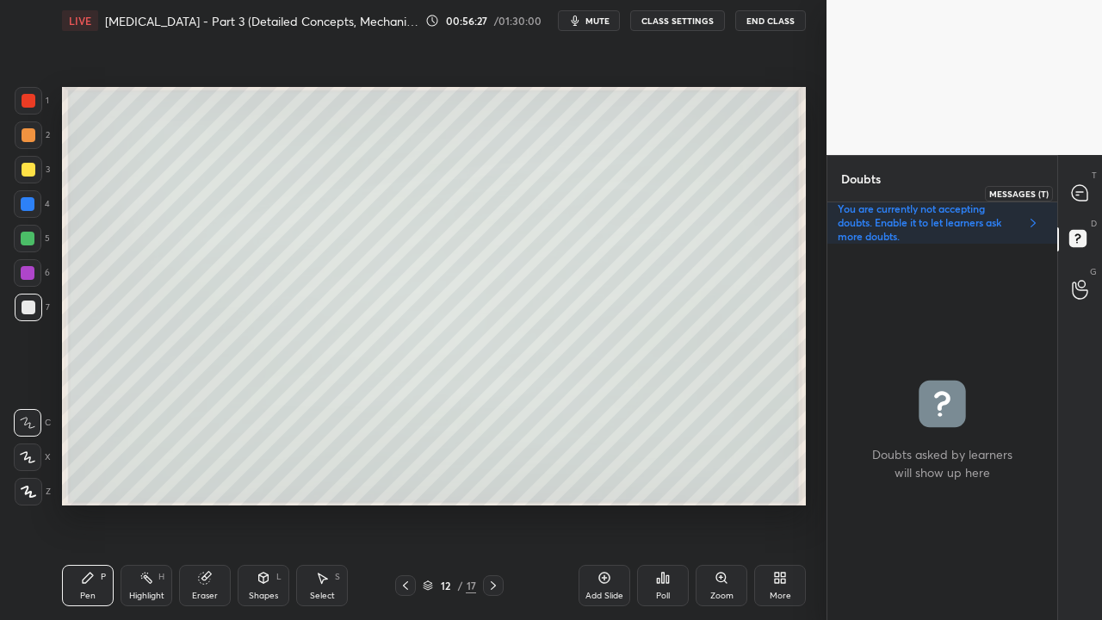
click at [1087, 191] on icon at bounding box center [1080, 193] width 18 height 18
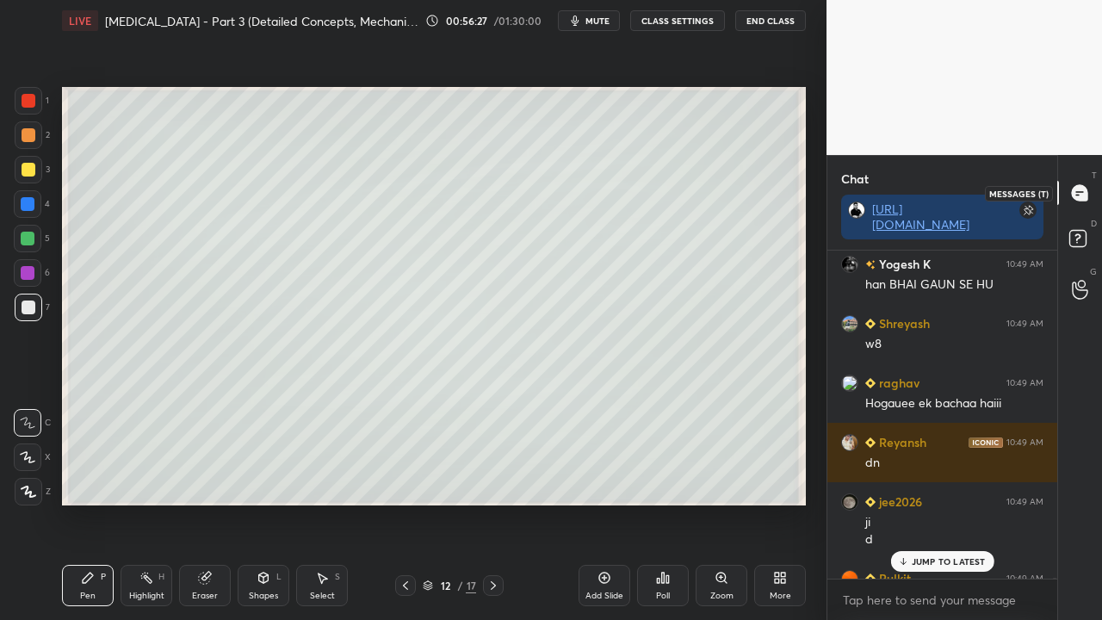
scroll to position [323, 225]
click at [960, 503] on p "1 NEW MESSAGE" at bounding box center [948, 561] width 73 height 10
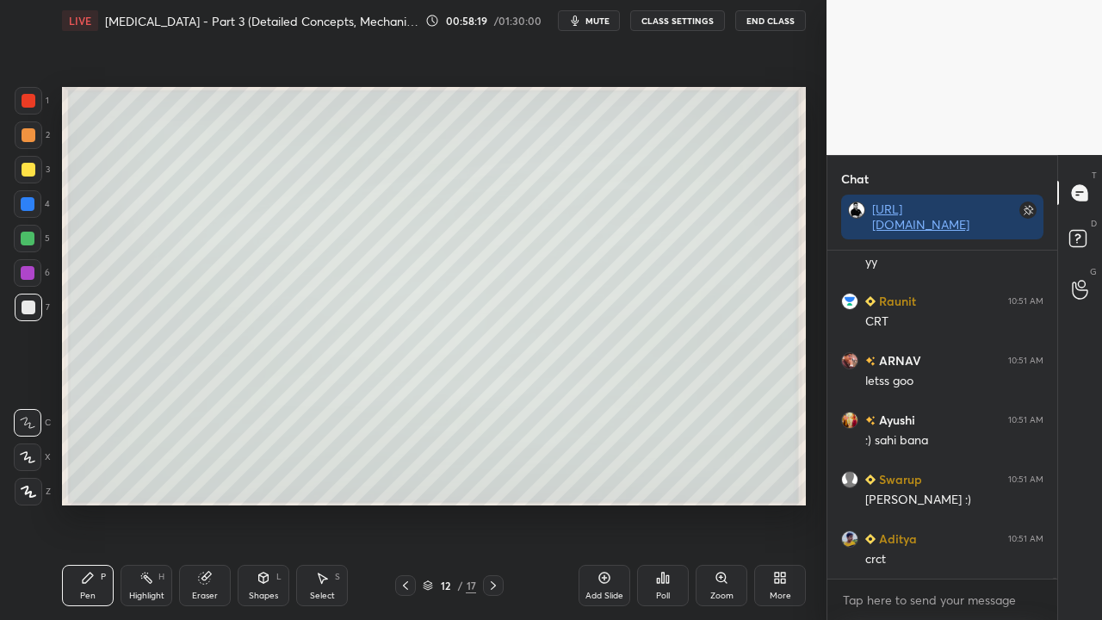
scroll to position [142842, 0]
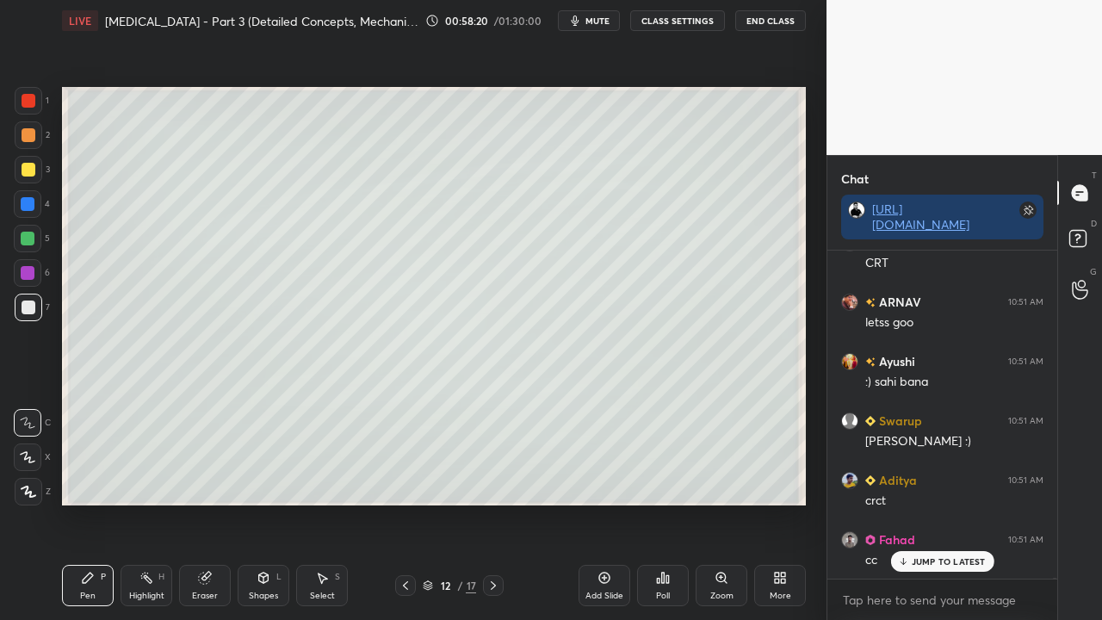
click at [1083, 235] on rect at bounding box center [1077, 239] width 16 height 16
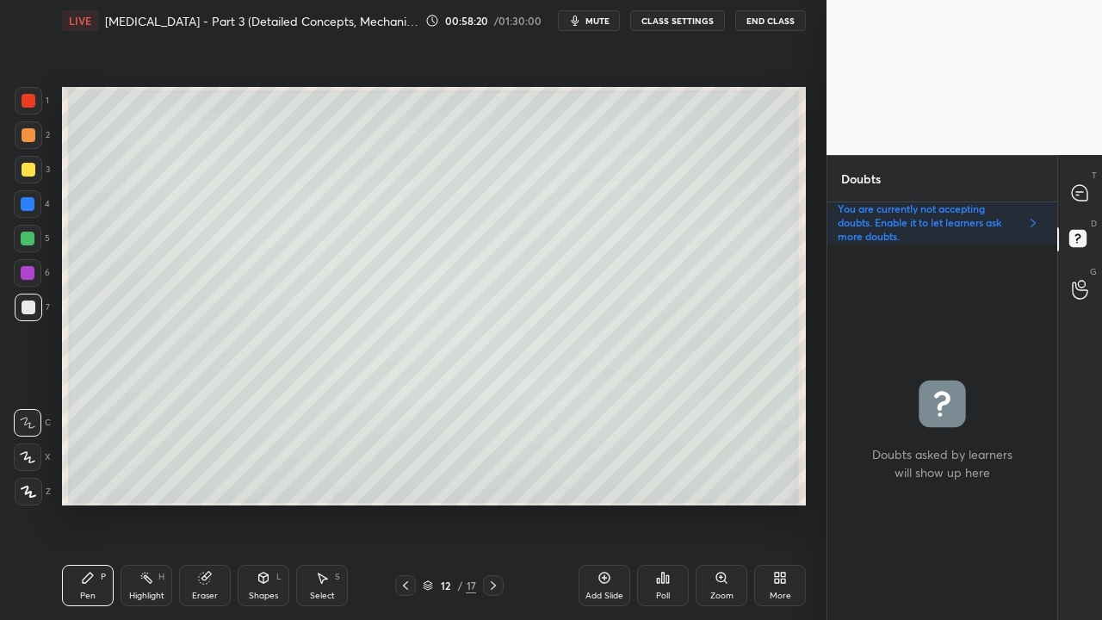
scroll to position [371, 225]
click at [660, 503] on div "Poll" at bounding box center [663, 596] width 14 height 9
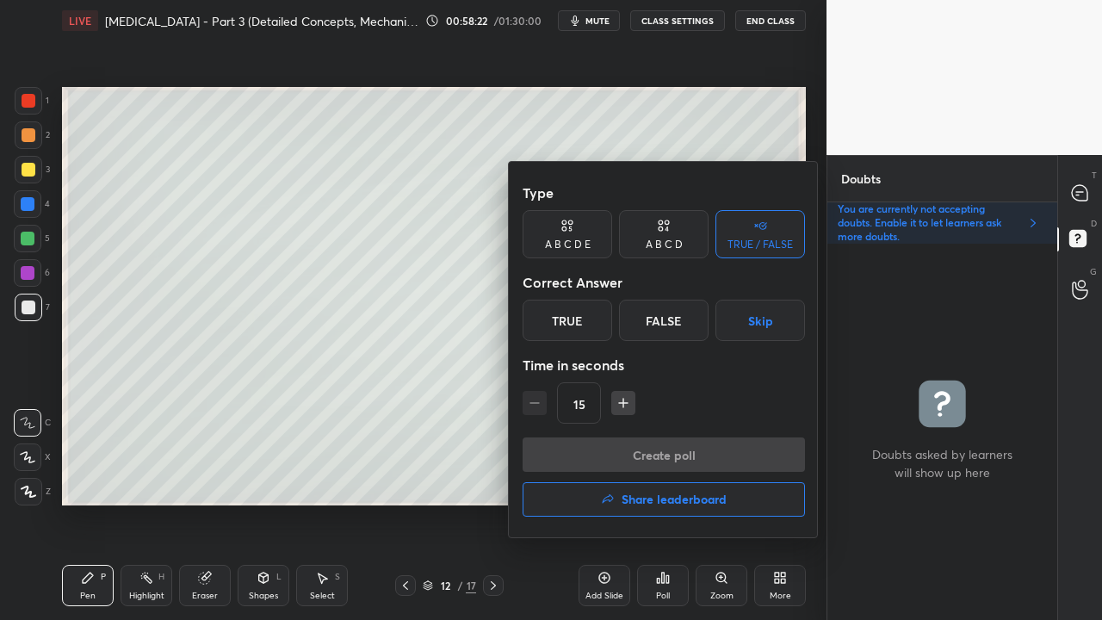
drag, startPoint x: 566, startPoint y: 310, endPoint x: 570, endPoint y: 401, distance: 91.4
click at [565, 313] on div "True" at bounding box center [568, 320] width 90 height 41
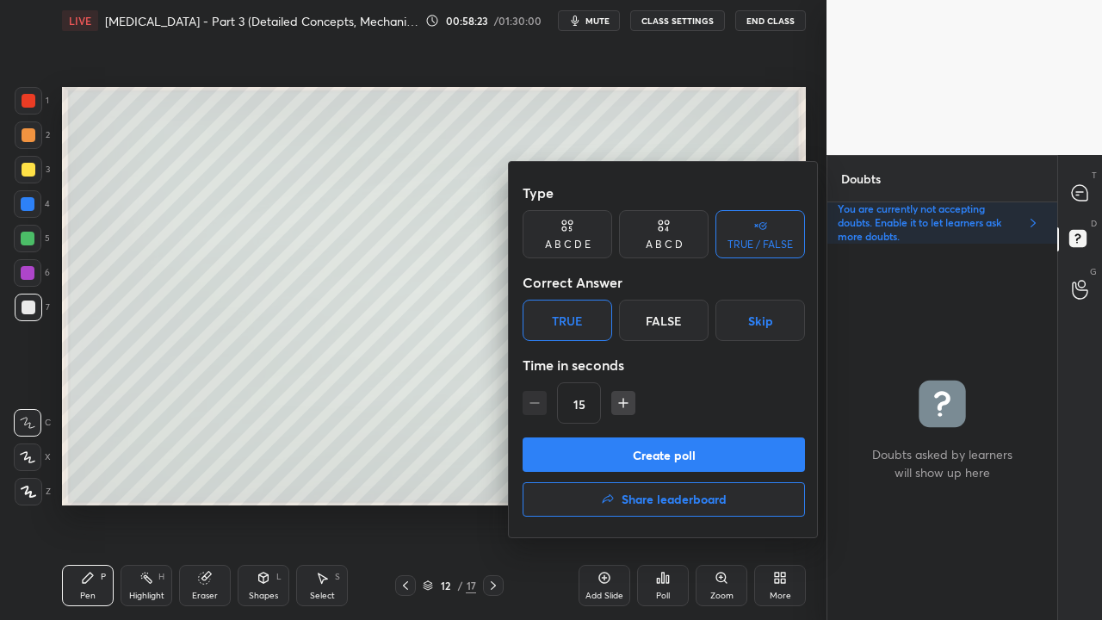
click at [599, 451] on button "Create poll" at bounding box center [664, 454] width 282 height 34
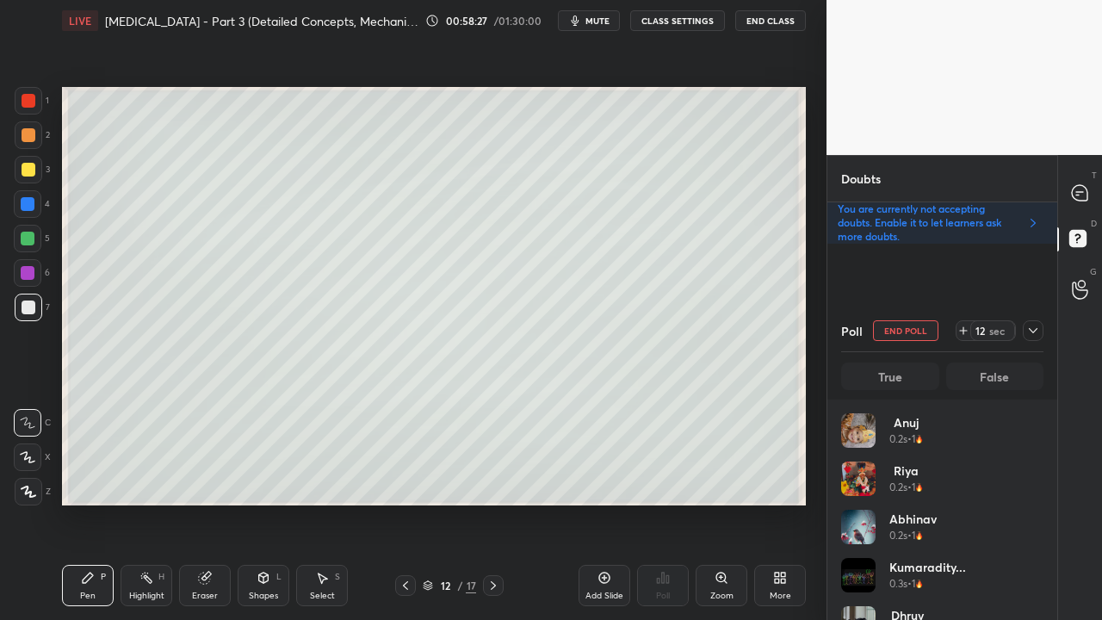
scroll to position [201, 197]
click at [601, 22] on span "mute" at bounding box center [598, 21] width 24 height 12
click at [1090, 176] on div "T Messages (T)" at bounding box center [1080, 193] width 44 height 48
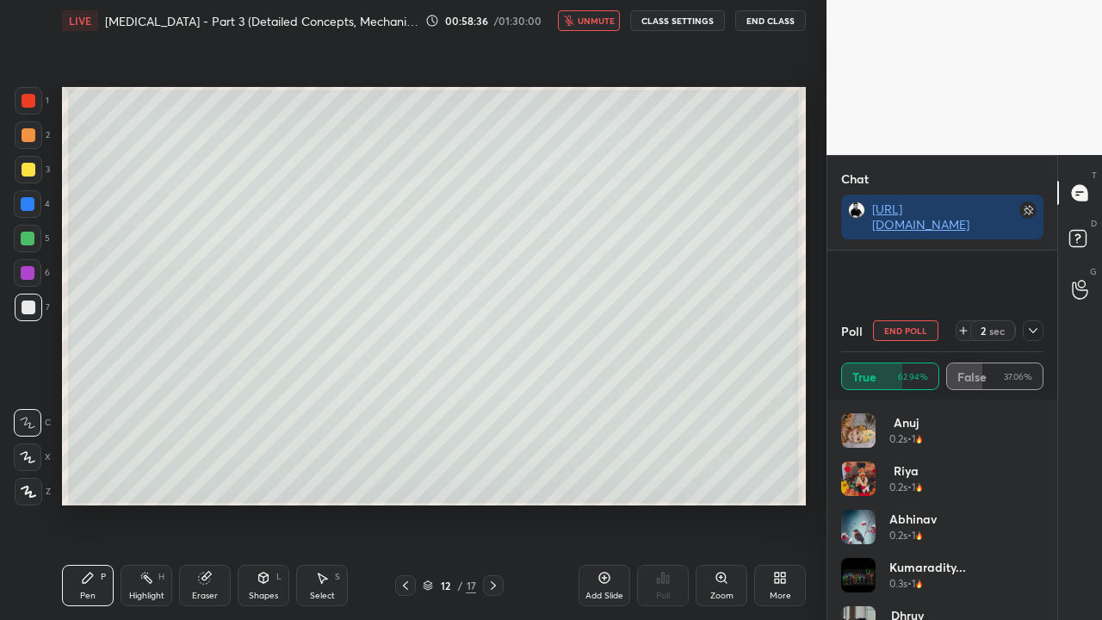
scroll to position [233, 225]
click at [1032, 331] on icon at bounding box center [1033, 331] width 14 height 14
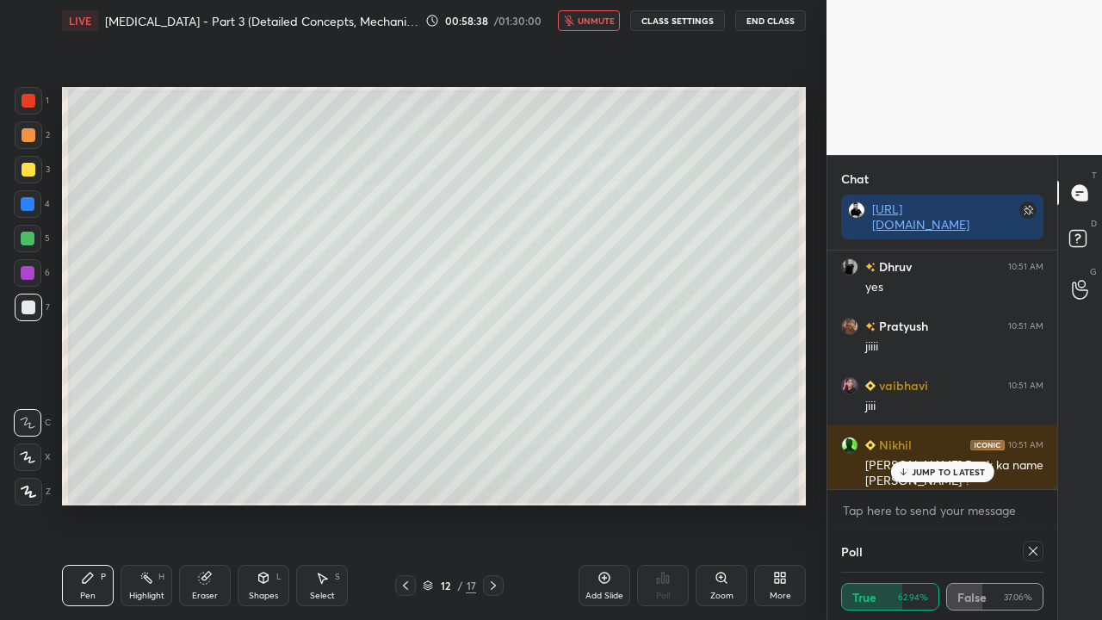
click at [955, 477] on div "JUMP TO LATEST" at bounding box center [941, 472] width 103 height 21
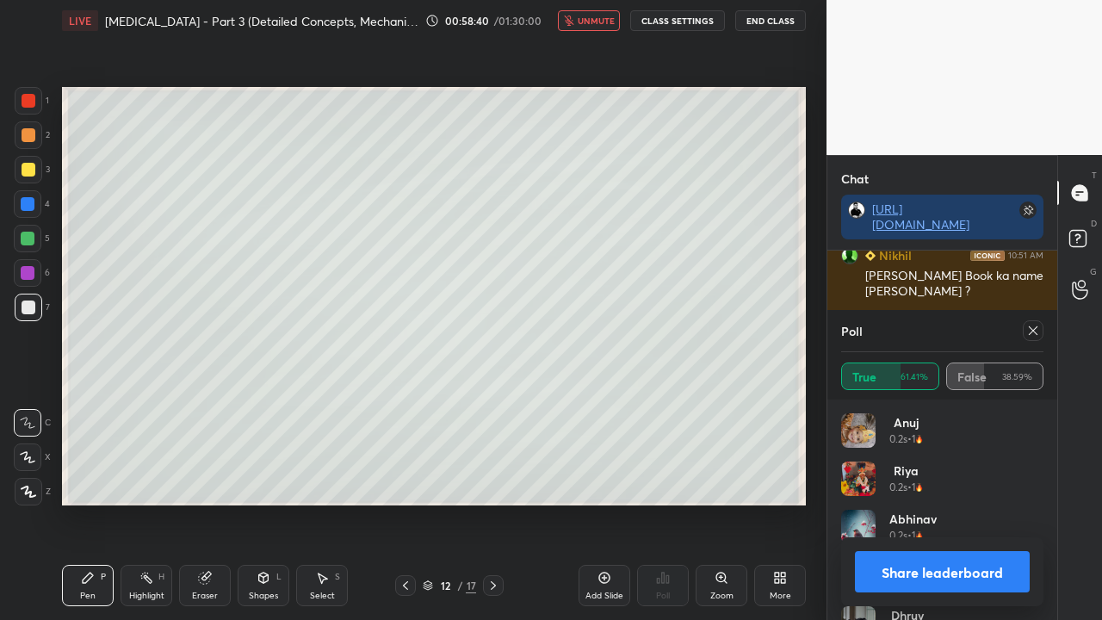
click at [1026, 334] on div at bounding box center [1033, 330] width 21 height 21
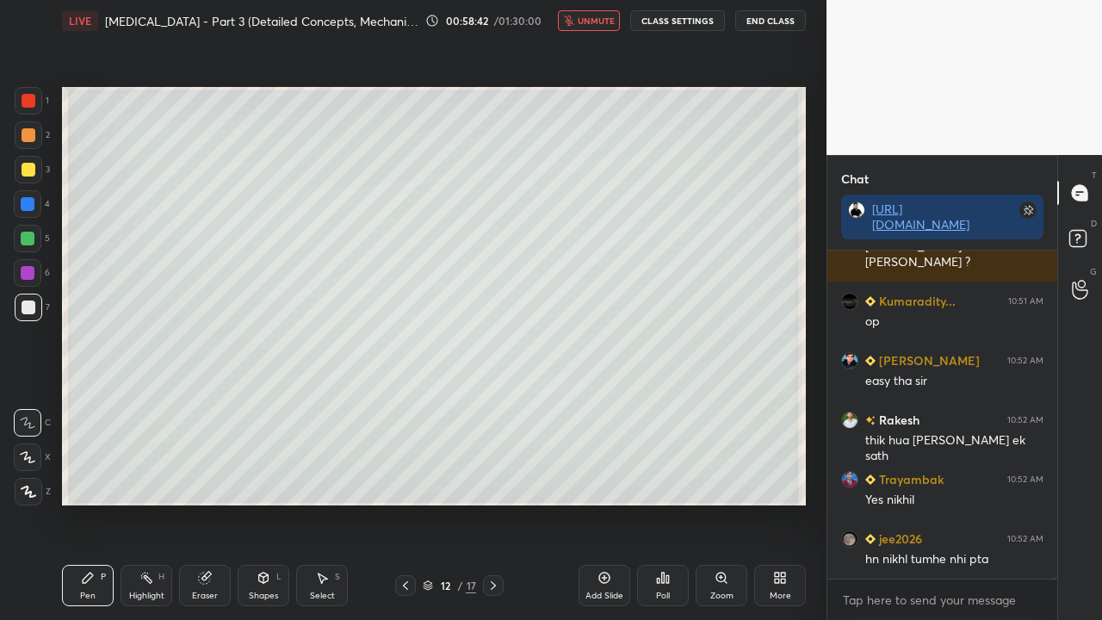
click at [593, 24] on span "unmute" at bounding box center [596, 21] width 37 height 12
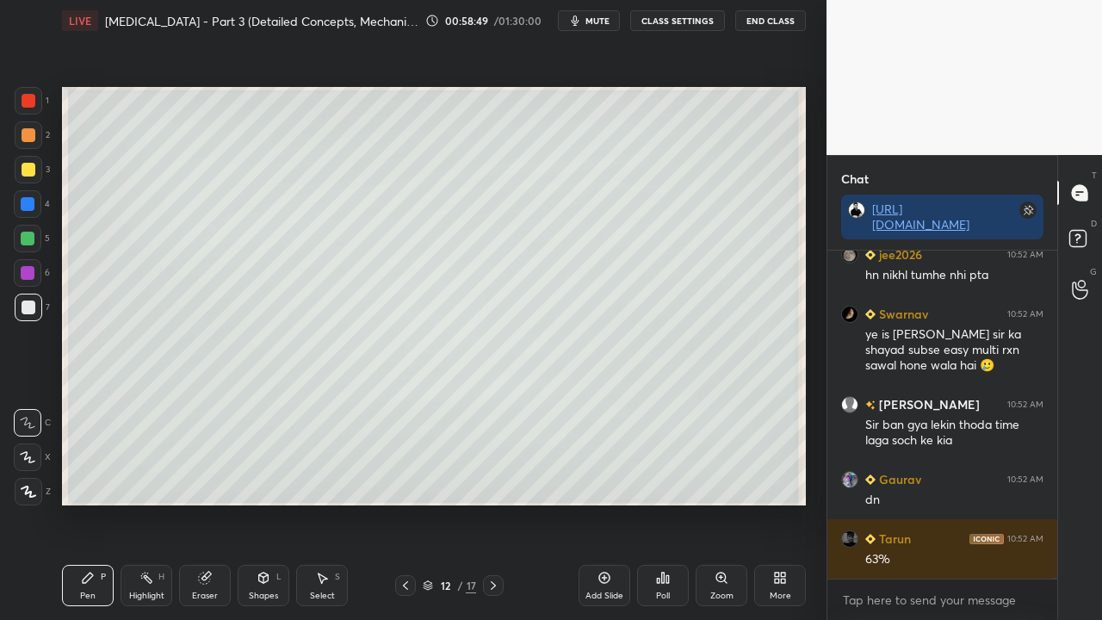
click at [942, 503] on div "63%" at bounding box center [954, 559] width 178 height 17
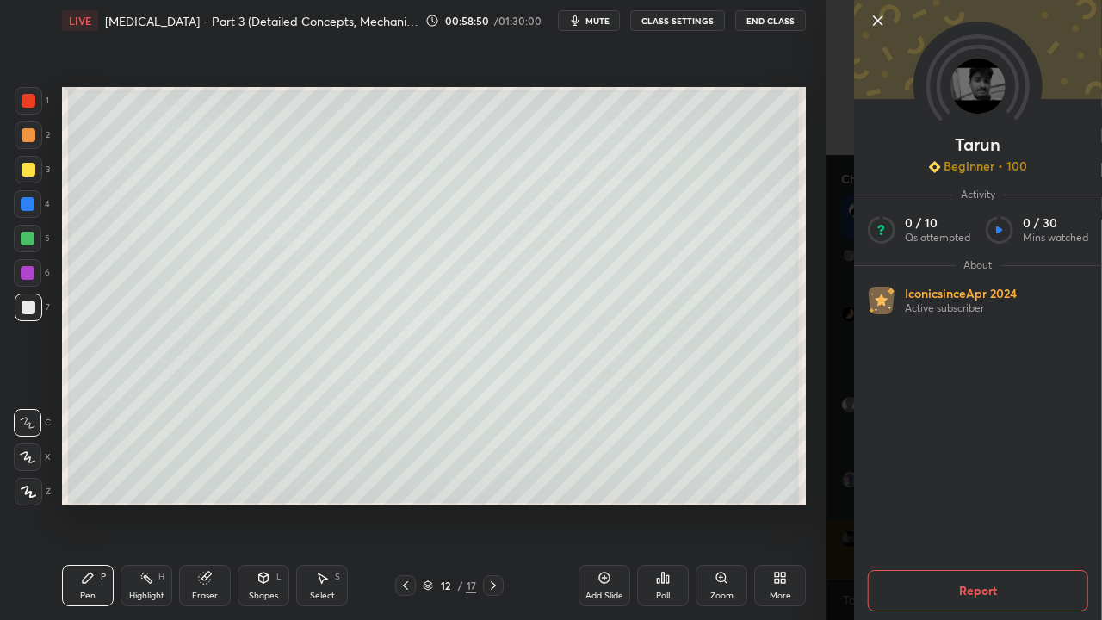
click at [833, 348] on div "Tarun Beginner • 100 Activity 0 / 10 Qs attempted 0 / 30 Mins watched About Ico…" at bounding box center [965, 310] width 276 height 620
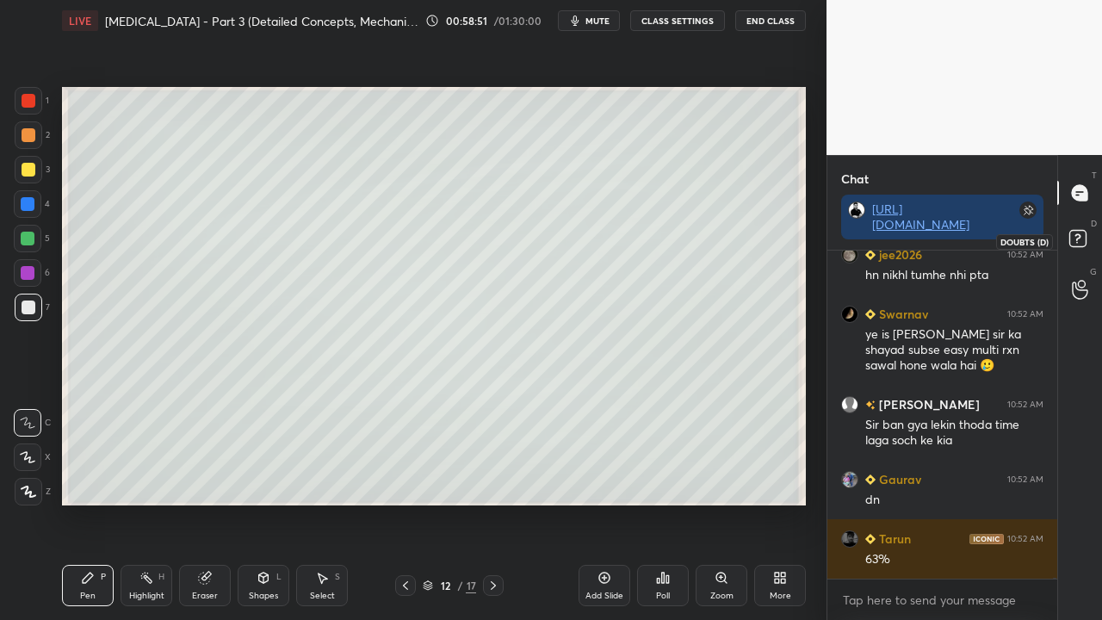
click at [1088, 244] on icon at bounding box center [1080, 241] width 31 height 31
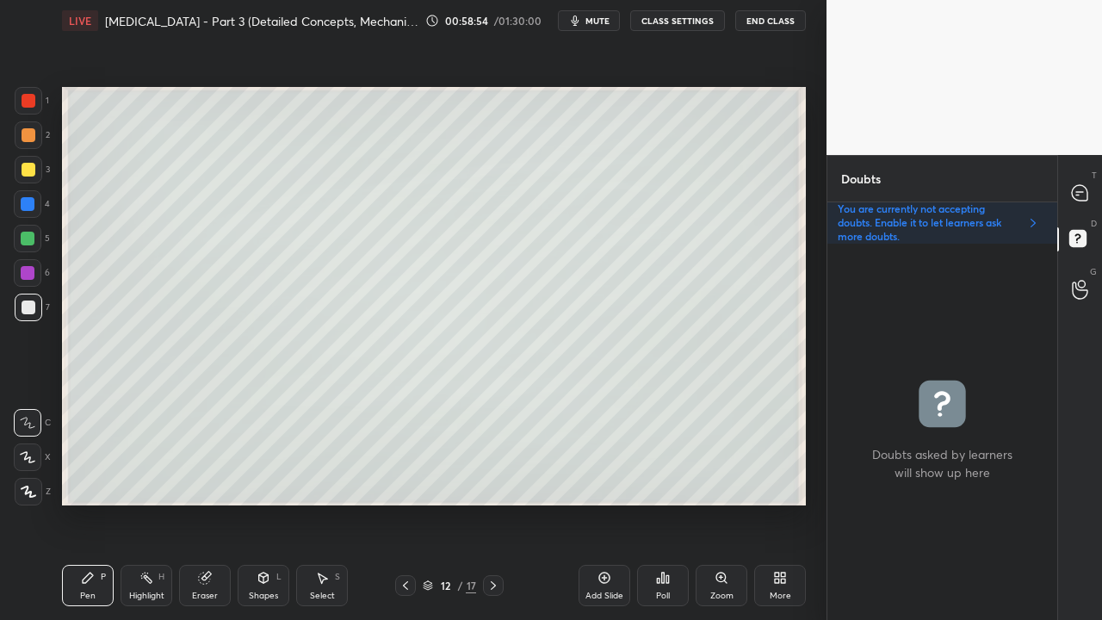
click at [1089, 183] on div at bounding box center [1080, 192] width 34 height 31
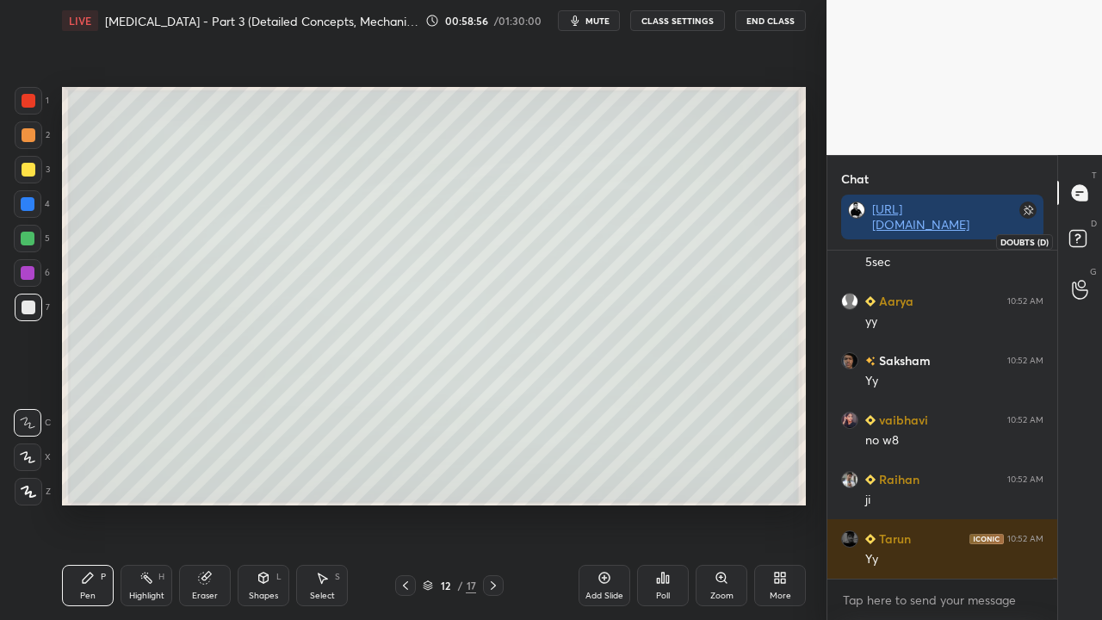
click at [1084, 240] on rect at bounding box center [1077, 239] width 16 height 16
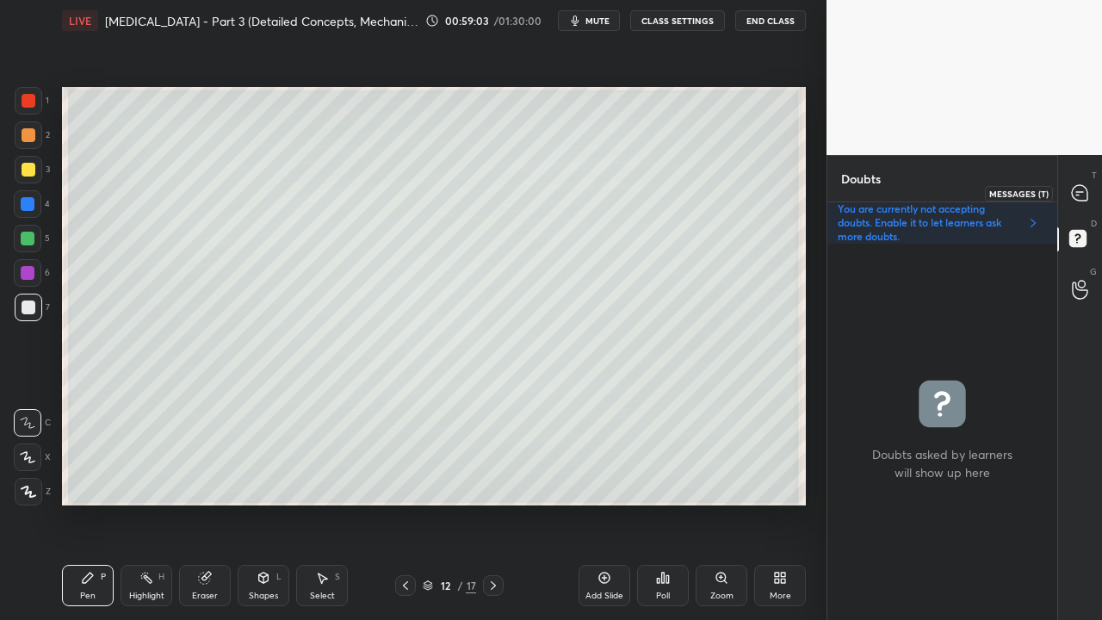
click at [1081, 184] on div at bounding box center [1080, 192] width 34 height 31
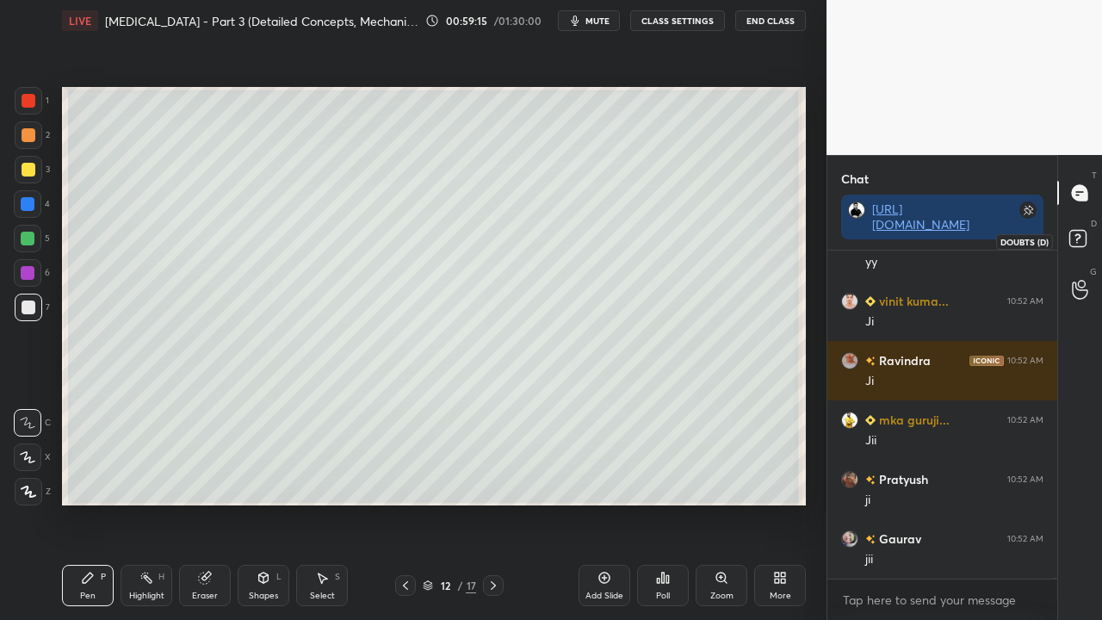
click at [1076, 232] on rect at bounding box center [1077, 239] width 16 height 16
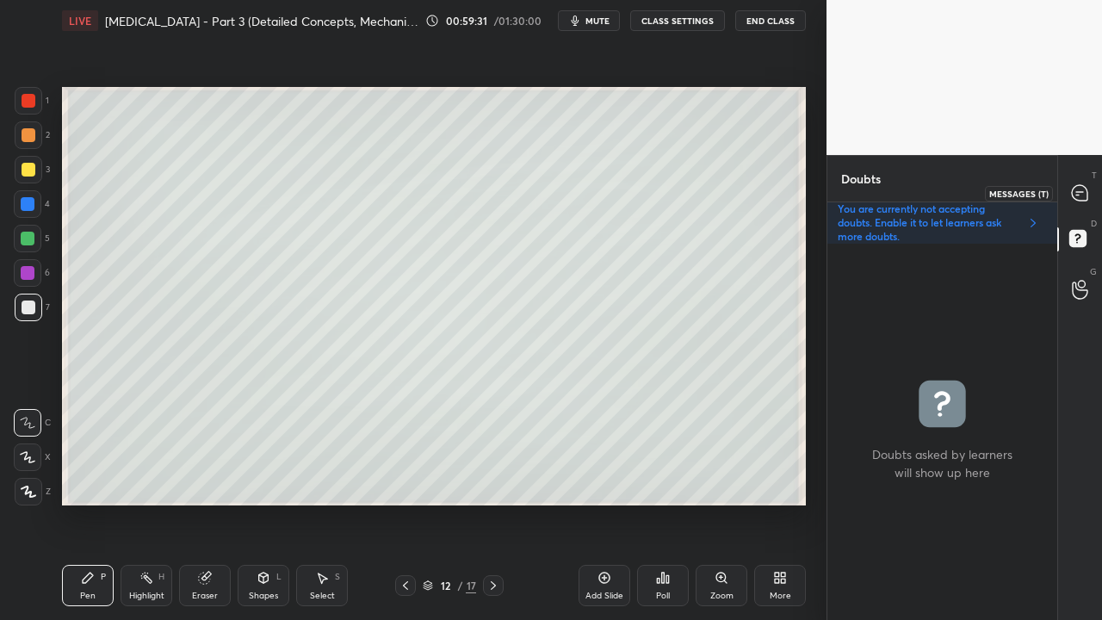
click at [1085, 189] on icon at bounding box center [1079, 192] width 15 height 15
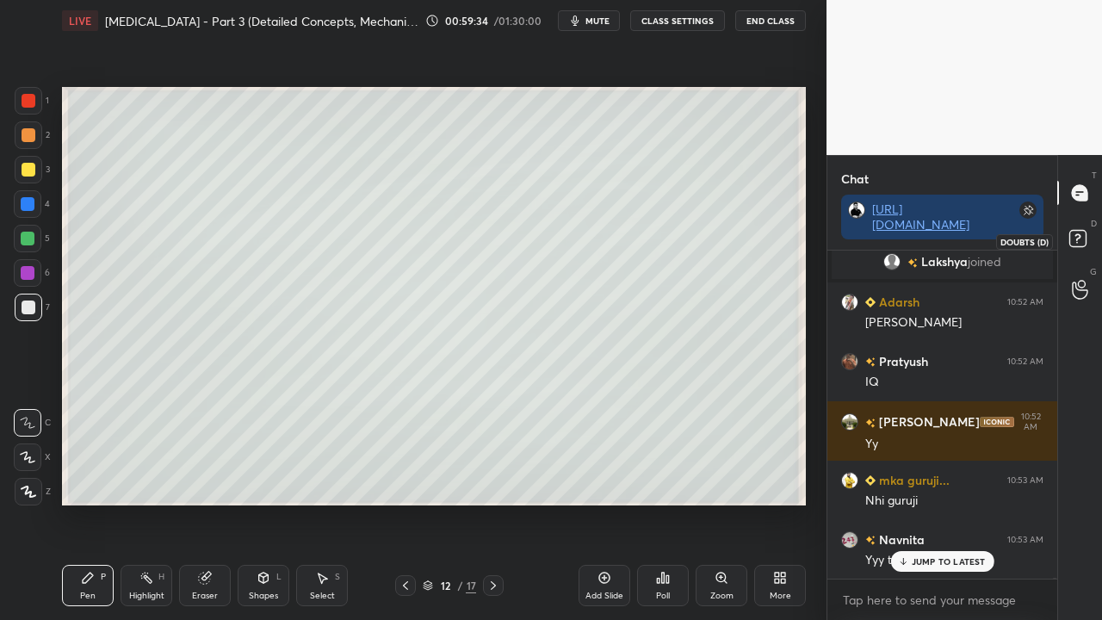
click at [1069, 232] on rect at bounding box center [1077, 239] width 16 height 16
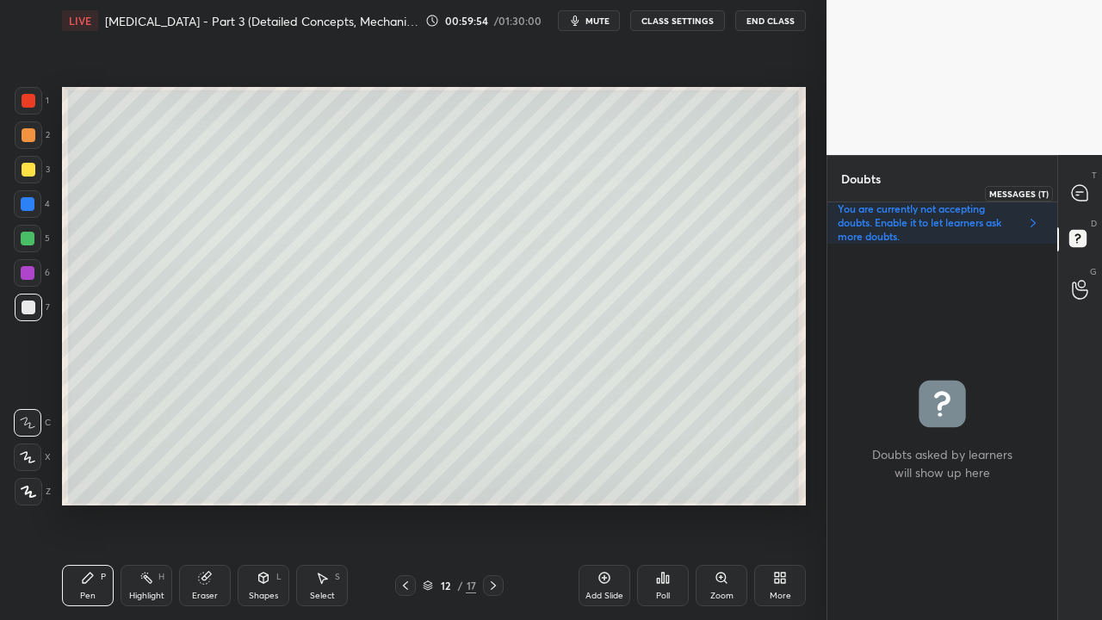
click at [1085, 185] on icon at bounding box center [1080, 193] width 18 height 18
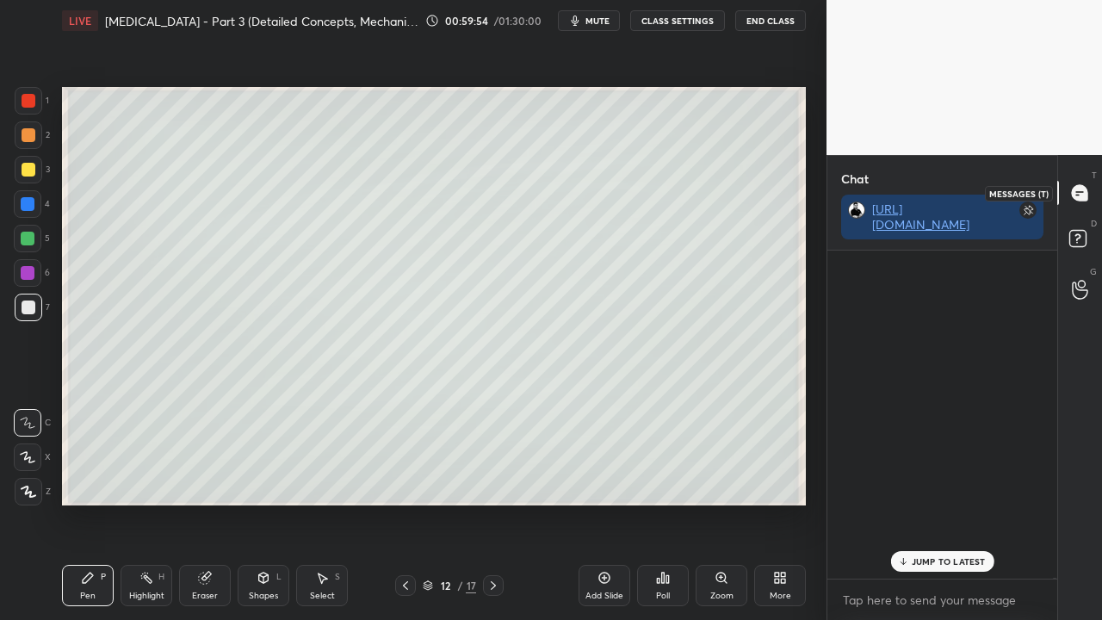
scroll to position [323, 225]
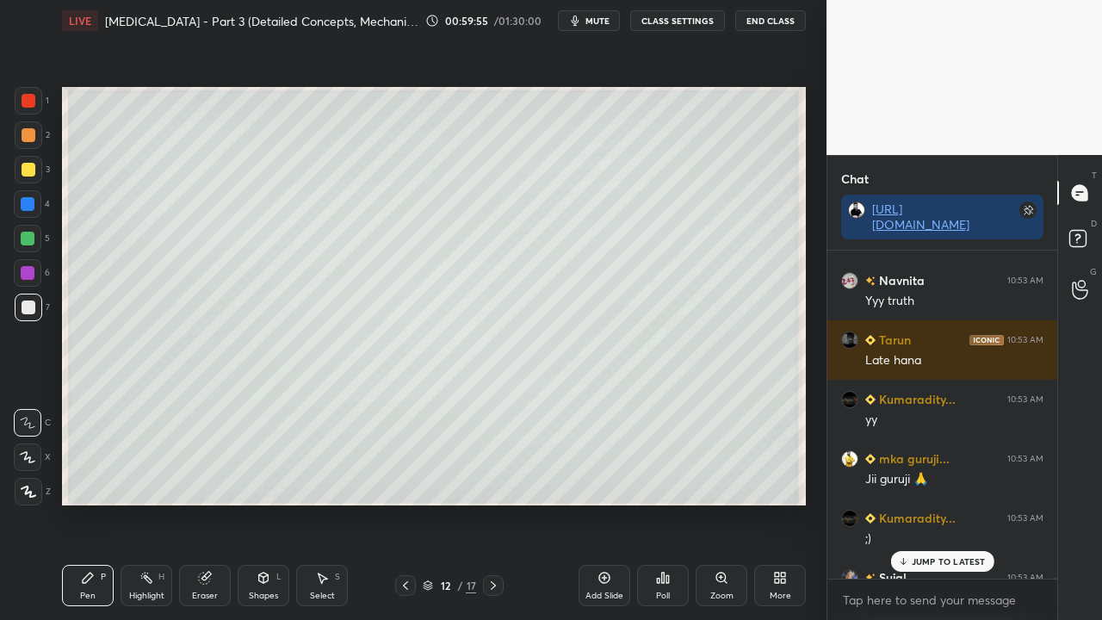
click at [933, 503] on div "JUMP TO LATEST" at bounding box center [941, 561] width 103 height 21
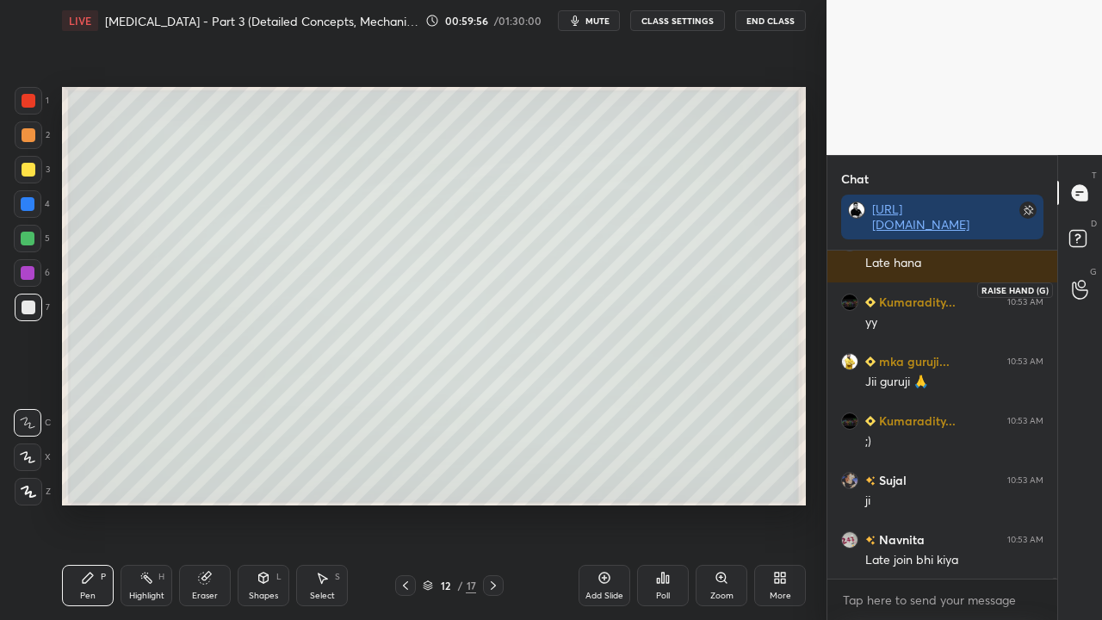
scroll to position [146042, 0]
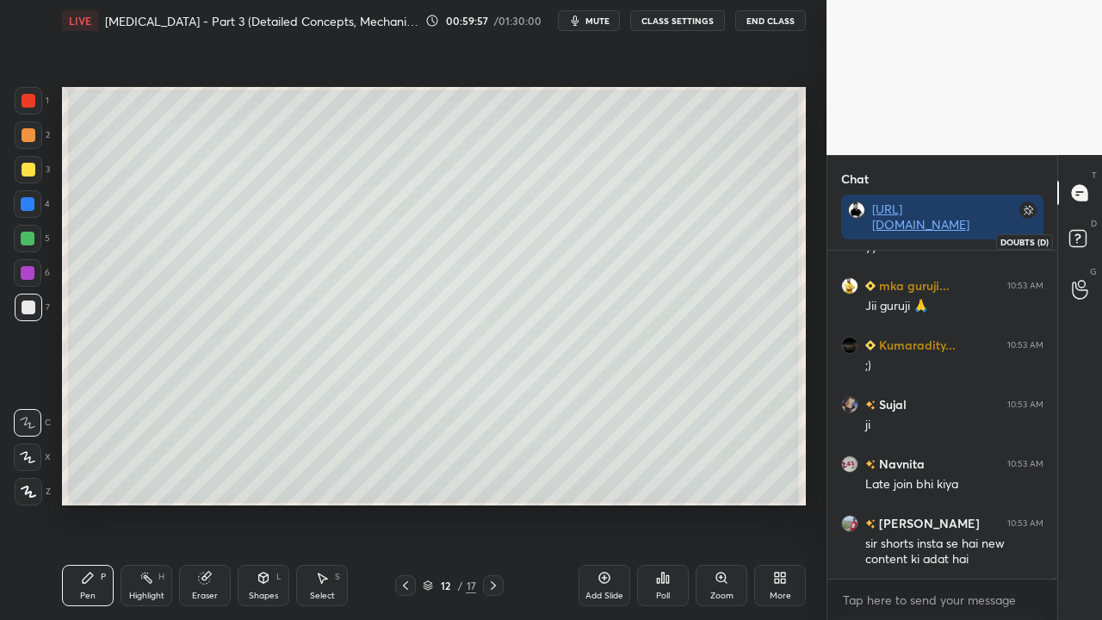
click at [1079, 243] on rect at bounding box center [1077, 239] width 16 height 16
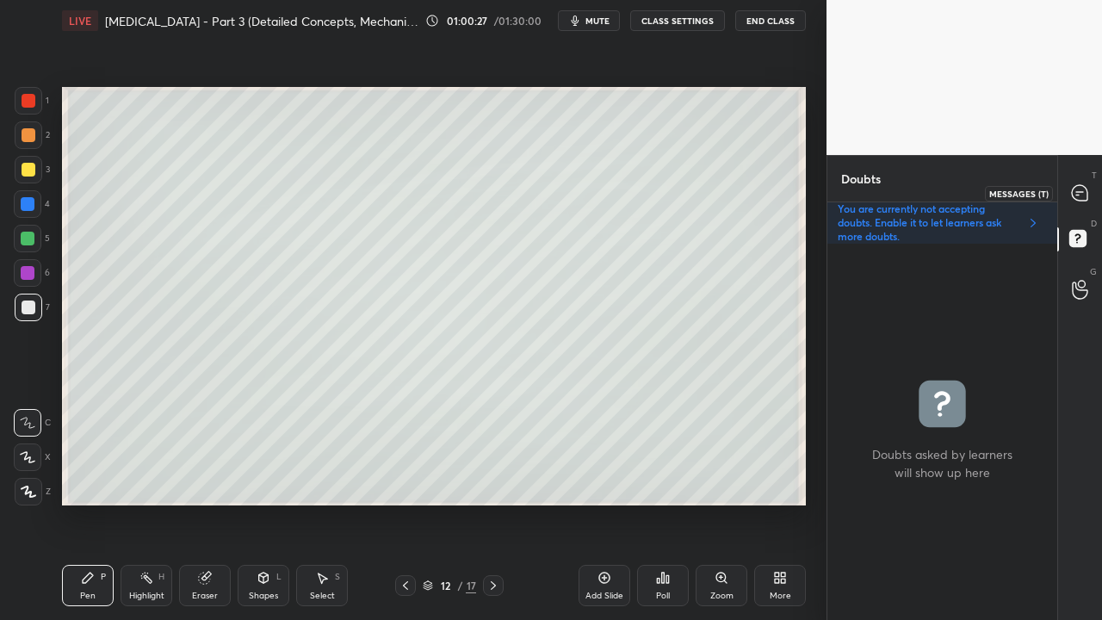
click at [1081, 189] on icon at bounding box center [1079, 192] width 15 height 15
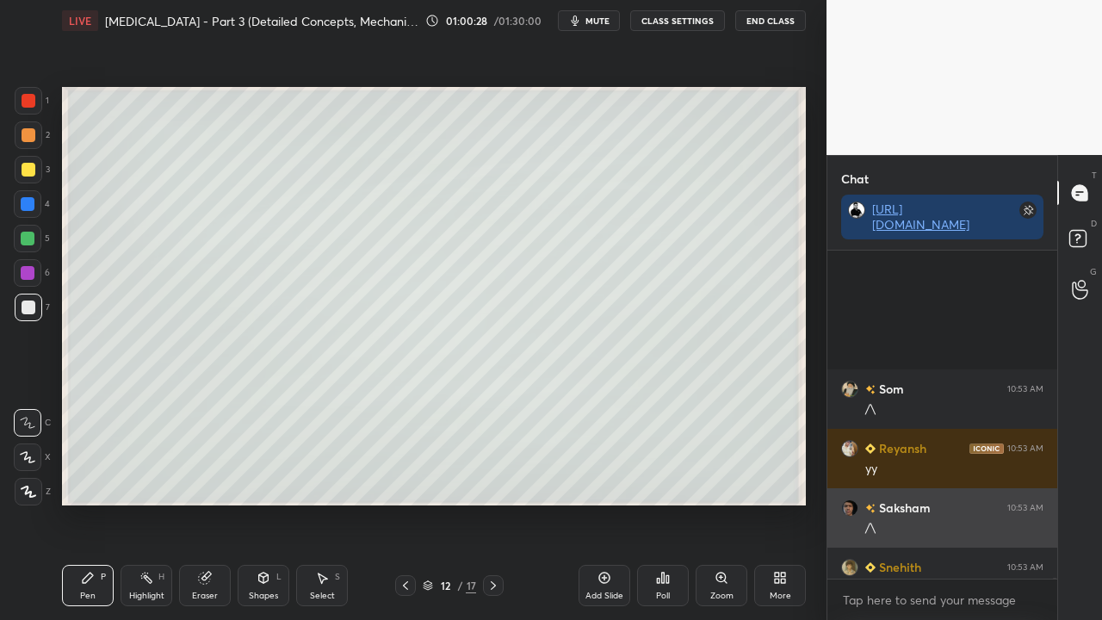
scroll to position [146937, 0]
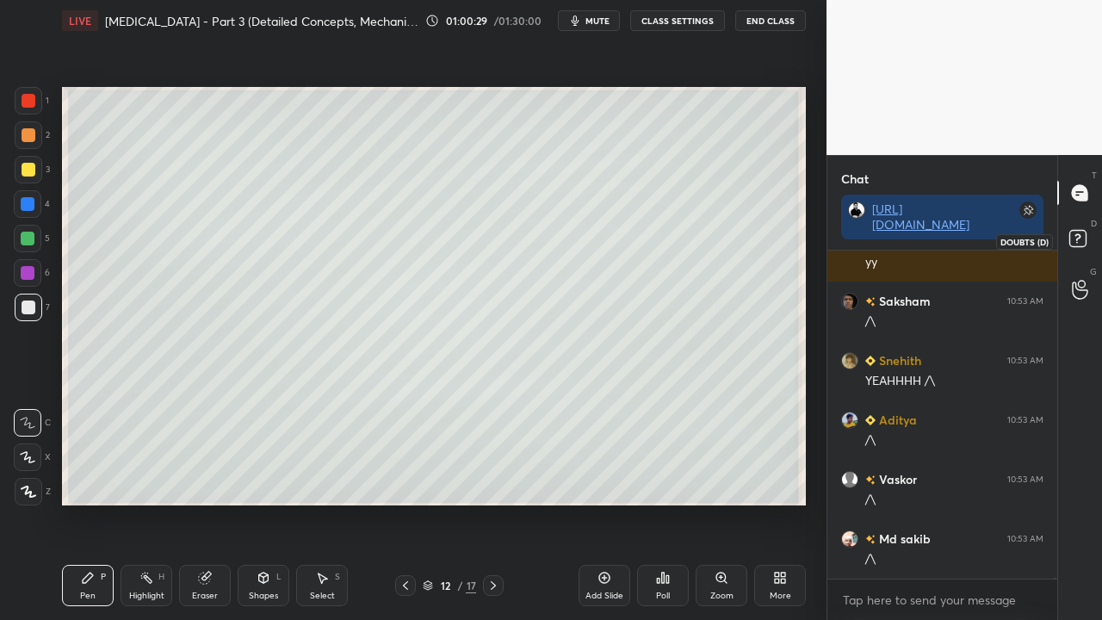
click at [1073, 245] on rect at bounding box center [1077, 239] width 16 height 16
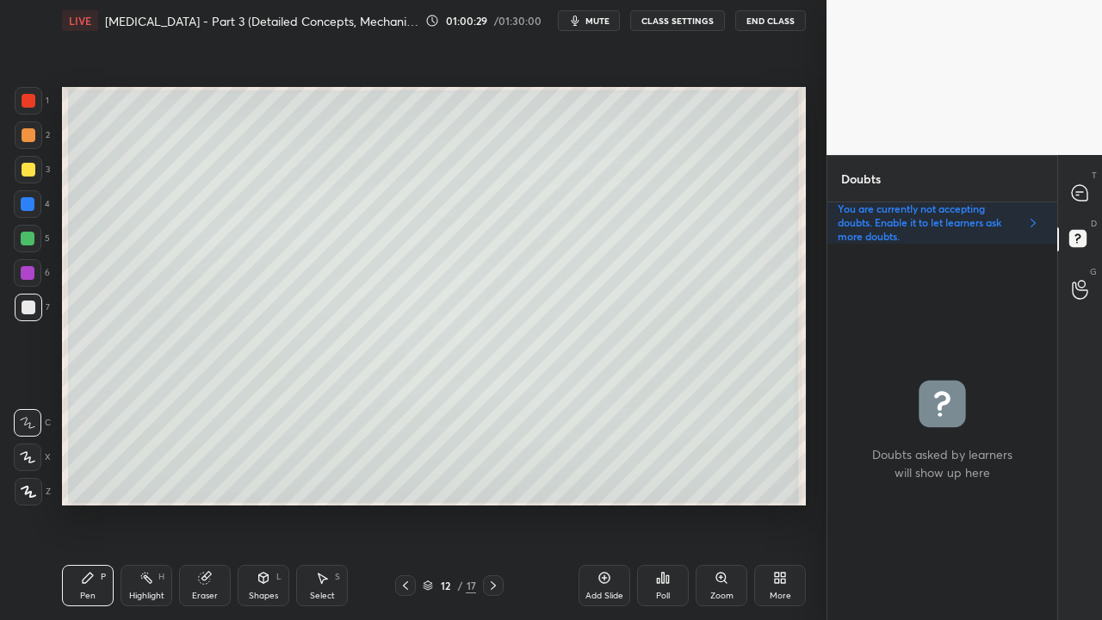
scroll to position [371, 225]
click at [1075, 196] on icon at bounding box center [1079, 192] width 15 height 15
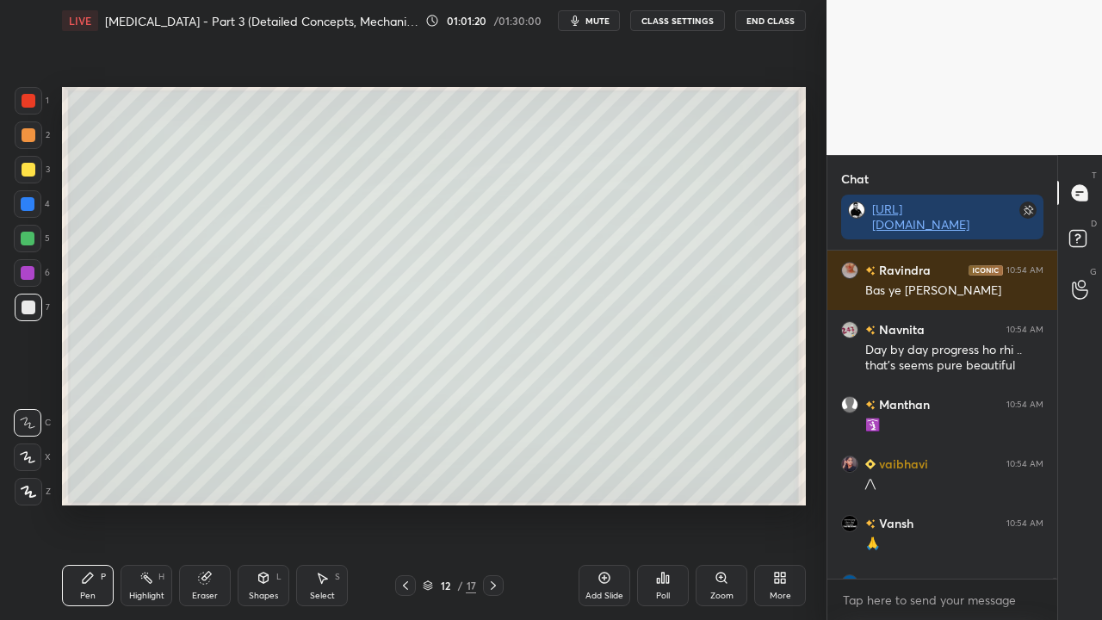
scroll to position [148613, 0]
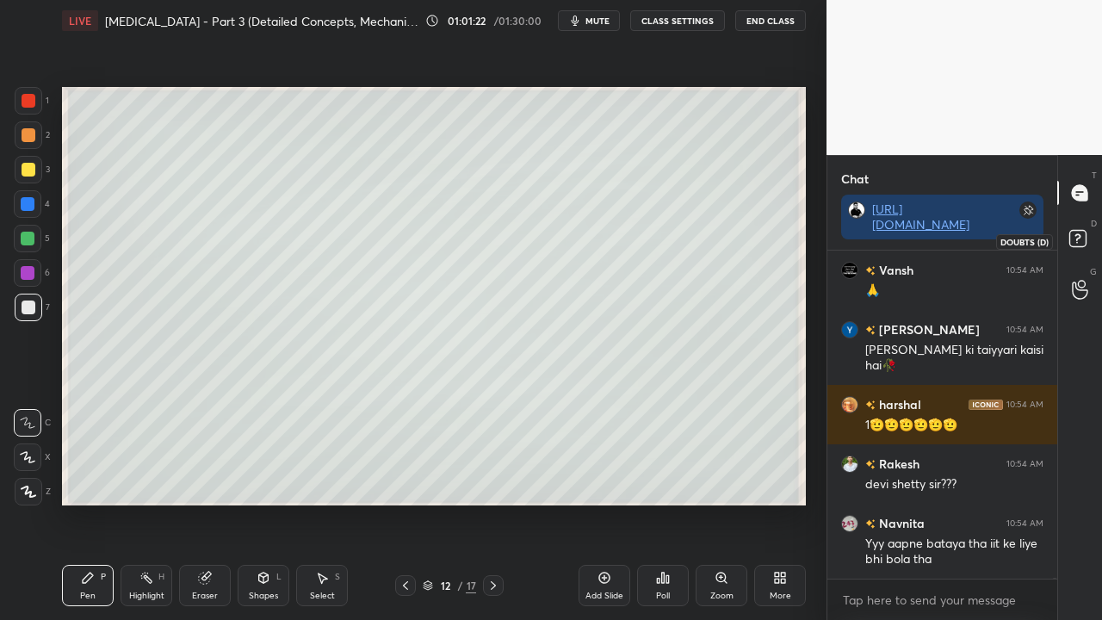
click at [1075, 238] on rect at bounding box center [1077, 239] width 16 height 16
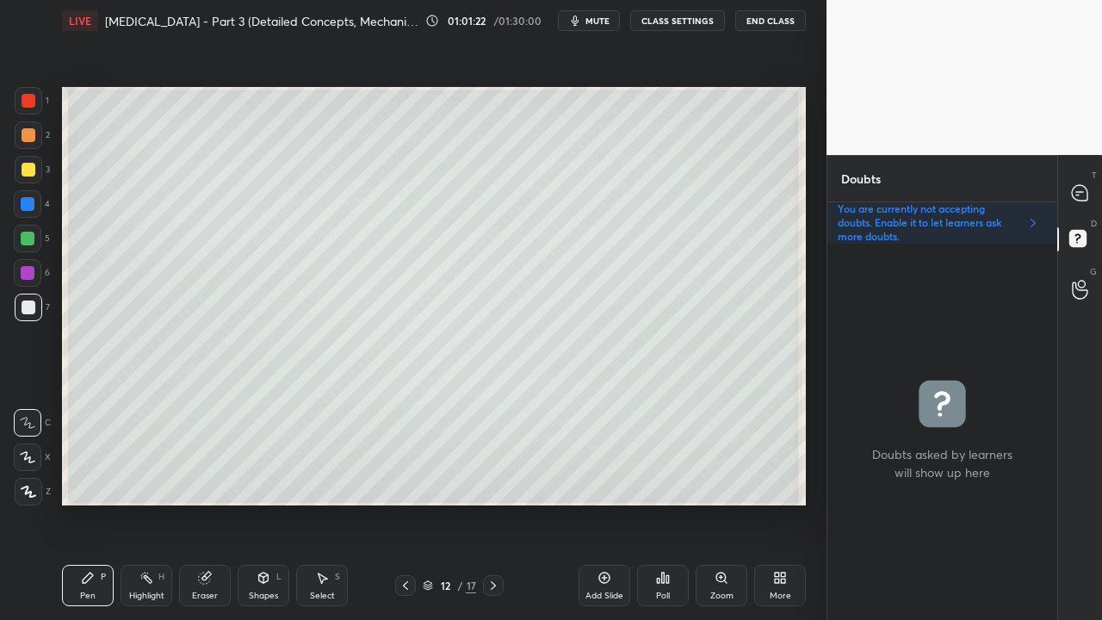
scroll to position [371, 225]
click at [493, 503] on icon at bounding box center [493, 586] width 14 height 14
click at [24, 167] on div at bounding box center [29, 170] width 14 height 14
click at [1081, 189] on icon at bounding box center [1079, 192] width 15 height 15
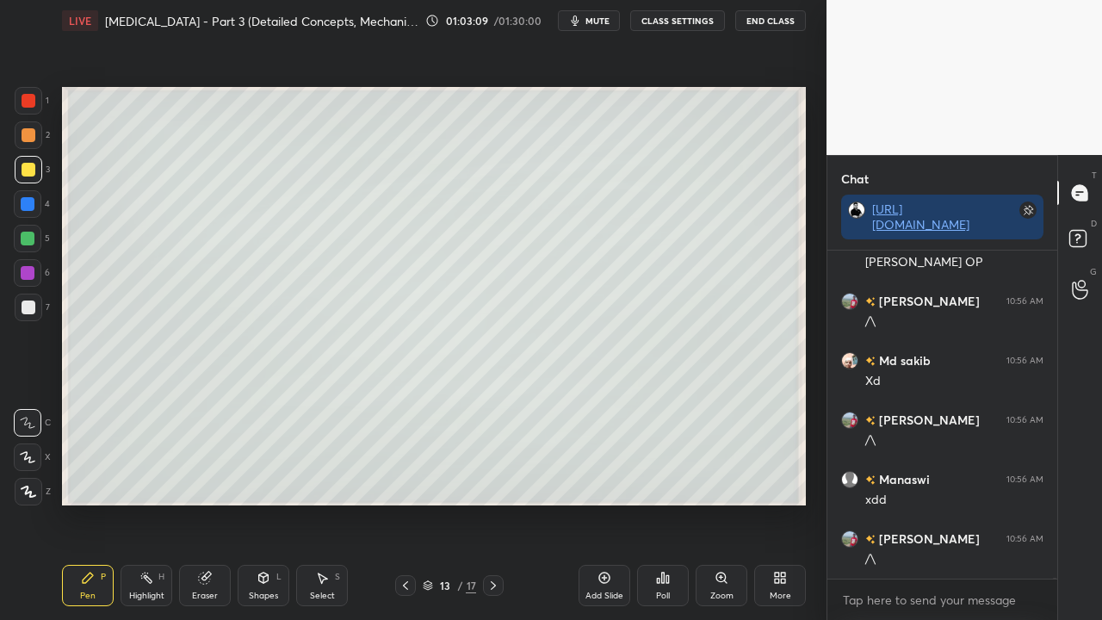
scroll to position [151740, 0]
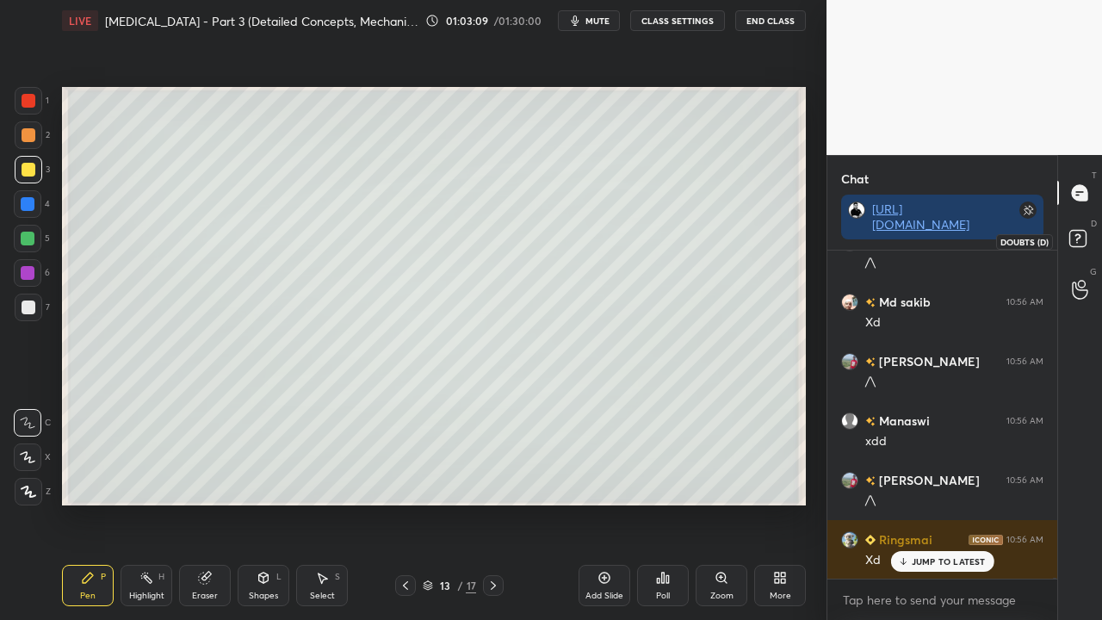
click at [1084, 243] on rect at bounding box center [1077, 239] width 16 height 16
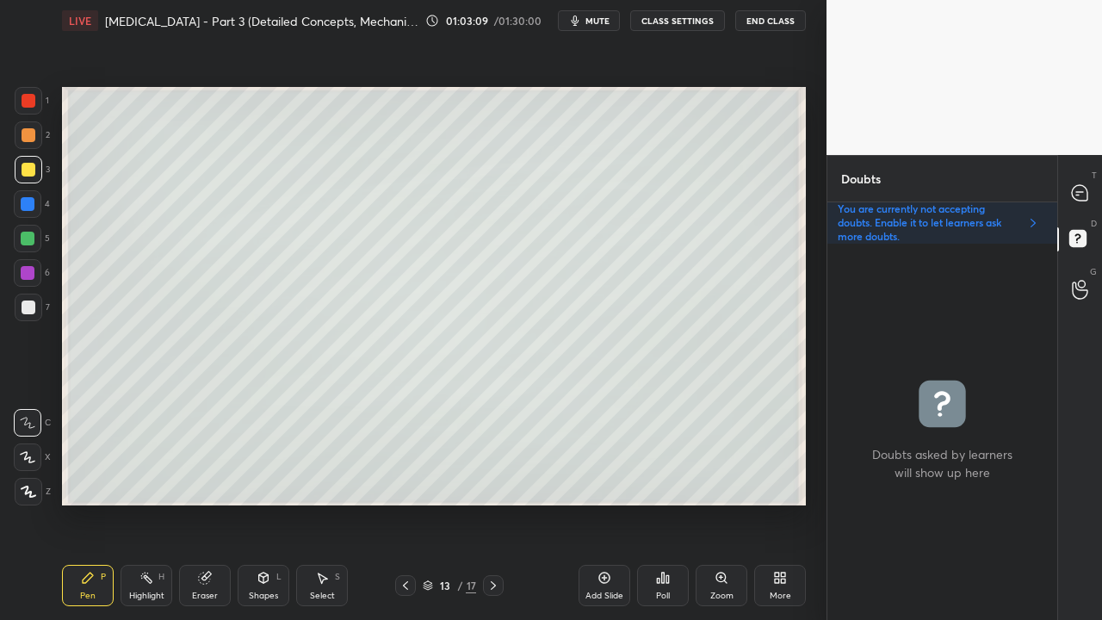
scroll to position [371, 225]
click at [400, 503] on icon at bounding box center [406, 586] width 14 height 14
click at [498, 503] on icon at bounding box center [493, 586] width 14 height 14
click at [26, 172] on div at bounding box center [29, 170] width 14 height 14
click at [208, 503] on div "Eraser" at bounding box center [205, 585] width 52 height 41
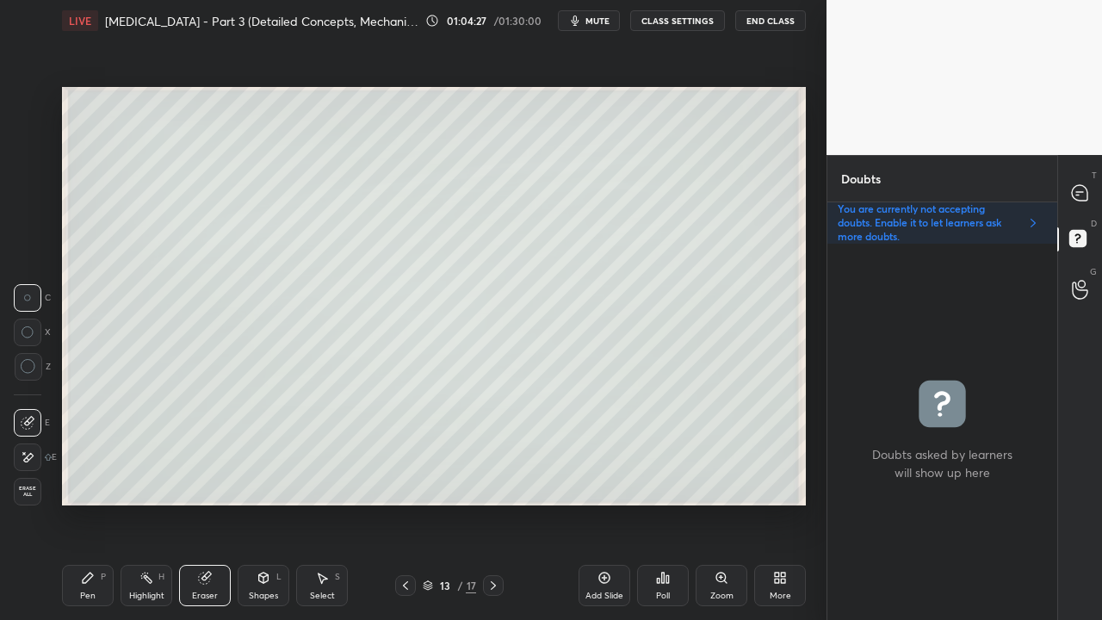
click at [87, 503] on div "Pen" at bounding box center [87, 596] width 15 height 9
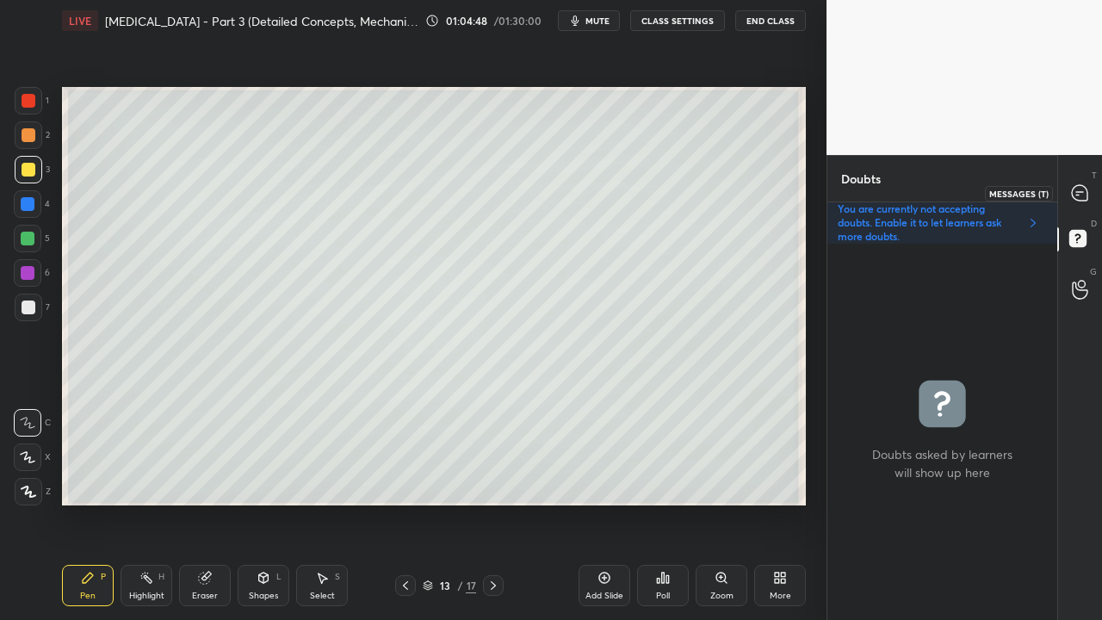
click at [1083, 192] on icon at bounding box center [1079, 192] width 7 height 0
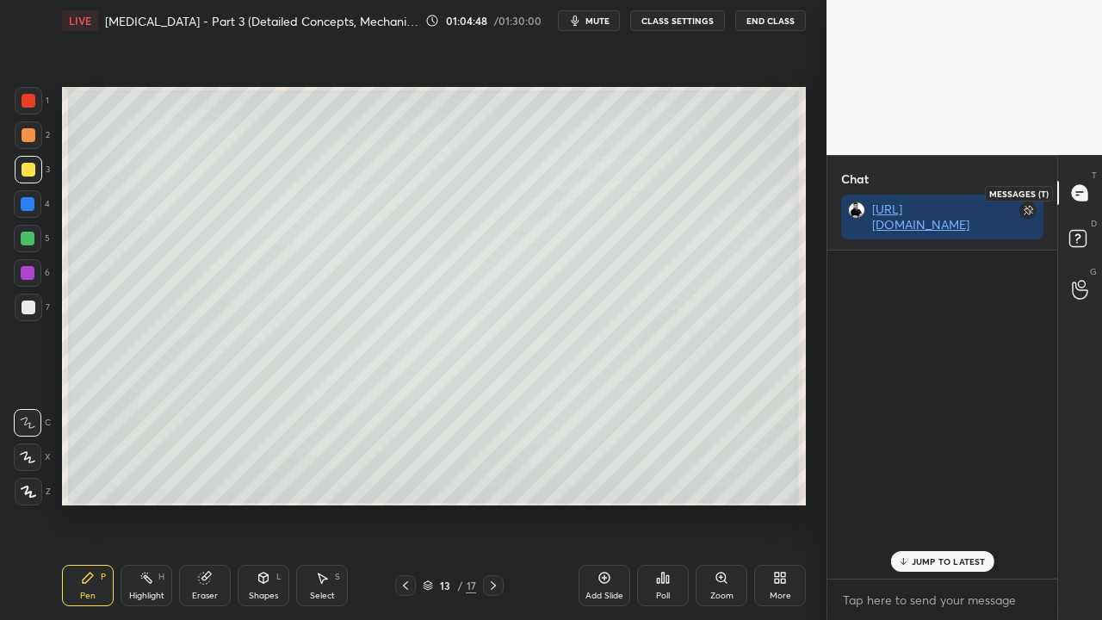
scroll to position [323, 225]
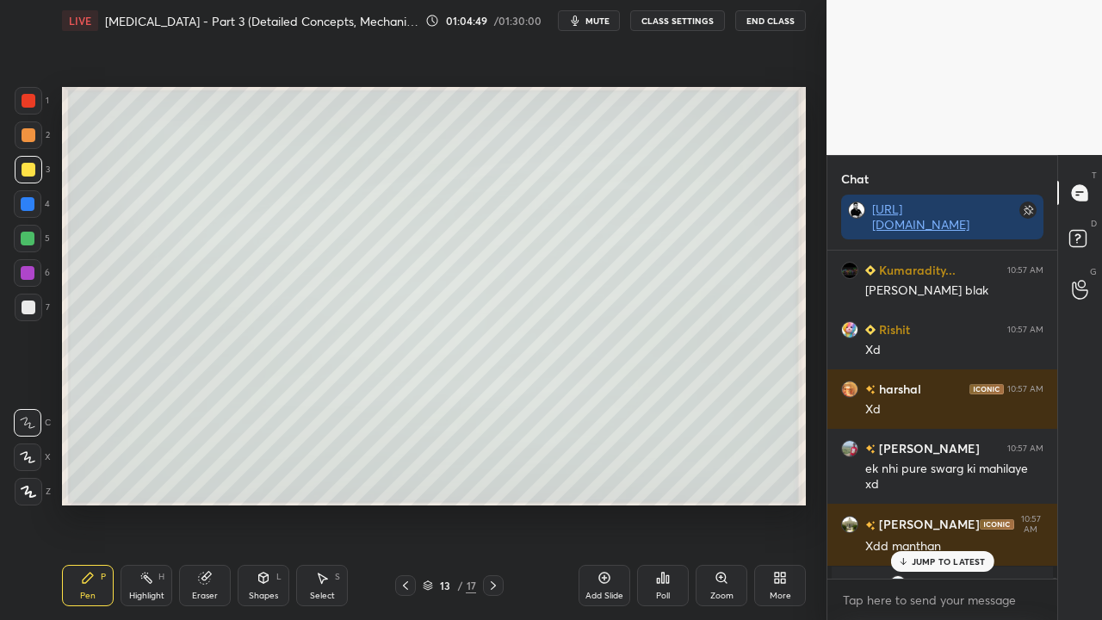
click at [930, 503] on p "JUMP TO LATEST" at bounding box center [949, 561] width 74 height 10
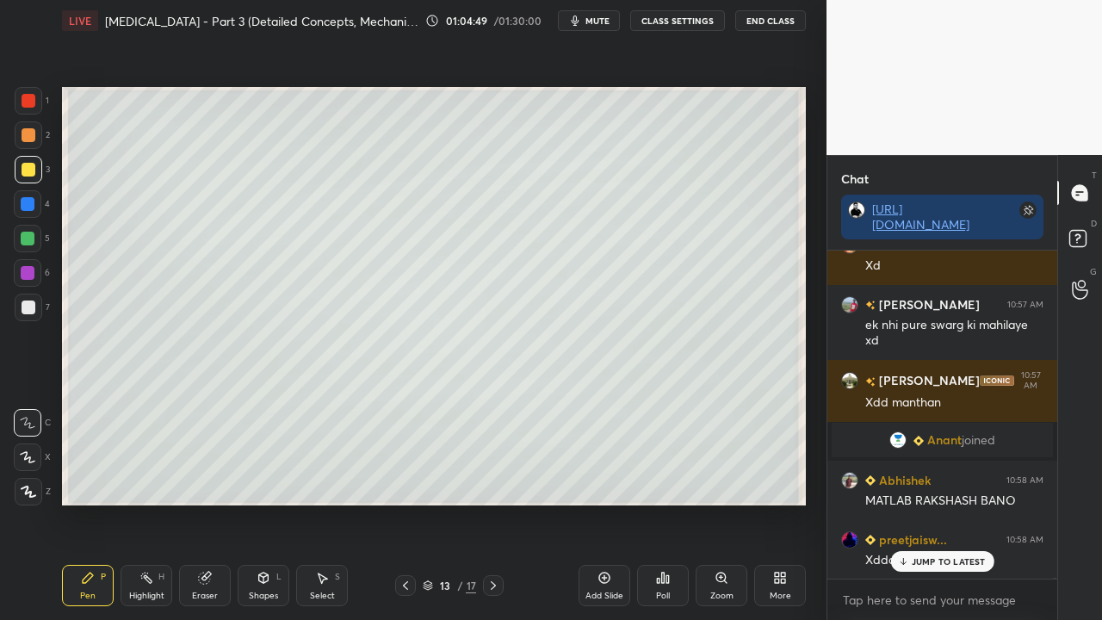
scroll to position [156030, 0]
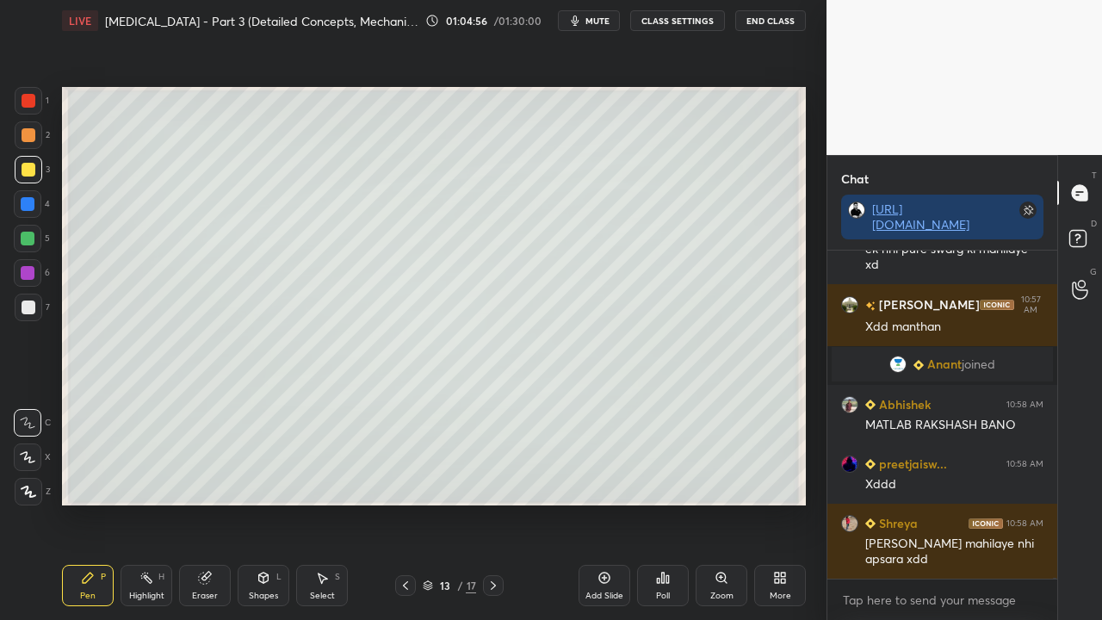
click at [28, 309] on div at bounding box center [29, 308] width 14 height 14
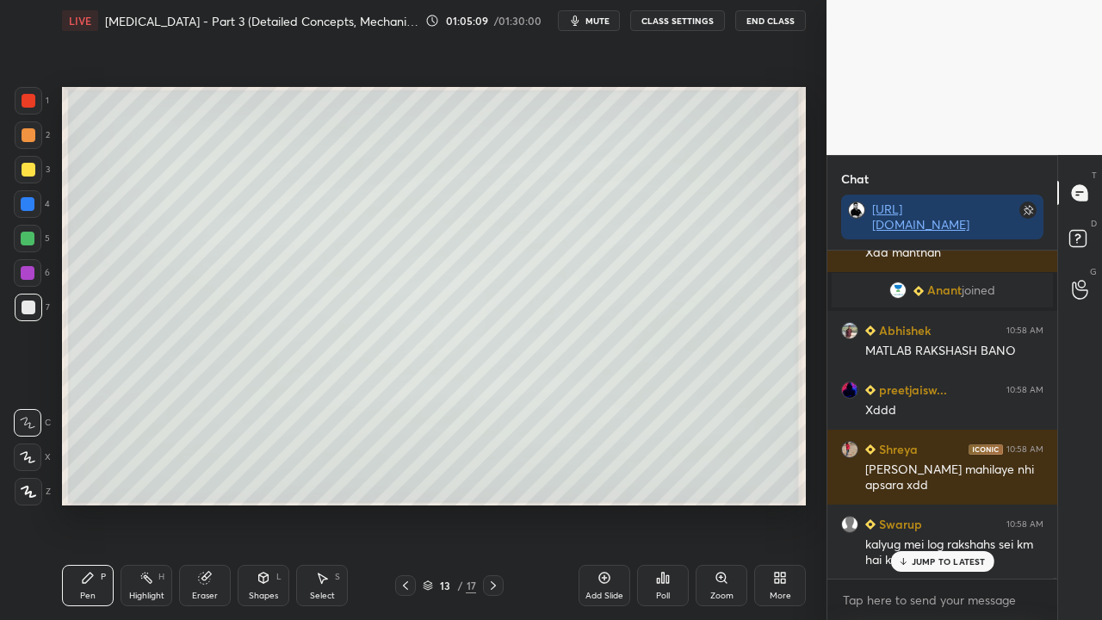
drag, startPoint x: 923, startPoint y: 563, endPoint x: 872, endPoint y: 573, distance: 51.8
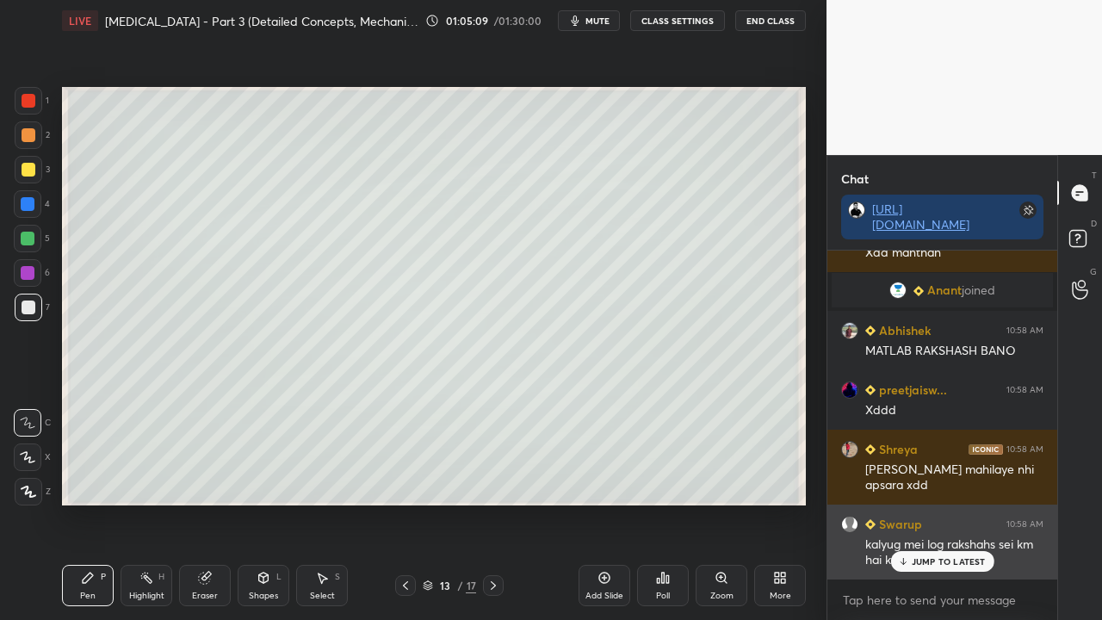
click at [923, 503] on p "JUMP TO LATEST" at bounding box center [949, 561] width 74 height 10
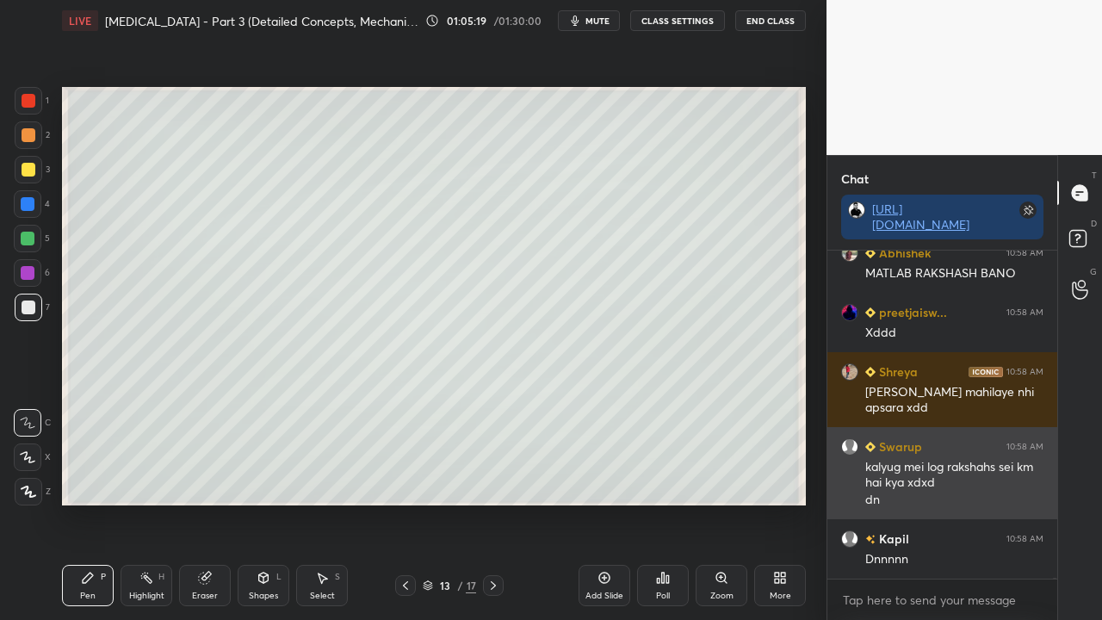
scroll to position [156240, 0]
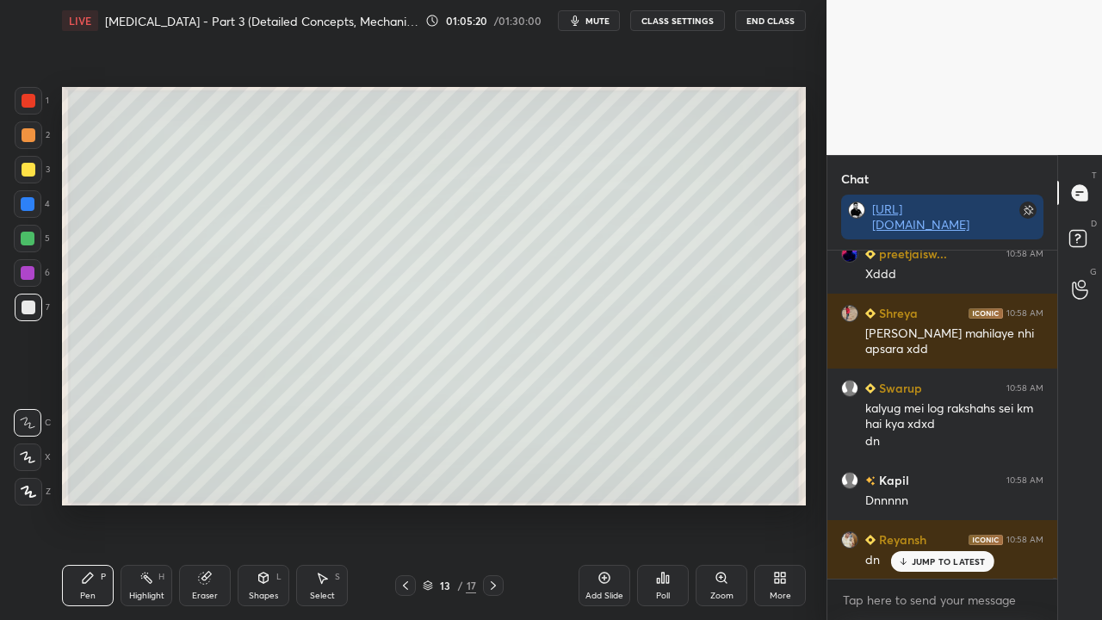
click at [31, 302] on div at bounding box center [29, 308] width 14 height 14
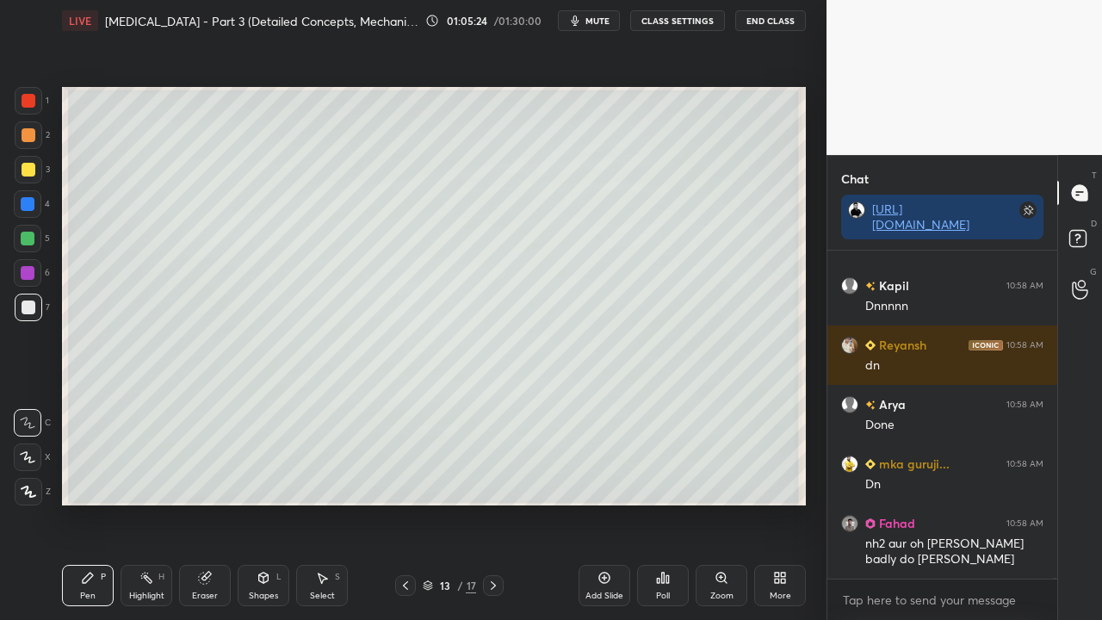
scroll to position [156553, 0]
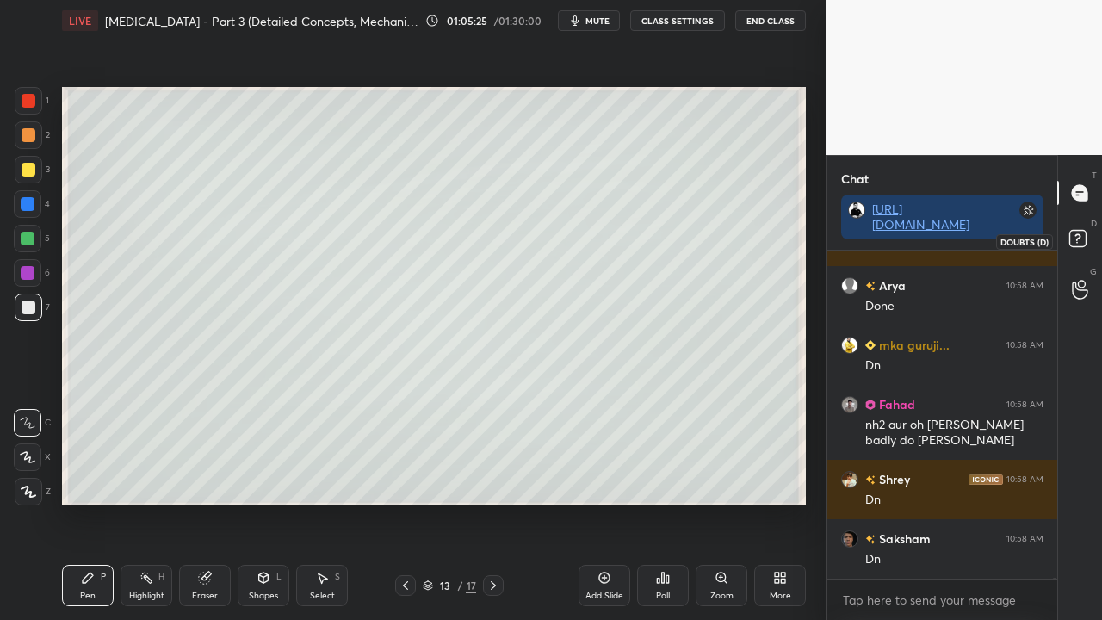
click at [1083, 235] on rect at bounding box center [1077, 239] width 16 height 16
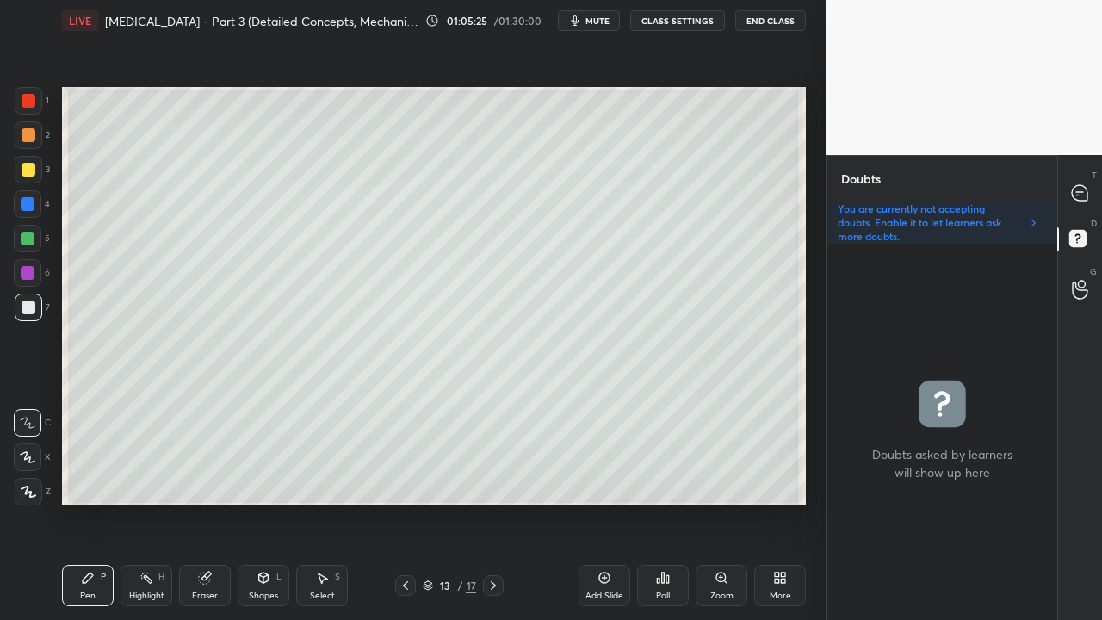
scroll to position [371, 225]
click at [1090, 187] on div at bounding box center [1080, 192] width 34 height 31
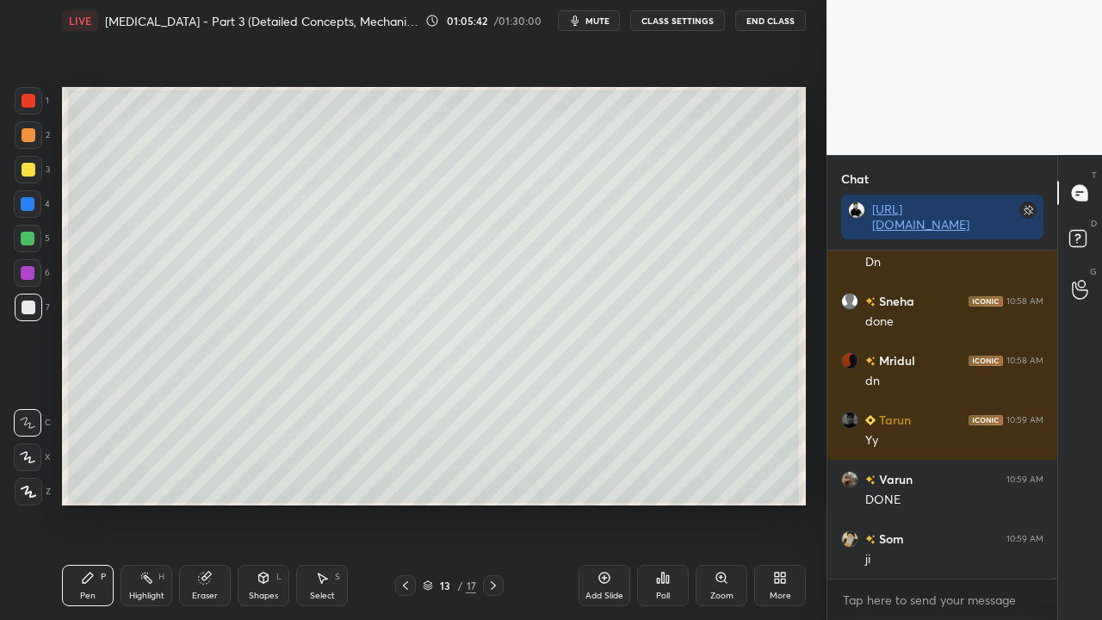
scroll to position [156969, 0]
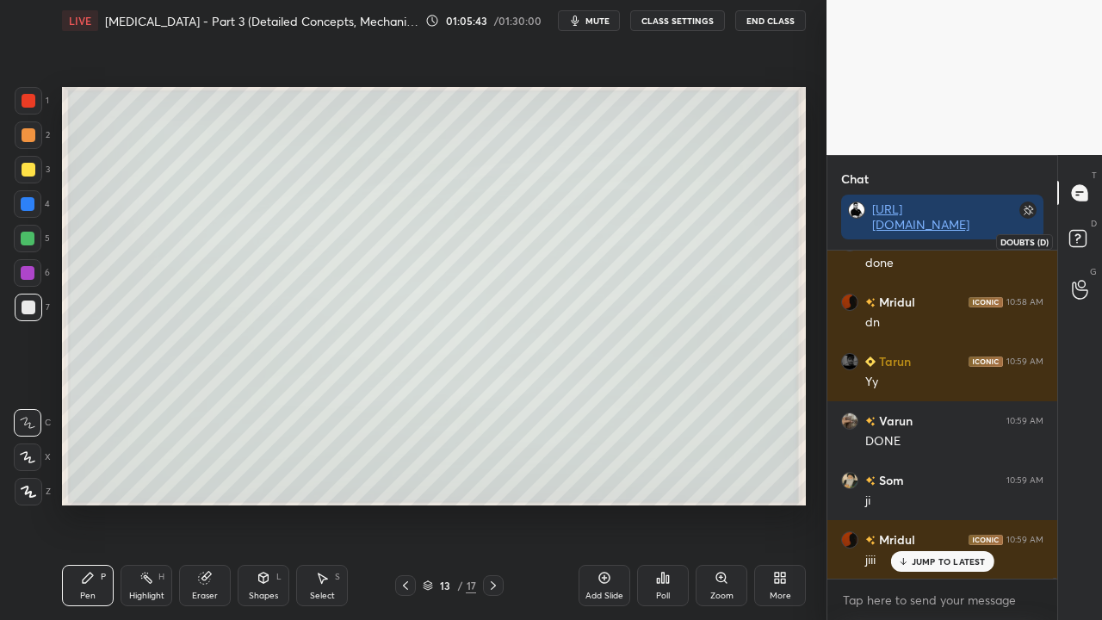
click at [1075, 232] on rect at bounding box center [1077, 239] width 16 height 16
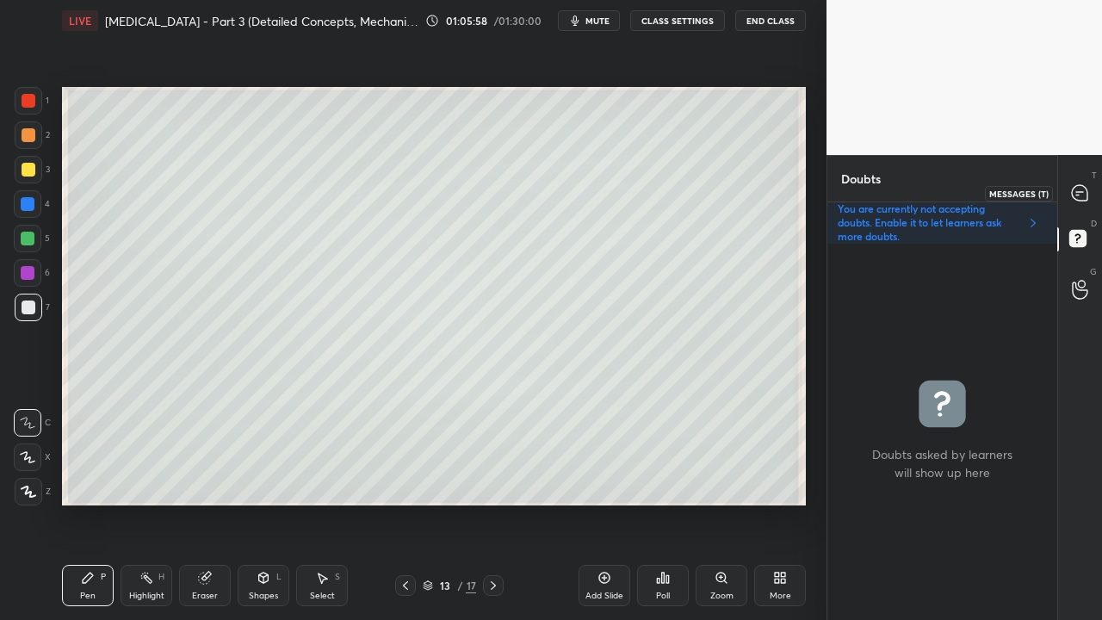
click at [1089, 190] on div at bounding box center [1080, 192] width 34 height 31
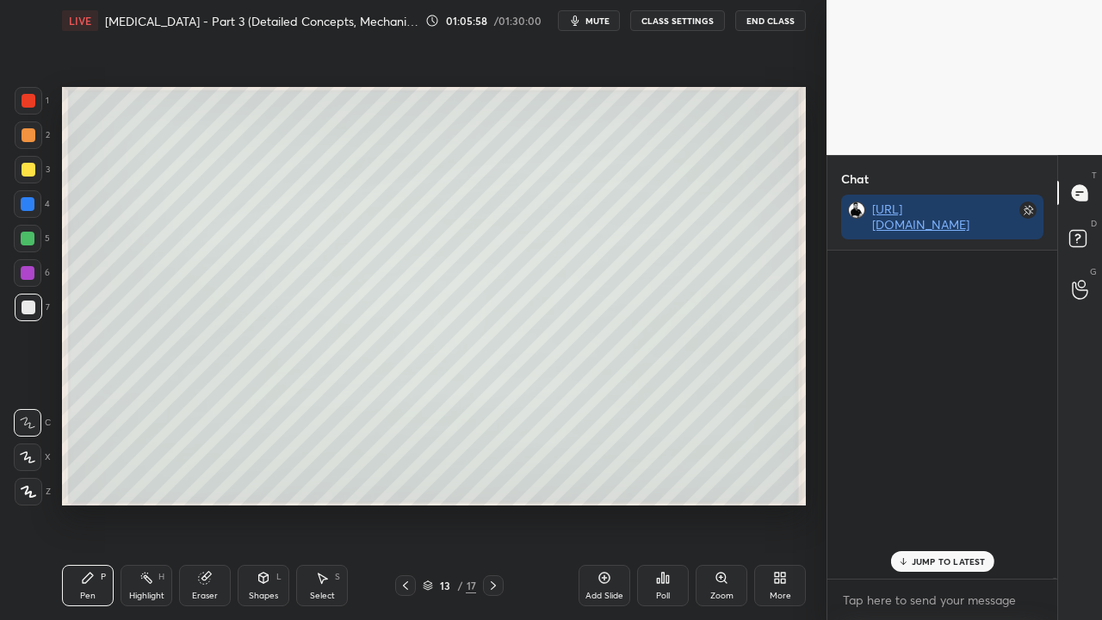
scroll to position [323, 225]
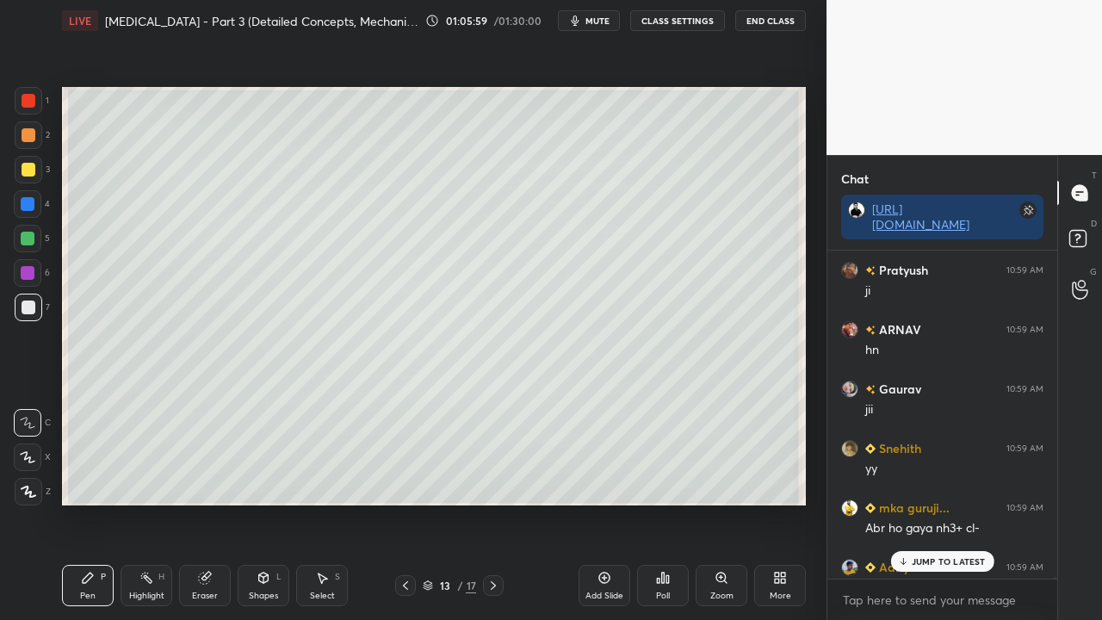
click at [945, 503] on p "JUMP TO LATEST" at bounding box center [949, 561] width 74 height 10
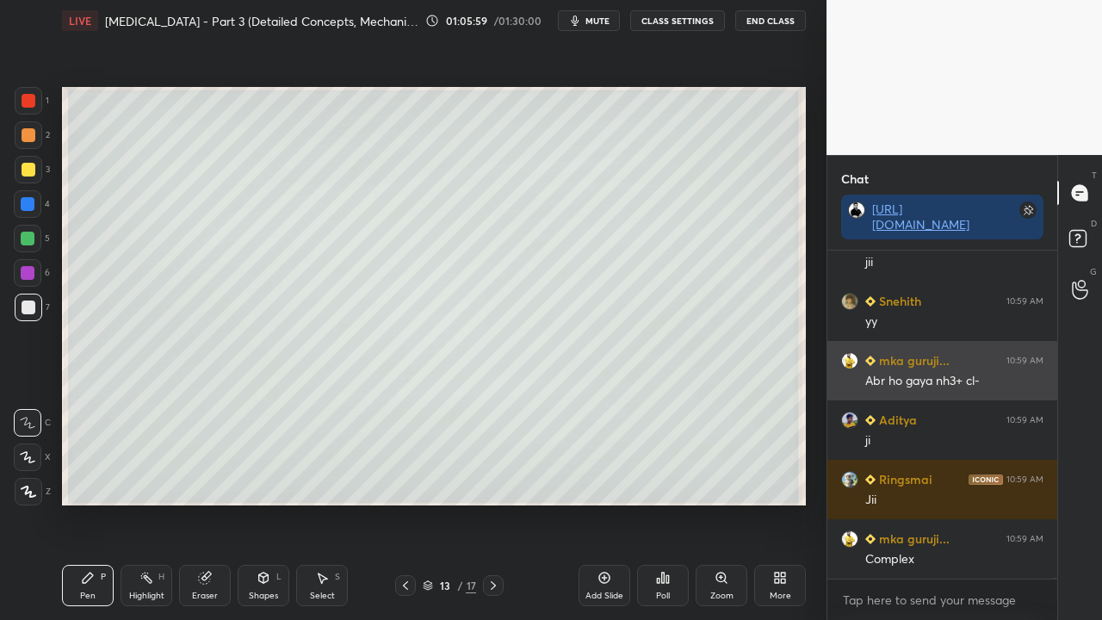
scroll to position [157606, 0]
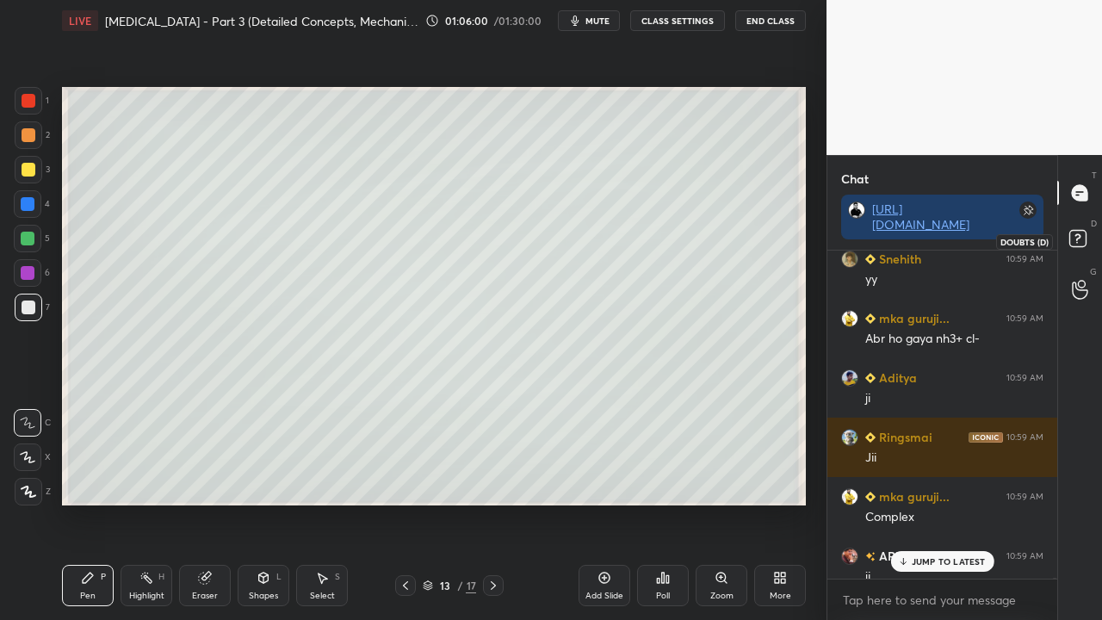
click at [1084, 241] on rect at bounding box center [1077, 239] width 16 height 16
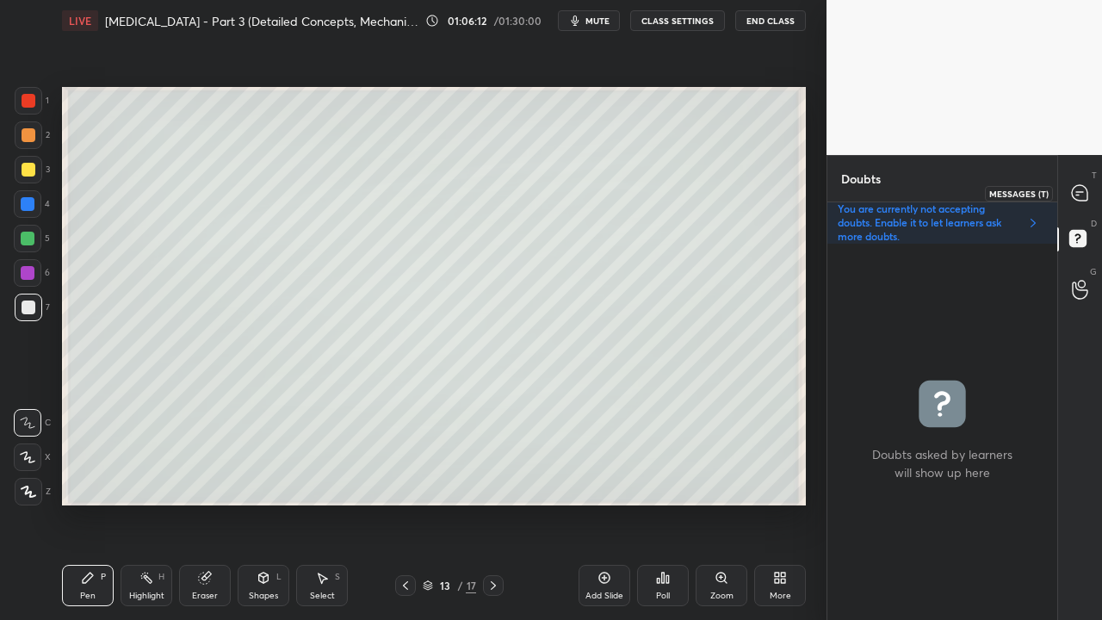
click at [1089, 190] on div at bounding box center [1080, 192] width 34 height 31
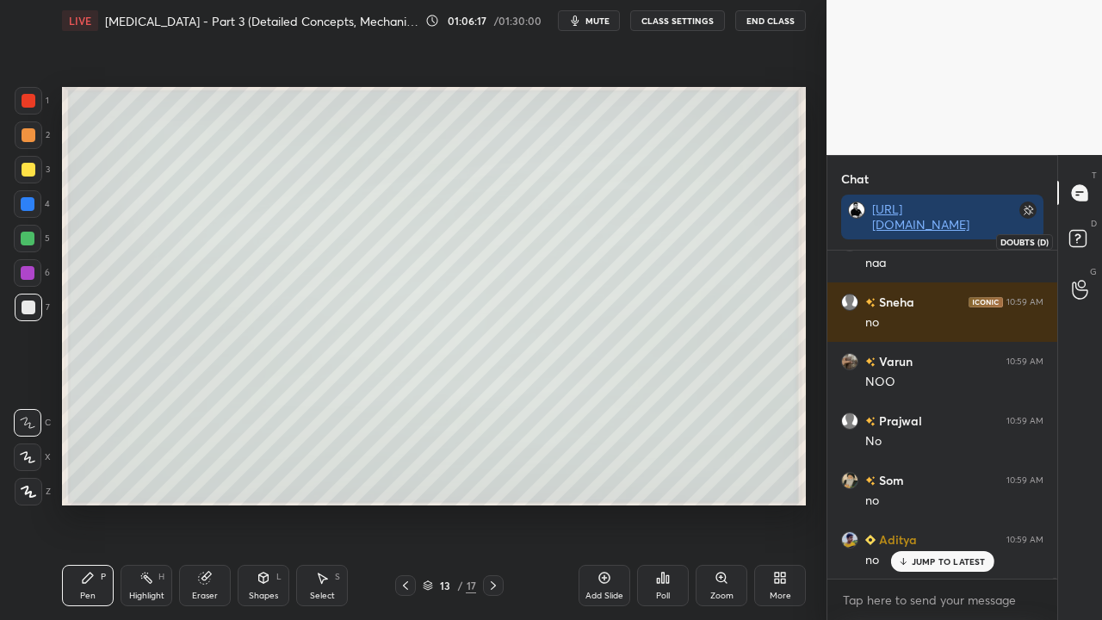
scroll to position [158293, 0]
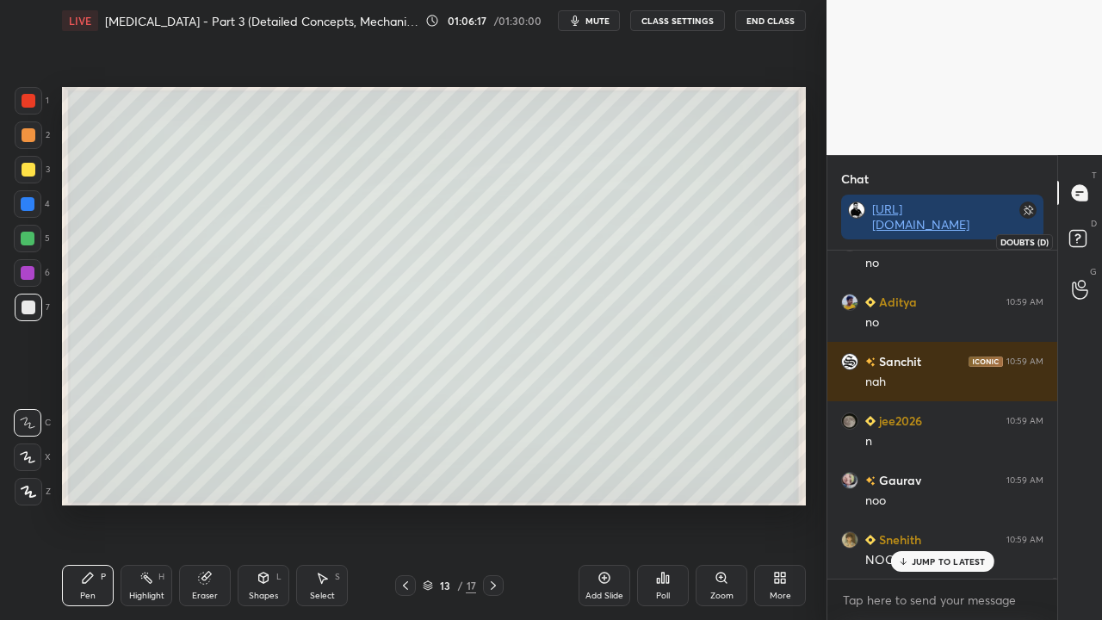
click at [1094, 239] on icon at bounding box center [1080, 241] width 31 height 31
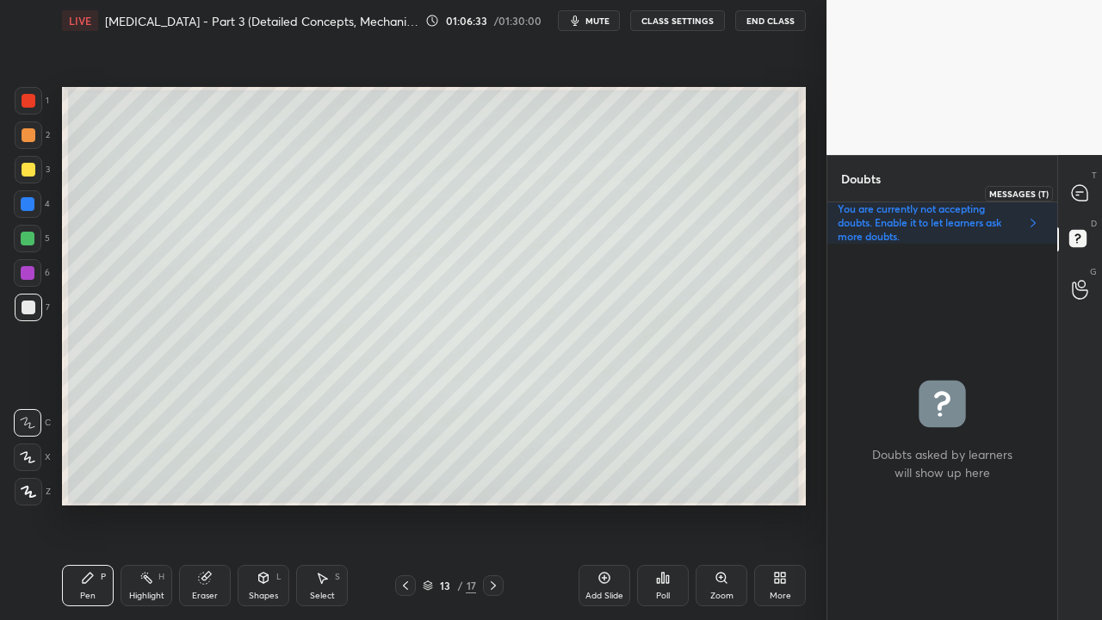
click at [1083, 185] on icon at bounding box center [1079, 192] width 15 height 15
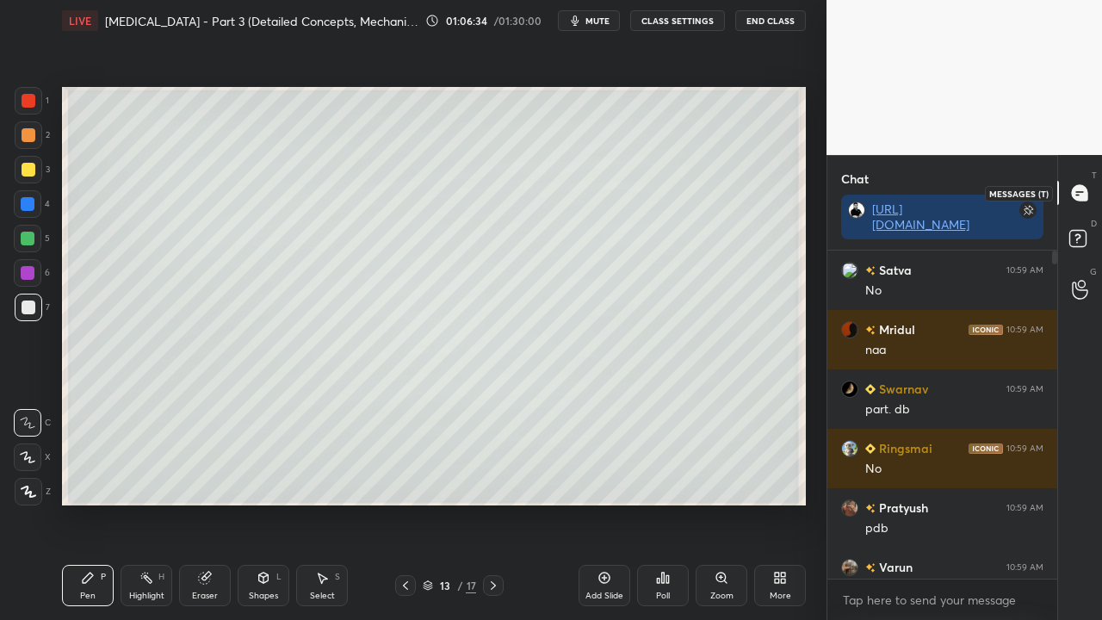
scroll to position [323, 225]
drag, startPoint x: 935, startPoint y: 561, endPoint x: 877, endPoint y: 594, distance: 66.3
click at [935, 503] on p "1 NEW MESSAGE" at bounding box center [948, 561] width 73 height 10
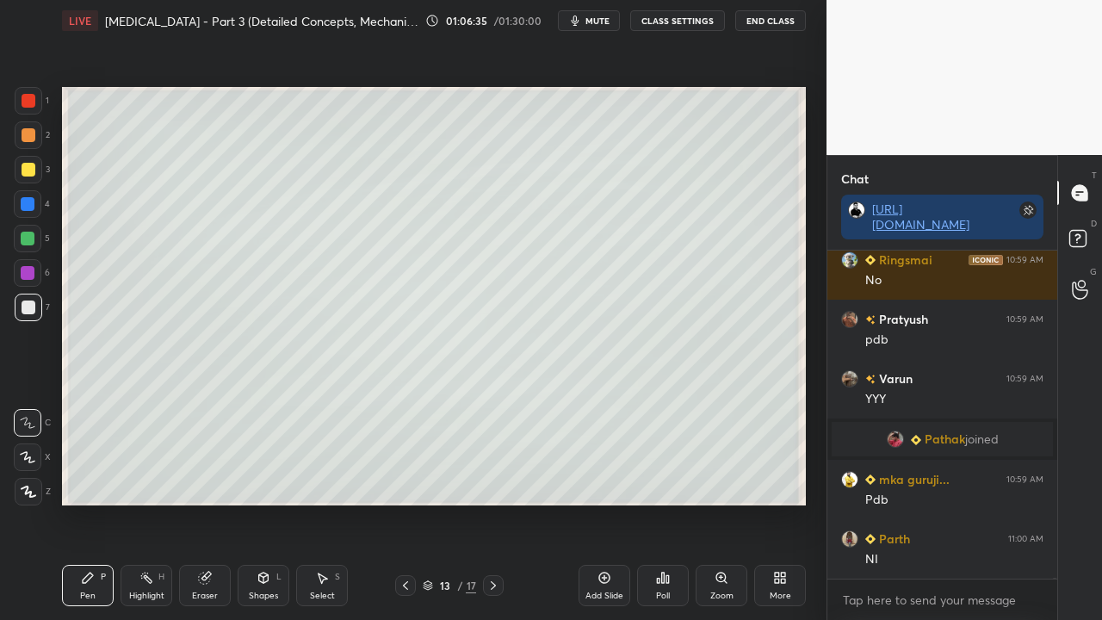
scroll to position [159531, 0]
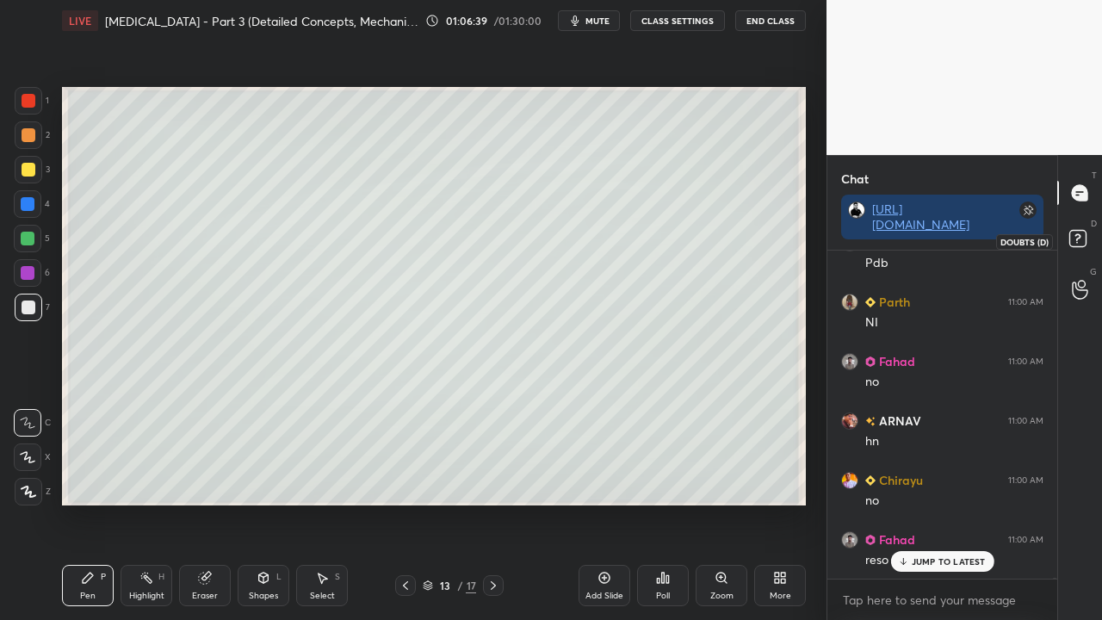
click at [1087, 238] on icon at bounding box center [1080, 241] width 31 height 31
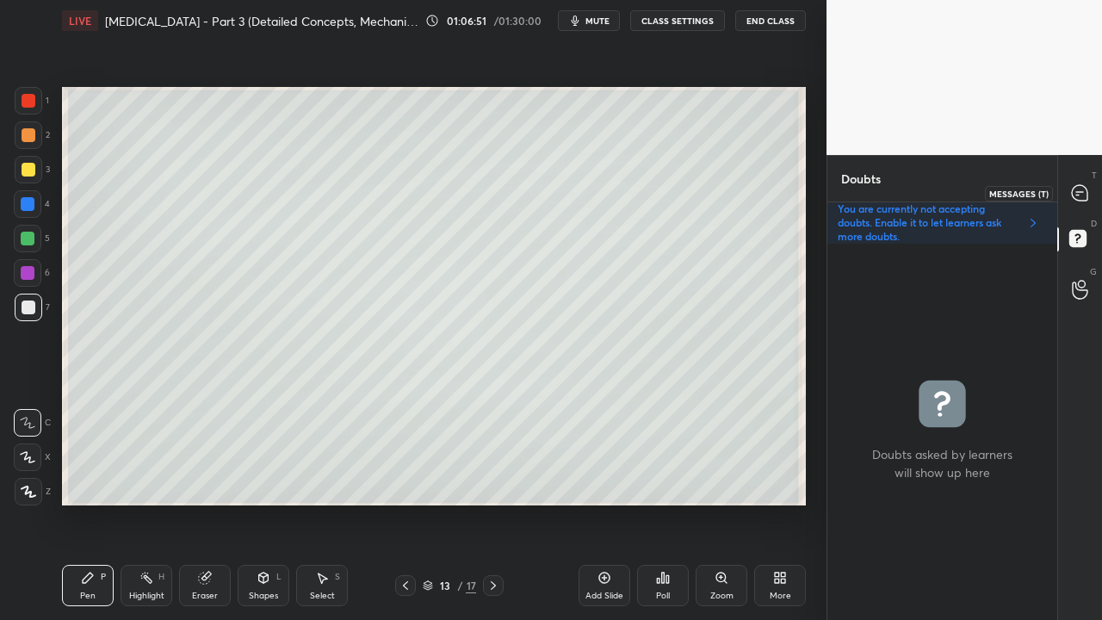
click at [1088, 195] on icon at bounding box center [1080, 193] width 18 height 18
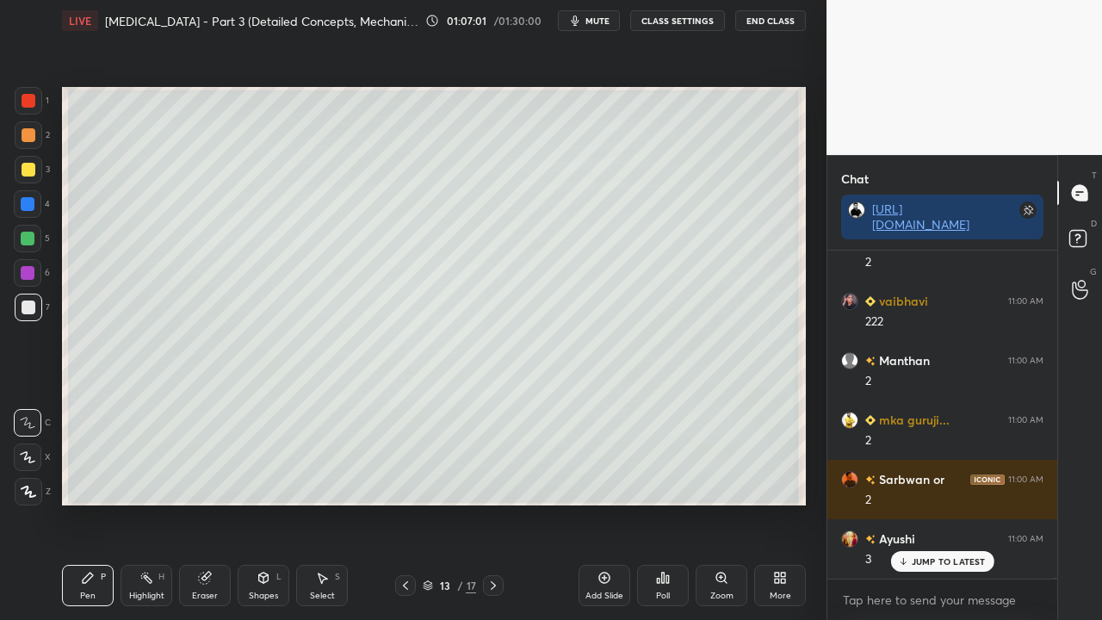
scroll to position [162977, 0]
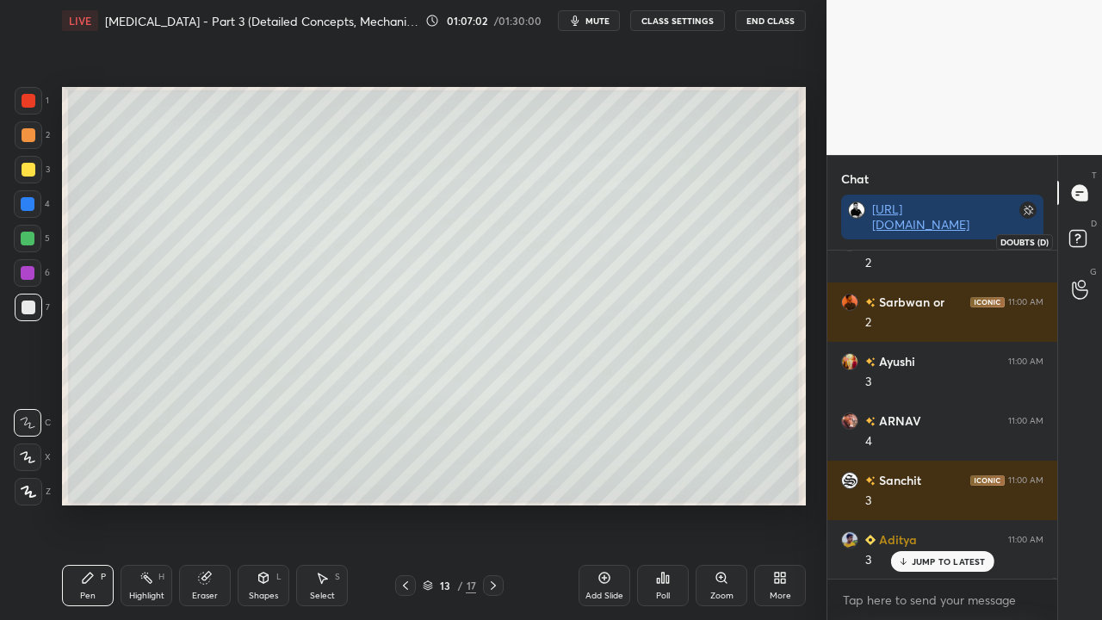
drag, startPoint x: 1091, startPoint y: 240, endPoint x: 1091, endPoint y: 216, distance: 24.1
click at [1090, 240] on icon at bounding box center [1080, 241] width 31 height 31
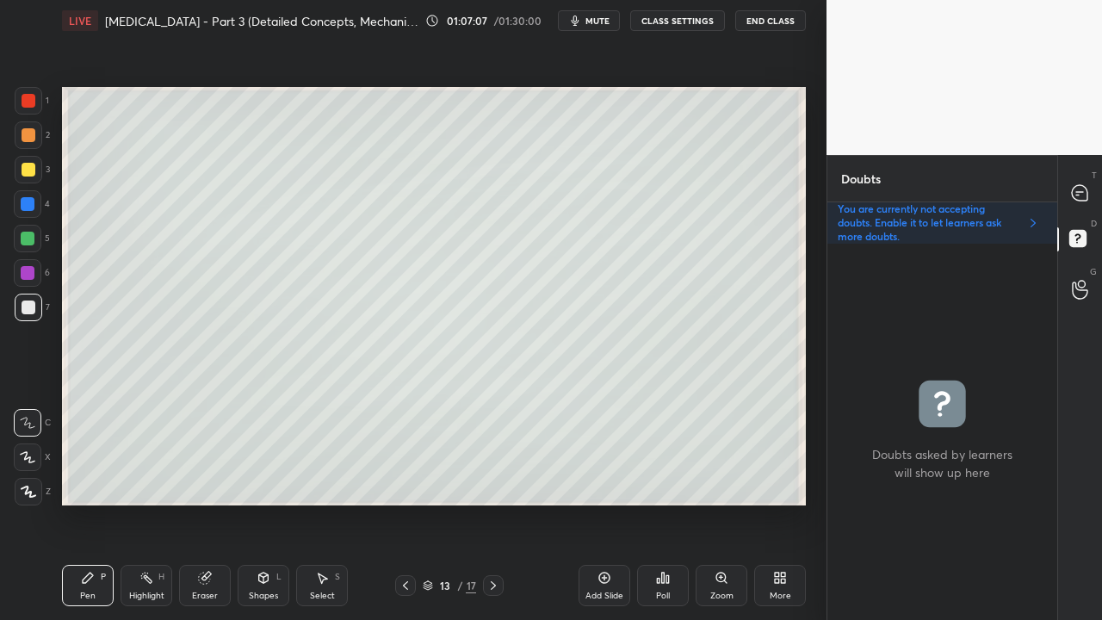
click at [1078, 196] on icon at bounding box center [1080, 193] width 18 height 18
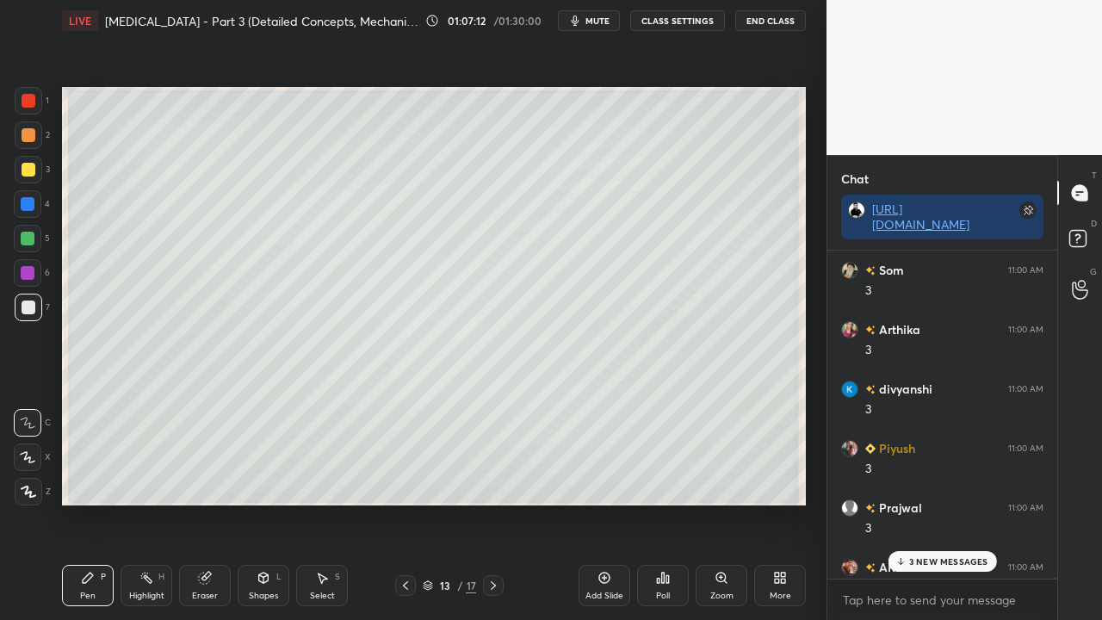
click at [952, 503] on p "3 NEW MESSAGES" at bounding box center [948, 561] width 79 height 10
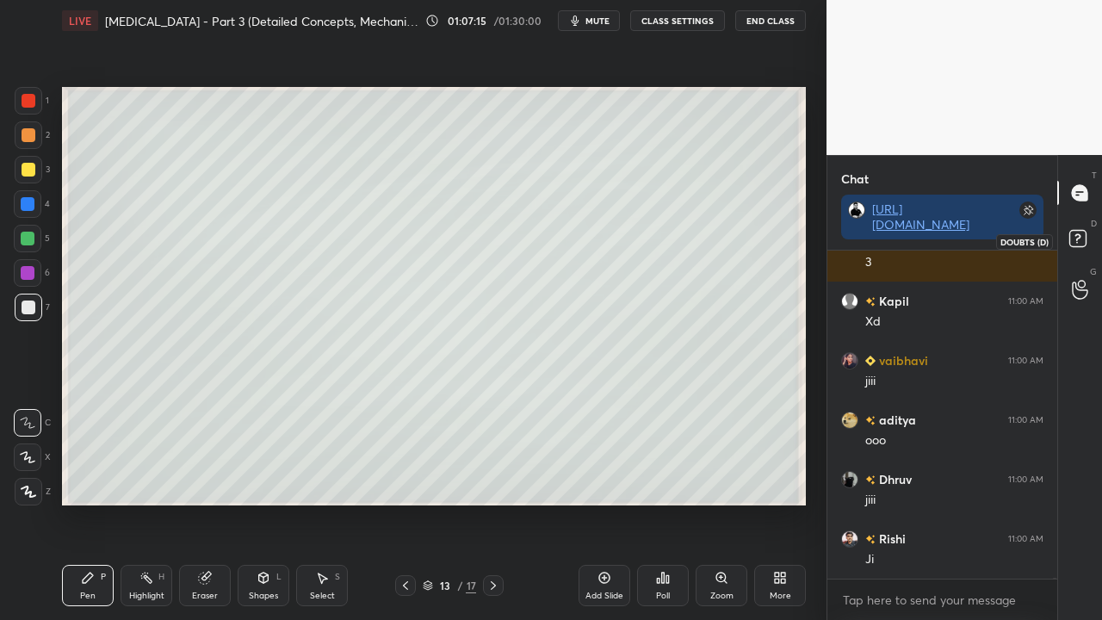
drag, startPoint x: 1086, startPoint y: 238, endPoint x: 1073, endPoint y: 232, distance: 13.9
click at [1086, 238] on rect at bounding box center [1077, 239] width 16 height 16
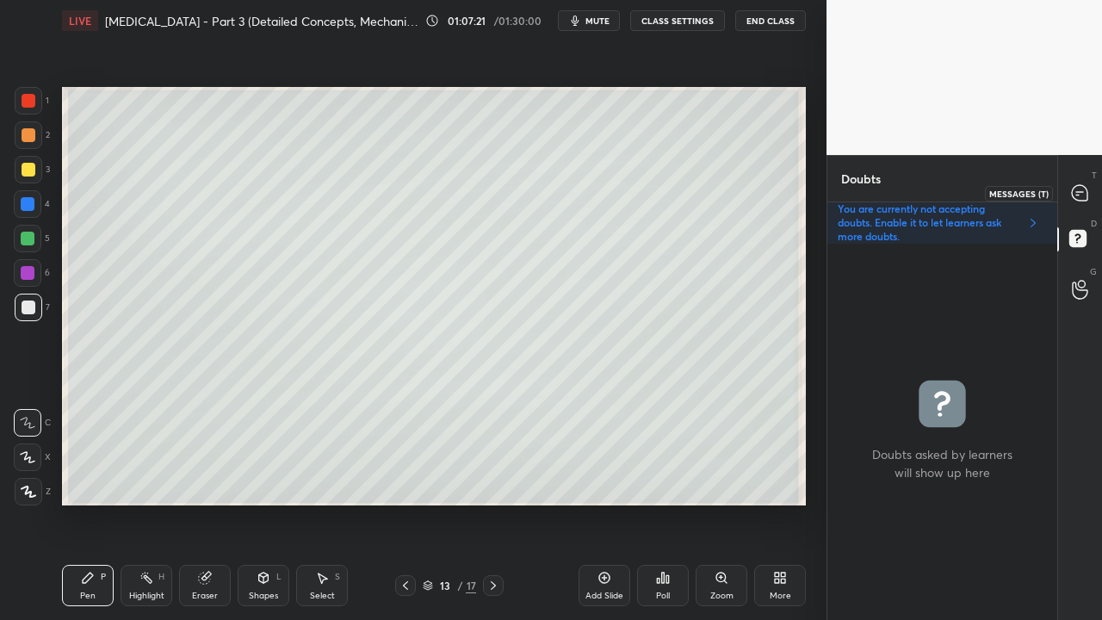
click at [1077, 192] on icon at bounding box center [1079, 192] width 7 height 0
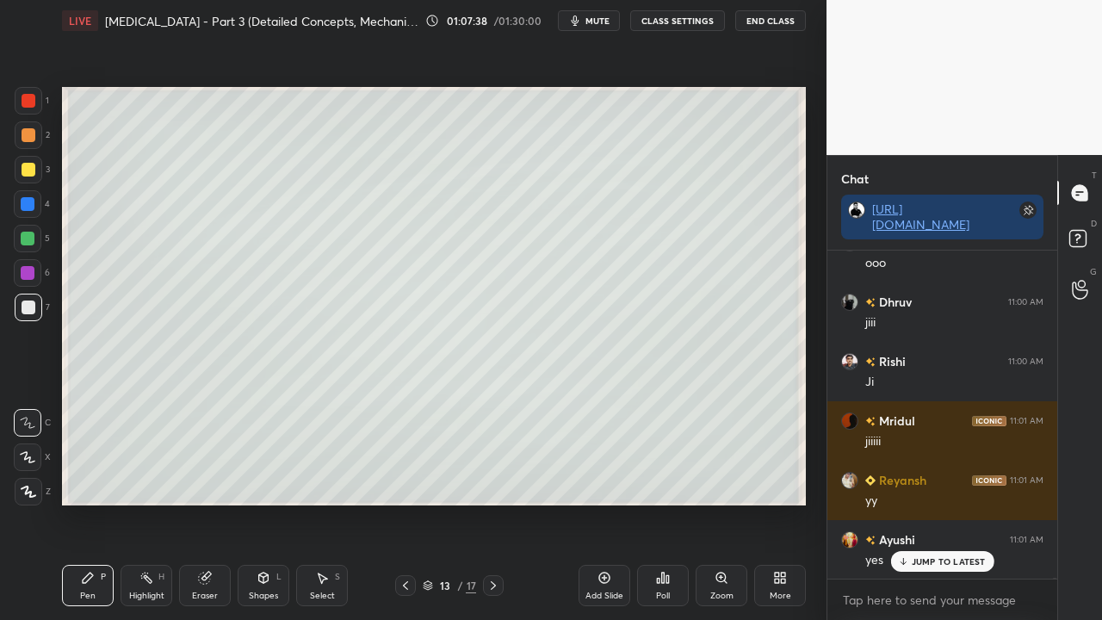
scroll to position [164284, 0]
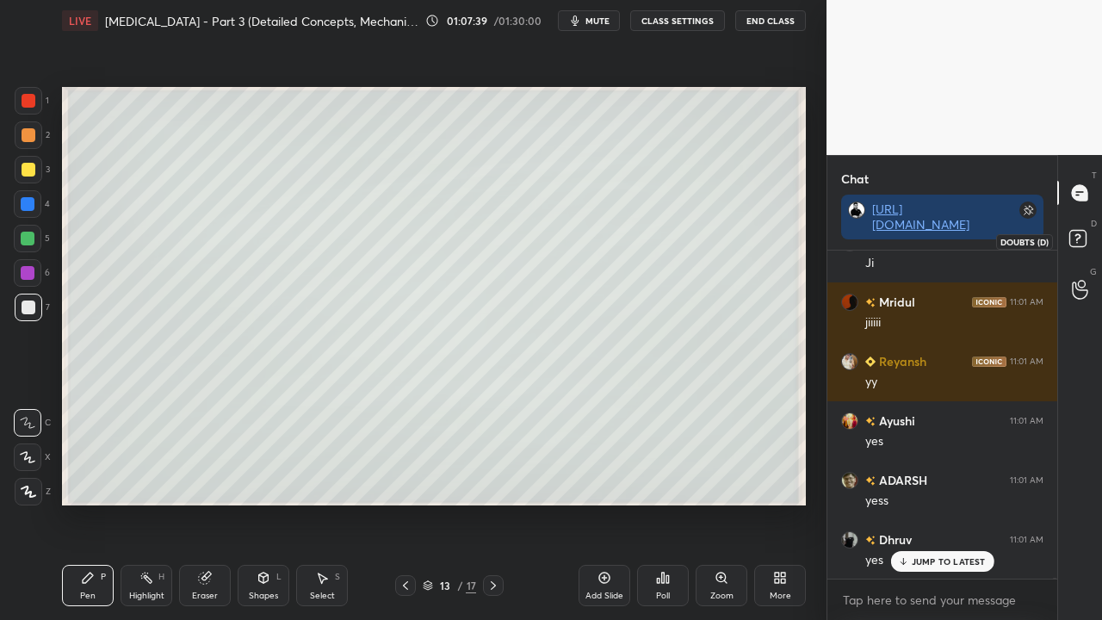
click at [1076, 237] on rect at bounding box center [1077, 239] width 16 height 16
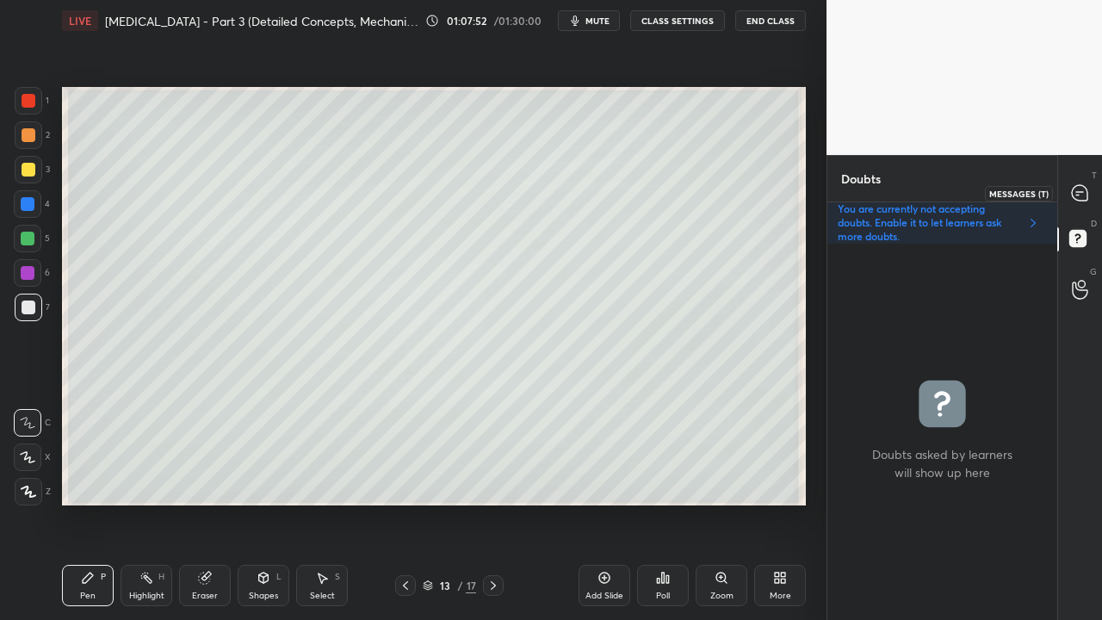
click at [1081, 183] on div at bounding box center [1080, 192] width 34 height 31
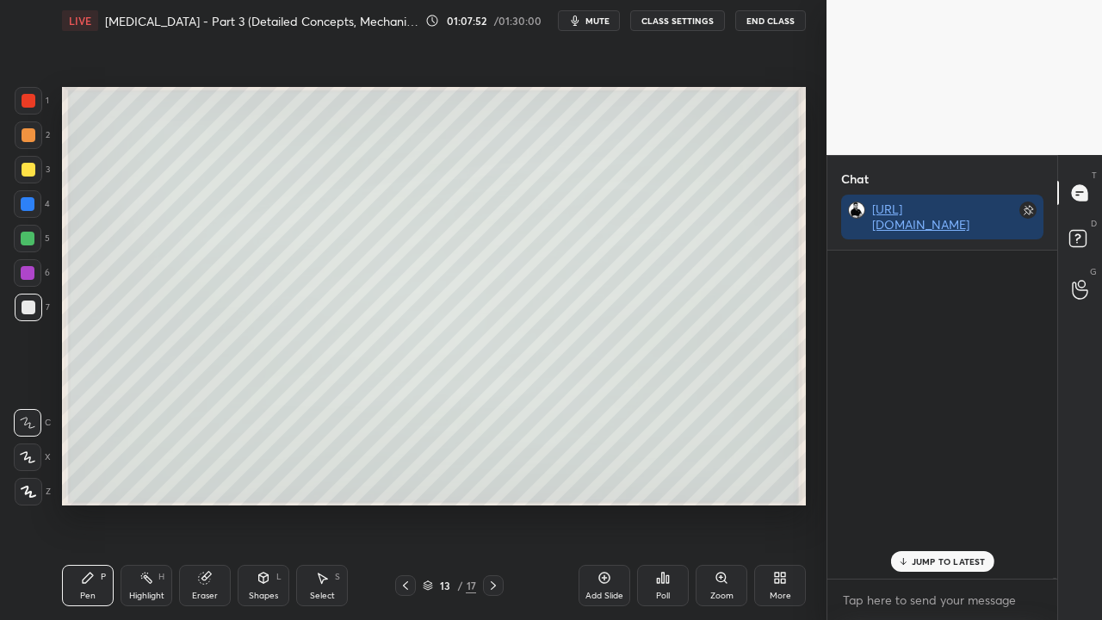
scroll to position [323, 225]
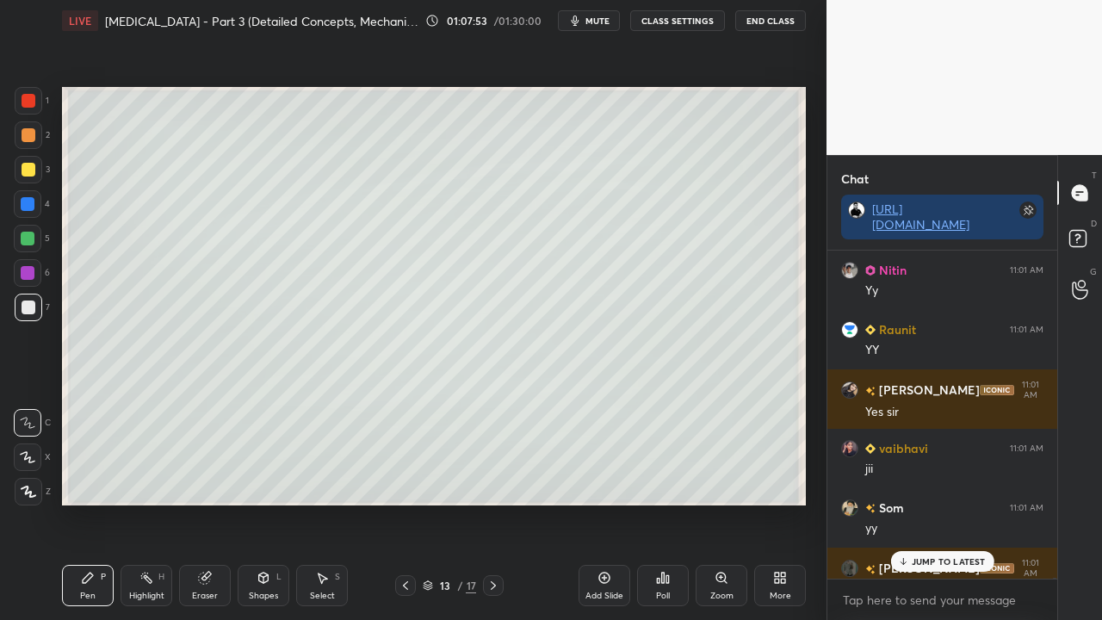
click at [941, 503] on p "JUMP TO LATEST" at bounding box center [949, 561] width 74 height 10
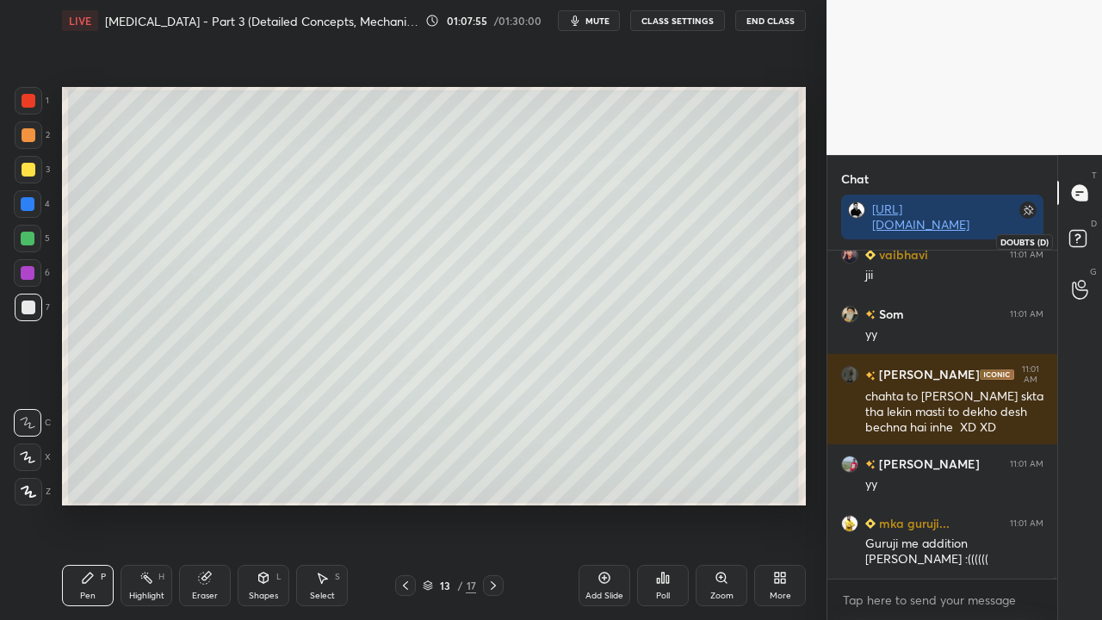
click at [1087, 234] on icon at bounding box center [1080, 241] width 31 height 31
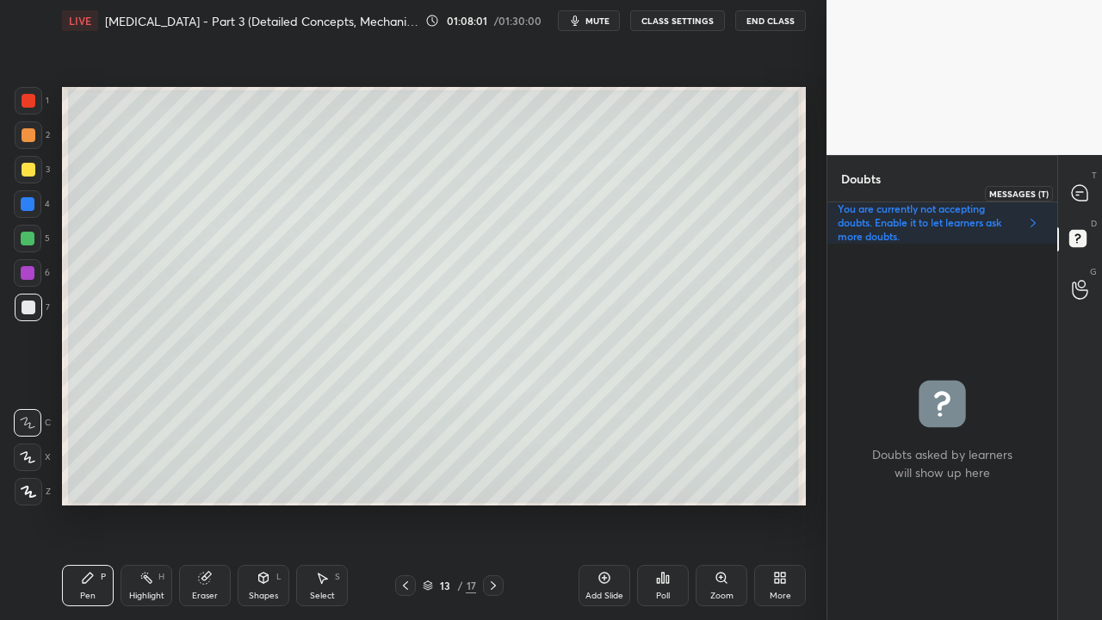
click at [1086, 195] on icon at bounding box center [1079, 192] width 15 height 15
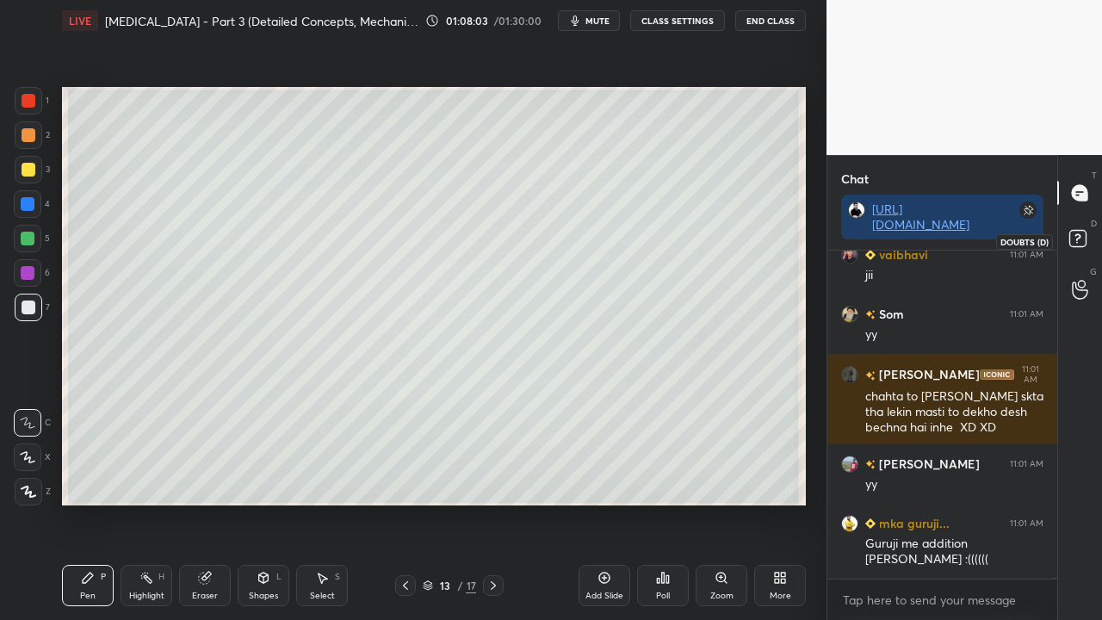
click at [1085, 238] on rect at bounding box center [1077, 239] width 16 height 16
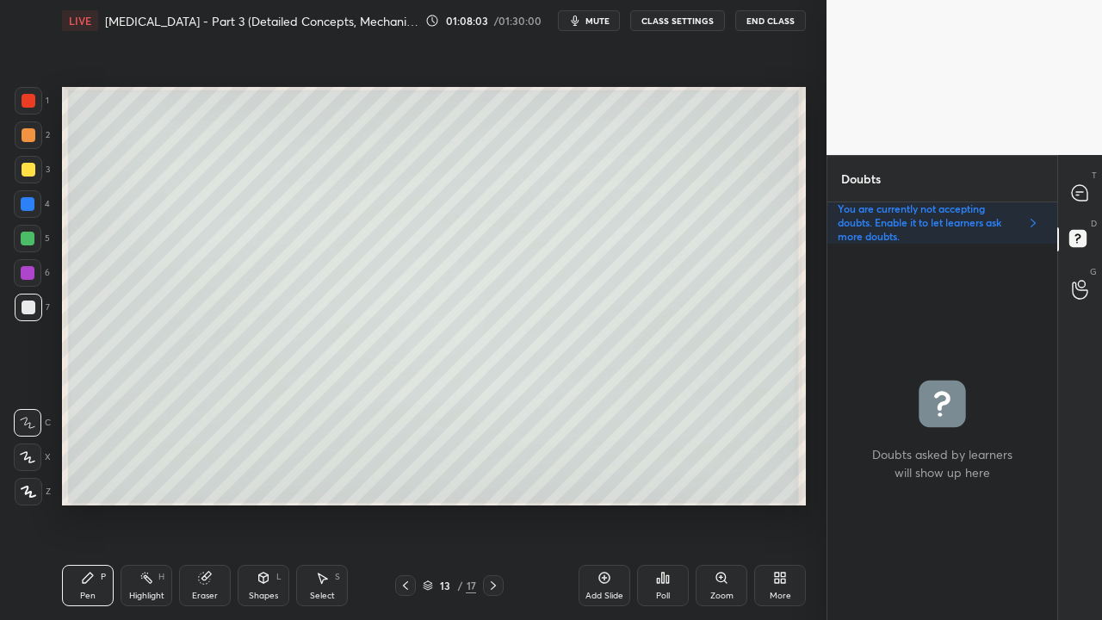
scroll to position [371, 225]
click at [1077, 182] on div at bounding box center [1080, 192] width 34 height 31
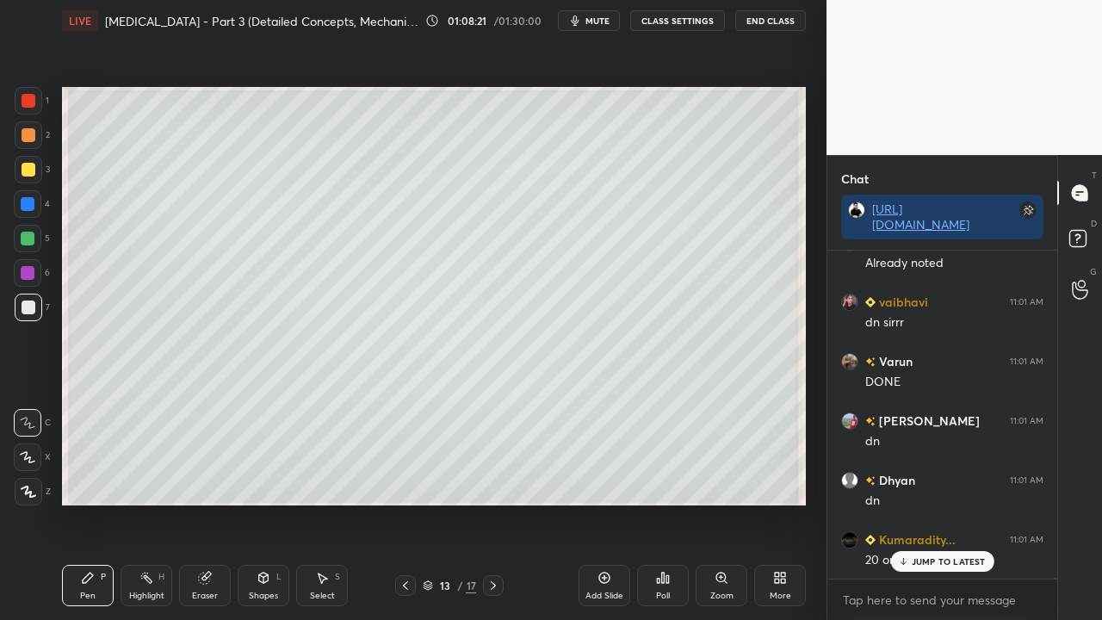
scroll to position [168510, 0]
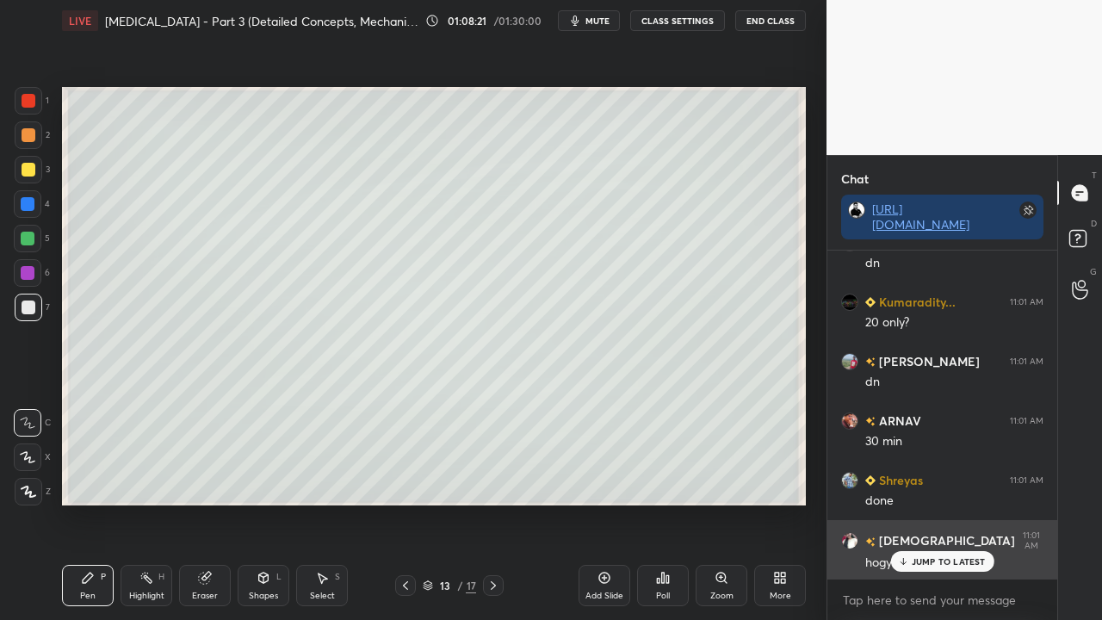
click at [938, 503] on p "JUMP TO LATEST" at bounding box center [949, 561] width 74 height 10
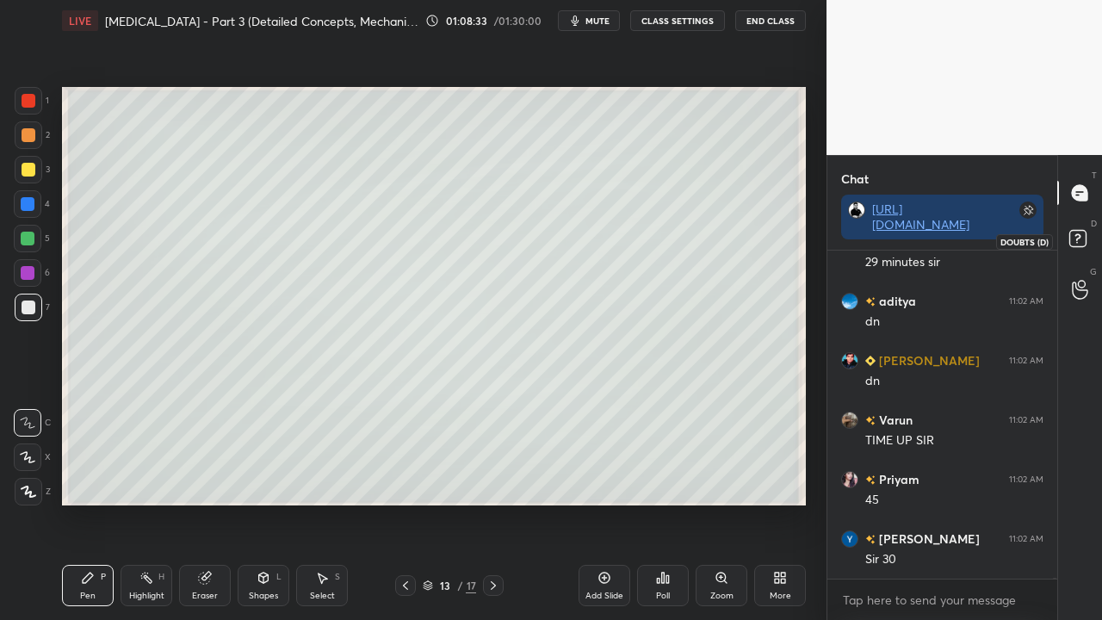
click at [1088, 239] on icon at bounding box center [1080, 241] width 31 height 31
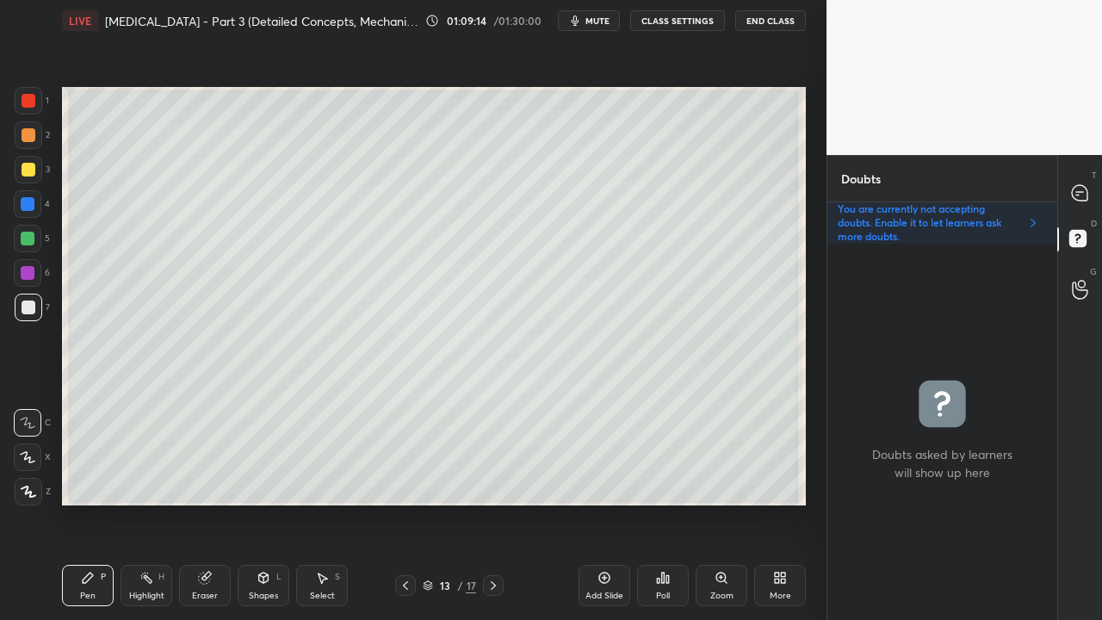
click at [214, 503] on div "Eraser" at bounding box center [205, 585] width 52 height 41
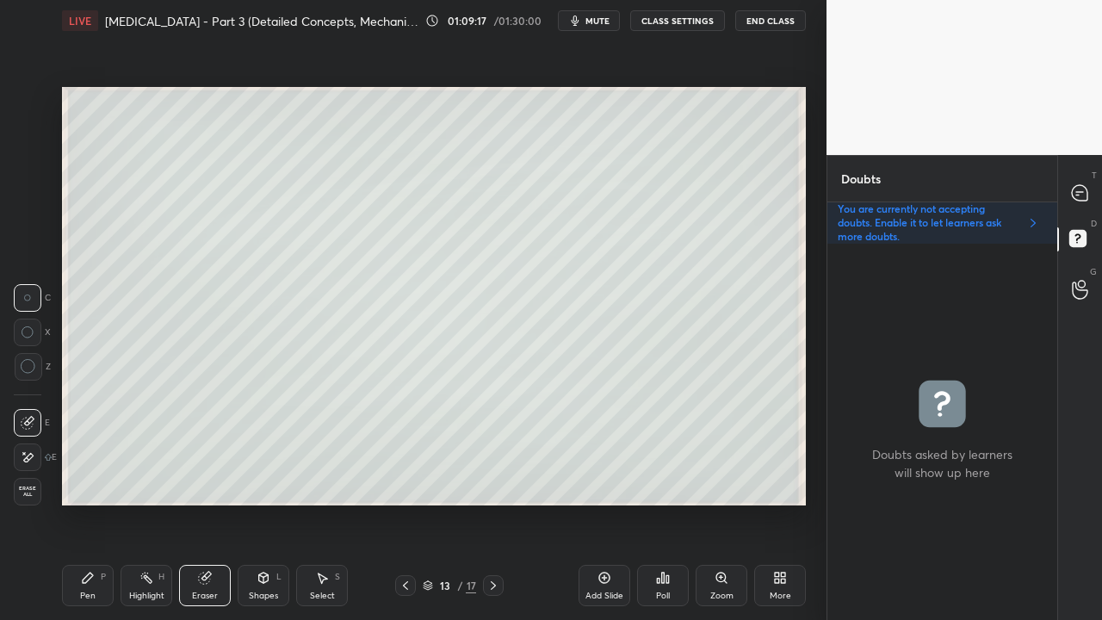
drag, startPoint x: 90, startPoint y: 600, endPoint x: 228, endPoint y: 515, distance: 162.7
click at [92, 503] on div "Pen" at bounding box center [87, 596] width 15 height 9
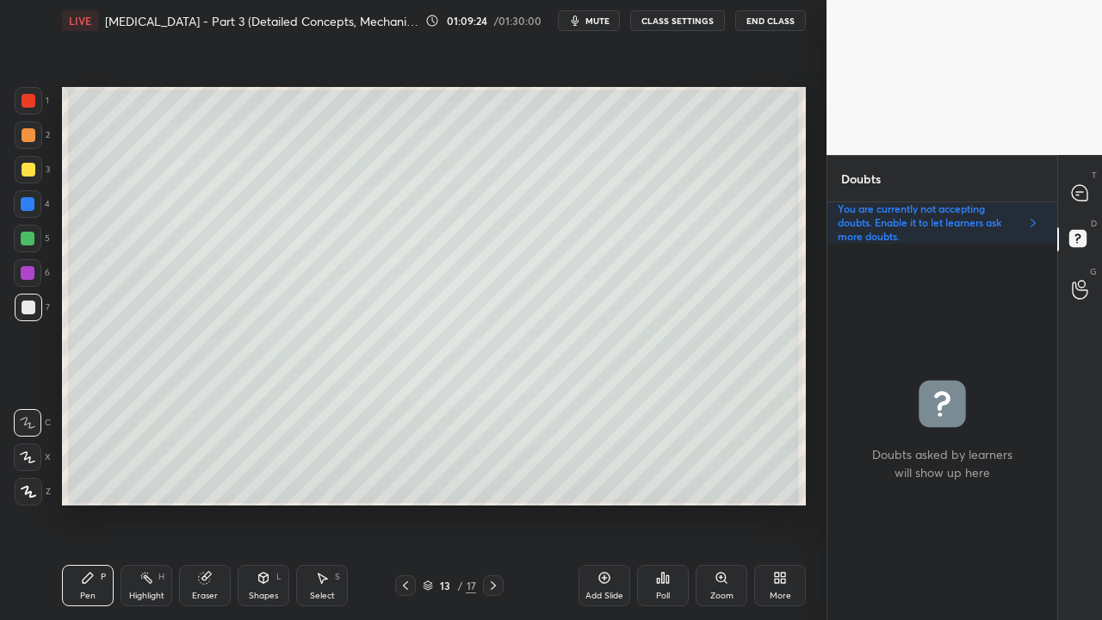
click at [496, 503] on icon at bounding box center [493, 586] width 14 height 14
click at [29, 170] on div at bounding box center [29, 170] width 14 height 14
click at [30, 167] on div at bounding box center [29, 170] width 14 height 14
click at [1092, 186] on div at bounding box center [1080, 192] width 34 height 31
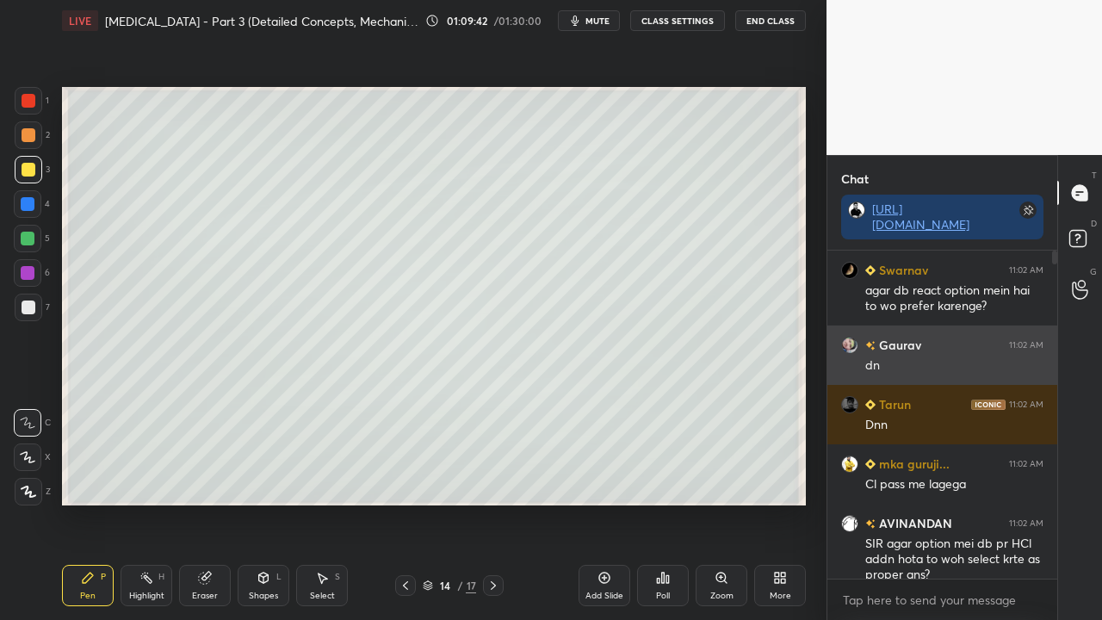
scroll to position [323, 225]
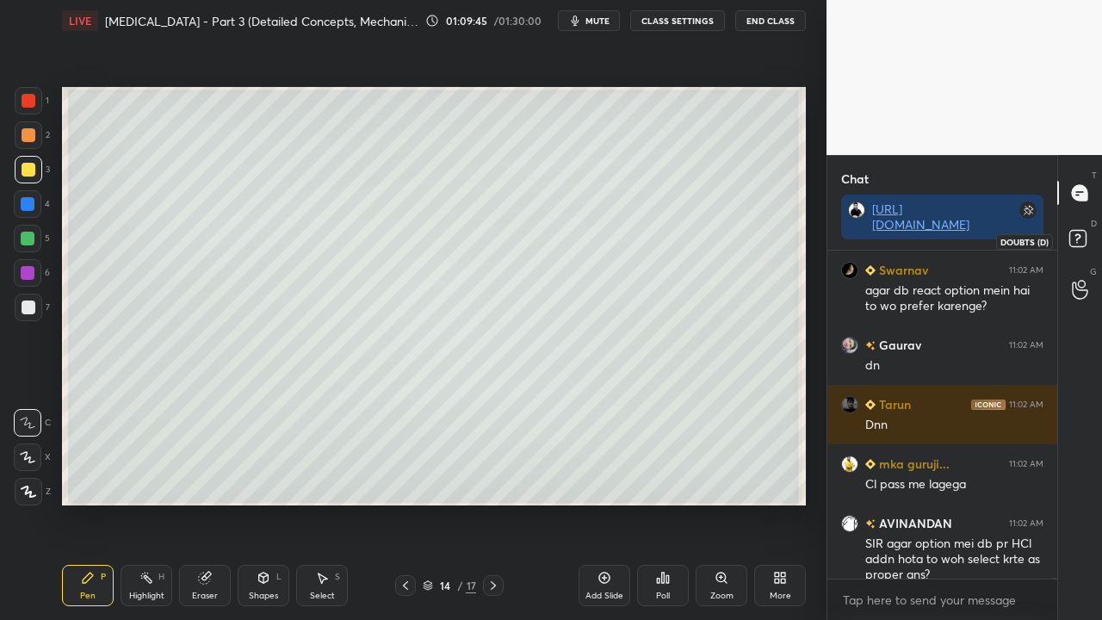
click at [1084, 237] on rect at bounding box center [1077, 239] width 16 height 16
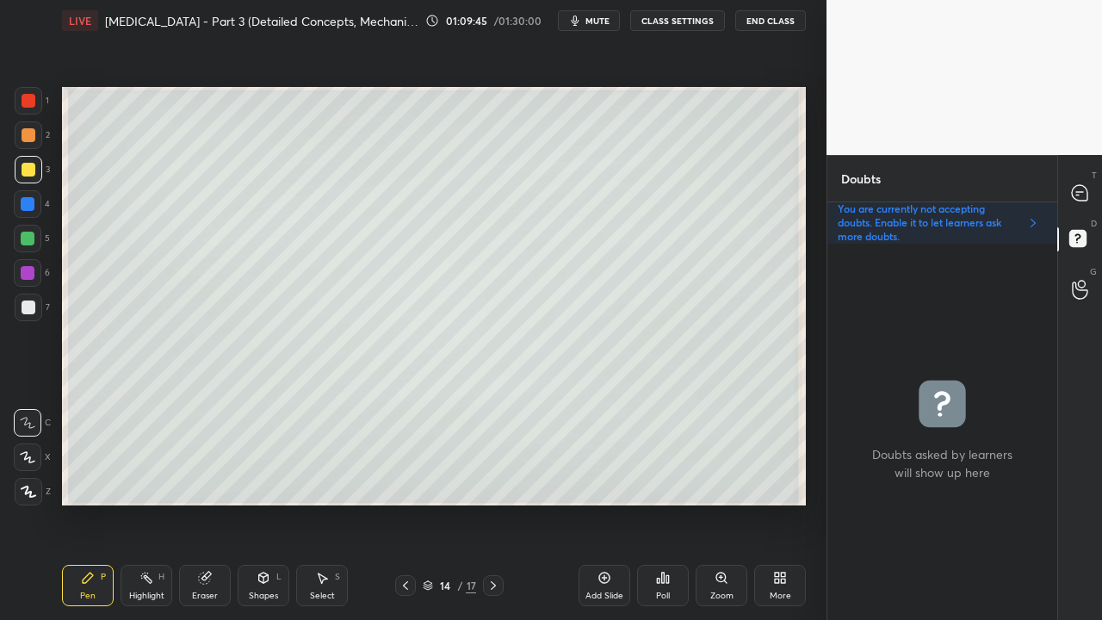
scroll to position [371, 225]
click at [29, 313] on div at bounding box center [29, 308] width 14 height 14
click at [1095, 188] on div at bounding box center [1080, 192] width 34 height 31
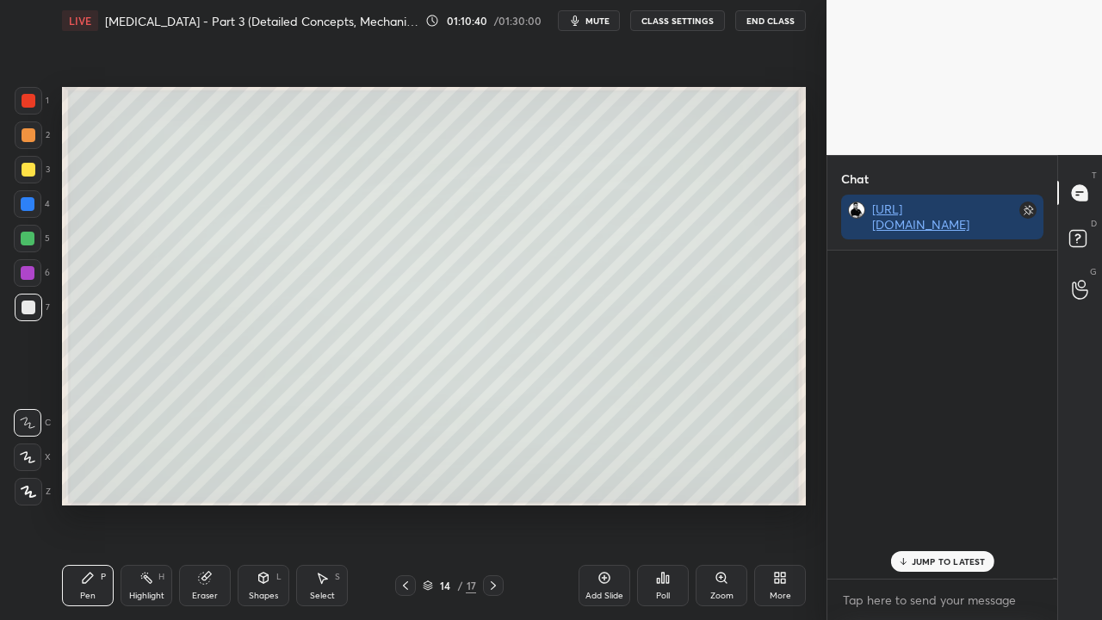
scroll to position [323, 225]
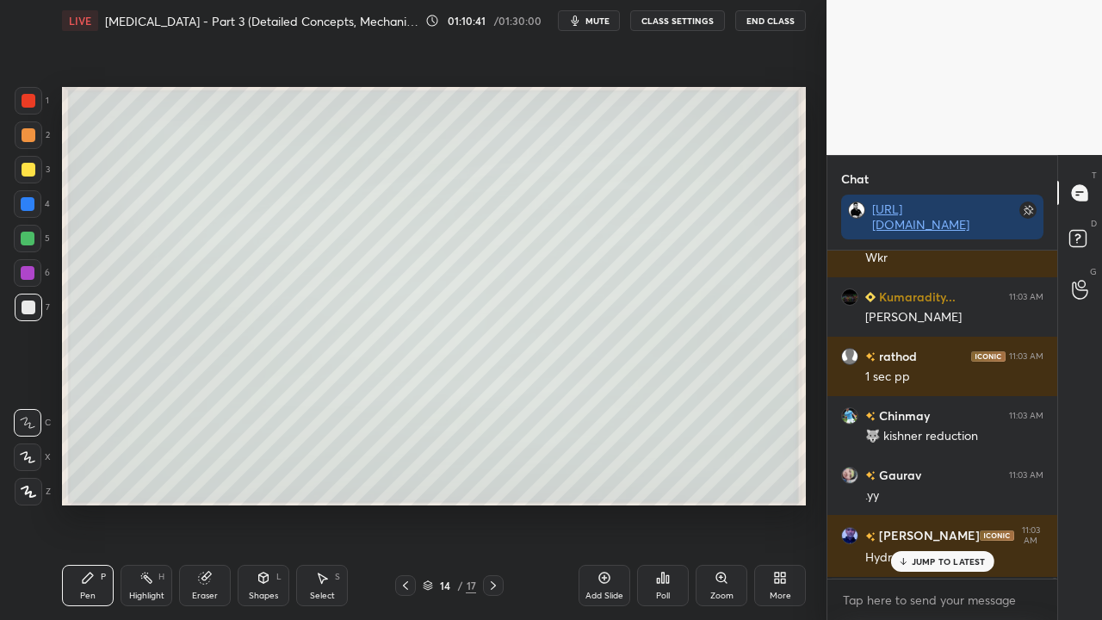
click at [939, 503] on p "JUMP TO LATEST" at bounding box center [949, 561] width 74 height 10
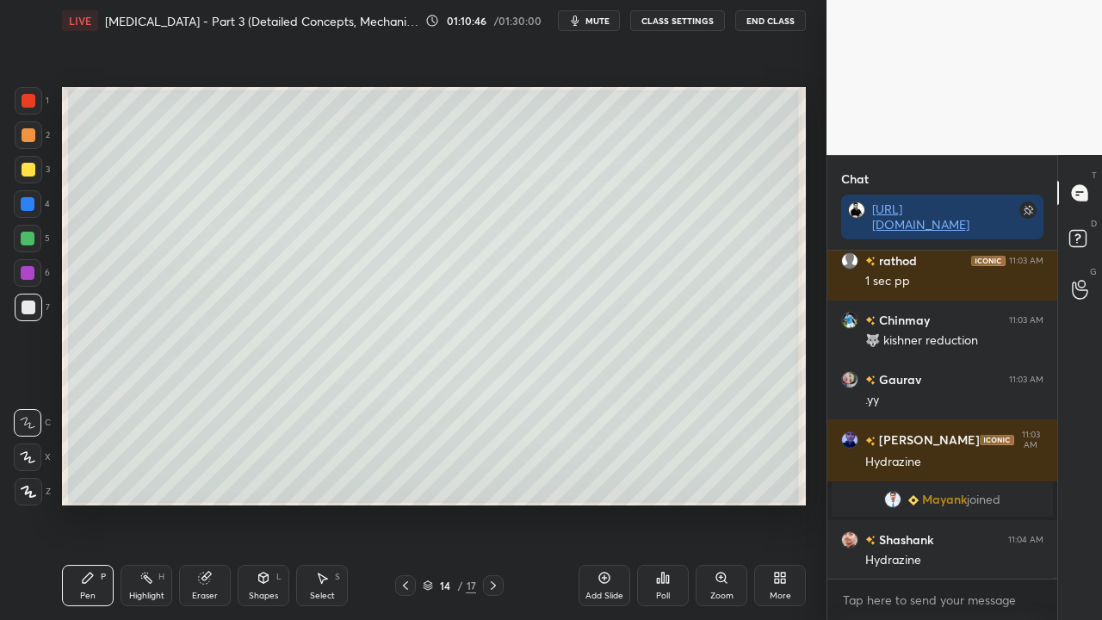
click at [396, 503] on div at bounding box center [405, 585] width 21 height 21
click at [480, 503] on div "13 / 17" at bounding box center [449, 585] width 108 height 21
click at [492, 503] on icon at bounding box center [493, 586] width 14 height 14
click at [1081, 231] on rect at bounding box center [1077, 239] width 16 height 16
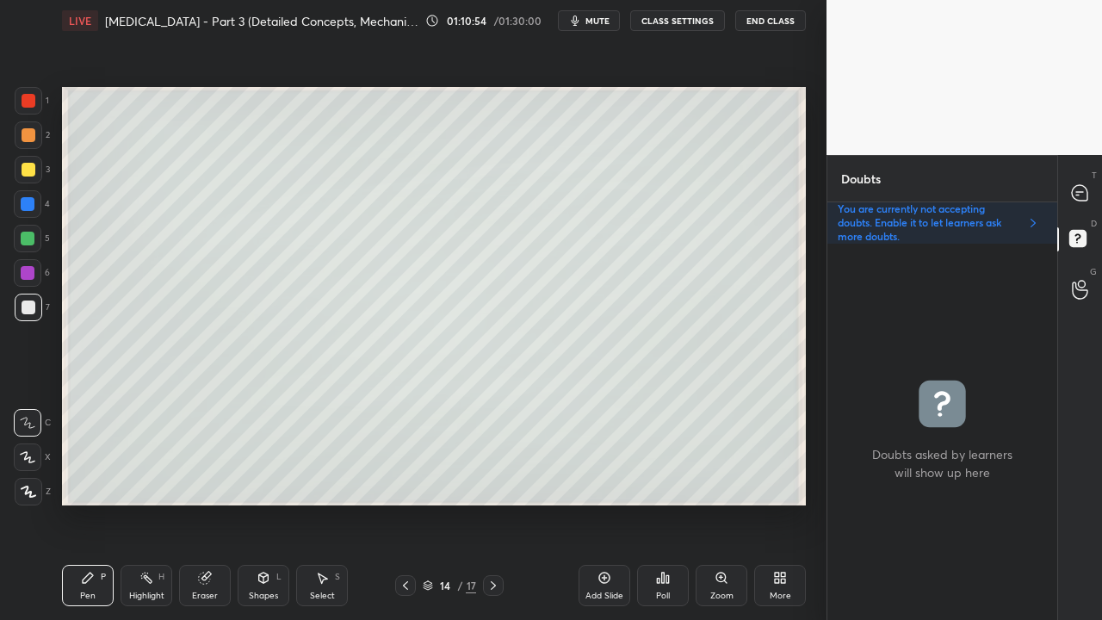
click at [28, 170] on div at bounding box center [29, 170] width 14 height 14
click at [26, 315] on div at bounding box center [29, 308] width 28 height 28
click at [1087, 184] on div at bounding box center [1080, 192] width 34 height 31
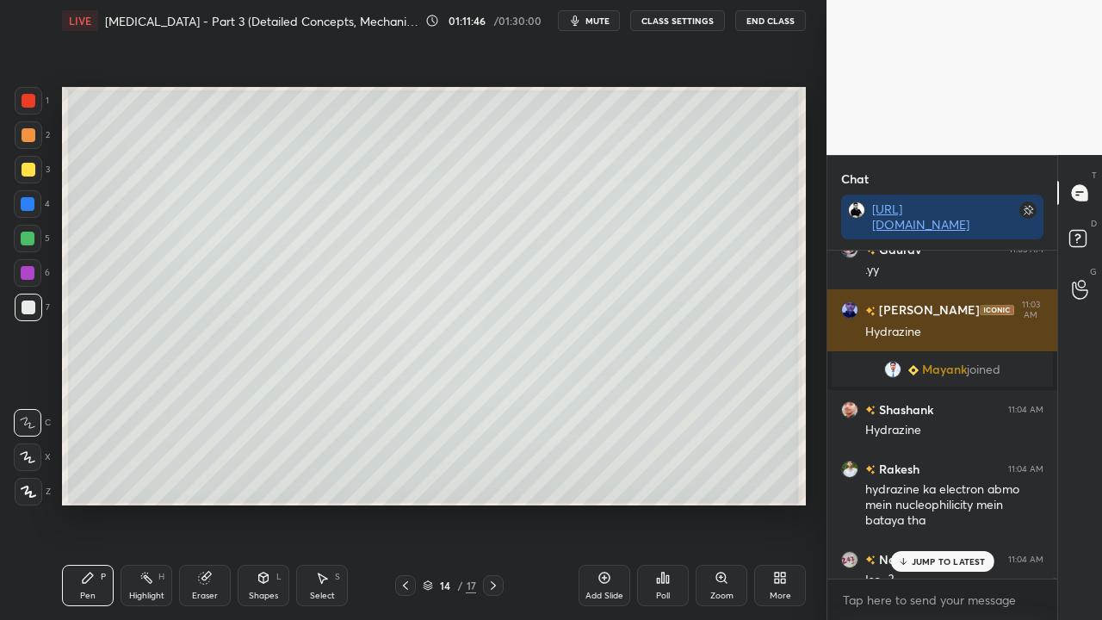
scroll to position [323, 225]
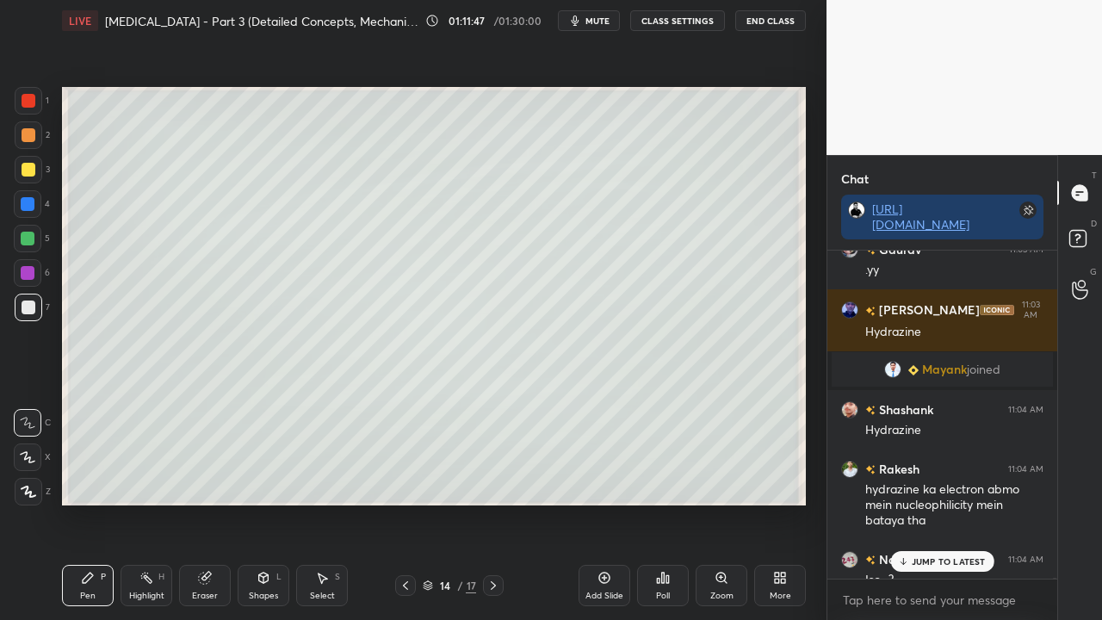
click at [930, 503] on p "JUMP TO LATEST" at bounding box center [949, 561] width 74 height 10
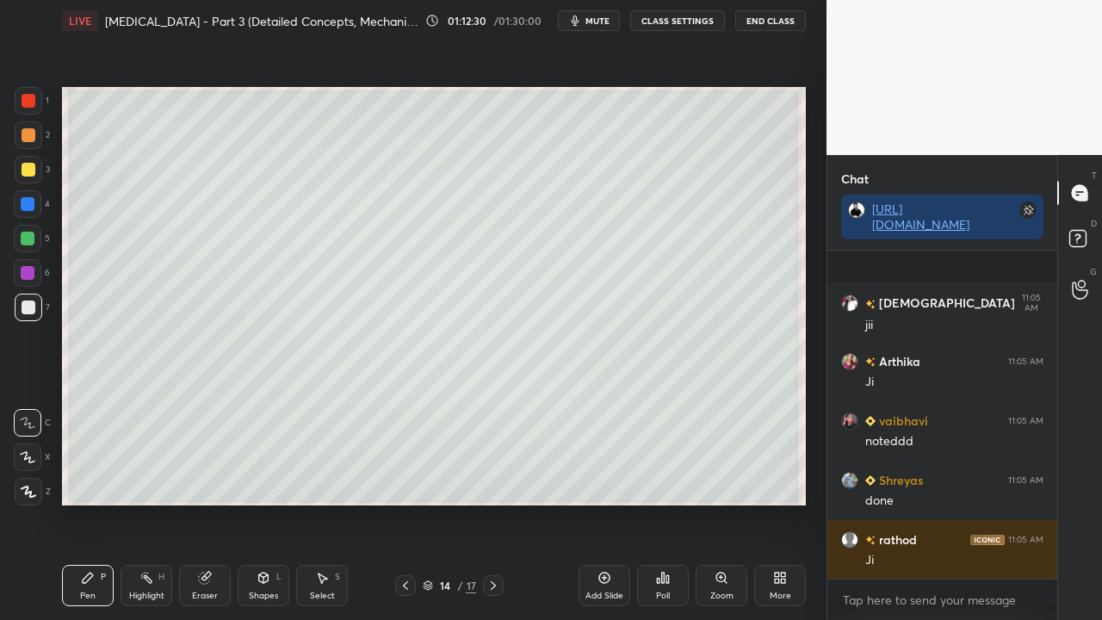
scroll to position [175149, 0]
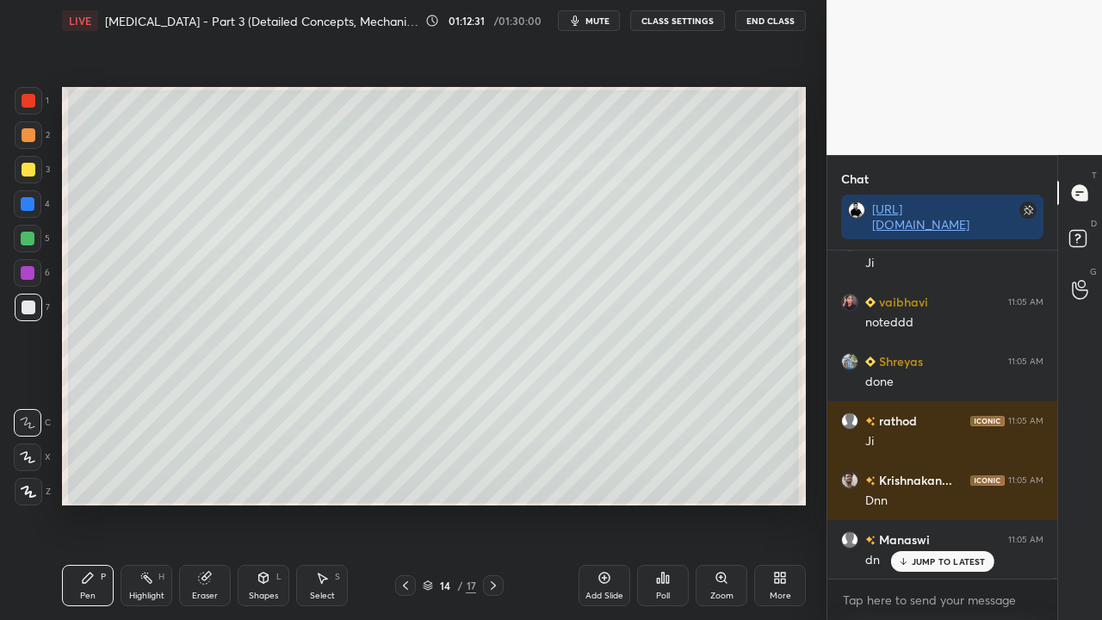
click at [932, 503] on p "JUMP TO LATEST" at bounding box center [949, 561] width 74 height 10
drag, startPoint x: 490, startPoint y: 586, endPoint x: 489, endPoint y: 577, distance: 8.7
click at [491, 503] on icon at bounding box center [493, 586] width 14 height 14
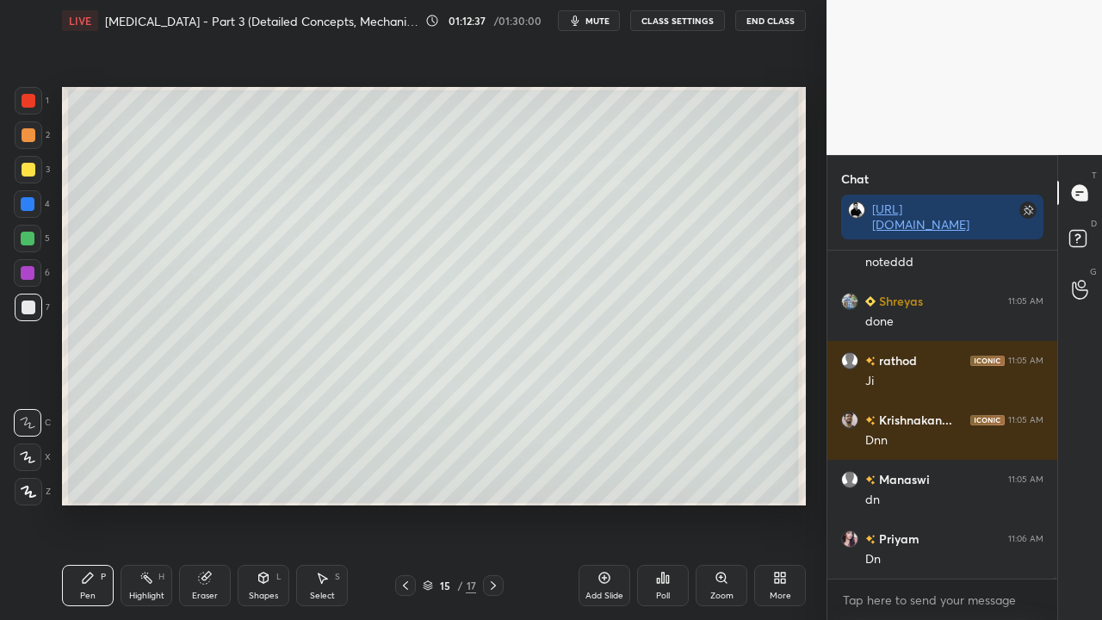
scroll to position [175267, 0]
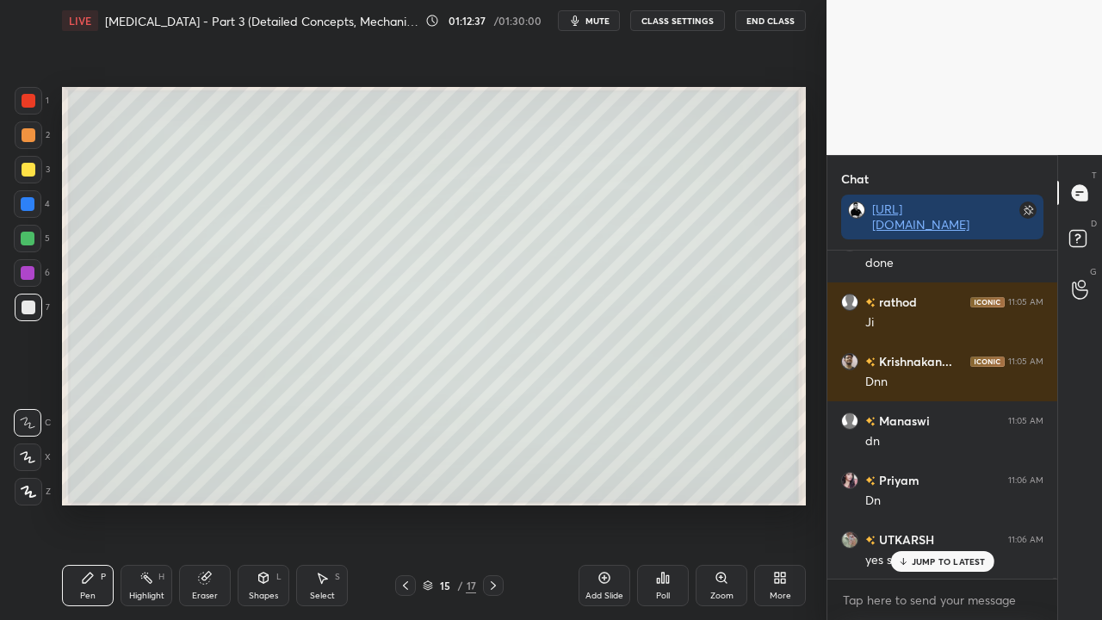
click at [22, 161] on div at bounding box center [29, 170] width 28 height 28
click at [24, 164] on div at bounding box center [29, 170] width 14 height 14
click at [406, 503] on div at bounding box center [405, 585] width 21 height 21
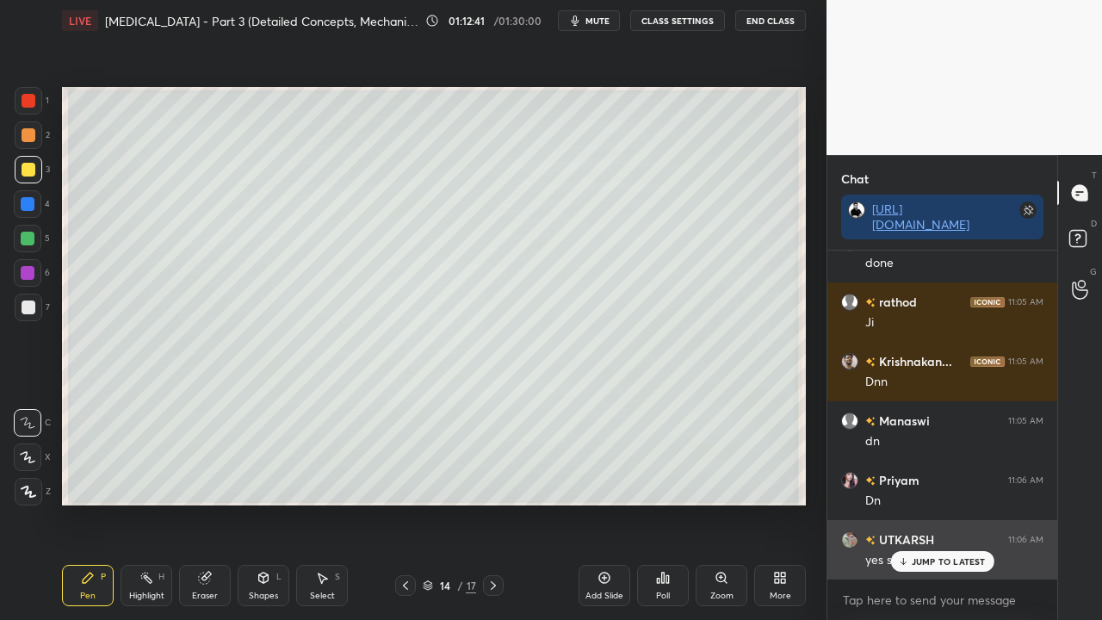
click at [937, 503] on p "JUMP TO LATEST" at bounding box center [949, 561] width 74 height 10
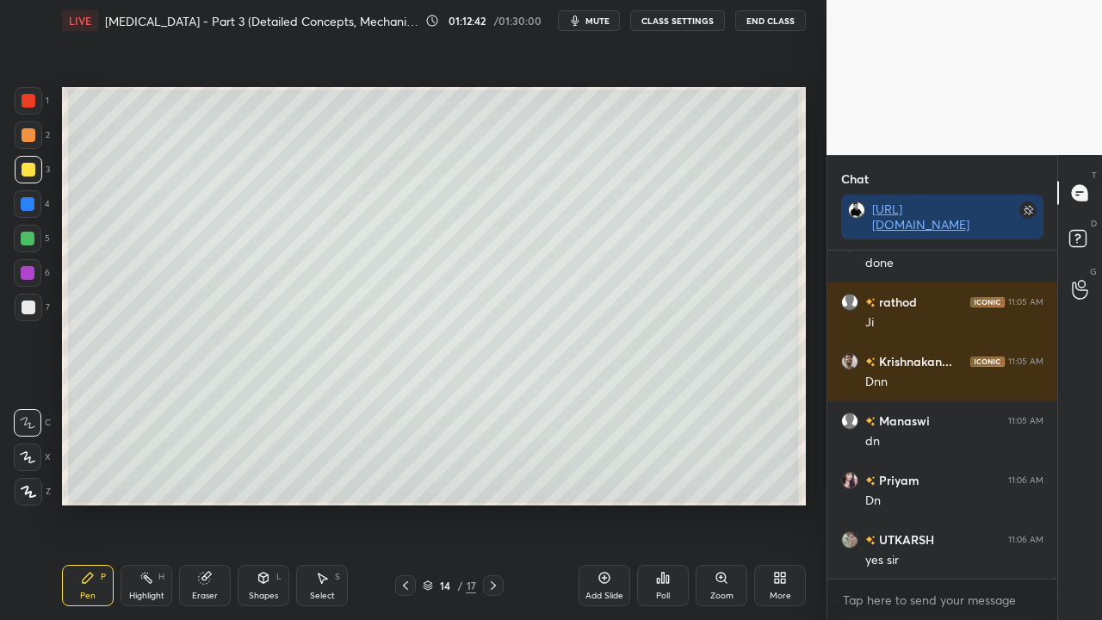
click at [482, 503] on div "14 / 17" at bounding box center [449, 585] width 108 height 21
click at [496, 503] on icon at bounding box center [493, 586] width 14 height 14
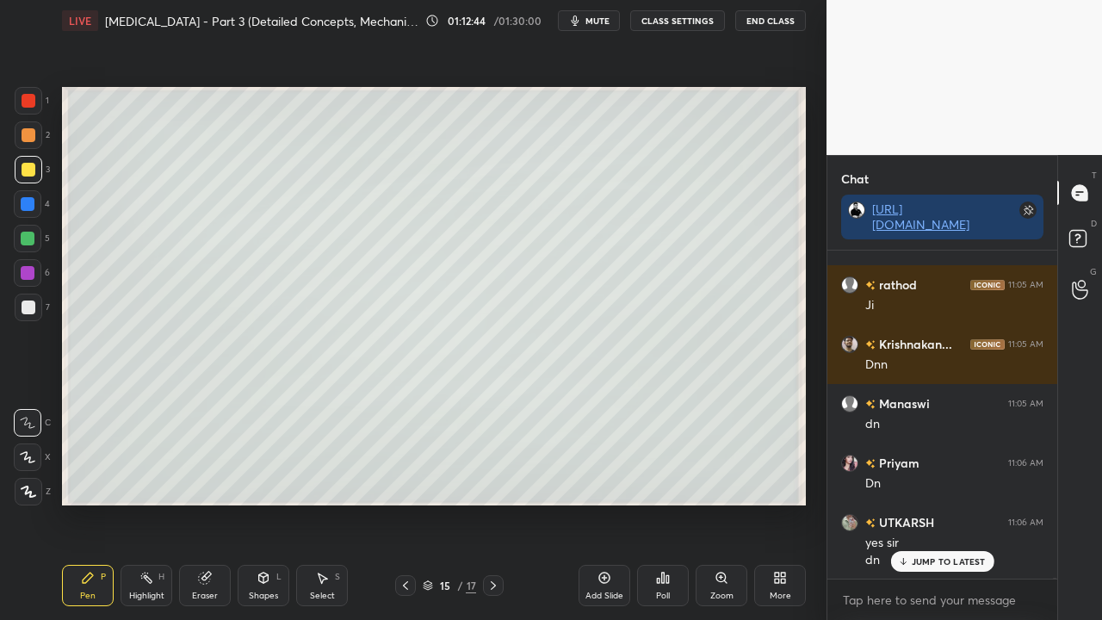
click at [18, 162] on div at bounding box center [29, 170] width 28 height 28
click at [18, 163] on div at bounding box center [29, 170] width 28 height 28
click at [406, 503] on icon at bounding box center [406, 586] width 14 height 14
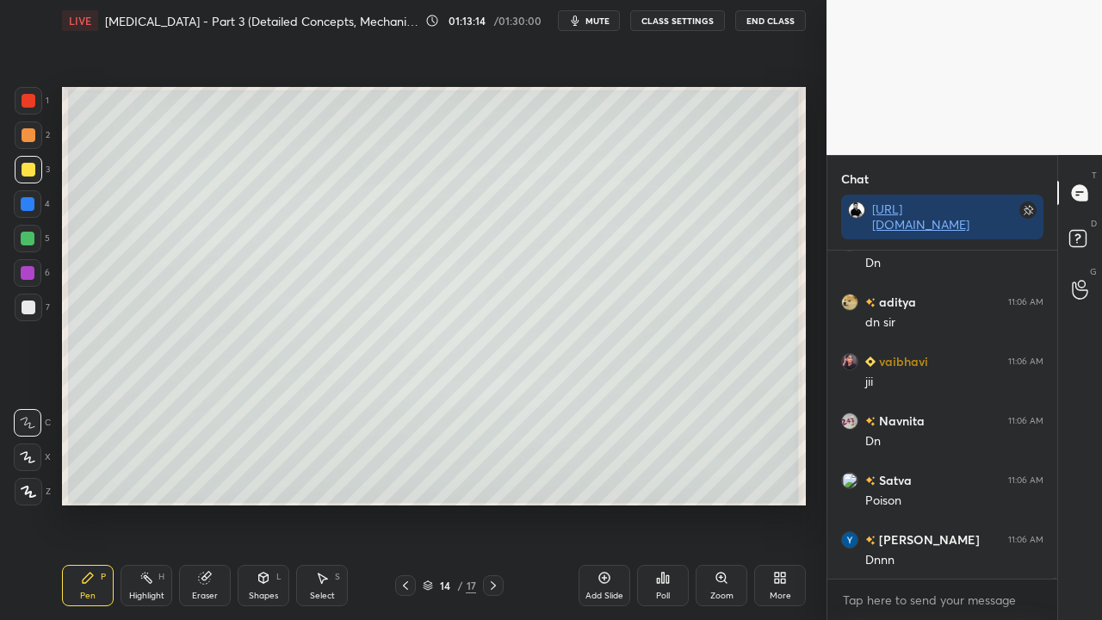
scroll to position [176771, 0]
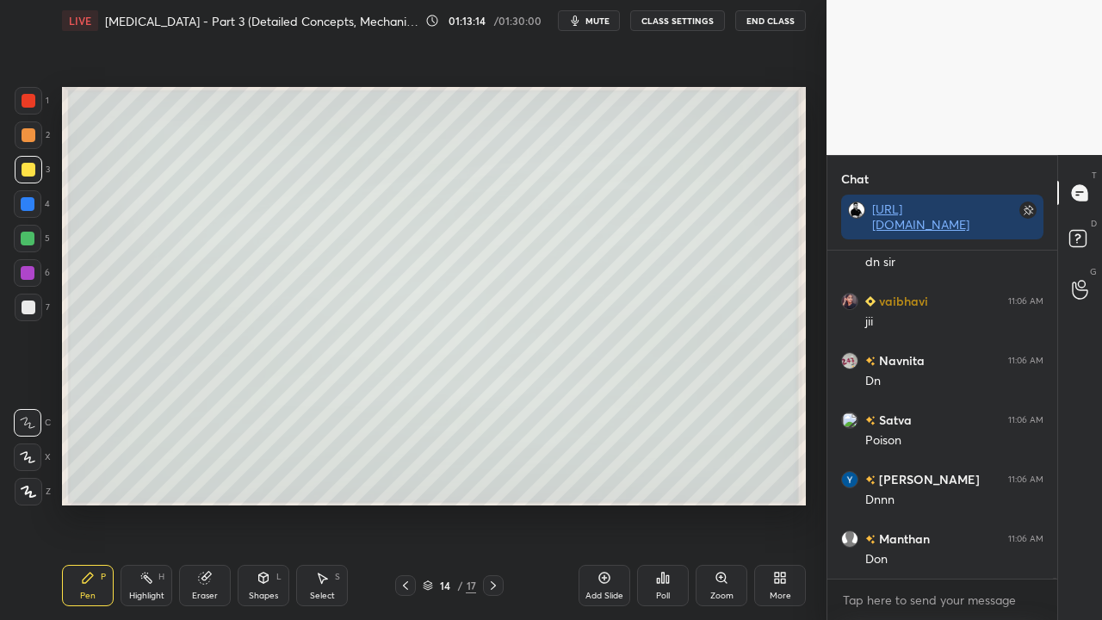
click at [493, 503] on icon at bounding box center [493, 586] width 14 height 14
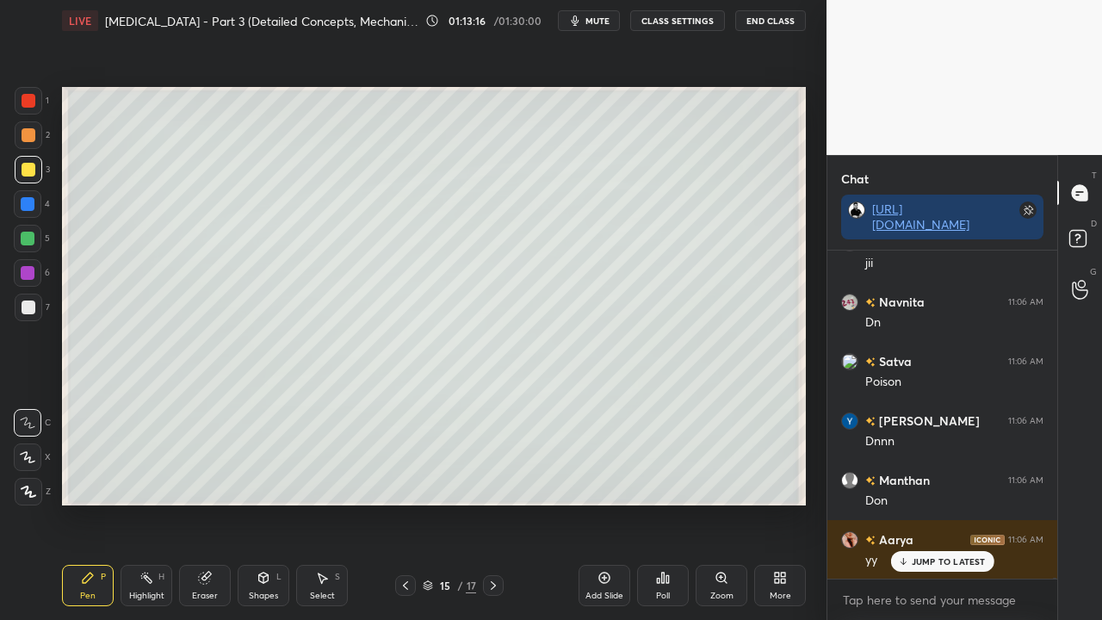
click at [27, 298] on div at bounding box center [29, 308] width 28 height 28
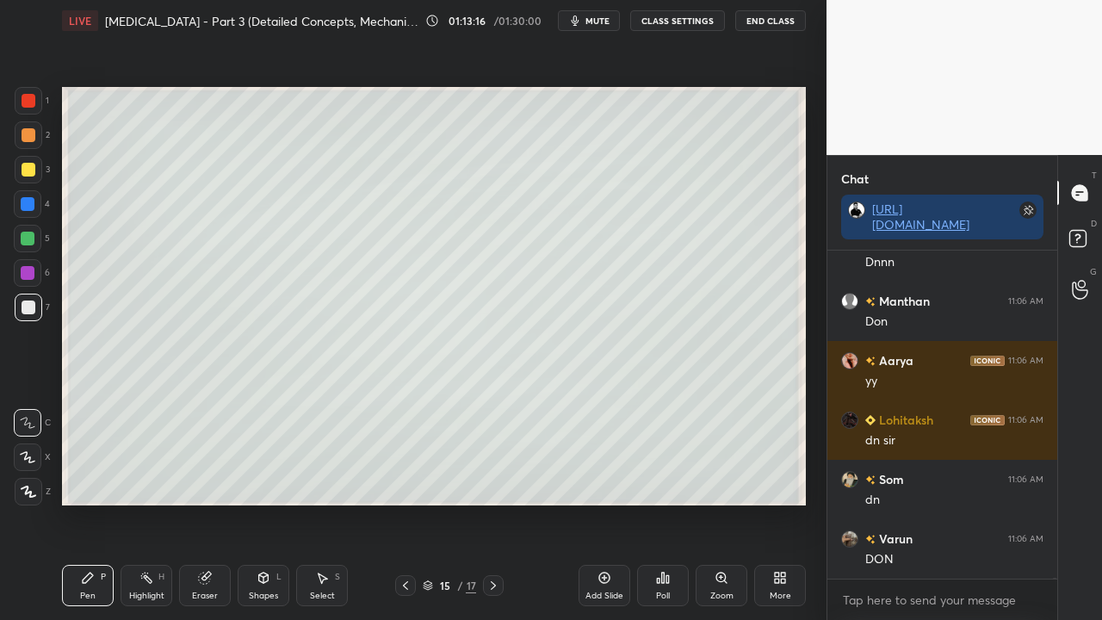
click at [28, 301] on div at bounding box center [29, 308] width 14 height 14
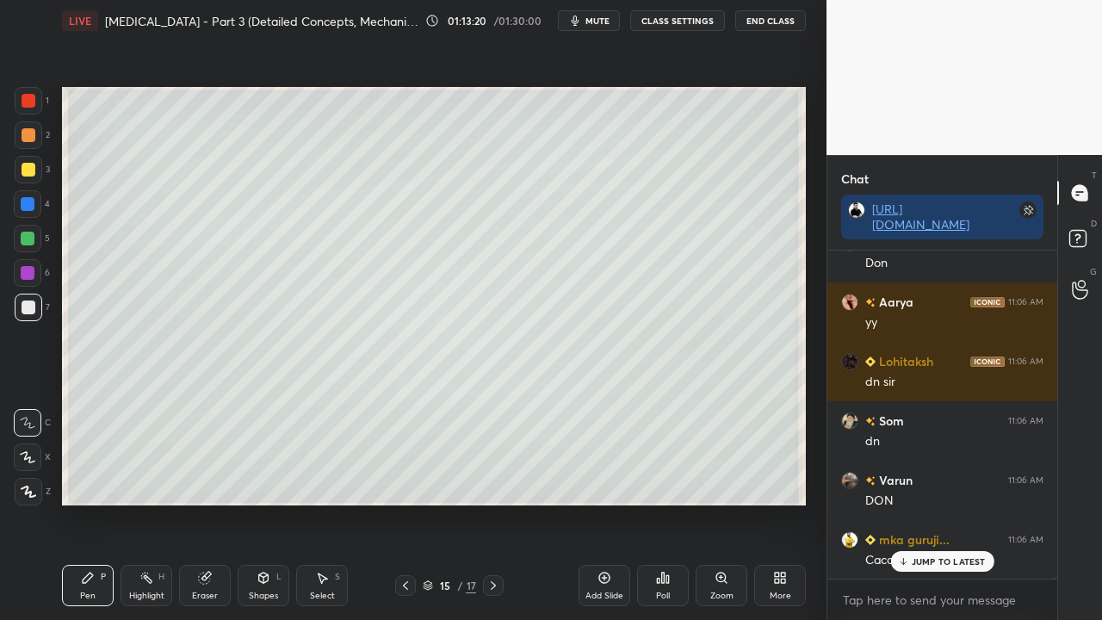
click at [410, 503] on icon at bounding box center [406, 586] width 14 height 14
click at [409, 503] on icon at bounding box center [406, 586] width 14 height 14
click at [408, 503] on icon at bounding box center [406, 586] width 14 height 14
click at [407, 503] on icon at bounding box center [406, 586] width 14 height 14
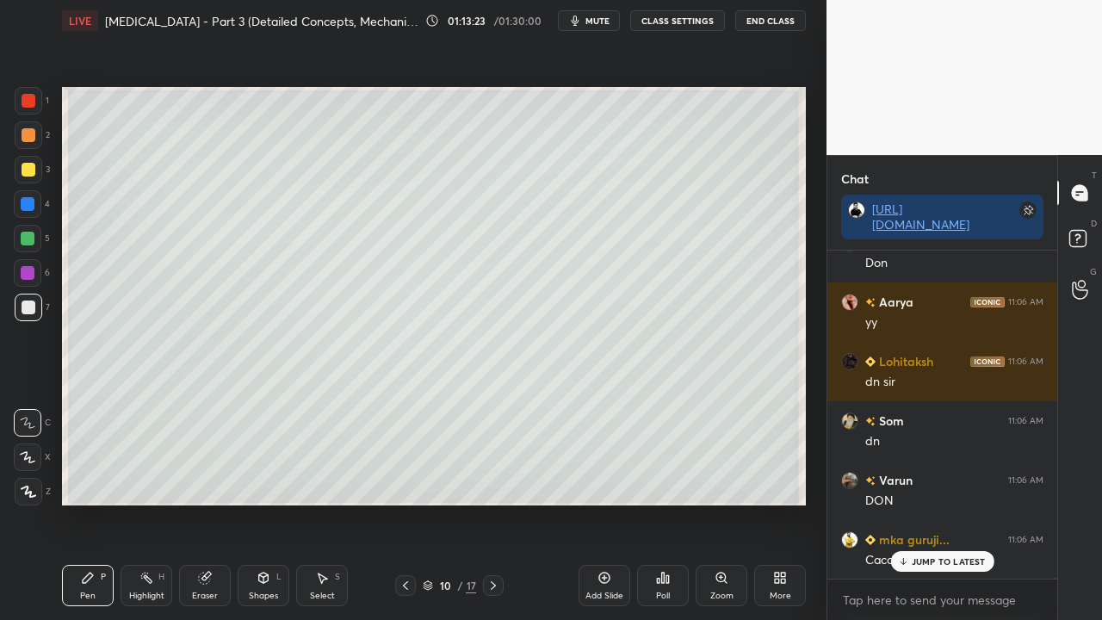
click at [406, 503] on icon at bounding box center [406, 586] width 14 height 14
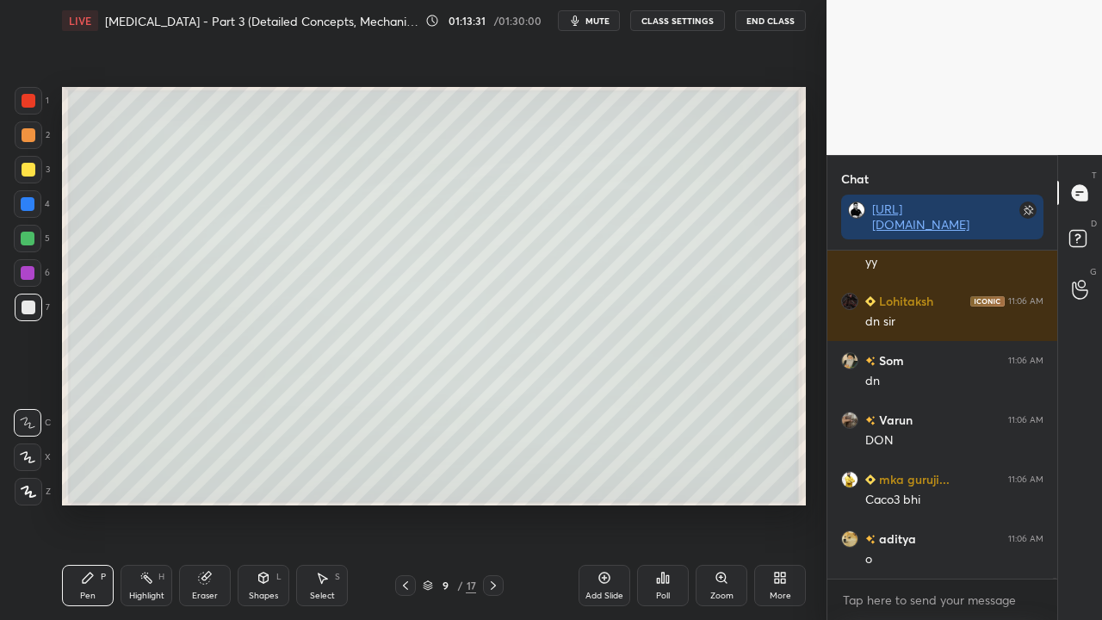
scroll to position [177186, 0]
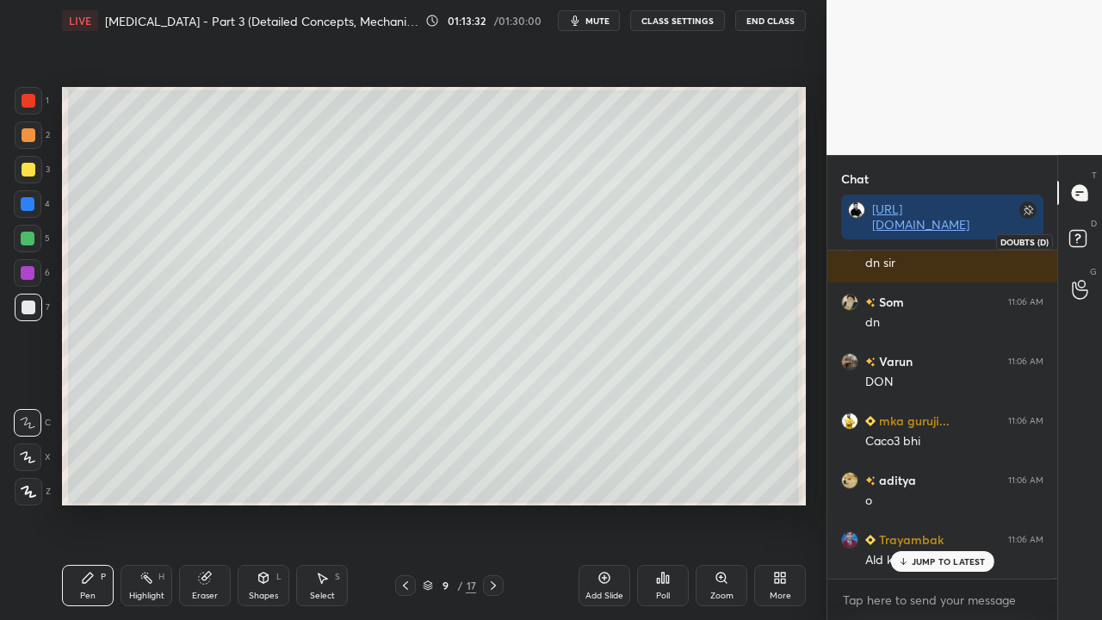
click at [1085, 239] on rect at bounding box center [1077, 239] width 16 height 16
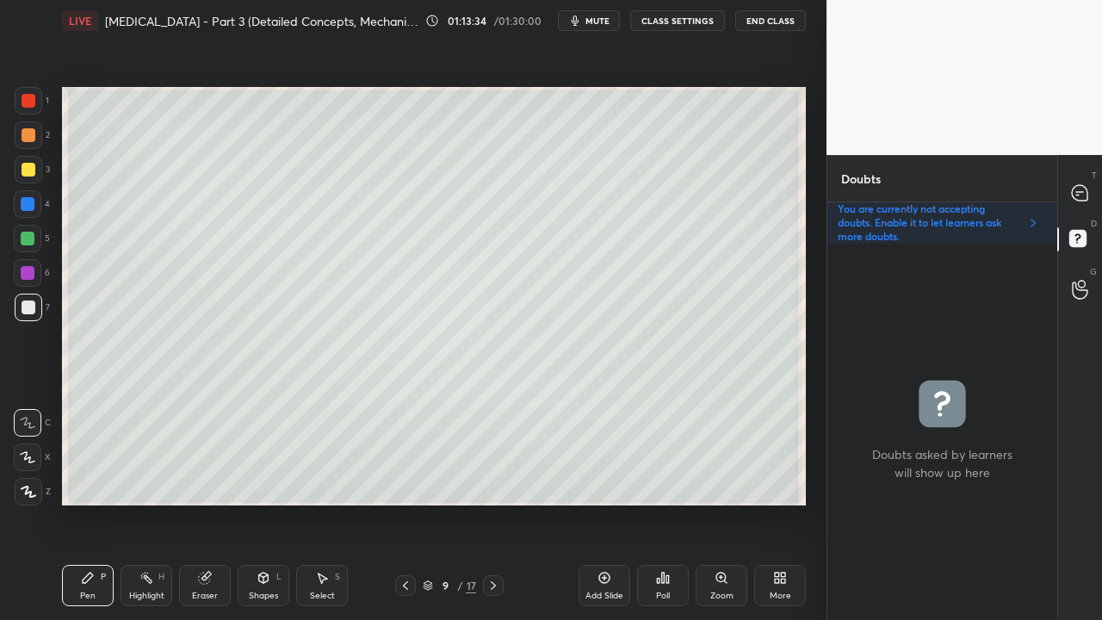
click at [497, 503] on icon at bounding box center [493, 586] width 14 height 14
click at [498, 503] on icon at bounding box center [493, 586] width 14 height 14
click at [497, 503] on icon at bounding box center [493, 586] width 14 height 14
click at [496, 503] on icon at bounding box center [493, 586] width 14 height 14
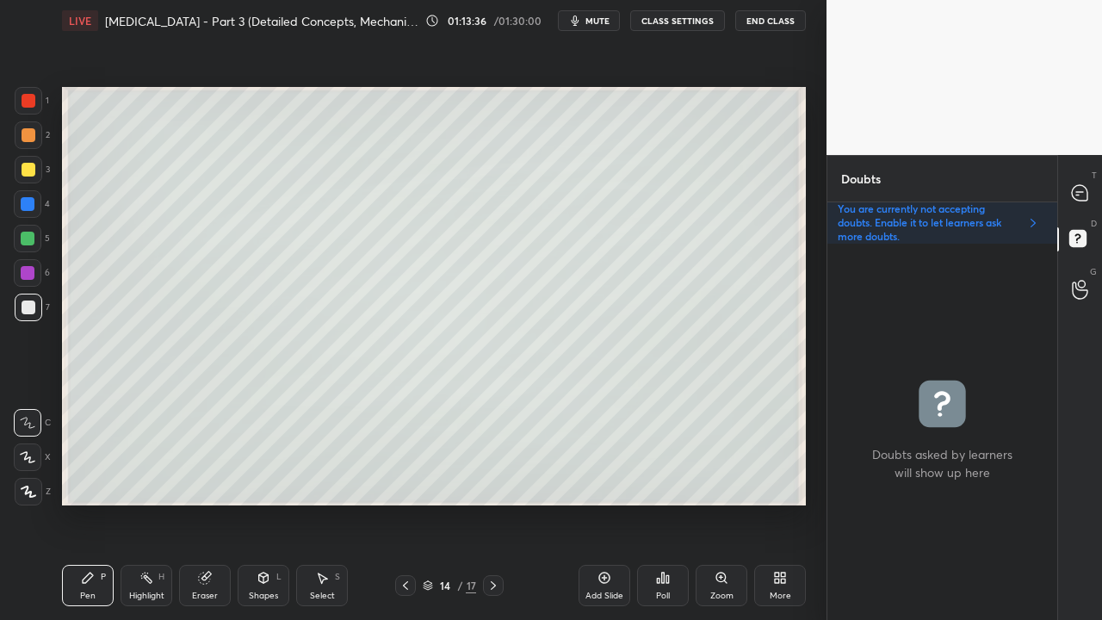
click at [496, 503] on icon at bounding box center [493, 586] width 14 height 14
click at [406, 503] on icon at bounding box center [406, 586] width 14 height 14
click at [501, 503] on div at bounding box center [493, 585] width 21 height 21
click at [1072, 196] on icon at bounding box center [1079, 192] width 15 height 15
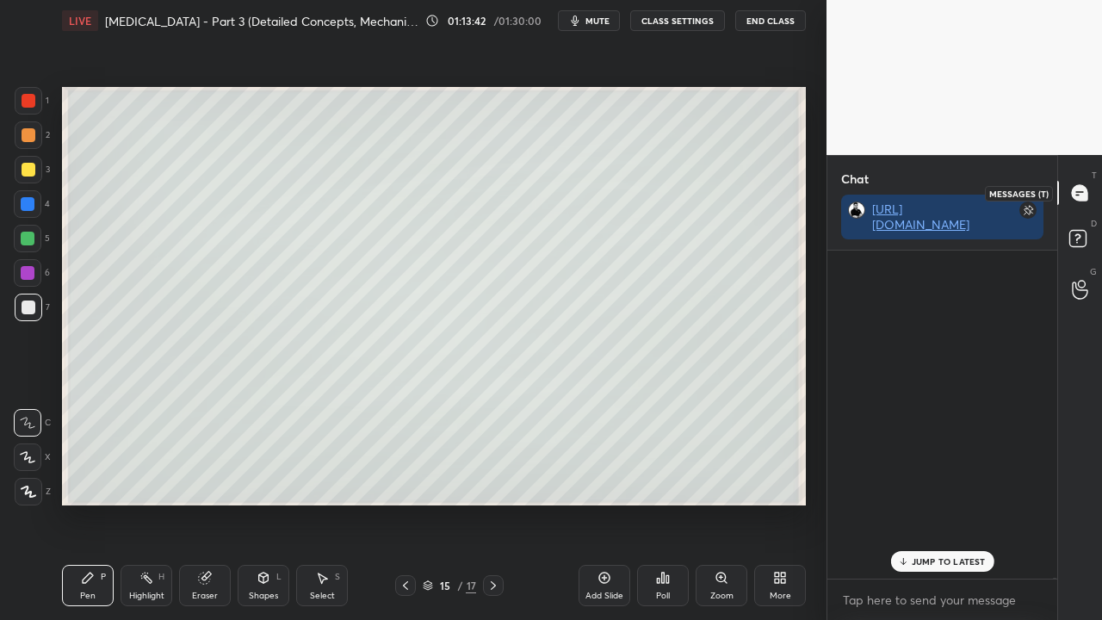
scroll to position [323, 225]
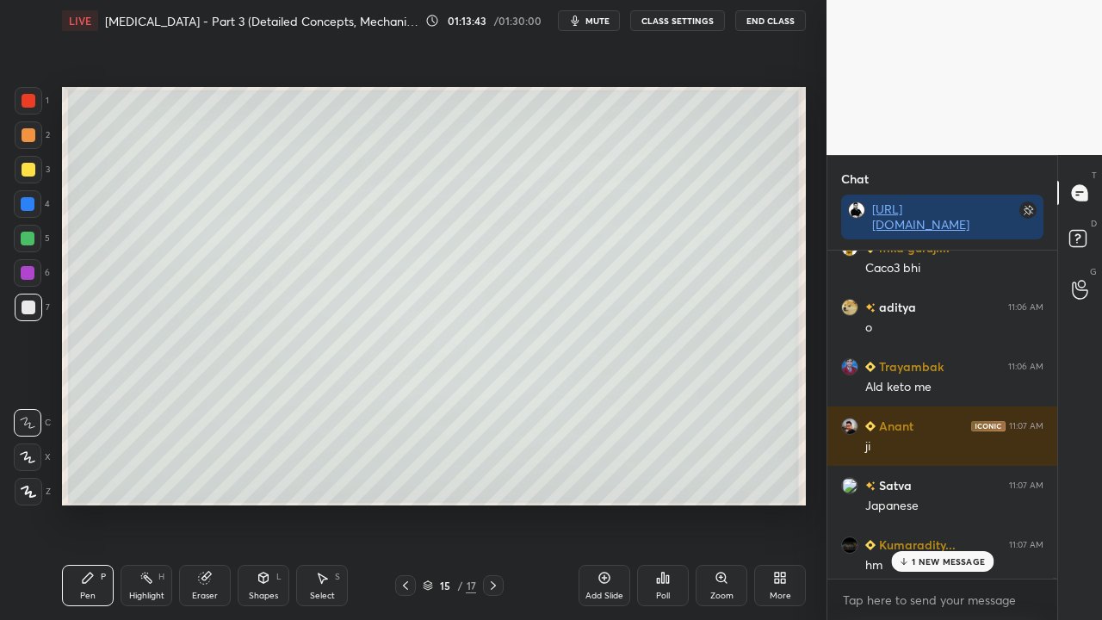
drag, startPoint x: 924, startPoint y: 557, endPoint x: 847, endPoint y: 551, distance: 76.9
click at [923, 503] on p "1 NEW MESSAGE" at bounding box center [948, 561] width 73 height 10
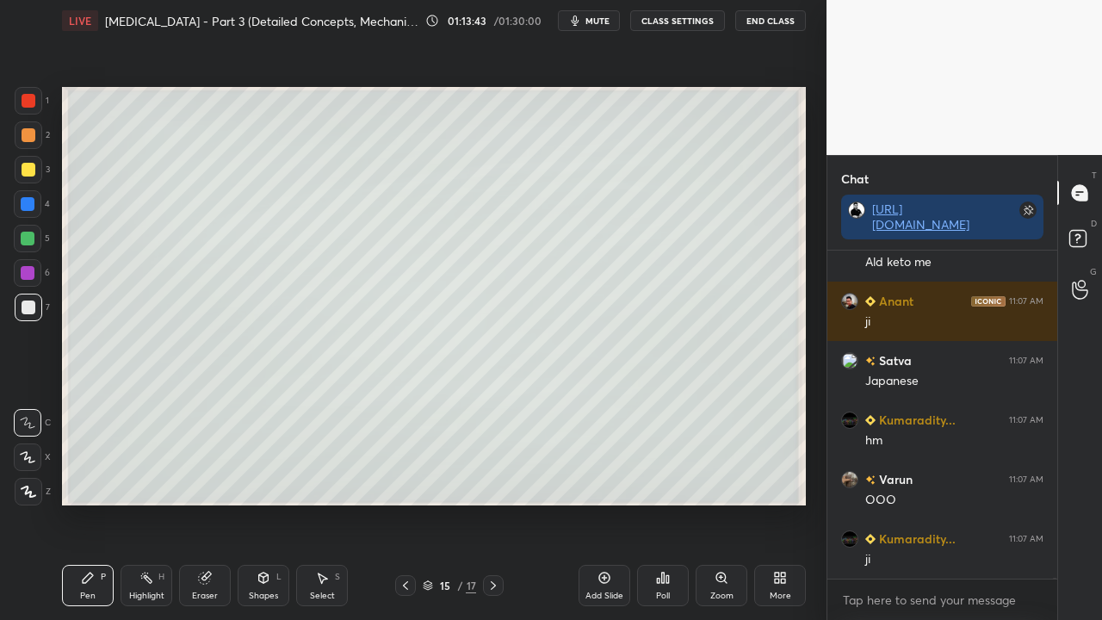
scroll to position [177542, 0]
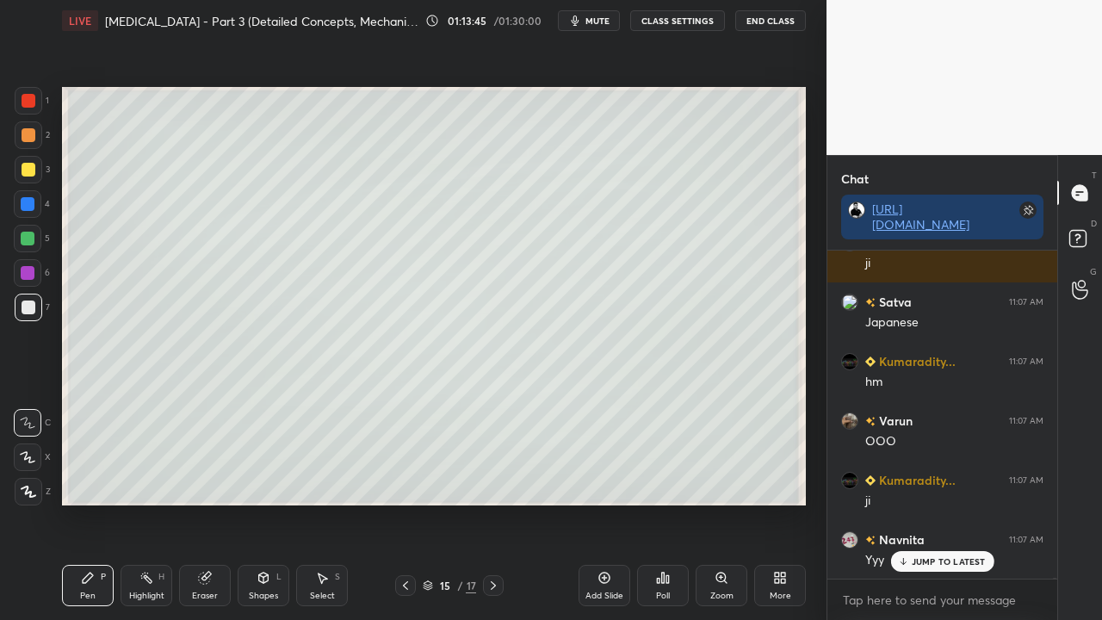
click at [24, 169] on div at bounding box center [29, 170] width 14 height 14
click at [203, 503] on div "Eraser" at bounding box center [205, 596] width 26 height 9
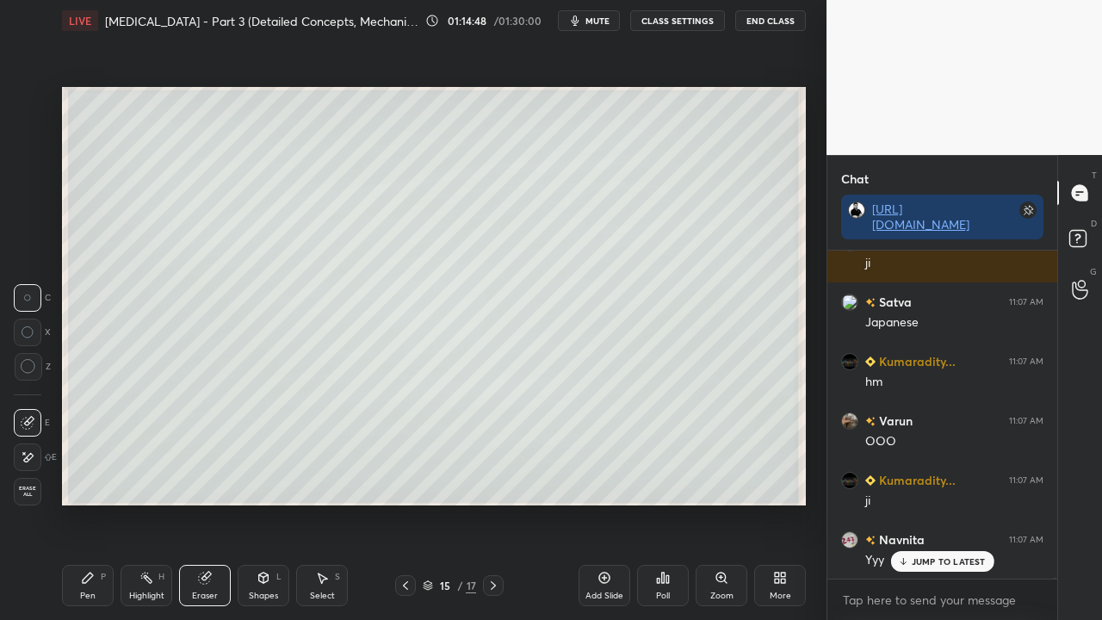
scroll to position [177584, 0]
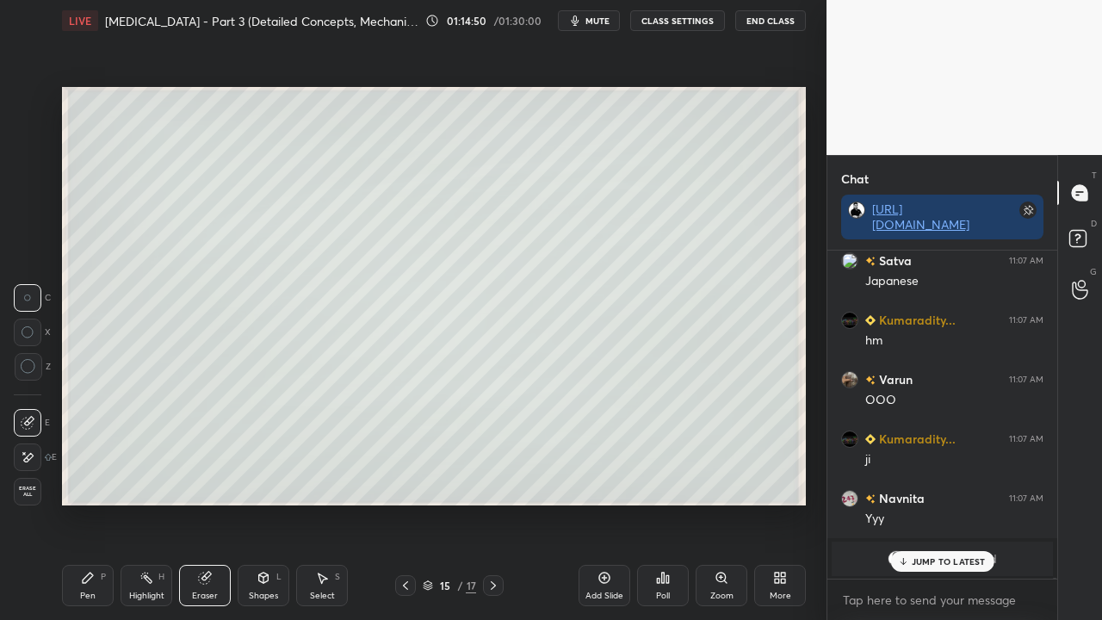
click at [98, 503] on div "Pen P" at bounding box center [88, 585] width 52 height 41
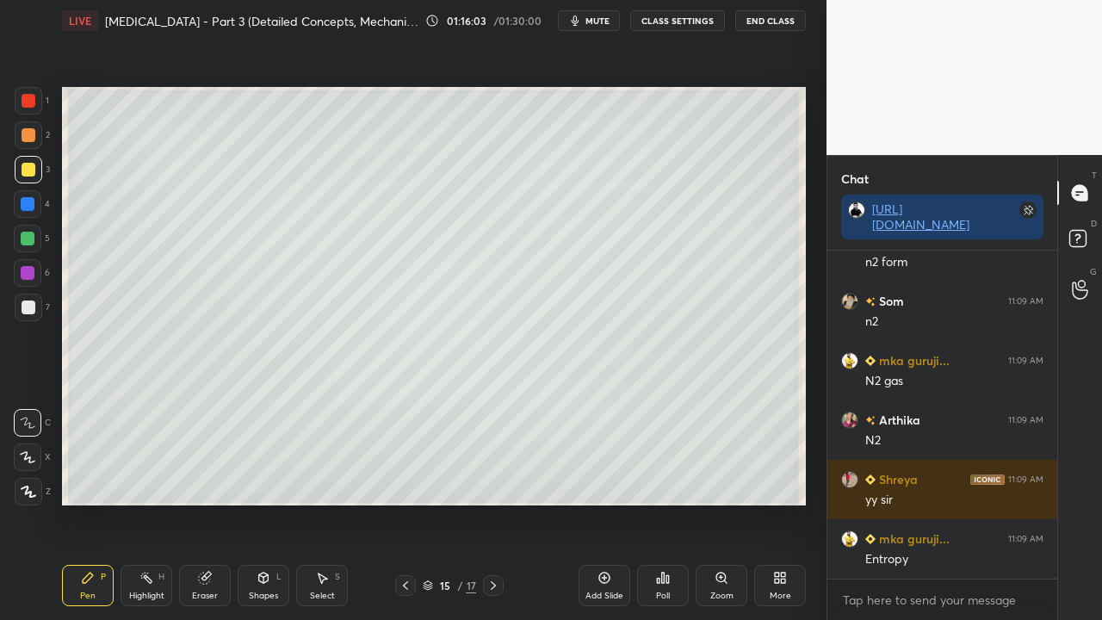
scroll to position [178178, 0]
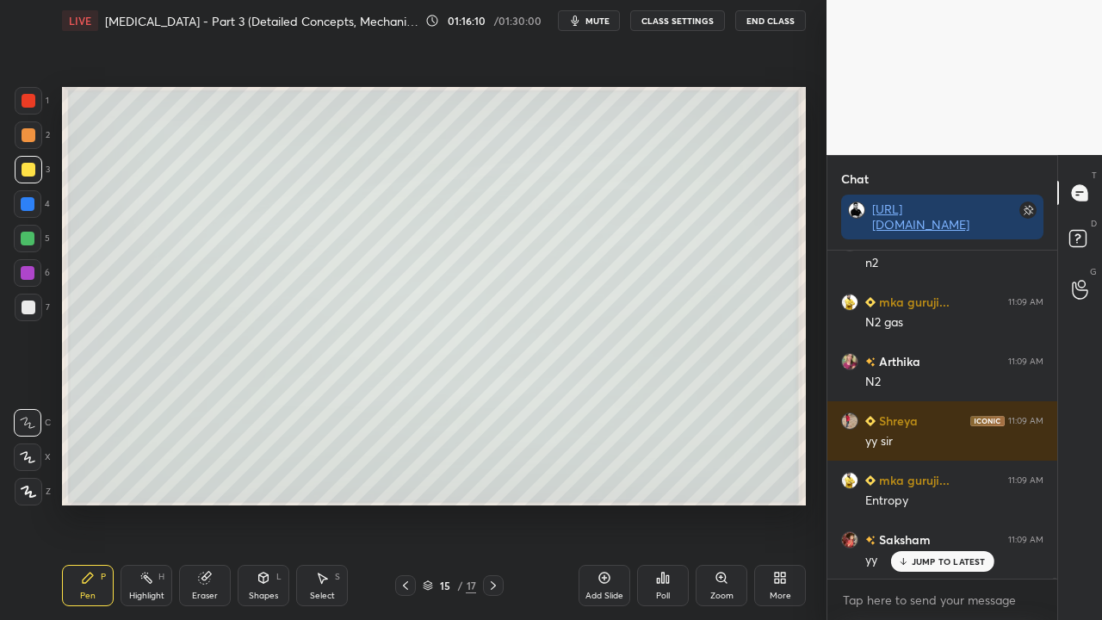
click at [939, 503] on p "JUMP TO LATEST" at bounding box center [949, 561] width 74 height 10
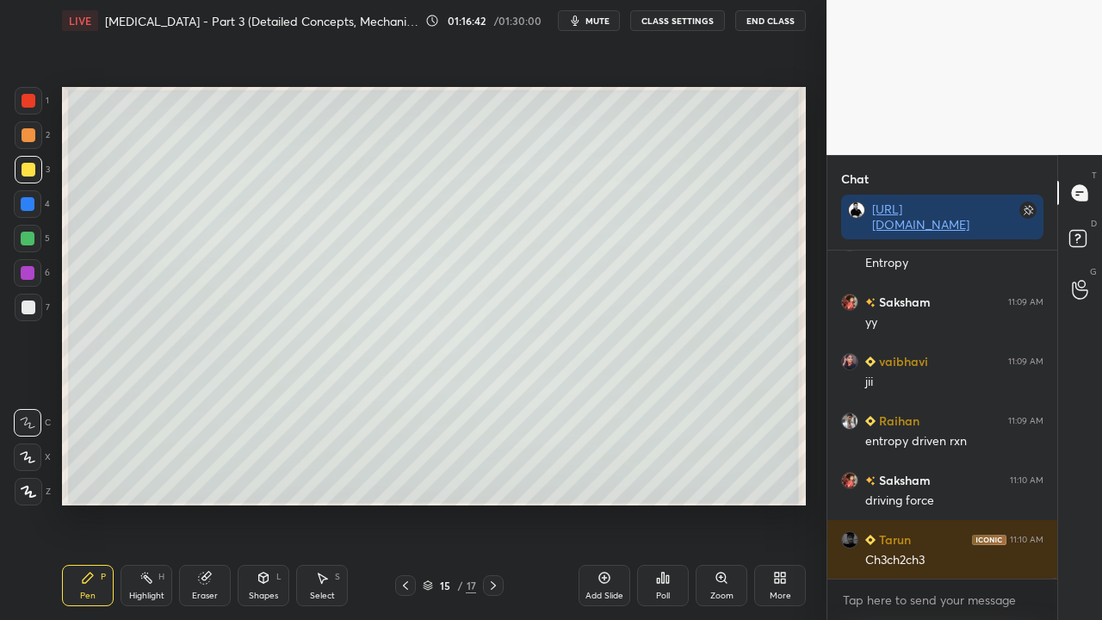
scroll to position [178476, 0]
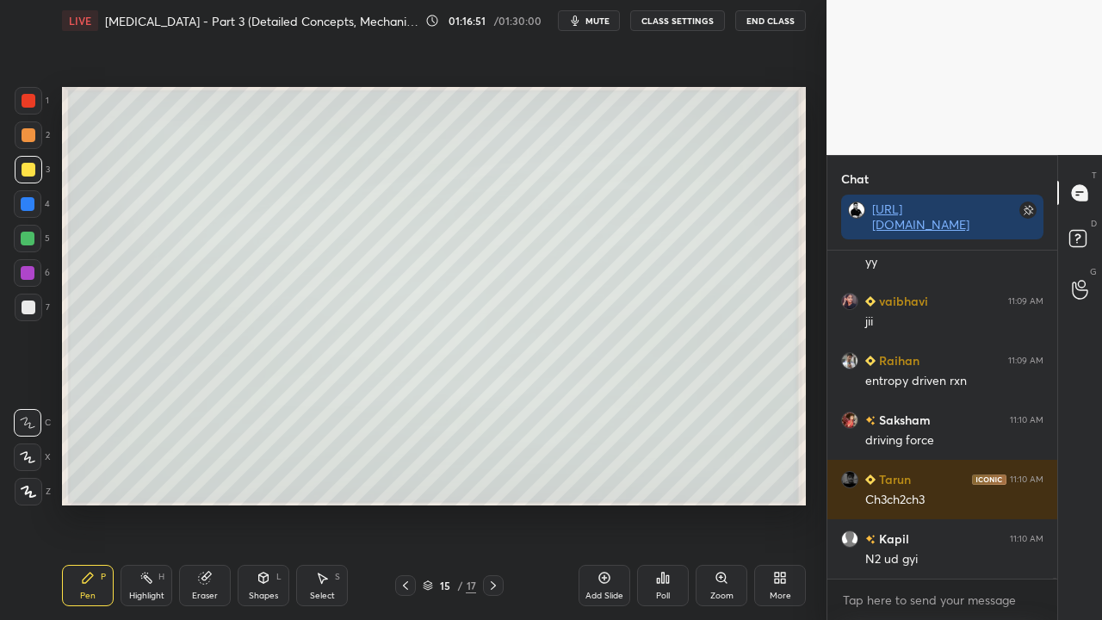
click at [25, 298] on div at bounding box center [29, 308] width 28 height 28
click at [268, 503] on div "Shapes" at bounding box center [263, 596] width 29 height 9
click at [78, 503] on div "Pen P" at bounding box center [88, 585] width 52 height 41
click at [25, 167] on div at bounding box center [29, 170] width 14 height 14
click at [1088, 231] on icon at bounding box center [1080, 241] width 31 height 31
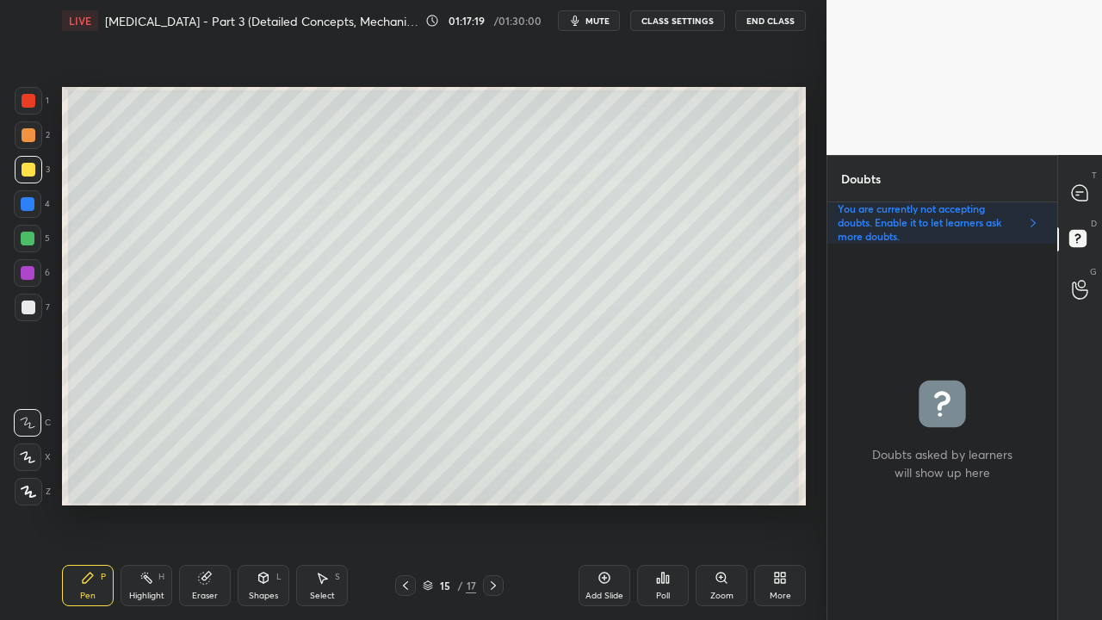
scroll to position [371, 225]
click at [1071, 189] on icon at bounding box center [1080, 193] width 18 height 18
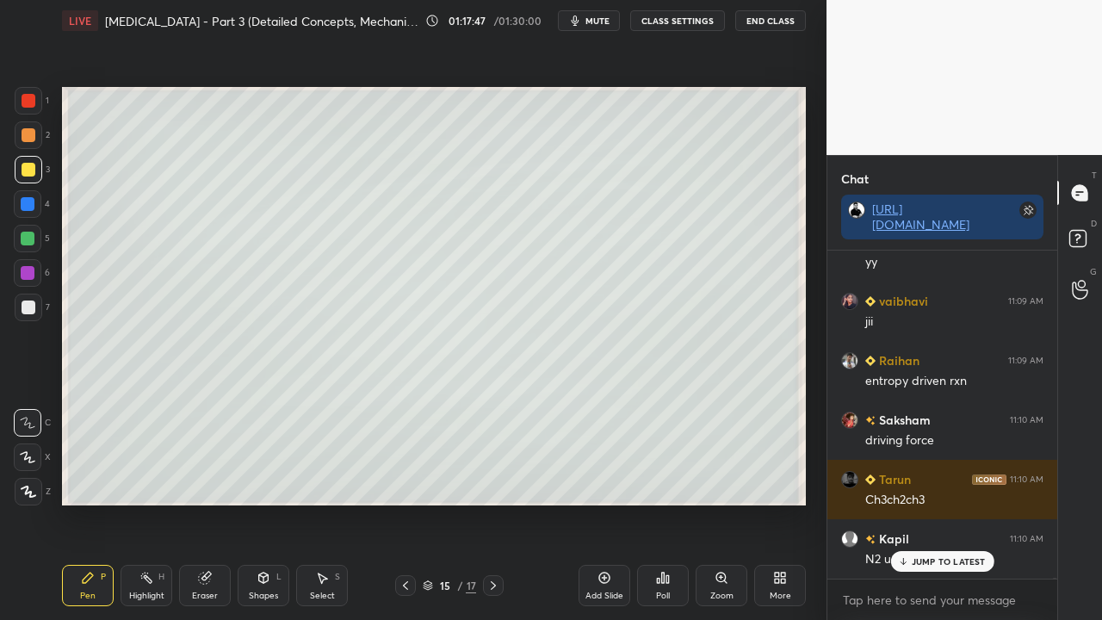
scroll to position [178534, 0]
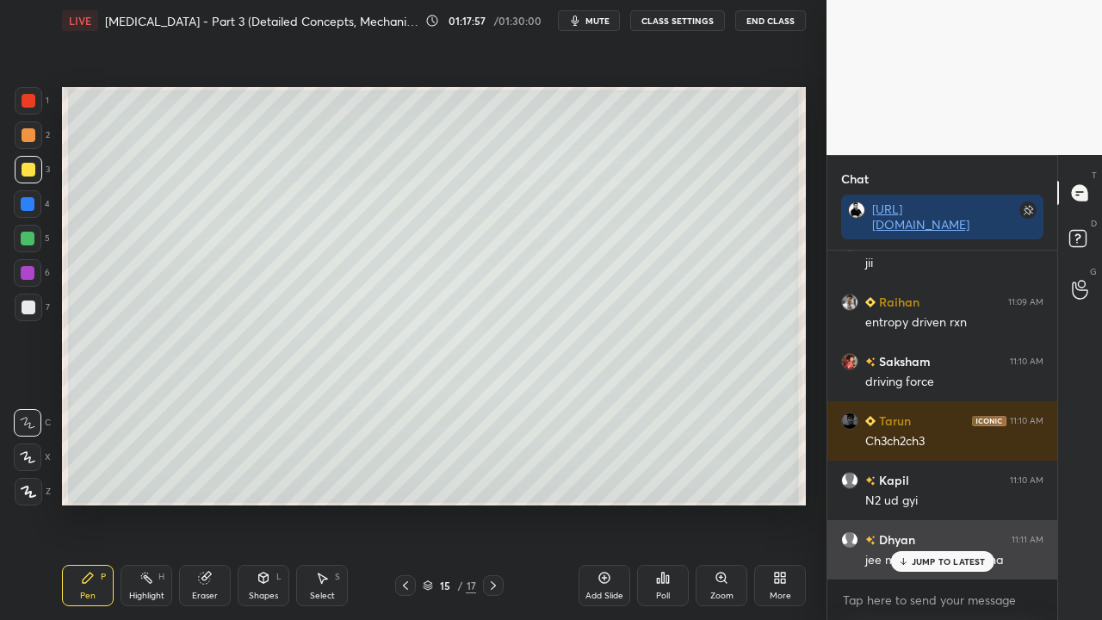
click at [928, 503] on div "JUMP TO LATEST" at bounding box center [941, 561] width 103 height 21
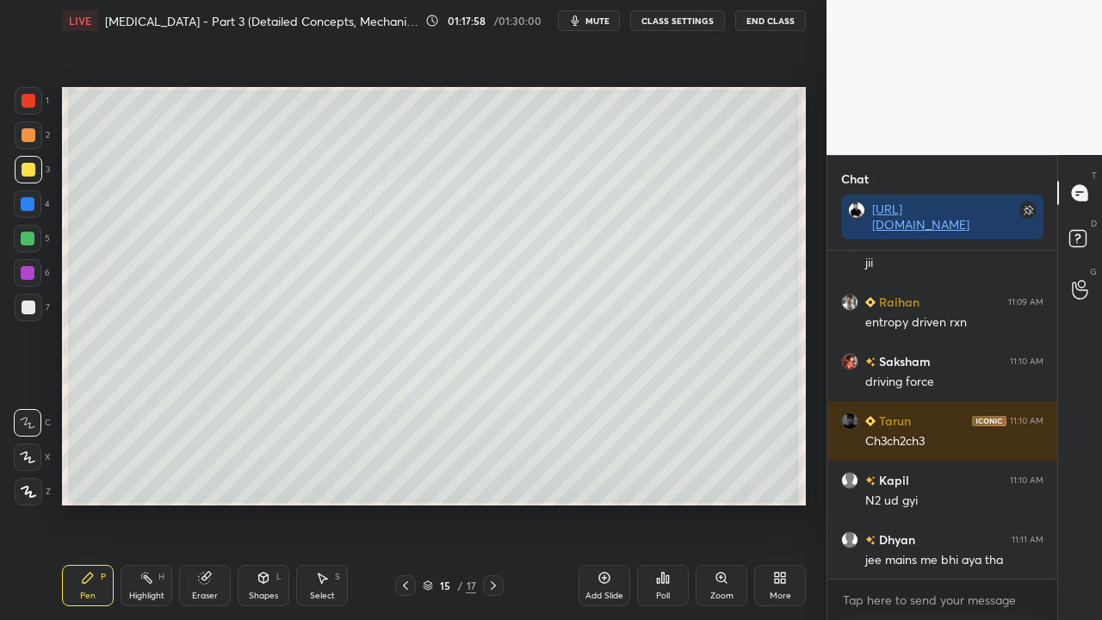
scroll to position [178595, 0]
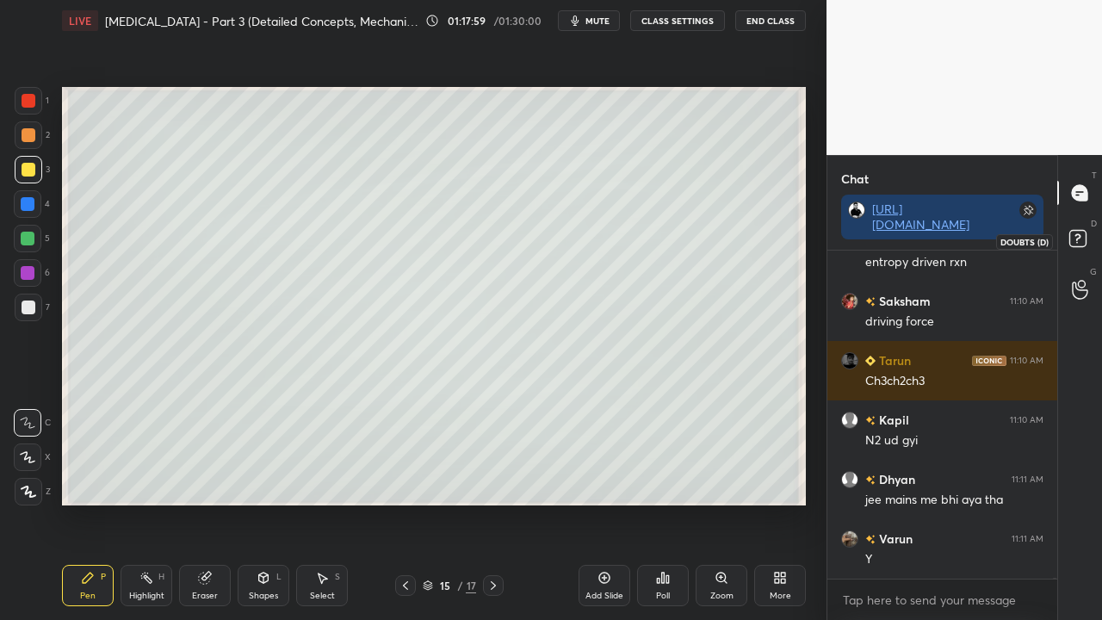
click at [1085, 245] on rect at bounding box center [1077, 239] width 16 height 16
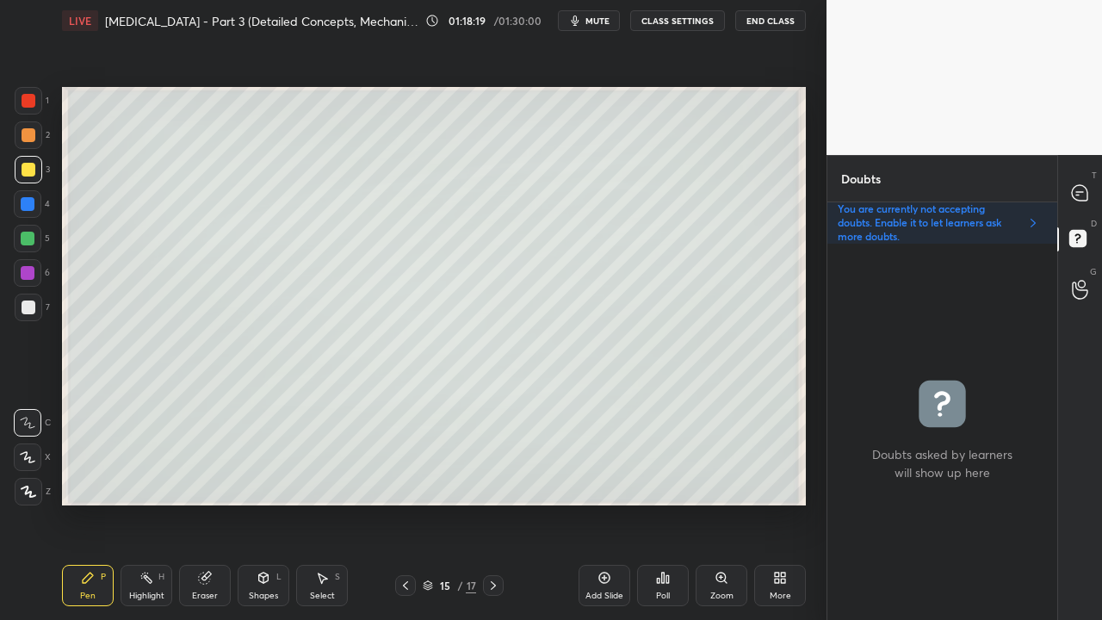
click at [1086, 185] on div at bounding box center [1080, 192] width 34 height 31
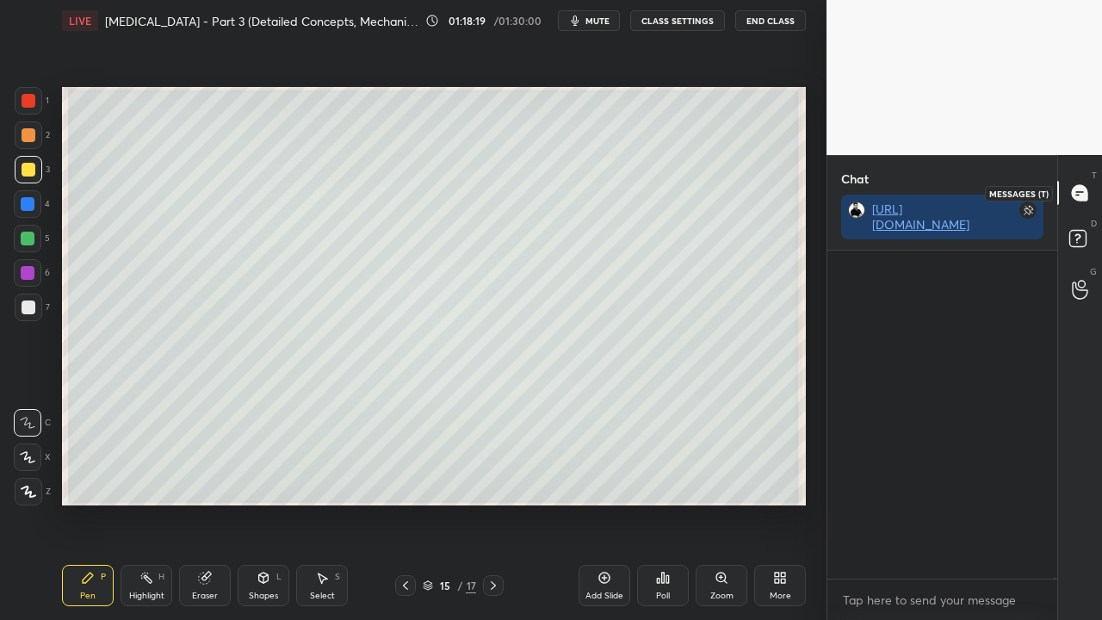
scroll to position [323, 225]
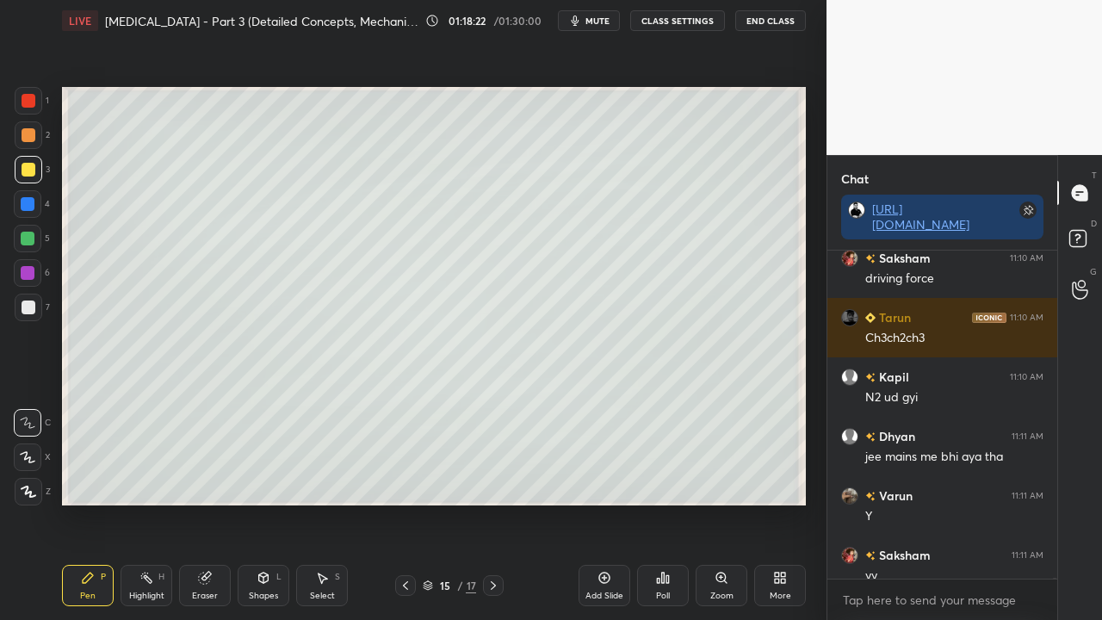
drag, startPoint x: 604, startPoint y: 28, endPoint x: 592, endPoint y: 50, distance: 25.4
click at [604, 28] on button "mute" at bounding box center [589, 20] width 62 height 21
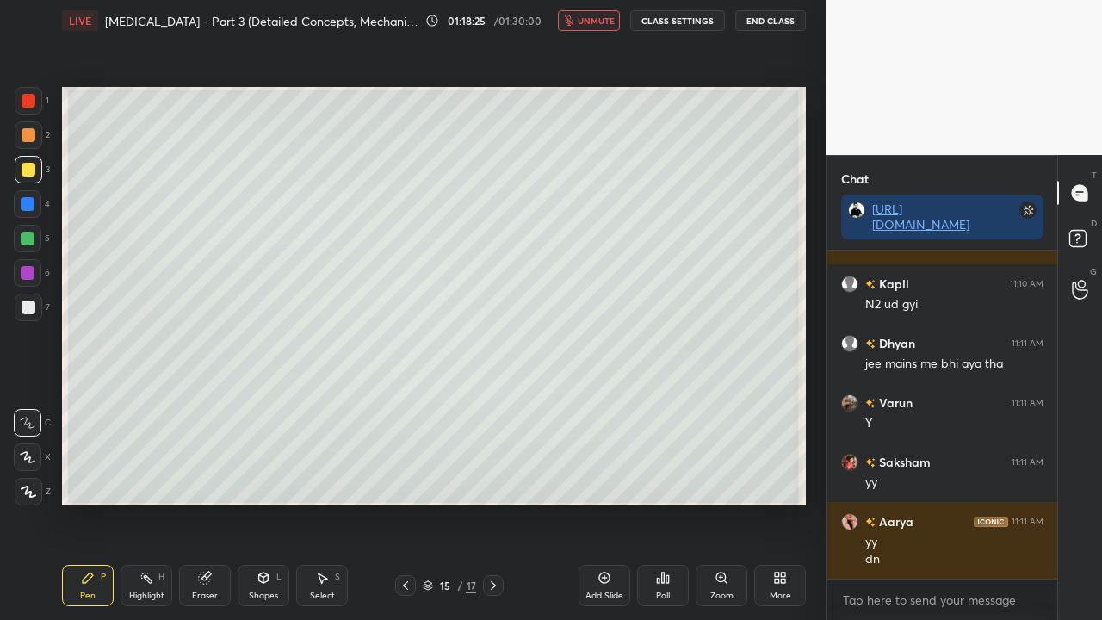
scroll to position [178789, 0]
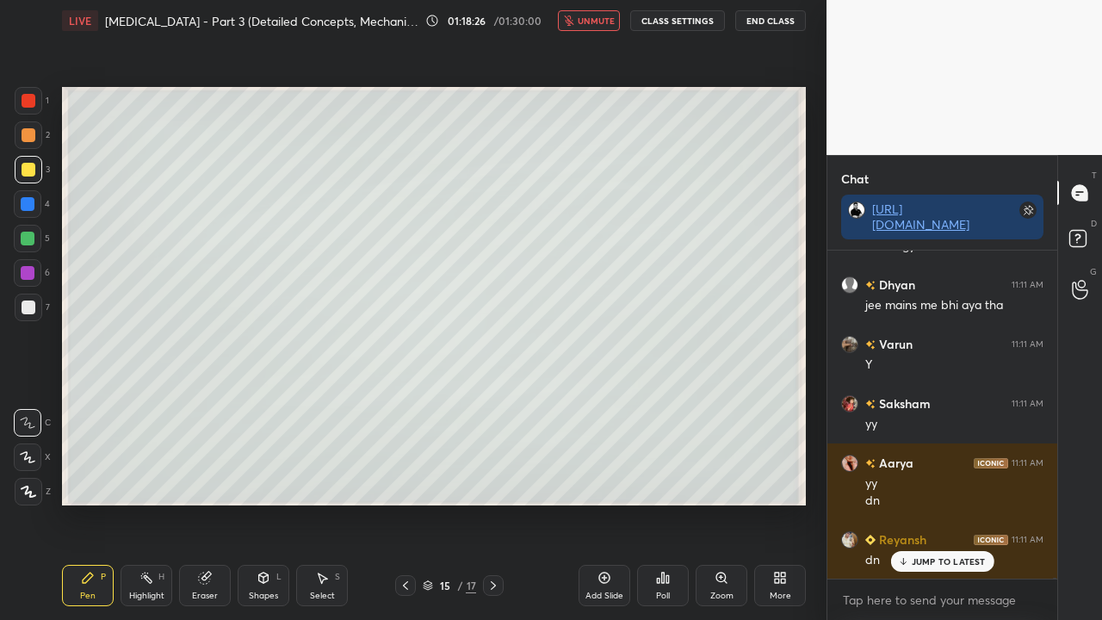
drag, startPoint x: 606, startPoint y: 22, endPoint x: 598, endPoint y: 31, distance: 12.8
click at [605, 24] on span "unmute" at bounding box center [596, 21] width 37 height 12
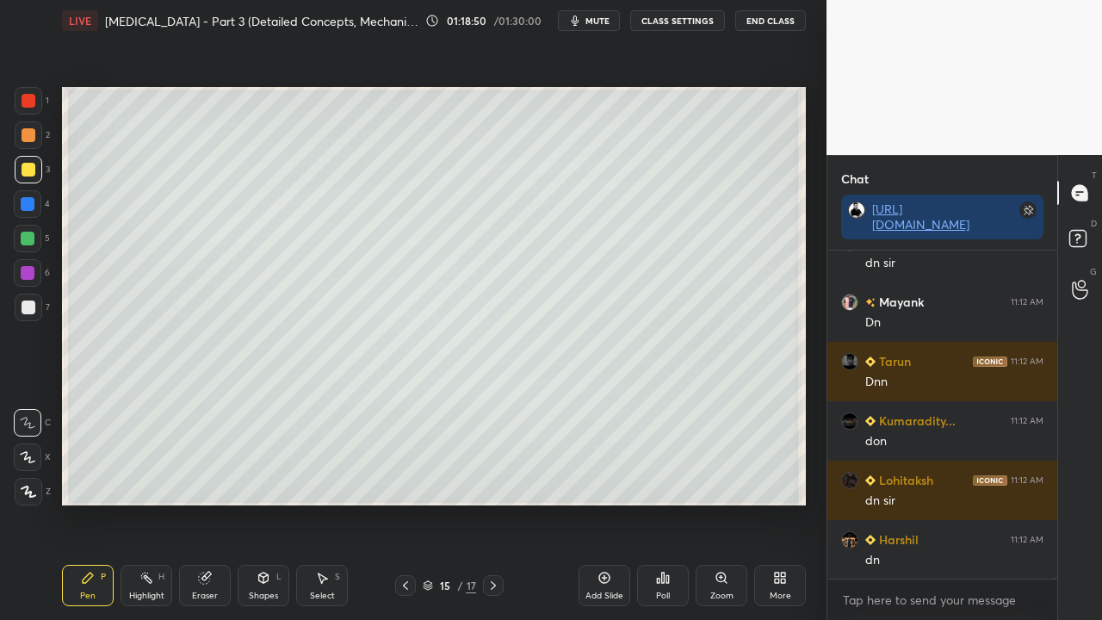
scroll to position [180317, 0]
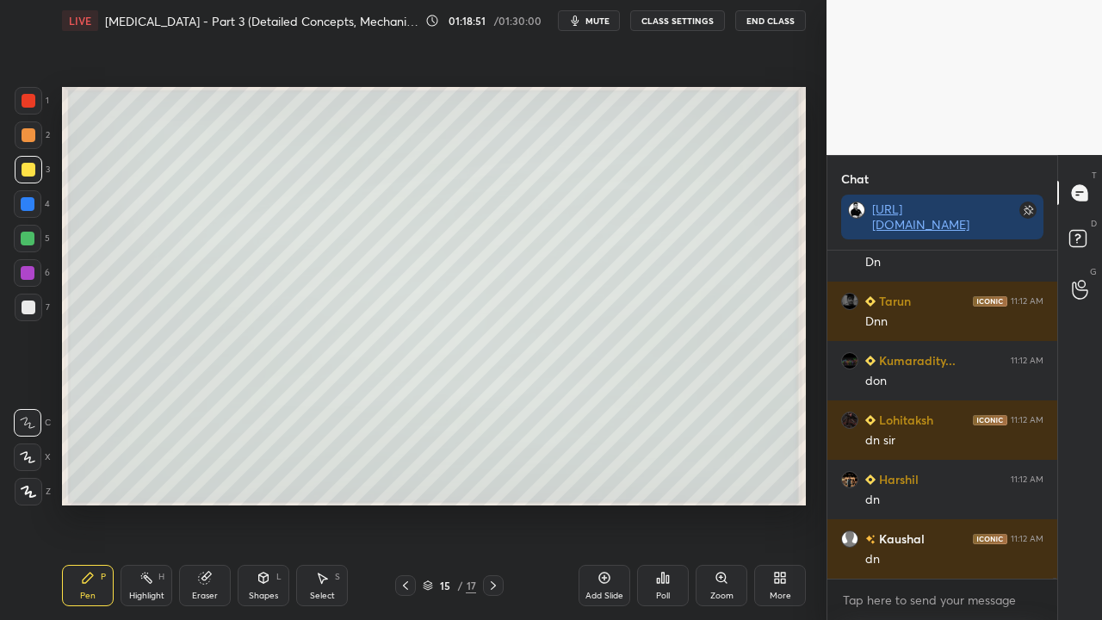
click at [588, 27] on button "mute" at bounding box center [589, 20] width 62 height 21
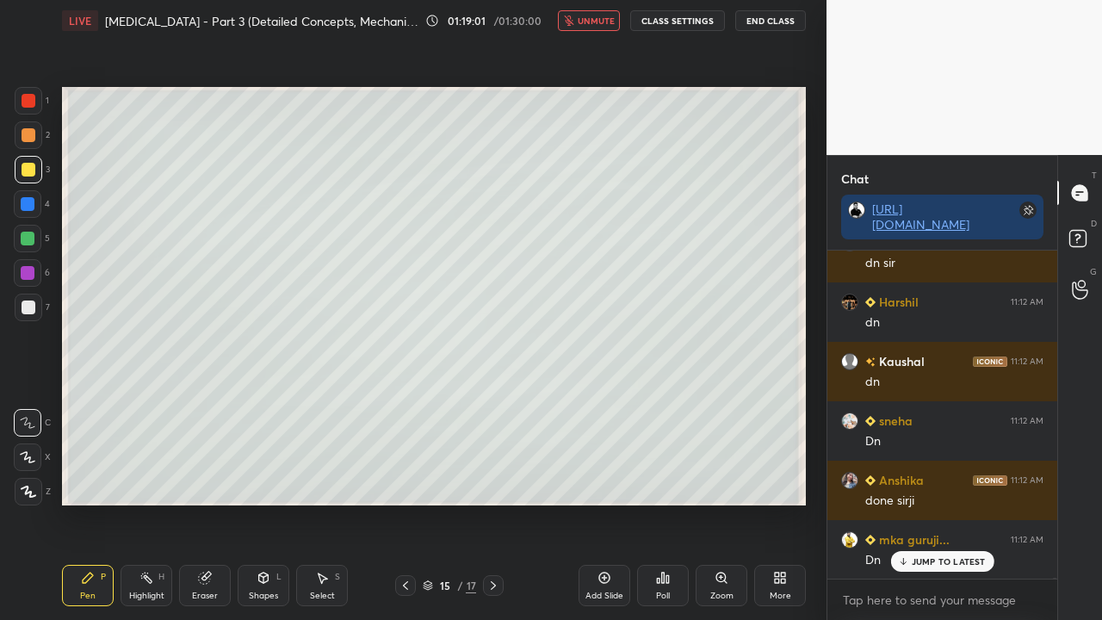
scroll to position [180554, 0]
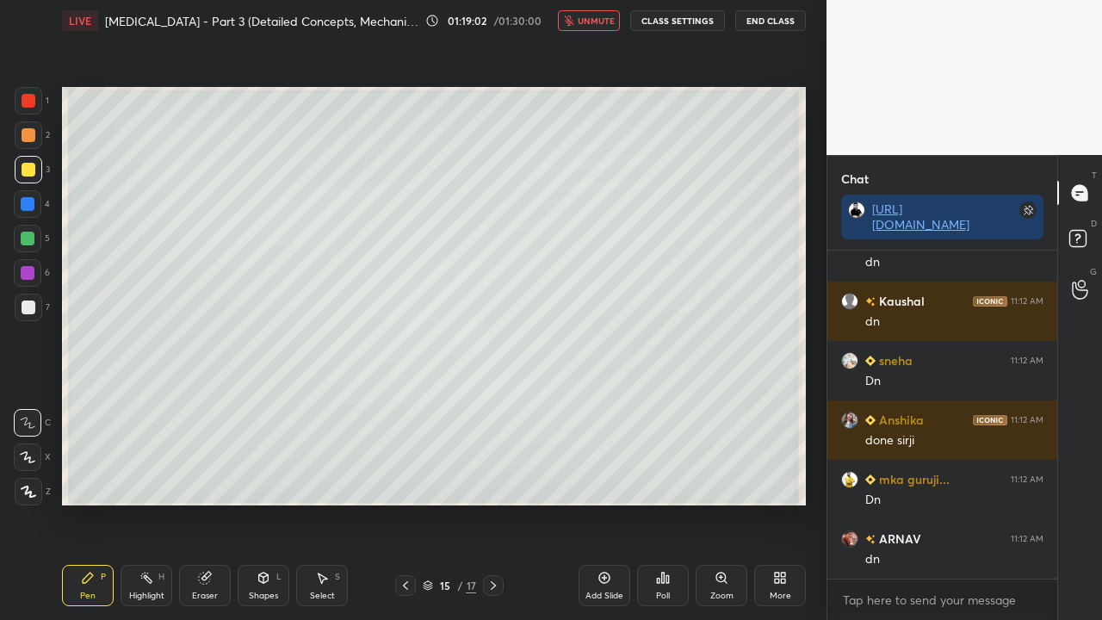
click at [591, 21] on span "unmute" at bounding box center [596, 21] width 37 height 12
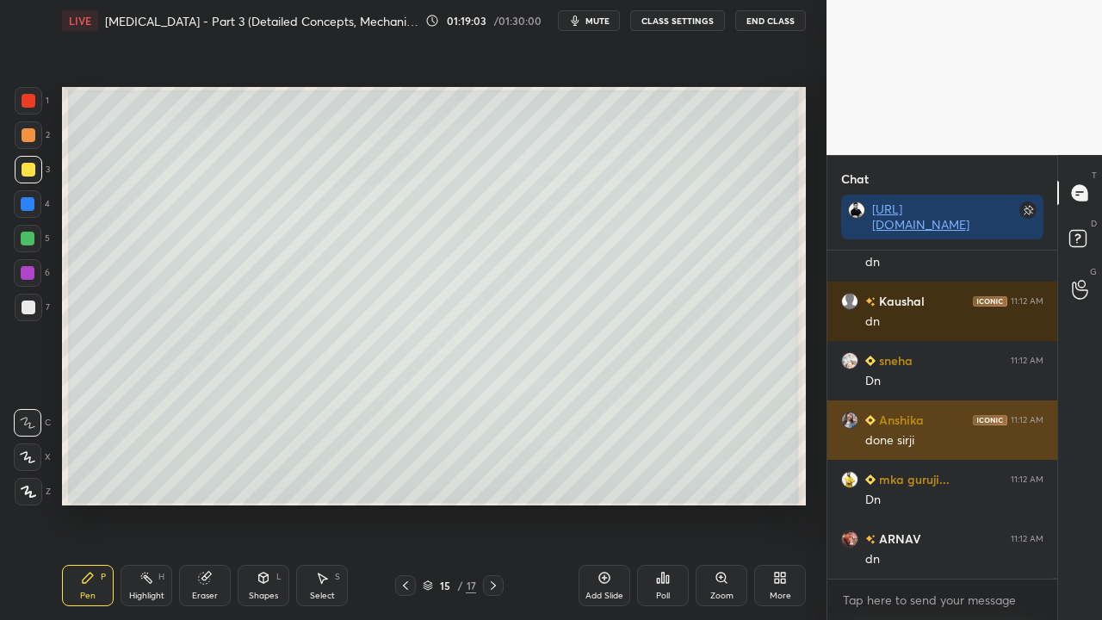
click at [849, 416] on img "grid" at bounding box center [849, 420] width 17 height 17
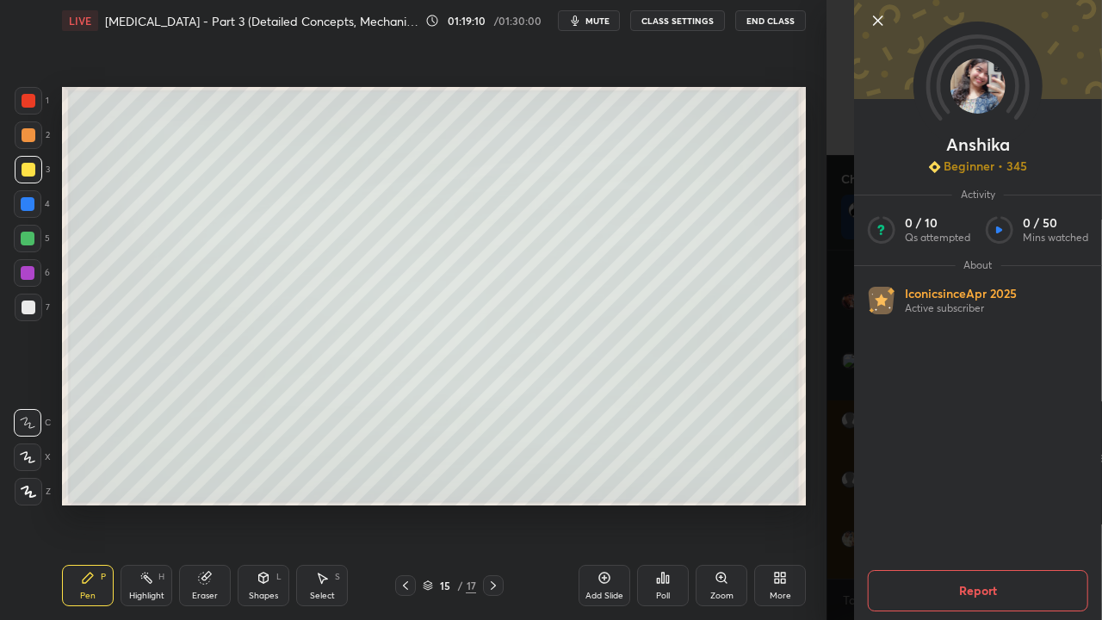
scroll to position [180850, 0]
click at [835, 344] on div "[PERSON_NAME] Beginner • 345 Activity 0 / 10 Qs attempted 0 / 50 Mins watched A…" at bounding box center [965, 310] width 276 height 620
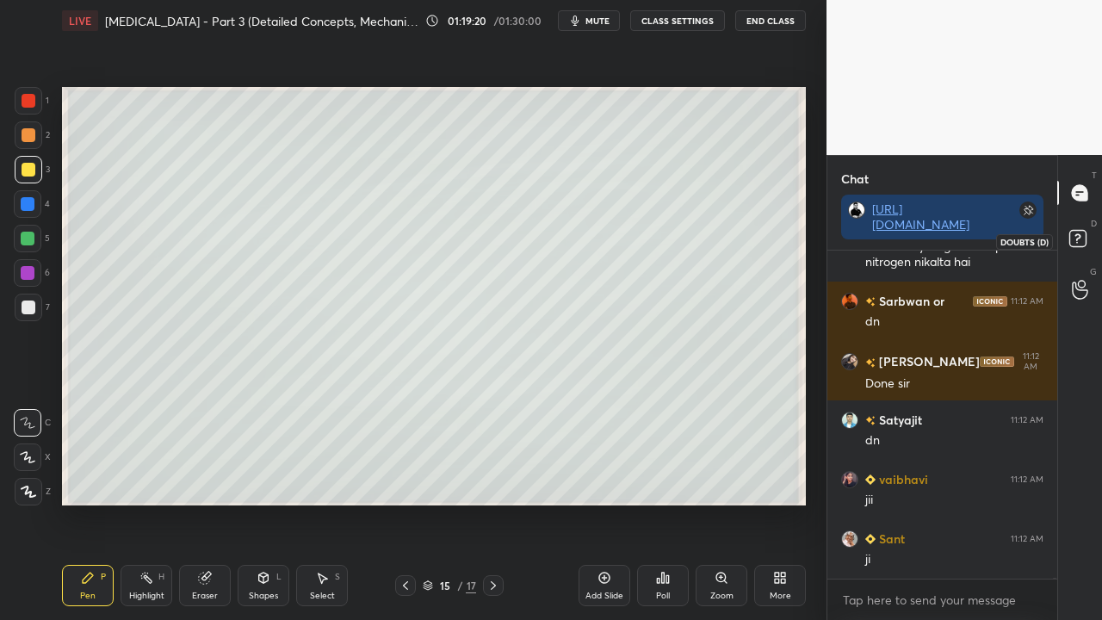
click at [1085, 231] on rect at bounding box center [1077, 239] width 16 height 16
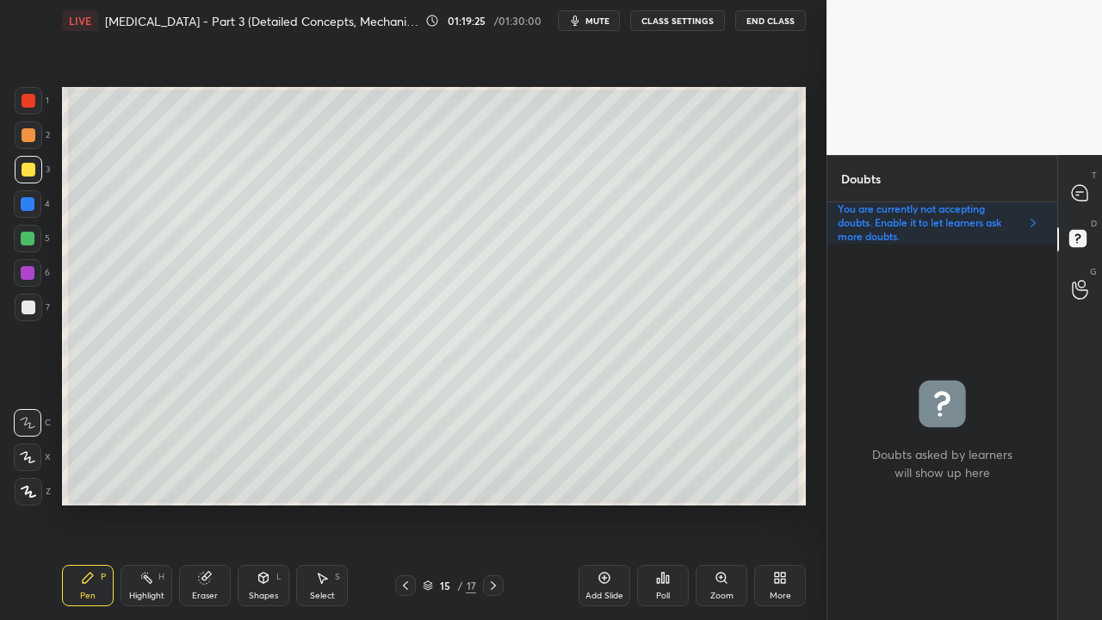
click at [491, 503] on div at bounding box center [493, 585] width 21 height 21
click at [28, 160] on div at bounding box center [29, 170] width 28 height 28
click at [26, 165] on div at bounding box center [29, 170] width 28 height 28
click at [1091, 195] on div at bounding box center [1080, 192] width 34 height 31
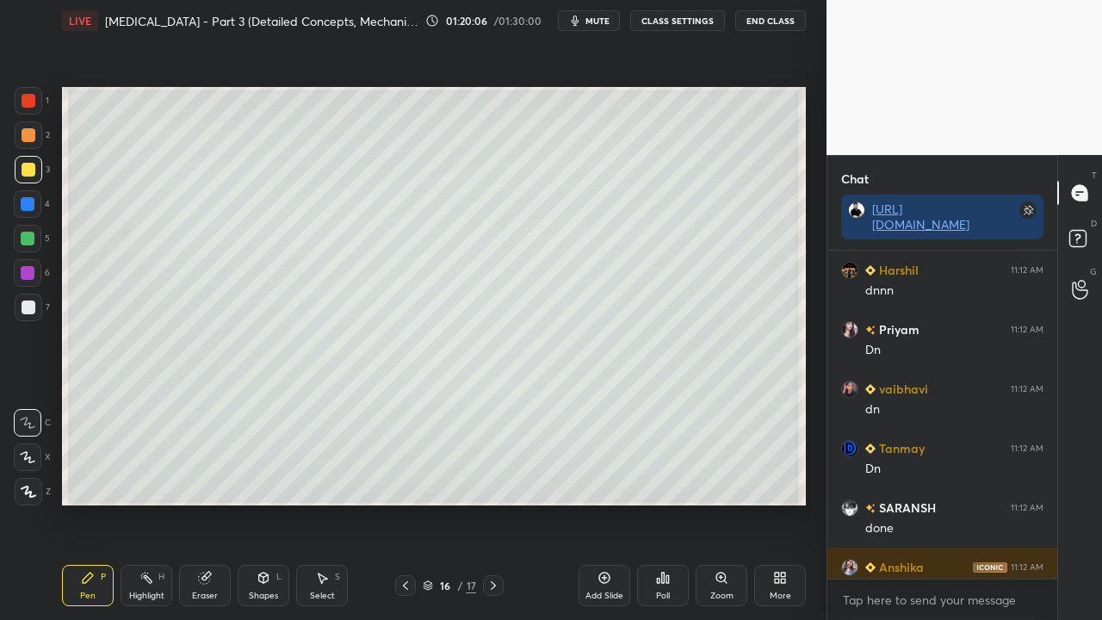
scroll to position [323, 225]
click at [28, 316] on div at bounding box center [29, 308] width 28 height 28
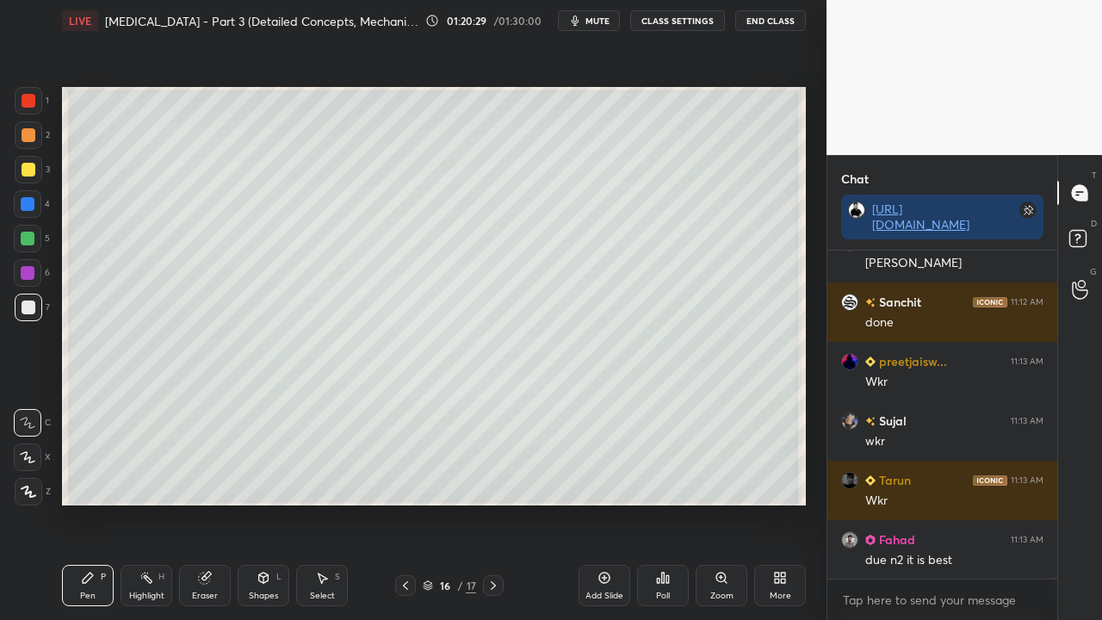
scroll to position [182352, 0]
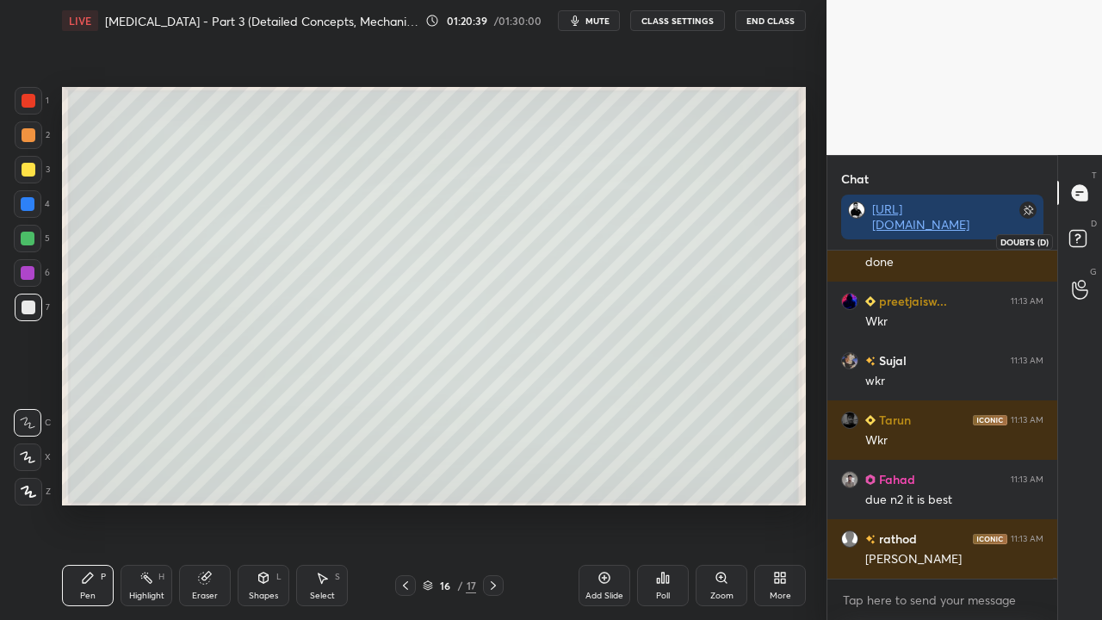
click at [1093, 238] on icon at bounding box center [1080, 241] width 31 height 31
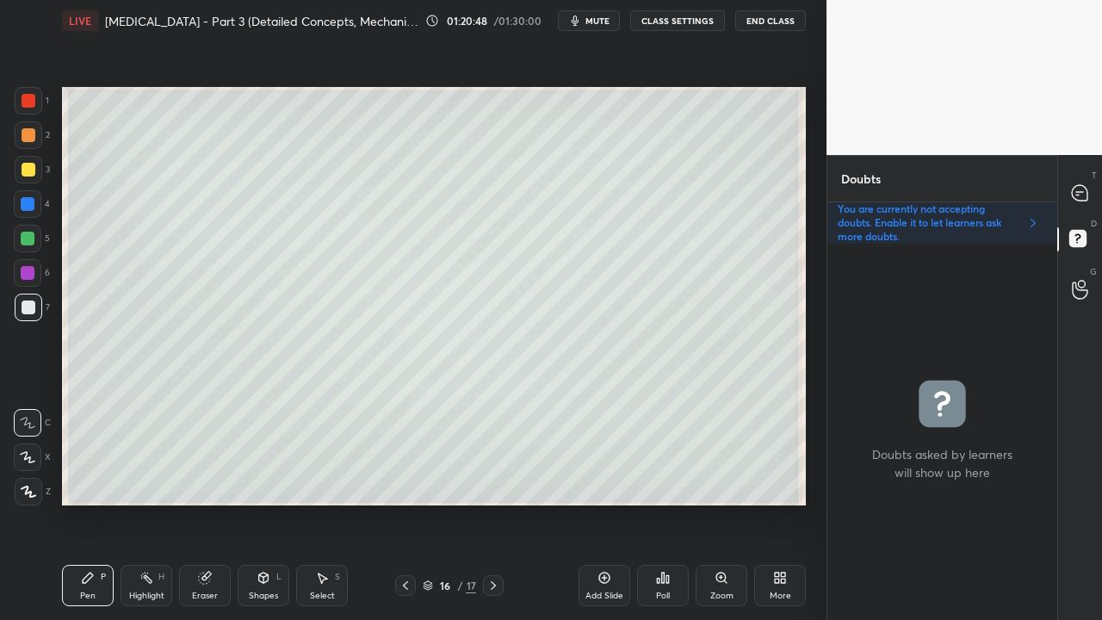
click at [29, 164] on div at bounding box center [29, 170] width 14 height 14
click at [29, 310] on div at bounding box center [29, 308] width 14 height 14
click at [1081, 190] on icon at bounding box center [1079, 192] width 15 height 15
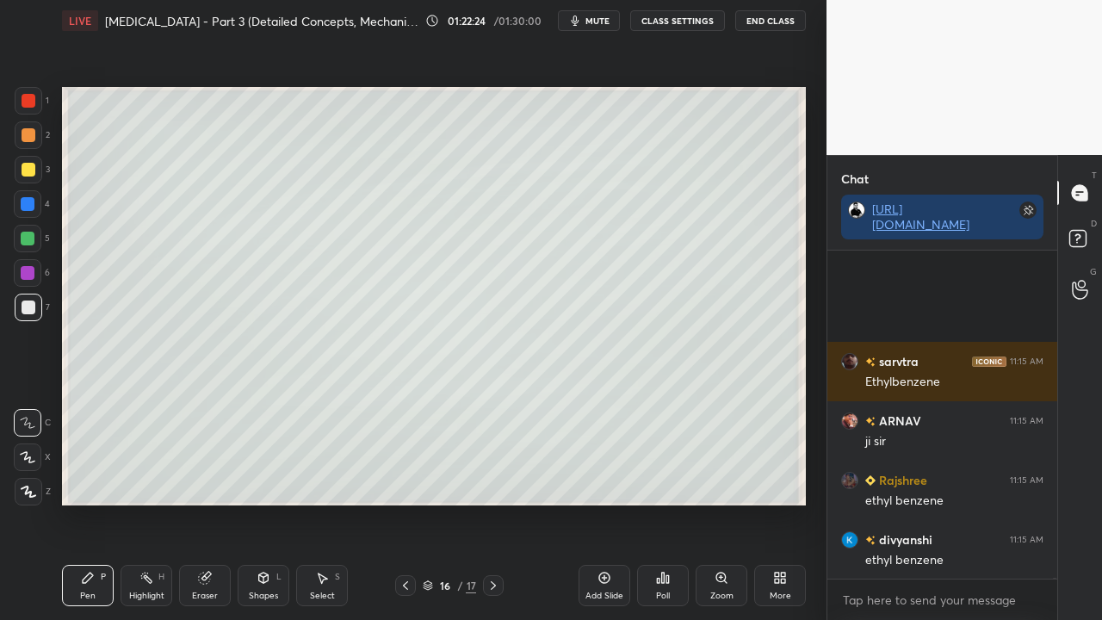
scroll to position [184610, 0]
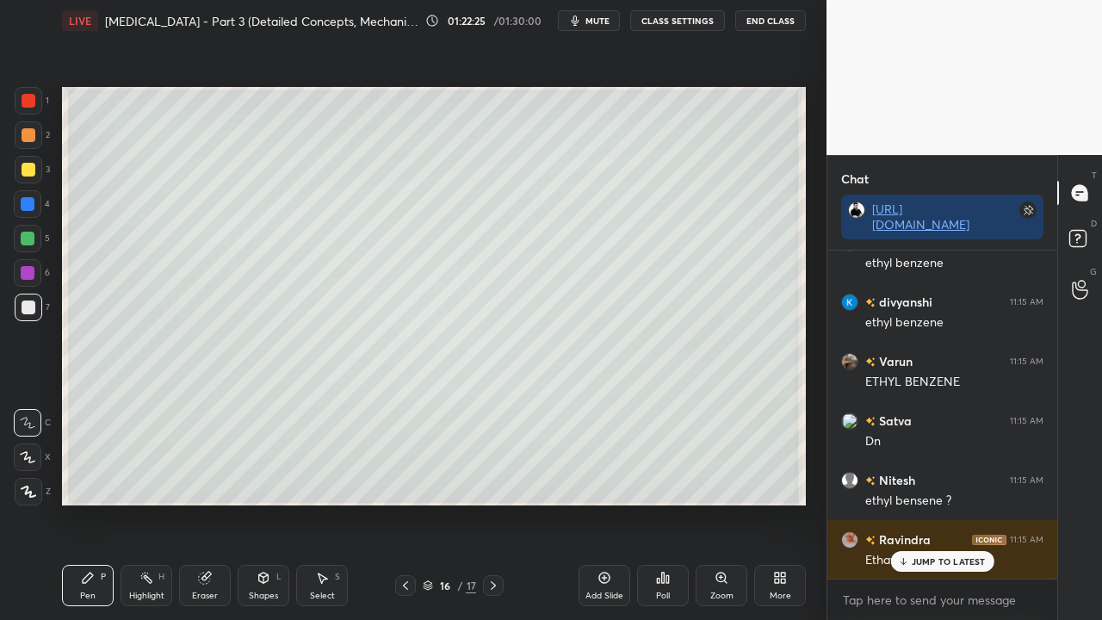
click at [29, 168] on div at bounding box center [29, 170] width 14 height 14
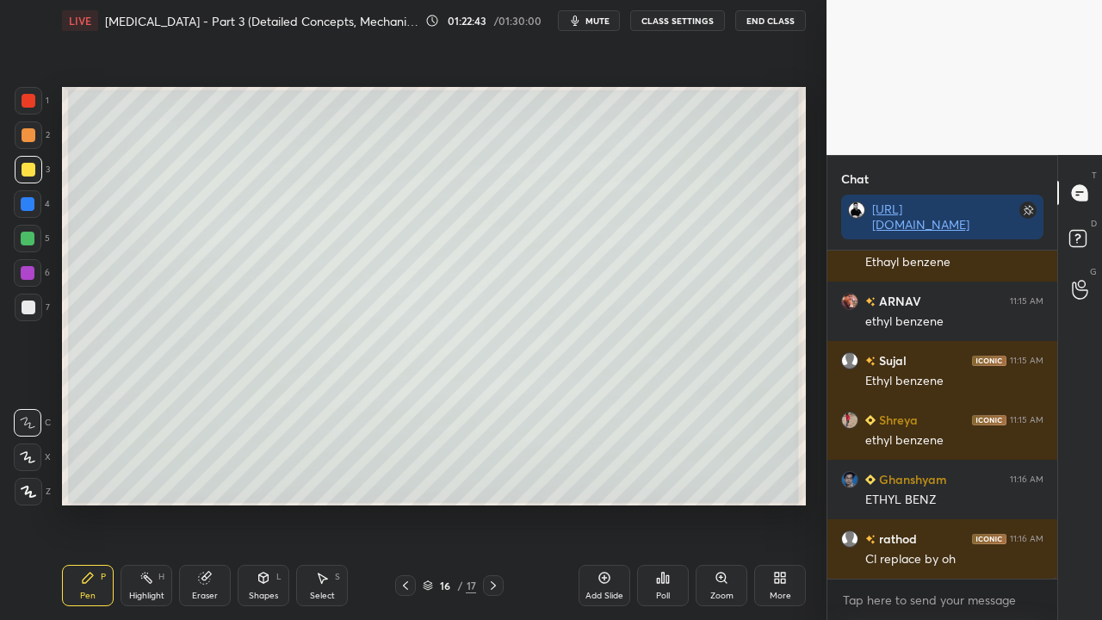
scroll to position [185025, 0]
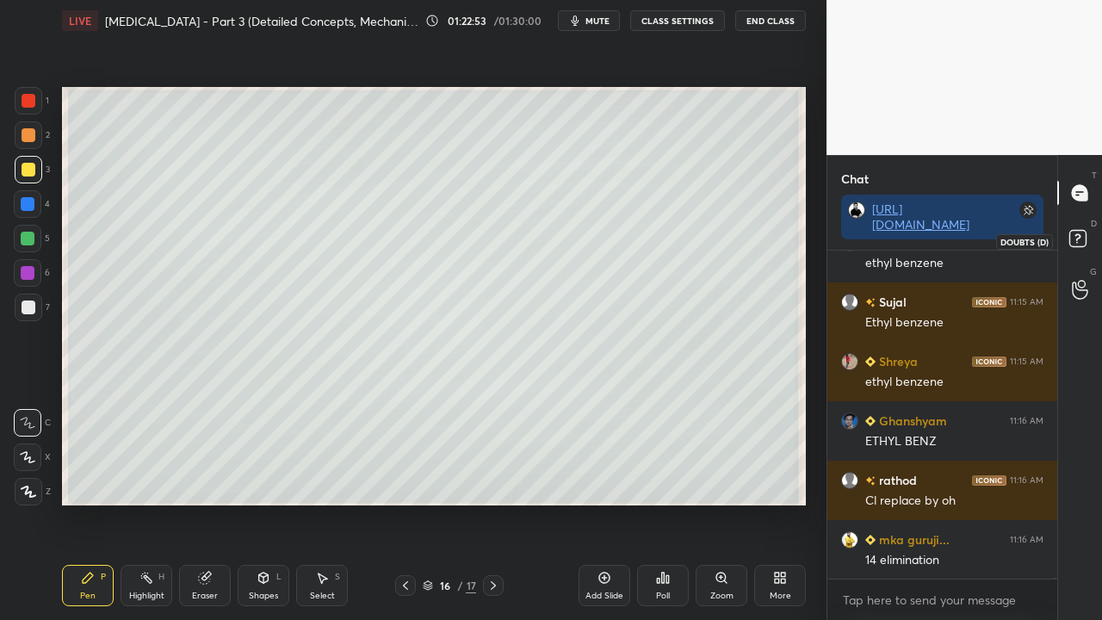
click at [1085, 239] on rect at bounding box center [1077, 239] width 16 height 16
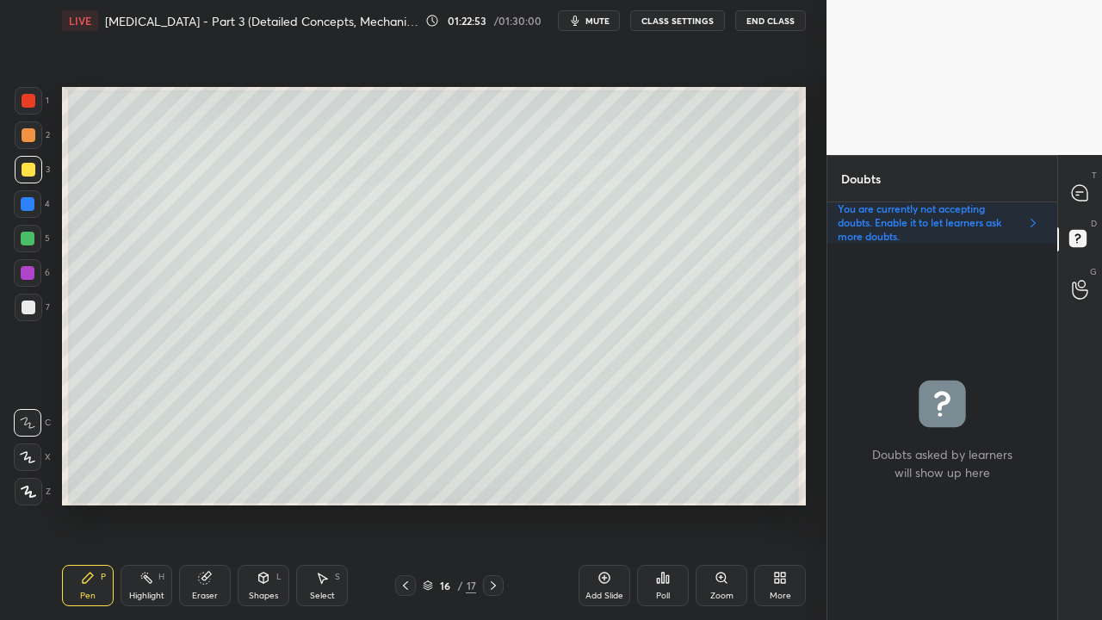
scroll to position [371, 225]
click at [1087, 189] on icon at bounding box center [1080, 193] width 18 height 18
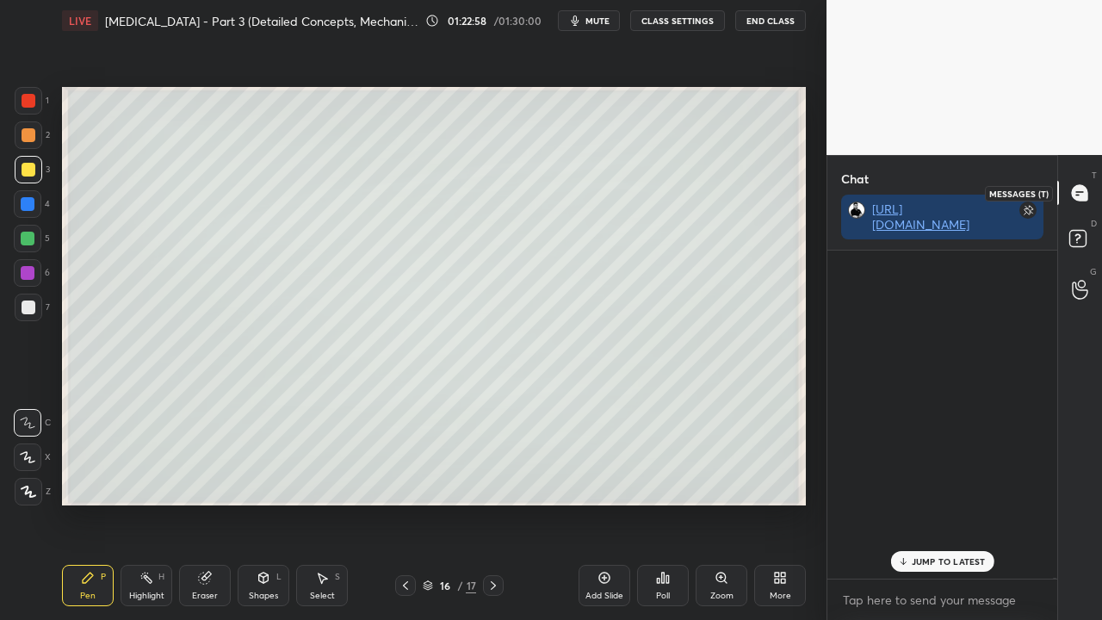
scroll to position [323, 225]
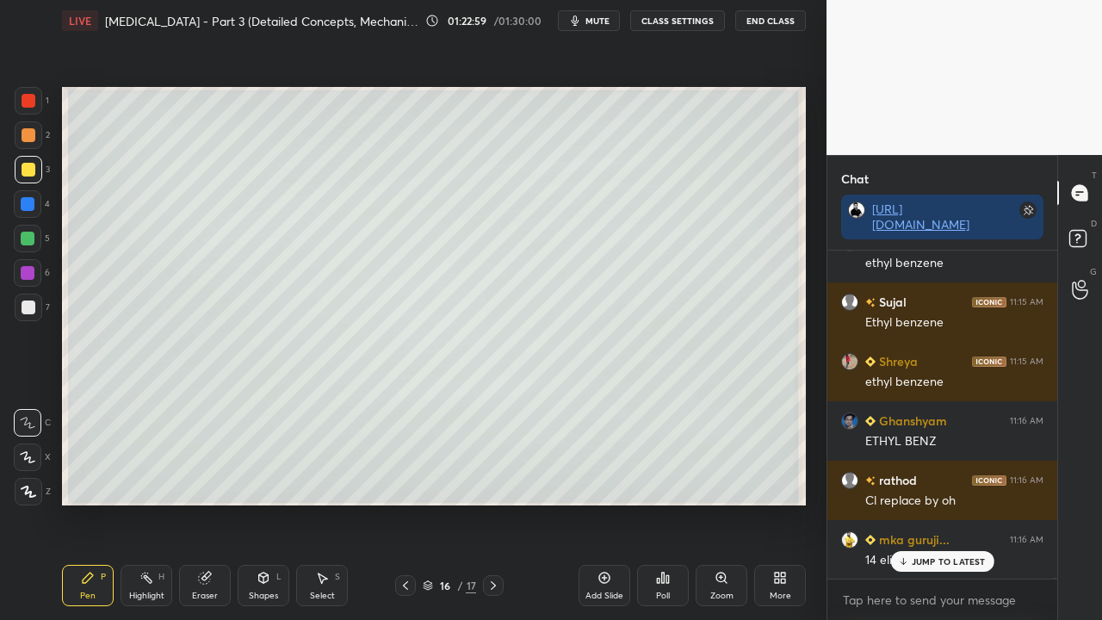
click at [933, 503] on p "JUMP TO LATEST" at bounding box center [949, 561] width 74 height 10
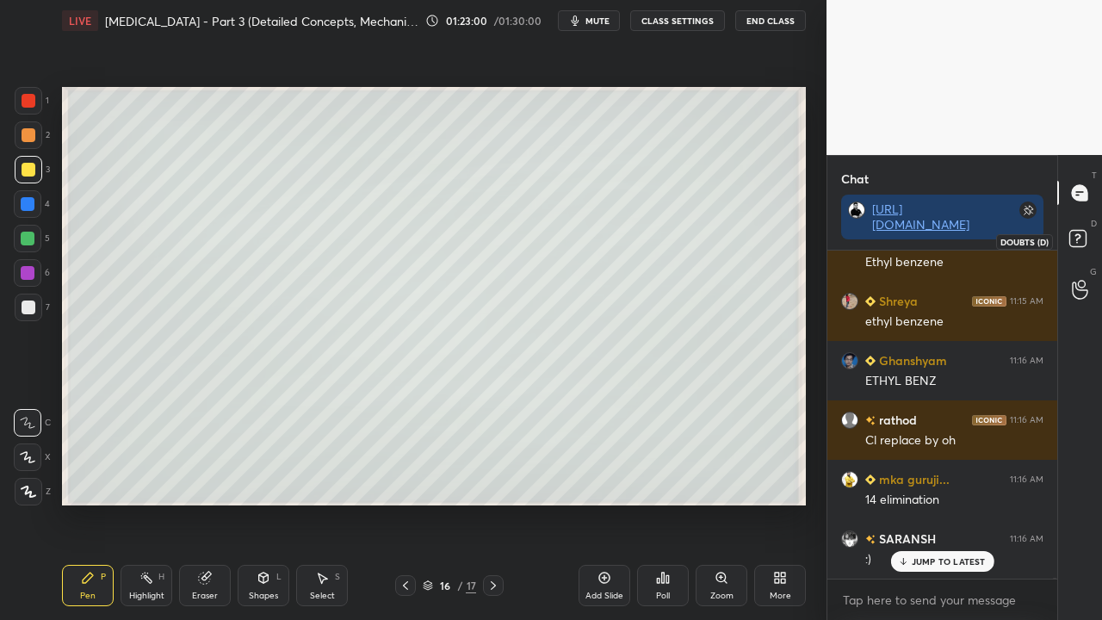
scroll to position [185144, 0]
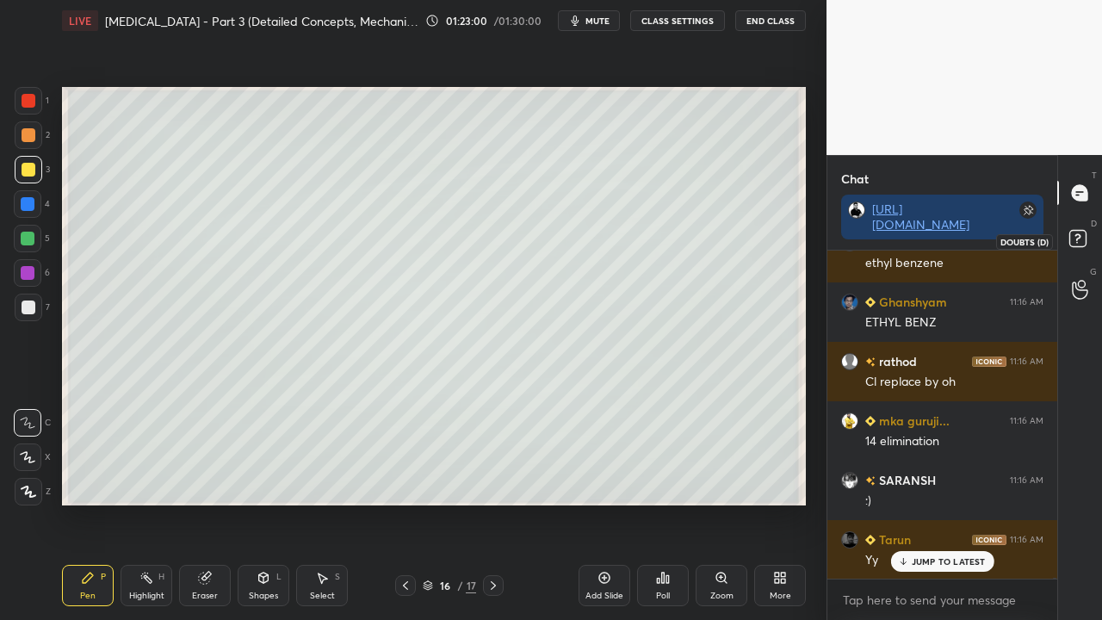
click at [1080, 234] on rect at bounding box center [1077, 239] width 16 height 16
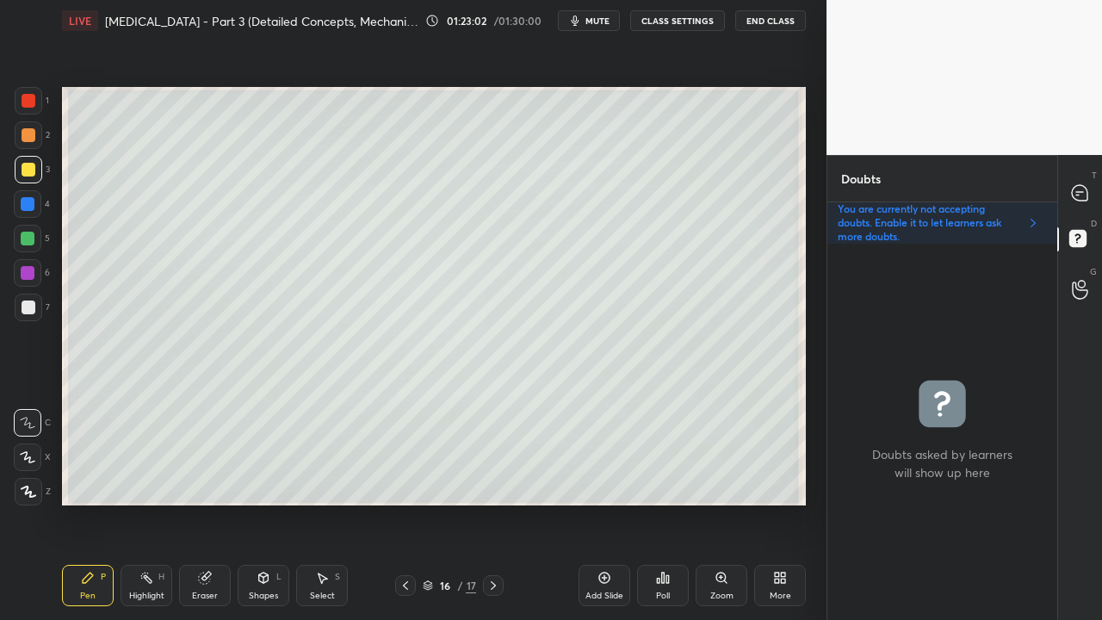
click at [24, 307] on div at bounding box center [29, 308] width 14 height 14
click at [1083, 195] on icon at bounding box center [1079, 192] width 15 height 15
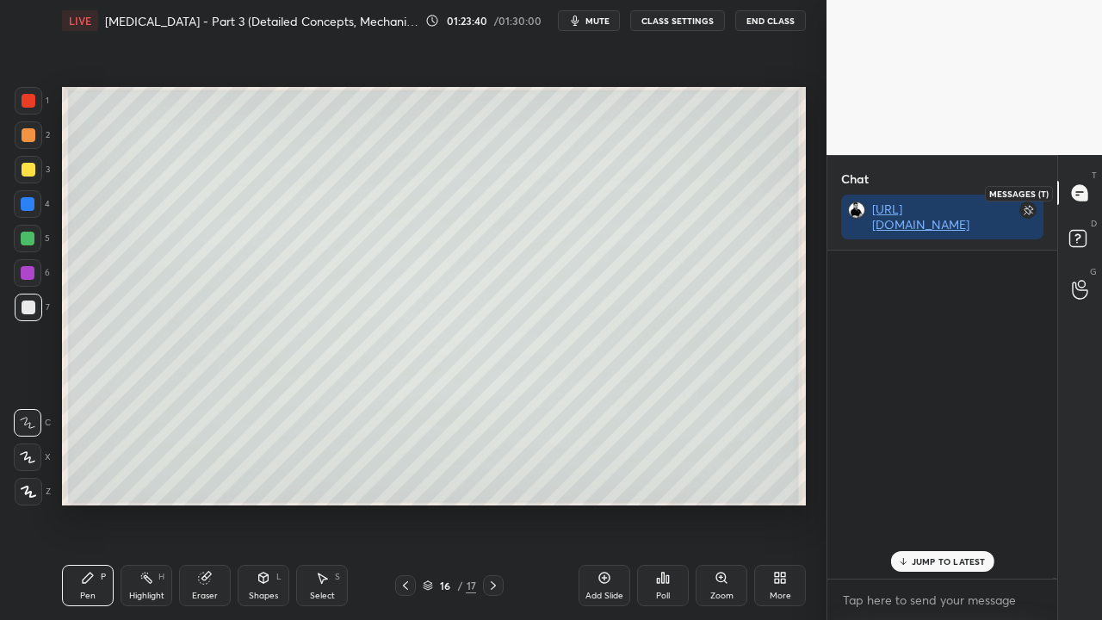
scroll to position [323, 225]
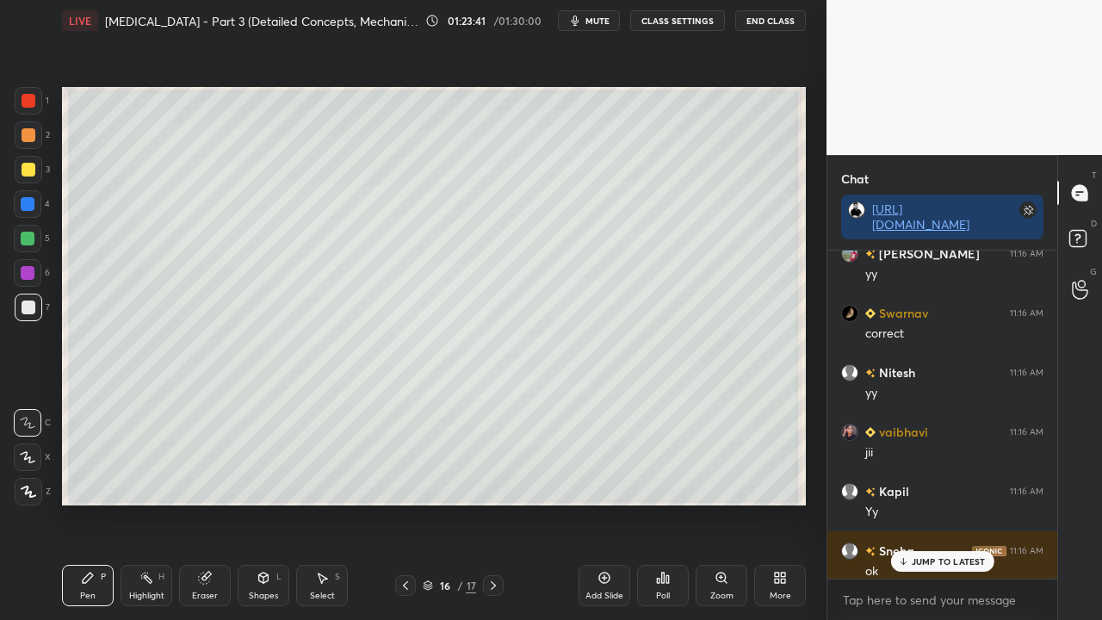
click at [926, 503] on p "JUMP TO LATEST" at bounding box center [949, 561] width 74 height 10
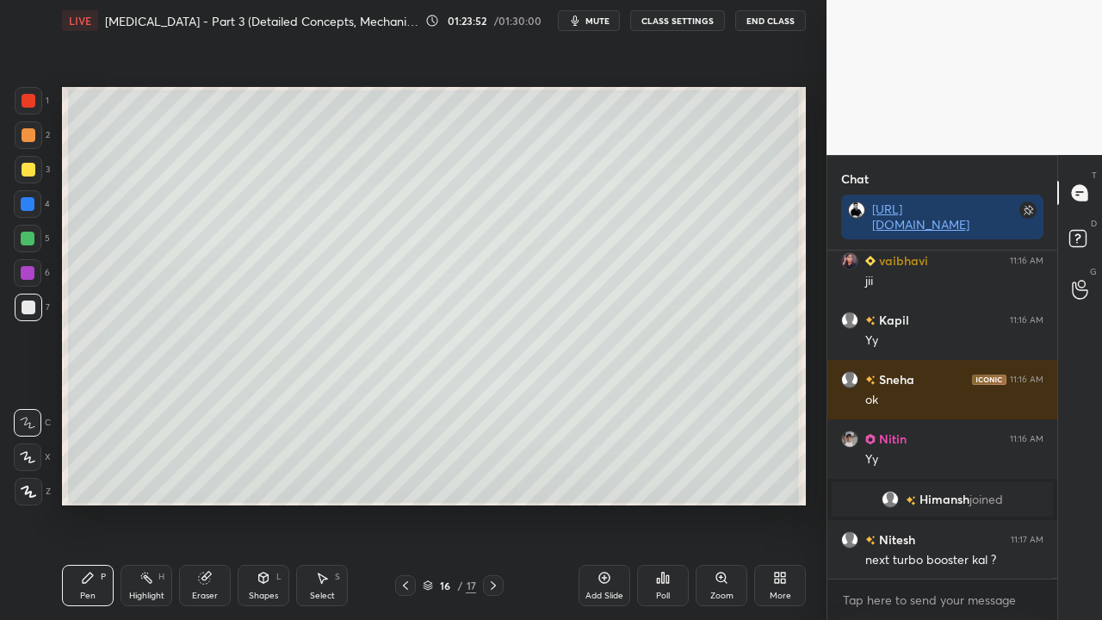
scroll to position [185721, 0]
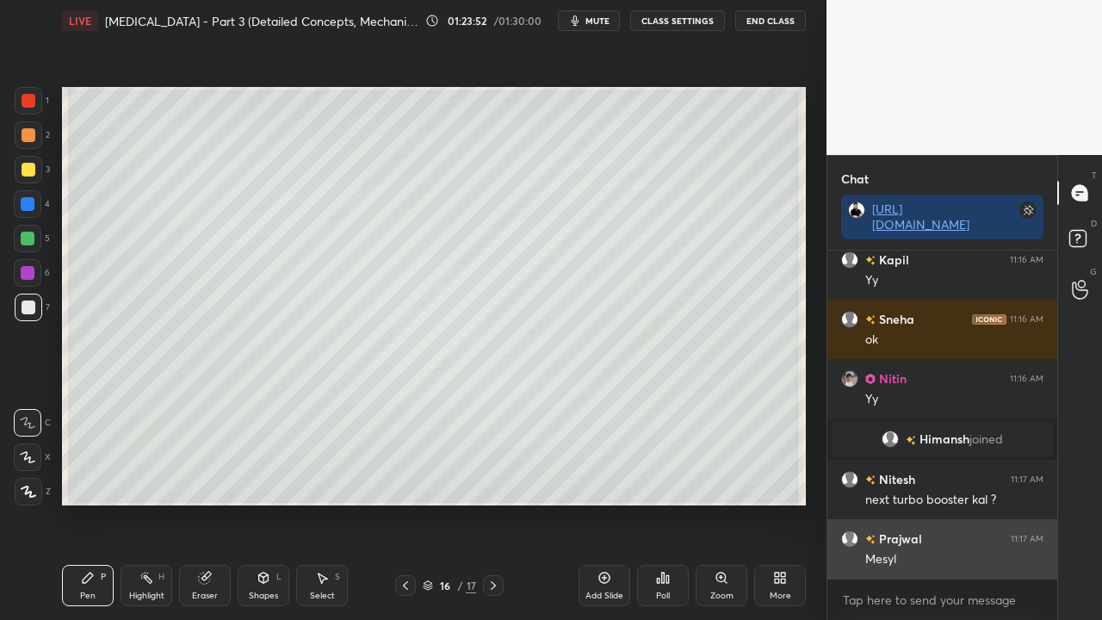
click at [951, 503] on div "Mesyl" at bounding box center [954, 559] width 178 height 17
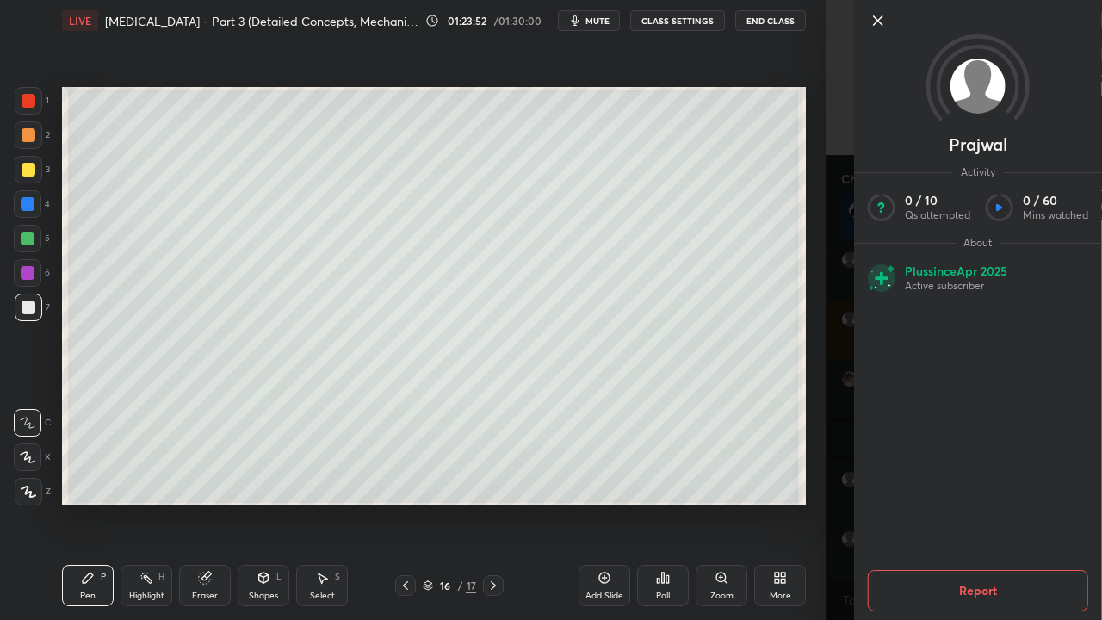
click at [821, 503] on div "1 2 3 4 5 6 7 C X Z C X Z E E Erase all H H LIVE [MEDICAL_DATA] - Part 3 (Detai…" at bounding box center [413, 310] width 827 height 620
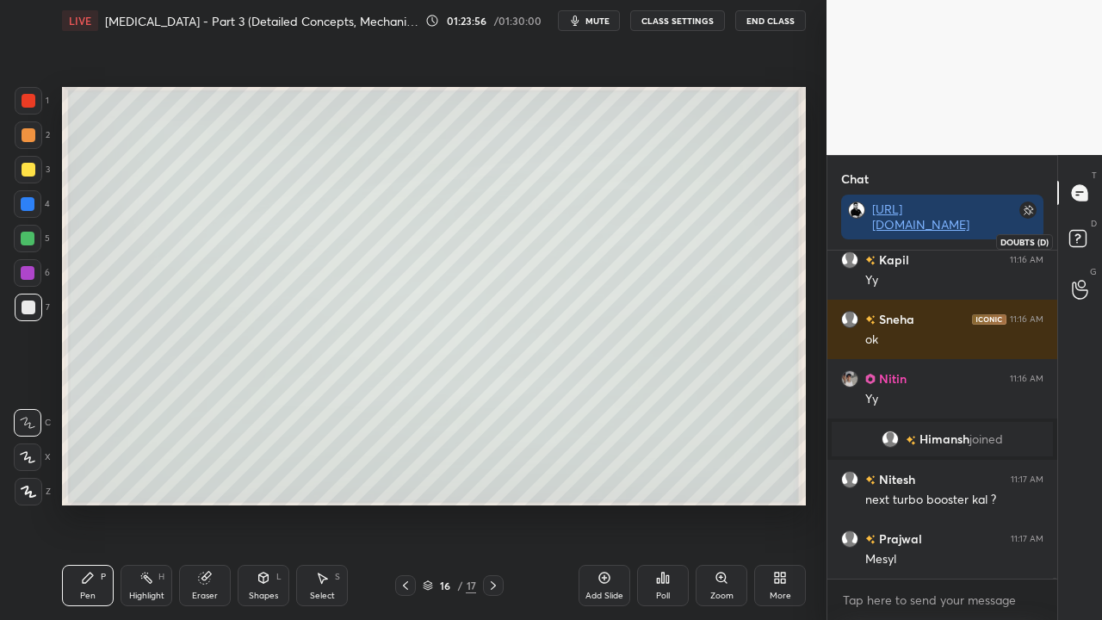
click at [1082, 239] on rect at bounding box center [1077, 239] width 16 height 16
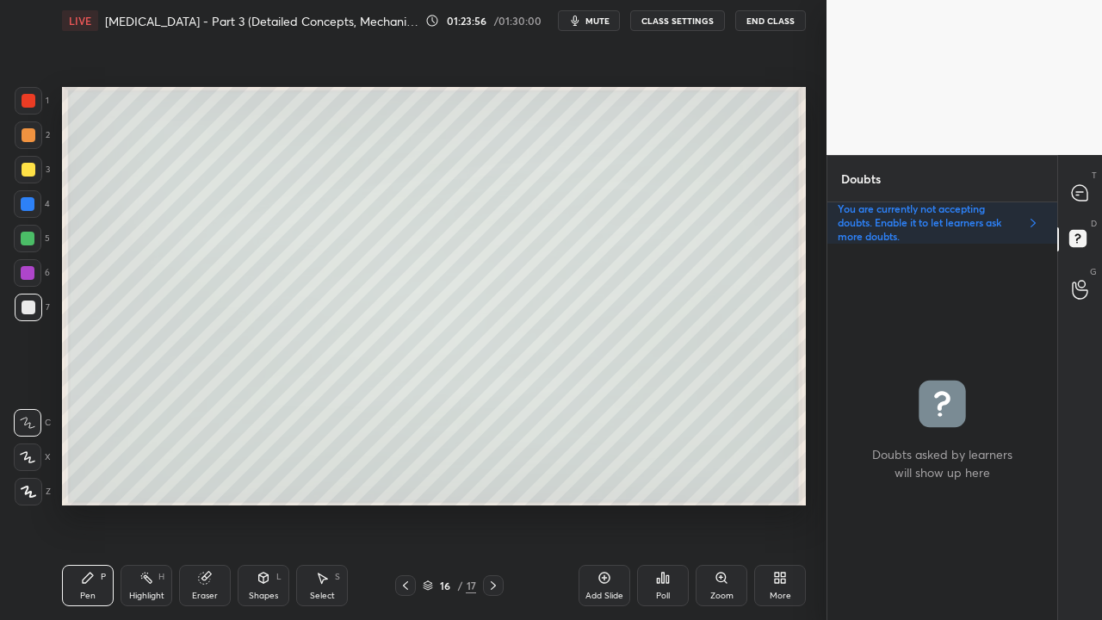
scroll to position [371, 225]
click at [1075, 182] on div at bounding box center [1080, 192] width 34 height 31
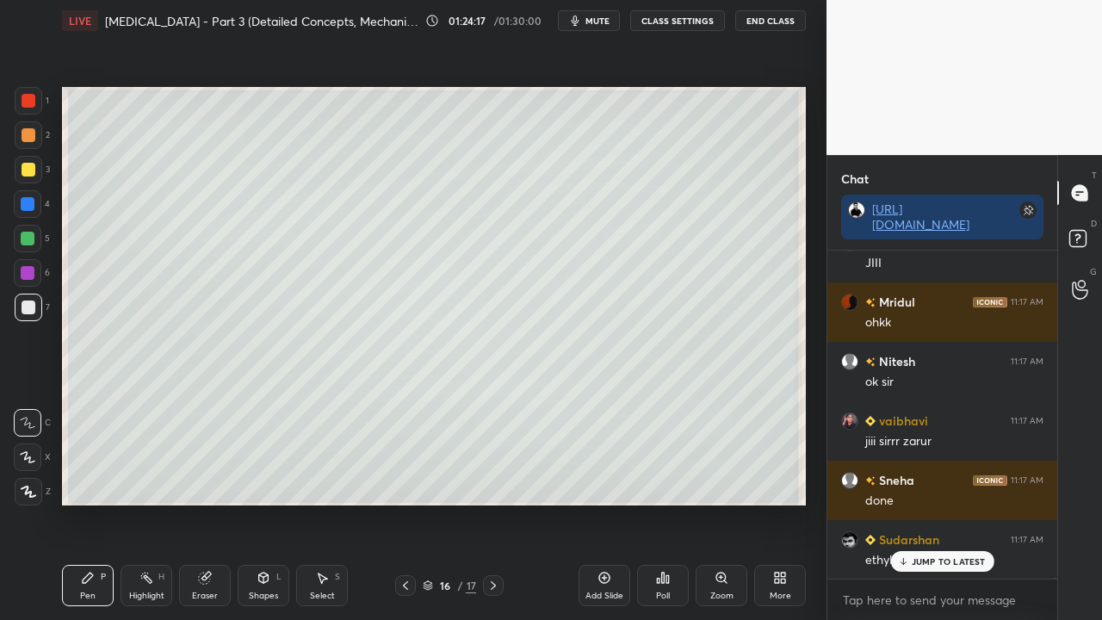
scroll to position [186315, 0]
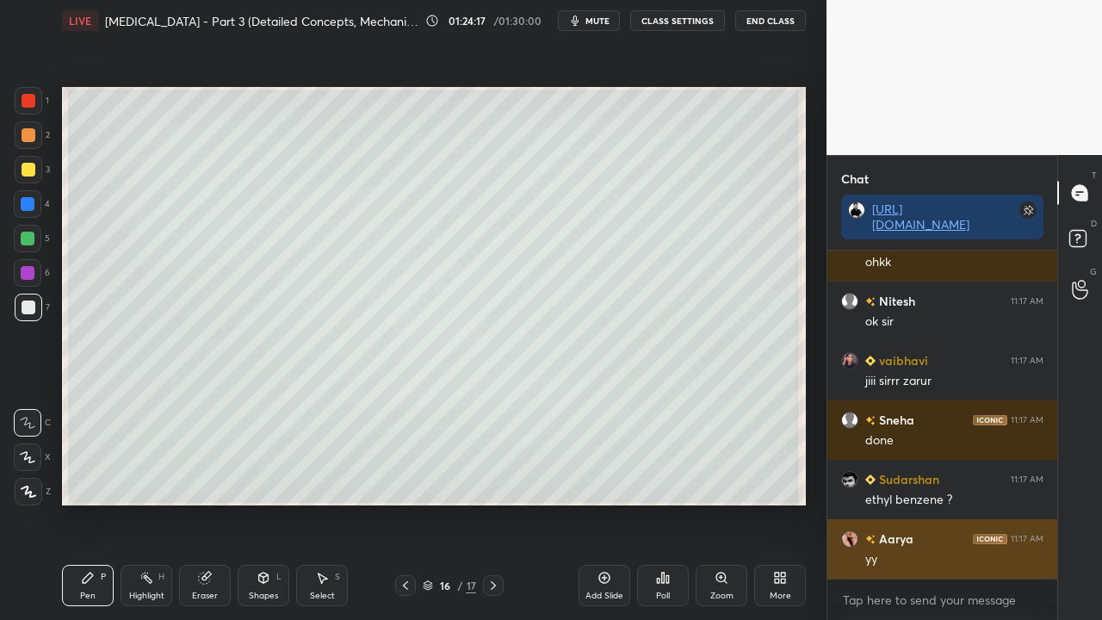
click at [947, 503] on div "yy" at bounding box center [954, 559] width 178 height 17
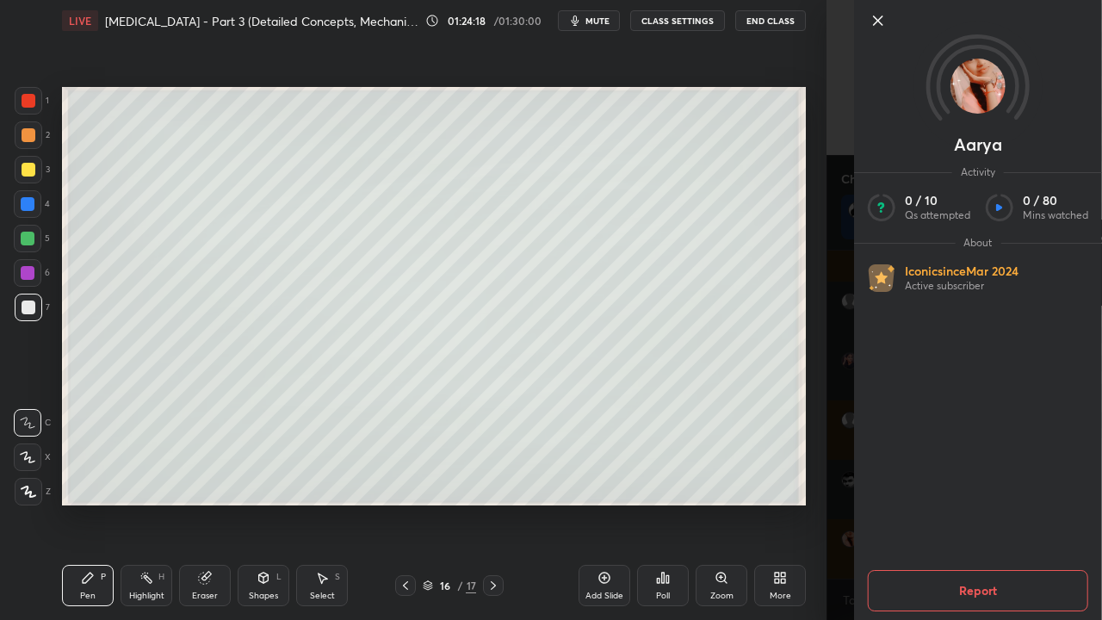
click at [840, 503] on div "Aarya Activity 0 / 10 Qs attempted 0 / 80 Mins watched About Iconic since [DATE…" at bounding box center [965, 310] width 276 height 620
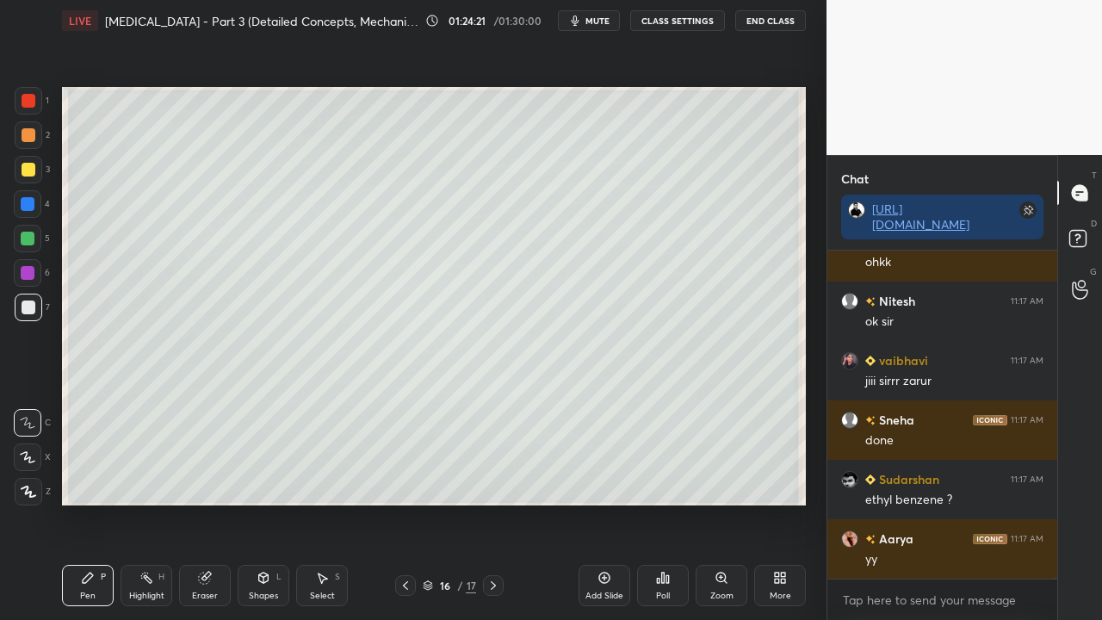
click at [34, 164] on div at bounding box center [29, 170] width 28 height 28
click at [1087, 191] on icon at bounding box center [1079, 192] width 15 height 15
click at [1080, 242] on rect at bounding box center [1077, 239] width 16 height 16
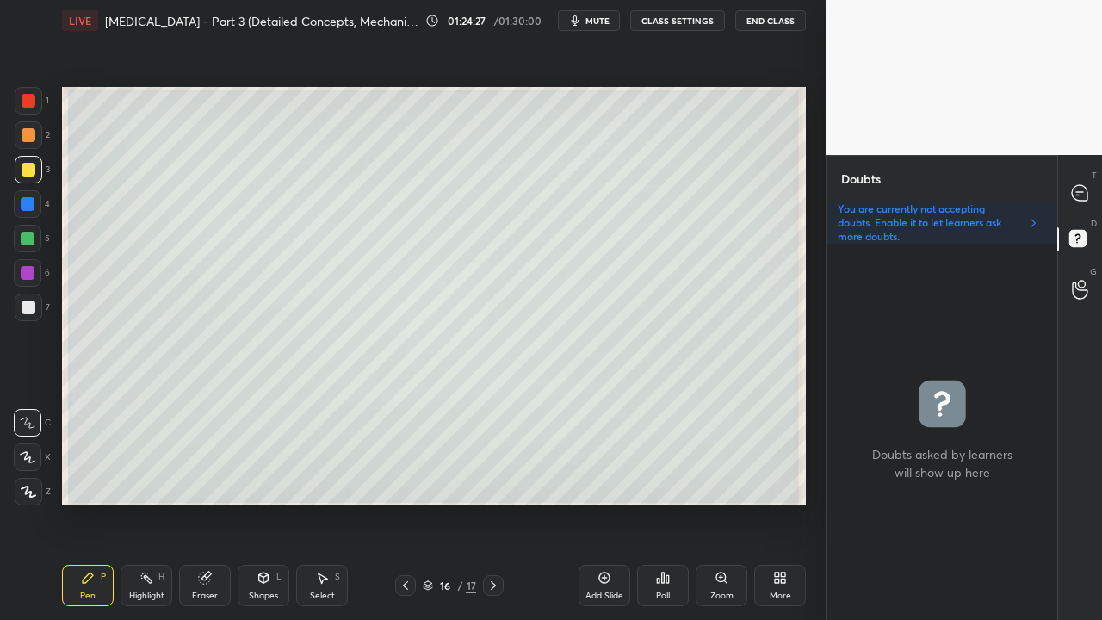
click at [1092, 170] on p "T" at bounding box center [1094, 175] width 5 height 13
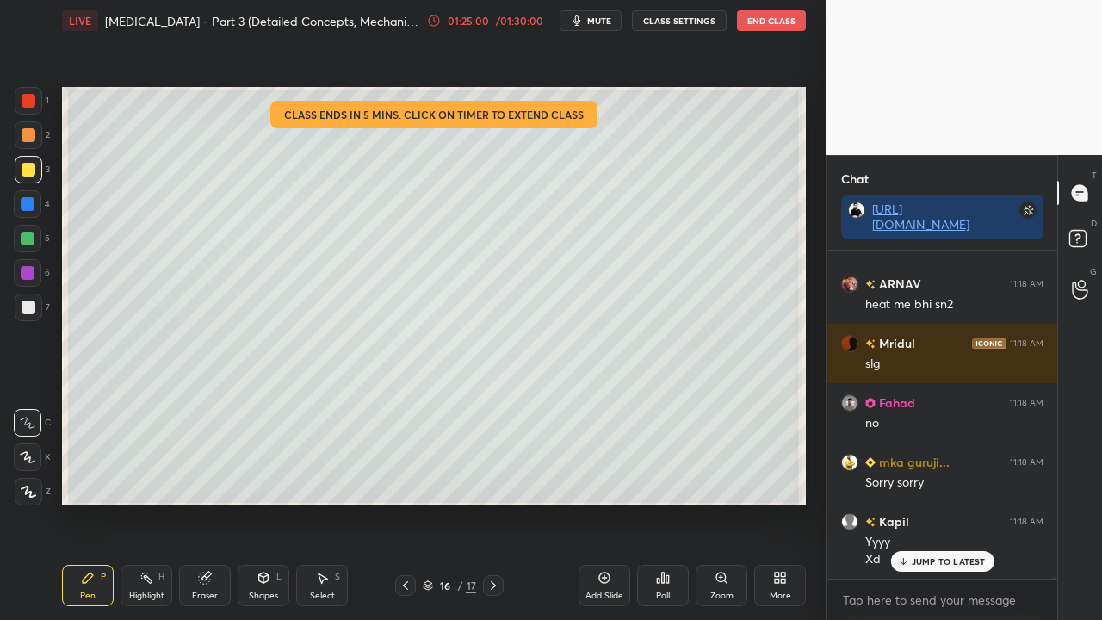
scroll to position [187103, 0]
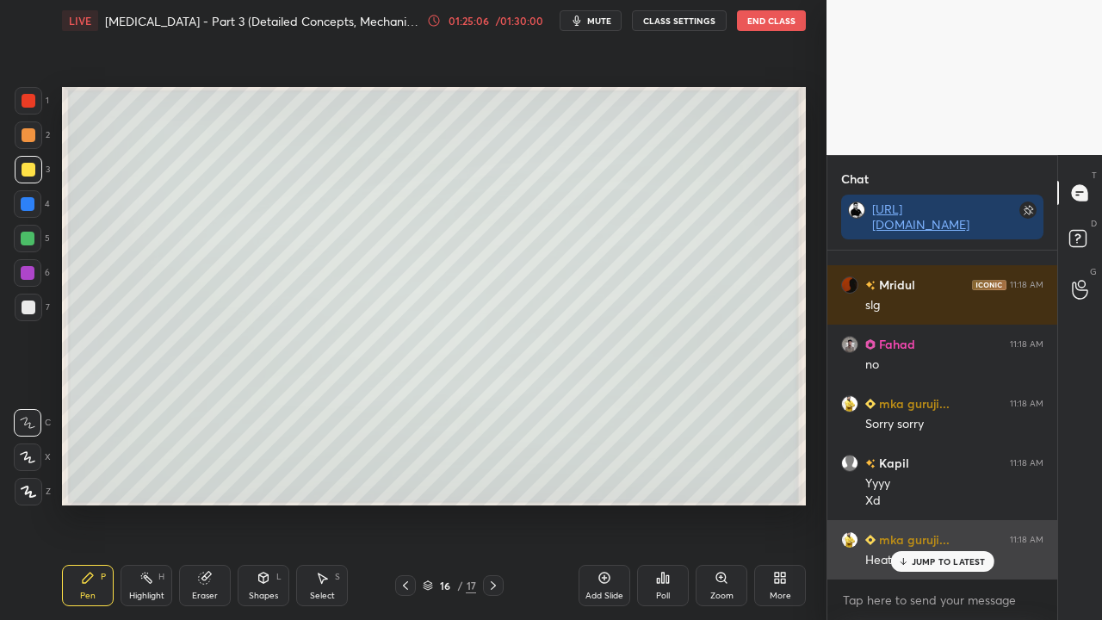
click at [932, 503] on p "JUMP TO LATEST" at bounding box center [949, 561] width 74 height 10
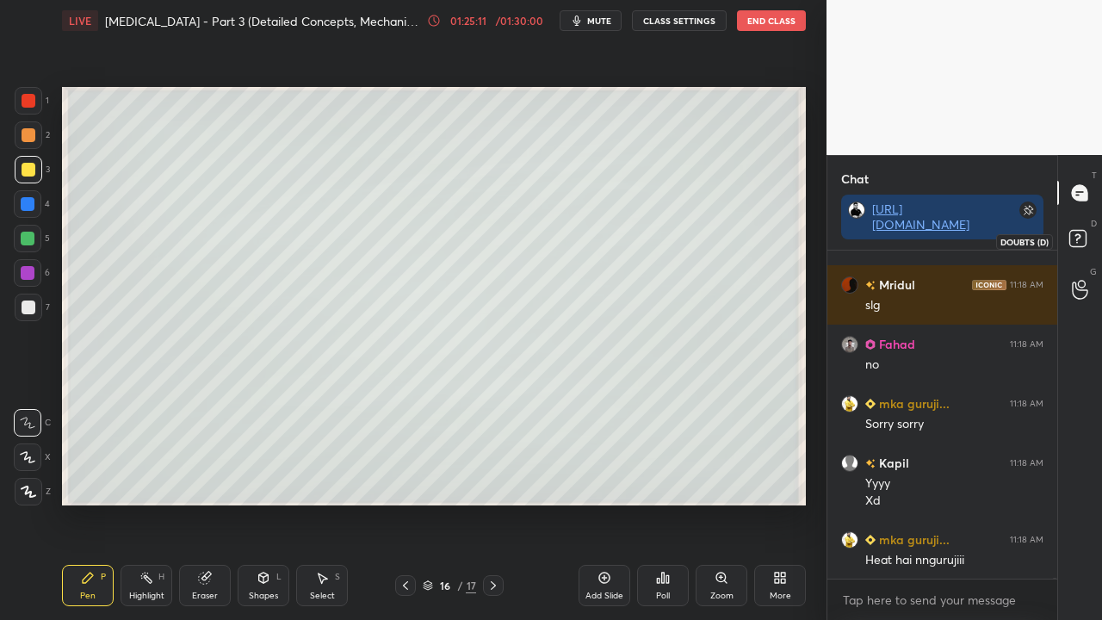
click at [1087, 236] on icon at bounding box center [1080, 241] width 31 height 31
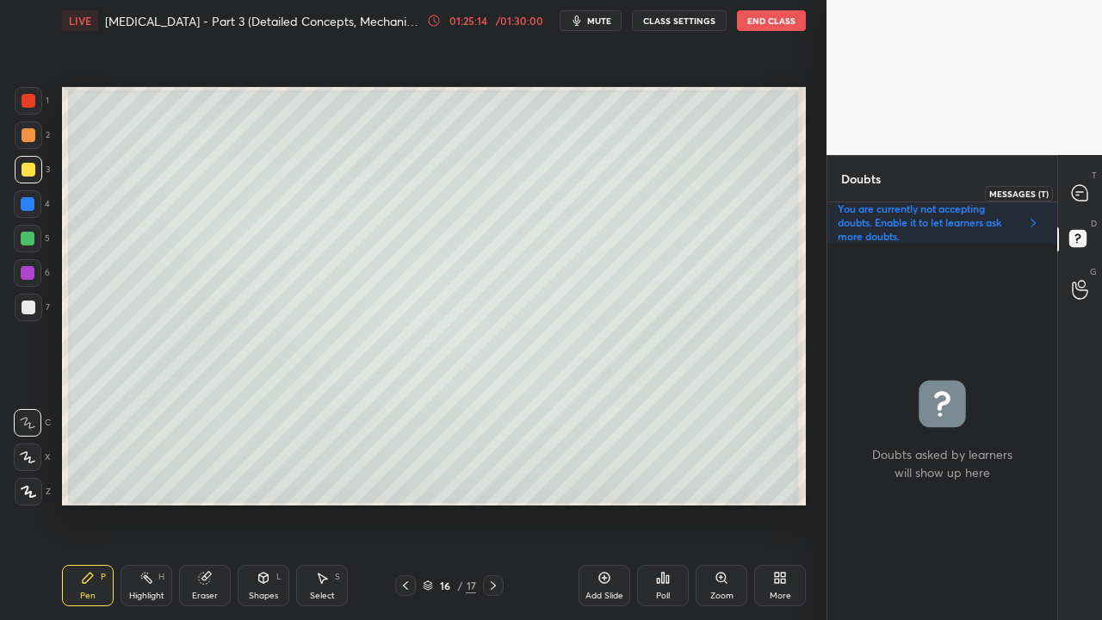
click at [1084, 184] on icon at bounding box center [1080, 193] width 18 height 18
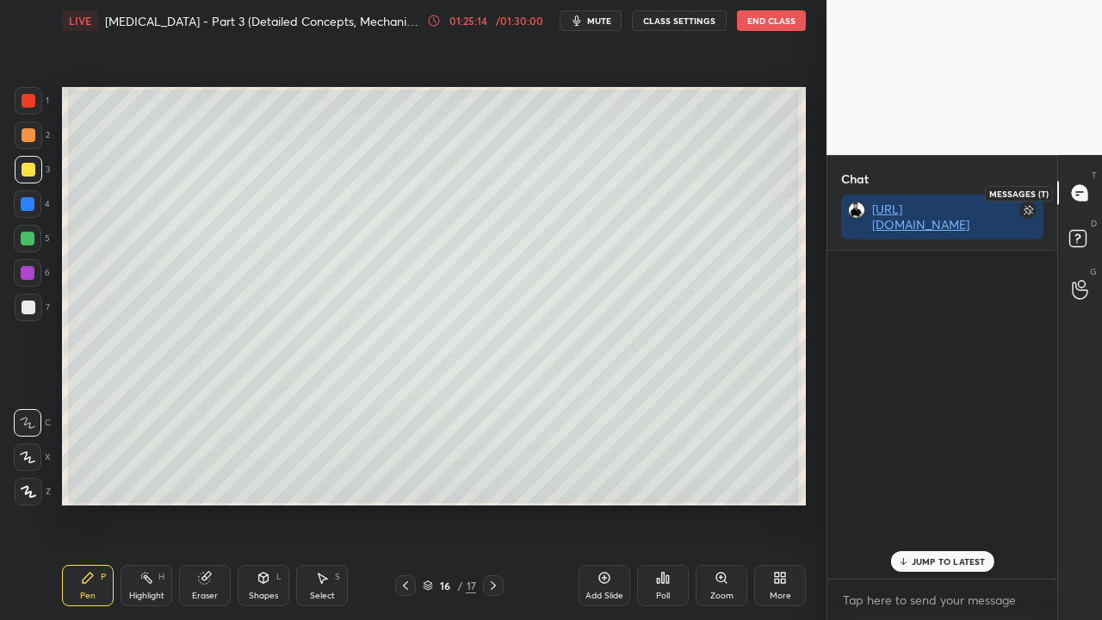
scroll to position [323, 225]
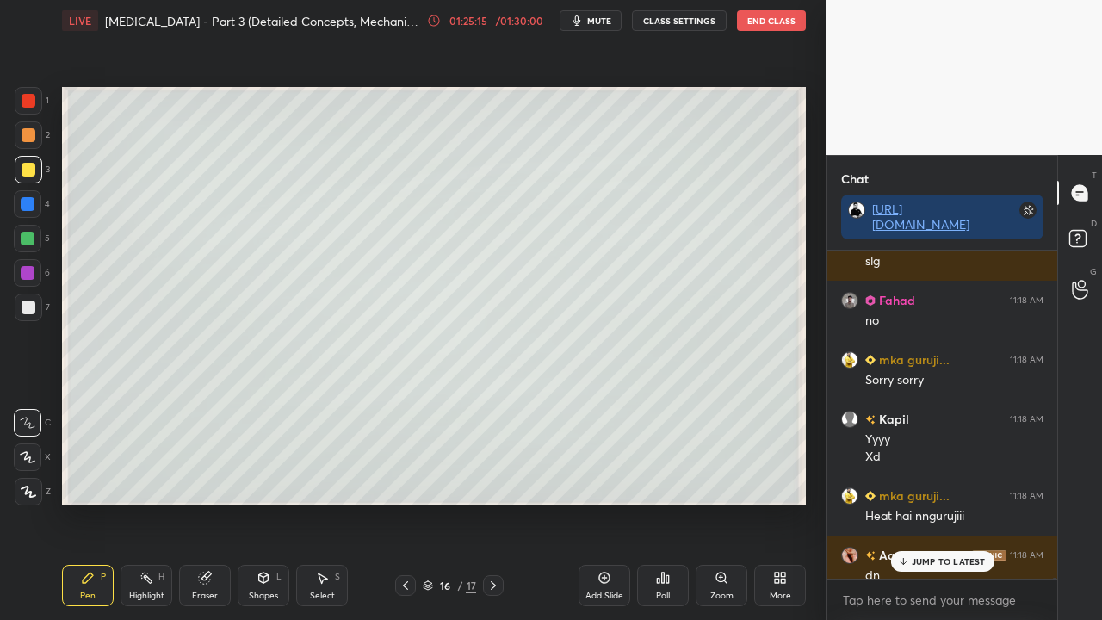
click at [914, 503] on p "JUMP TO LATEST" at bounding box center [949, 561] width 74 height 10
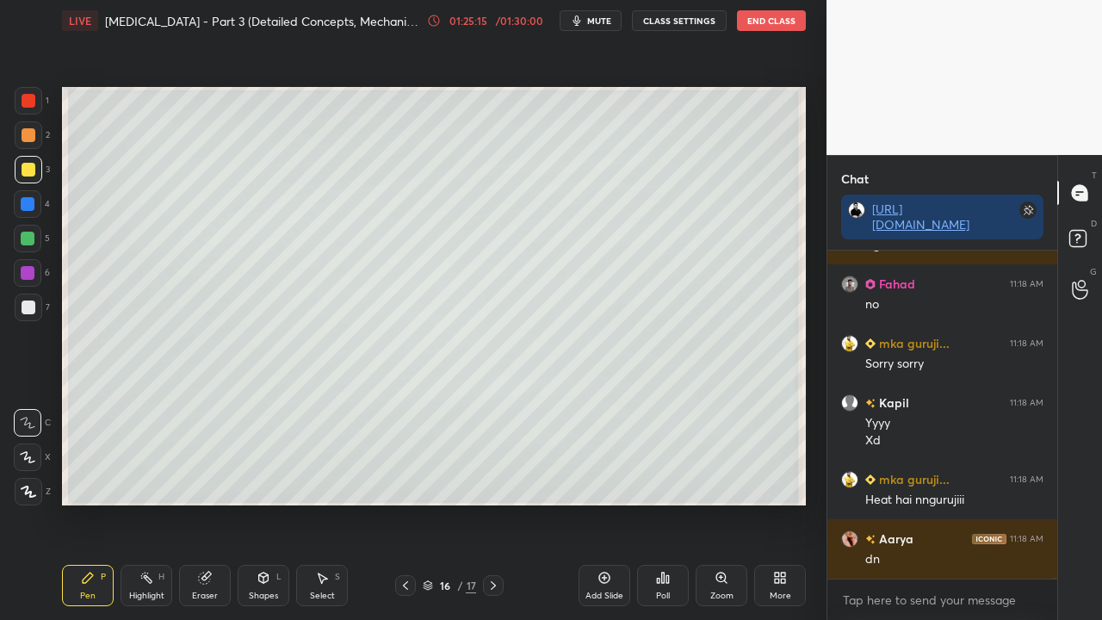
scroll to position [187222, 0]
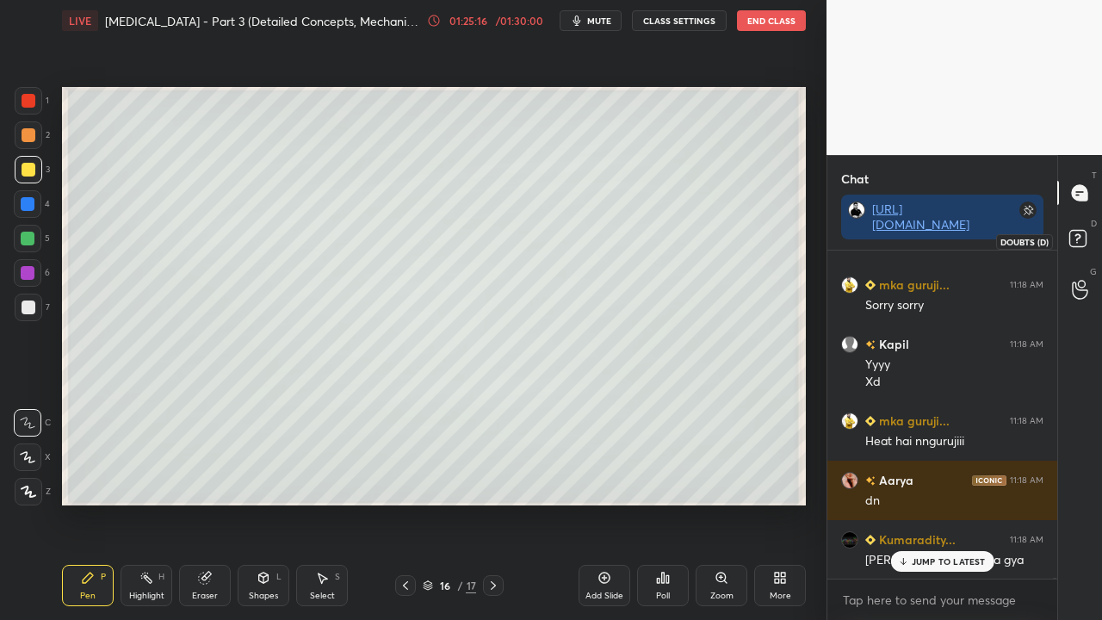
click at [1092, 238] on icon at bounding box center [1080, 241] width 31 height 31
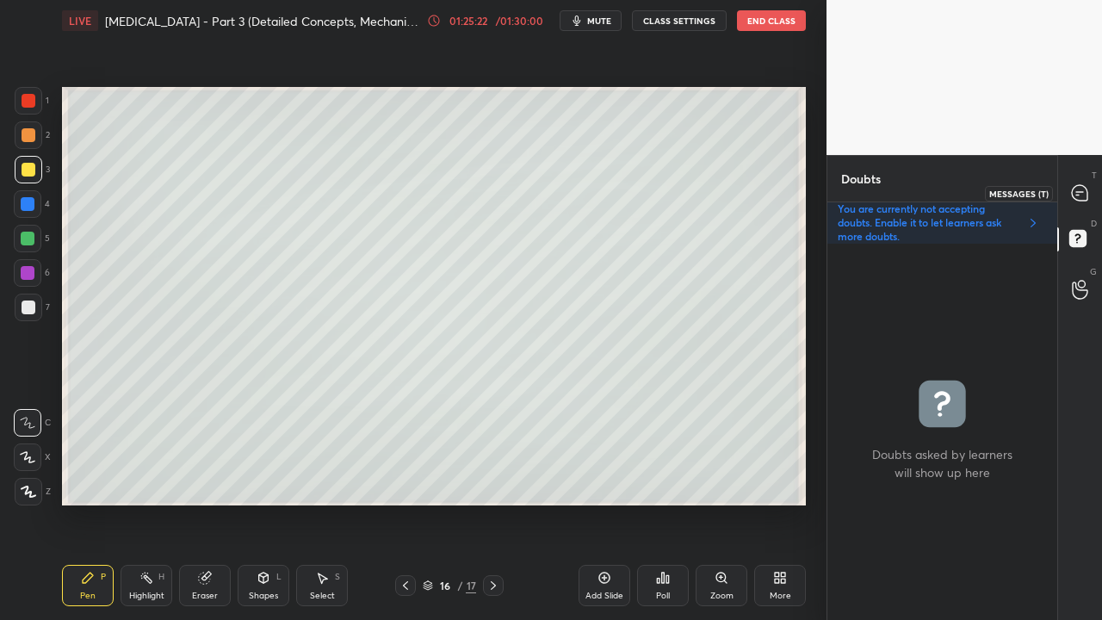
click at [1085, 193] on icon at bounding box center [1079, 192] width 15 height 15
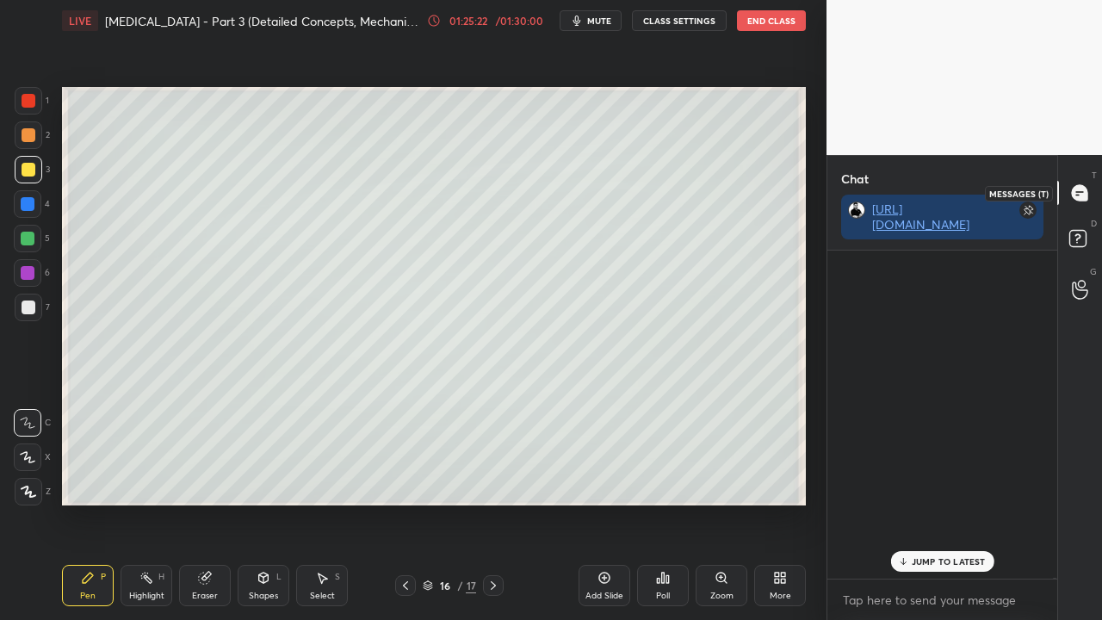
scroll to position [323, 225]
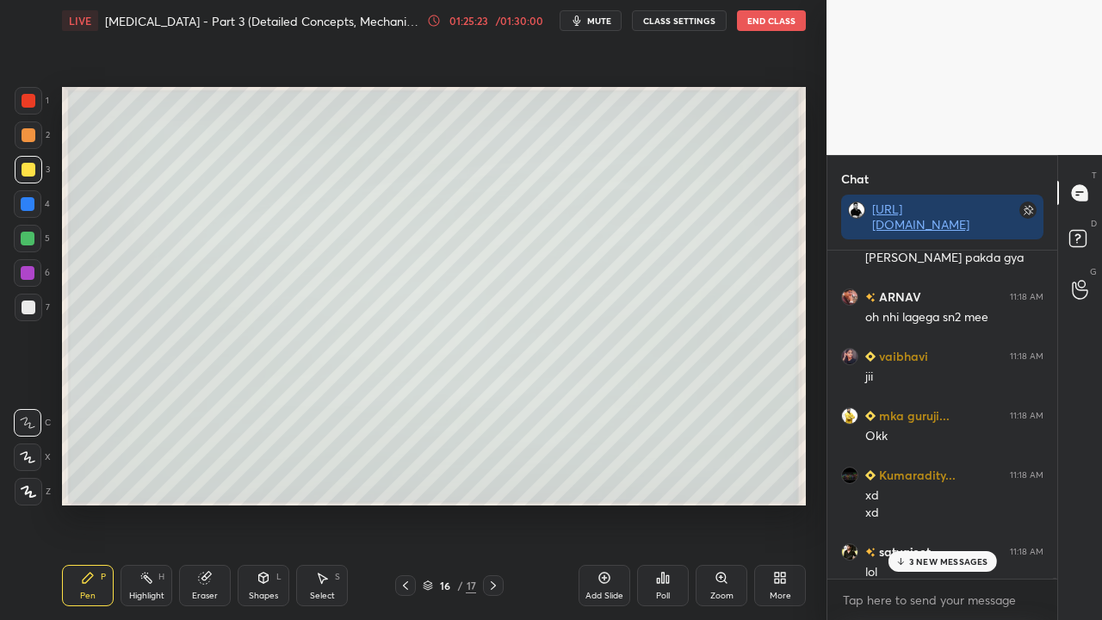
click at [921, 503] on p "3 NEW MESSAGES" at bounding box center [948, 561] width 79 height 10
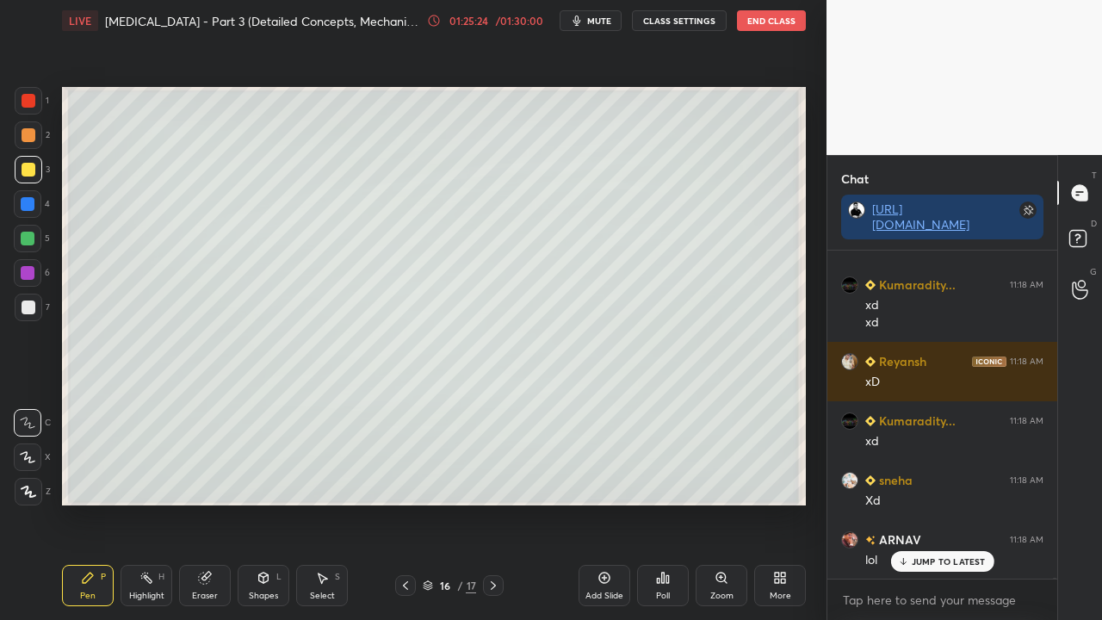
scroll to position [188207, 0]
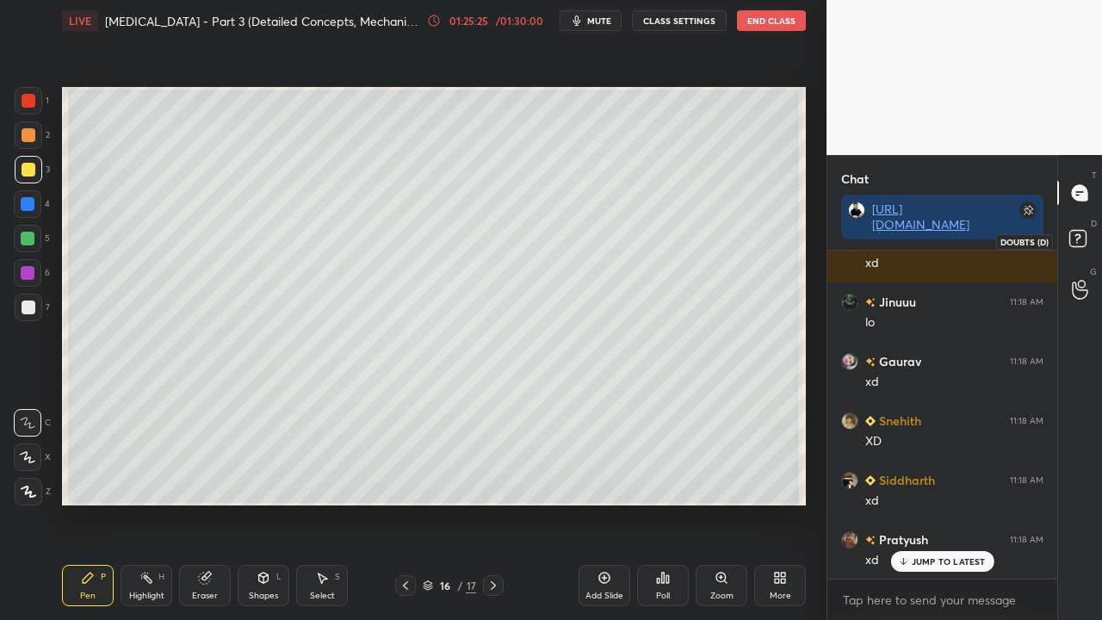
click at [1077, 239] on icon at bounding box center [1080, 241] width 31 height 31
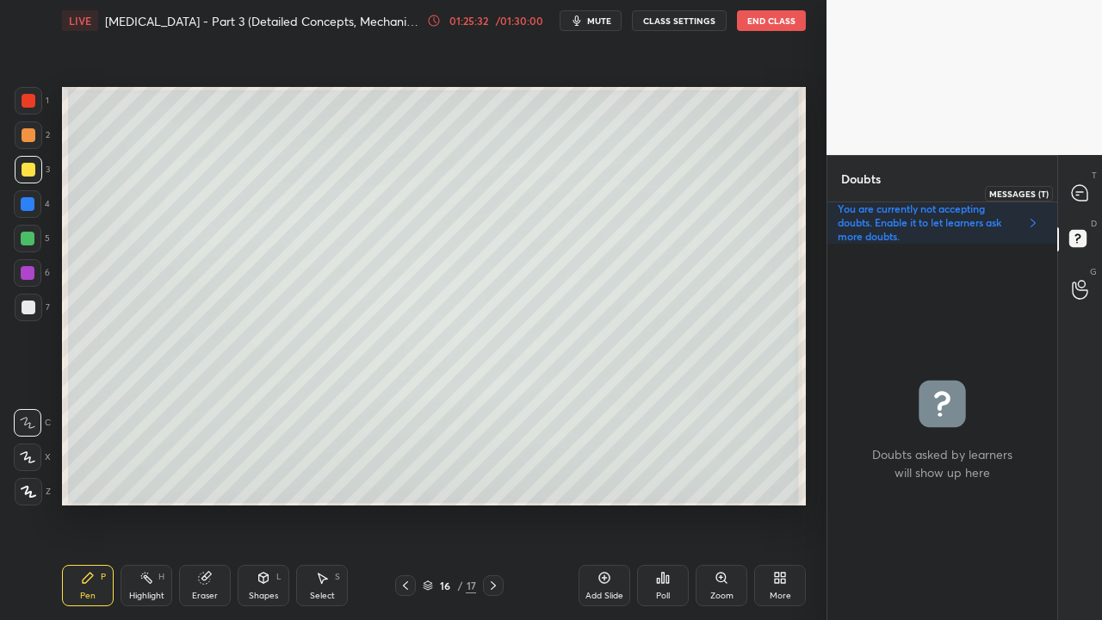
click at [1075, 189] on icon at bounding box center [1079, 192] width 15 height 15
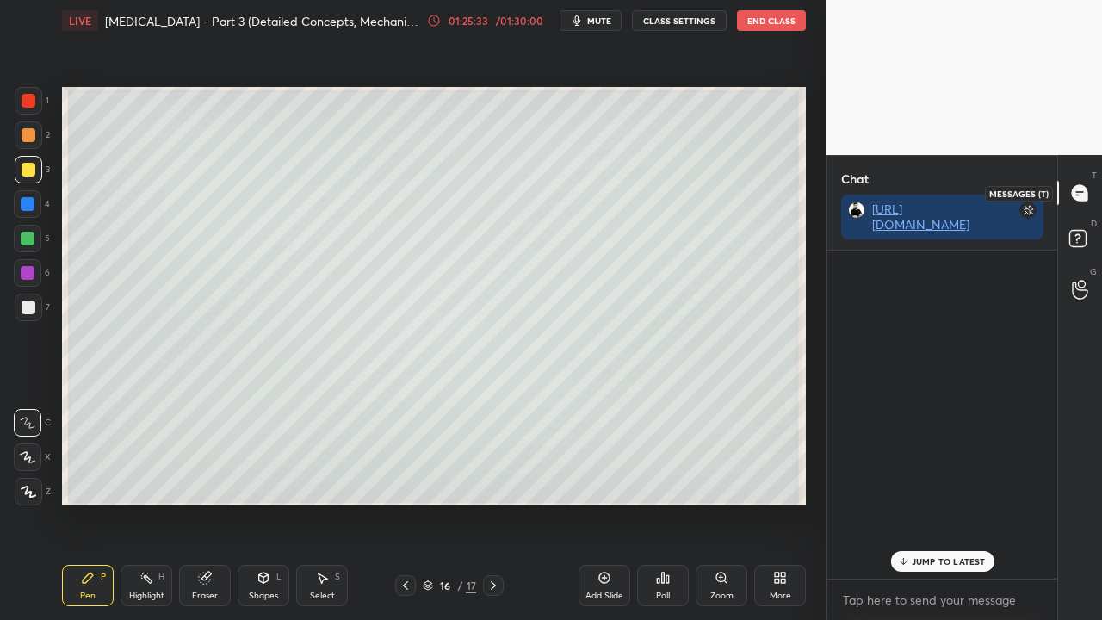
scroll to position [323, 225]
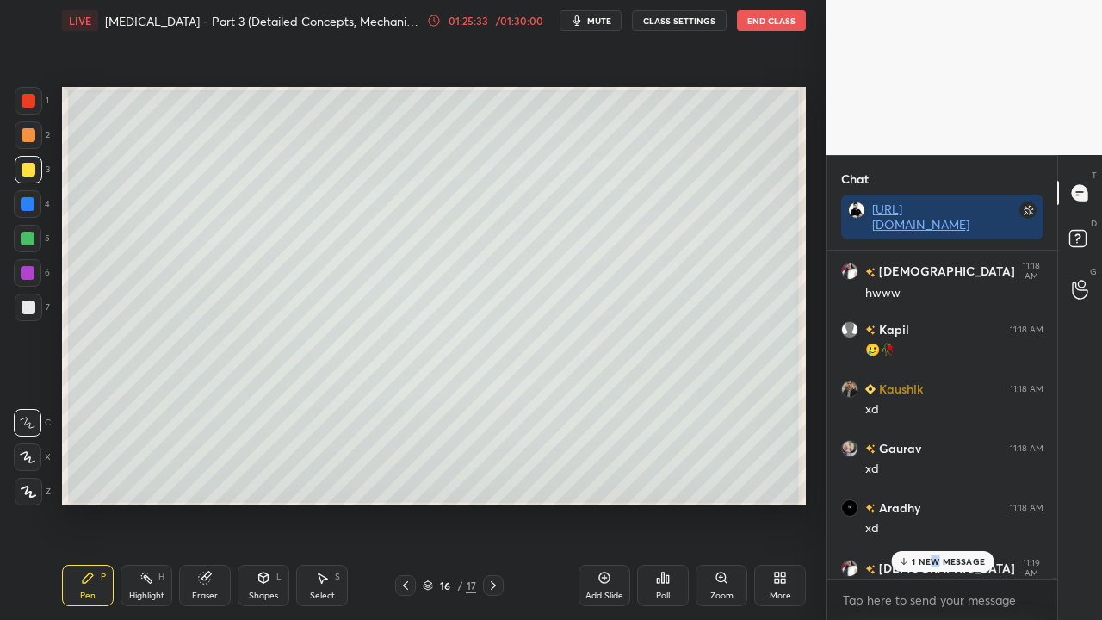
click at [934, 503] on div "1 NEW MESSAGE" at bounding box center [942, 561] width 102 height 21
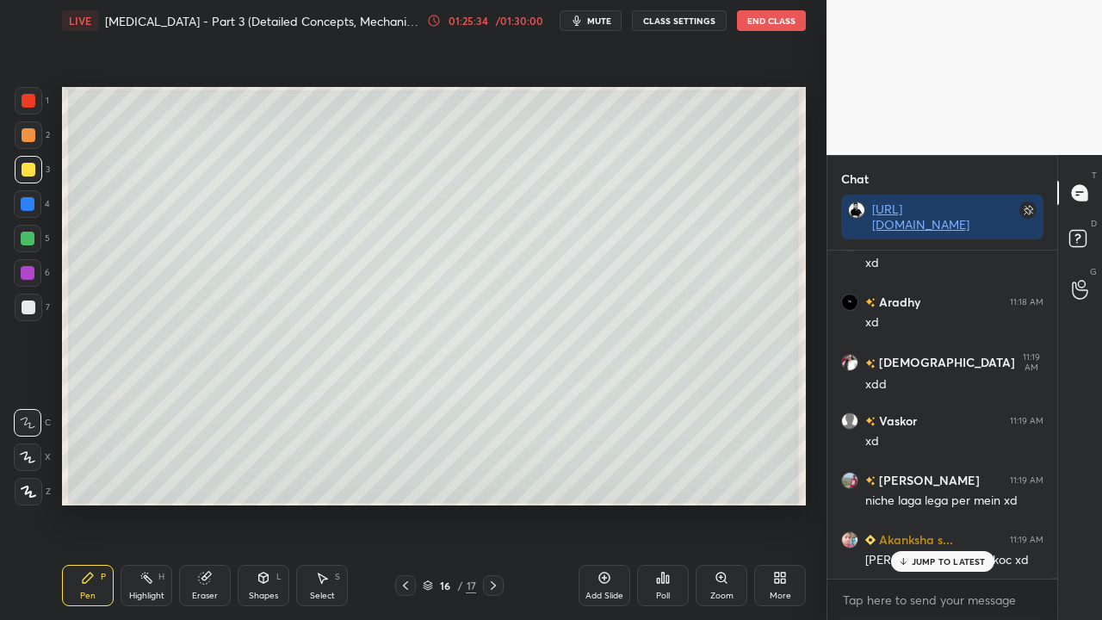
scroll to position [189395, 0]
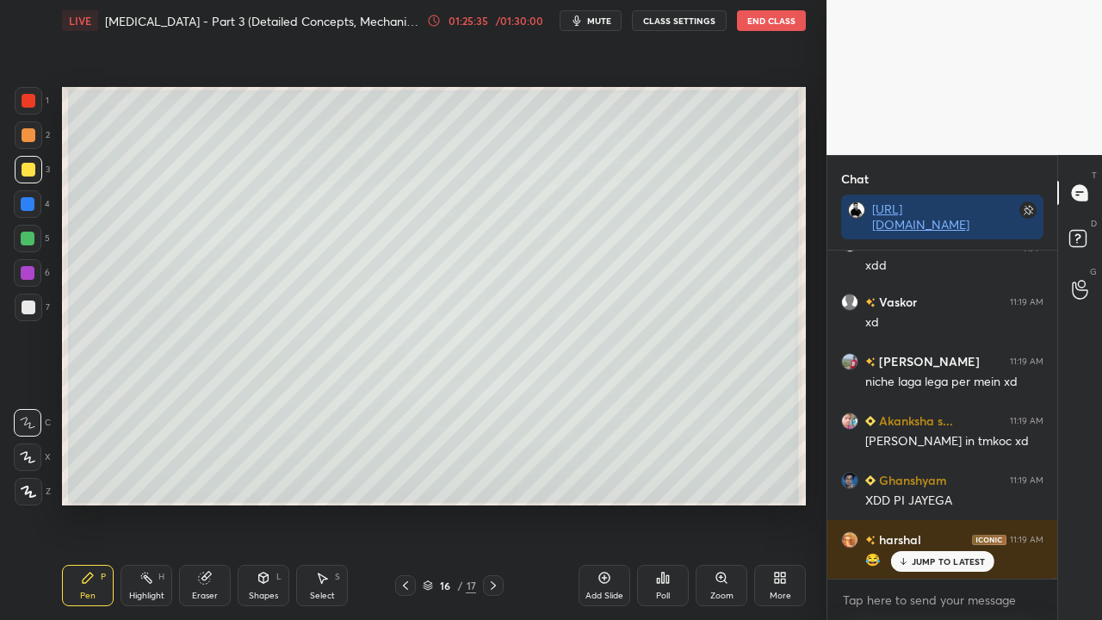
click at [939, 503] on p "JUMP TO LATEST" at bounding box center [949, 561] width 74 height 10
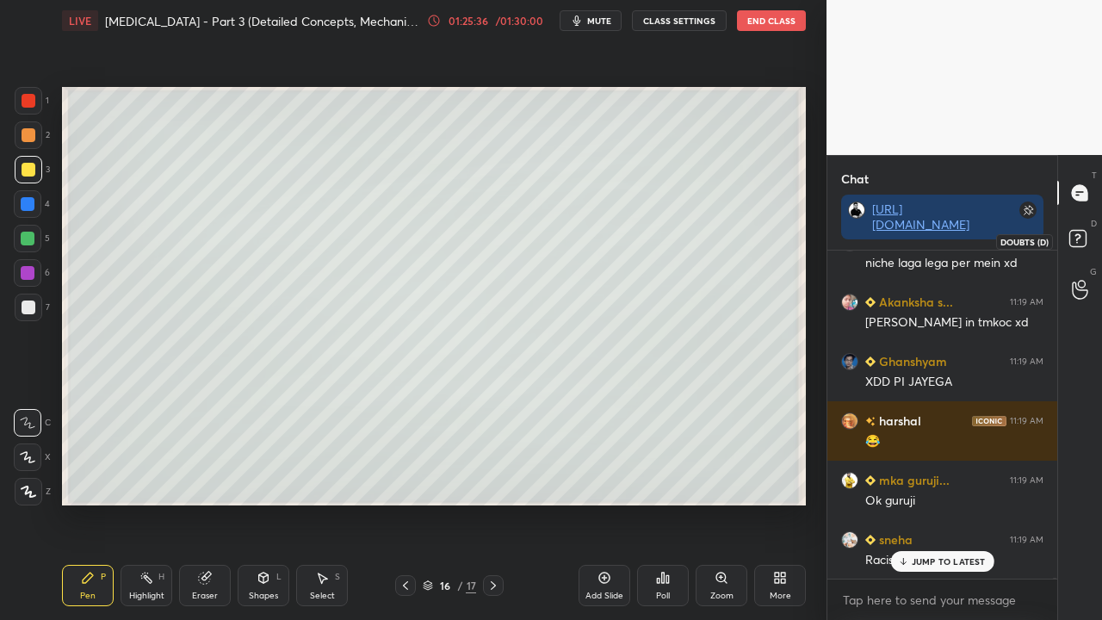
click at [1085, 240] on rect at bounding box center [1077, 239] width 16 height 16
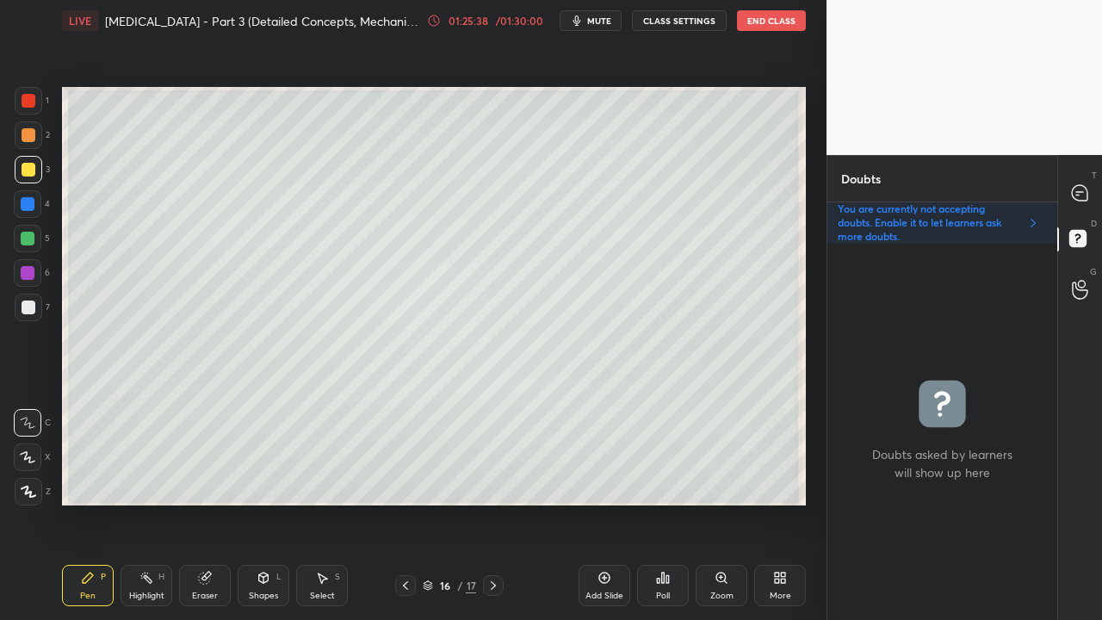
click at [28, 310] on div at bounding box center [29, 308] width 14 height 14
click at [28, 312] on div at bounding box center [29, 308] width 14 height 14
click at [1079, 192] on icon at bounding box center [1079, 192] width 7 height 0
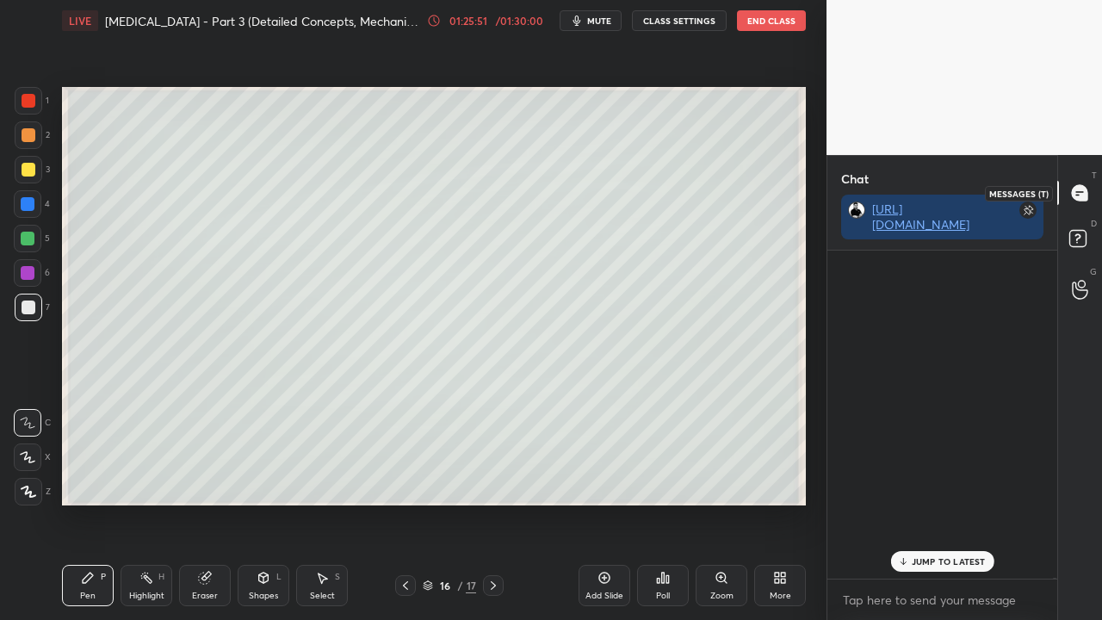
scroll to position [323, 225]
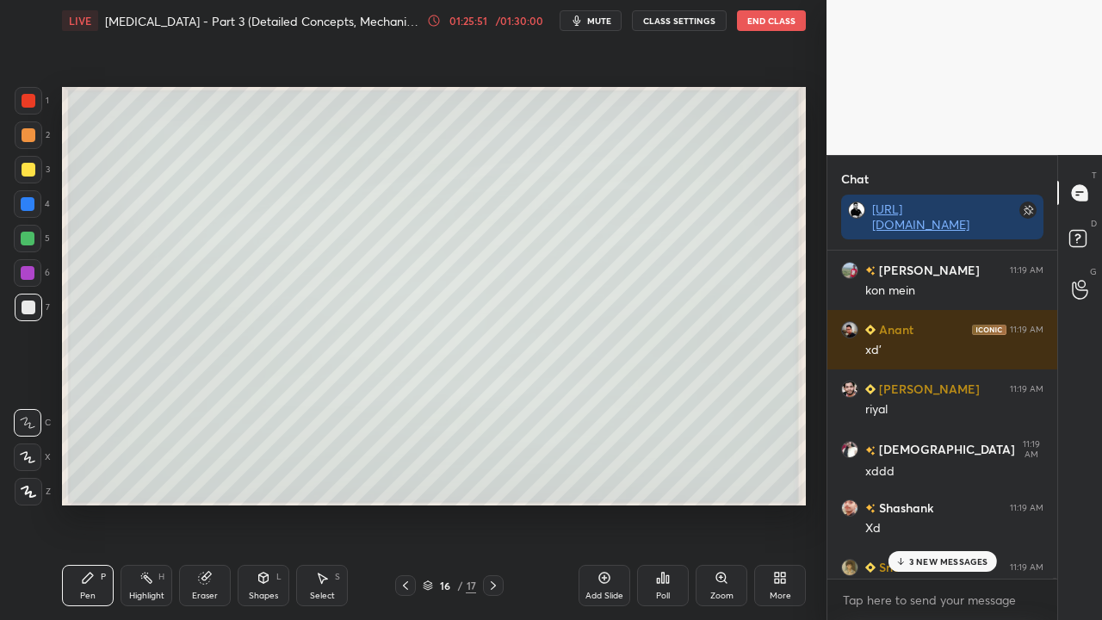
click at [949, 503] on div "3 NEW MESSAGES" at bounding box center [942, 561] width 108 height 21
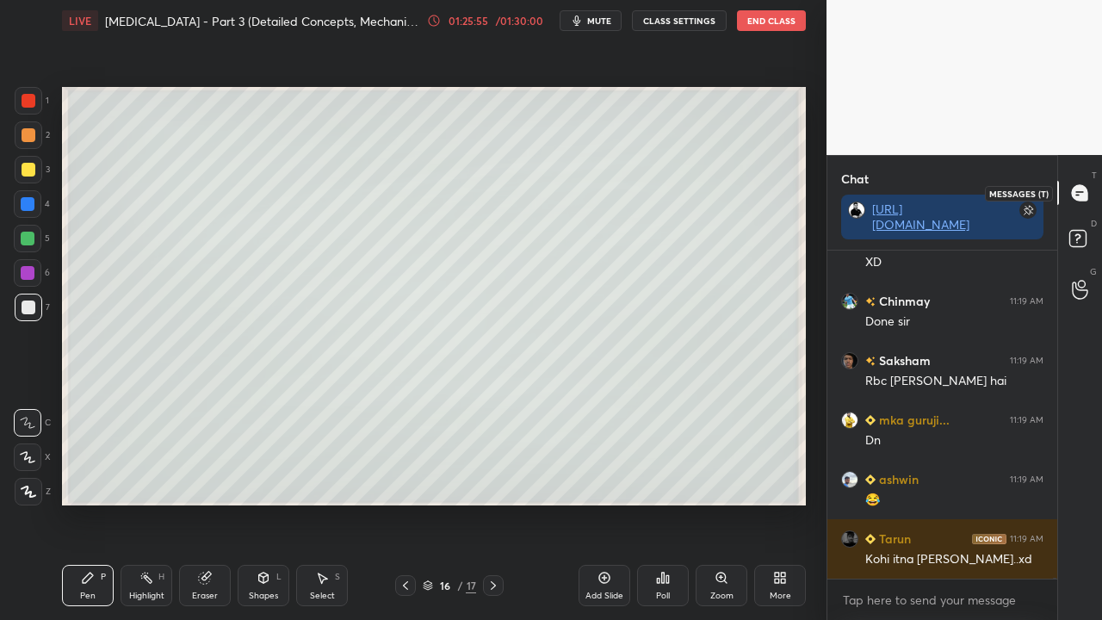
click at [1076, 232] on rect at bounding box center [1077, 239] width 16 height 16
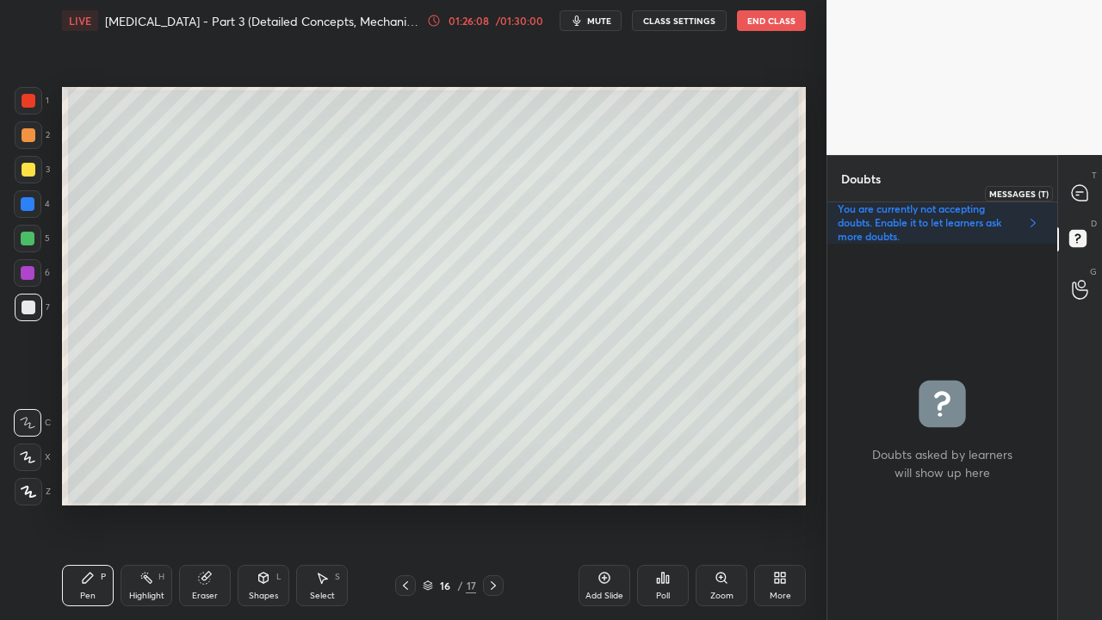
click at [1080, 183] on div at bounding box center [1080, 192] width 34 height 31
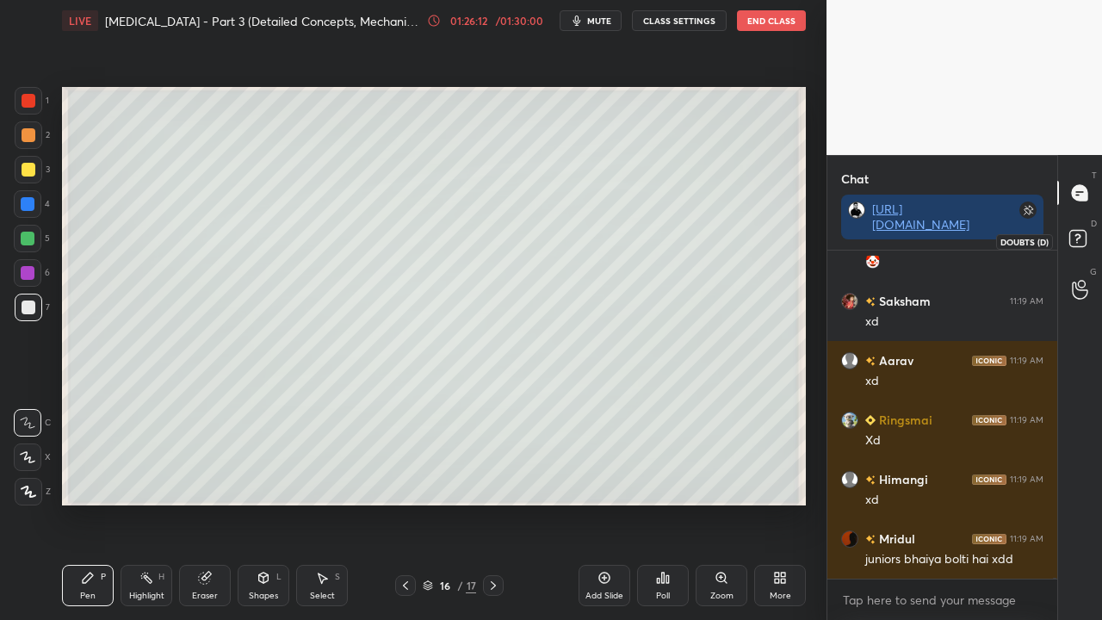
click at [1078, 242] on rect at bounding box center [1077, 239] width 16 height 16
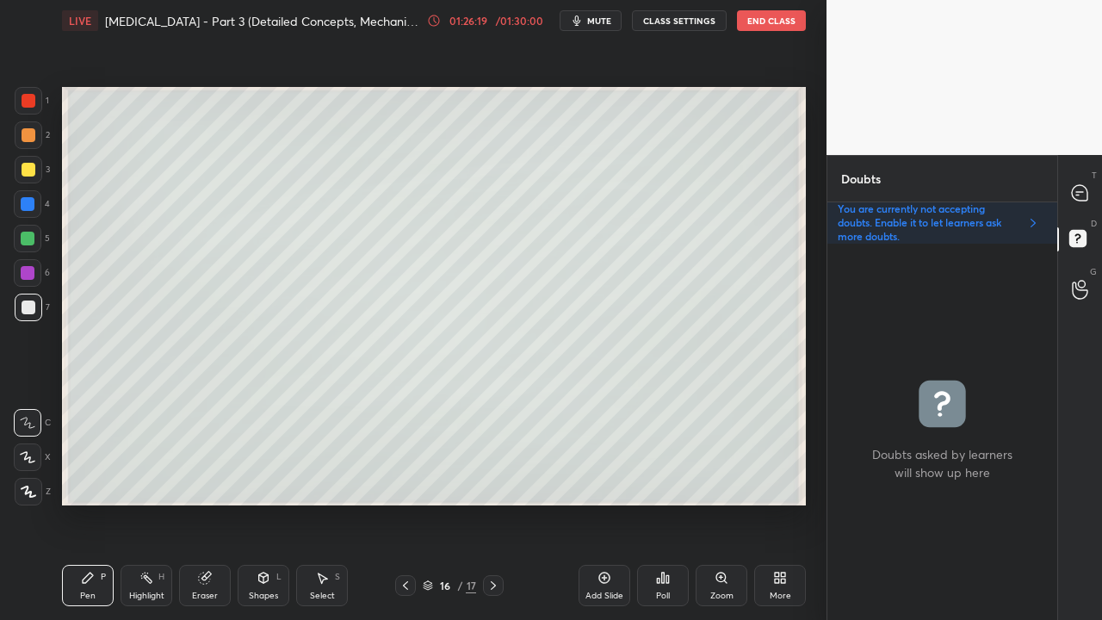
click at [26, 167] on div at bounding box center [29, 170] width 14 height 14
click at [1090, 182] on div at bounding box center [1080, 192] width 34 height 31
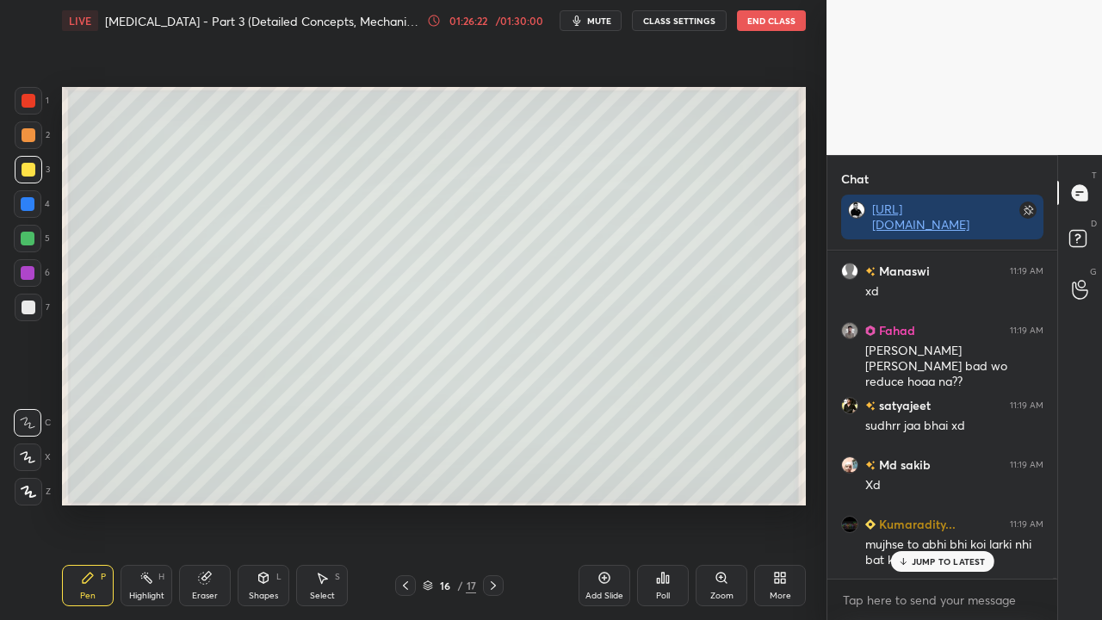
click at [959, 503] on p "JUMP TO LATEST" at bounding box center [949, 561] width 74 height 10
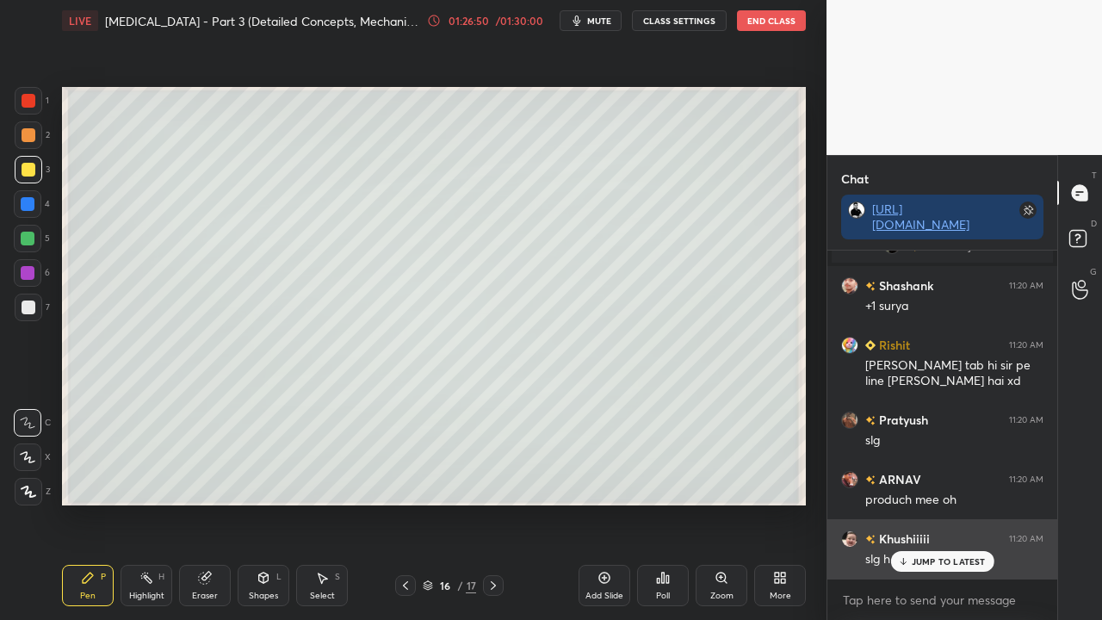
scroll to position [181598, 0]
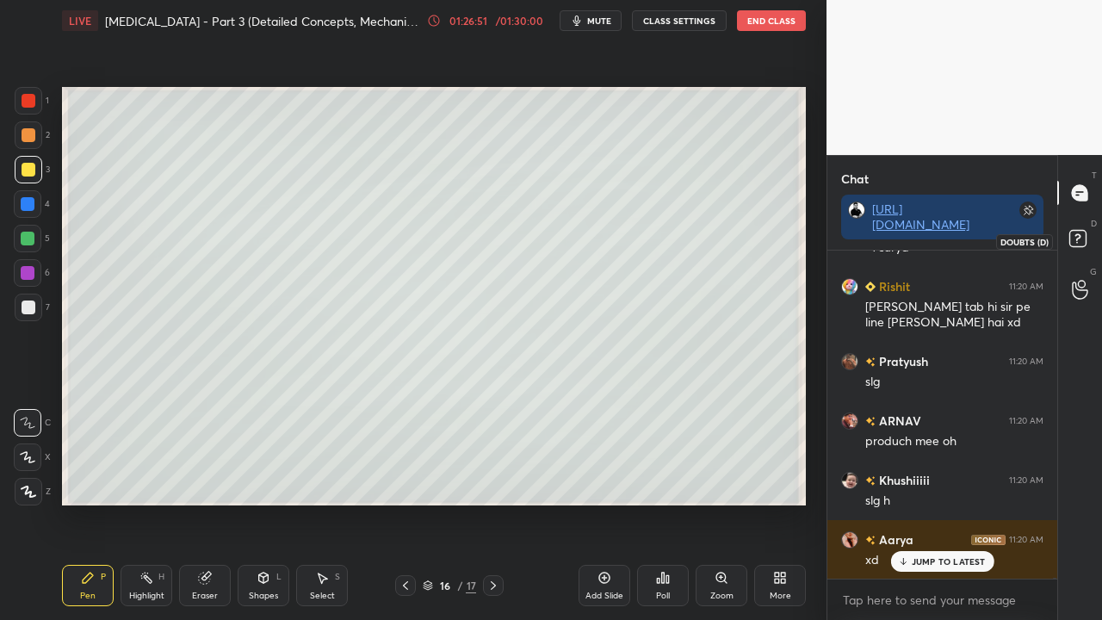
click at [1088, 235] on icon at bounding box center [1080, 241] width 31 height 31
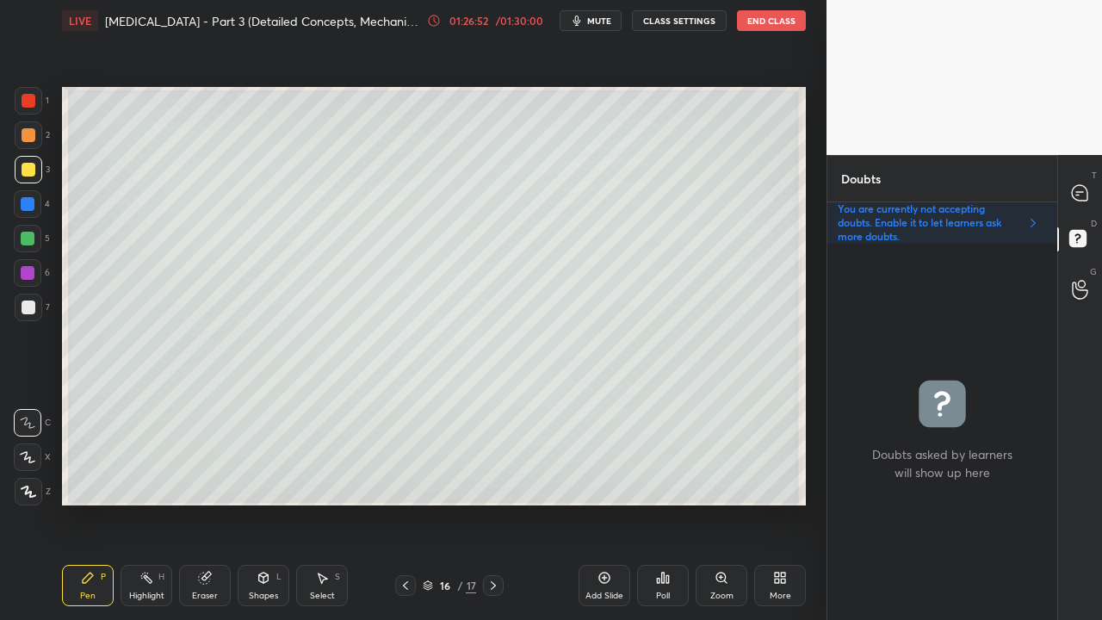
click at [492, 503] on icon at bounding box center [493, 586] width 14 height 14
click at [36, 313] on div at bounding box center [29, 308] width 28 height 28
click at [29, 196] on div at bounding box center [28, 204] width 28 height 28
click at [32, 167] on div at bounding box center [29, 170] width 14 height 14
click at [205, 503] on div "Eraser" at bounding box center [205, 585] width 52 height 41
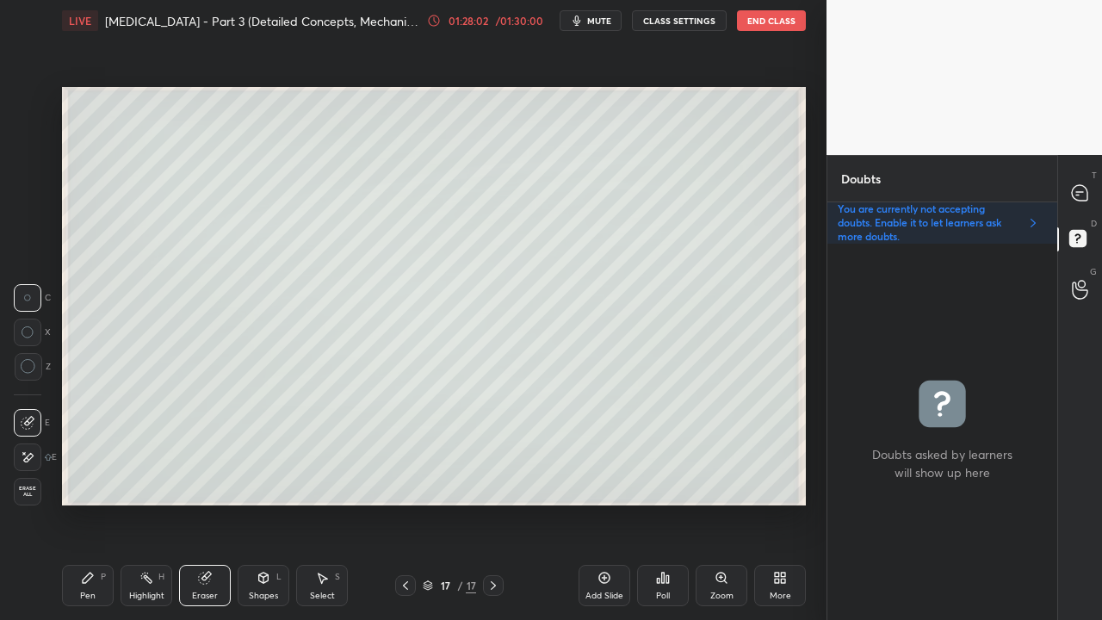
drag, startPoint x: 91, startPoint y: 586, endPoint x: 137, endPoint y: 558, distance: 53.3
click at [94, 503] on div "Pen P" at bounding box center [88, 585] width 52 height 41
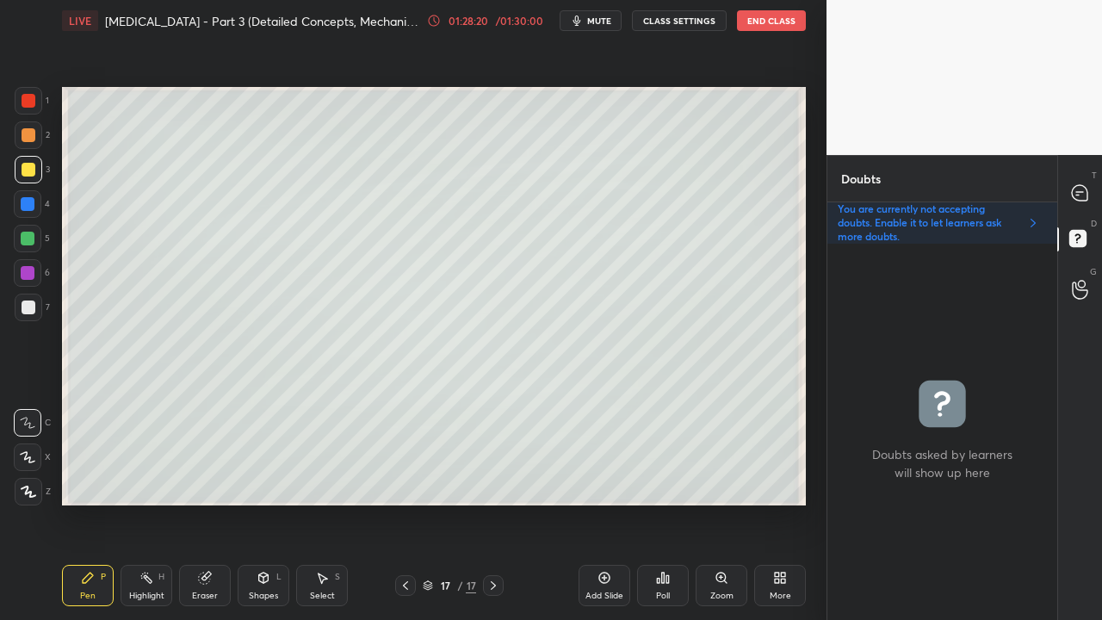
click at [1090, 189] on div at bounding box center [1080, 192] width 34 height 31
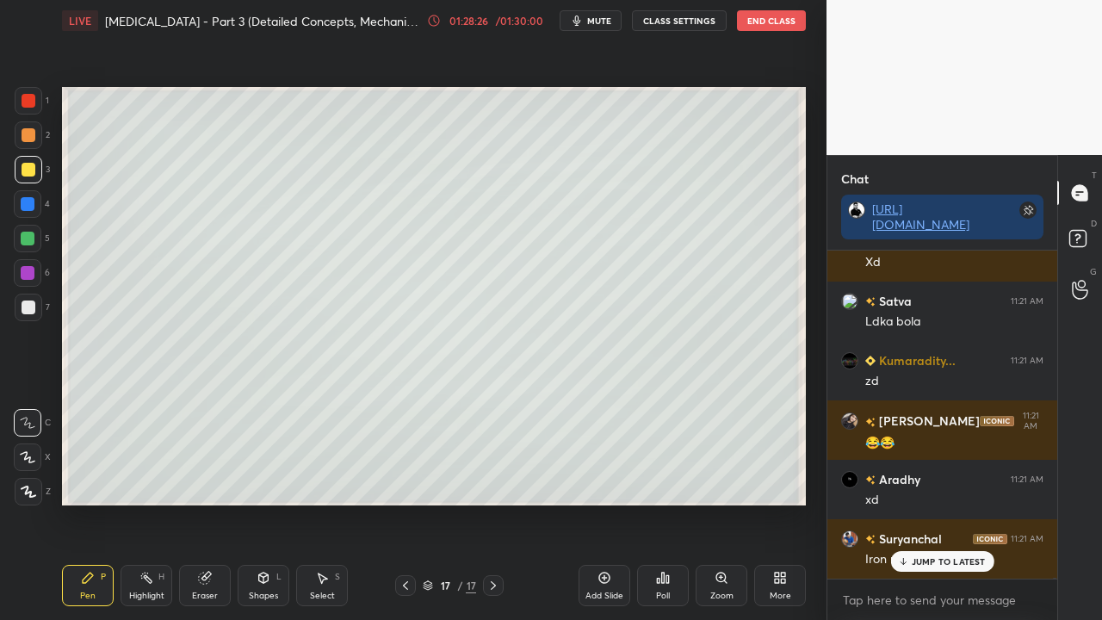
scroll to position [184548, 0]
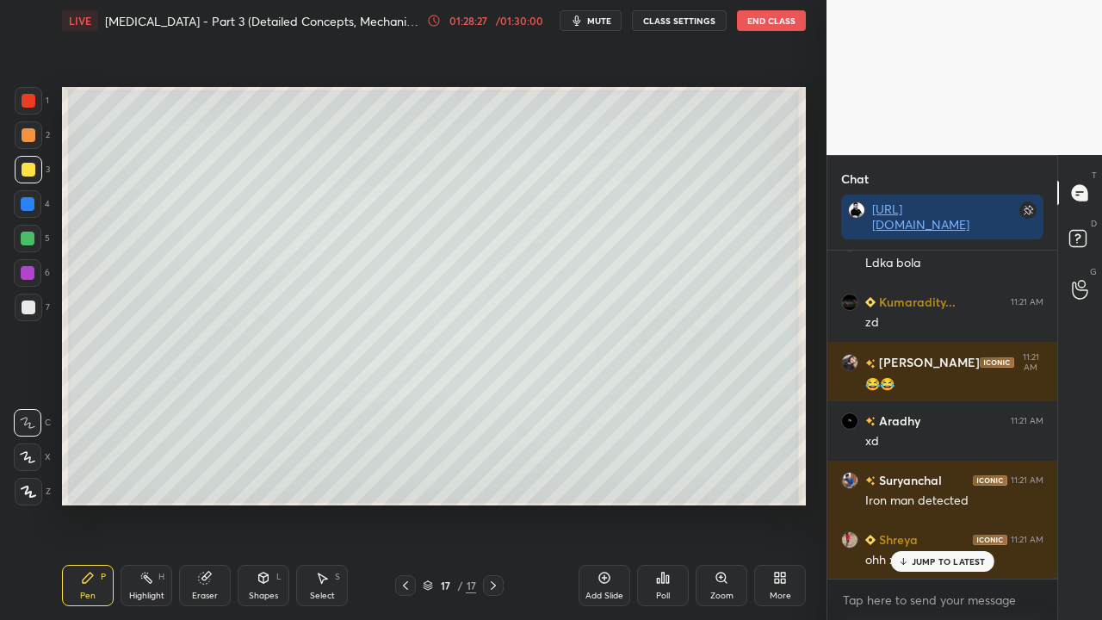
click at [26, 164] on div at bounding box center [29, 170] width 14 height 14
click at [24, 164] on div at bounding box center [29, 170] width 14 height 14
click at [22, 161] on div at bounding box center [29, 170] width 28 height 28
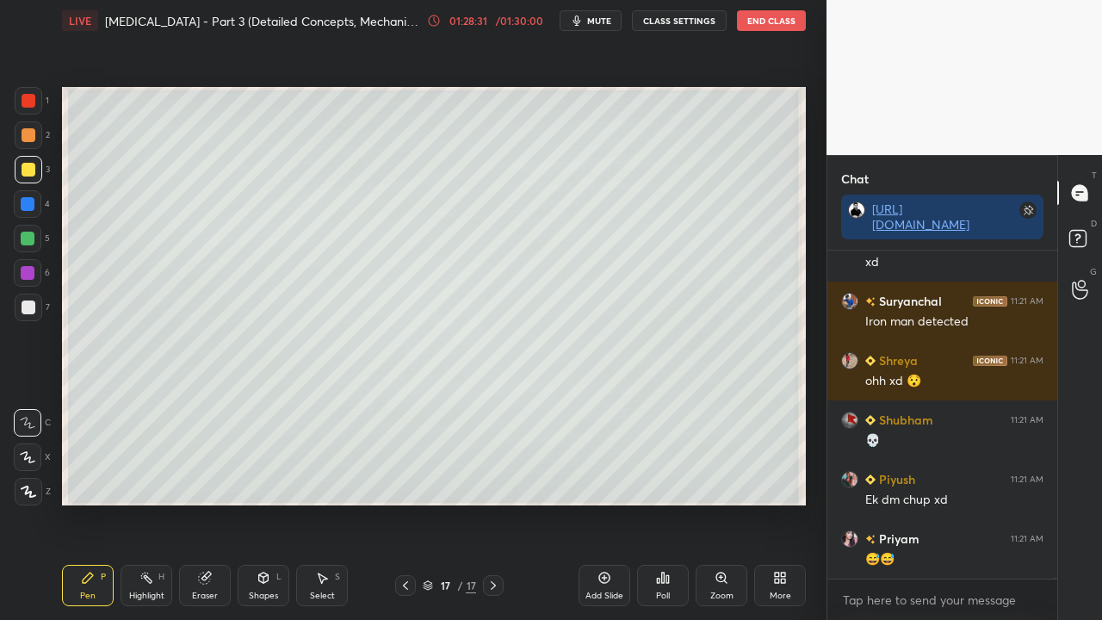
scroll to position [184785, 0]
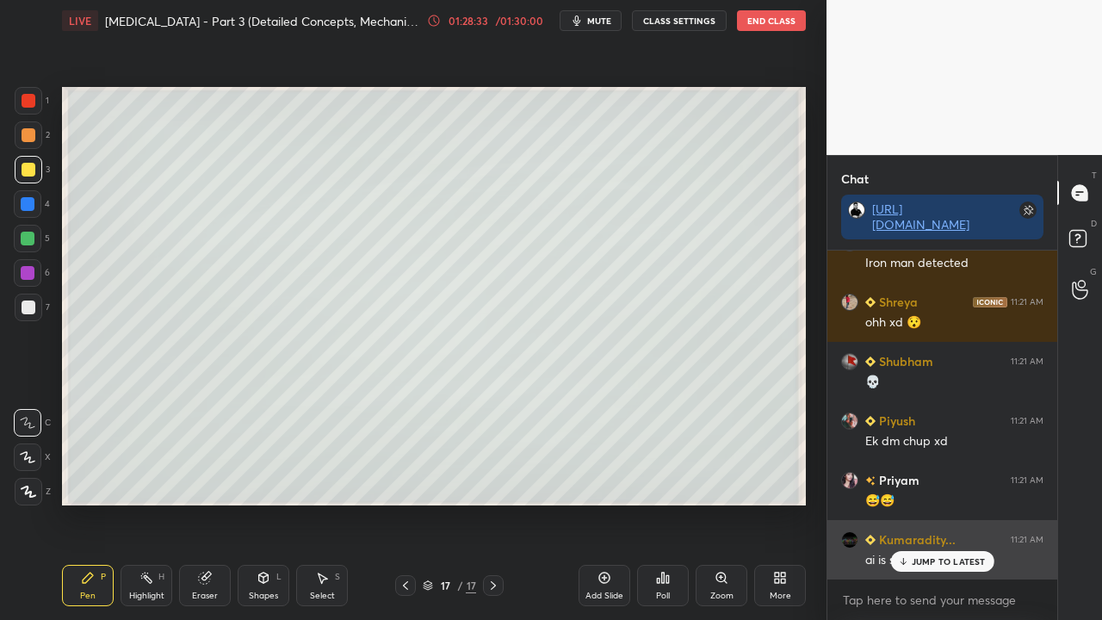
click at [951, 503] on div "JUMP TO LATEST" at bounding box center [941, 561] width 103 height 21
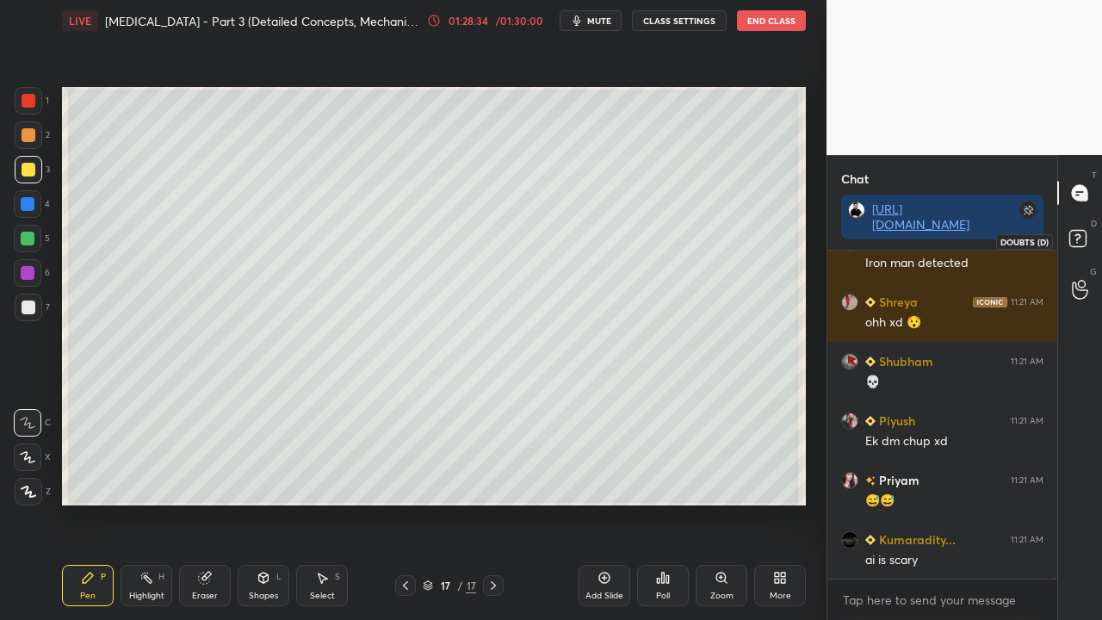
click at [1080, 235] on icon at bounding box center [1078, 237] width 6 height 7
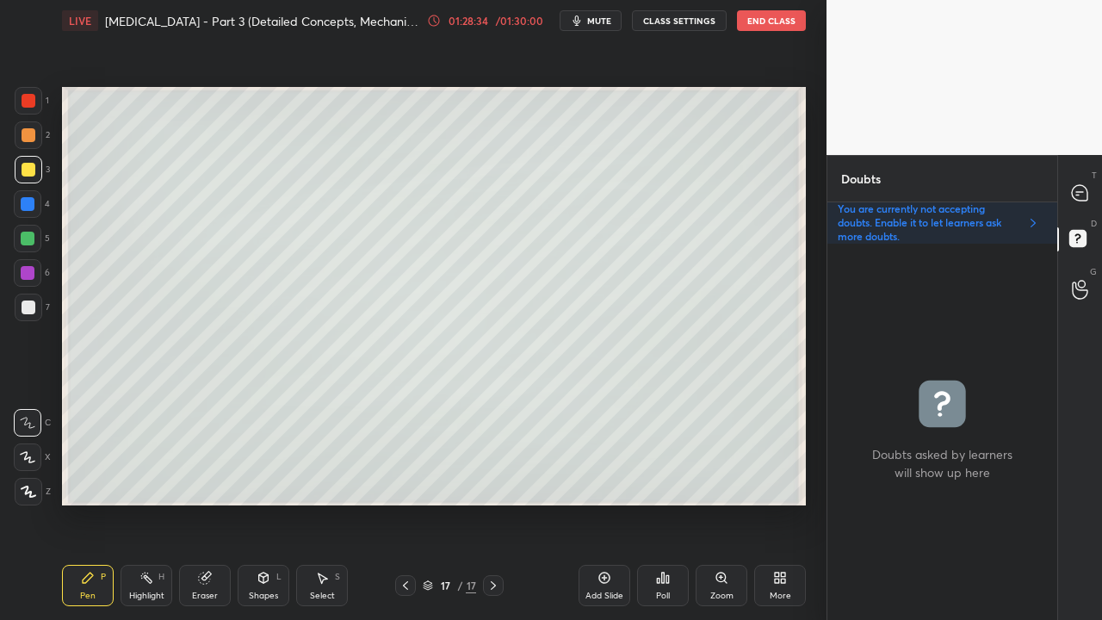
scroll to position [371, 225]
click at [1083, 185] on icon at bounding box center [1080, 193] width 18 height 18
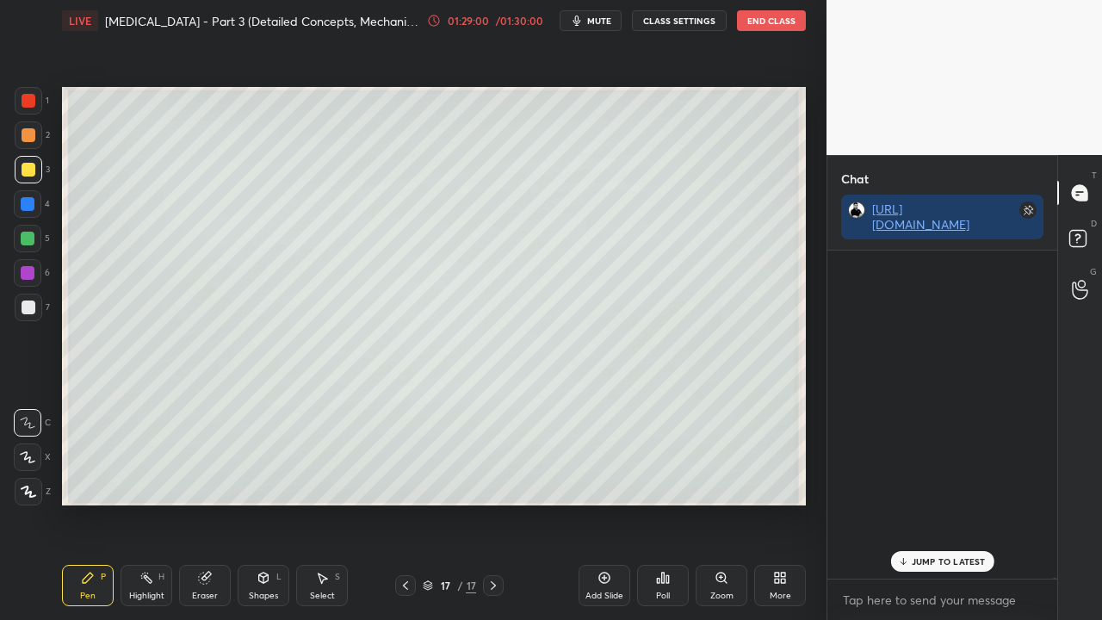
scroll to position [323, 225]
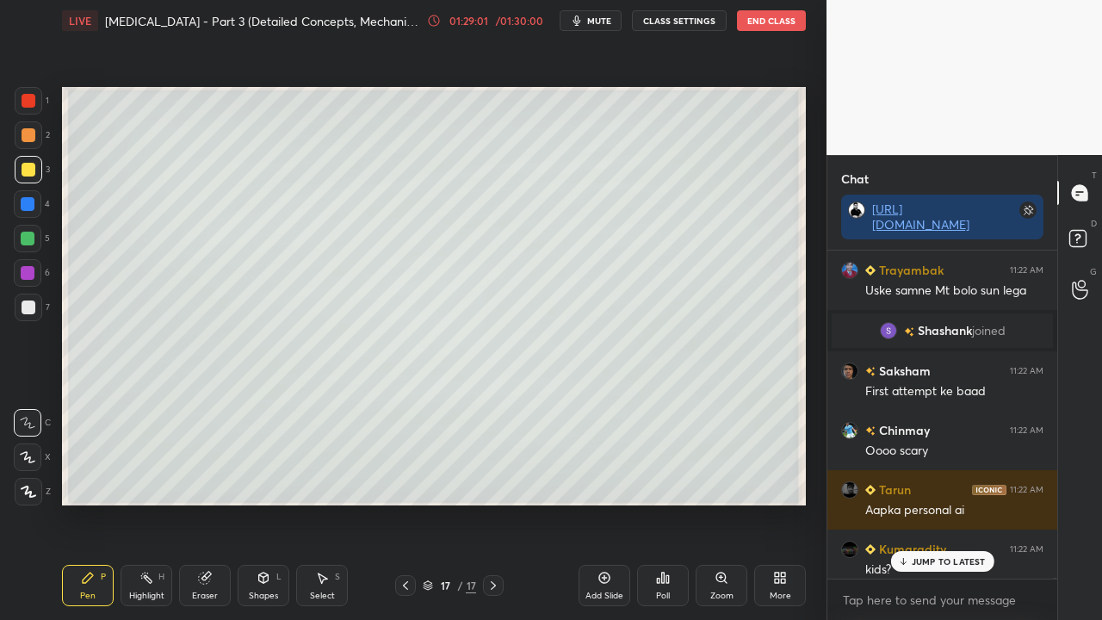
click at [928, 503] on p "JUMP TO LATEST" at bounding box center [949, 561] width 74 height 10
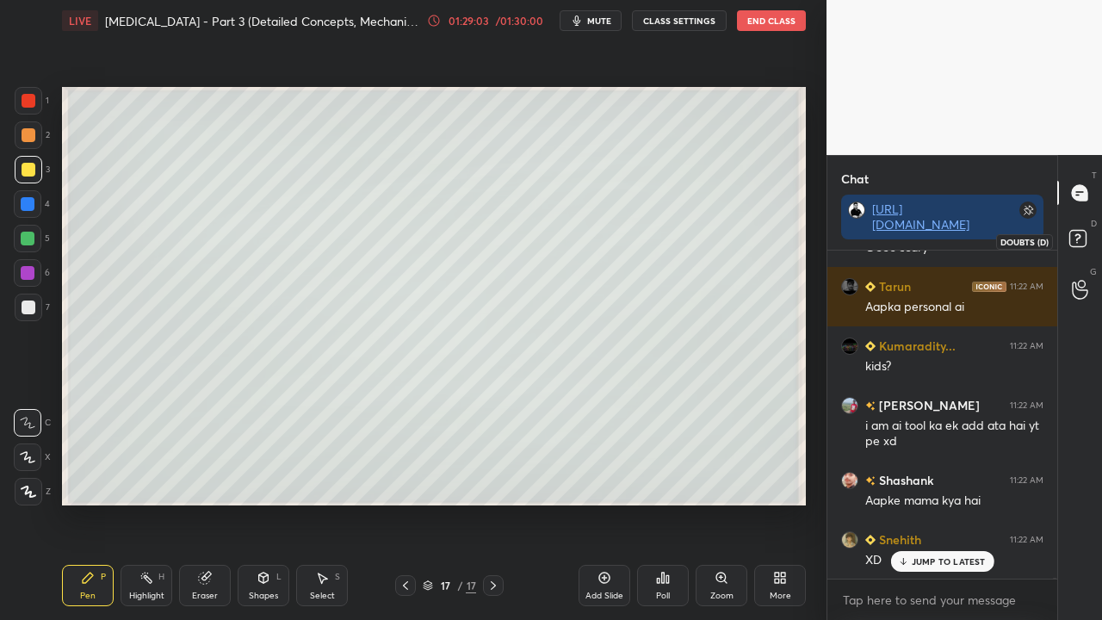
scroll to position [186272, 0]
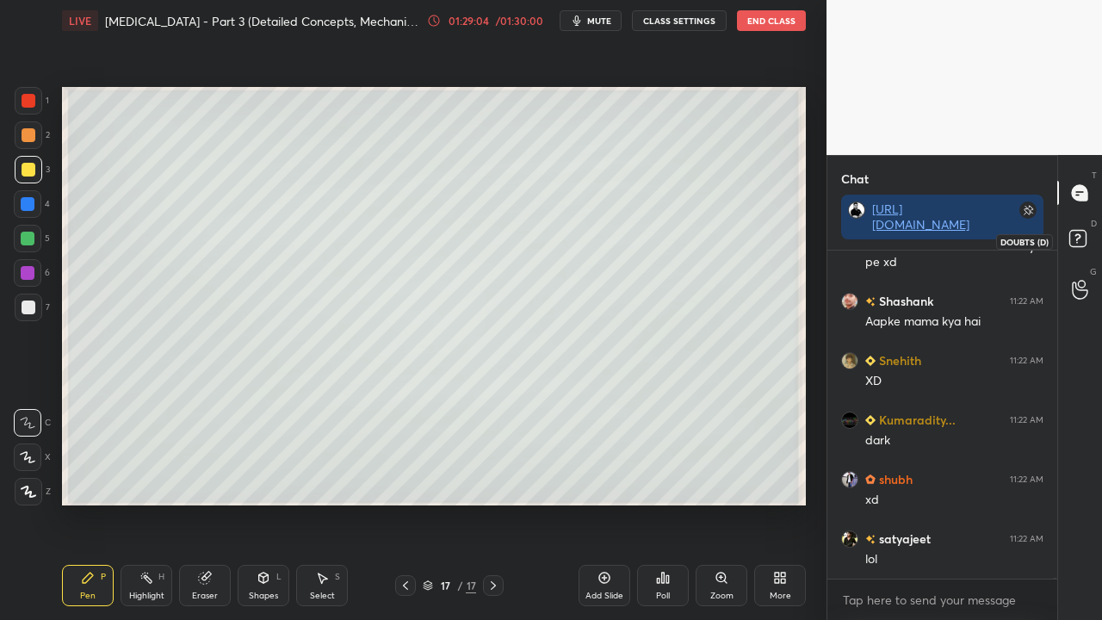
click at [1081, 238] on rect at bounding box center [1077, 239] width 16 height 16
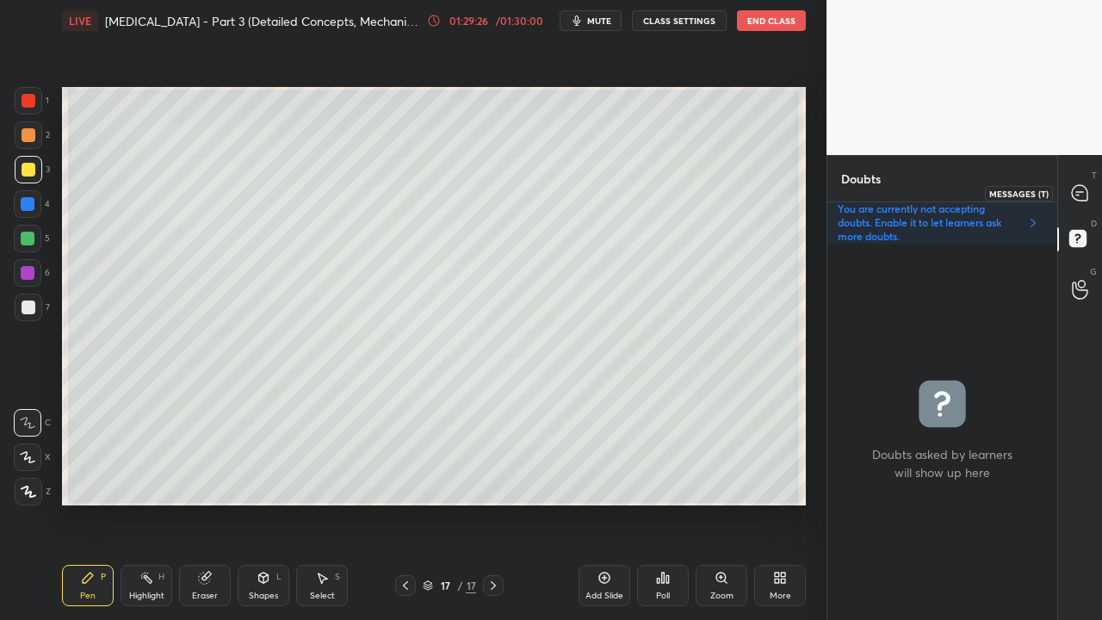
click at [1071, 188] on icon at bounding box center [1080, 193] width 18 height 18
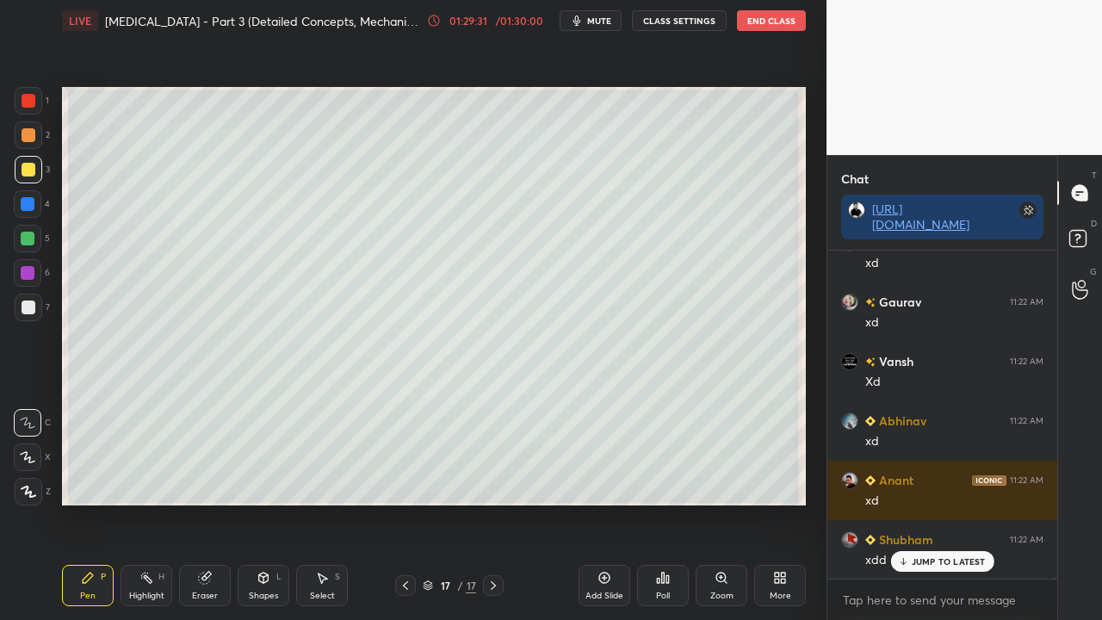
scroll to position [188683, 0]
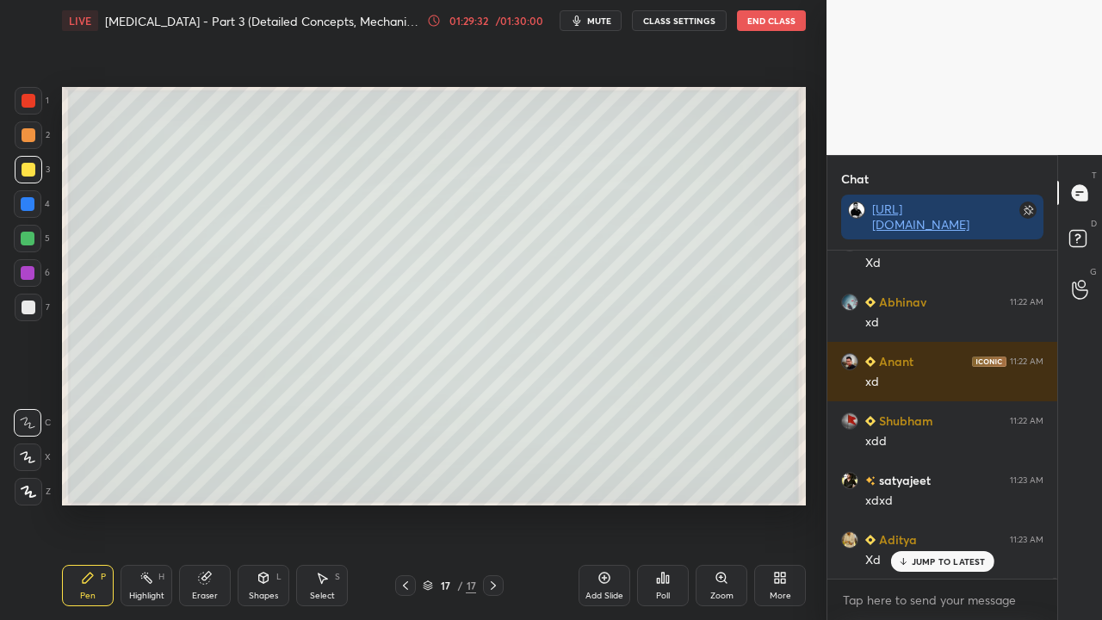
click at [1079, 226] on icon at bounding box center [1080, 241] width 31 height 31
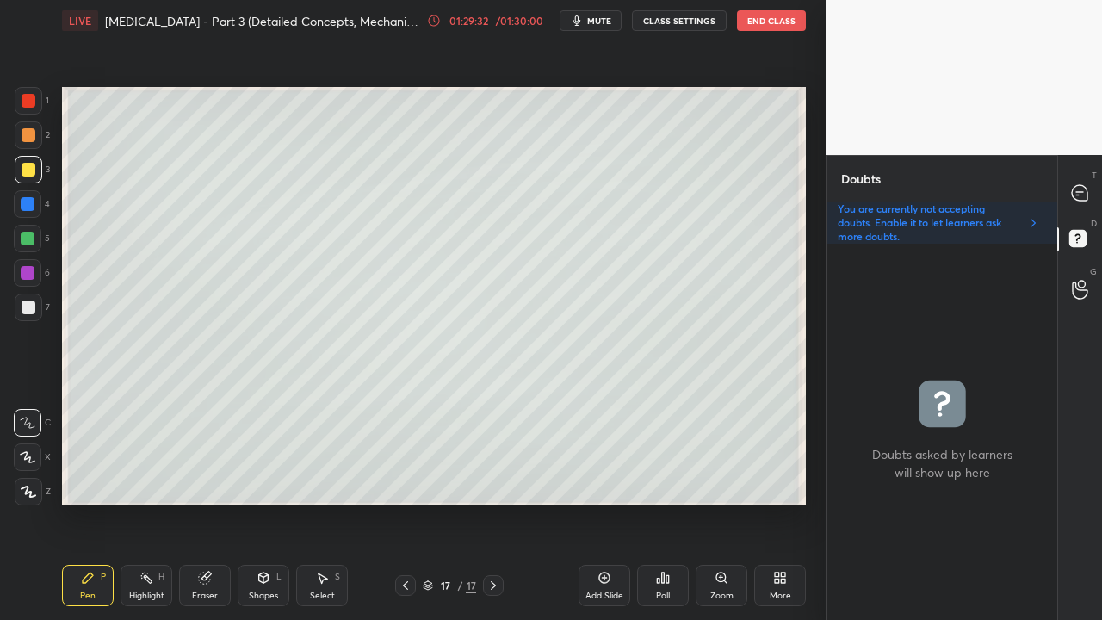
scroll to position [371, 225]
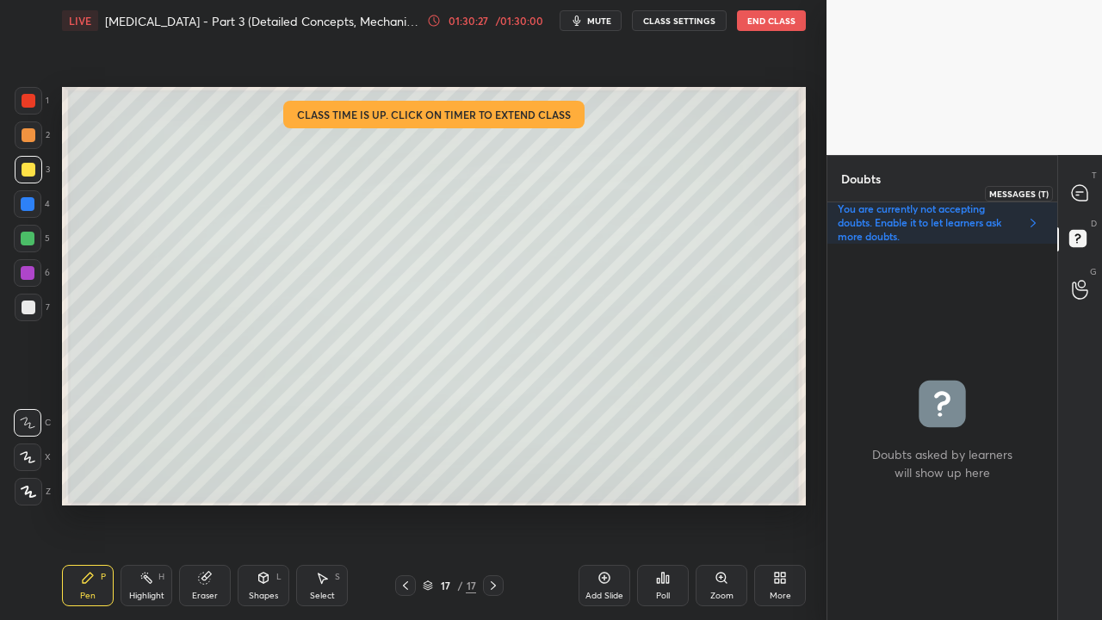
click at [1084, 181] on div at bounding box center [1080, 192] width 34 height 31
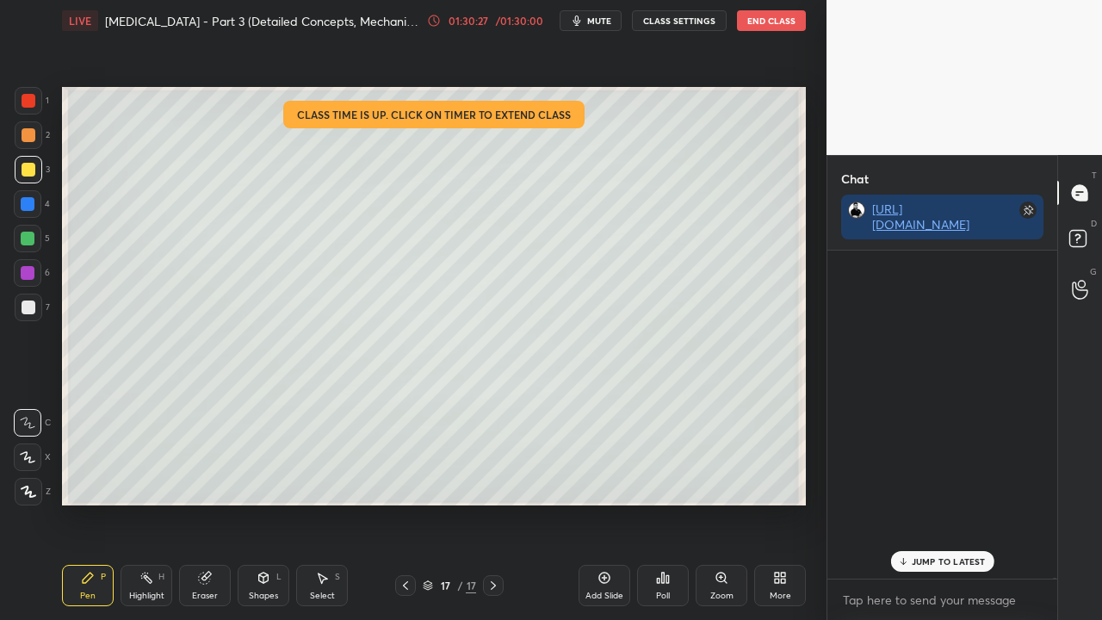
scroll to position [323, 225]
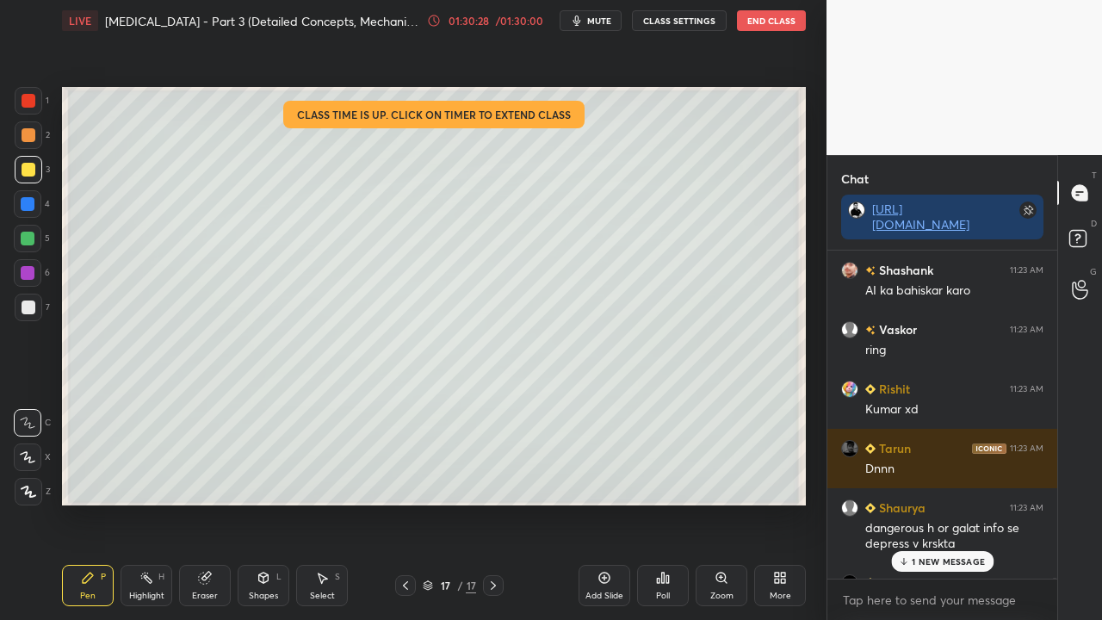
click at [932, 503] on p "1 NEW MESSAGE" at bounding box center [948, 561] width 73 height 10
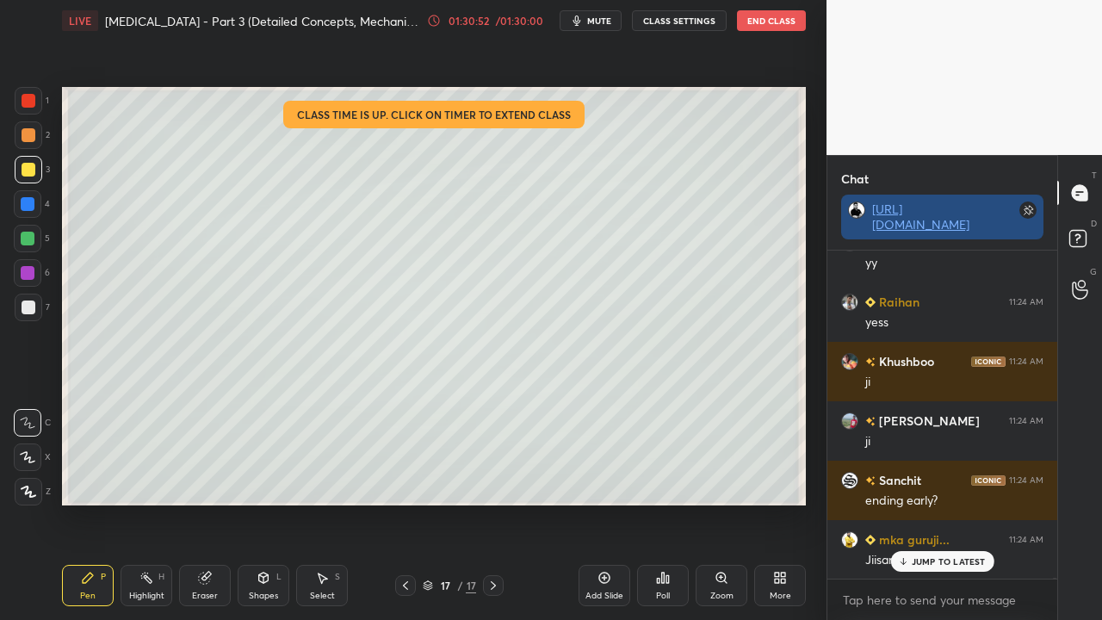
scroll to position [192344, 0]
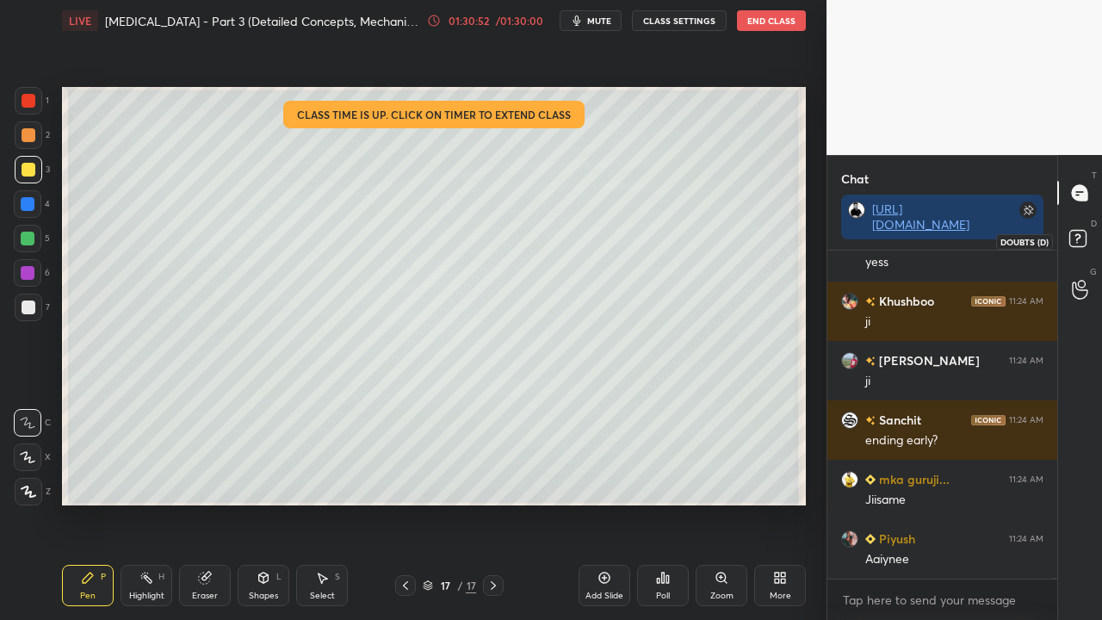
click at [1088, 236] on icon at bounding box center [1080, 241] width 31 height 31
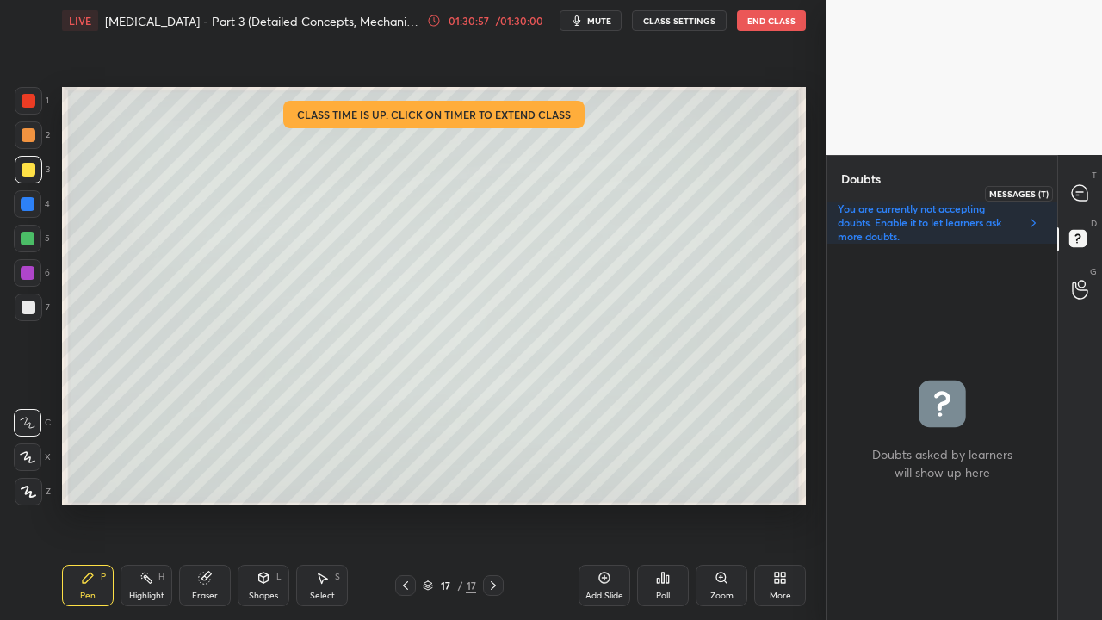
click at [1084, 195] on icon at bounding box center [1079, 192] width 15 height 15
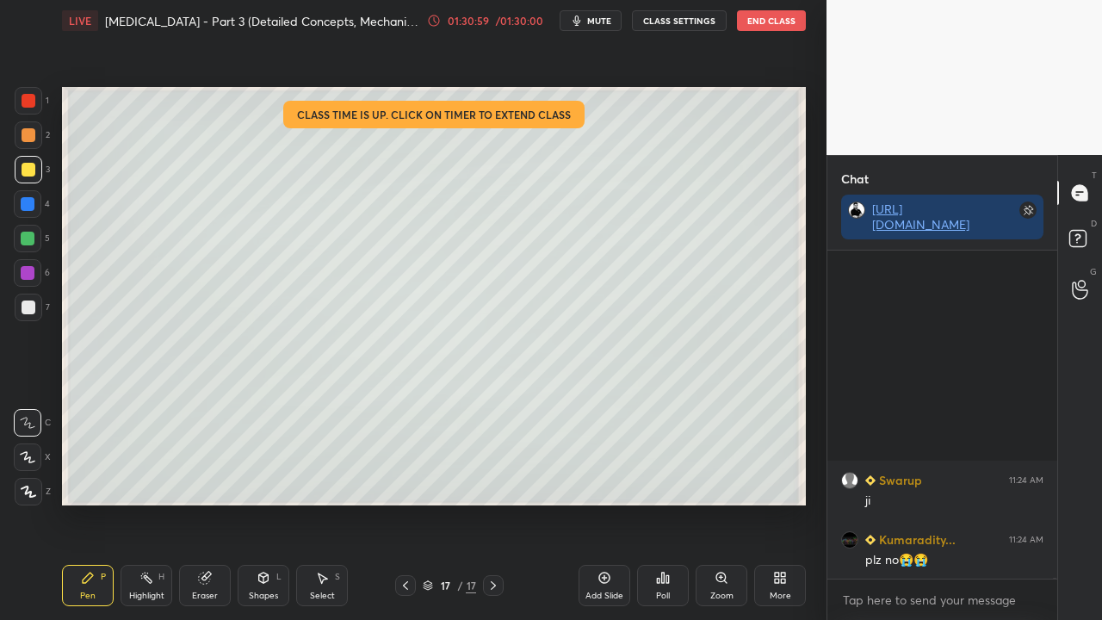
scroll to position [193694, 0]
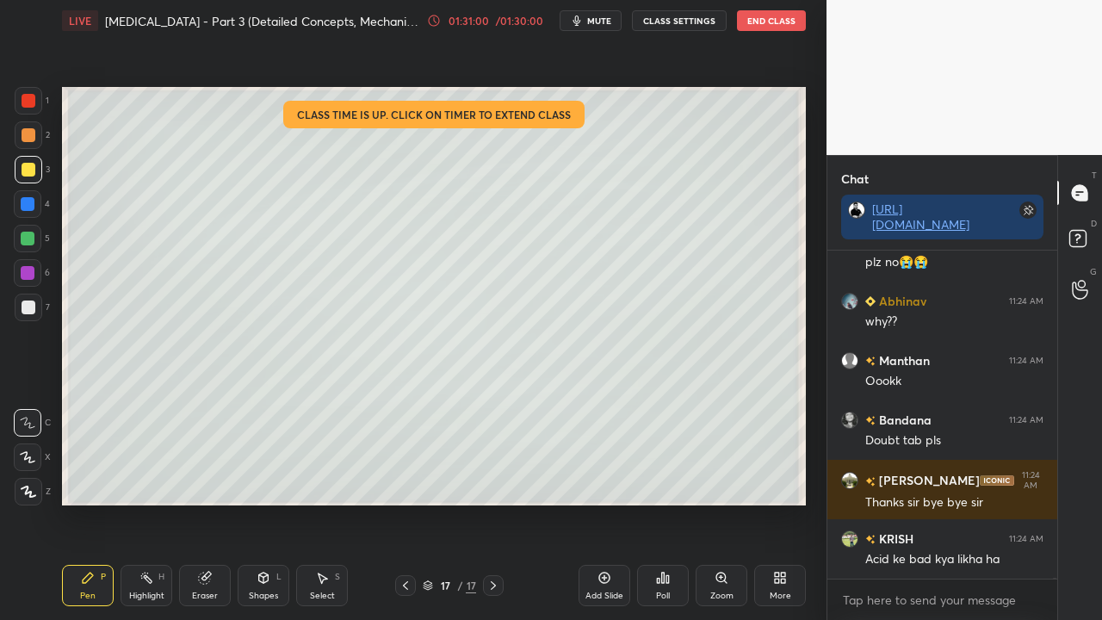
click at [28, 307] on div at bounding box center [29, 308] width 14 height 14
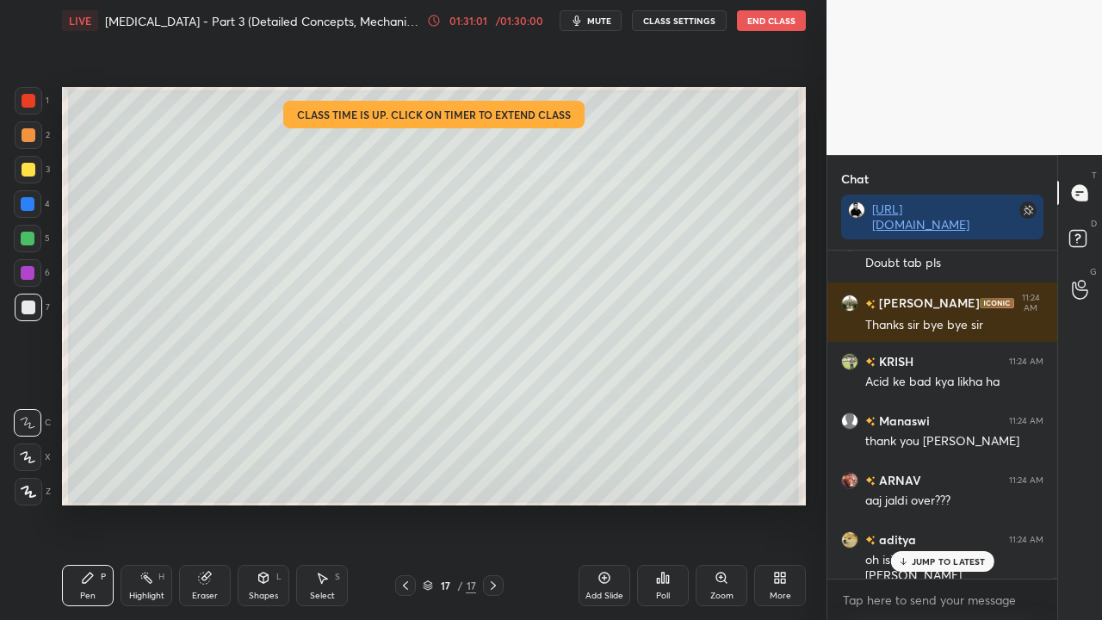
click at [1083, 232] on rect at bounding box center [1077, 239] width 16 height 16
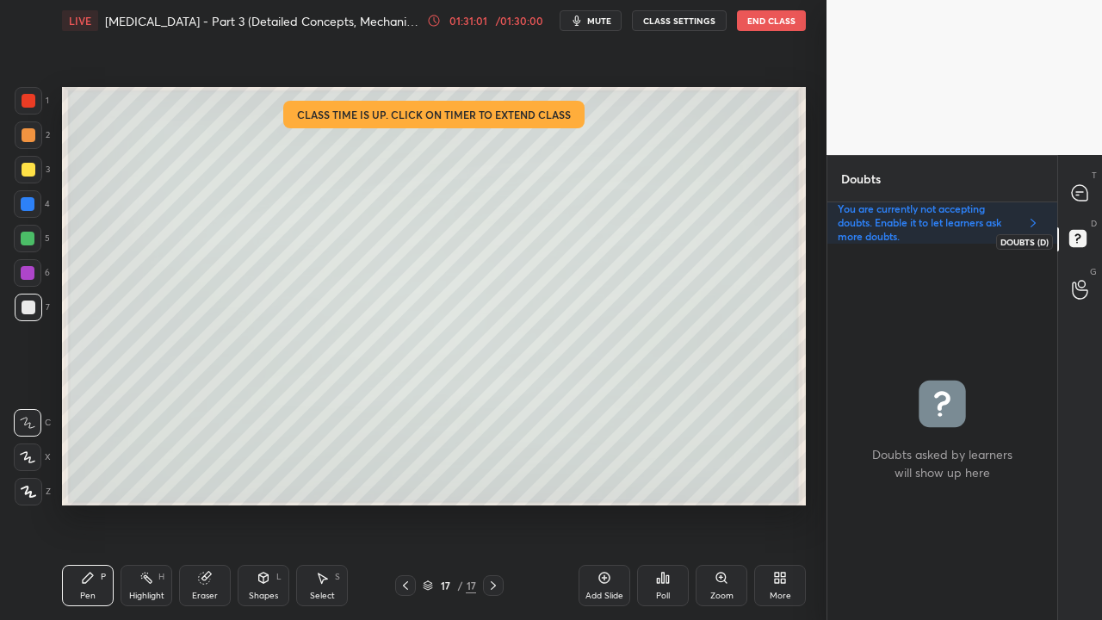
scroll to position [371, 225]
click at [1088, 197] on div at bounding box center [1080, 192] width 34 height 31
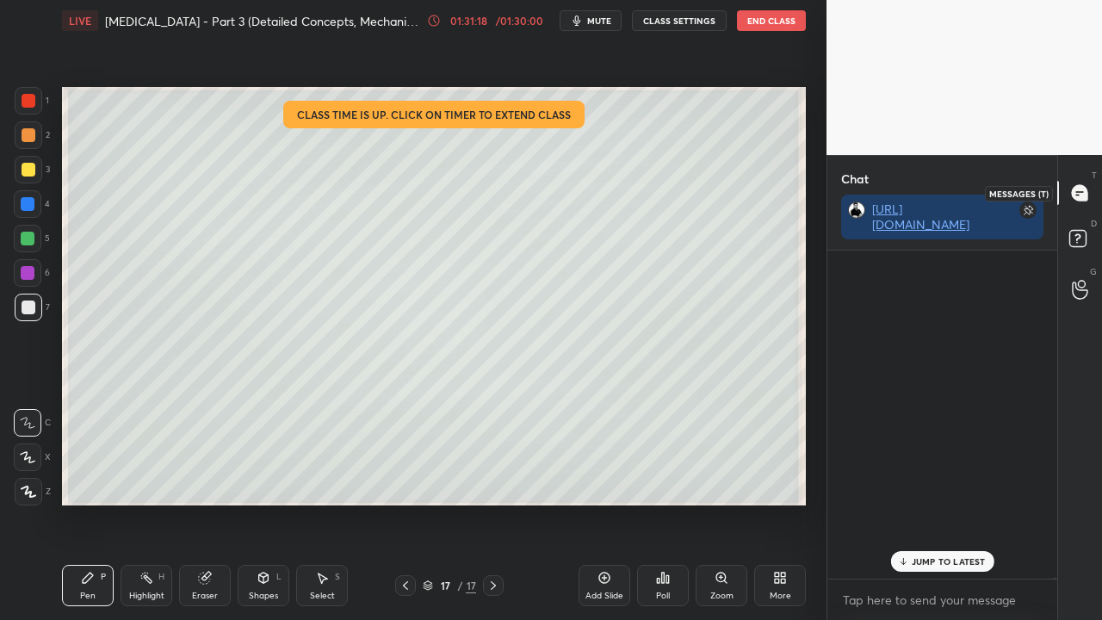
scroll to position [323, 225]
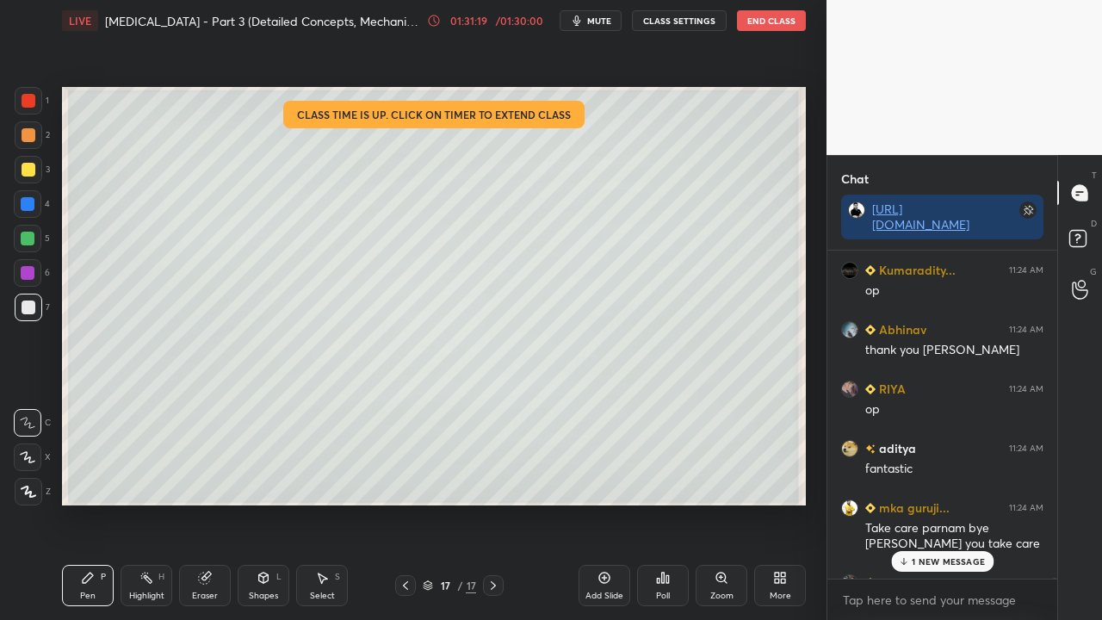
click at [951, 503] on div "[PERSON_NAME] 11:24 AM Acid ke bad kya ha Kumaradity... 11:24 AM op [PERSON_NAM…" at bounding box center [942, 415] width 230 height 328
click at [953, 503] on div "16 NEW MESSAGES" at bounding box center [943, 561] width 114 height 21
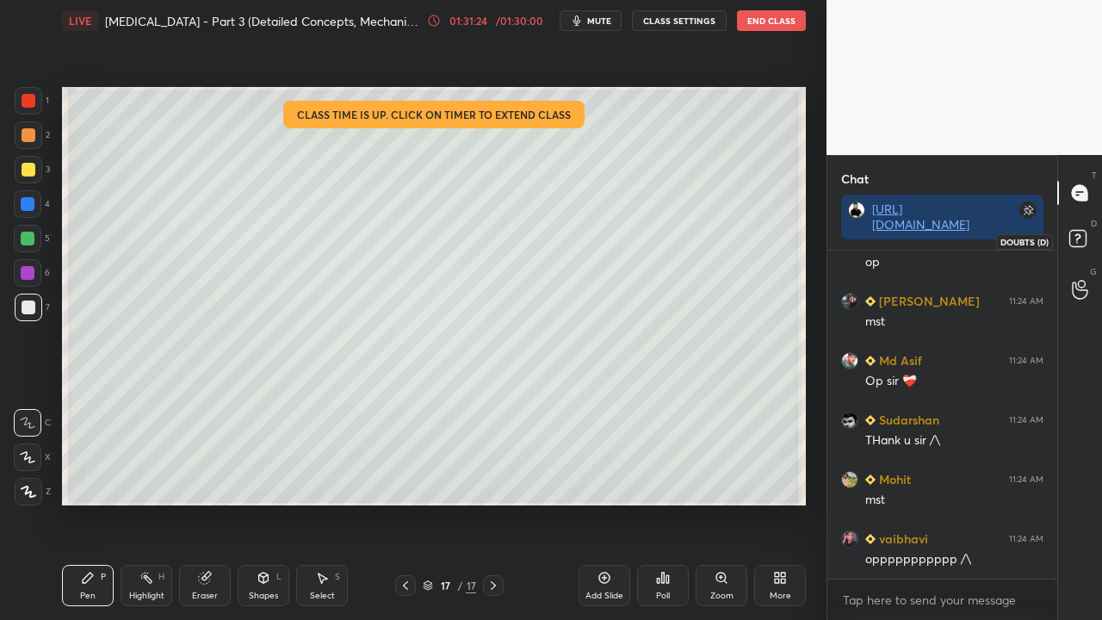
click at [1078, 235] on icon at bounding box center [1078, 237] width 6 height 7
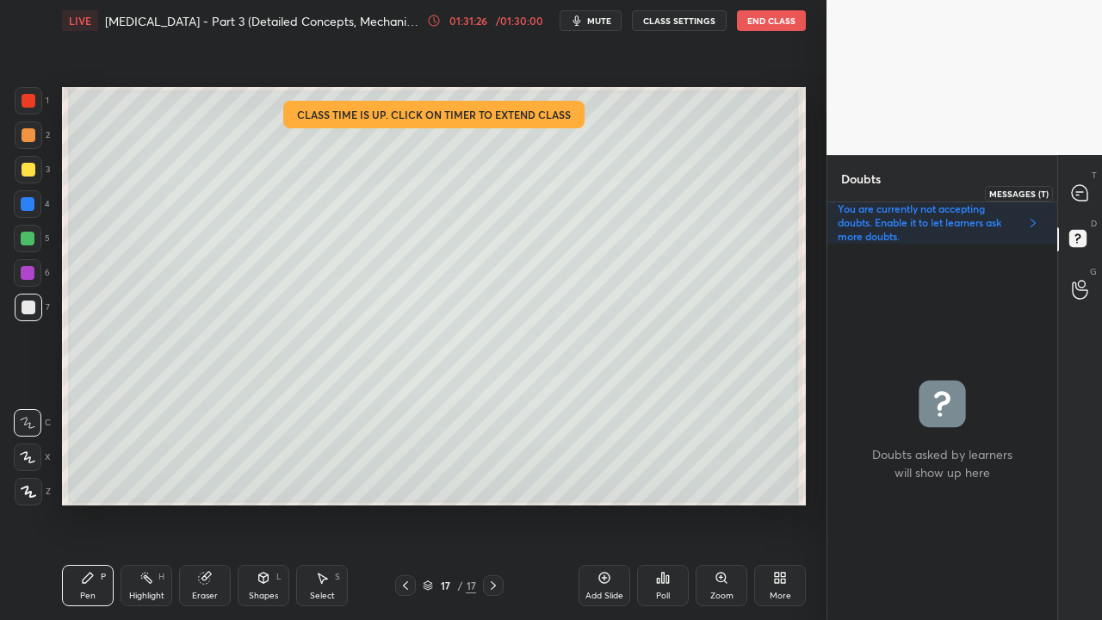
click at [1078, 192] on icon at bounding box center [1079, 192] width 7 height 0
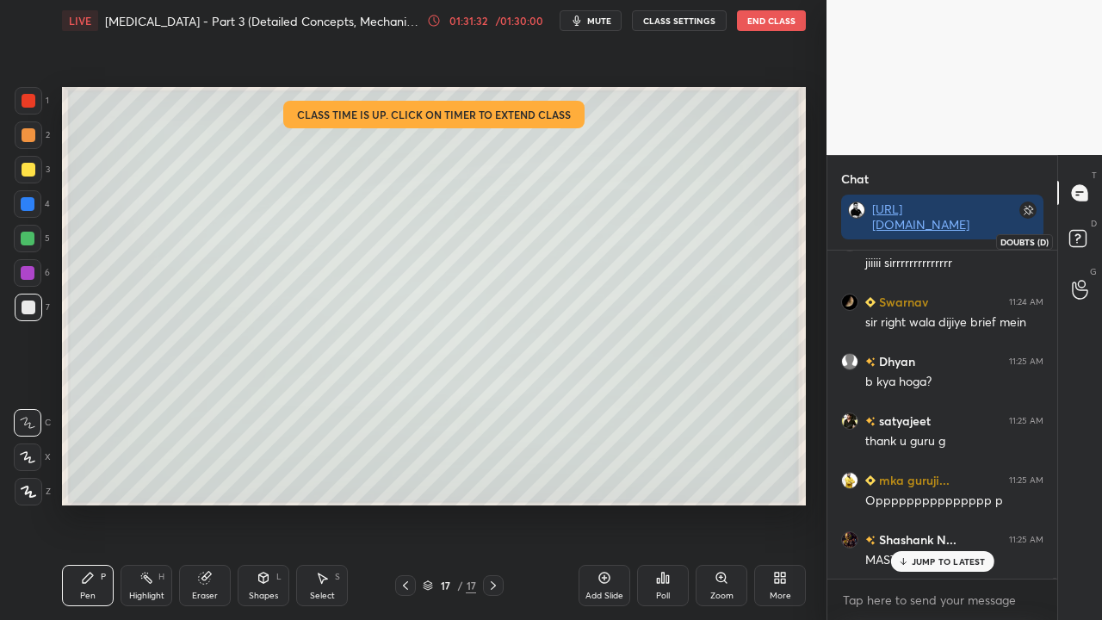
click at [1082, 238] on rect at bounding box center [1077, 239] width 16 height 16
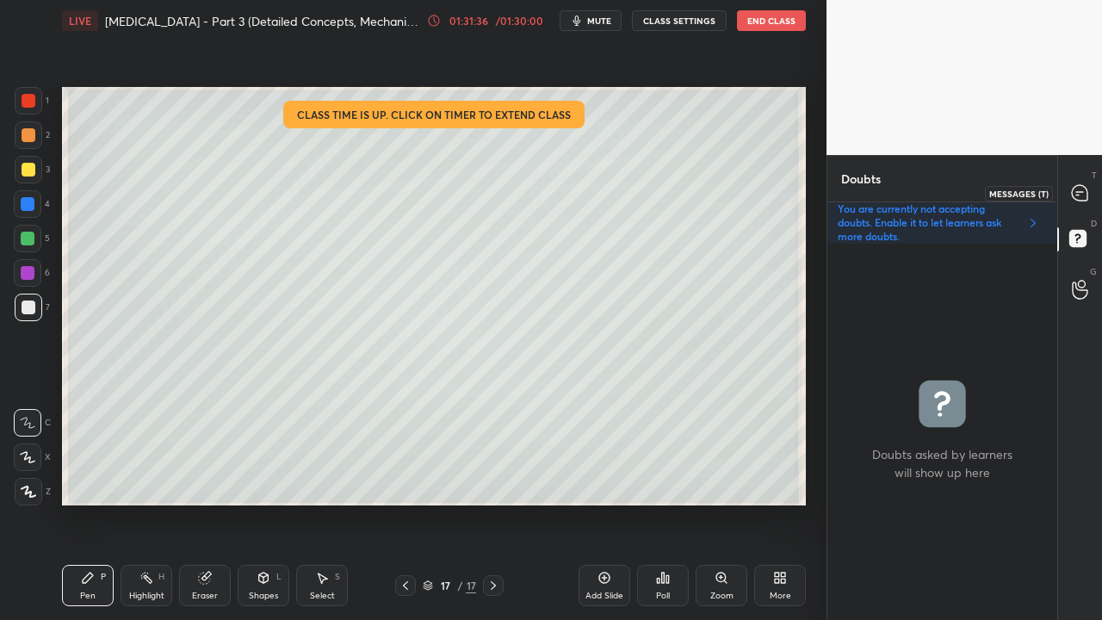
click at [1078, 198] on icon at bounding box center [1079, 192] width 15 height 15
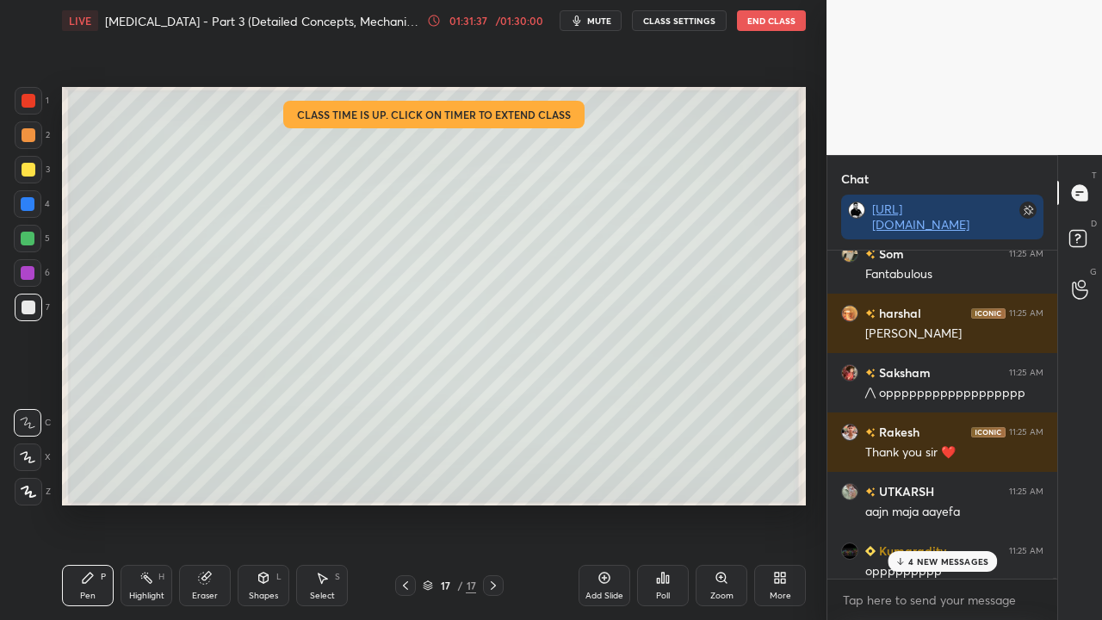
click at [939, 503] on p "4 NEW MESSAGES" at bounding box center [948, 561] width 80 height 10
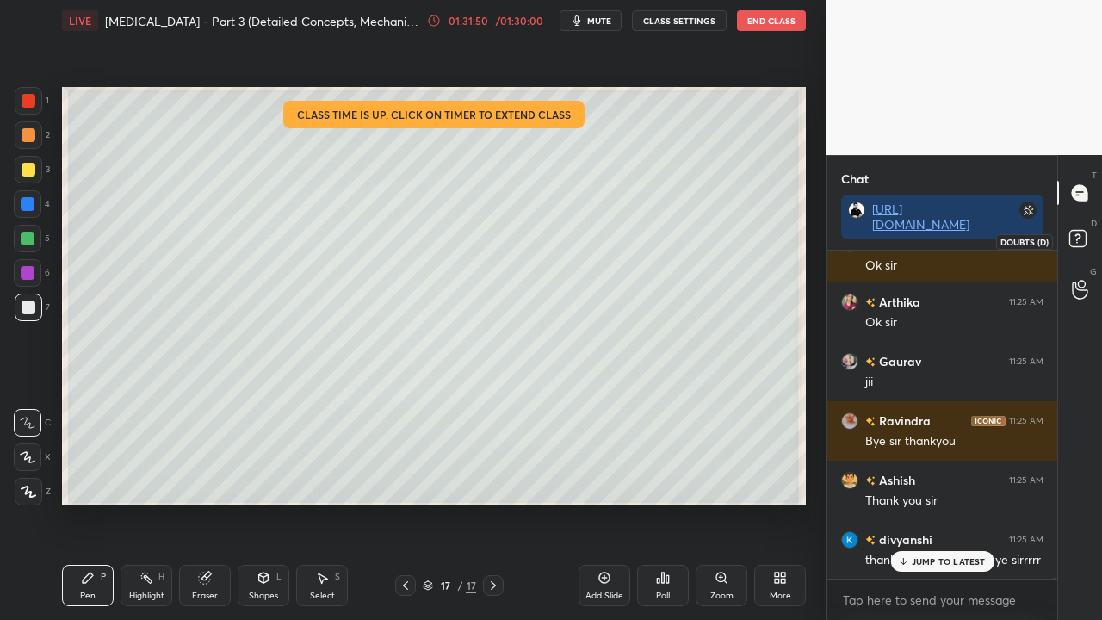
click at [1078, 245] on rect at bounding box center [1077, 239] width 16 height 16
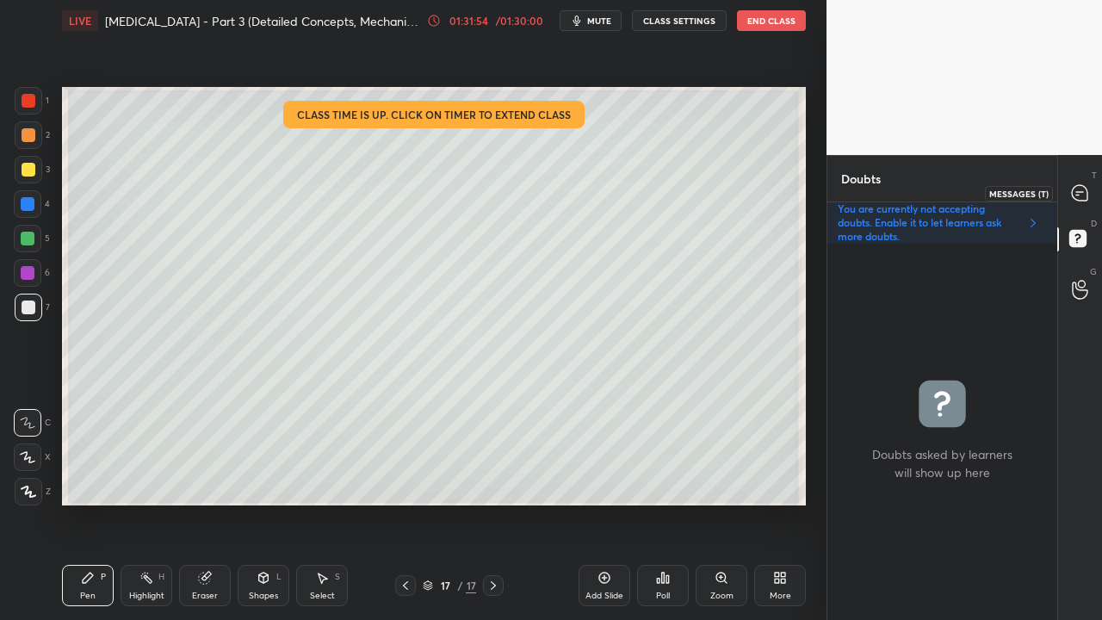
click at [1081, 192] on icon at bounding box center [1079, 192] width 15 height 15
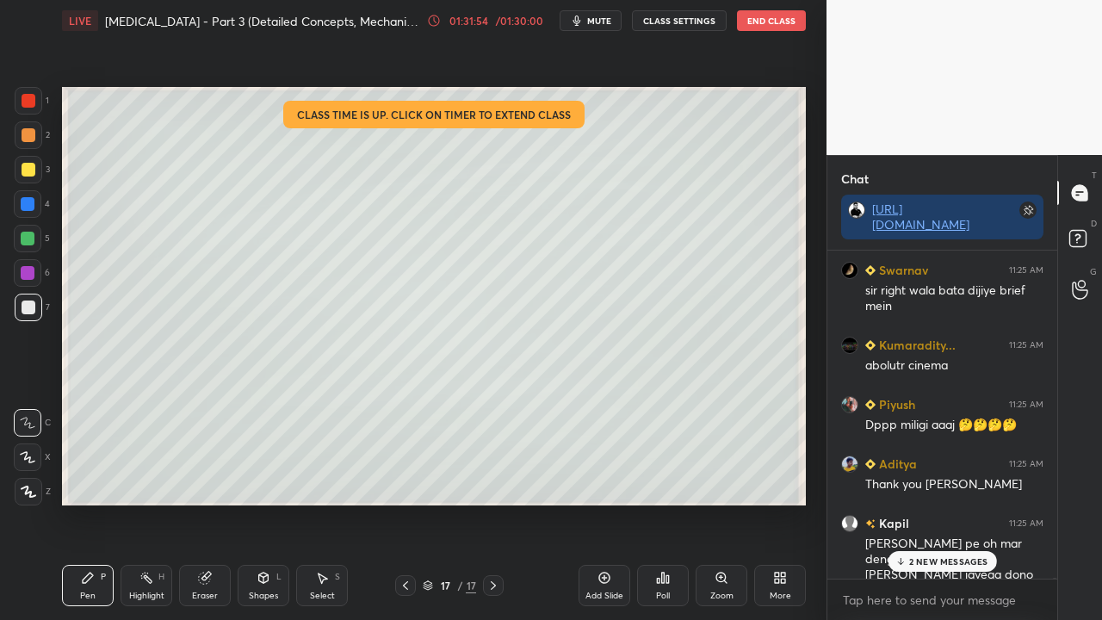
click at [946, 503] on p "2 NEW MESSAGES" at bounding box center [948, 561] width 79 height 10
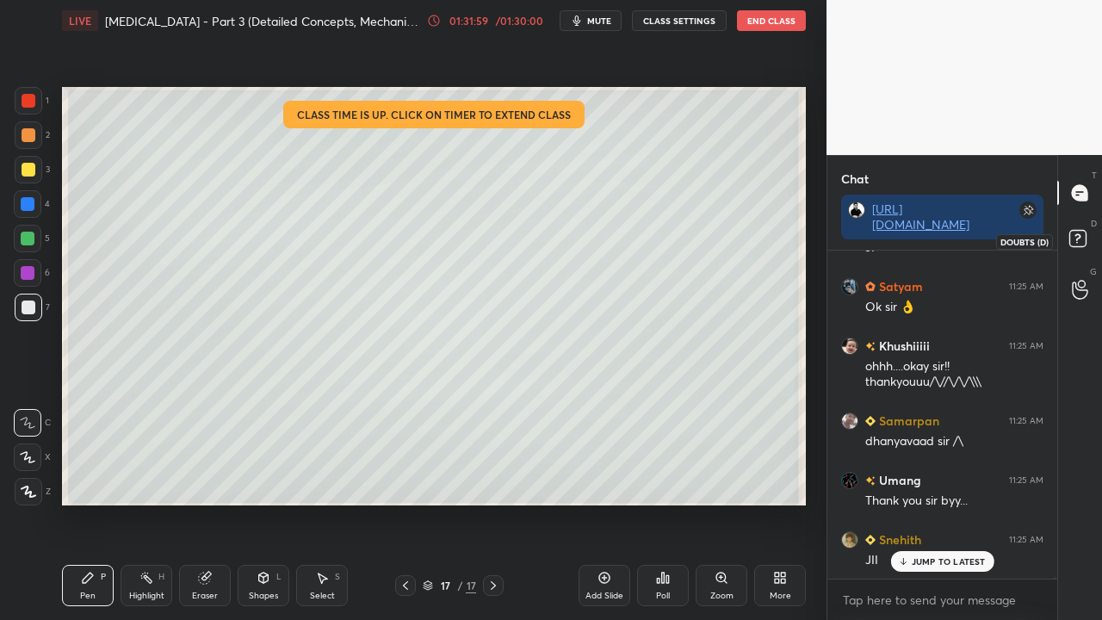
drag, startPoint x: 1069, startPoint y: 237, endPoint x: 1056, endPoint y: 245, distance: 15.8
click at [1069, 238] on rect at bounding box center [1077, 239] width 16 height 16
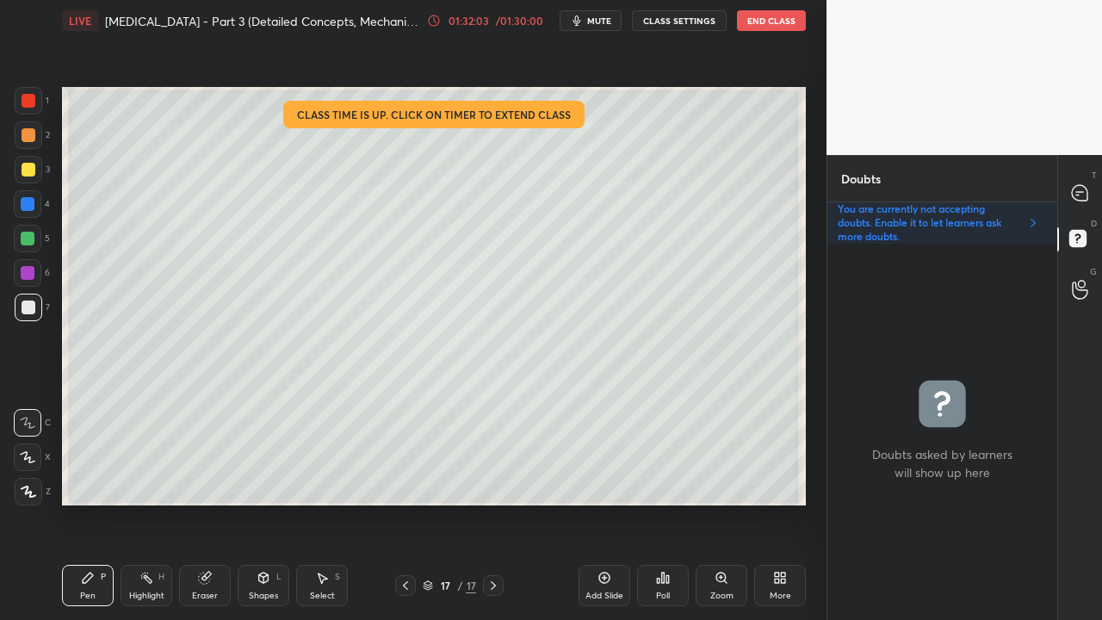
click at [1089, 183] on div at bounding box center [1080, 192] width 34 height 31
type textarea "x"
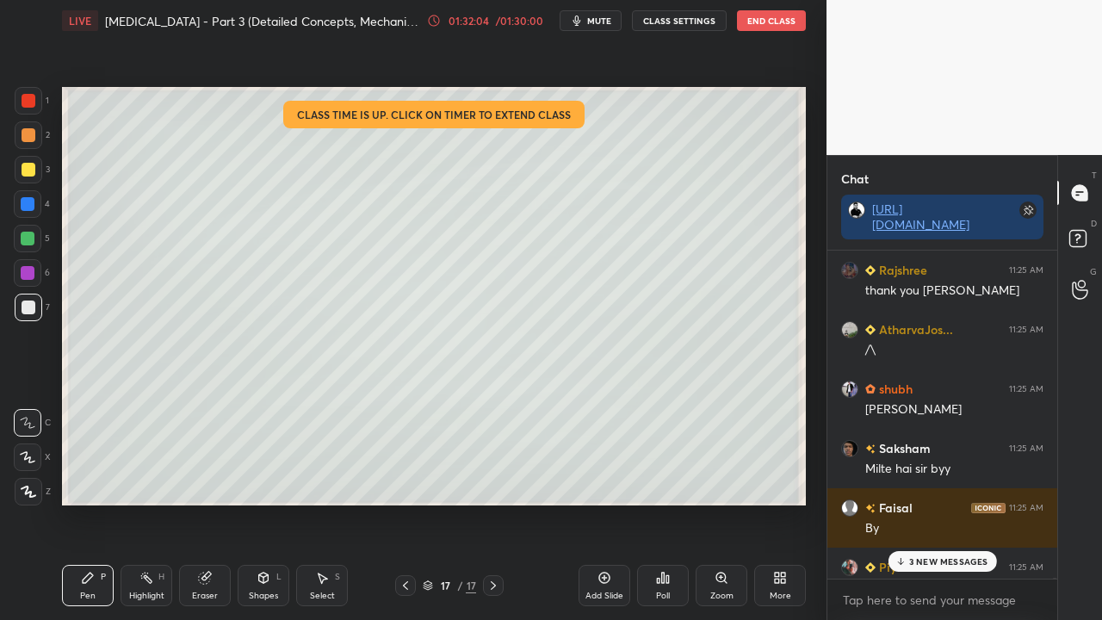
click at [936, 503] on p "3 NEW MESSAGES" at bounding box center [948, 561] width 79 height 10
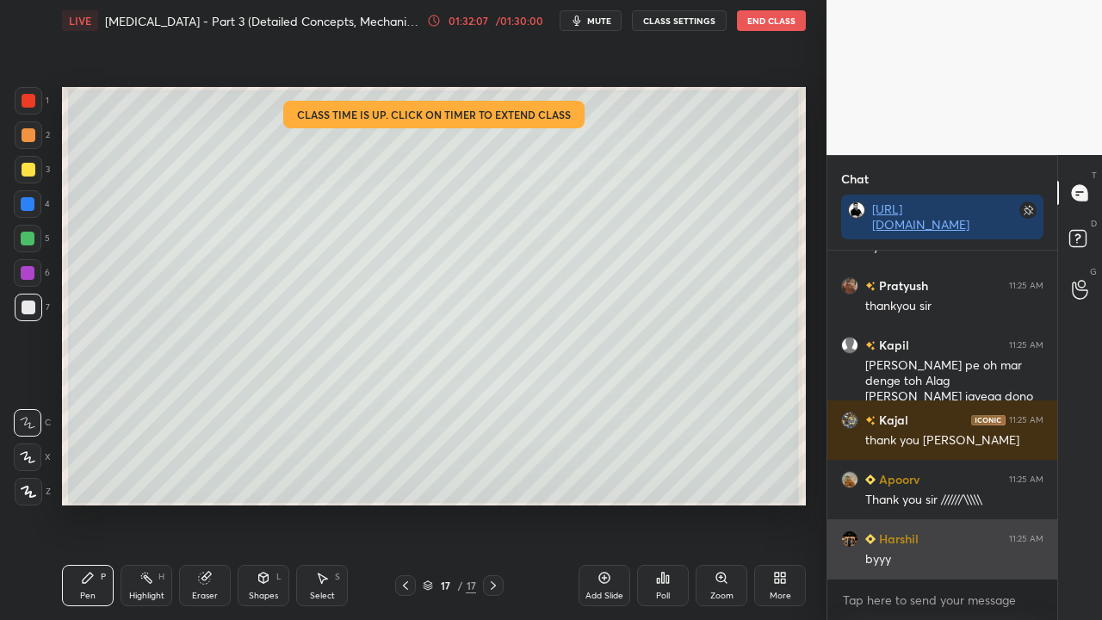
click at [935, 503] on div "byyy" at bounding box center [954, 558] width 178 height 21
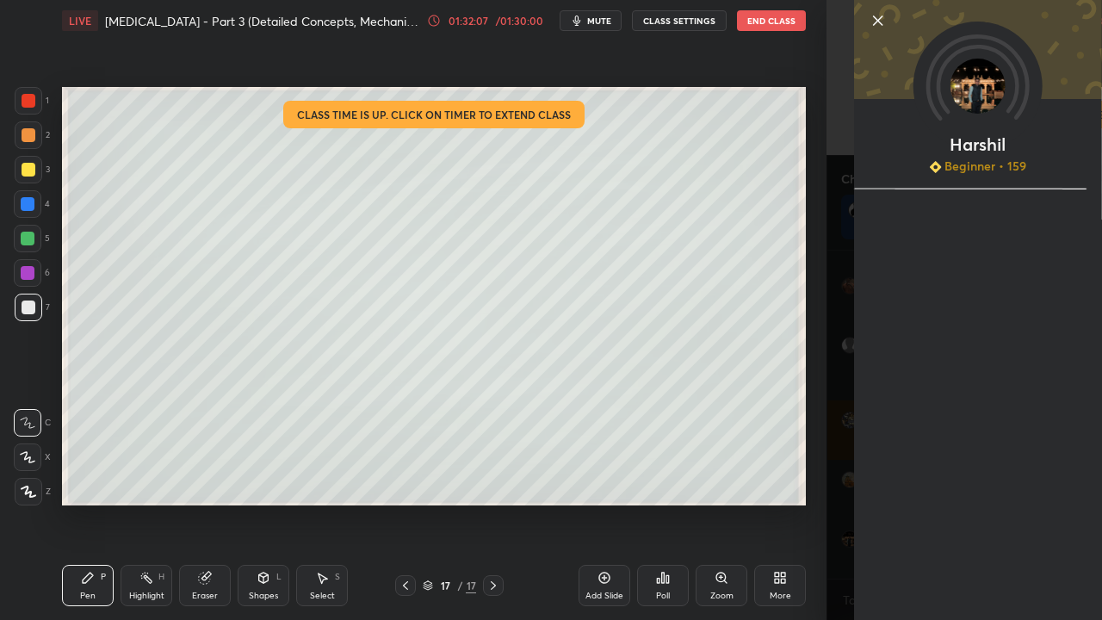
click at [810, 499] on div "Setting up your live class Class time is up. Click on timer to extend class Pol…" at bounding box center [434, 296] width 758 height 510
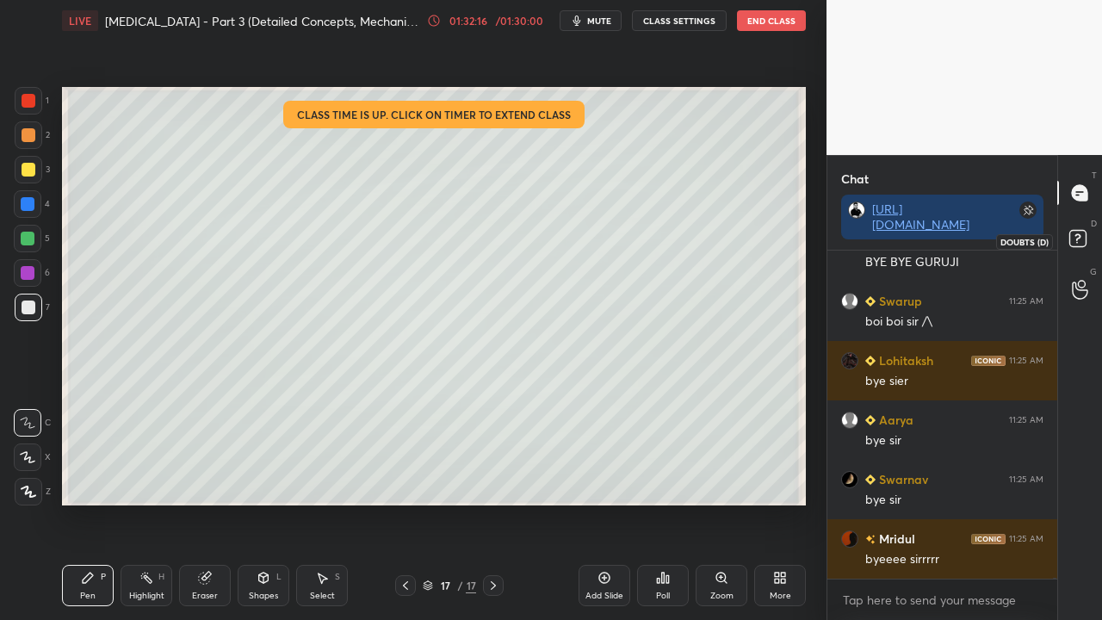
click at [1080, 236] on icon at bounding box center [1078, 237] width 6 height 7
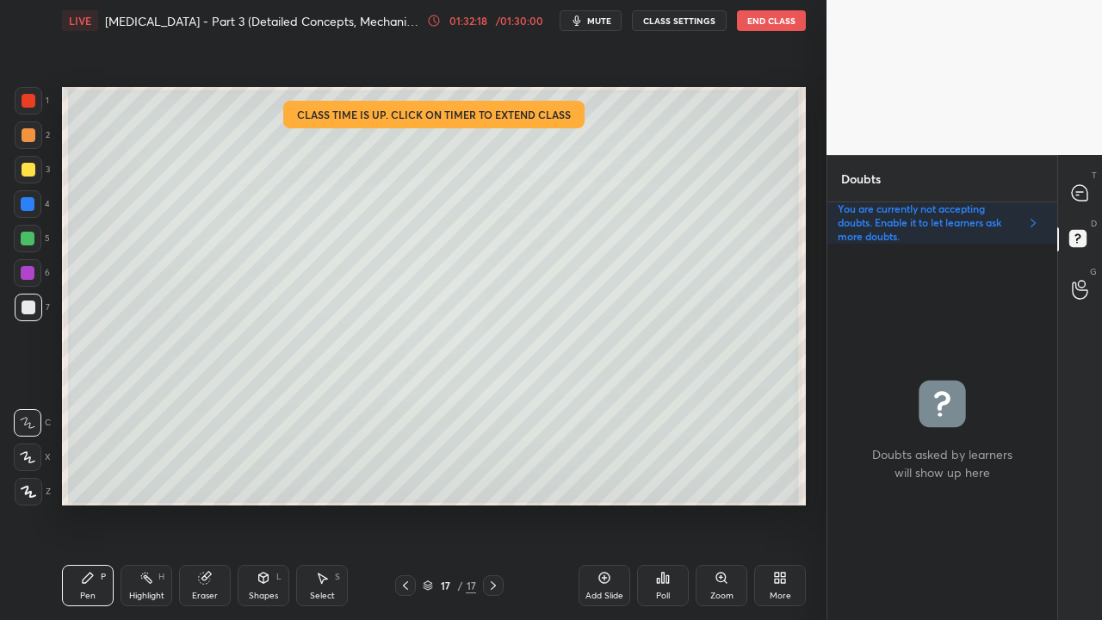
click at [761, 21] on button "End Class" at bounding box center [771, 20] width 69 height 21
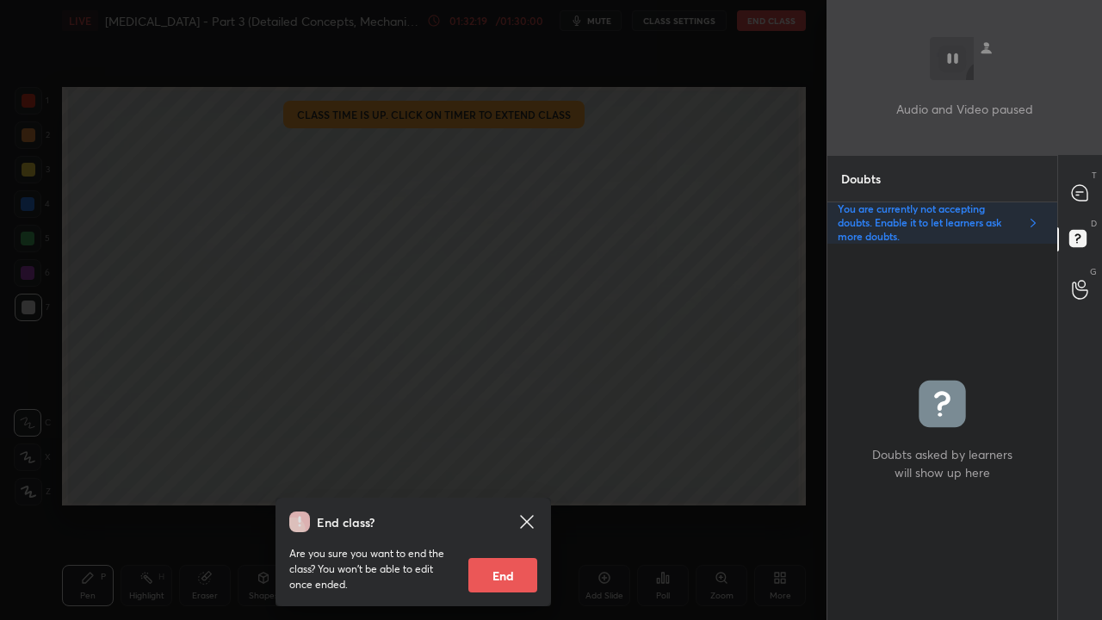
click at [499, 503] on button "End" at bounding box center [502, 575] width 69 height 34
